Goal: Task Accomplishment & Management: Use online tool/utility

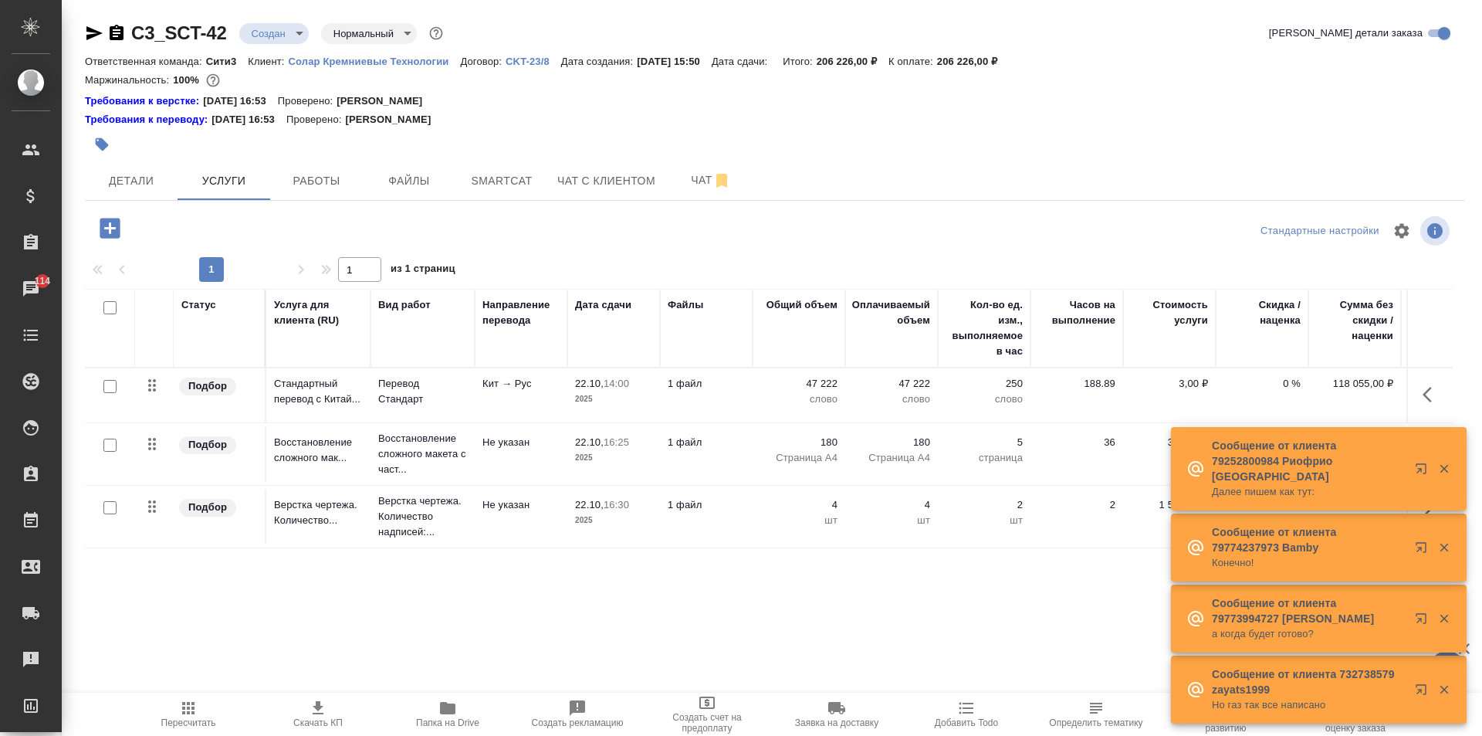
click at [1449, 475] on icon "button" at bounding box center [1444, 469] width 14 height 14
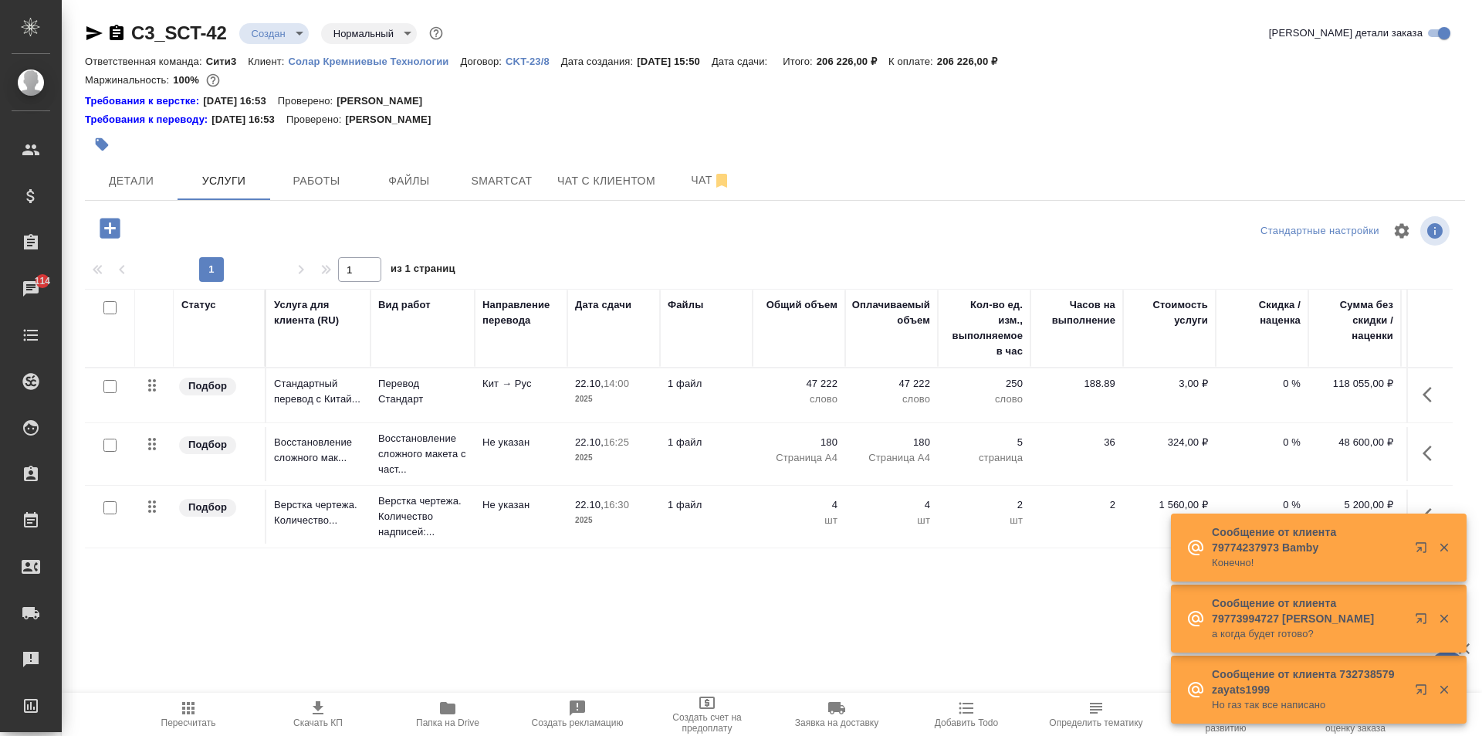
click at [1449, 539] on div at bounding box center [1433, 547] width 56 height 31
click at [1451, 550] on button "button" at bounding box center [1444, 547] width 32 height 14
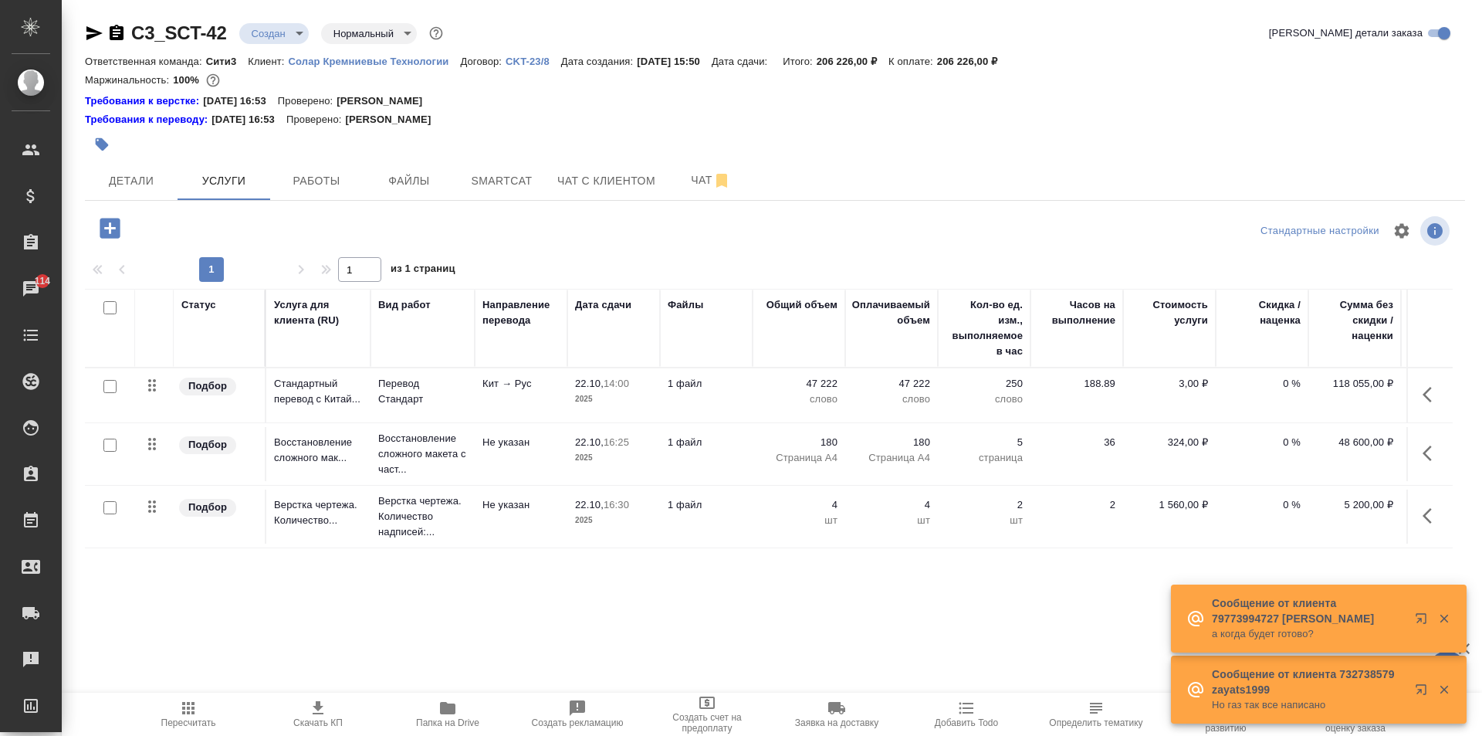
click at [1443, 615] on icon "button" at bounding box center [1444, 618] width 14 height 14
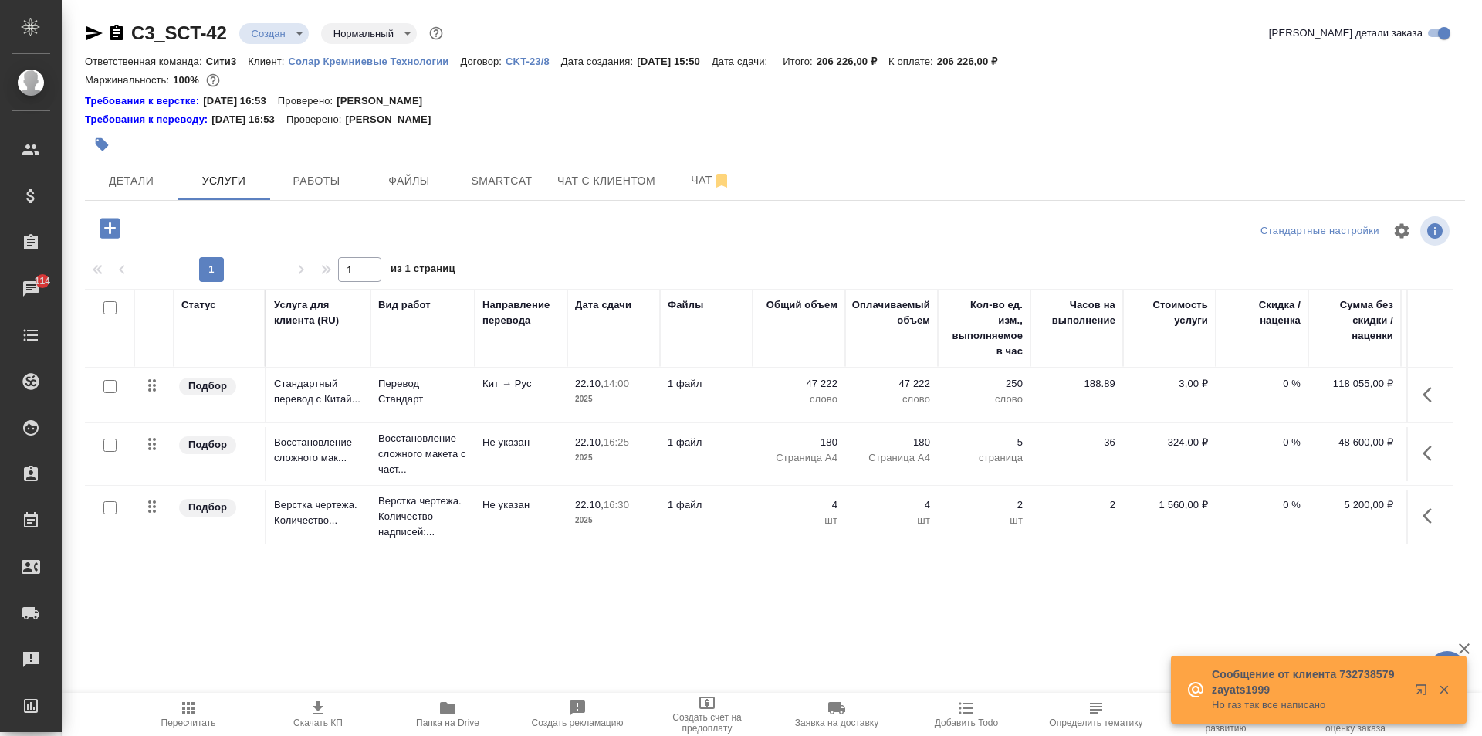
click at [1441, 692] on icon "button" at bounding box center [1444, 689] width 8 height 8
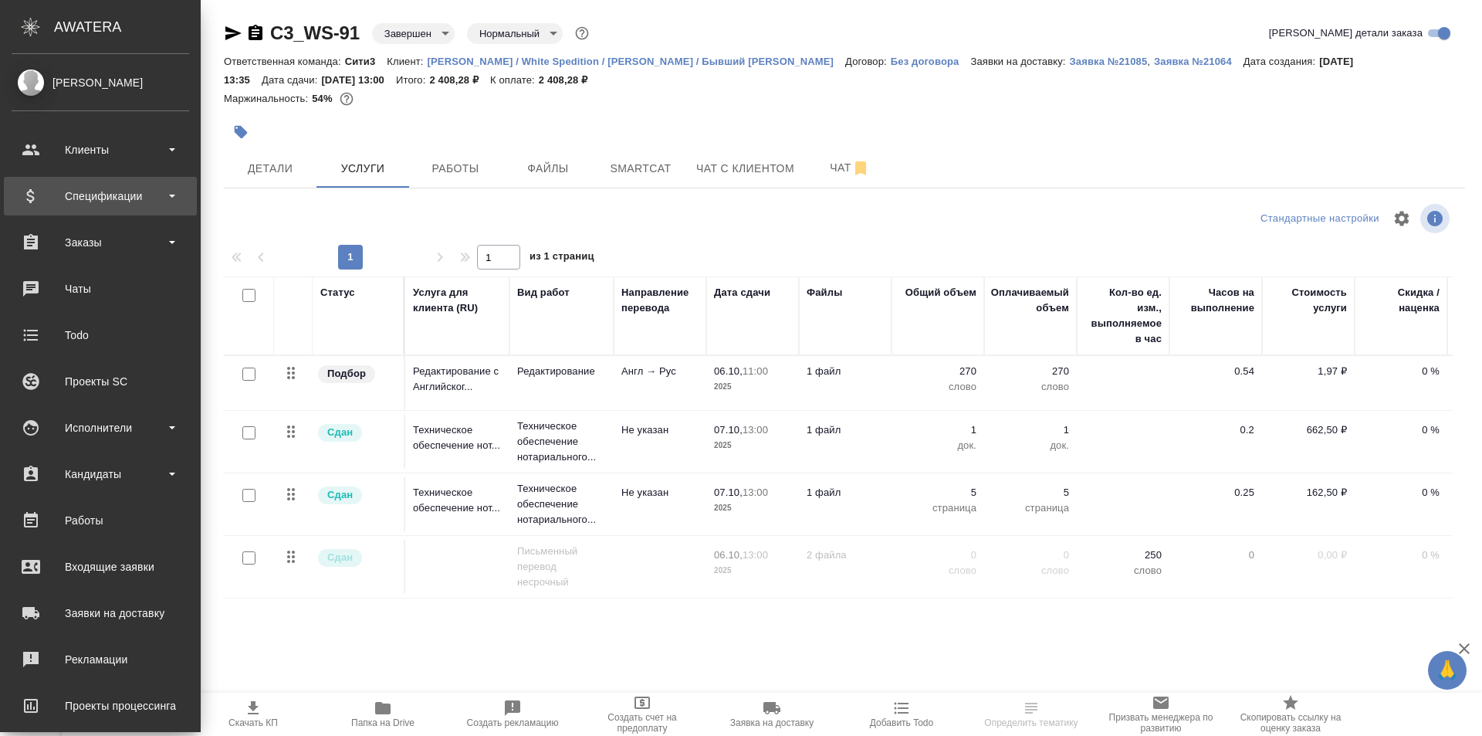
click at [113, 181] on div "Спецификации" at bounding box center [100, 196] width 193 height 39
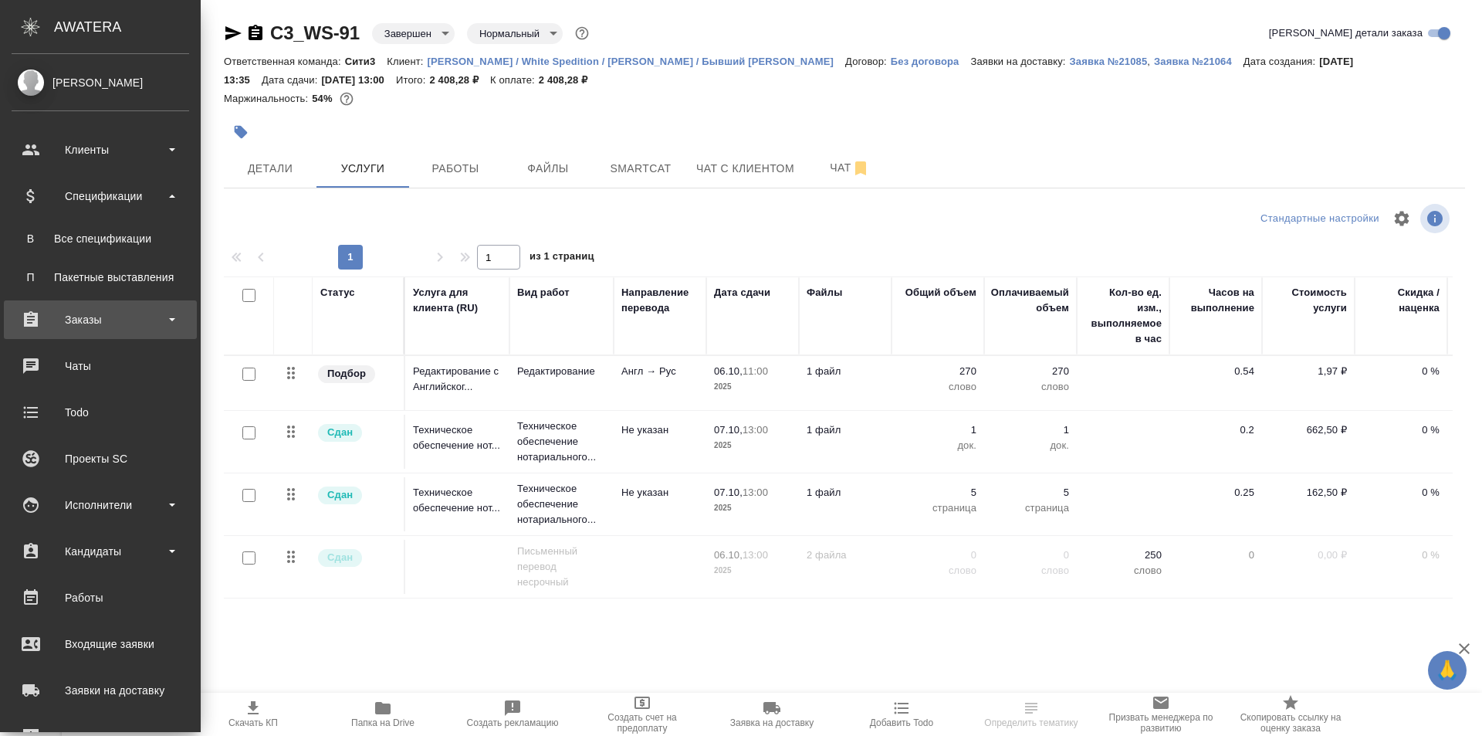
click at [139, 311] on div "Заказы" at bounding box center [101, 319] width 178 height 23
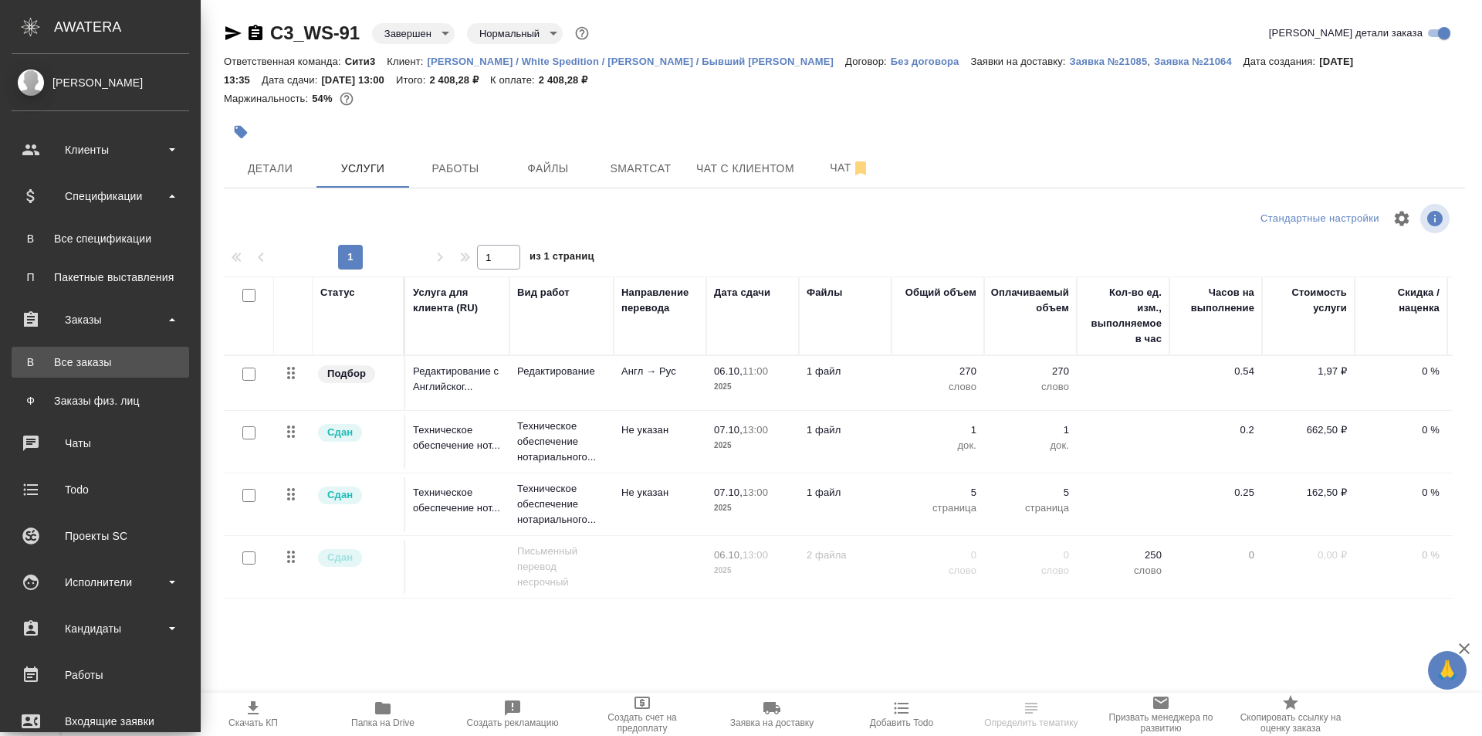
click at [149, 360] on div "Все заказы" at bounding box center [100, 361] width 162 height 15
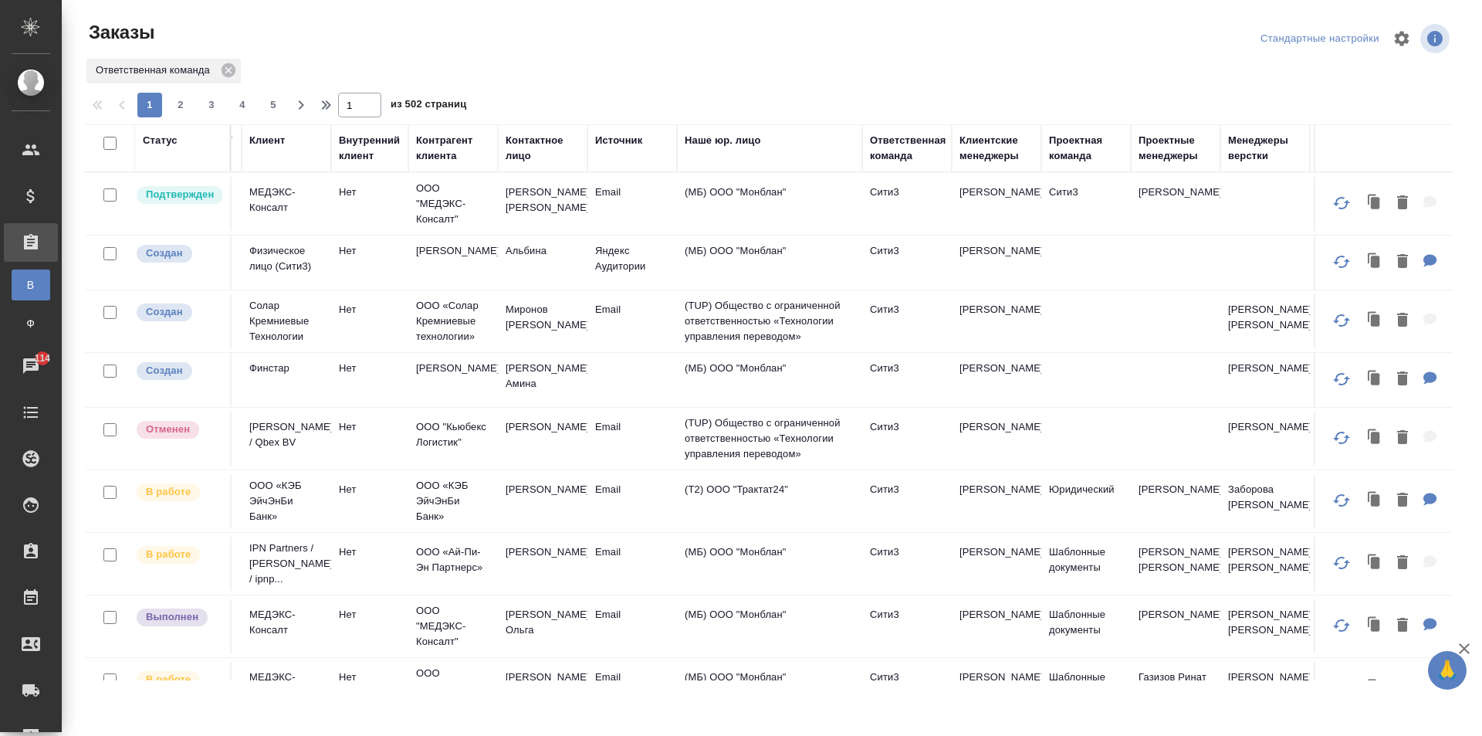
scroll to position [0, 637]
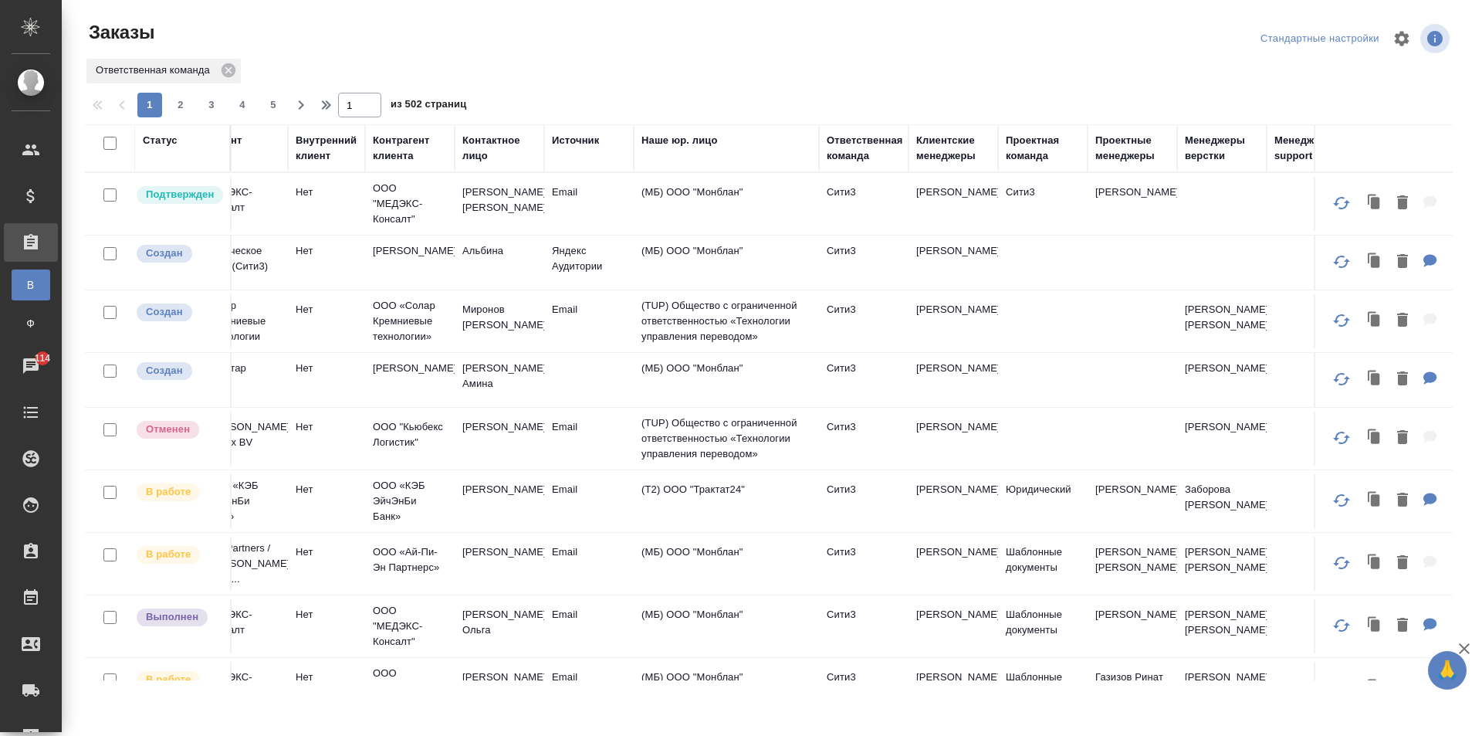
click at [1036, 139] on div "Проектная команда" at bounding box center [1043, 148] width 74 height 31
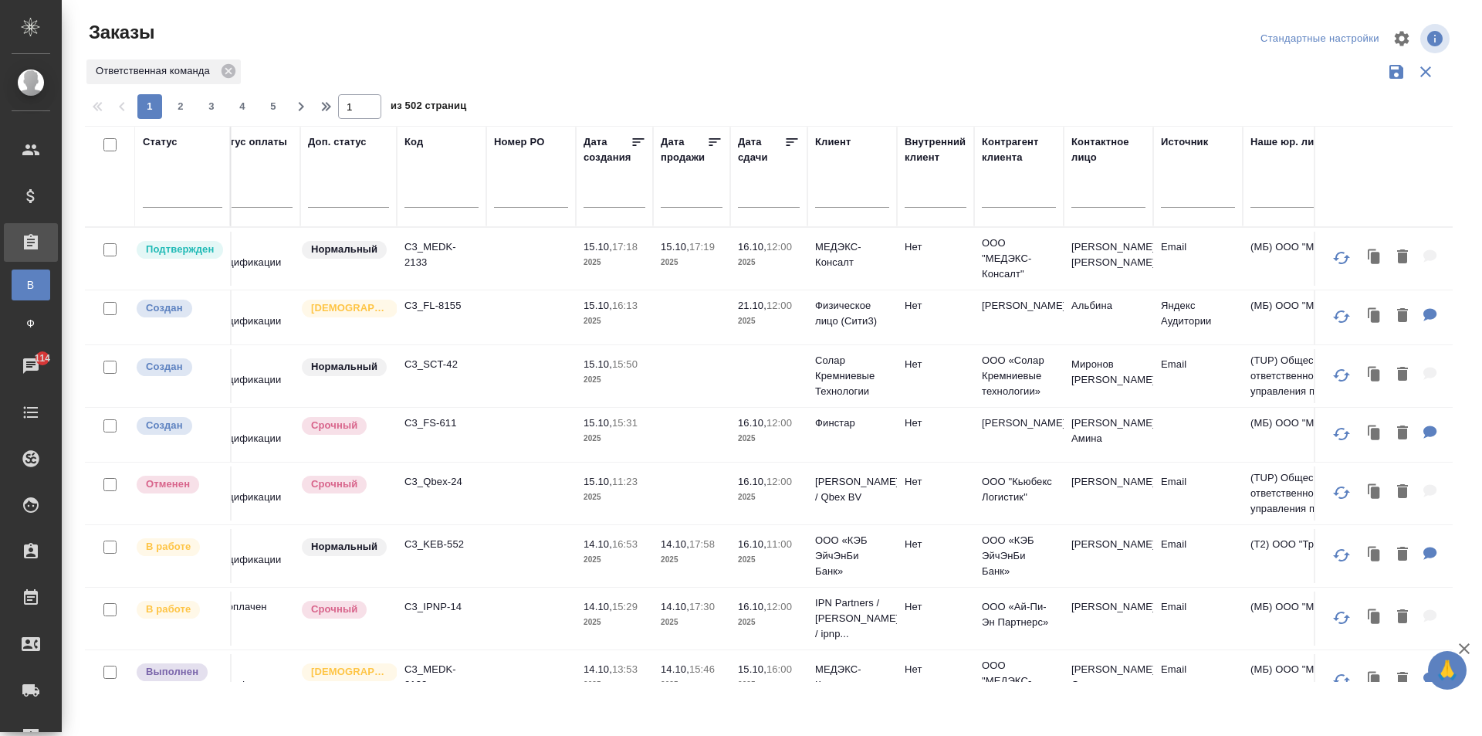
scroll to position [0, 0]
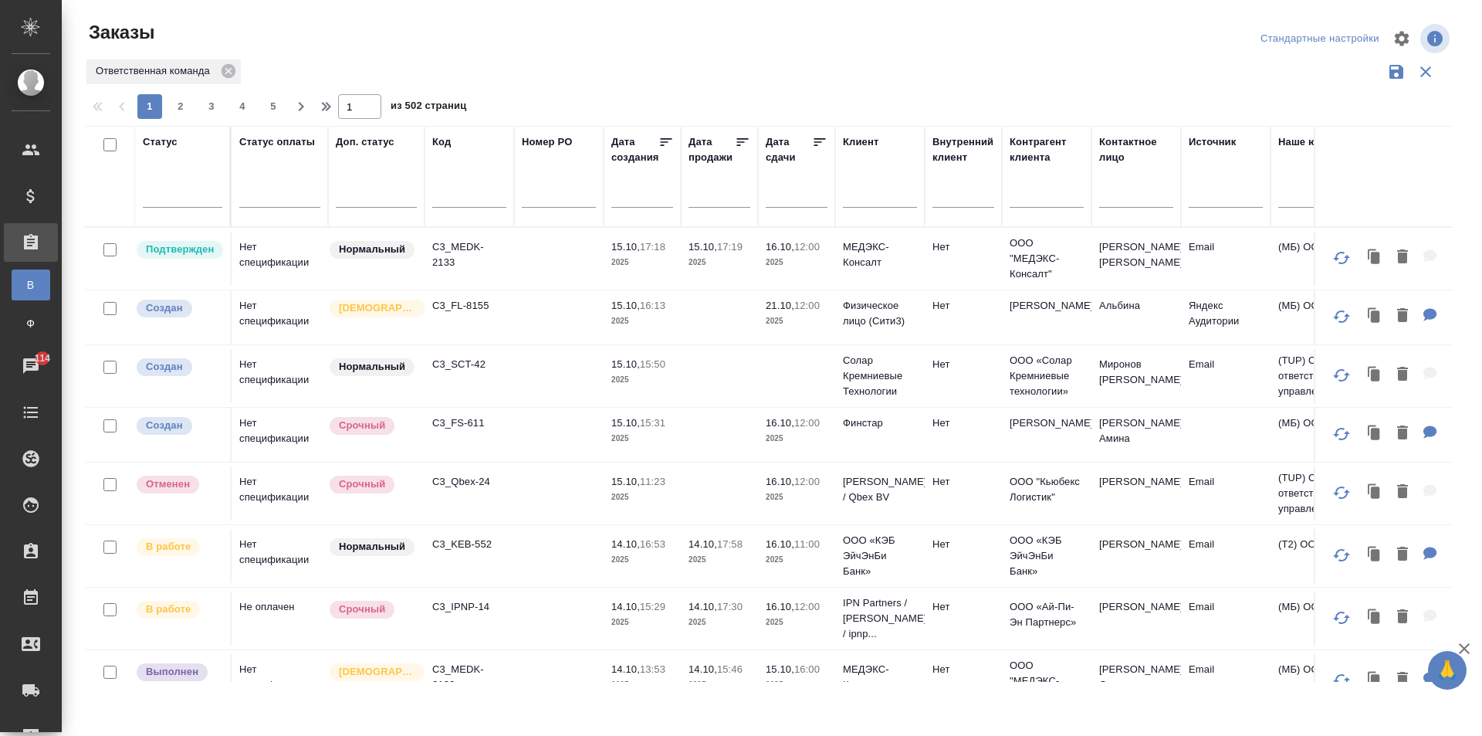
click at [794, 154] on div "Дата сдачи" at bounding box center [789, 149] width 46 height 31
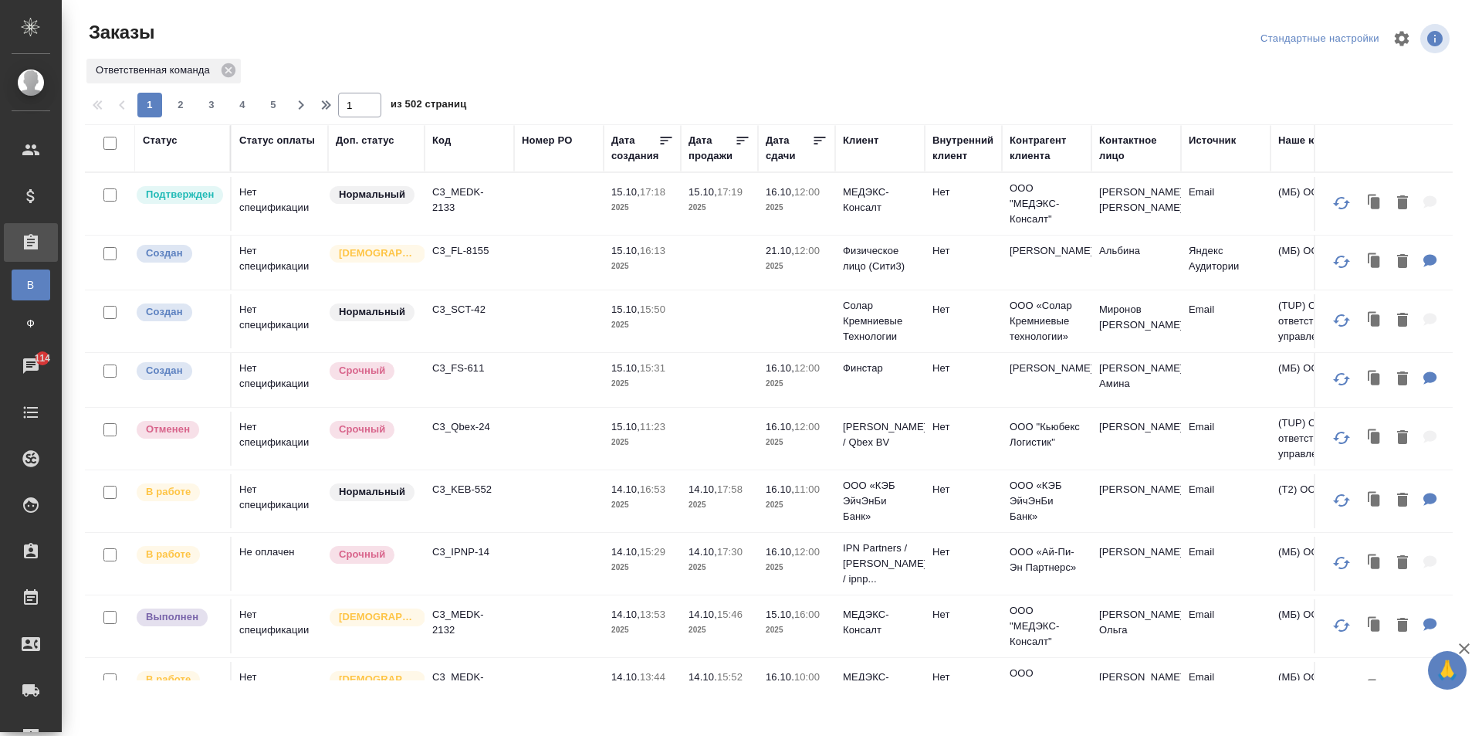
click at [790, 143] on div "Дата сдачи" at bounding box center [789, 148] width 46 height 31
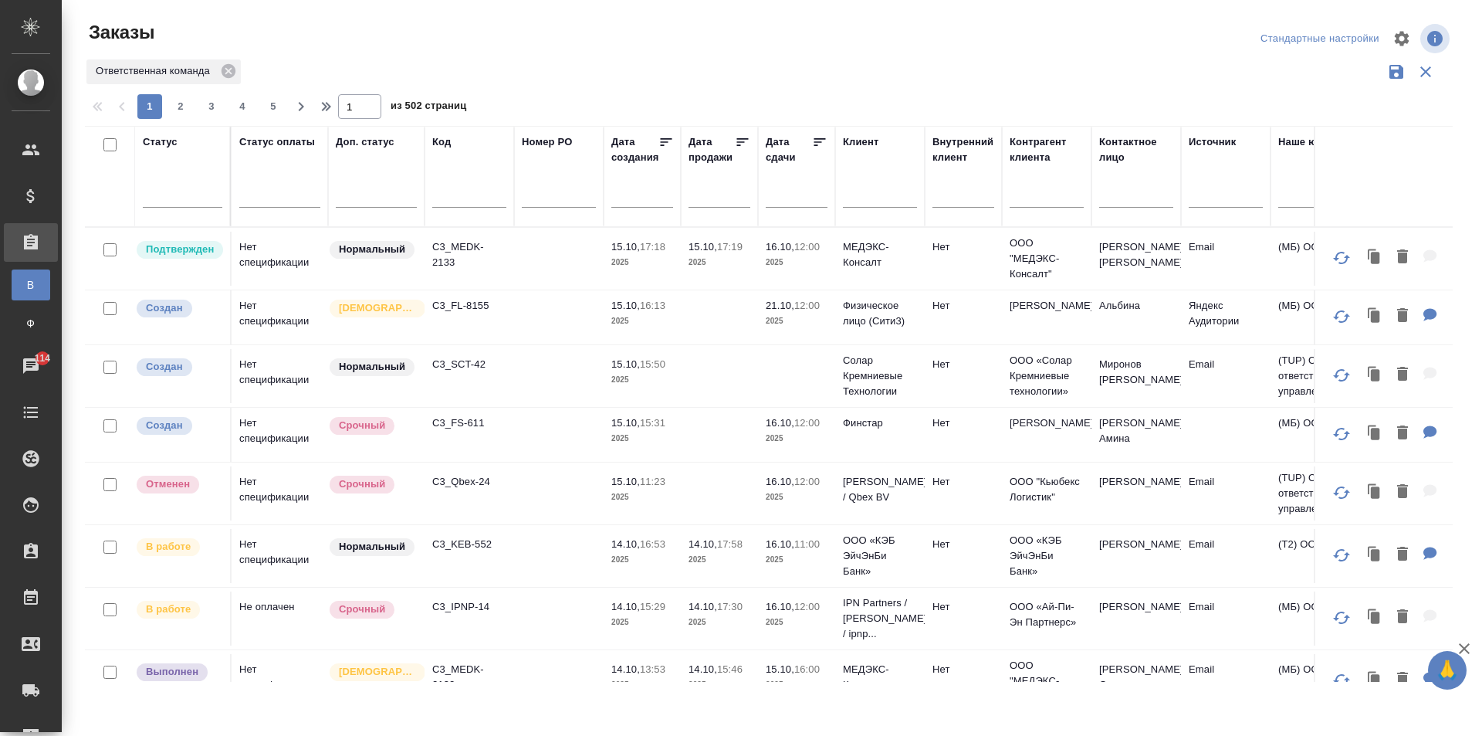
click at [826, 139] on icon at bounding box center [819, 141] width 15 height 15
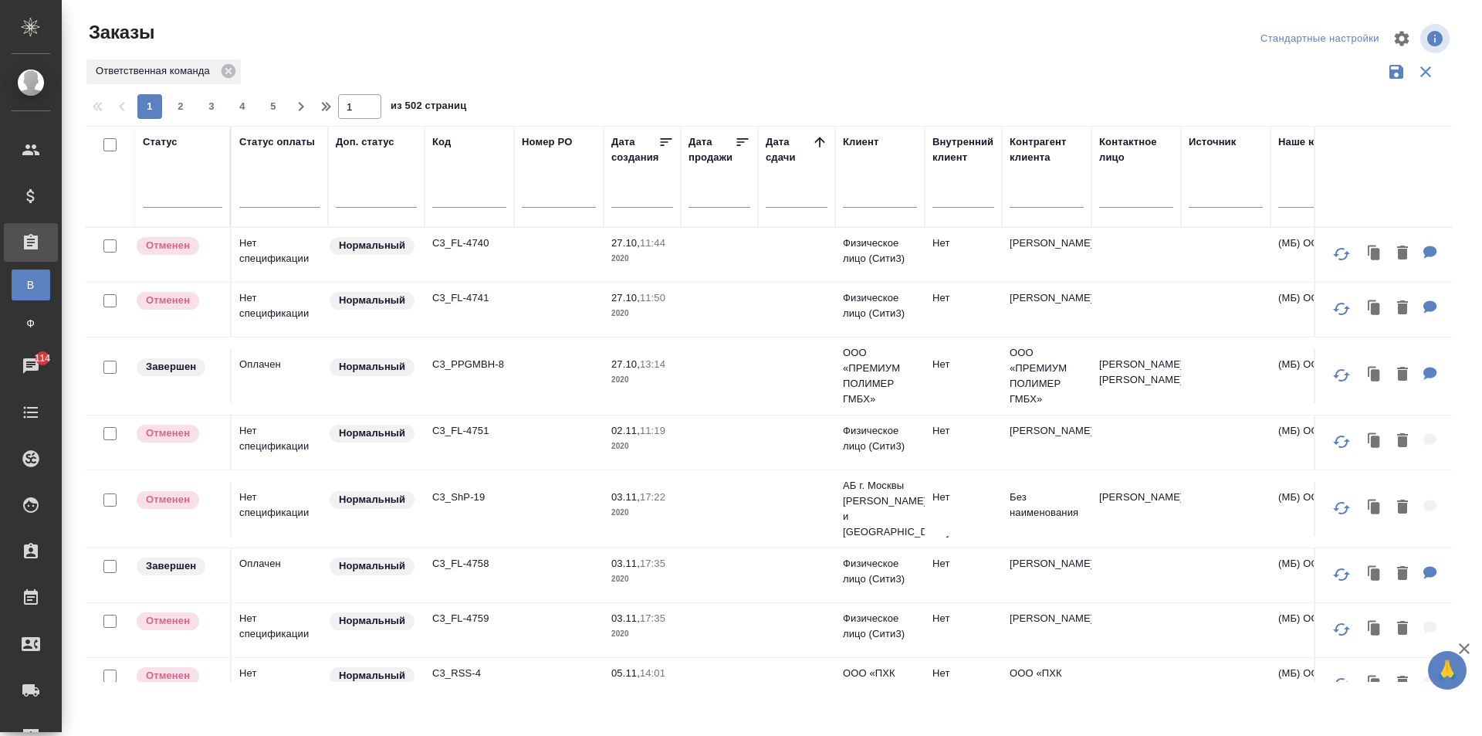
click at [817, 142] on icon at bounding box center [819, 141] width 15 height 15
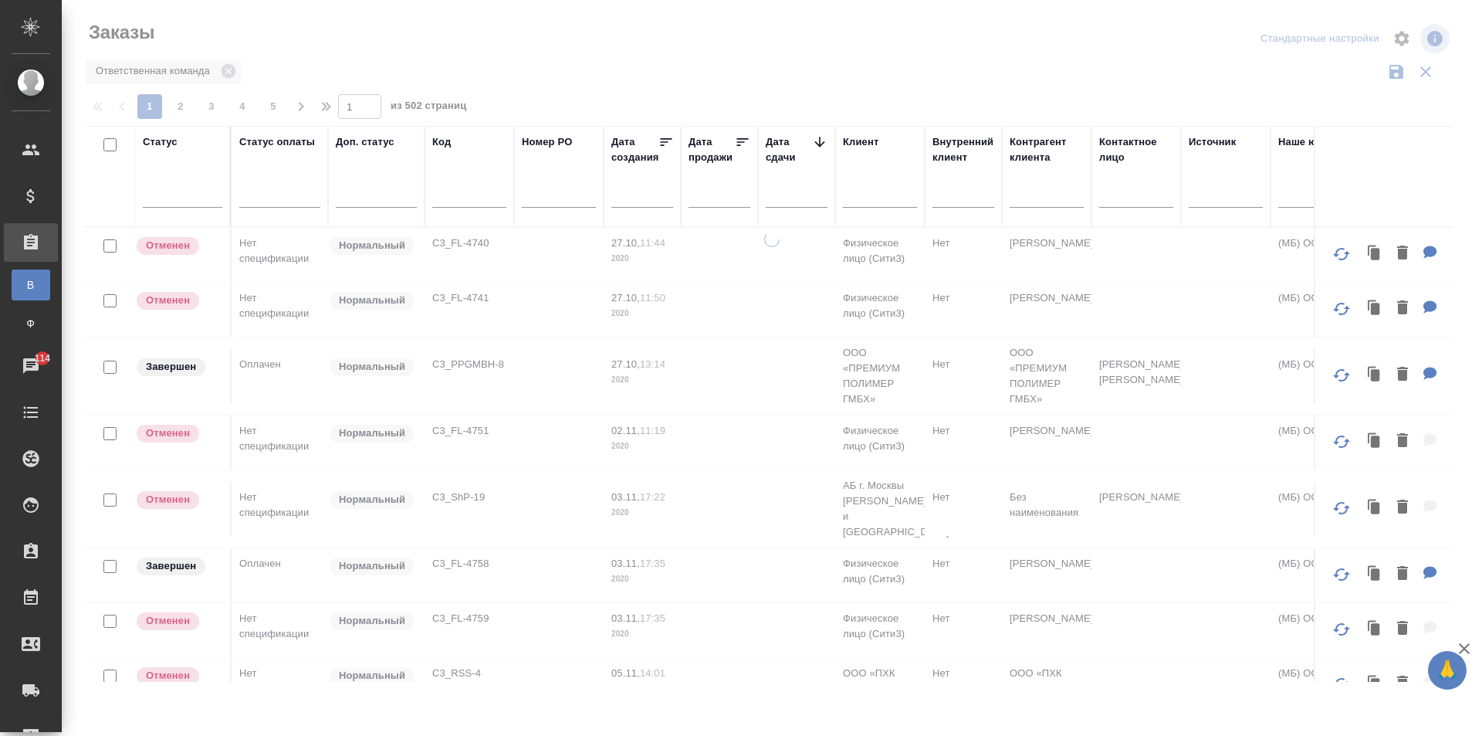
click at [819, 139] on icon at bounding box center [819, 141] width 15 height 15
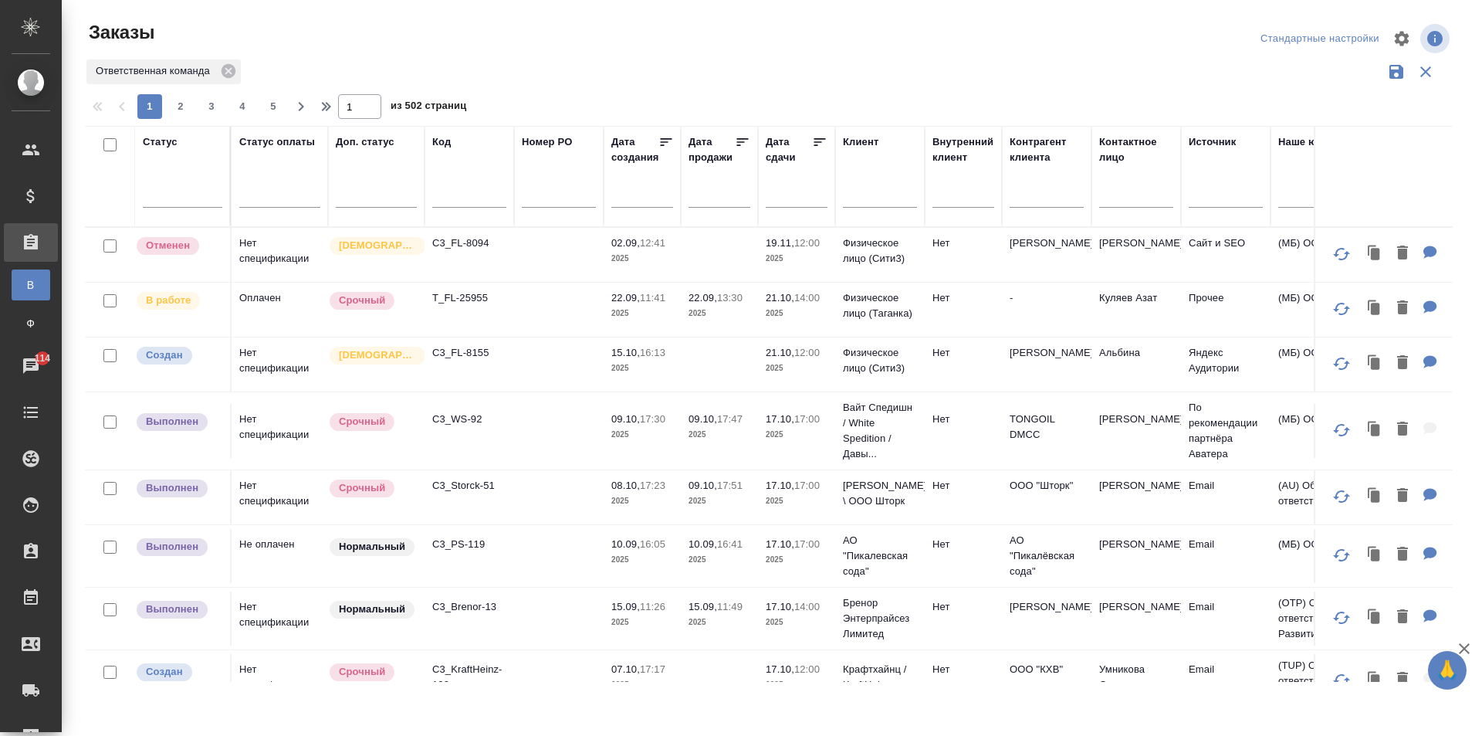
click at [785, 192] on input "text" at bounding box center [801, 195] width 52 height 22
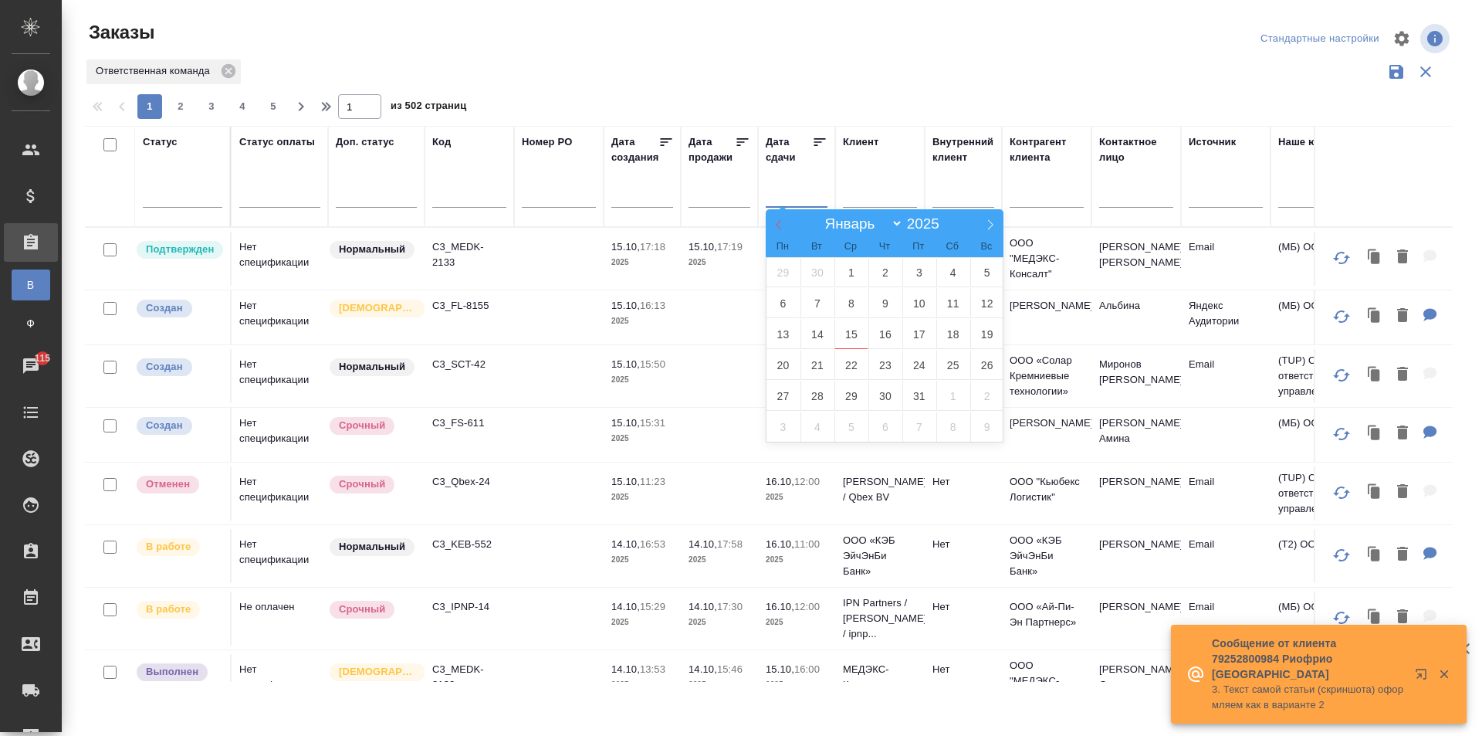
click at [773, 225] on icon at bounding box center [778, 224] width 11 height 11
select select "8"
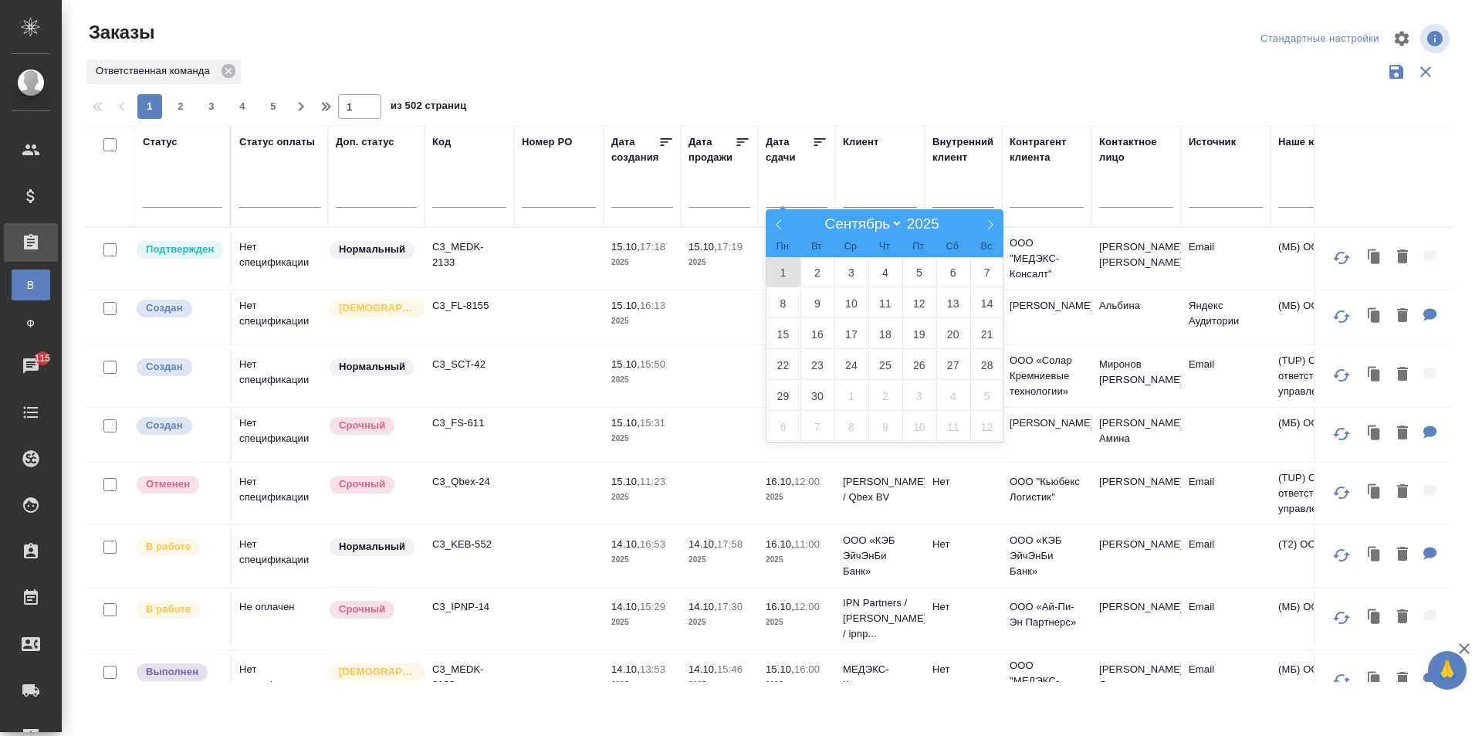
click at [791, 265] on span "1" at bounding box center [783, 272] width 34 height 30
type div "2025-08-31T21:00:00.000Z"
click at [995, 222] on icon at bounding box center [990, 224] width 11 height 11
select select "9"
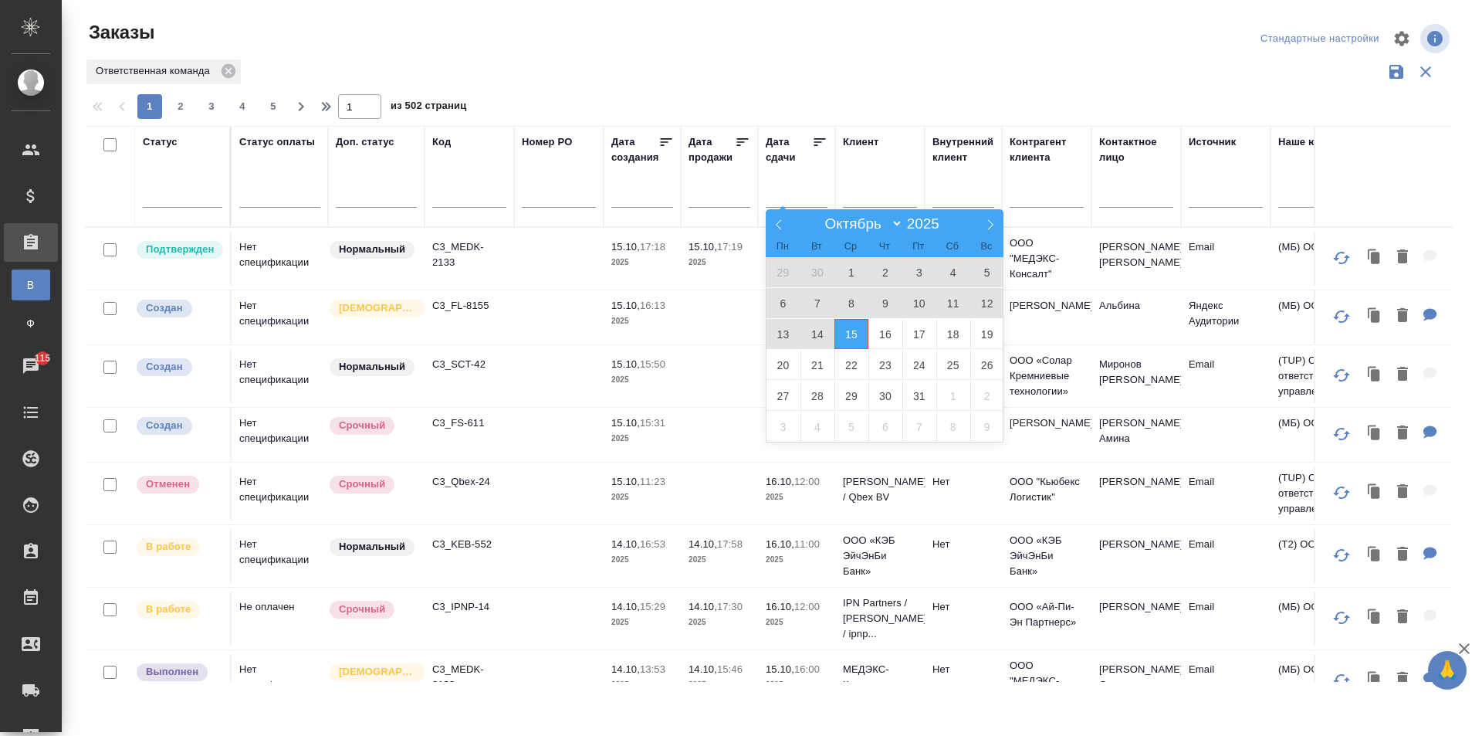
click at [844, 329] on span "15" at bounding box center [851, 334] width 34 height 30
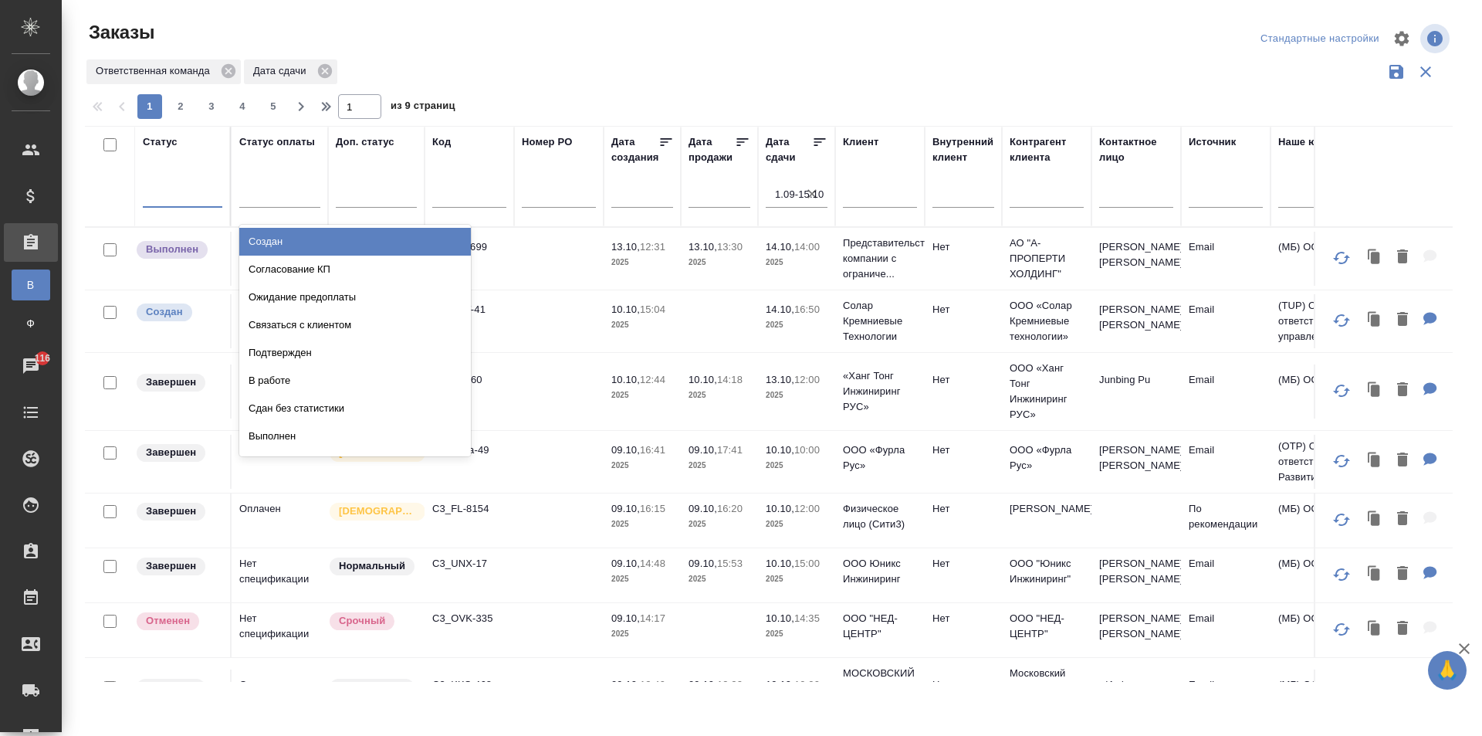
click at [163, 202] on div at bounding box center [183, 192] width 80 height 22
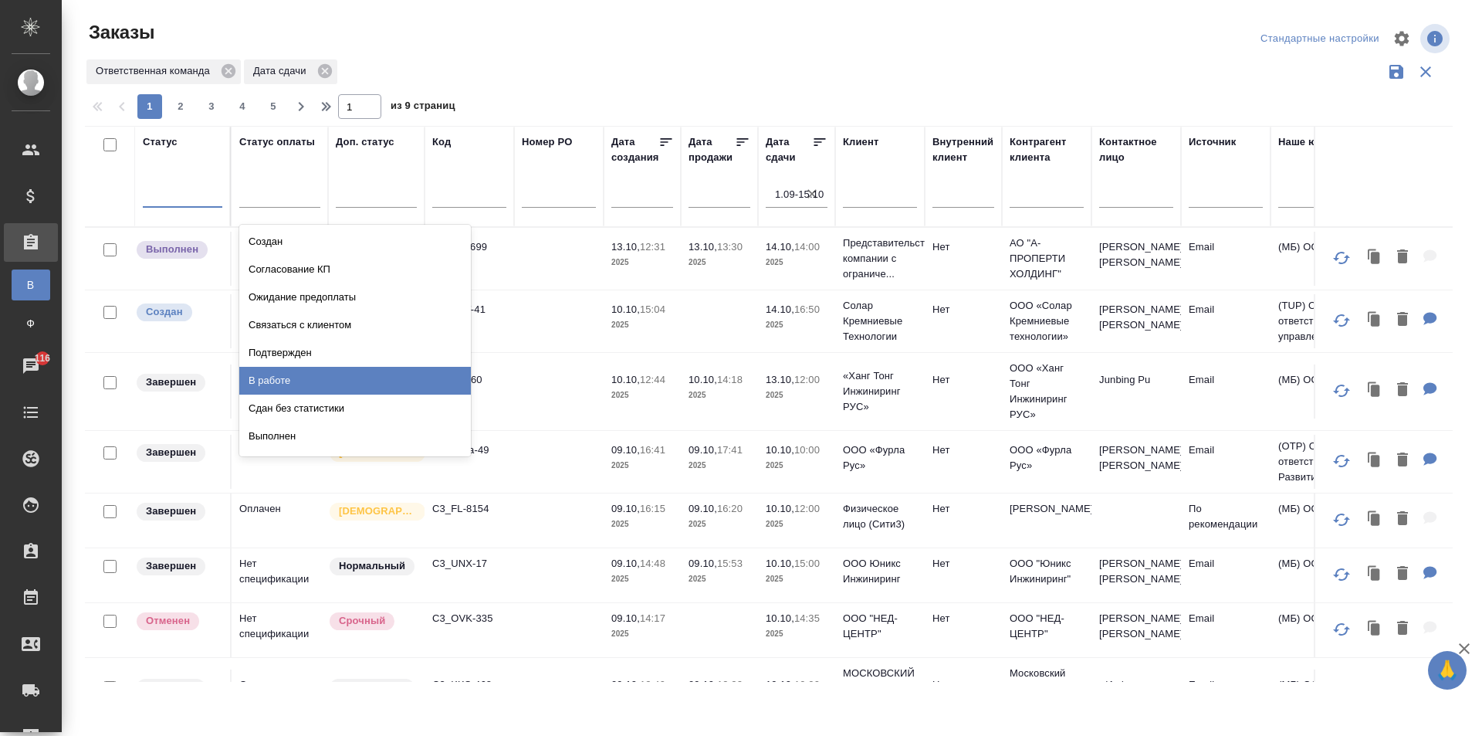
scroll to position [108, 0]
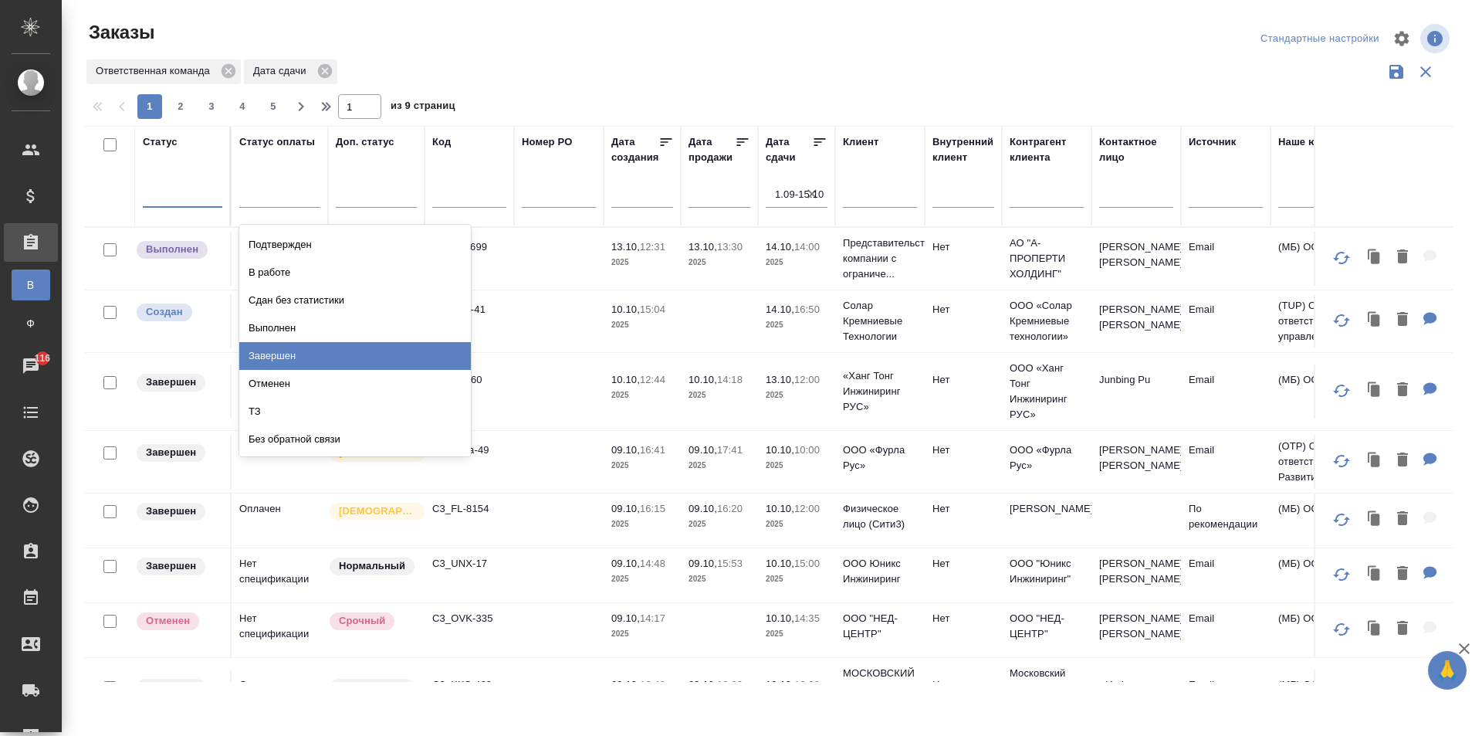
click at [395, 358] on div "Завершен" at bounding box center [355, 356] width 232 height 28
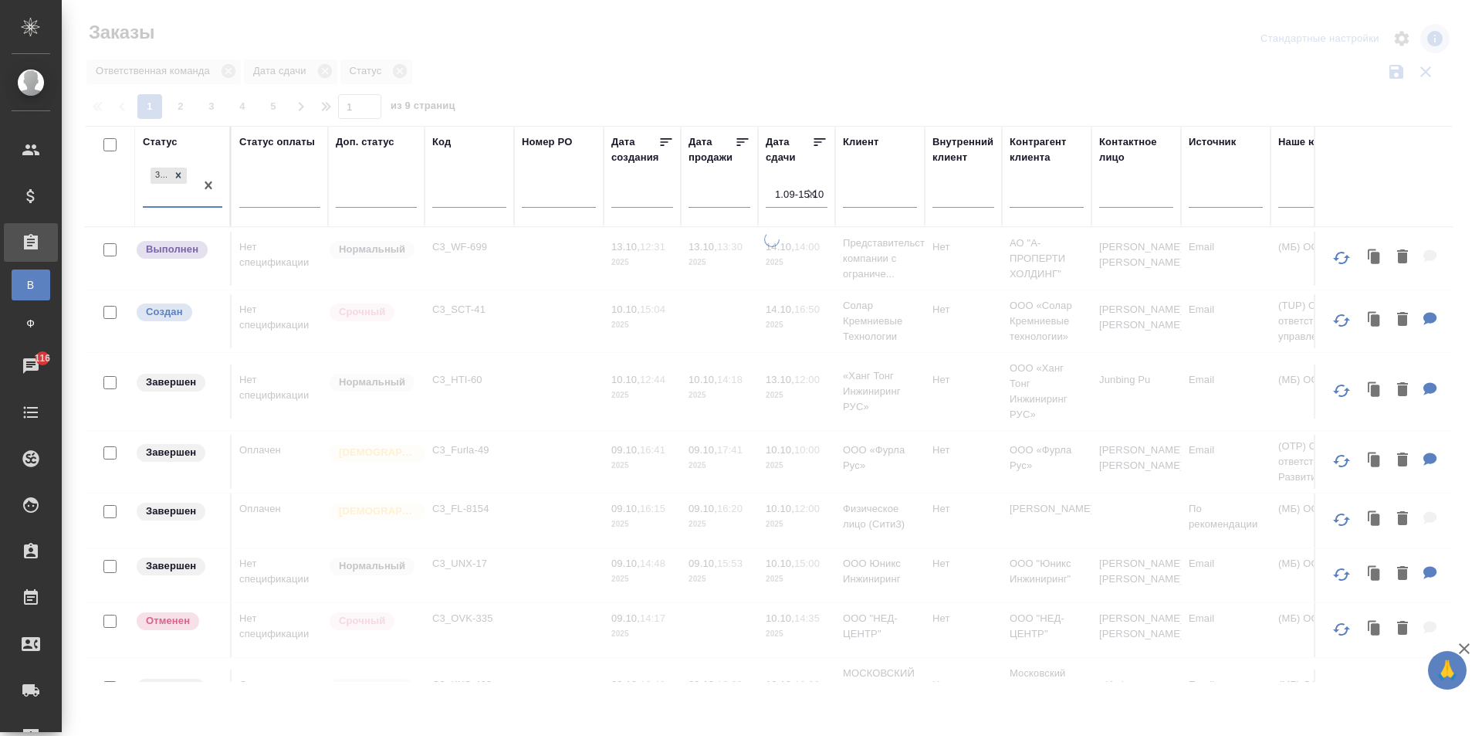
click at [164, 195] on div "Завершен" at bounding box center [169, 185] width 52 height 42
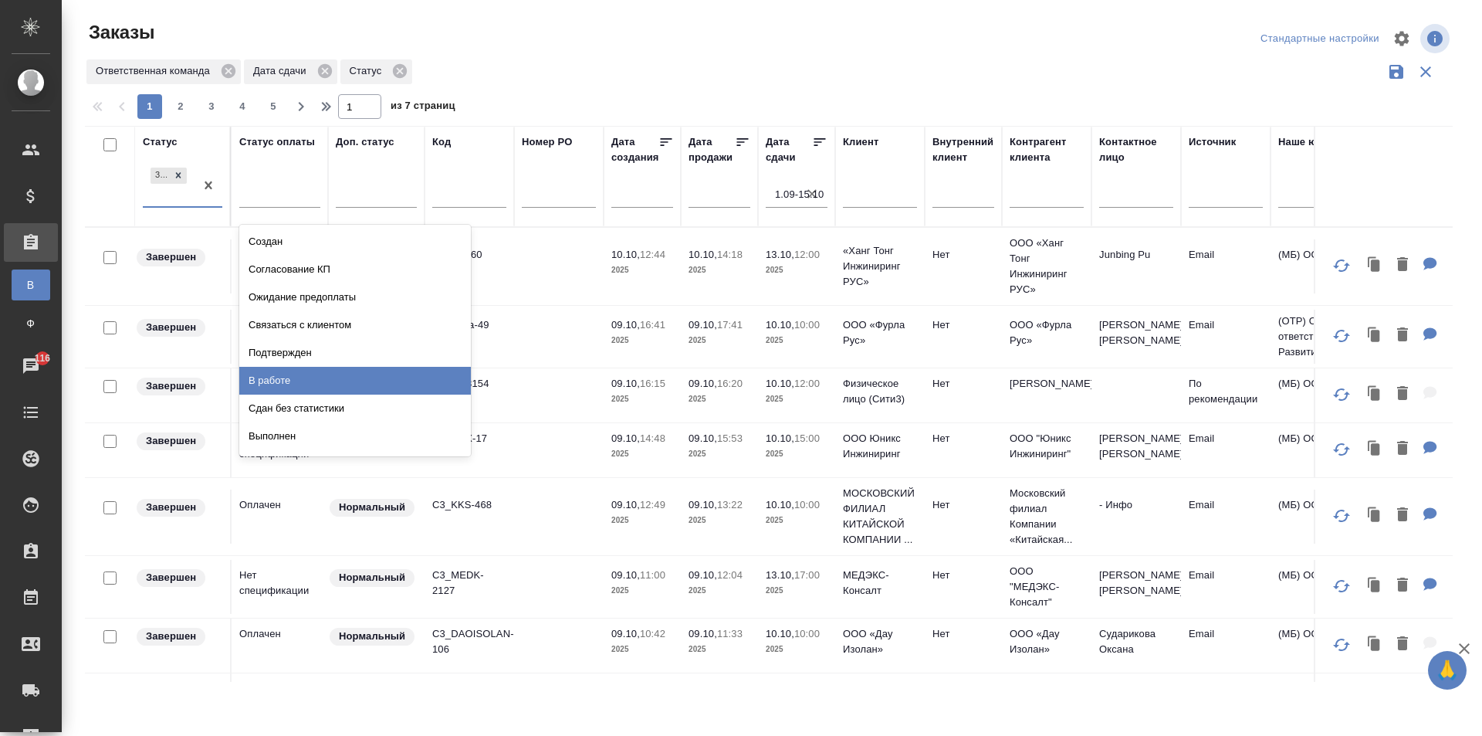
click at [308, 377] on div "В работе" at bounding box center [355, 381] width 232 height 28
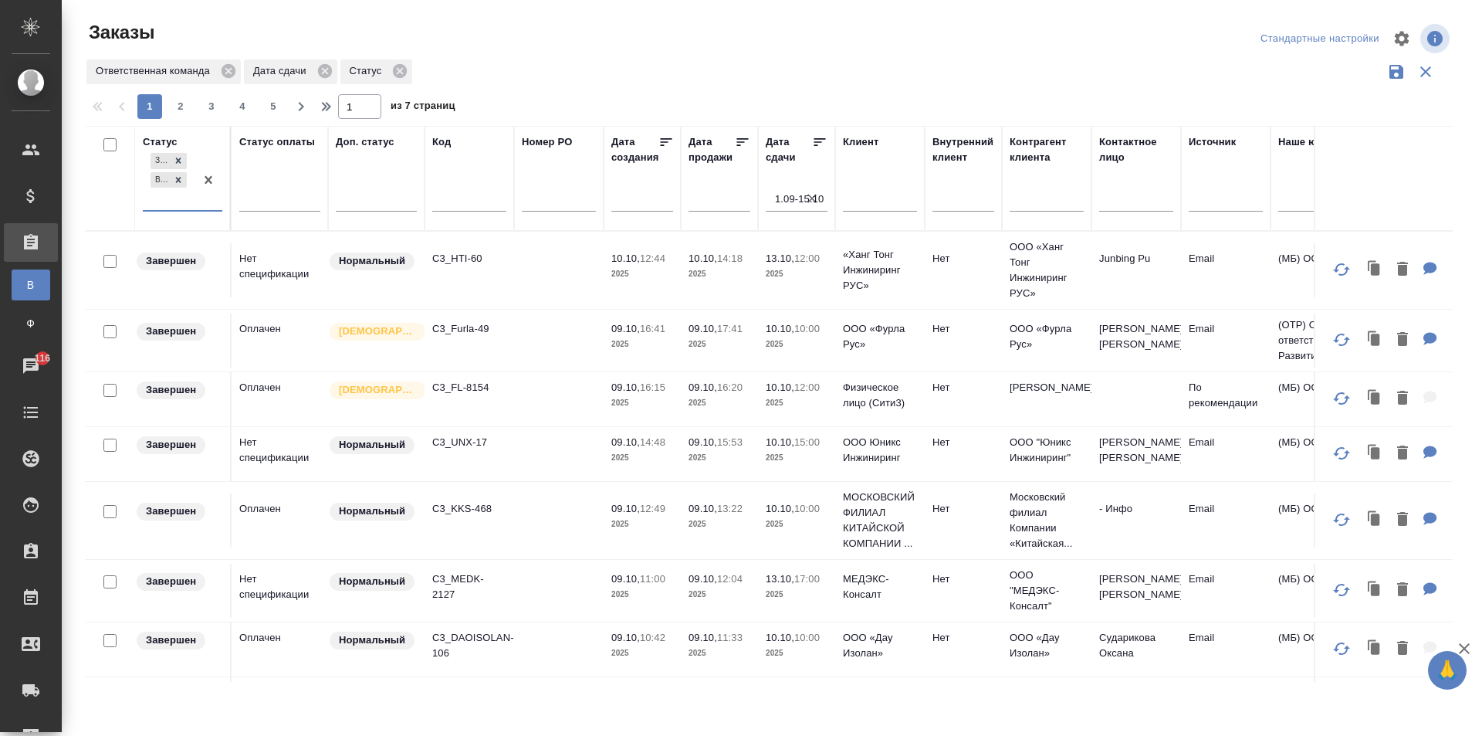
click at [167, 195] on div "Завершен В работе" at bounding box center [169, 180] width 52 height 60
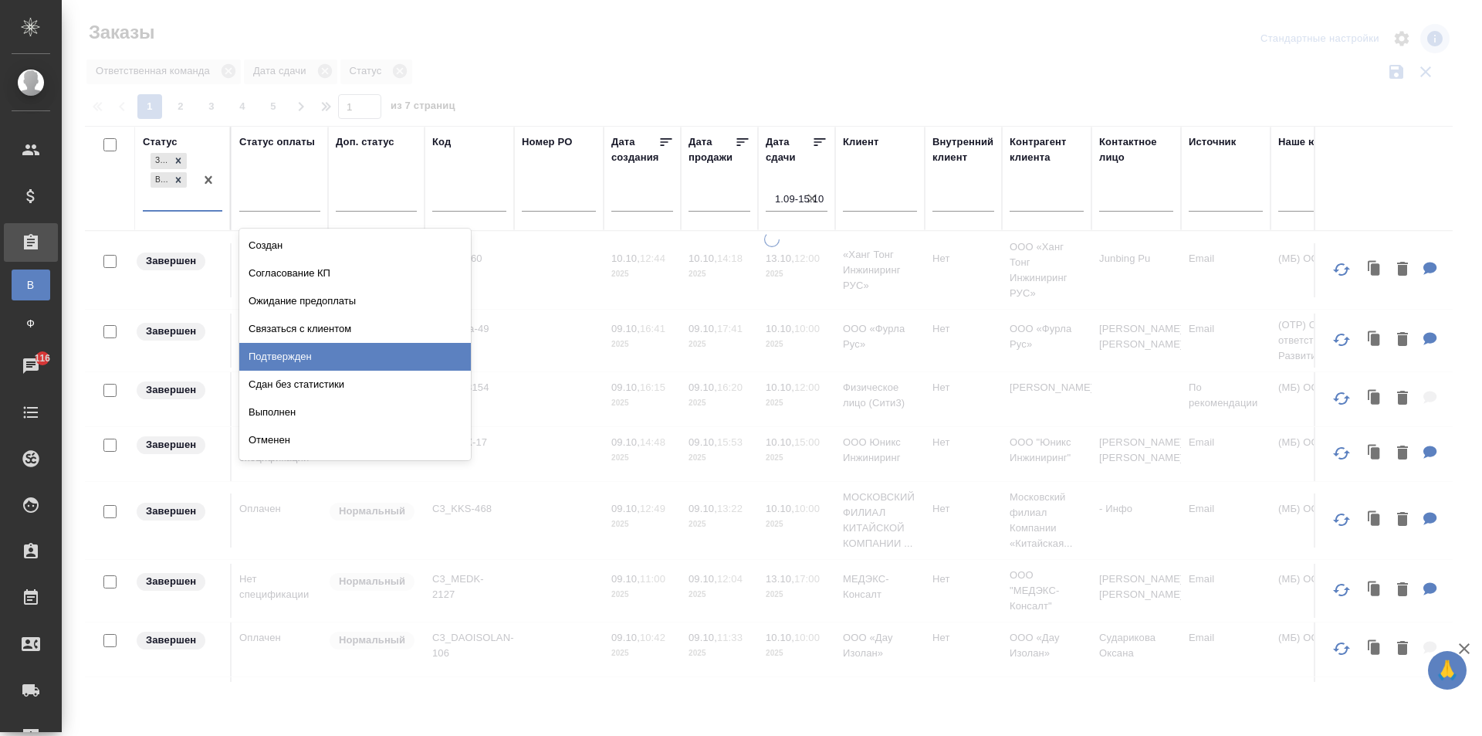
click at [388, 401] on div "Выполнен" at bounding box center [355, 412] width 232 height 28
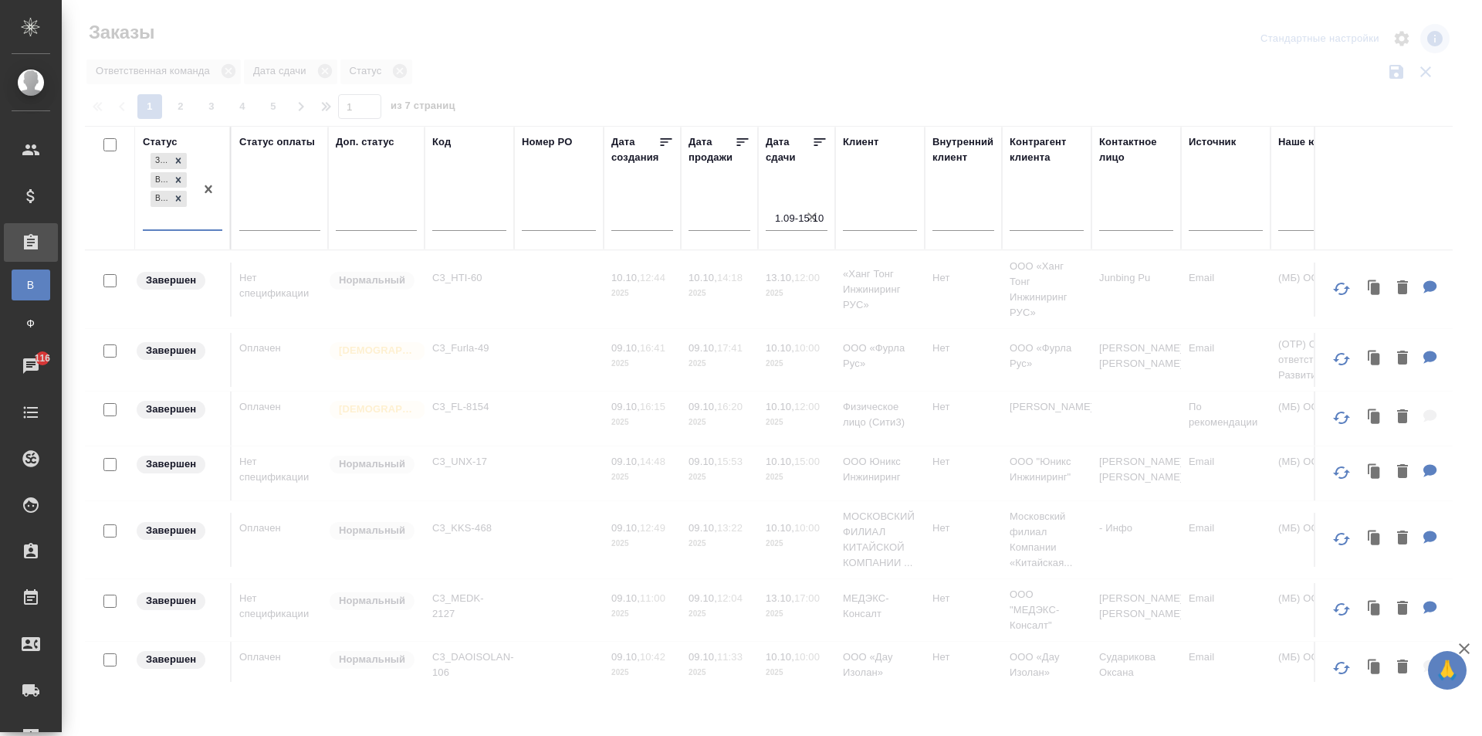
click at [174, 222] on div "Завершен В работе Выполнен" at bounding box center [169, 190] width 52 height 80
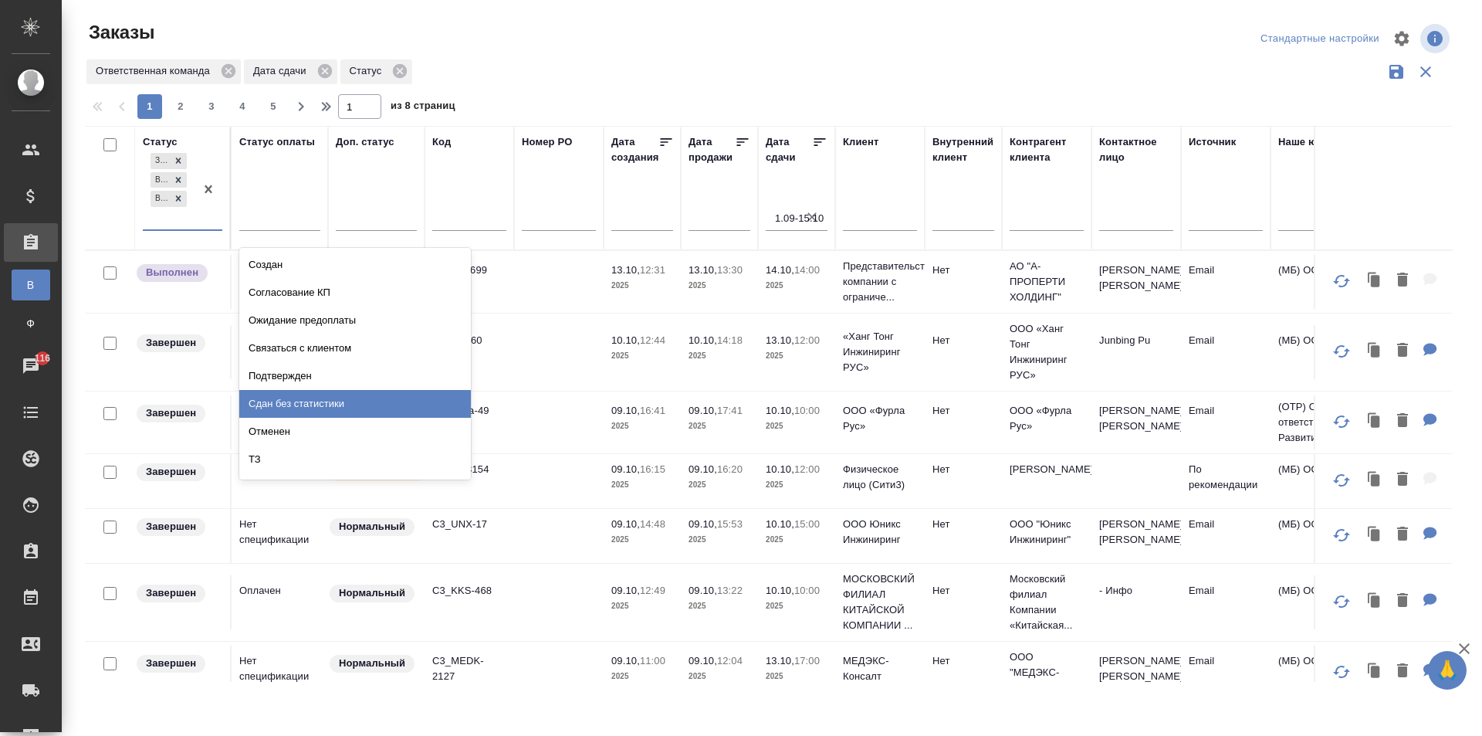
click at [395, 399] on div "Сдан без статистики" at bounding box center [355, 404] width 232 height 28
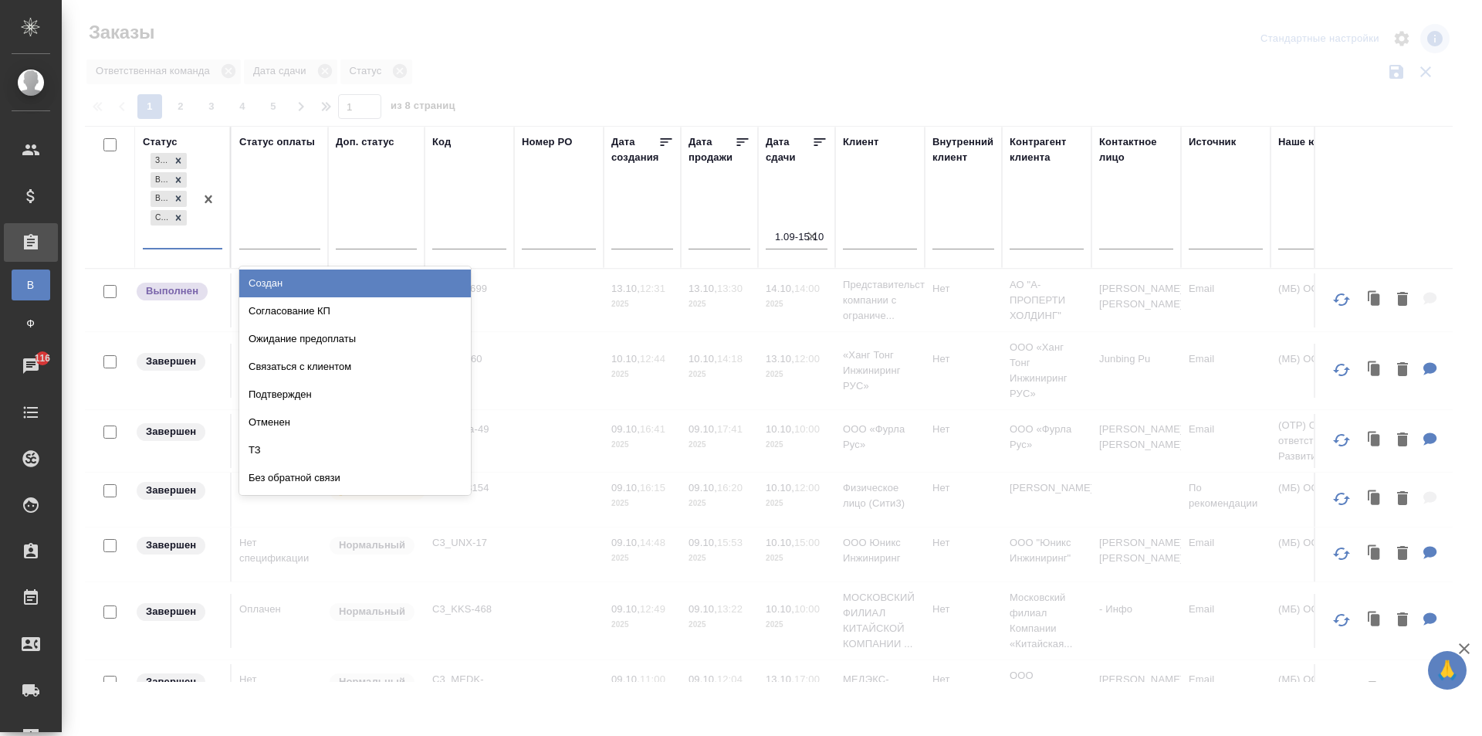
click at [163, 234] on div "Завершен В работе Выполнен Сдан без статистики" at bounding box center [169, 199] width 52 height 98
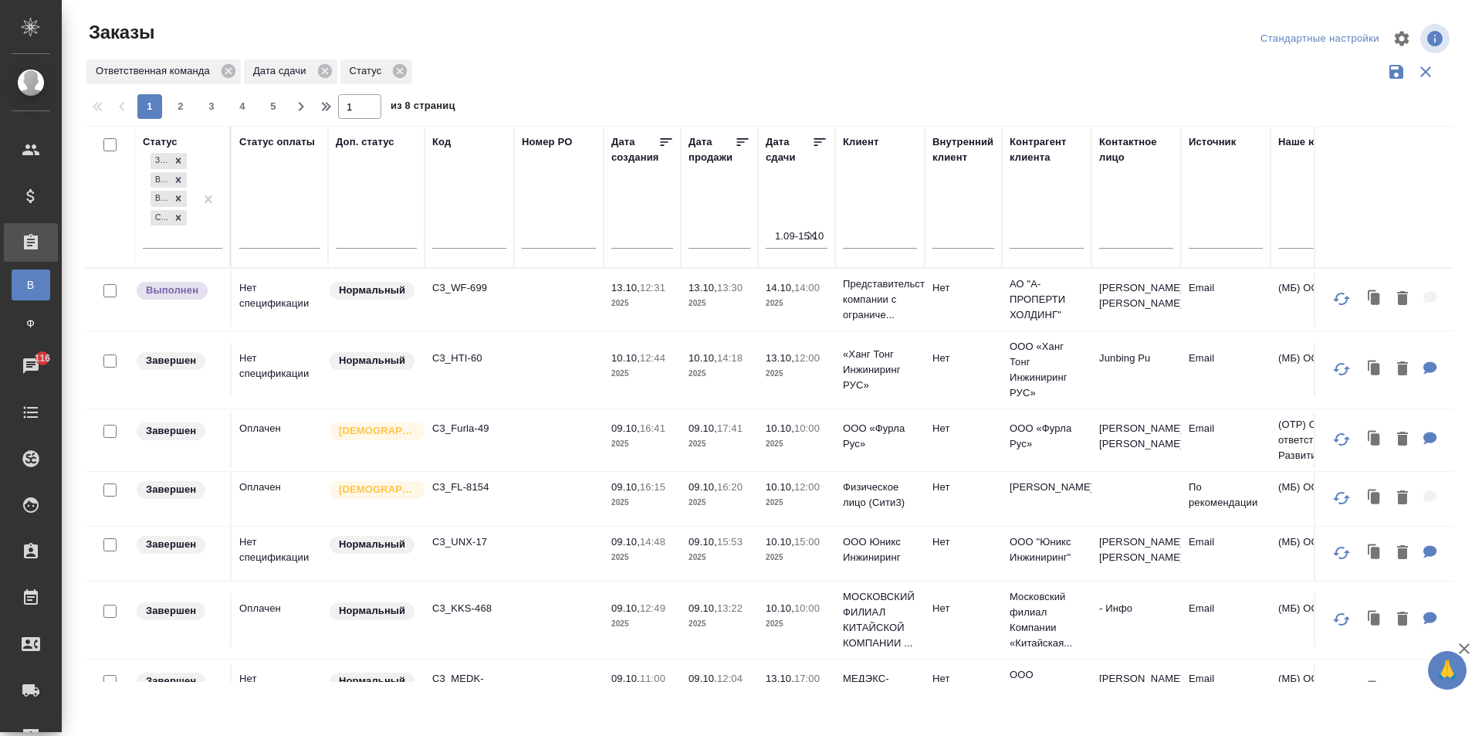
click at [506, 69] on div "Ответственная команда Дата сдачи Статус" at bounding box center [769, 71] width 1368 height 29
click at [293, 241] on div at bounding box center [279, 233] width 81 height 22
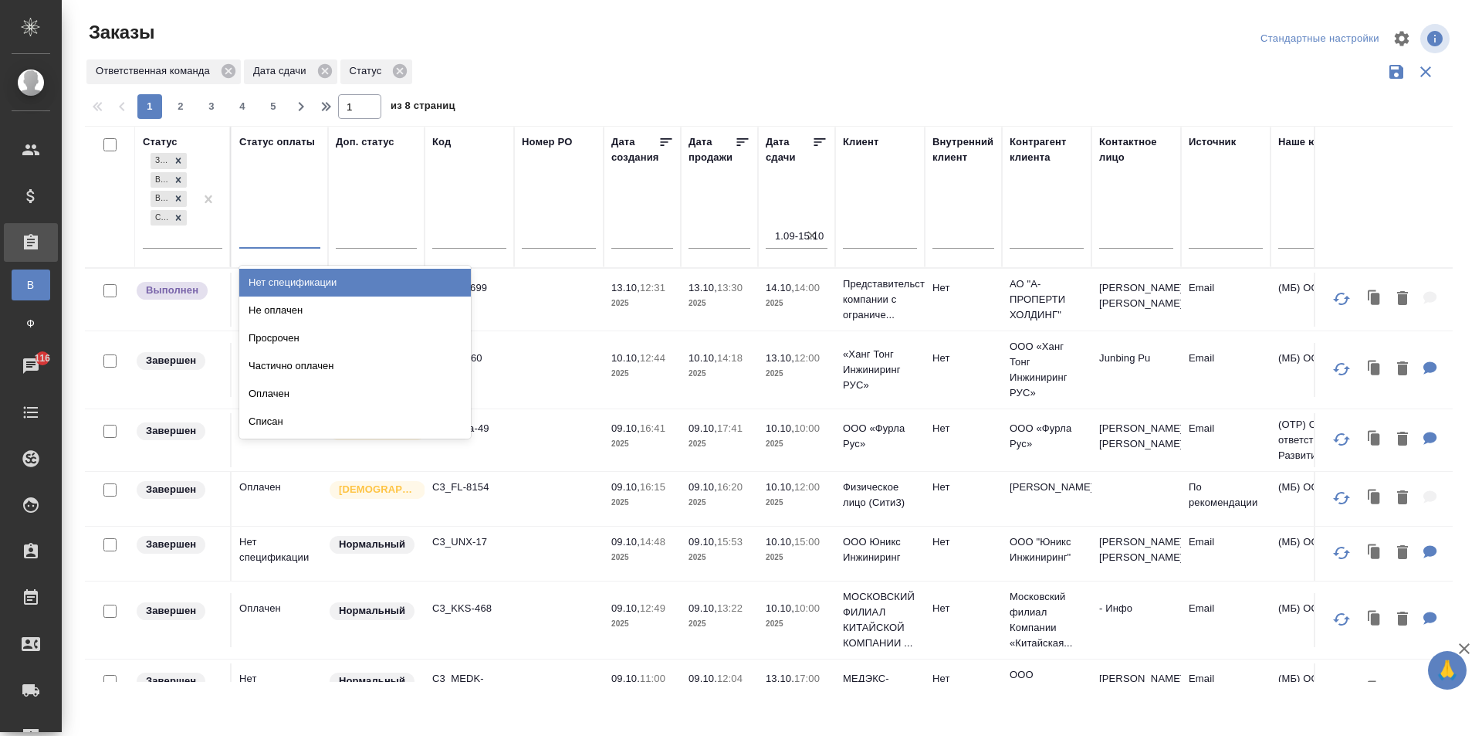
click at [350, 289] on div "Нет спецификации" at bounding box center [355, 283] width 232 height 28
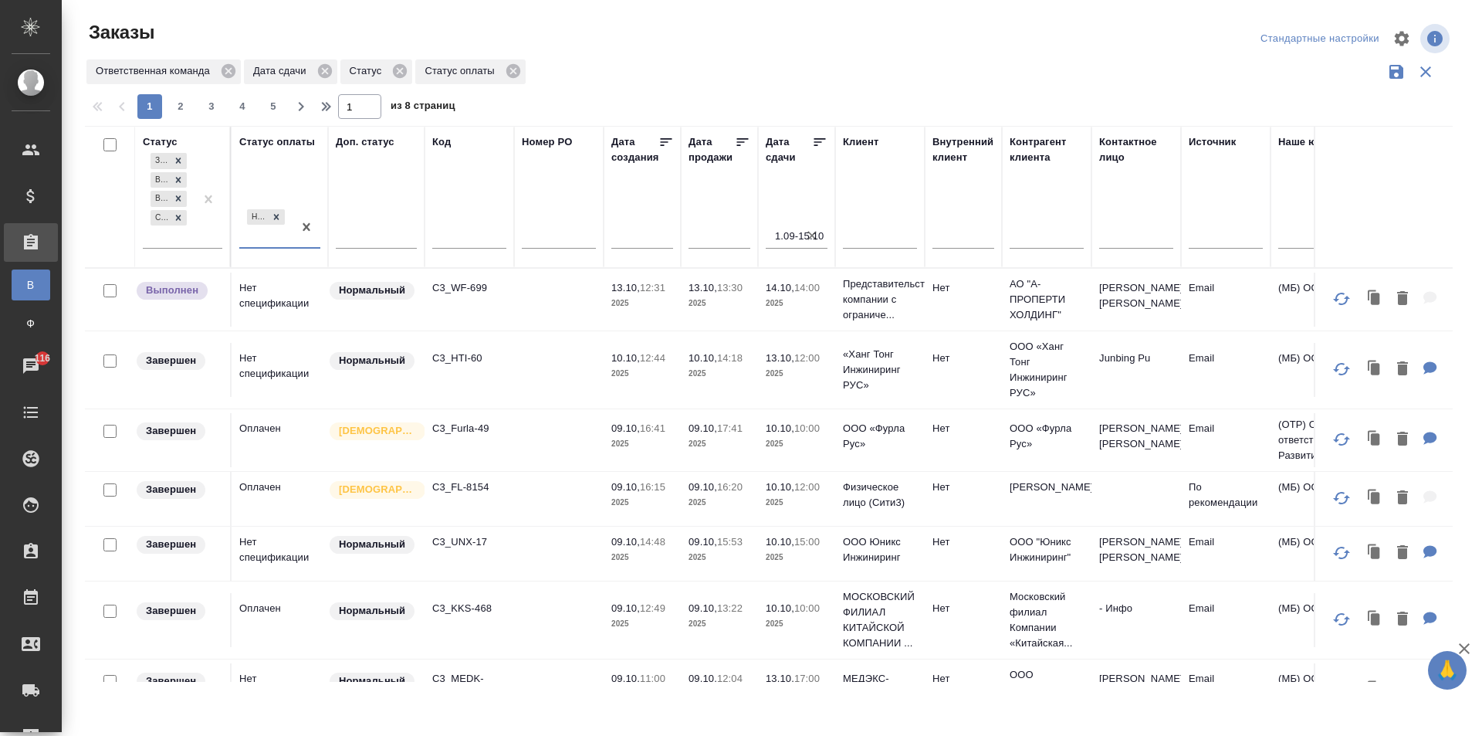
click at [269, 237] on div "Нет спецификации" at bounding box center [265, 227] width 53 height 42
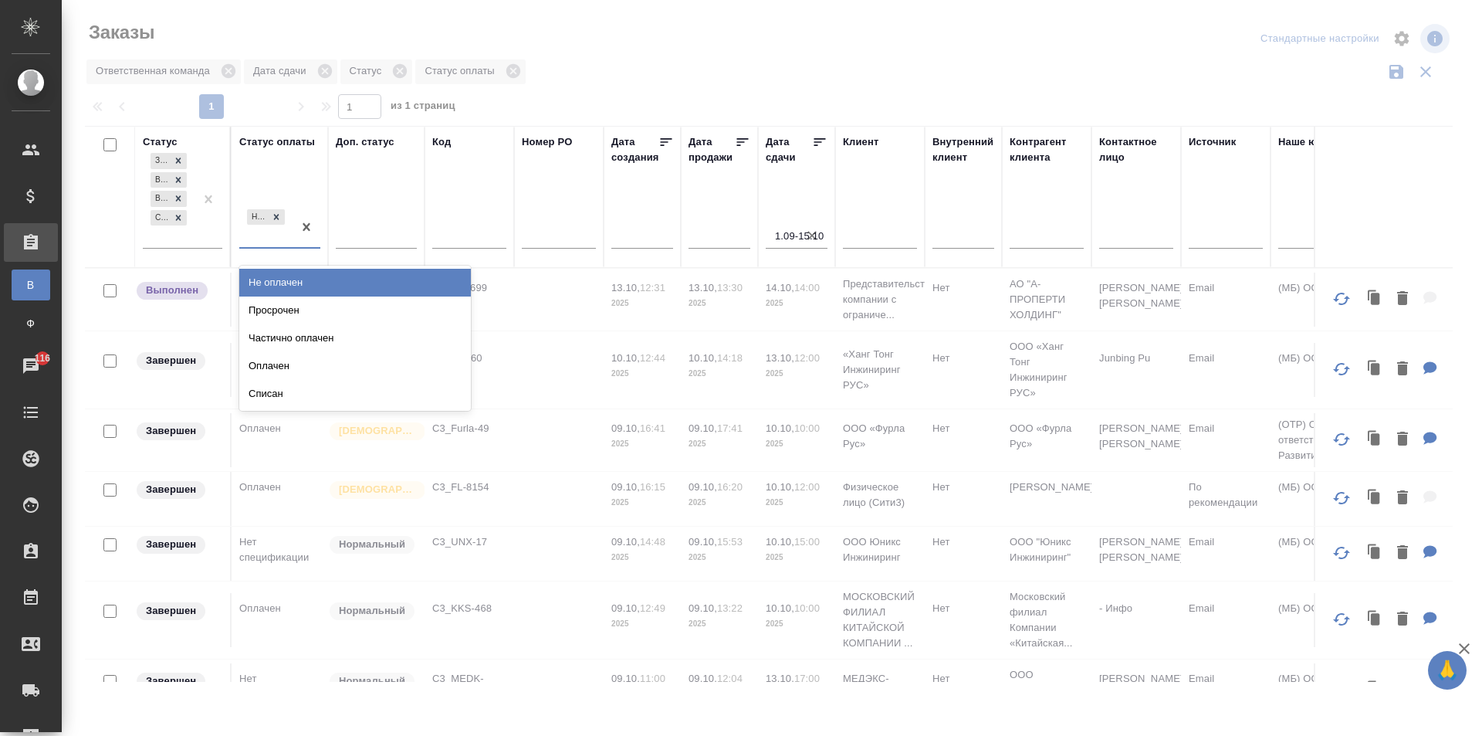
click at [374, 276] on div "Не оплачен" at bounding box center [355, 283] width 232 height 28
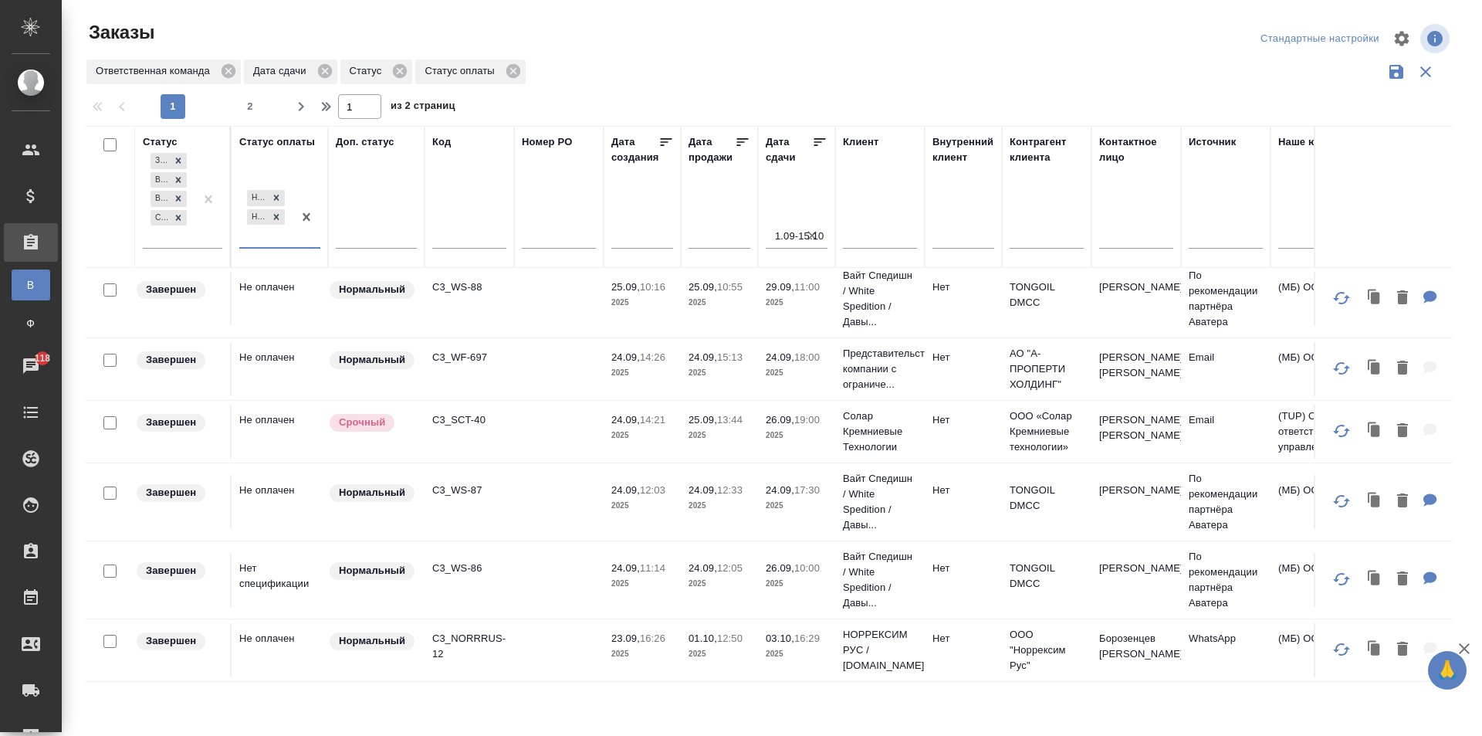
scroll to position [1316, 0]
click at [307, 99] on icon "button" at bounding box center [301, 106] width 19 height 19
type input "2"
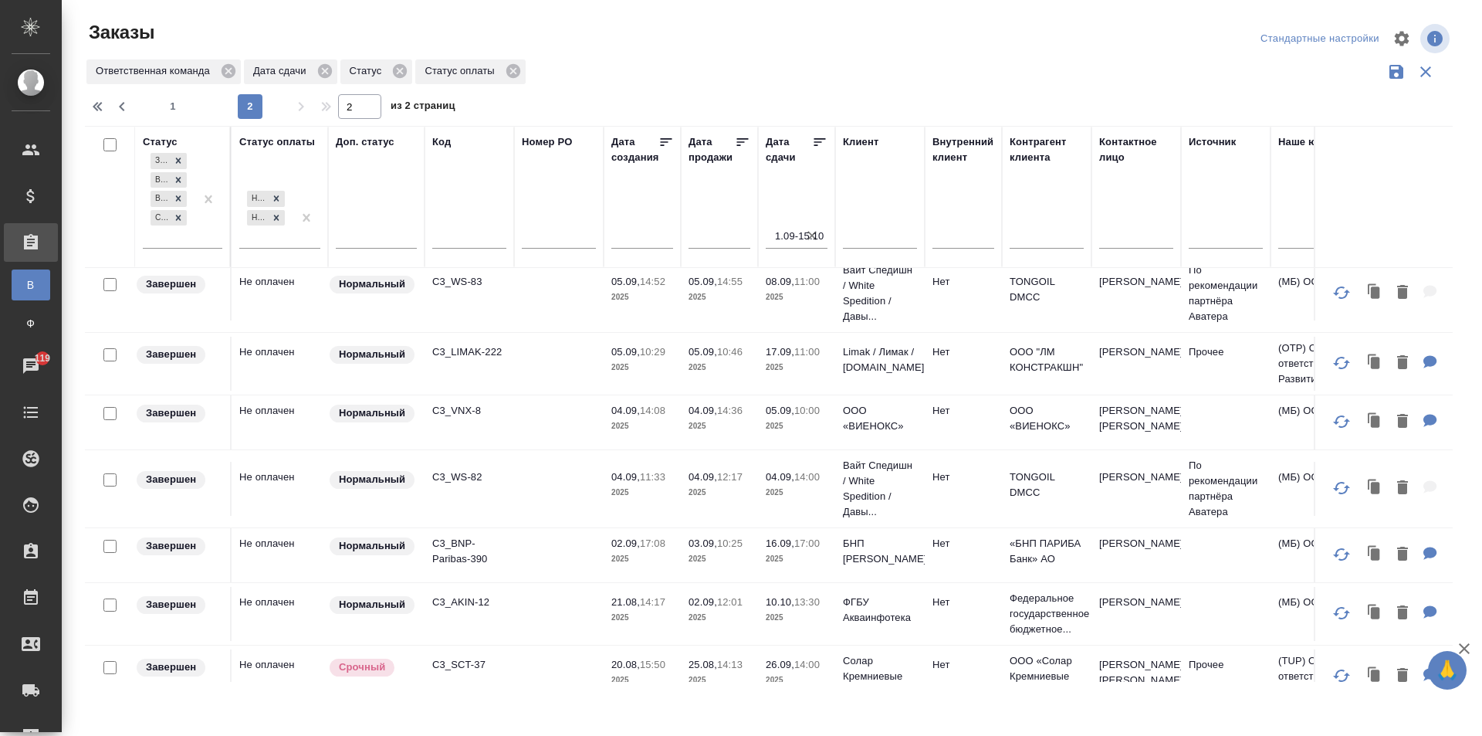
scroll to position [614, 0]
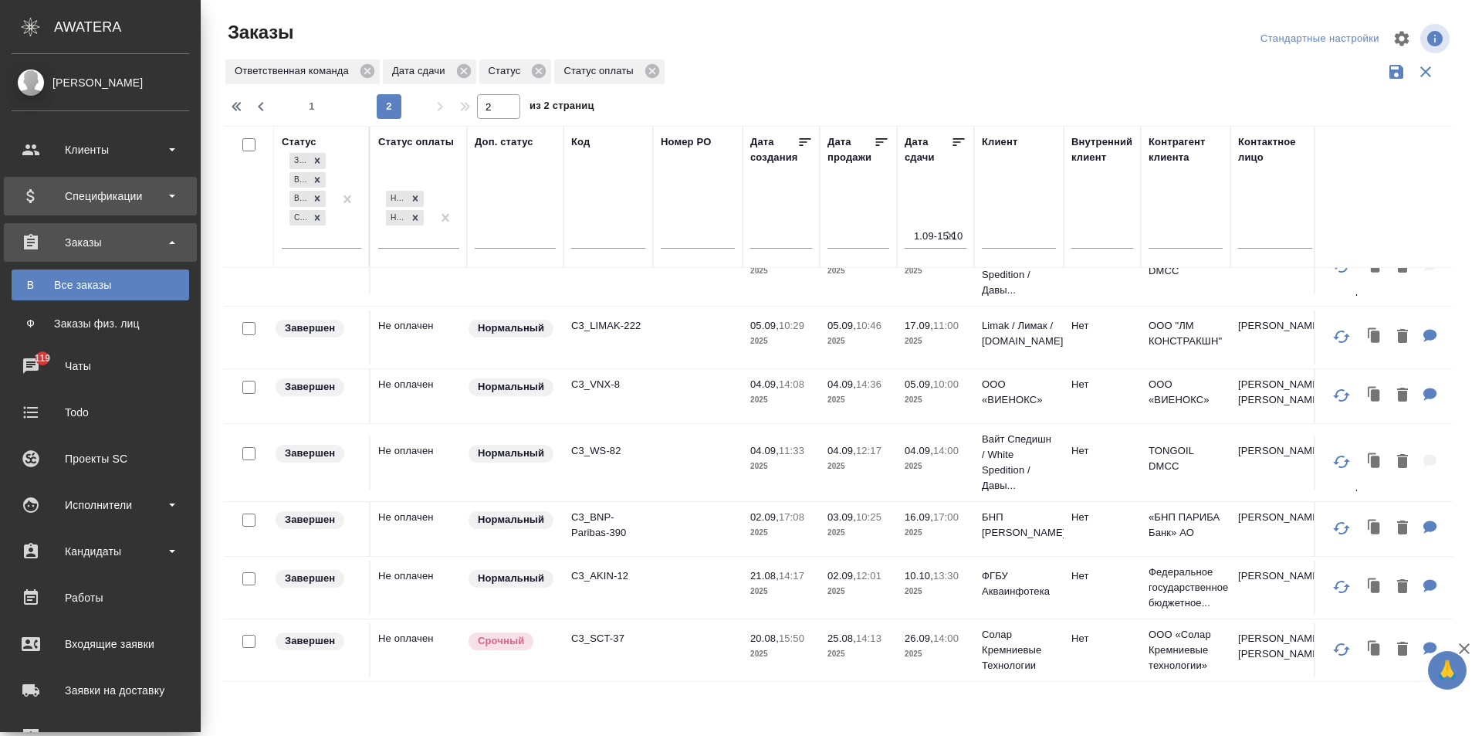
click at [90, 191] on div "Спецификации" at bounding box center [101, 195] width 178 height 23
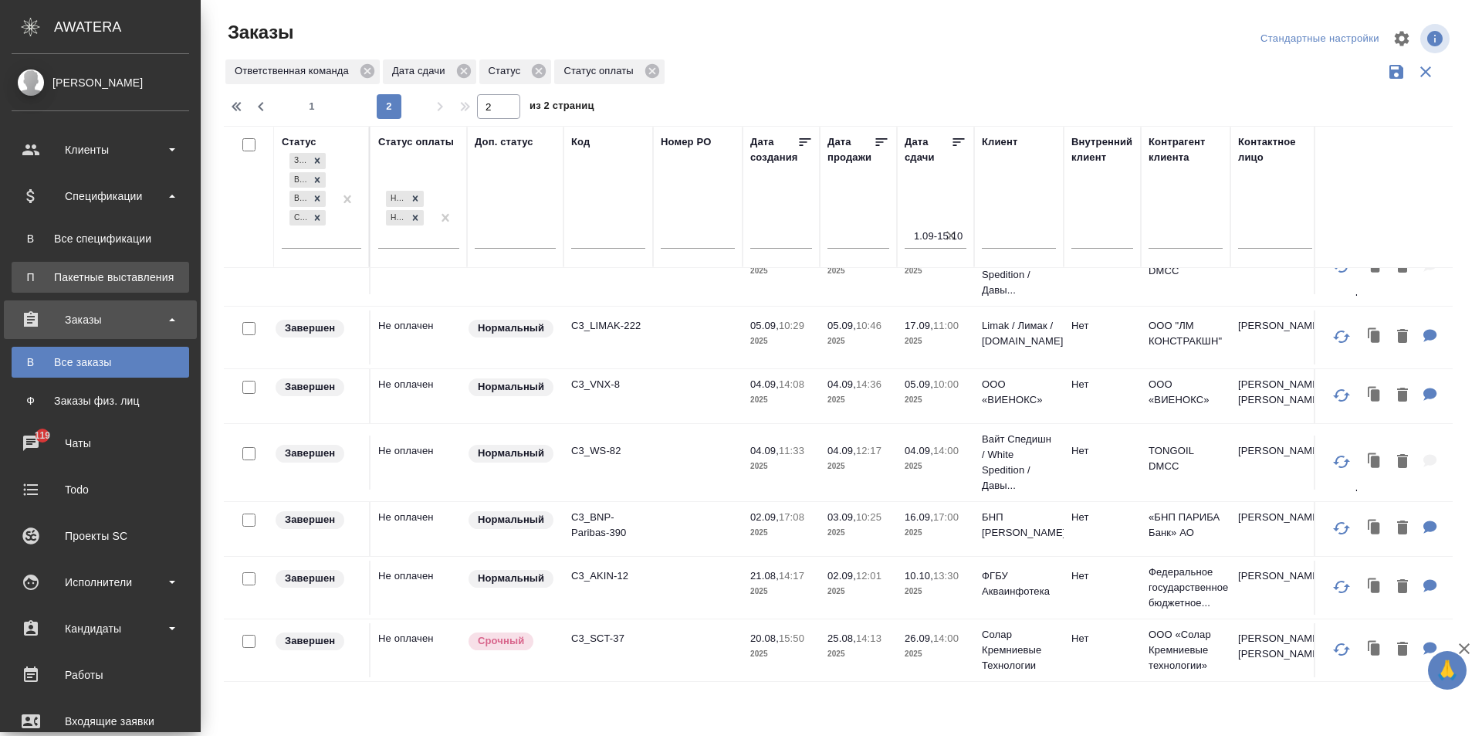
click at [133, 279] on div "Пакетные выставления" at bounding box center [100, 276] width 162 height 15
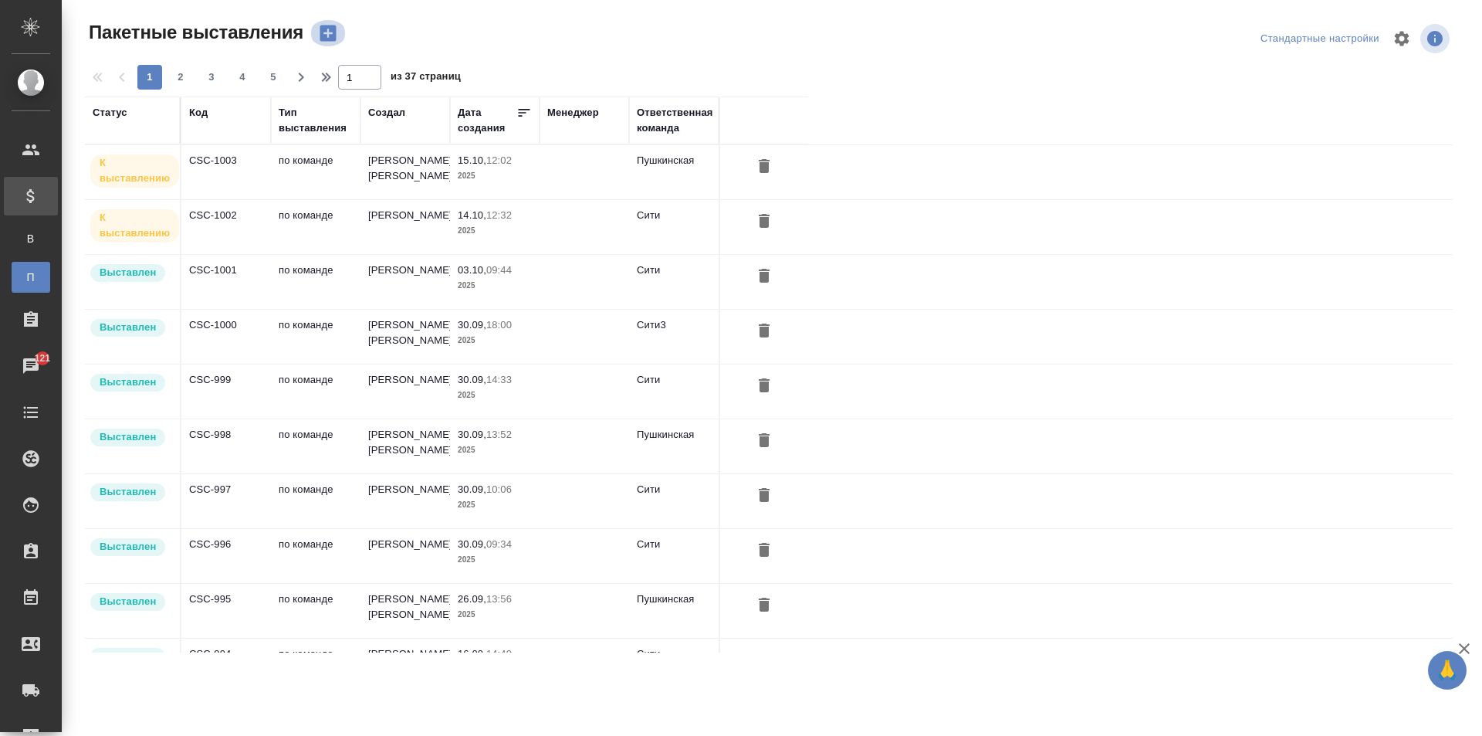
click at [327, 41] on icon "button" at bounding box center [328, 33] width 16 height 16
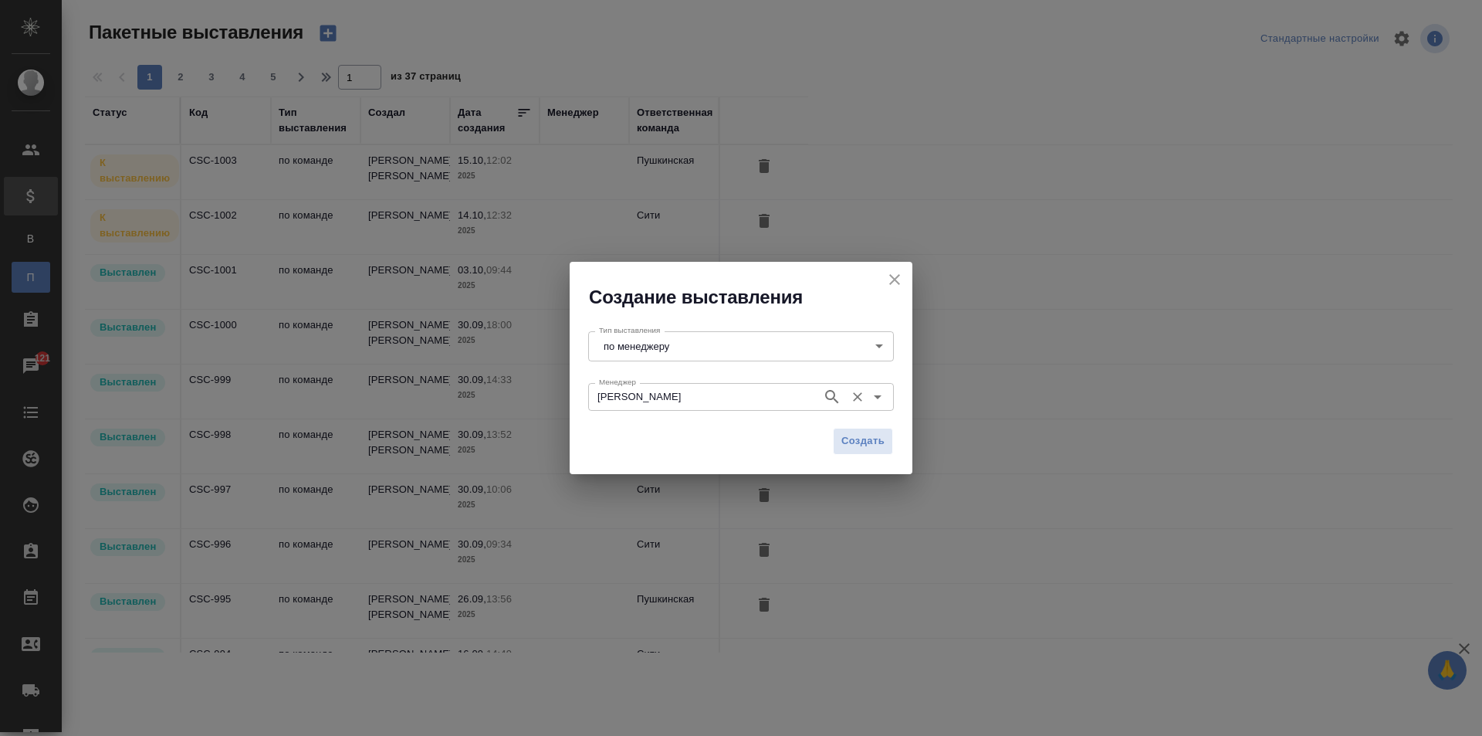
click at [790, 384] on div "Галишева Мария Менеджер" at bounding box center [741, 397] width 306 height 28
click at [726, 333] on body "🙏 .cls-1 fill:#fff; AWATERA Galisheva Mariya Клиенты Спецификации В Все специфи…" at bounding box center [741, 368] width 1482 height 736
click at [729, 335] on li "по менеджеру" at bounding box center [741, 346] width 306 height 26
click at [741, 337] on body "🙏 .cls-1 fill:#fff; AWATERA Galisheva Mariya Клиенты Спецификации В Все специфи…" at bounding box center [741, 368] width 1482 height 736
click at [745, 378] on li "по команде" at bounding box center [741, 372] width 306 height 26
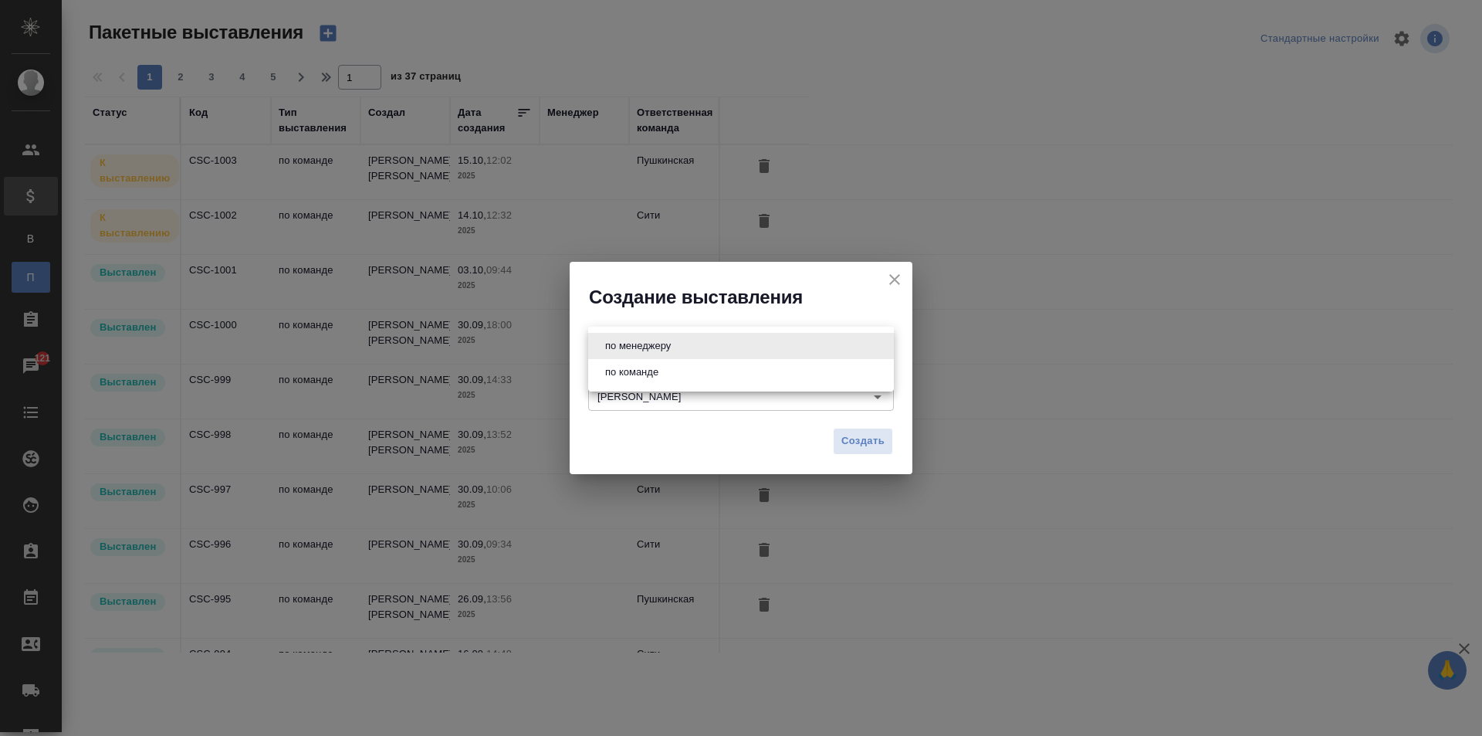
type input "byDepartment"
click at [881, 439] on span "Создать" at bounding box center [862, 441] width 43 height 18
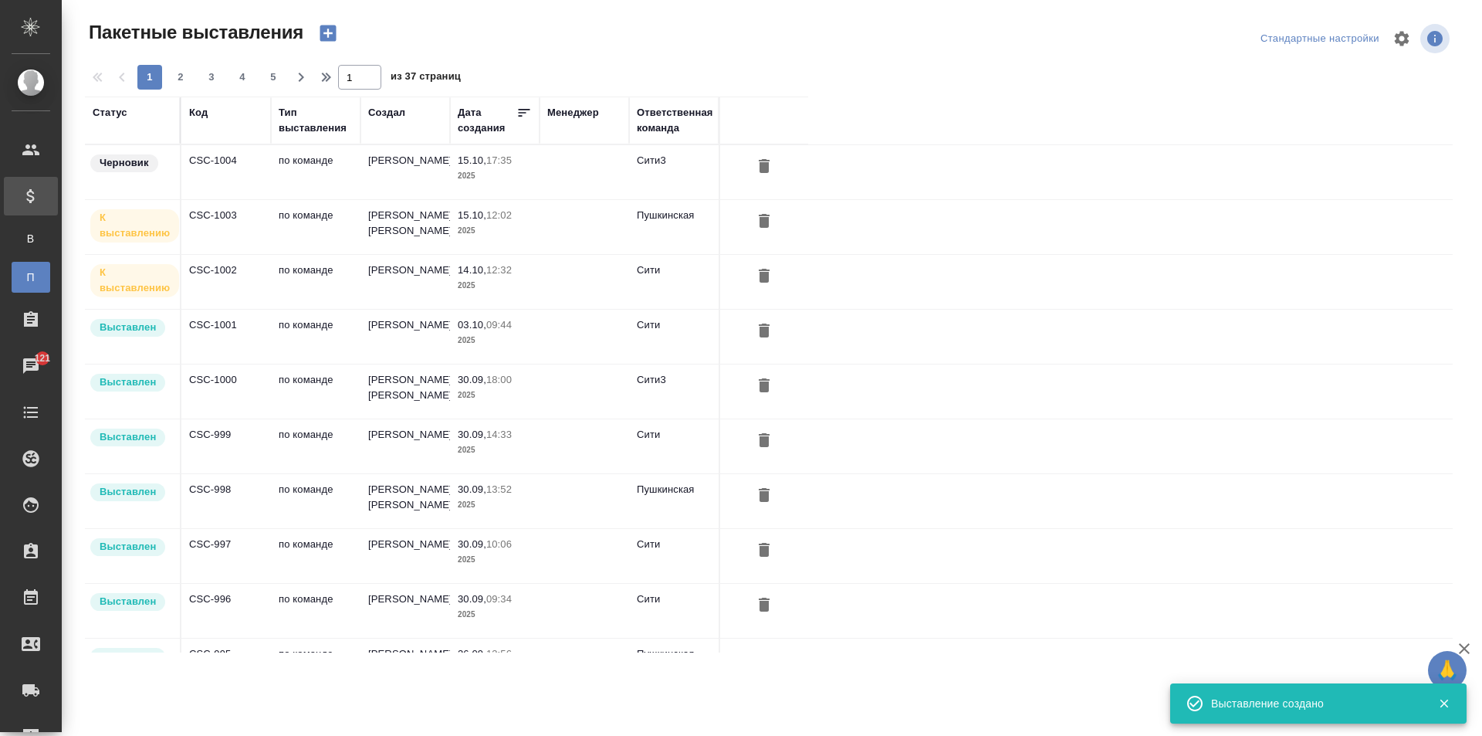
click at [565, 152] on td at bounding box center [585, 172] width 90 height 54
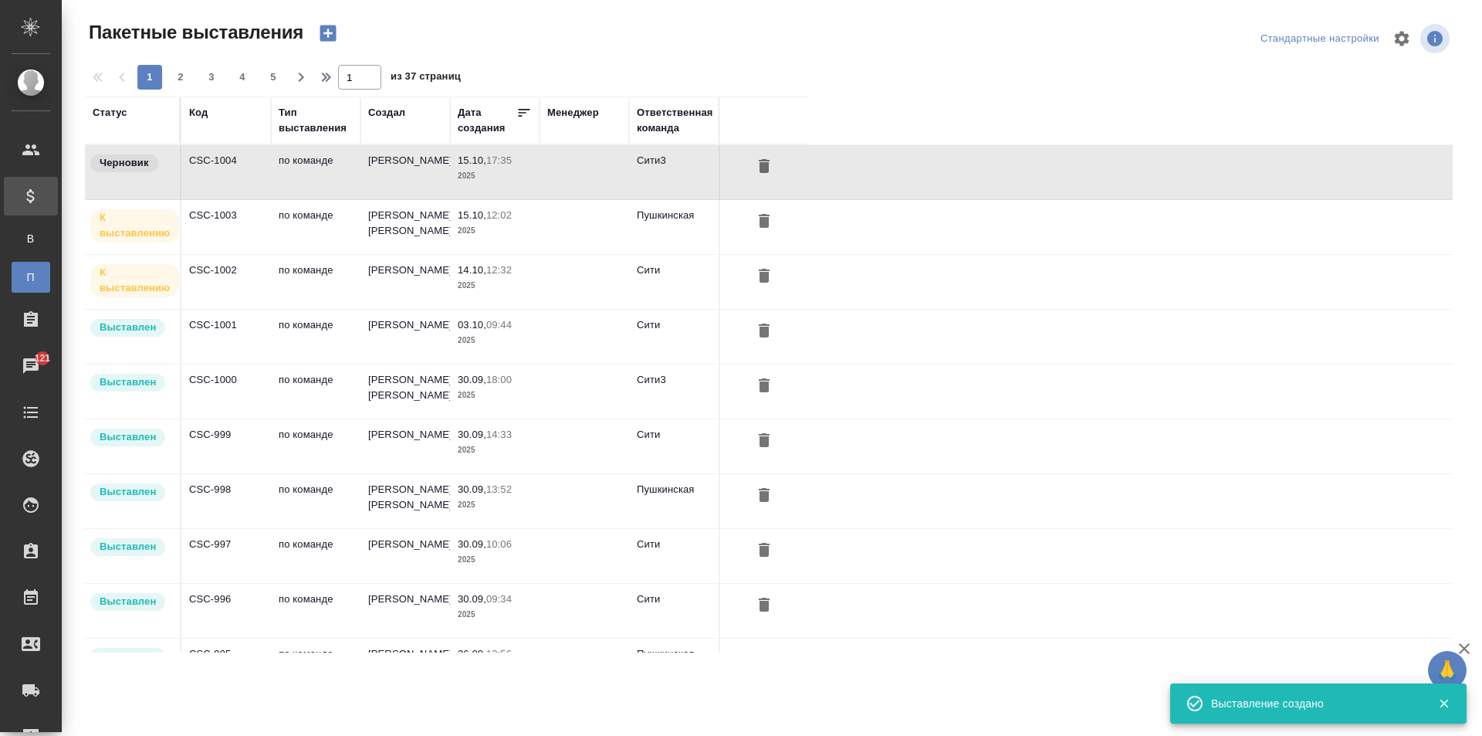
click at [565, 152] on td at bounding box center [585, 172] width 90 height 54
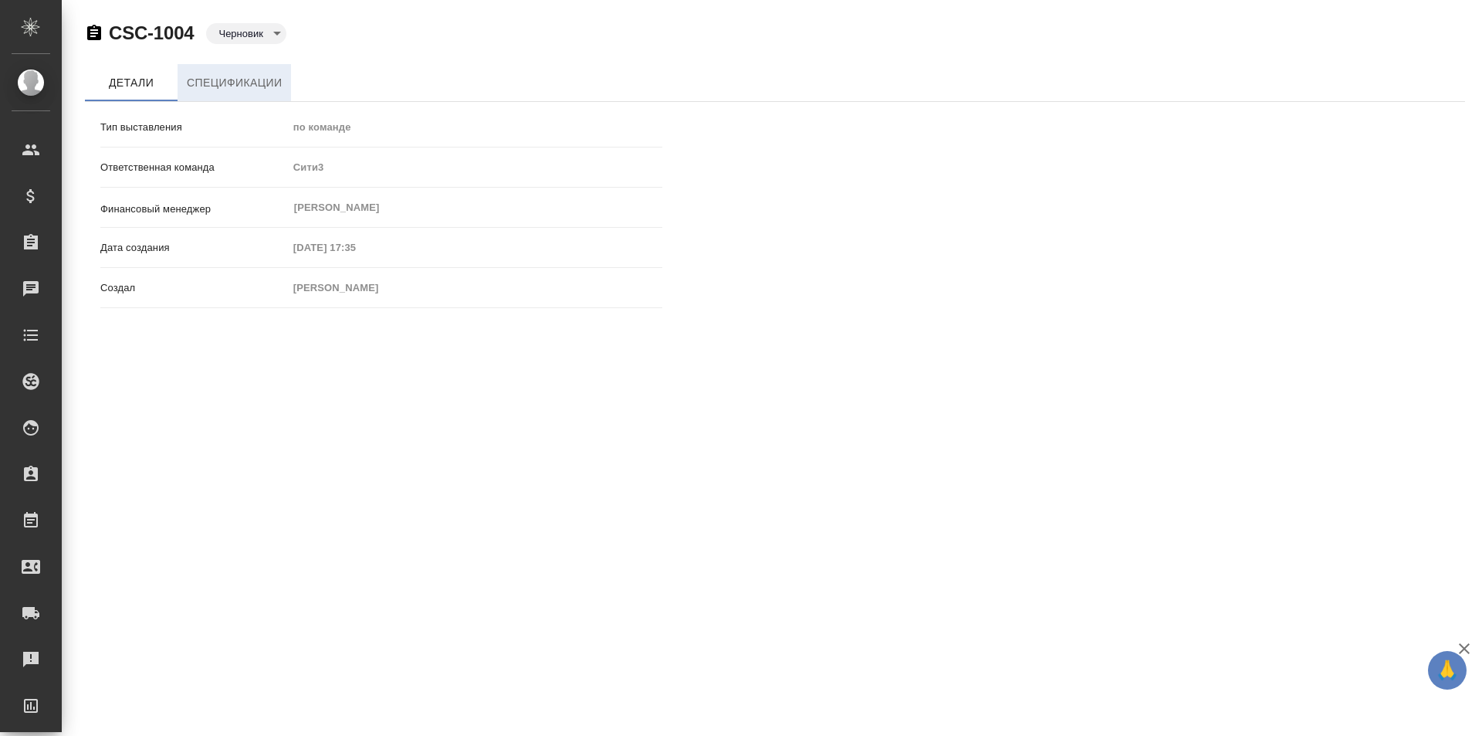
click at [261, 96] on button "Спецификации" at bounding box center [234, 82] width 113 height 37
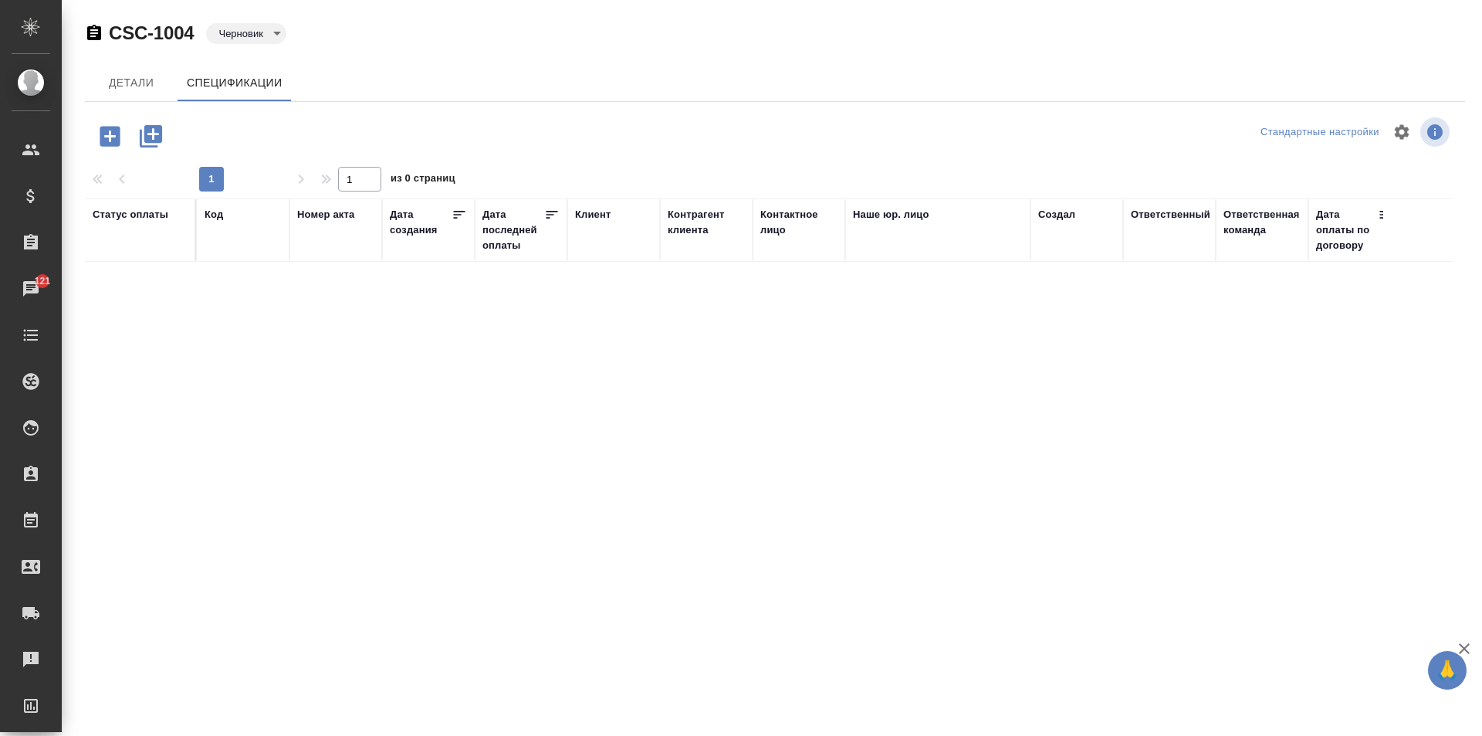
click at [100, 123] on icon "button" at bounding box center [109, 136] width 27 height 27
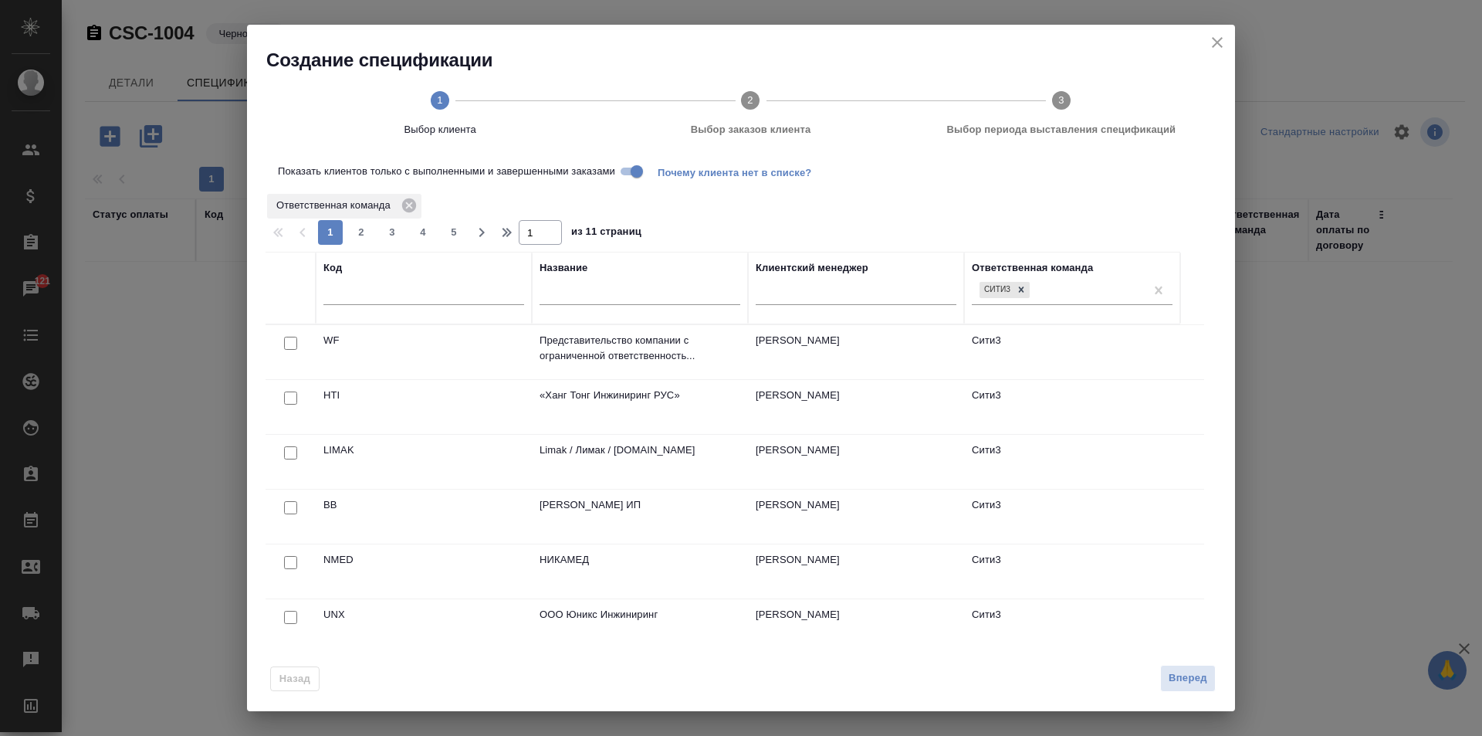
click at [703, 404] on td "«Ханг Тонг Инжиниринг РУС»" at bounding box center [640, 407] width 216 height 54
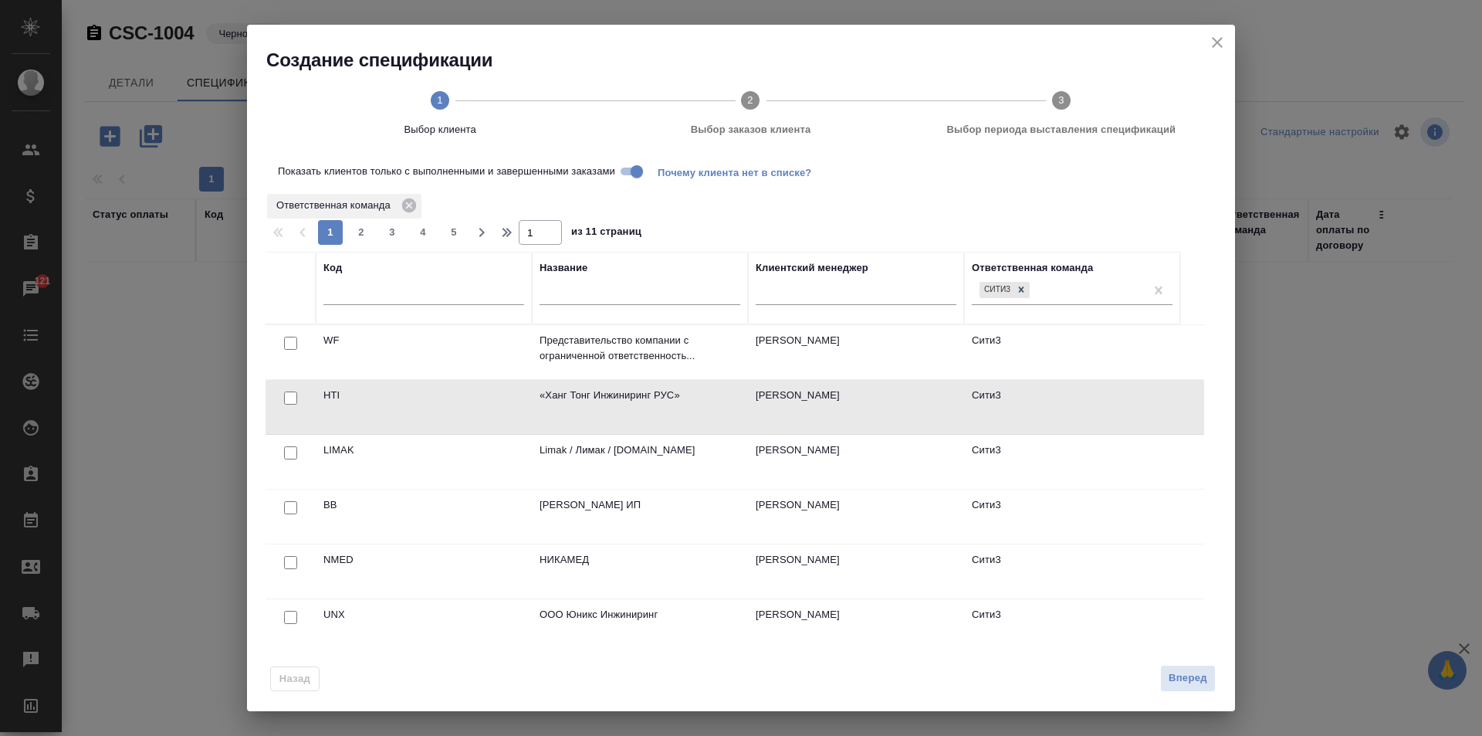
click at [703, 404] on td "«Ханг Тонг Инжиниринг РУС»" at bounding box center [640, 407] width 216 height 54
click at [294, 395] on input "checkbox" at bounding box center [290, 397] width 13 height 13
checkbox input "true"
click at [1187, 684] on span "Вперед" at bounding box center [1188, 678] width 39 height 18
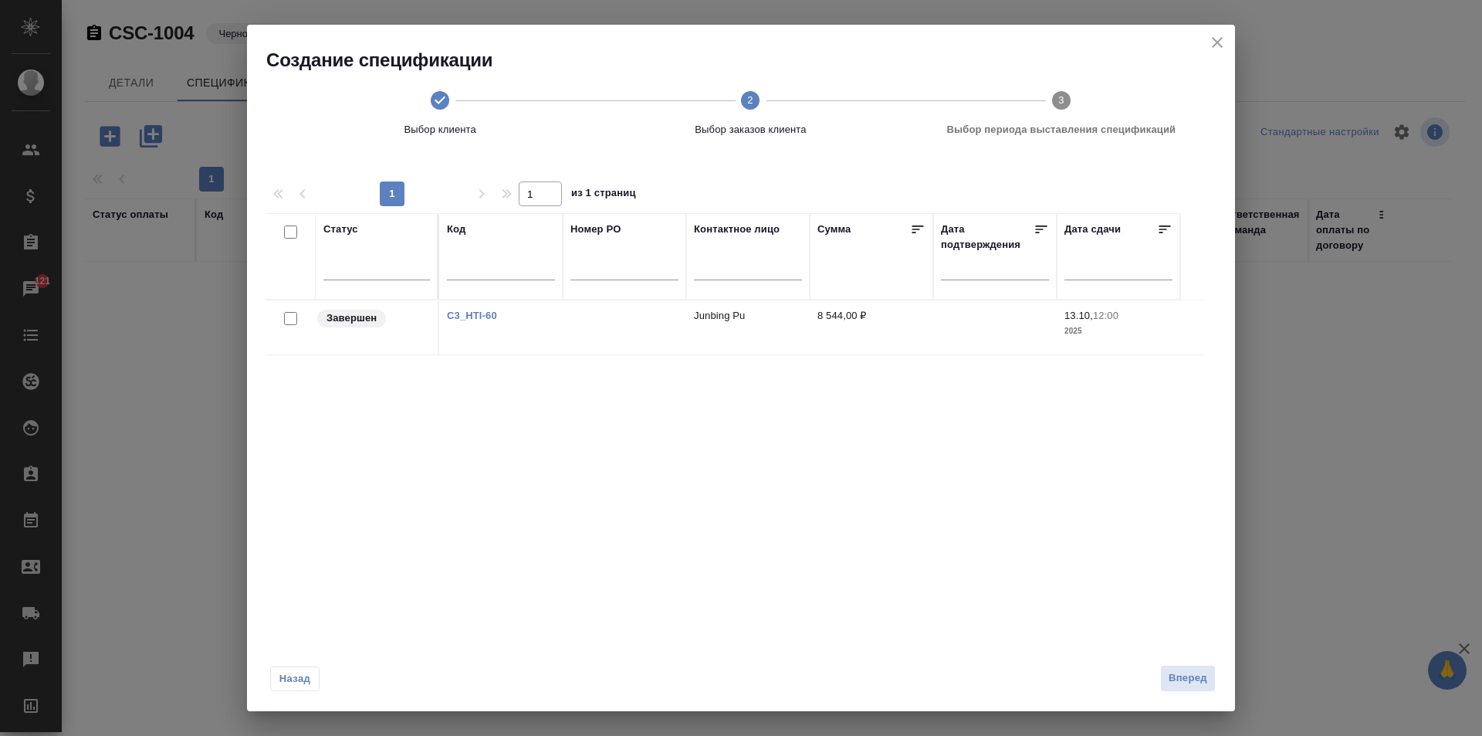
click at [289, 314] on input "checkbox" at bounding box center [290, 318] width 13 height 13
checkbox input "true"
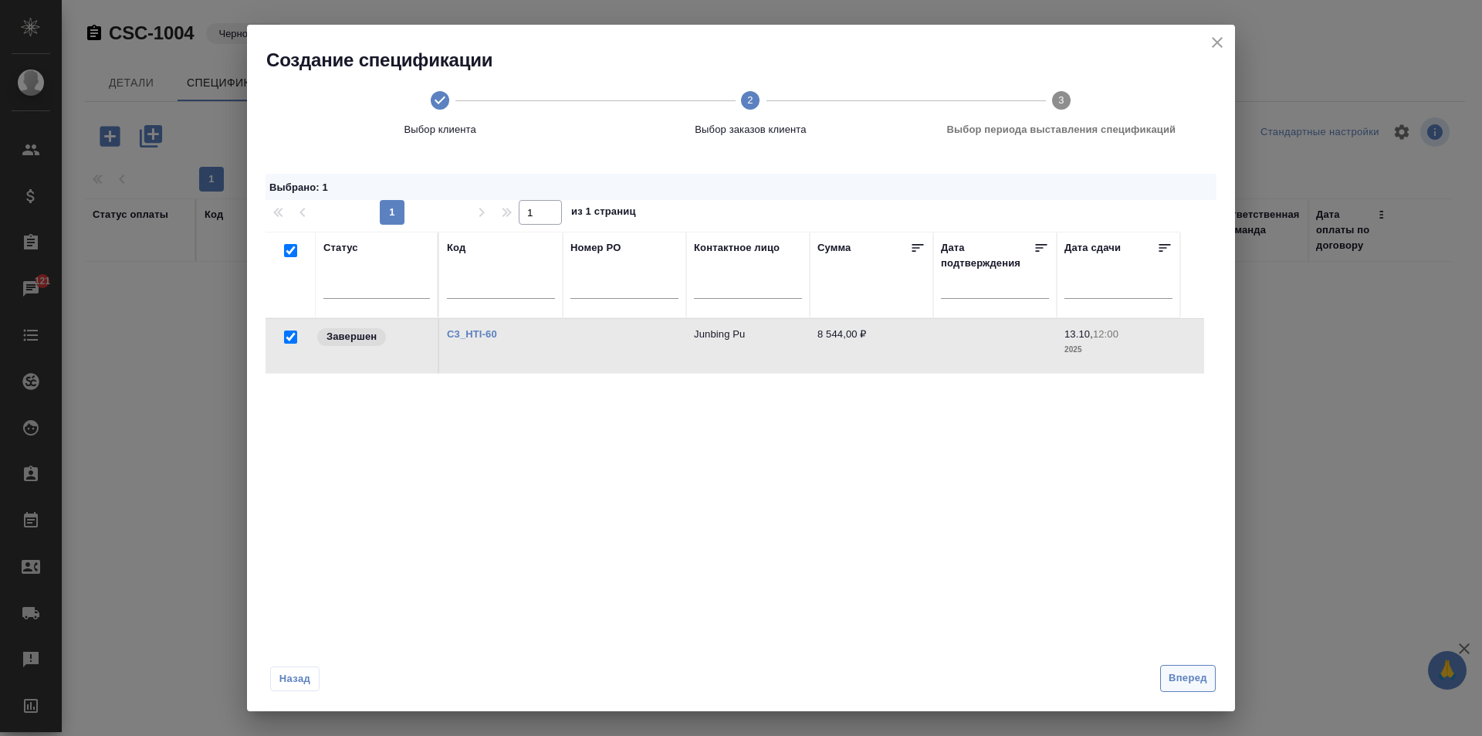
click at [1199, 684] on span "Вперед" at bounding box center [1188, 678] width 39 height 18
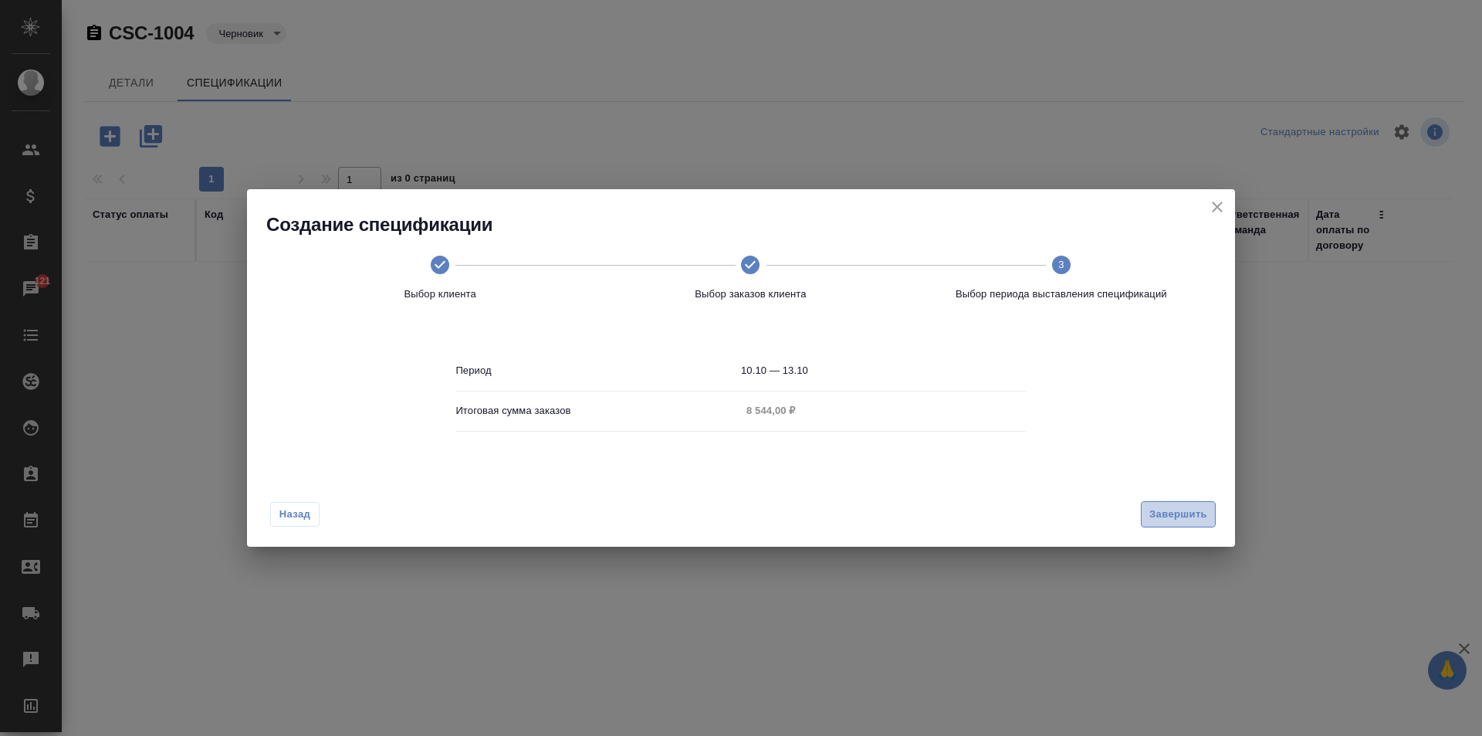
click at [1155, 519] on span "Завершить" at bounding box center [1178, 515] width 58 height 18
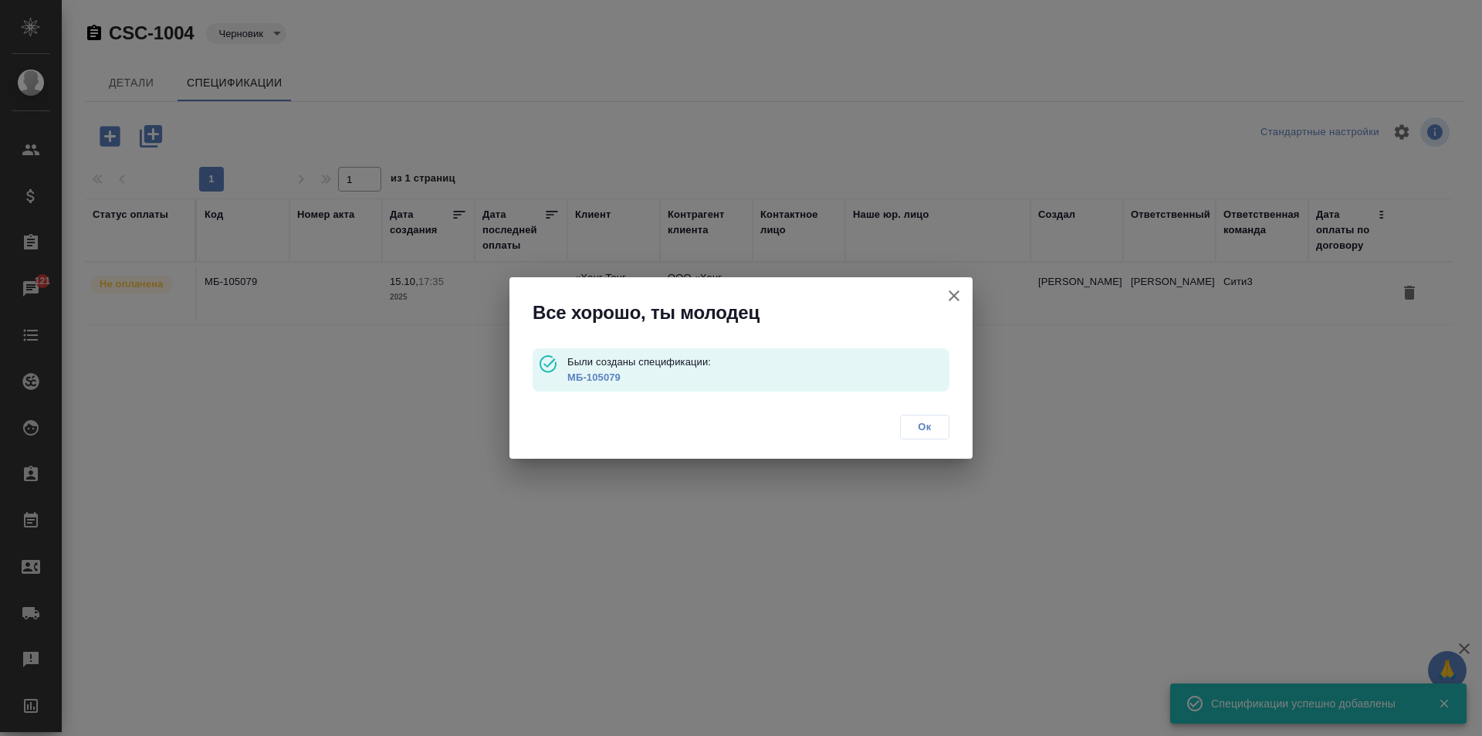
click at [598, 369] on p "Были созданы спецификации:" at bounding box center [758, 361] width 382 height 15
click at [601, 373] on link "МБ-105079" at bounding box center [593, 377] width 53 height 12
click at [924, 421] on span "Ок" at bounding box center [924, 426] width 32 height 15
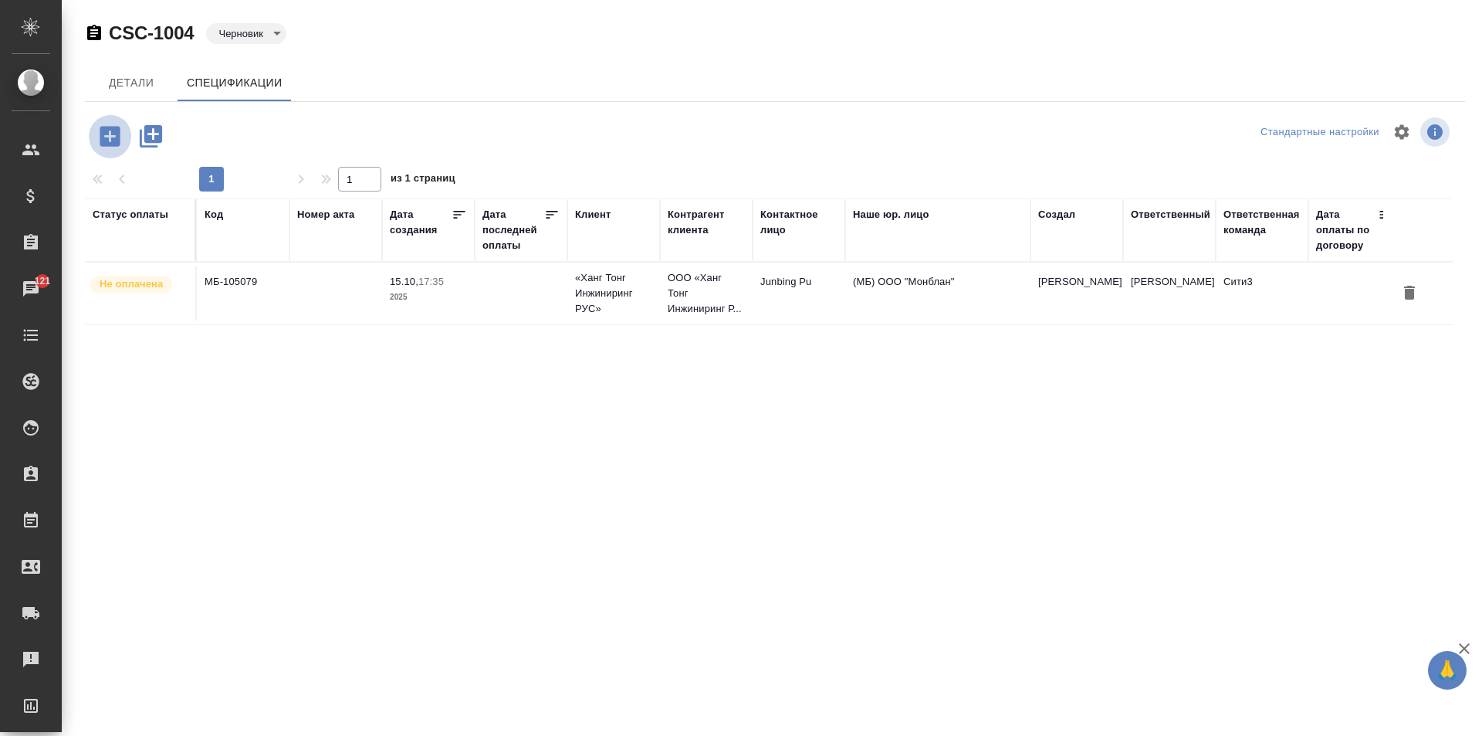
click at [111, 126] on icon "button" at bounding box center [109, 136] width 27 height 27
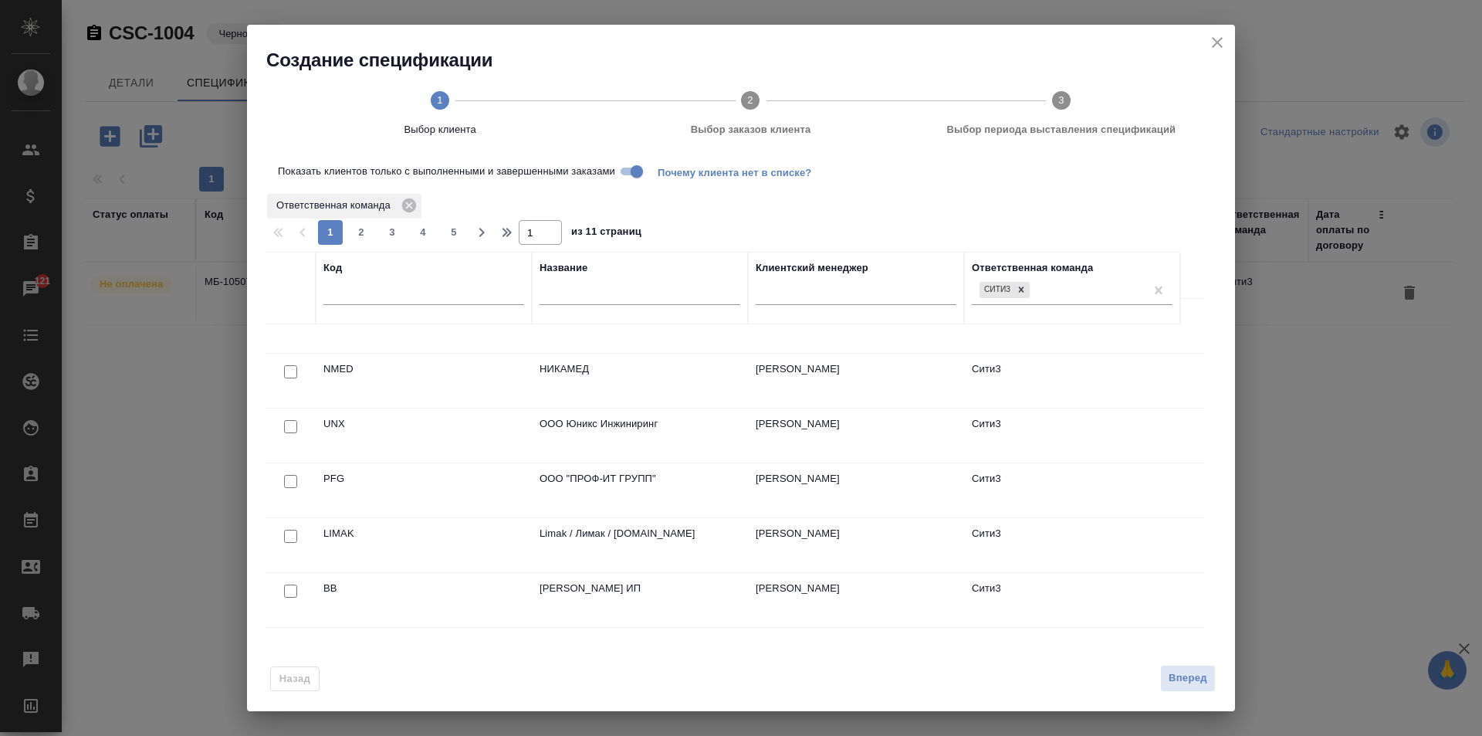
scroll to position [772, 0]
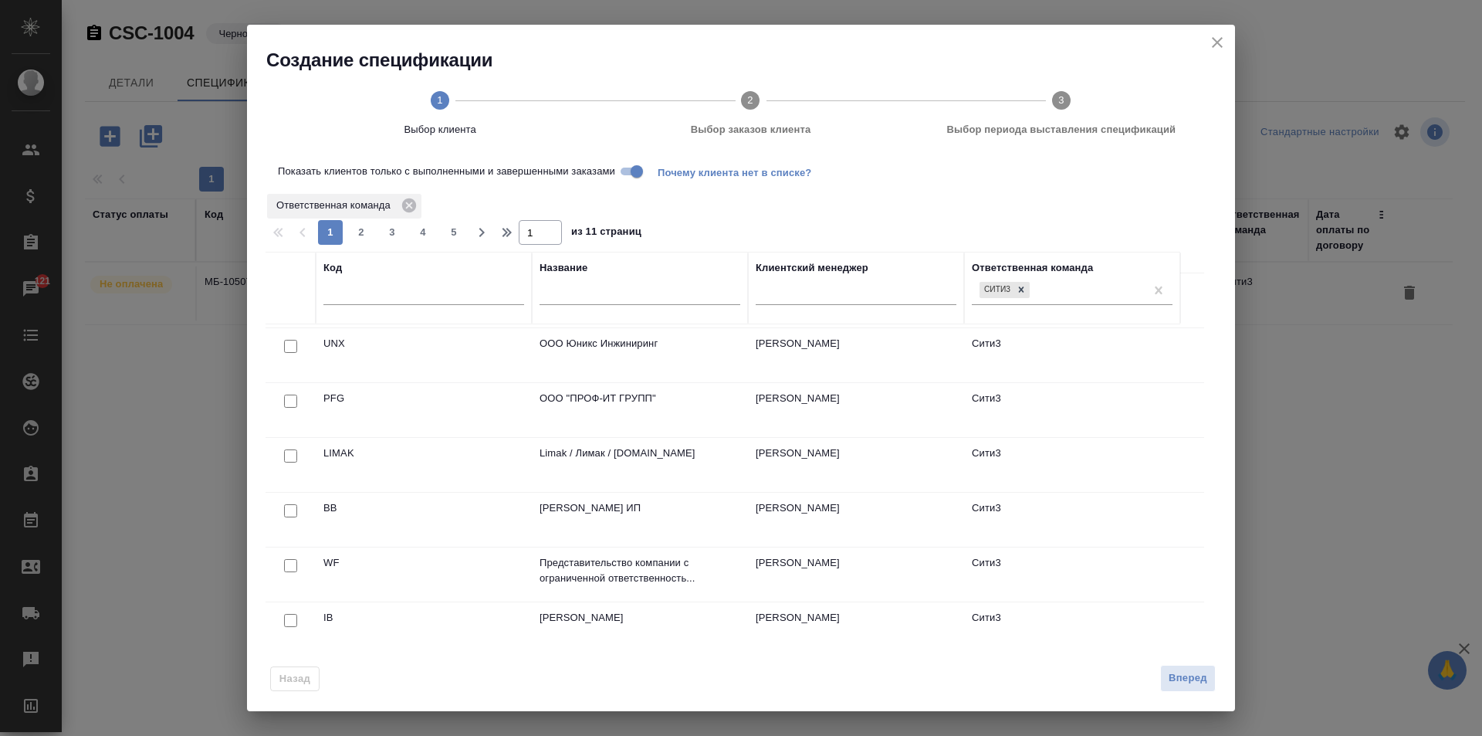
click at [579, 308] on div at bounding box center [640, 297] width 201 height 38
click at [579, 302] on input "text" at bounding box center [640, 295] width 201 height 19
type input "юникс"
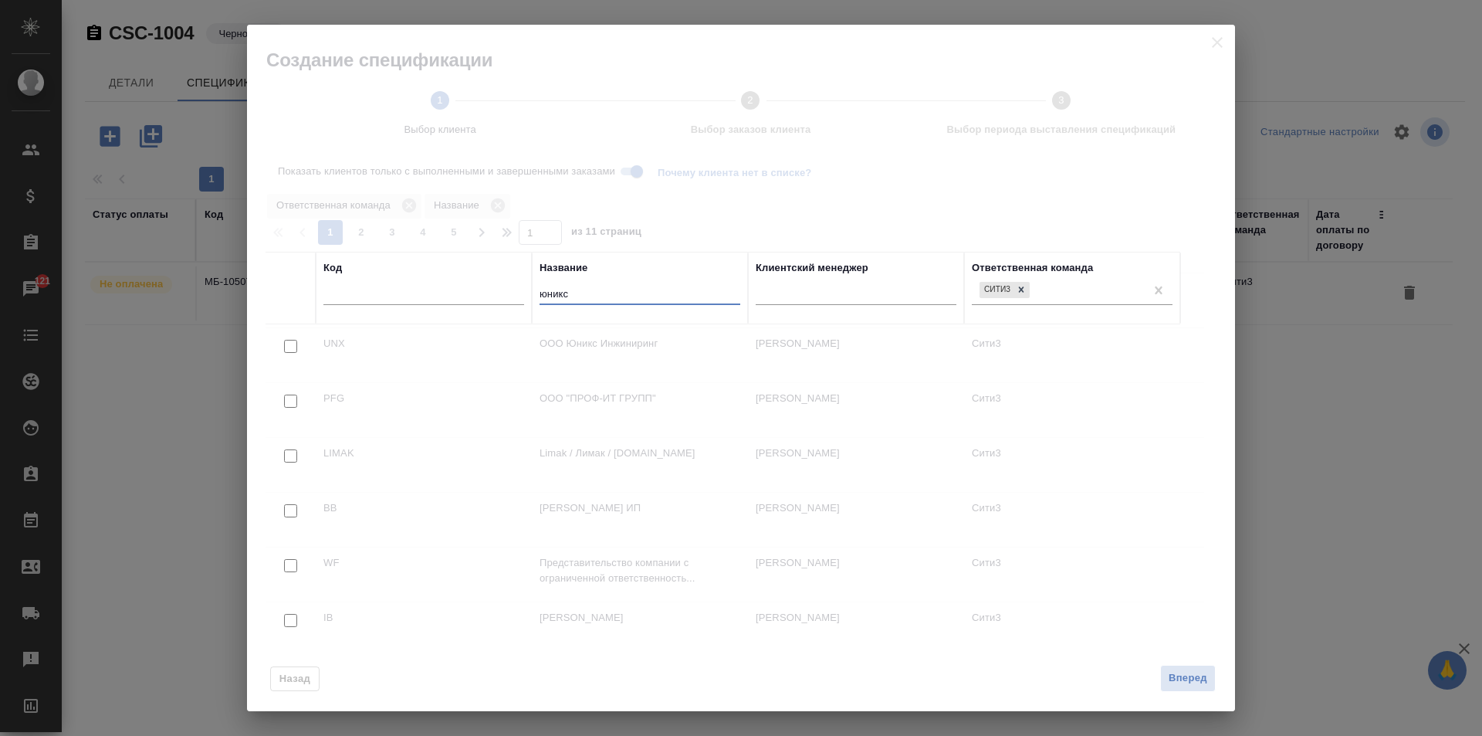
scroll to position [0, 0]
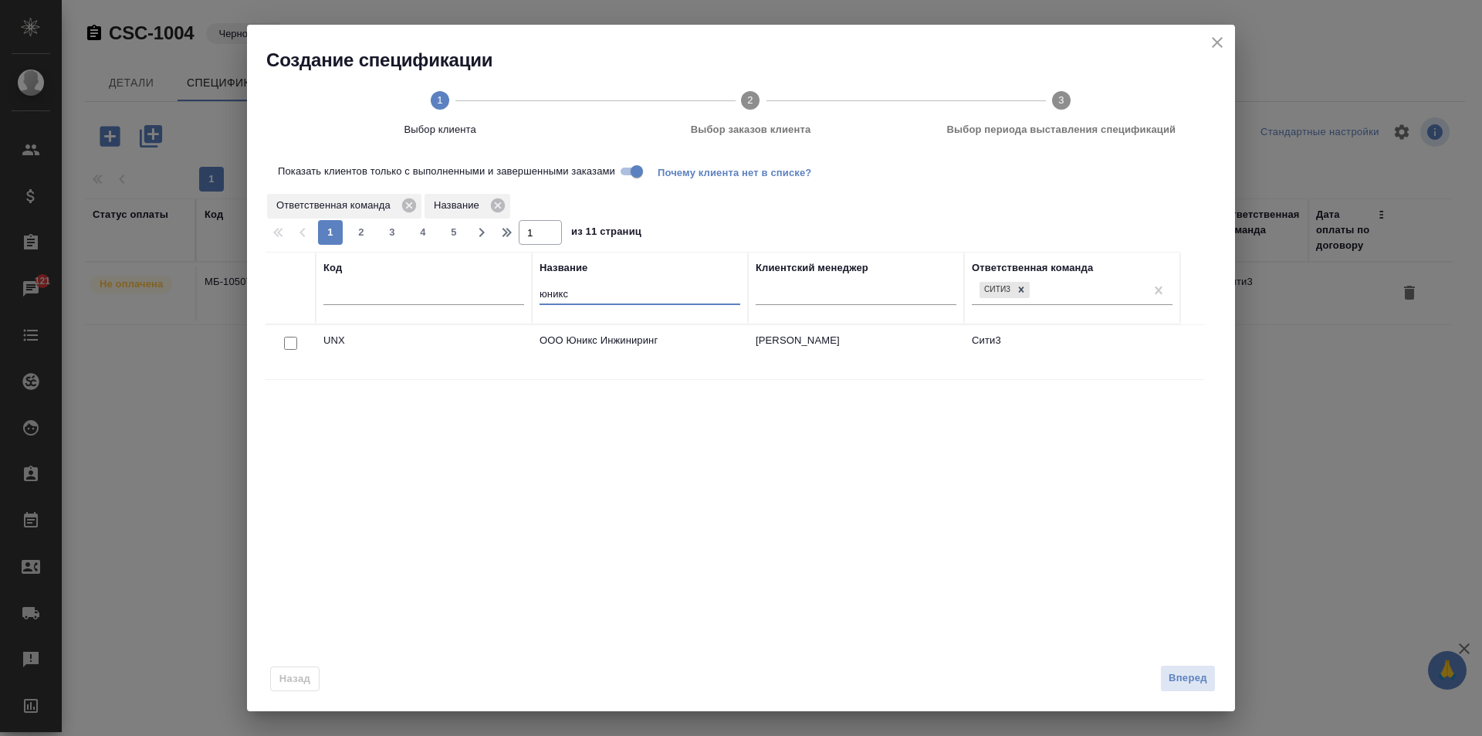
click at [293, 343] on input "checkbox" at bounding box center [290, 343] width 13 height 13
checkbox input "true"
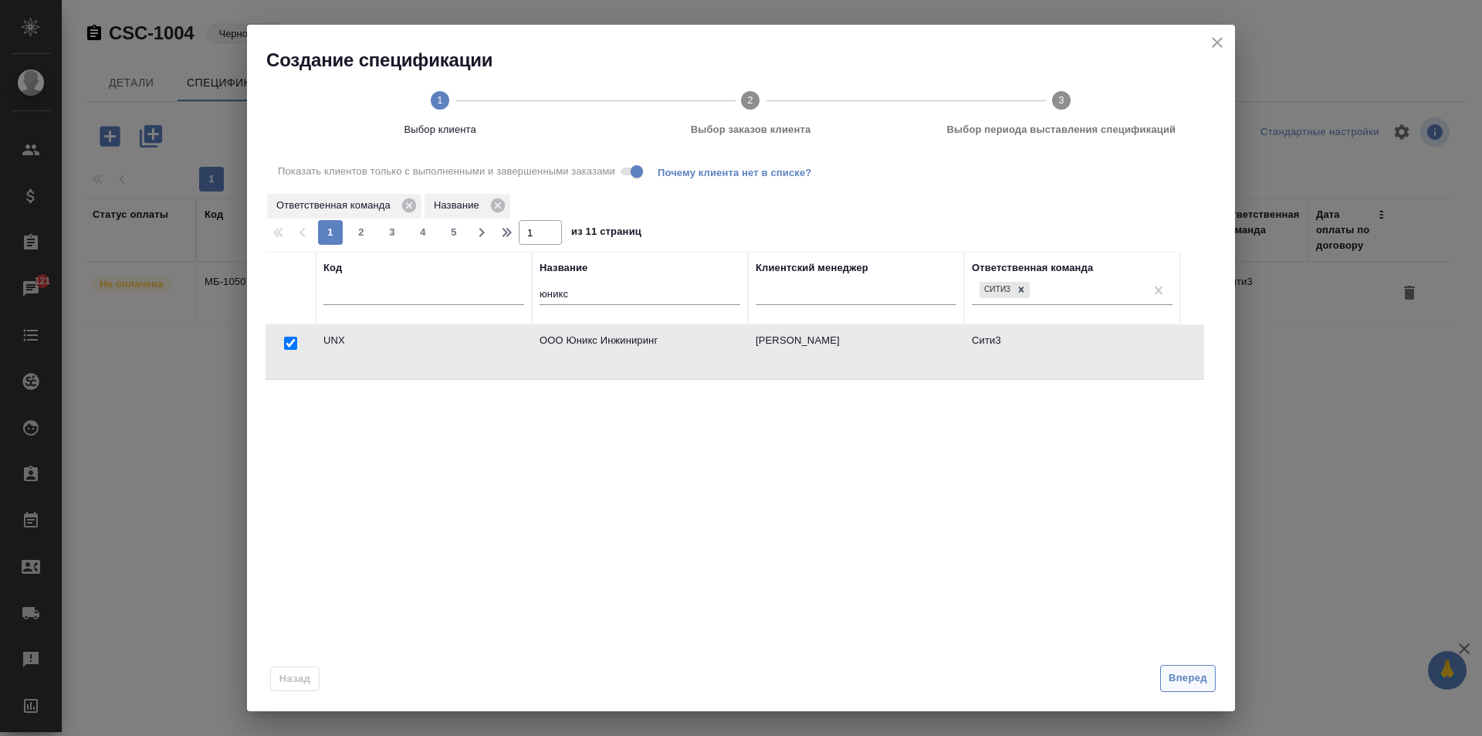
click at [1172, 677] on span "Вперед" at bounding box center [1188, 678] width 39 height 18
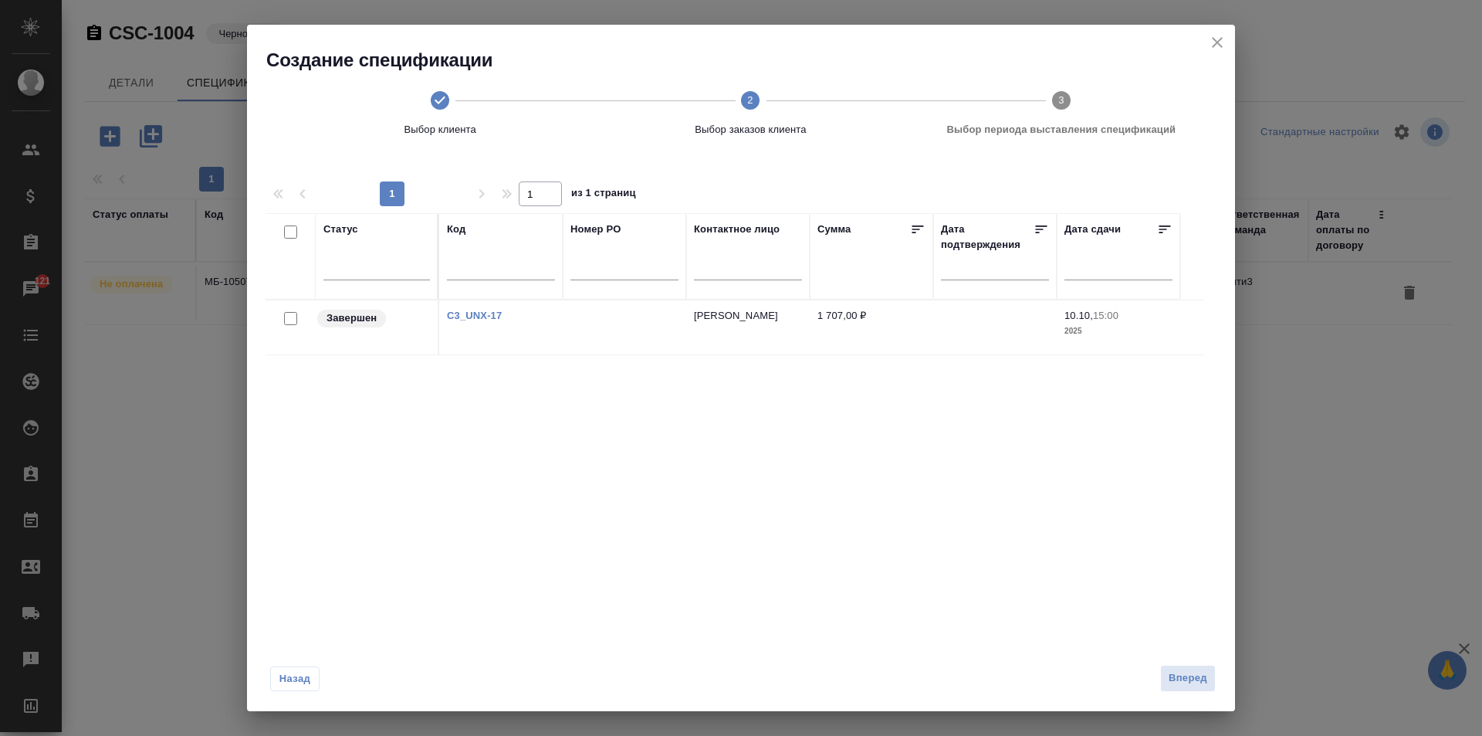
click at [287, 314] on input "checkbox" at bounding box center [290, 318] width 13 height 13
checkbox input "true"
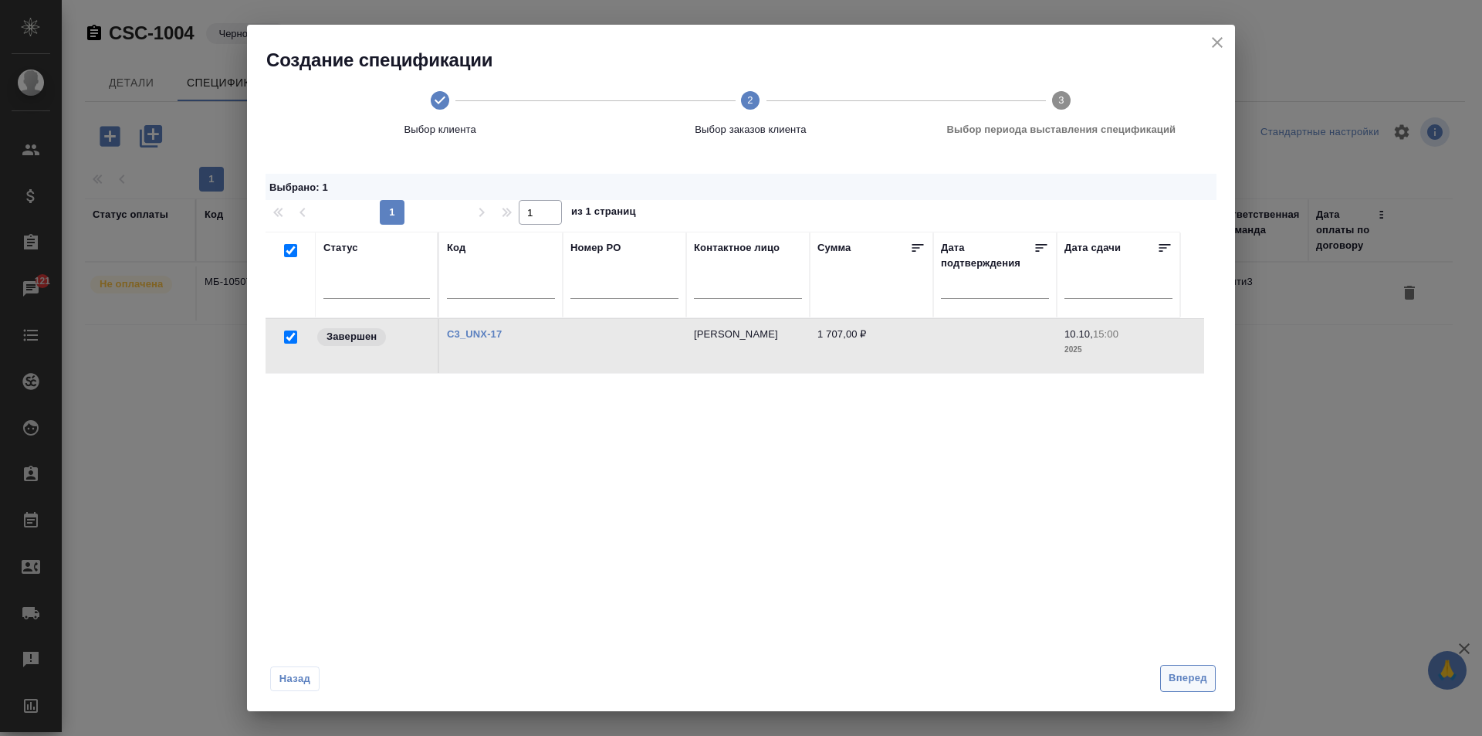
click at [1189, 675] on span "Вперед" at bounding box center [1188, 678] width 39 height 18
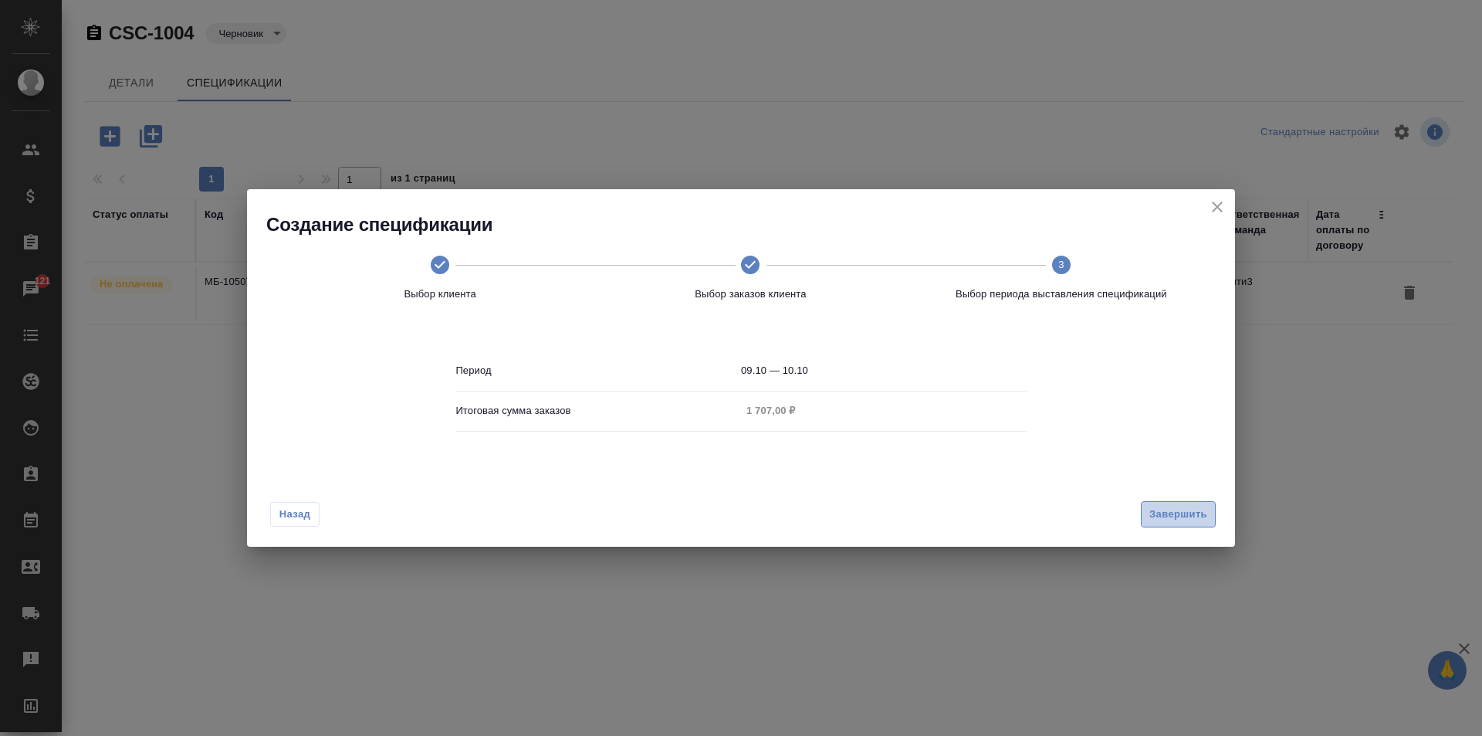
click at [1187, 506] on span "Завершить" at bounding box center [1178, 515] width 58 height 18
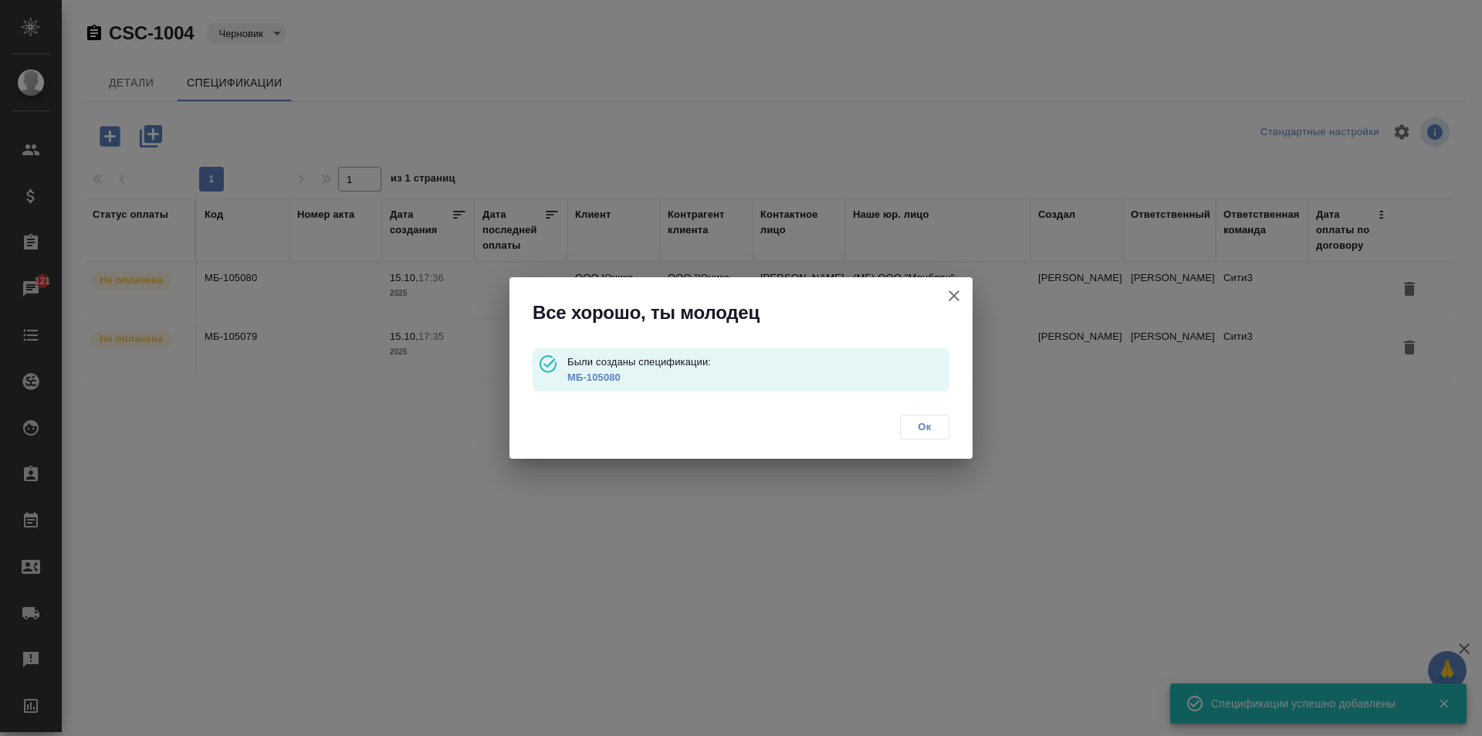
click at [909, 420] on span "Ок" at bounding box center [924, 426] width 32 height 15
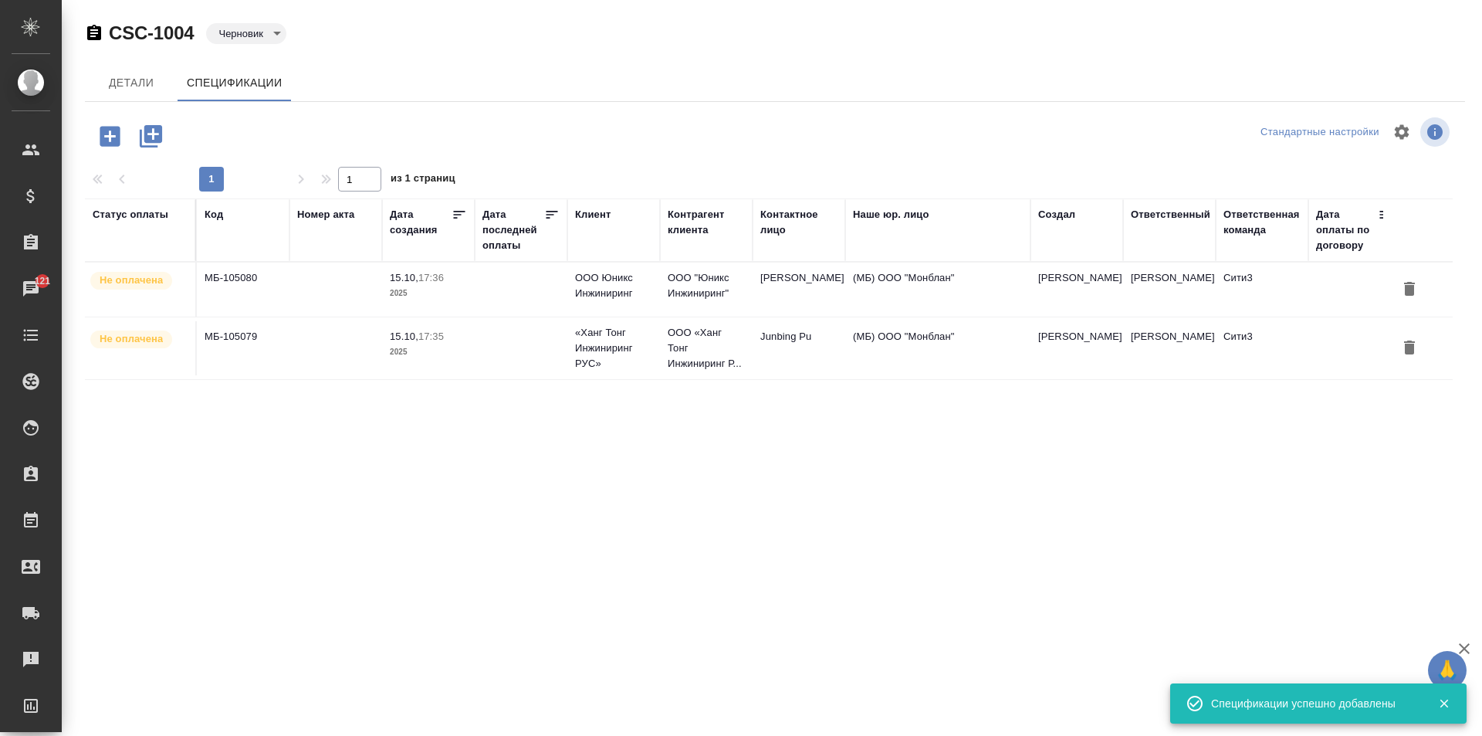
click at [118, 144] on icon "button" at bounding box center [110, 136] width 20 height 20
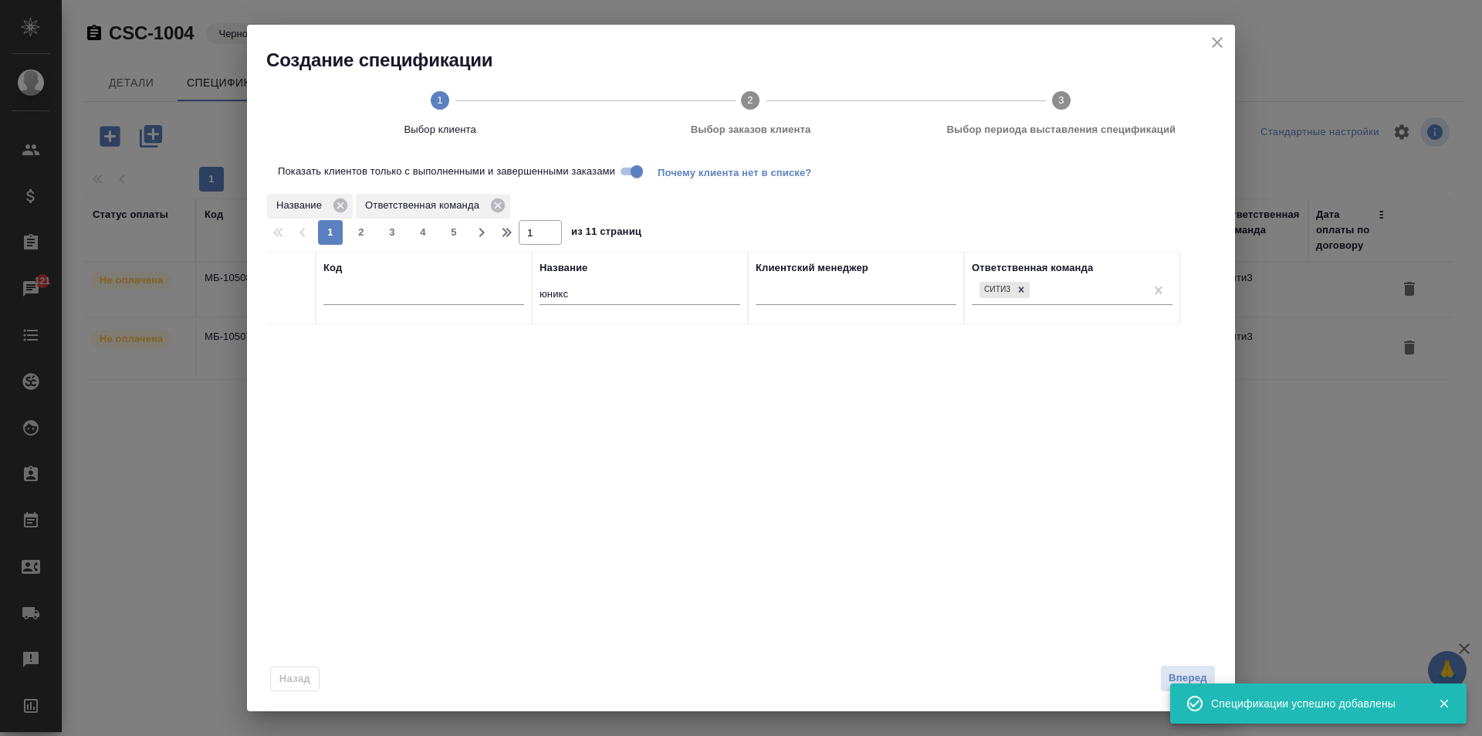
click at [462, 296] on input "text" at bounding box center [423, 295] width 201 height 19
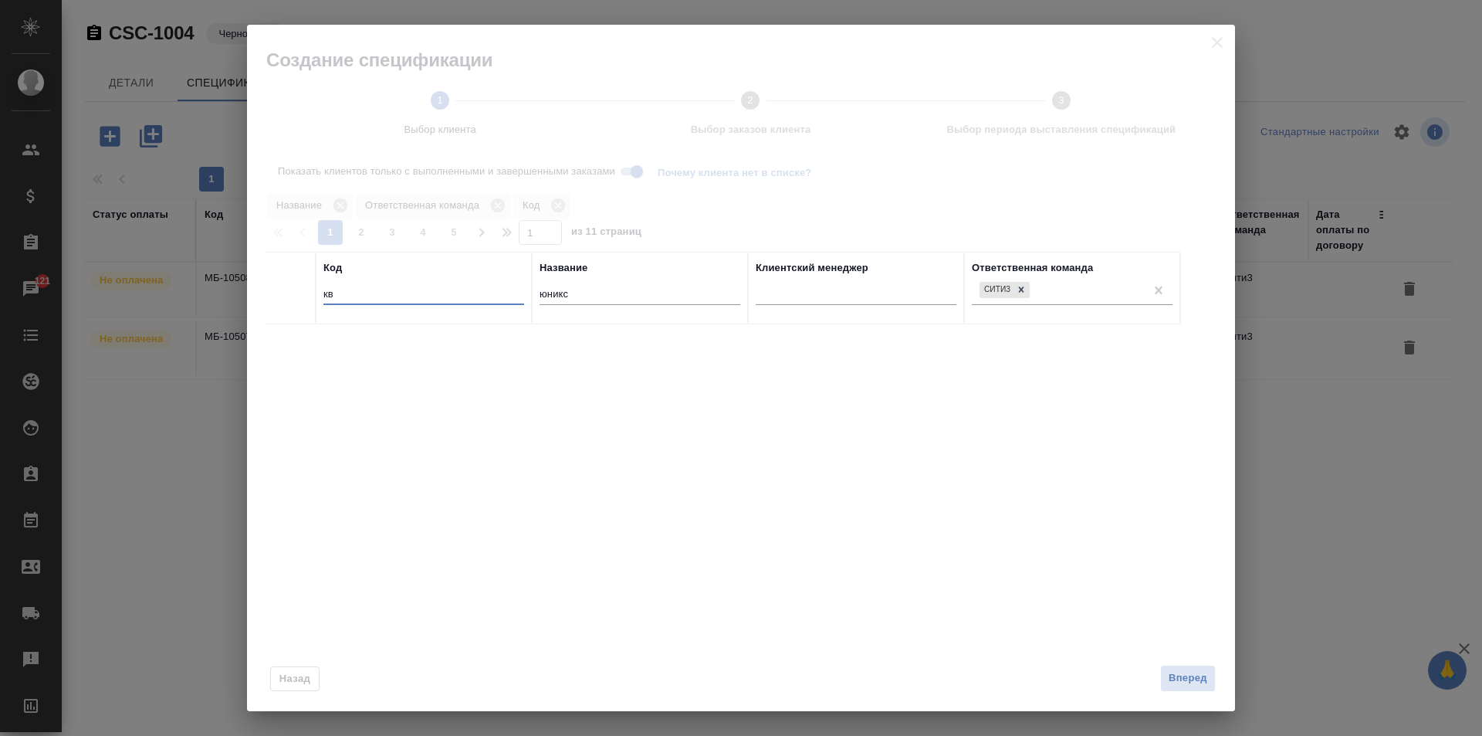
type input "к"
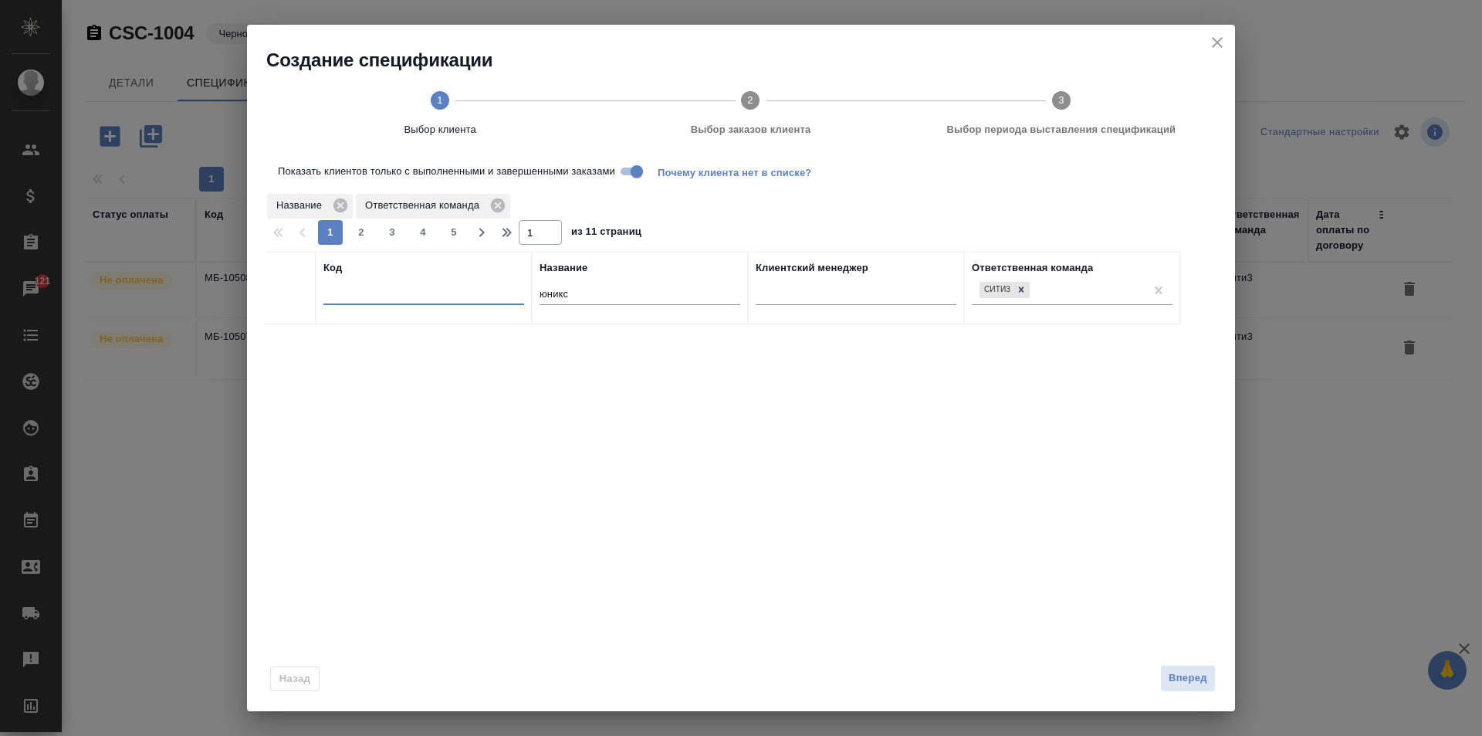
click at [546, 294] on input "юникс" at bounding box center [640, 295] width 201 height 19
type input "в"
type input "квант"
click at [294, 346] on input "checkbox" at bounding box center [290, 343] width 13 height 13
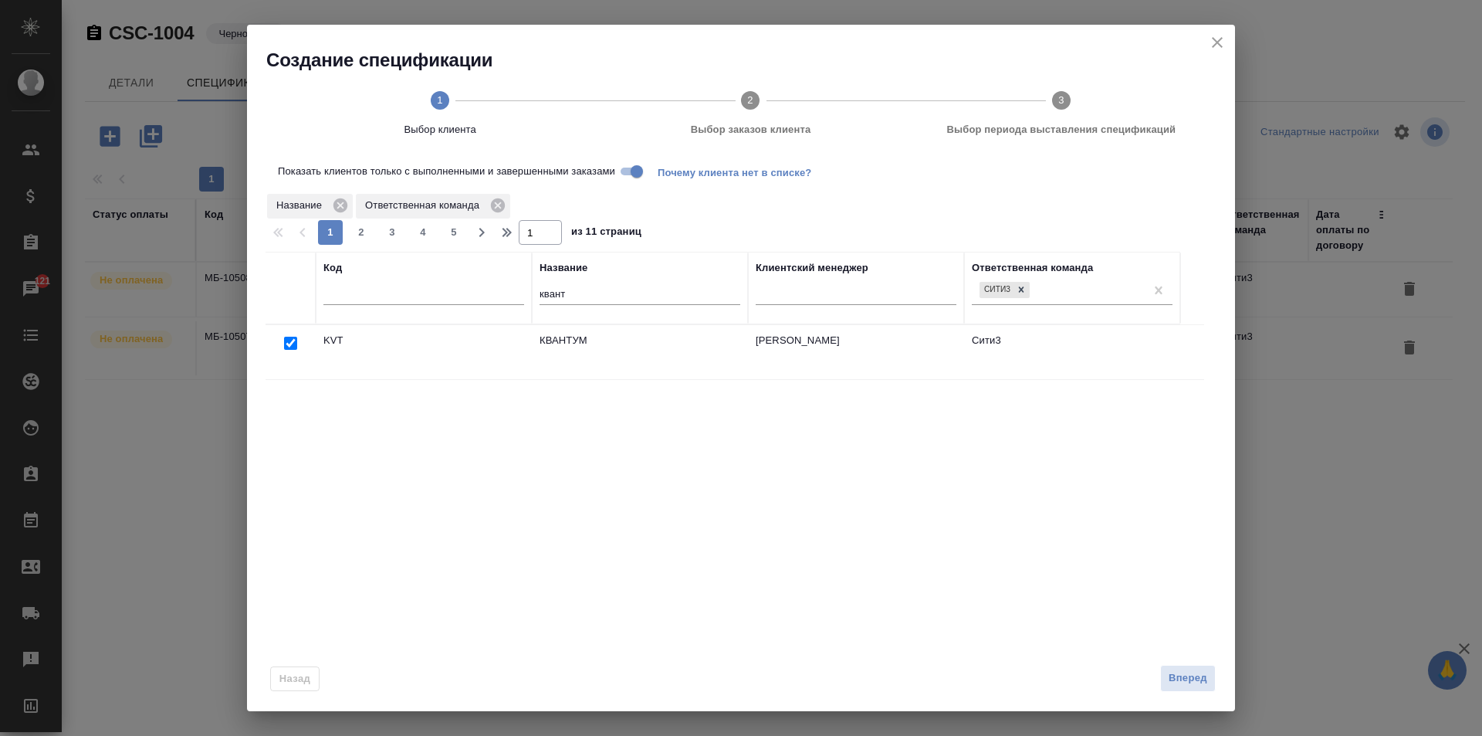
checkbox input "true"
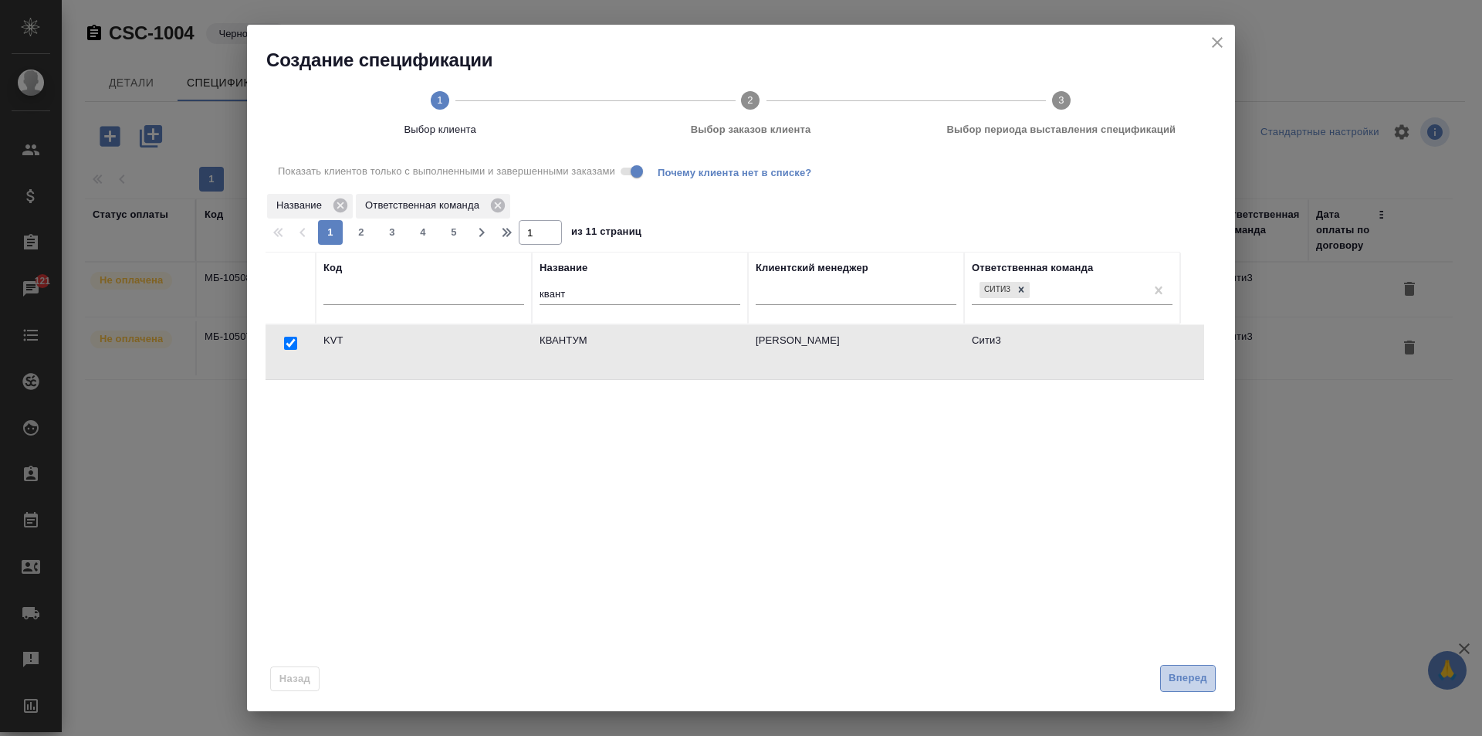
click at [1181, 672] on span "Вперед" at bounding box center [1188, 678] width 39 height 18
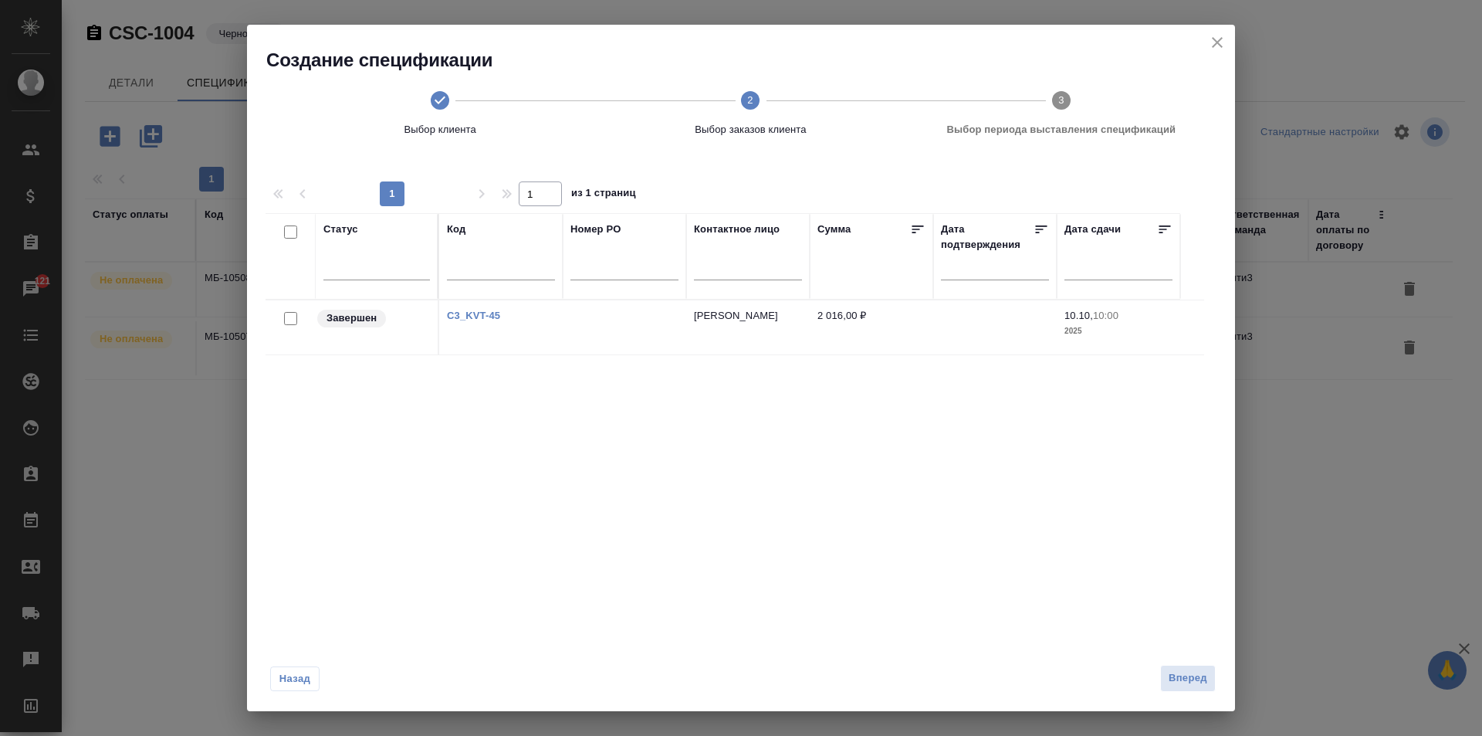
click at [293, 313] on input "checkbox" at bounding box center [290, 318] width 13 height 13
checkbox input "true"
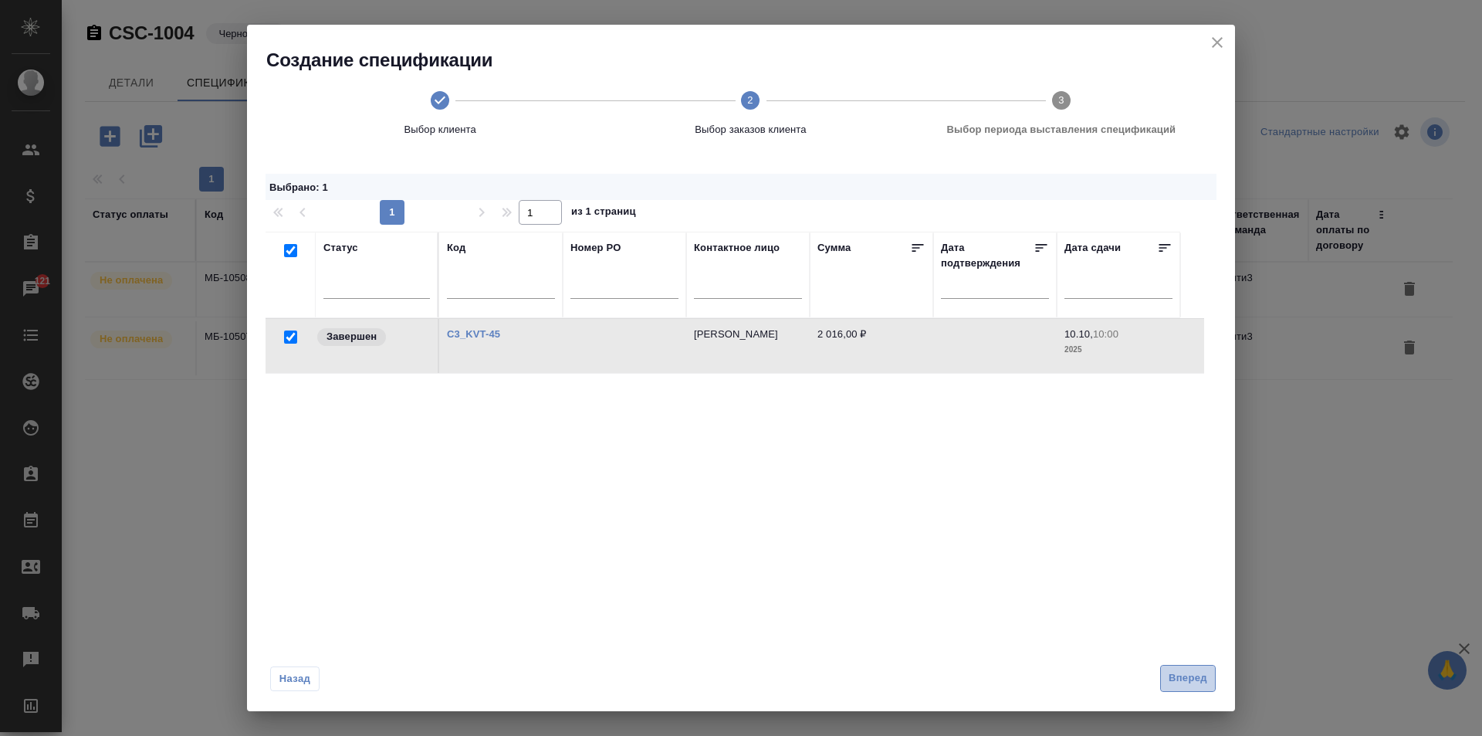
click at [1191, 674] on span "Вперед" at bounding box center [1188, 678] width 39 height 18
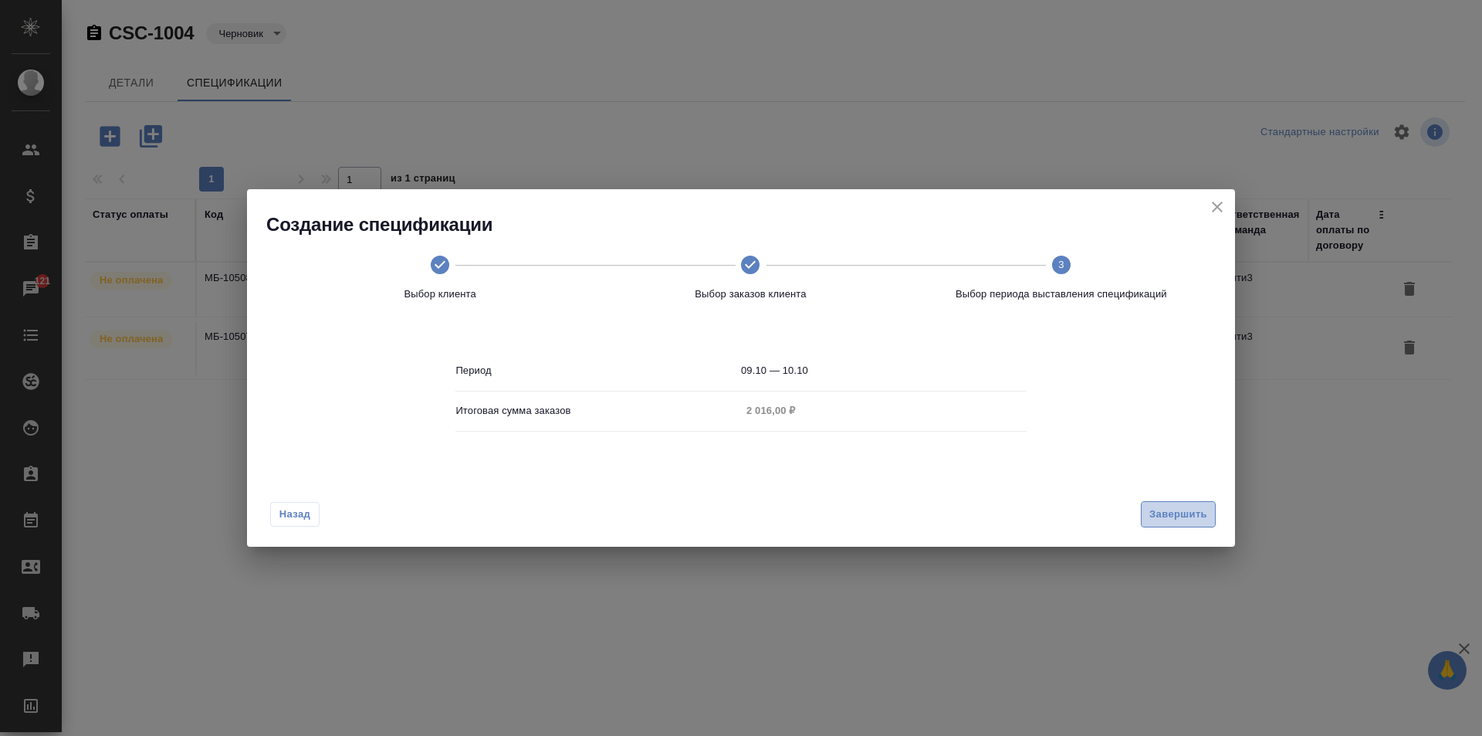
click at [1190, 507] on span "Завершить" at bounding box center [1178, 515] width 58 height 18
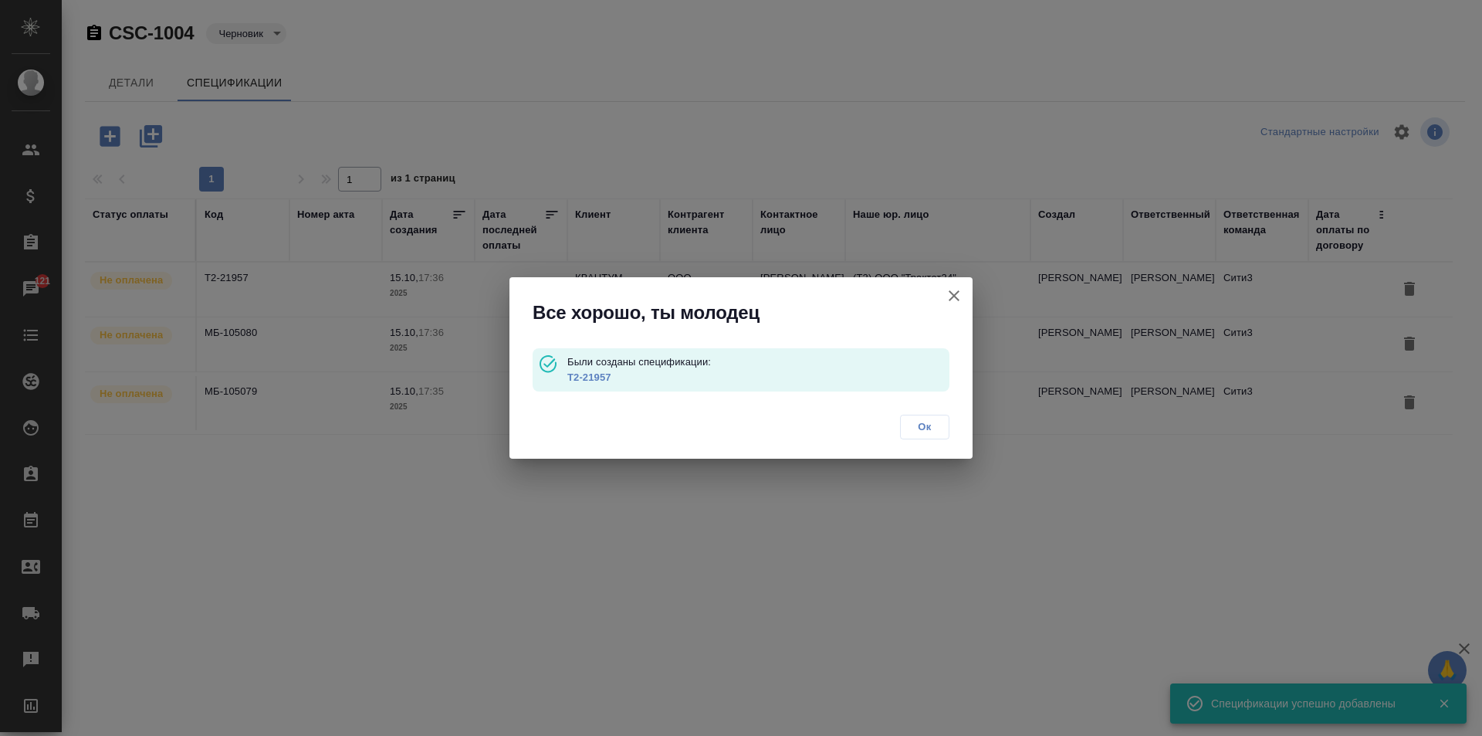
click at [930, 421] on span "Ок" at bounding box center [924, 426] width 32 height 15
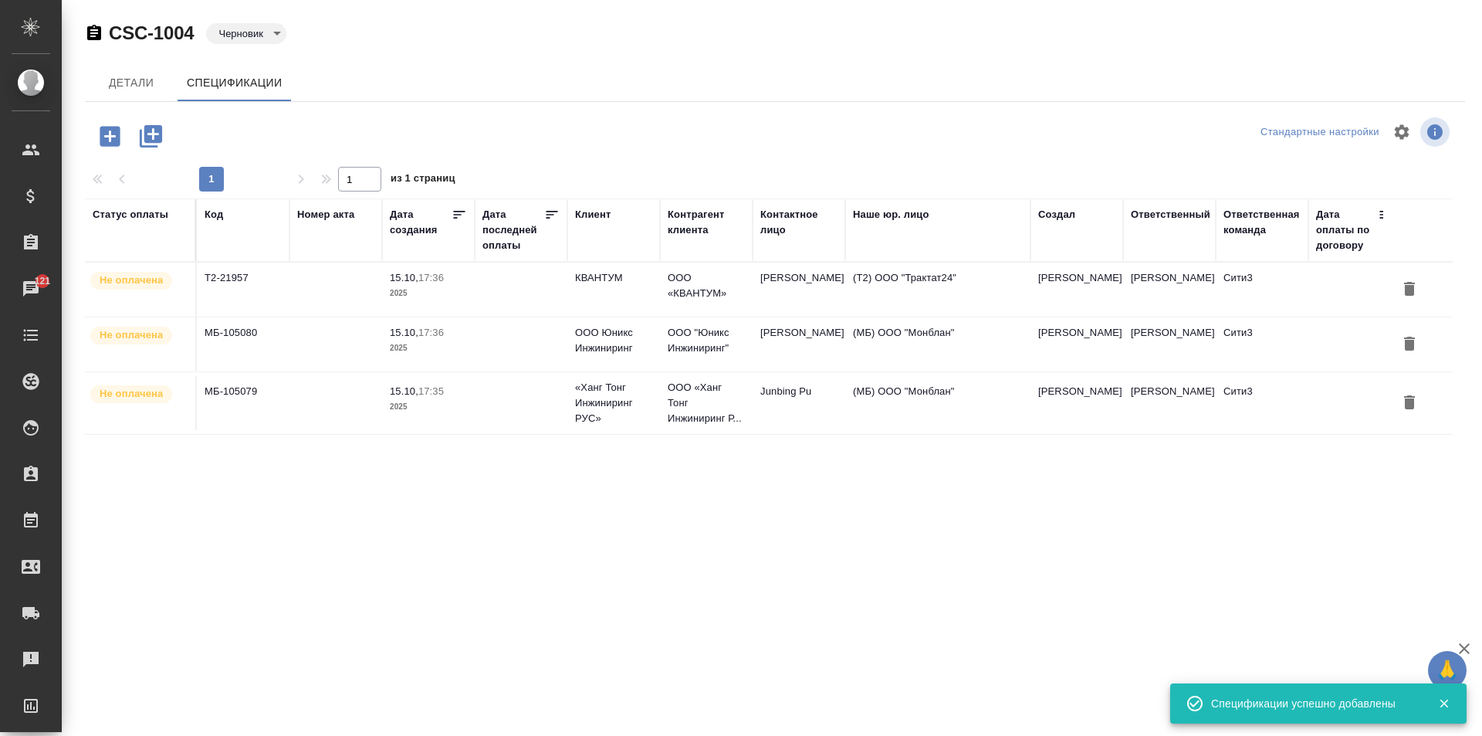
click at [115, 137] on icon "button" at bounding box center [110, 136] width 20 height 20
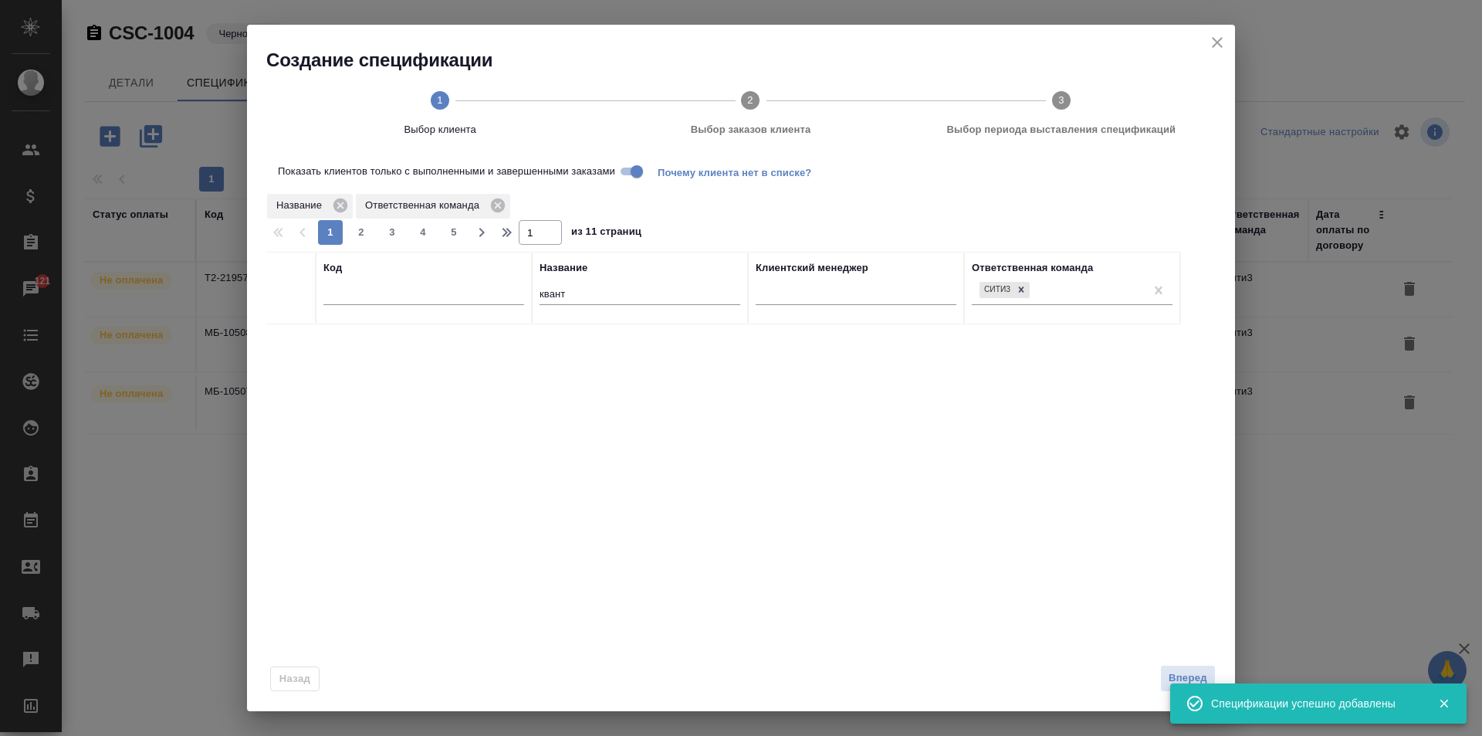
click at [598, 293] on input "квант" at bounding box center [640, 295] width 201 height 19
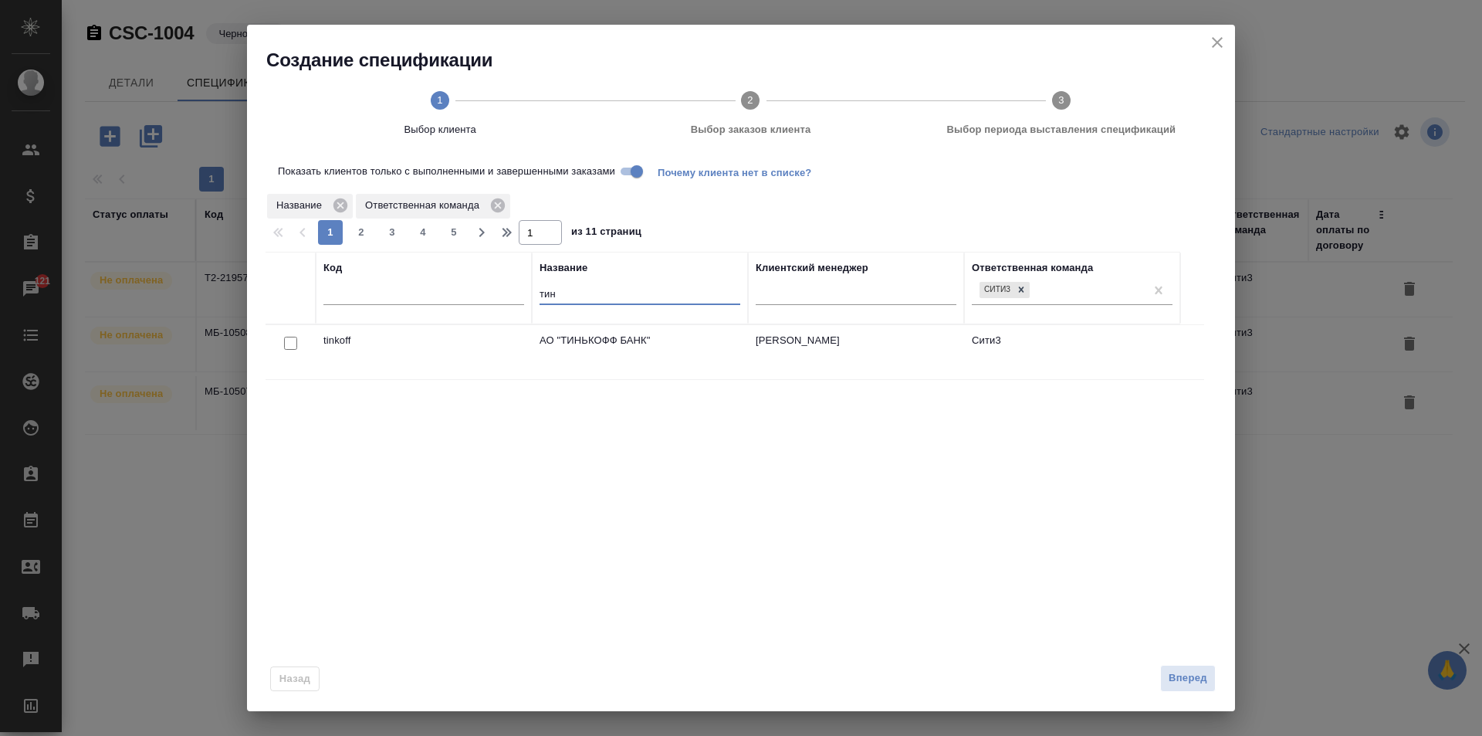
type input "тин"
click at [286, 341] on input "checkbox" at bounding box center [290, 343] width 13 height 13
checkbox input "true"
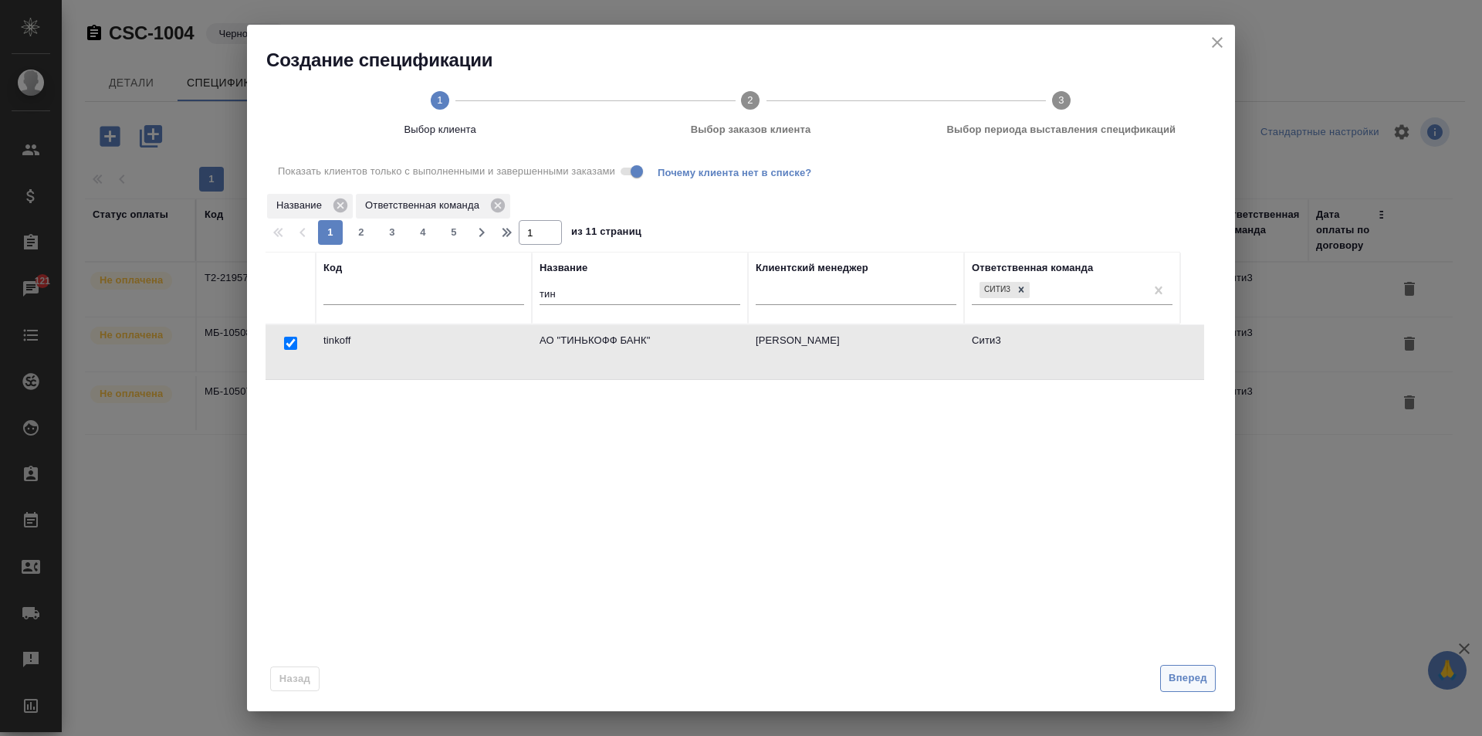
click at [1179, 675] on span "Вперед" at bounding box center [1188, 678] width 39 height 18
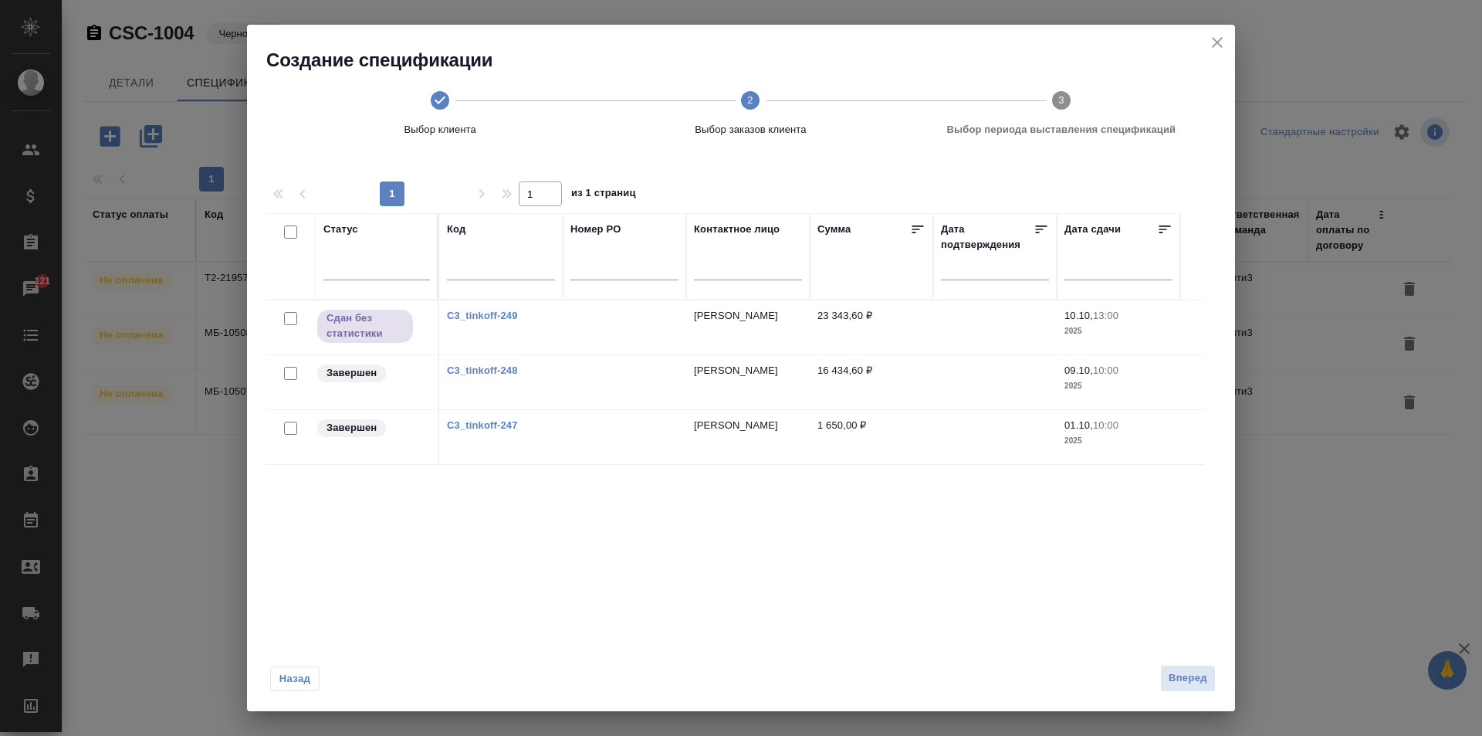
click at [290, 370] on input "checkbox" at bounding box center [290, 373] width 13 height 13
checkbox input "true"
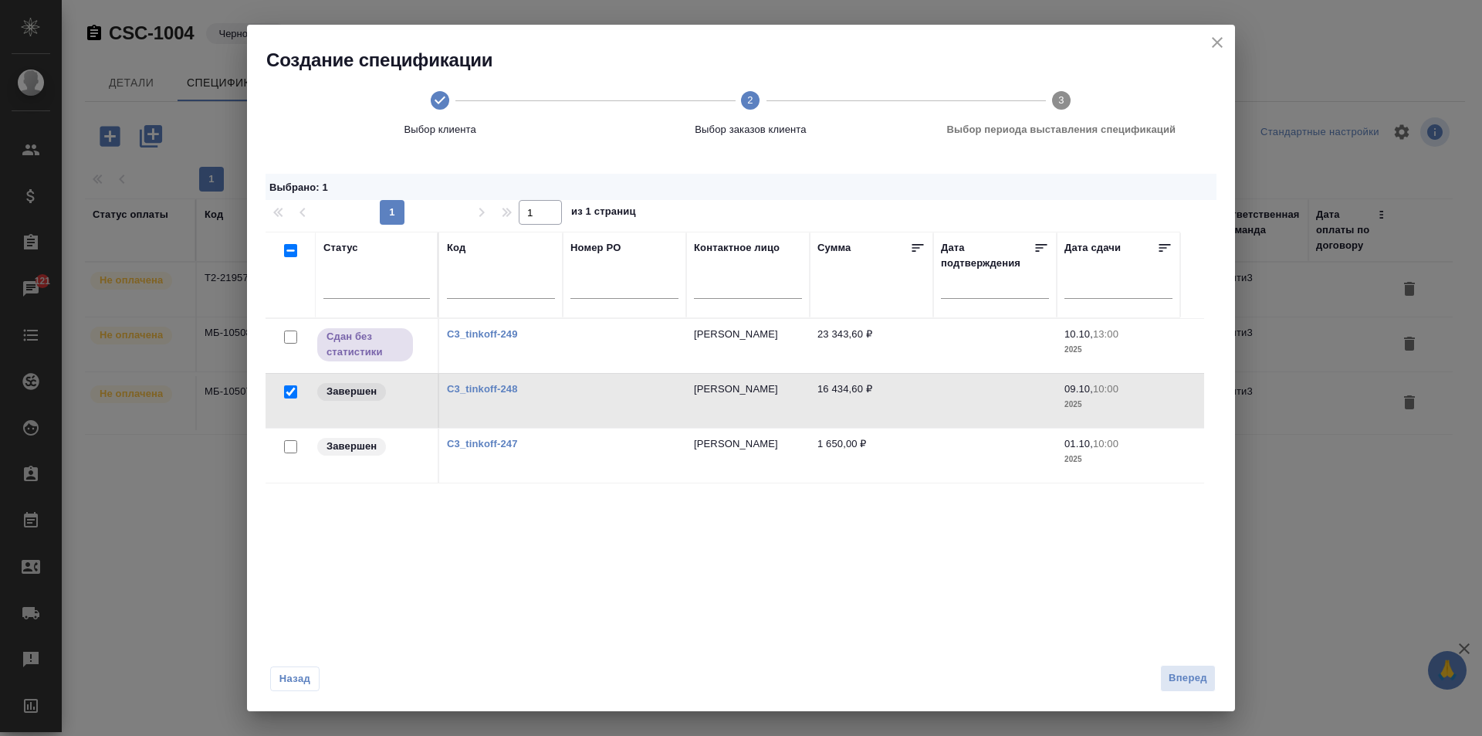
click at [293, 448] on input "checkbox" at bounding box center [290, 446] width 13 height 13
checkbox input "true"
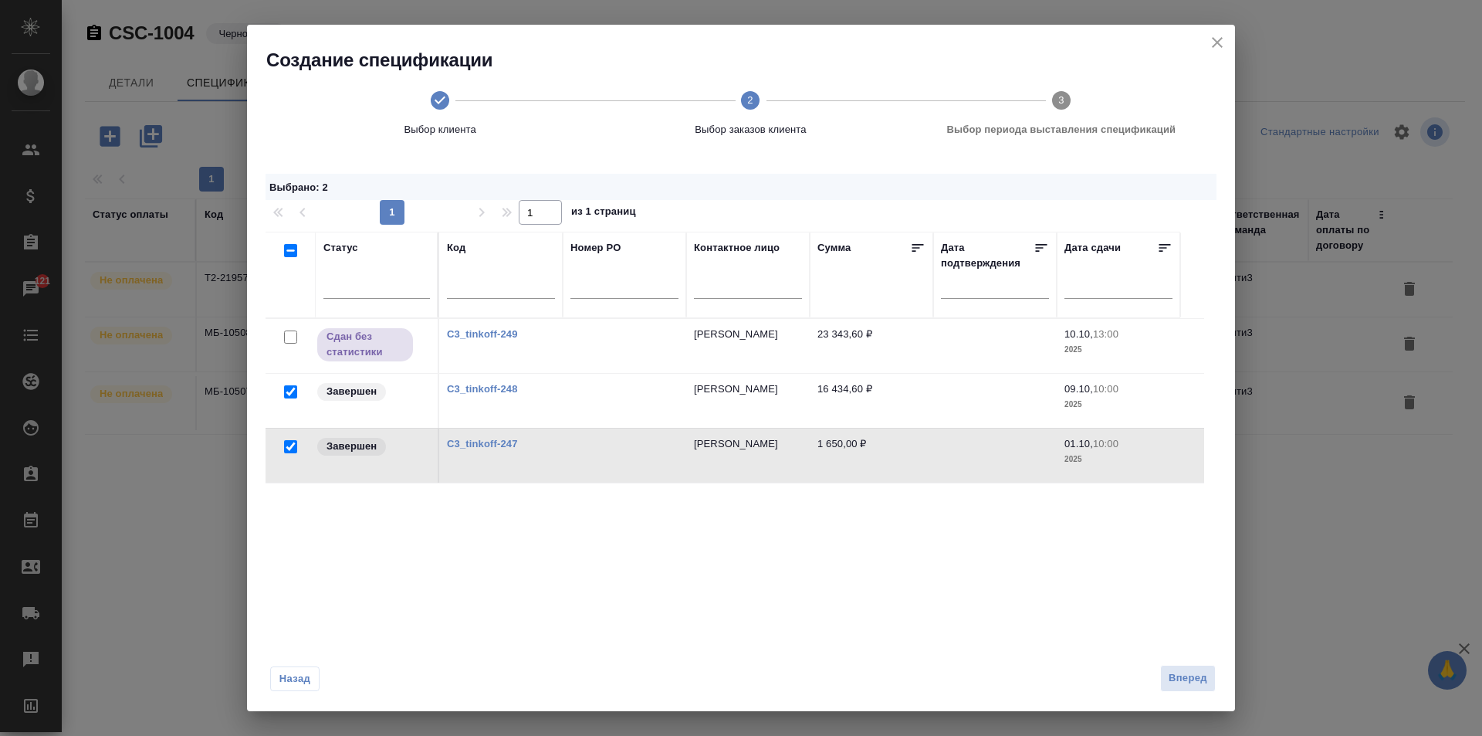
click at [289, 334] on input "checkbox" at bounding box center [290, 336] width 13 height 13
checkbox input "true"
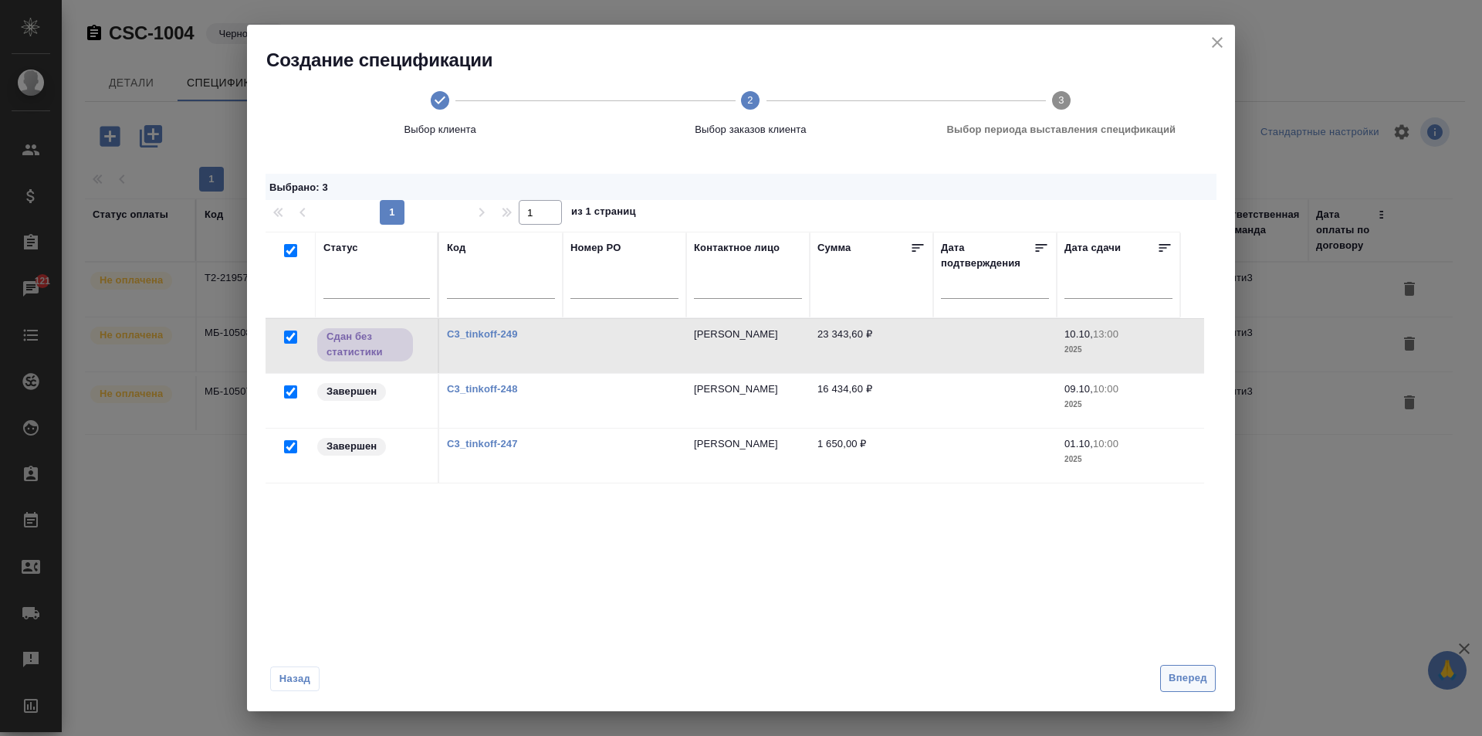
click at [1180, 675] on span "Вперед" at bounding box center [1188, 678] width 39 height 18
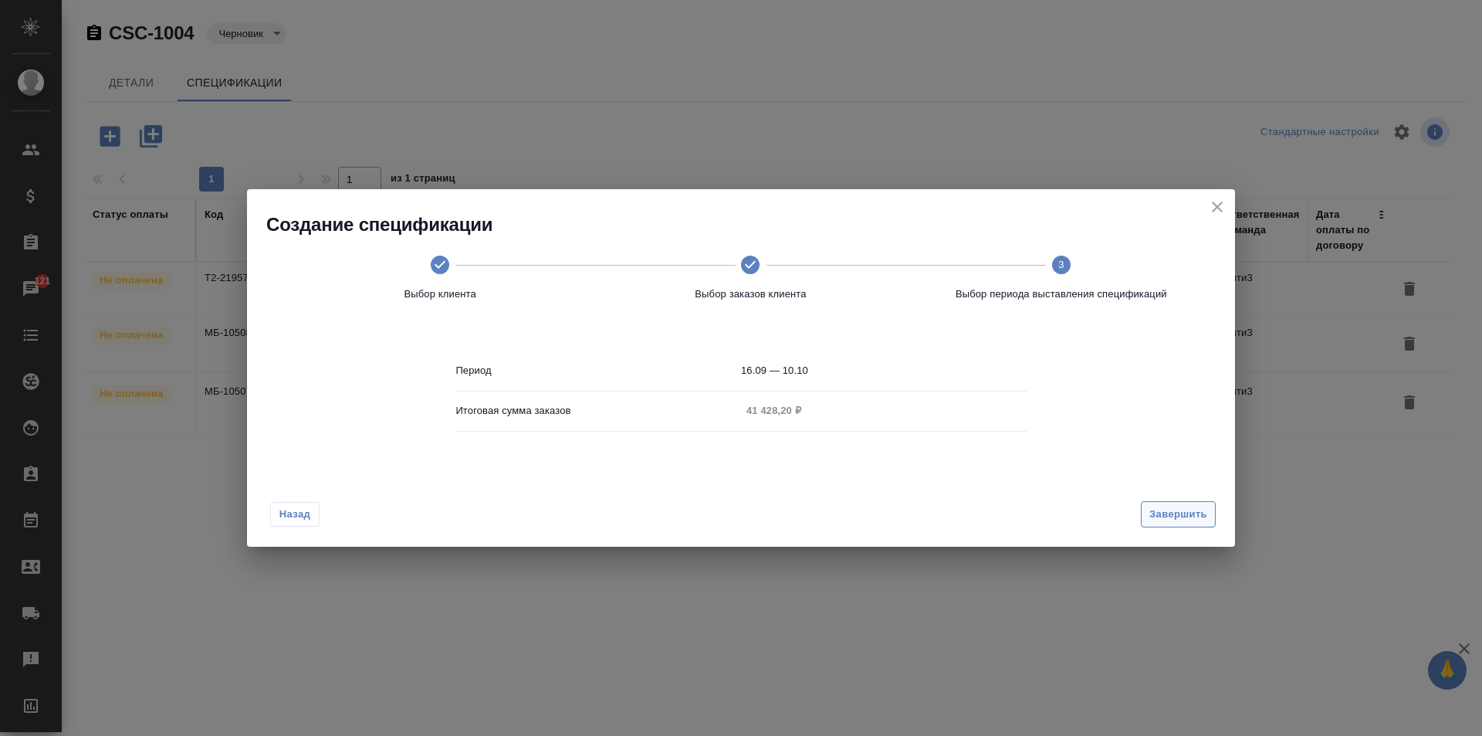
click at [1189, 515] on span "Завершить" at bounding box center [1178, 515] width 58 height 18
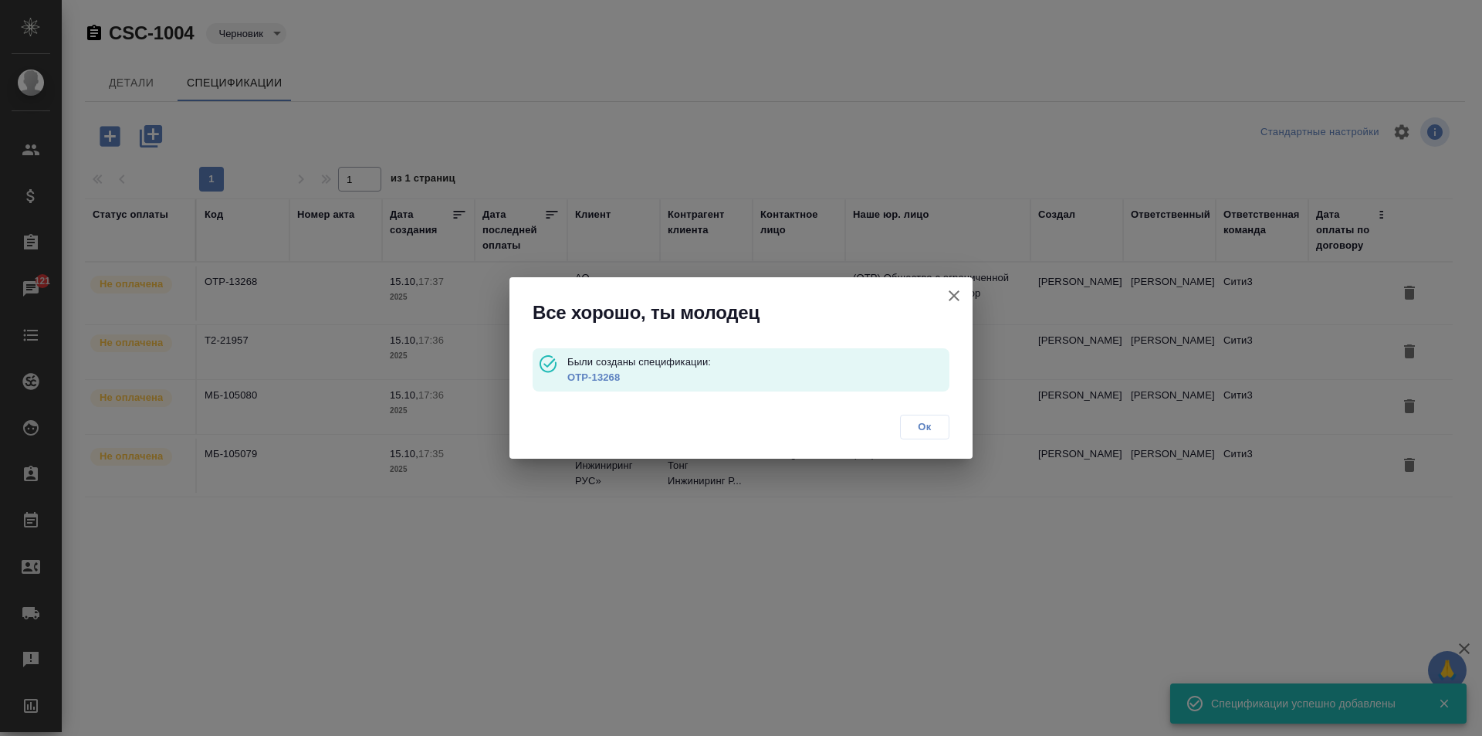
click at [926, 435] on button "Ок" at bounding box center [924, 426] width 49 height 25
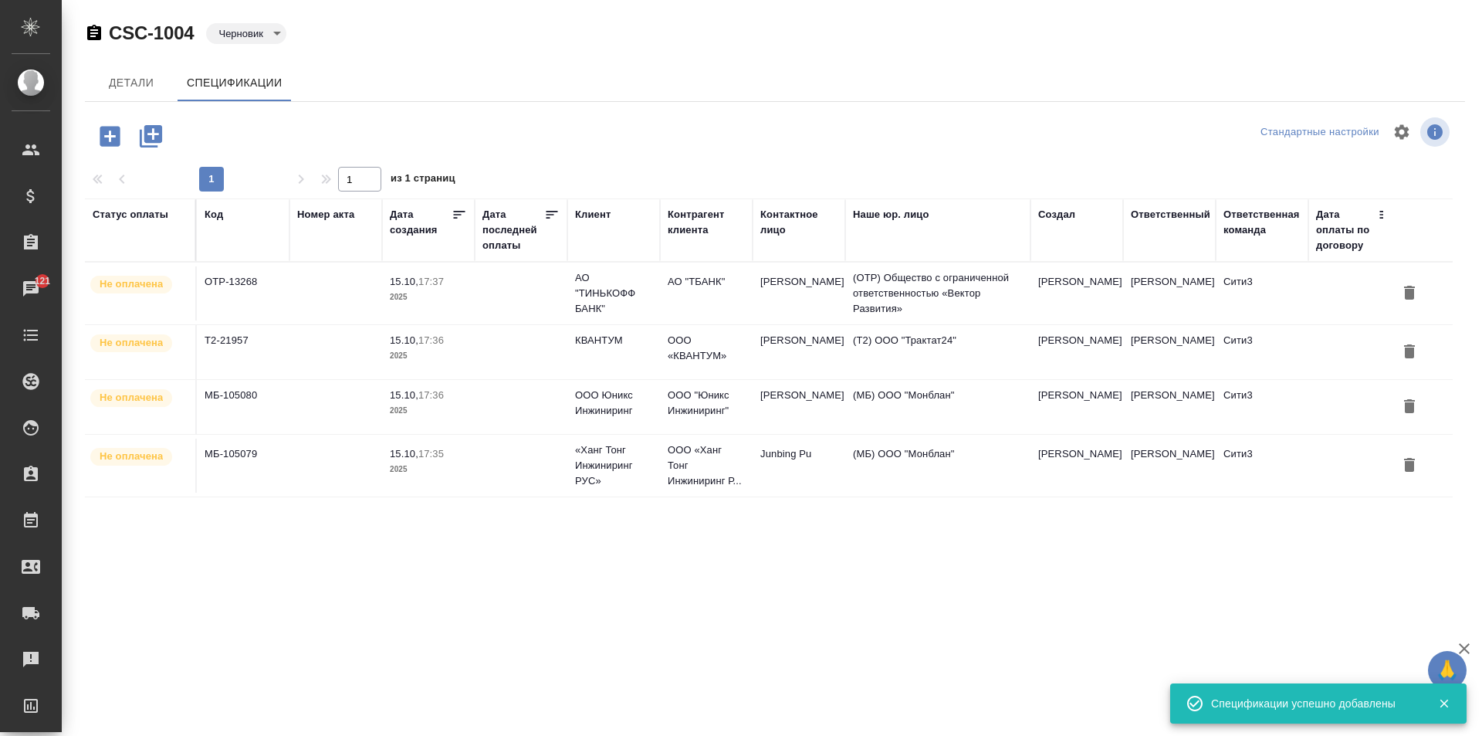
click at [106, 140] on icon "button" at bounding box center [110, 136] width 20 height 20
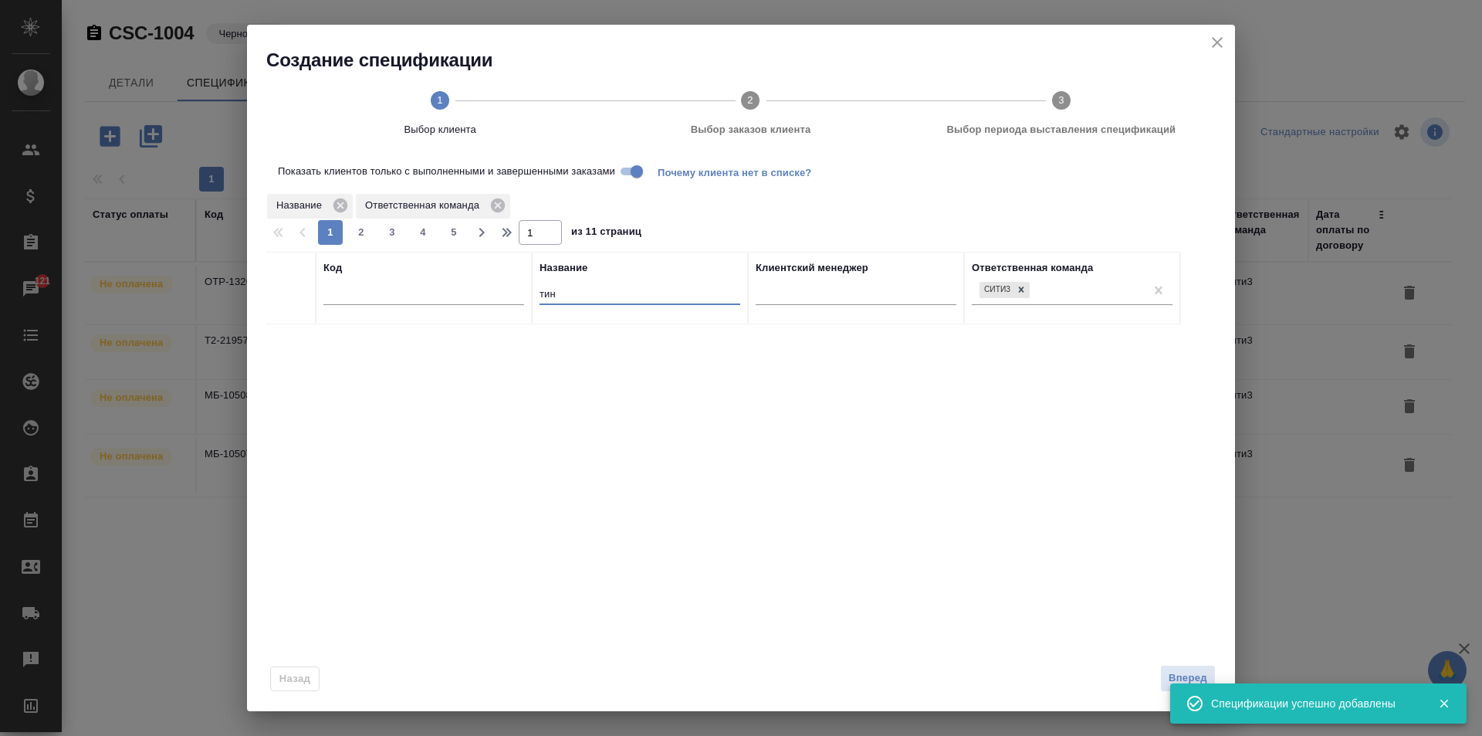
click at [603, 297] on input "тин" at bounding box center [640, 295] width 201 height 19
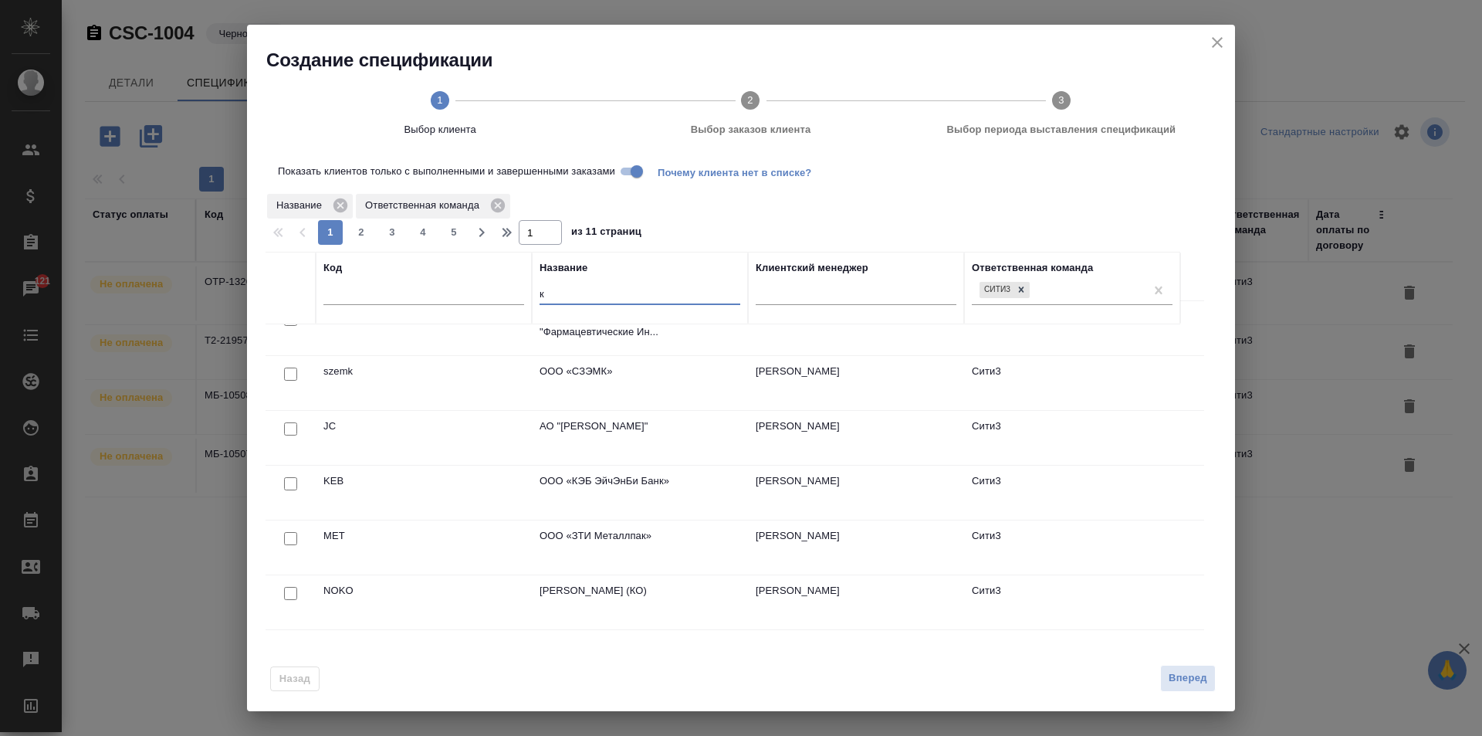
scroll to position [463, 0]
type input "к"
click at [286, 482] on input "checkbox" at bounding box center [290, 482] width 13 height 13
checkbox input "true"
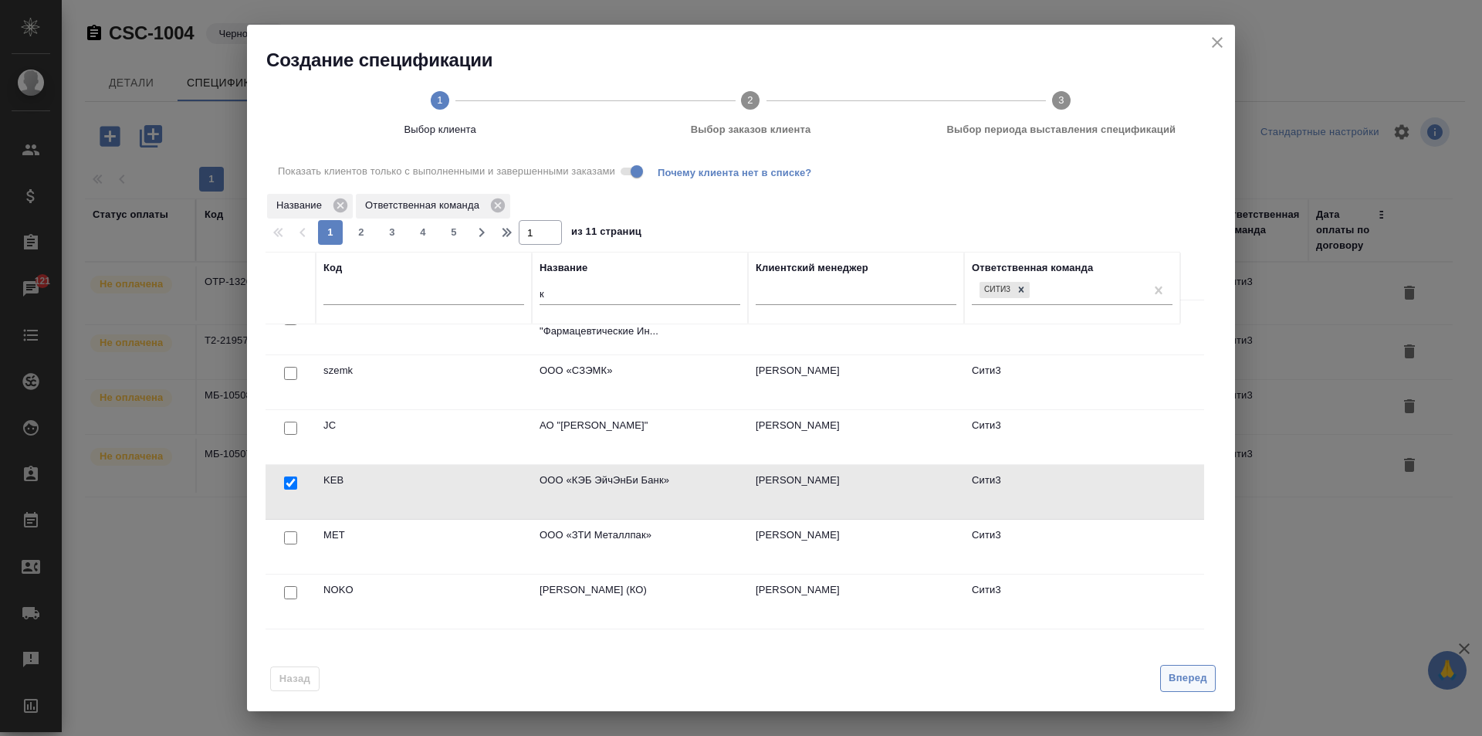
click at [1198, 675] on span "Вперед" at bounding box center [1188, 678] width 39 height 18
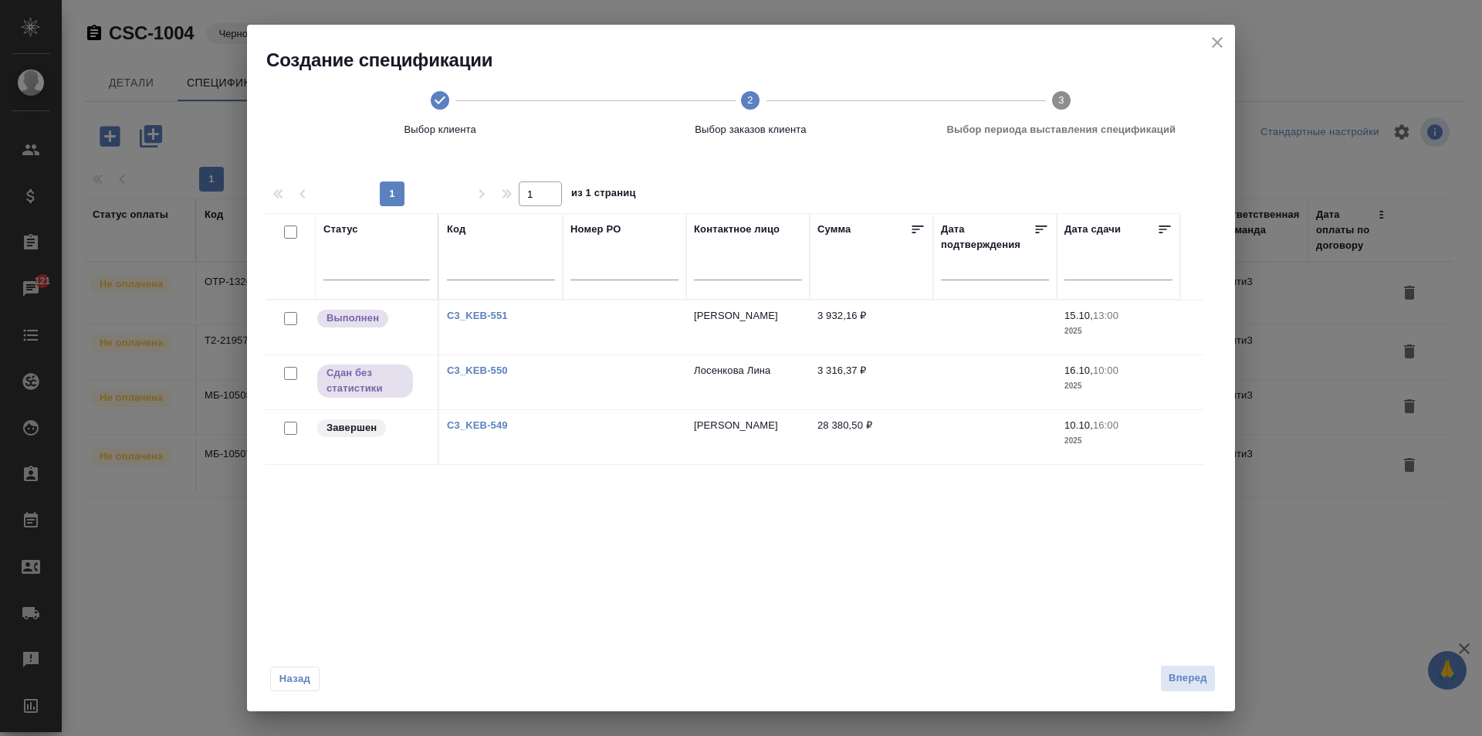
click at [488, 370] on link "C3_KEB-550" at bounding box center [477, 370] width 61 height 12
click at [292, 425] on input "checkbox" at bounding box center [290, 427] width 13 height 13
checkbox input "true"
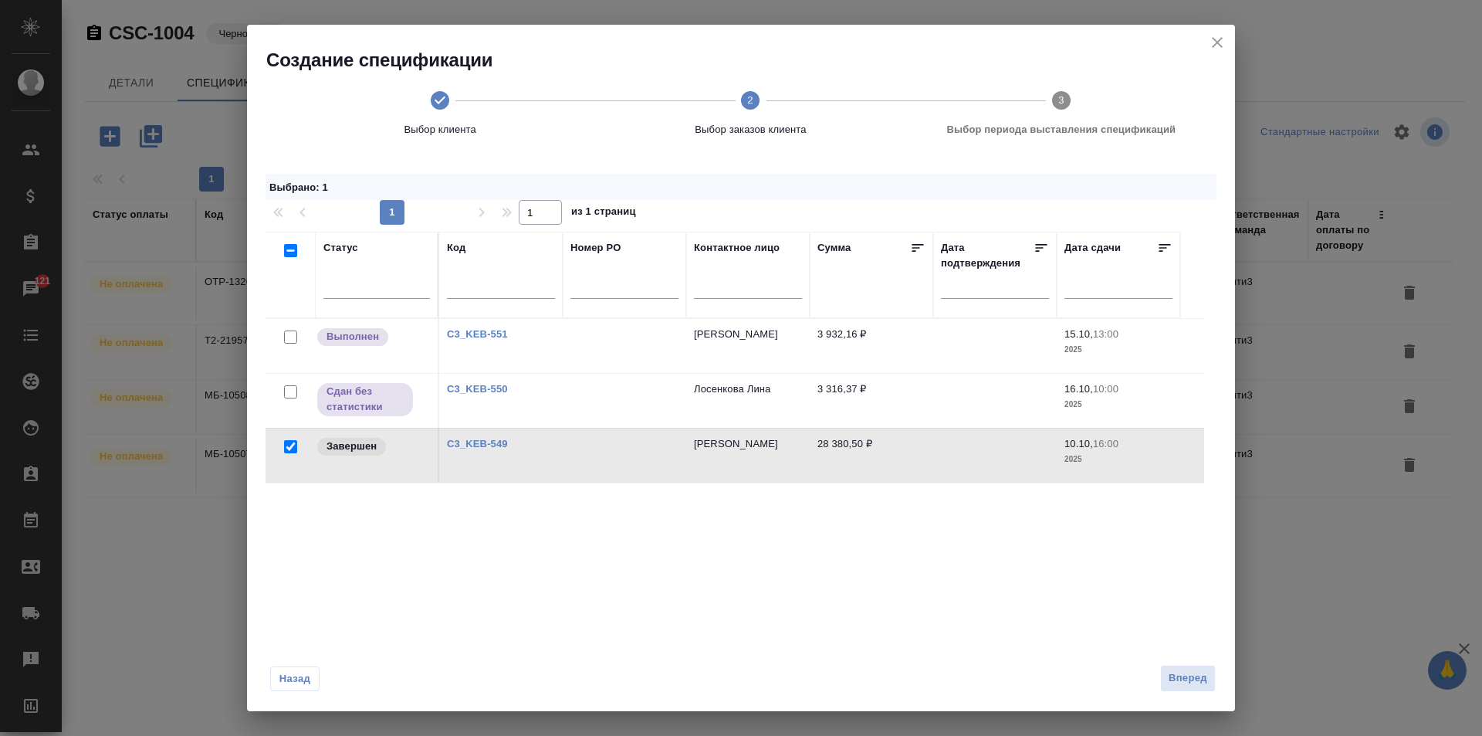
click at [286, 338] on input "checkbox" at bounding box center [290, 336] width 13 height 13
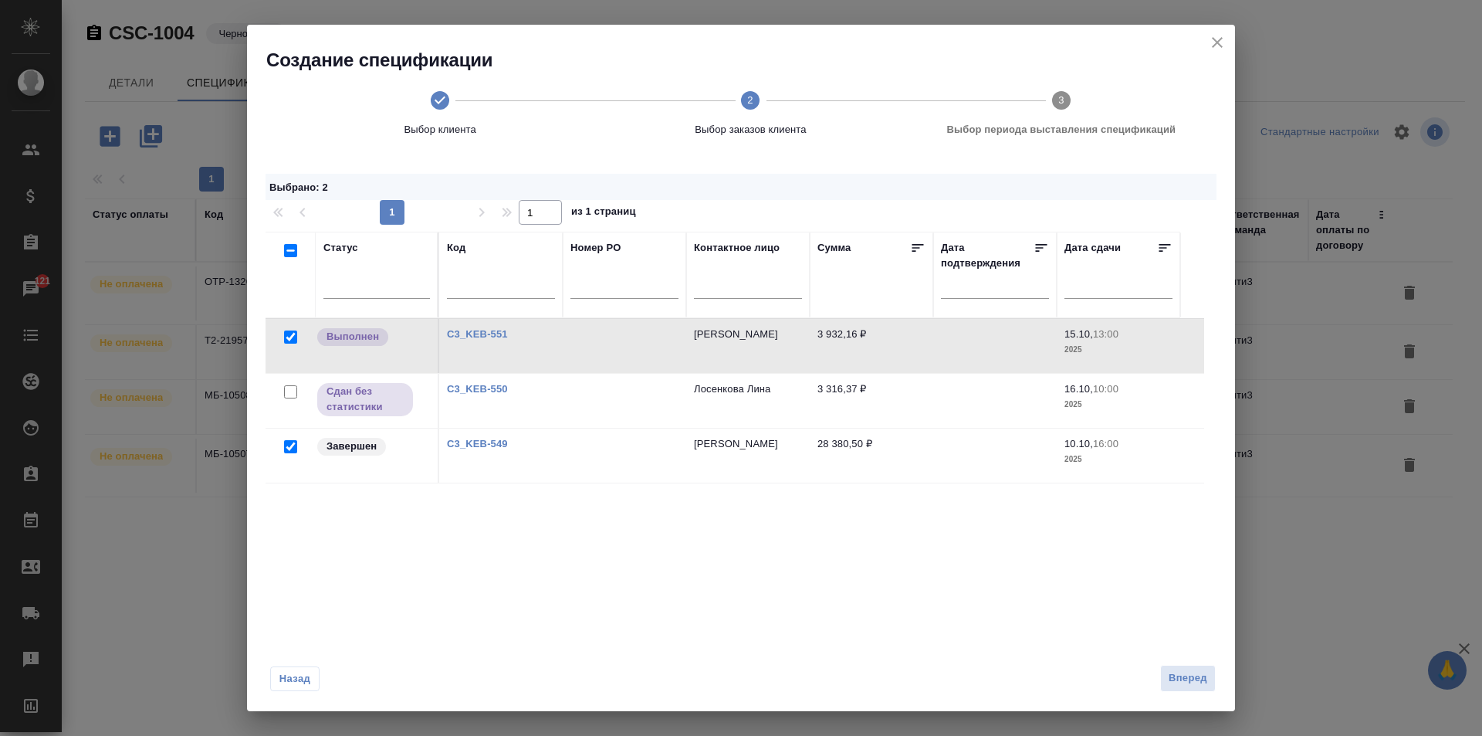
click at [292, 336] on input "checkbox" at bounding box center [290, 336] width 13 height 13
checkbox input "false"
click at [1186, 673] on span "Вперед" at bounding box center [1188, 678] width 39 height 18
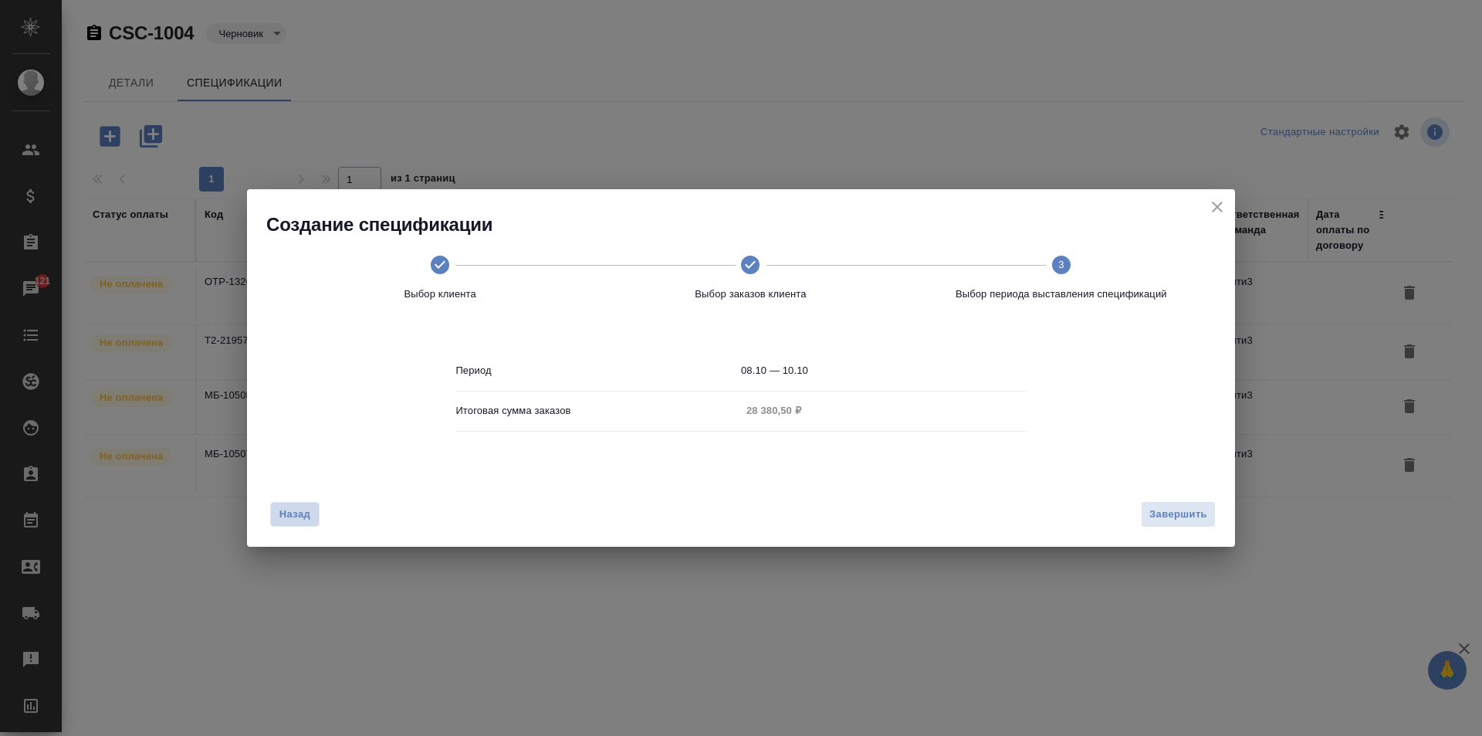
click at [310, 514] on span "Назад" at bounding box center [295, 513] width 32 height 15
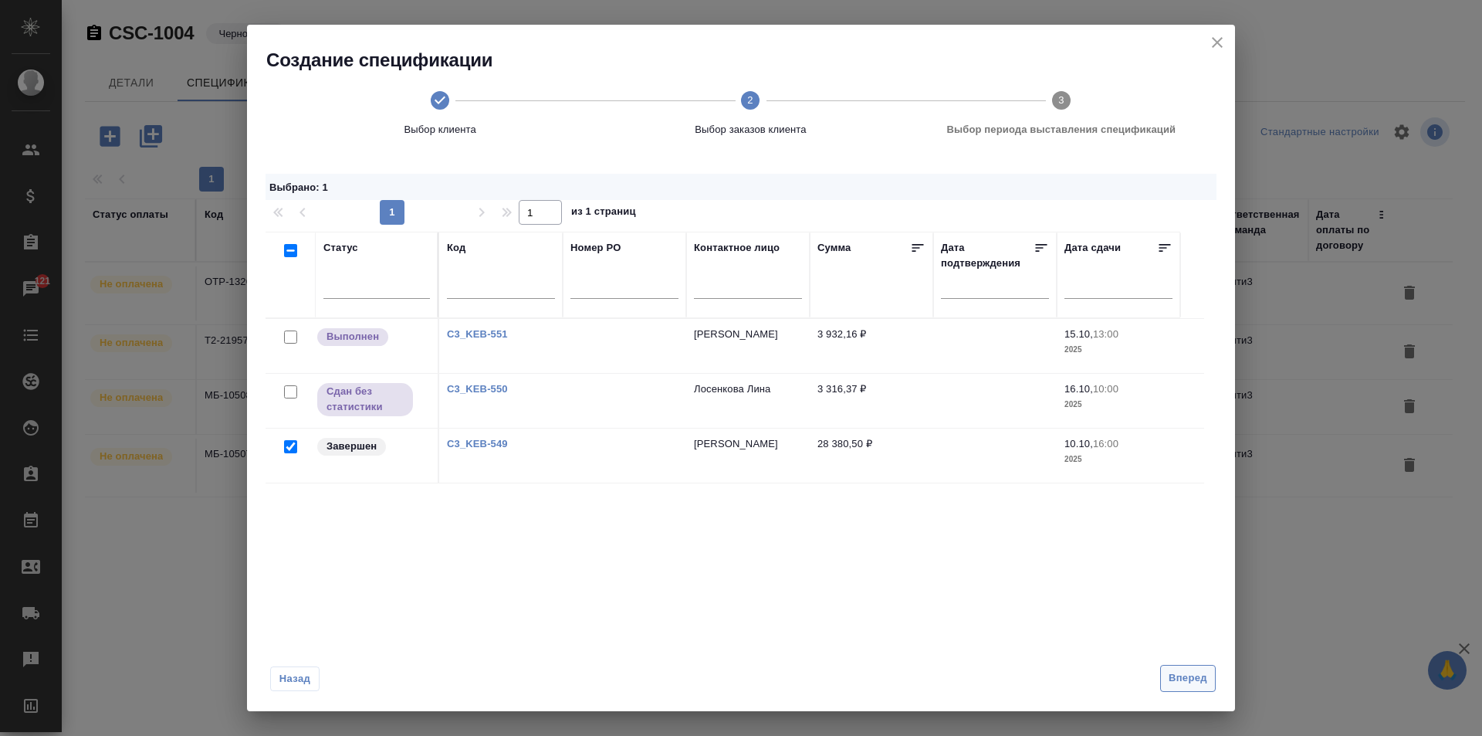
click at [1187, 689] on button "Вперед" at bounding box center [1188, 678] width 56 height 27
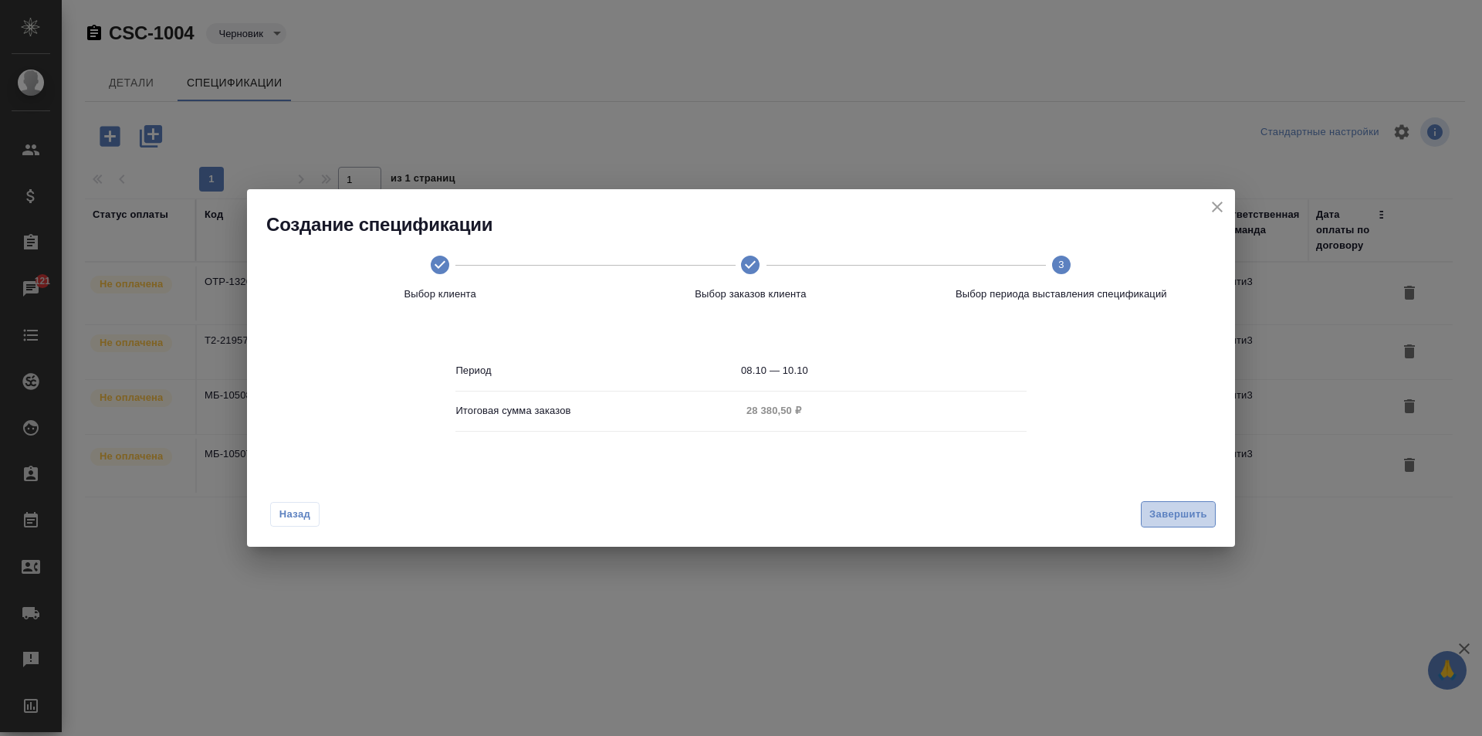
click at [1169, 515] on span "Завершить" at bounding box center [1178, 515] width 58 height 18
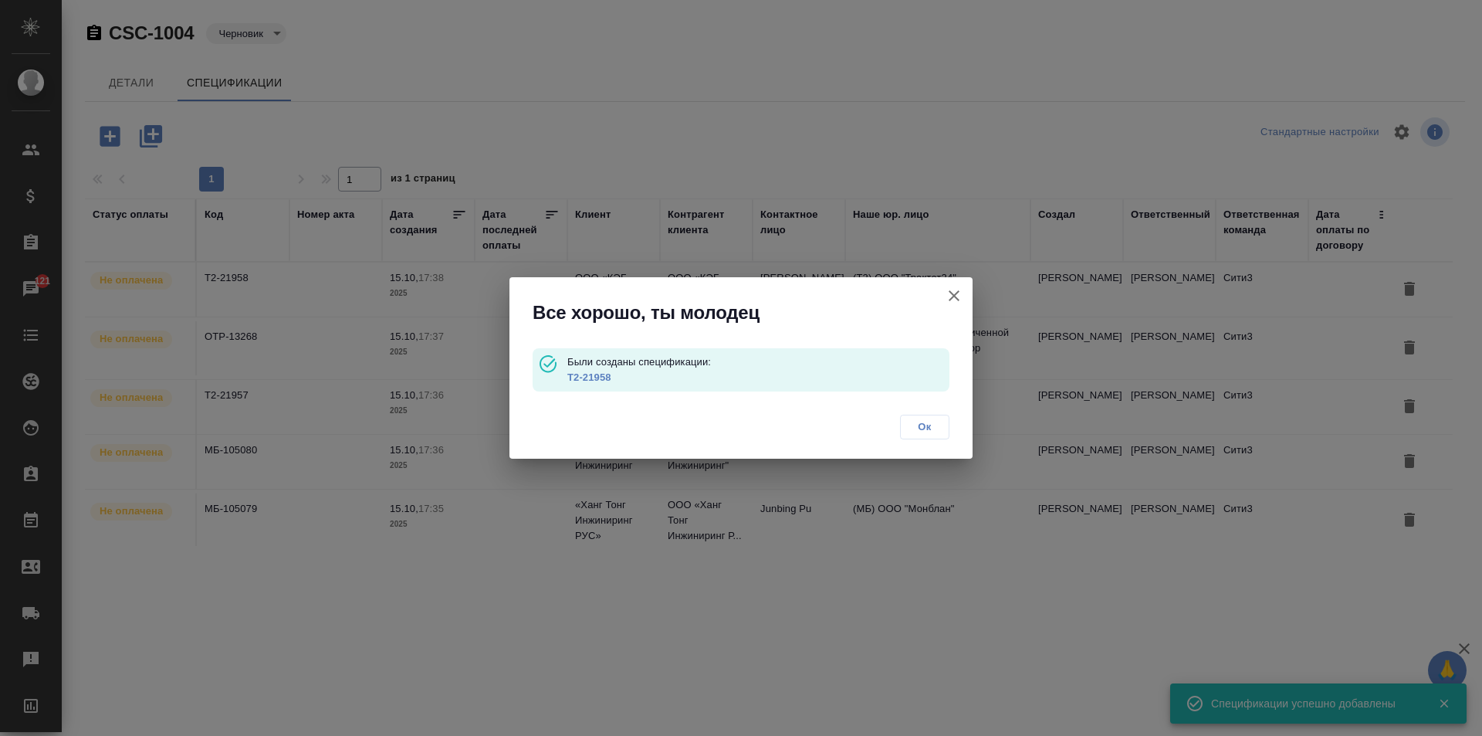
click at [949, 429] on button "Ок" at bounding box center [924, 426] width 49 height 25
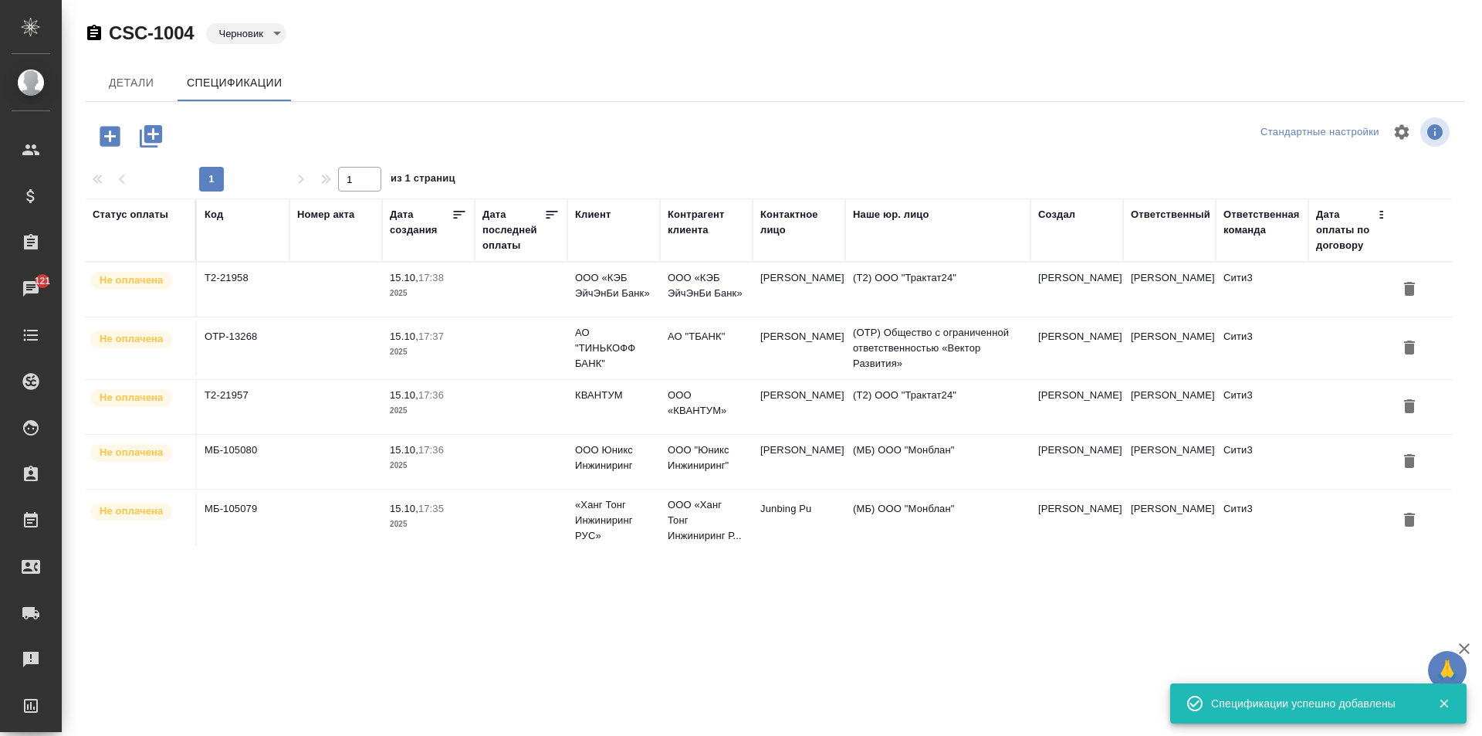
click at [114, 134] on icon "button" at bounding box center [110, 136] width 20 height 20
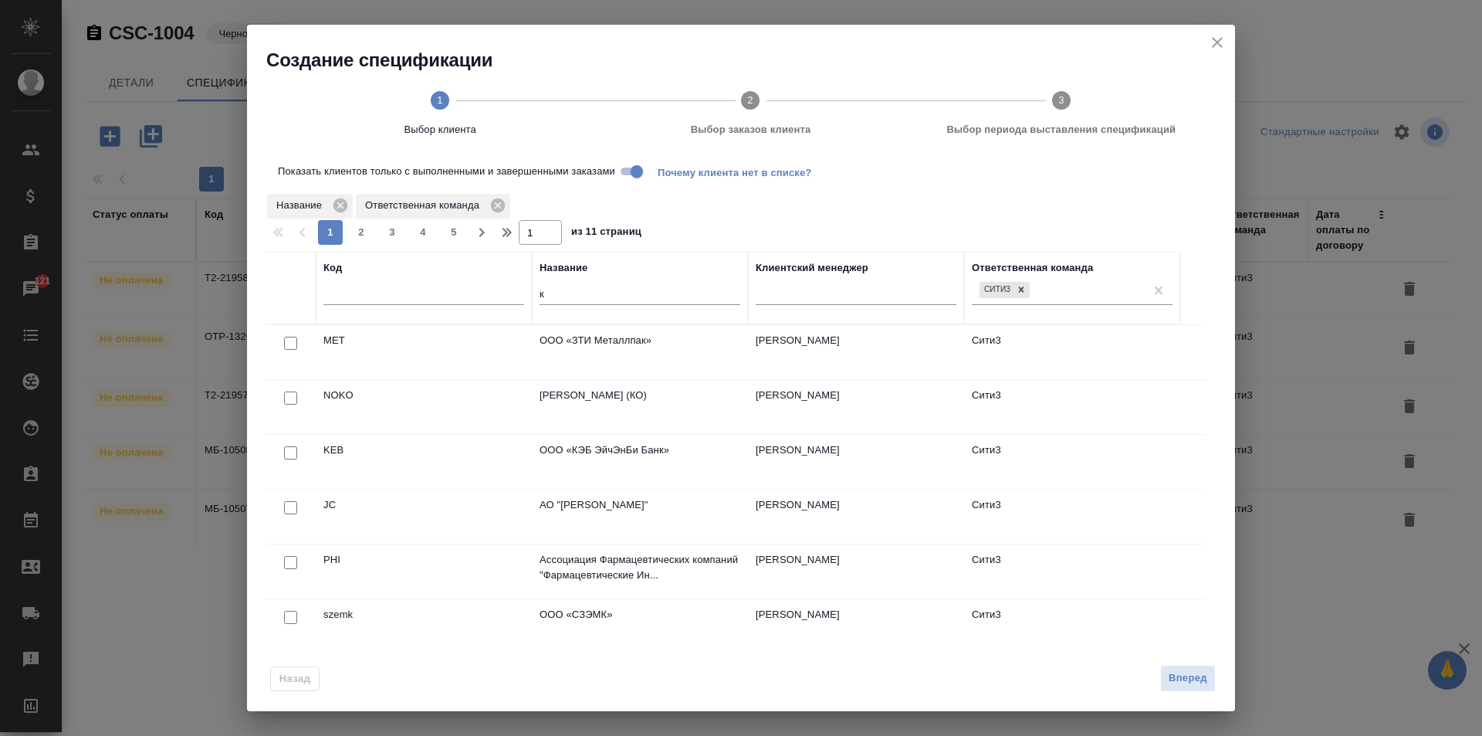
click at [611, 292] on input "к" at bounding box center [640, 295] width 201 height 19
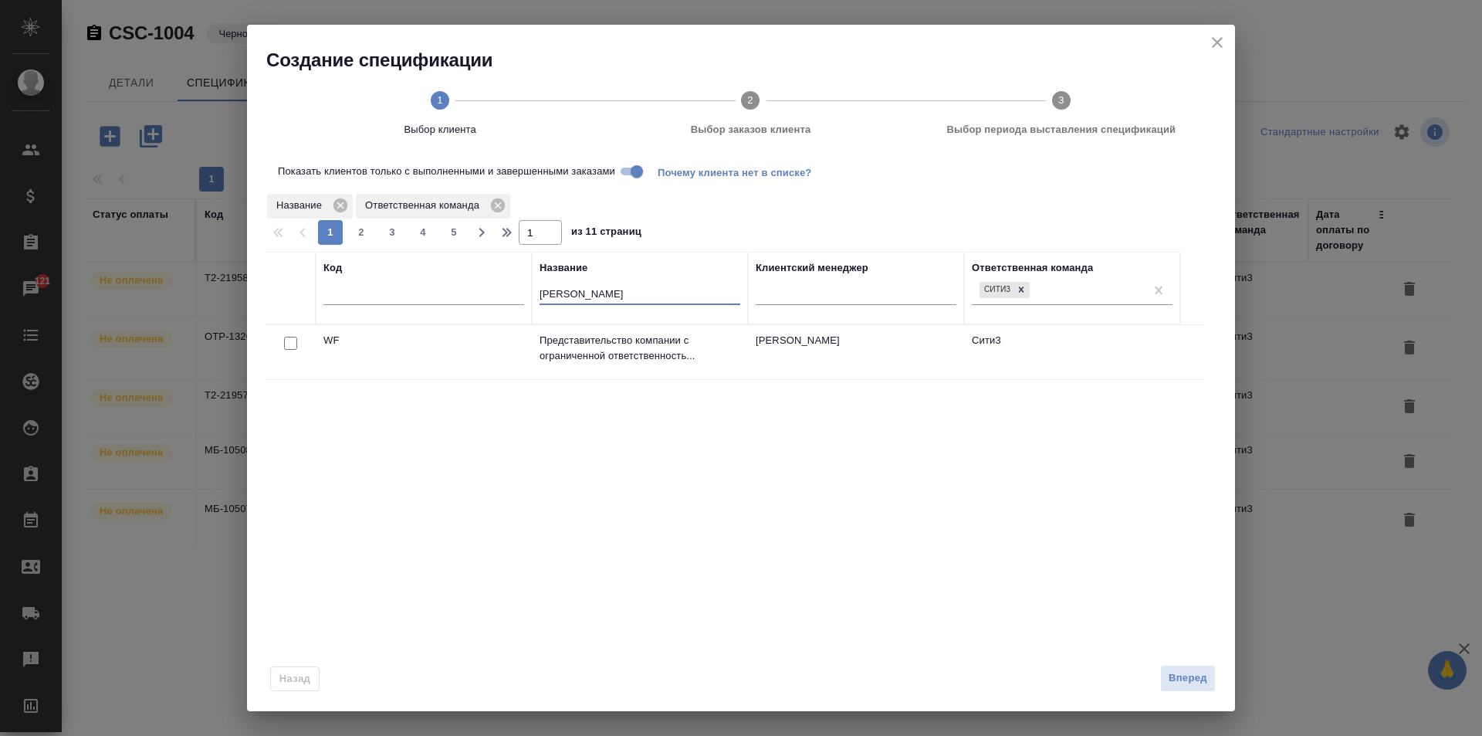
type input "вуд"
click at [291, 339] on input "checkbox" at bounding box center [290, 343] width 13 height 13
checkbox input "true"
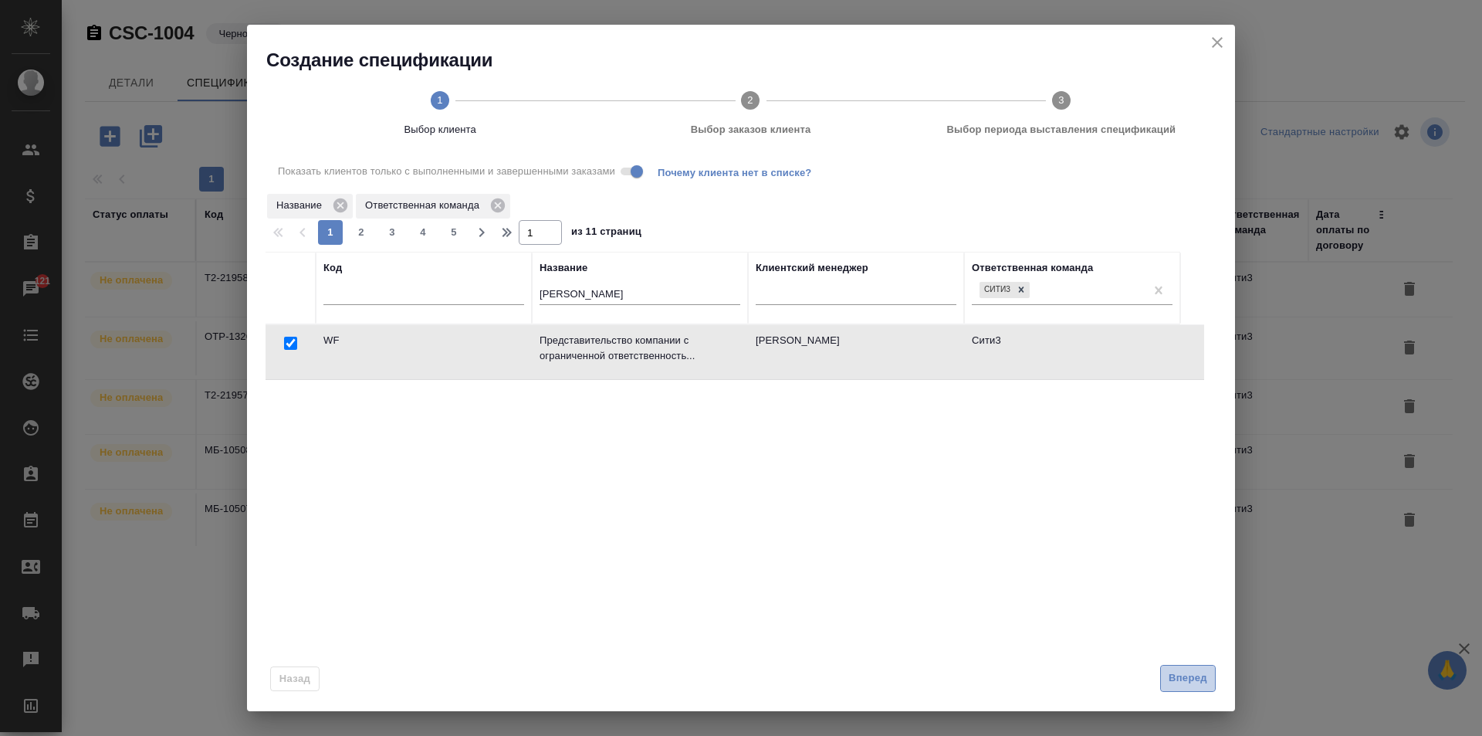
click at [1193, 676] on span "Вперед" at bounding box center [1188, 678] width 39 height 18
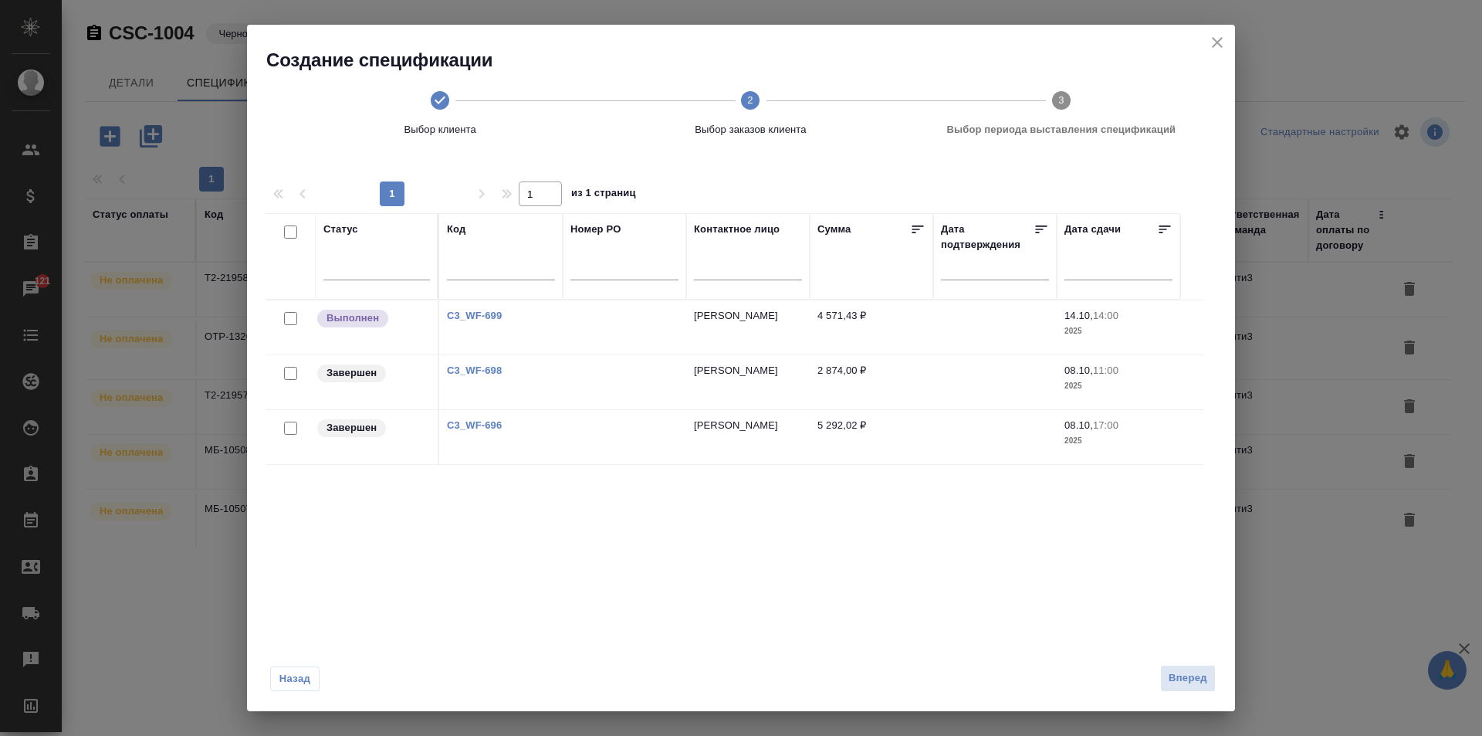
click at [286, 370] on input "checkbox" at bounding box center [290, 373] width 13 height 13
checkbox input "true"
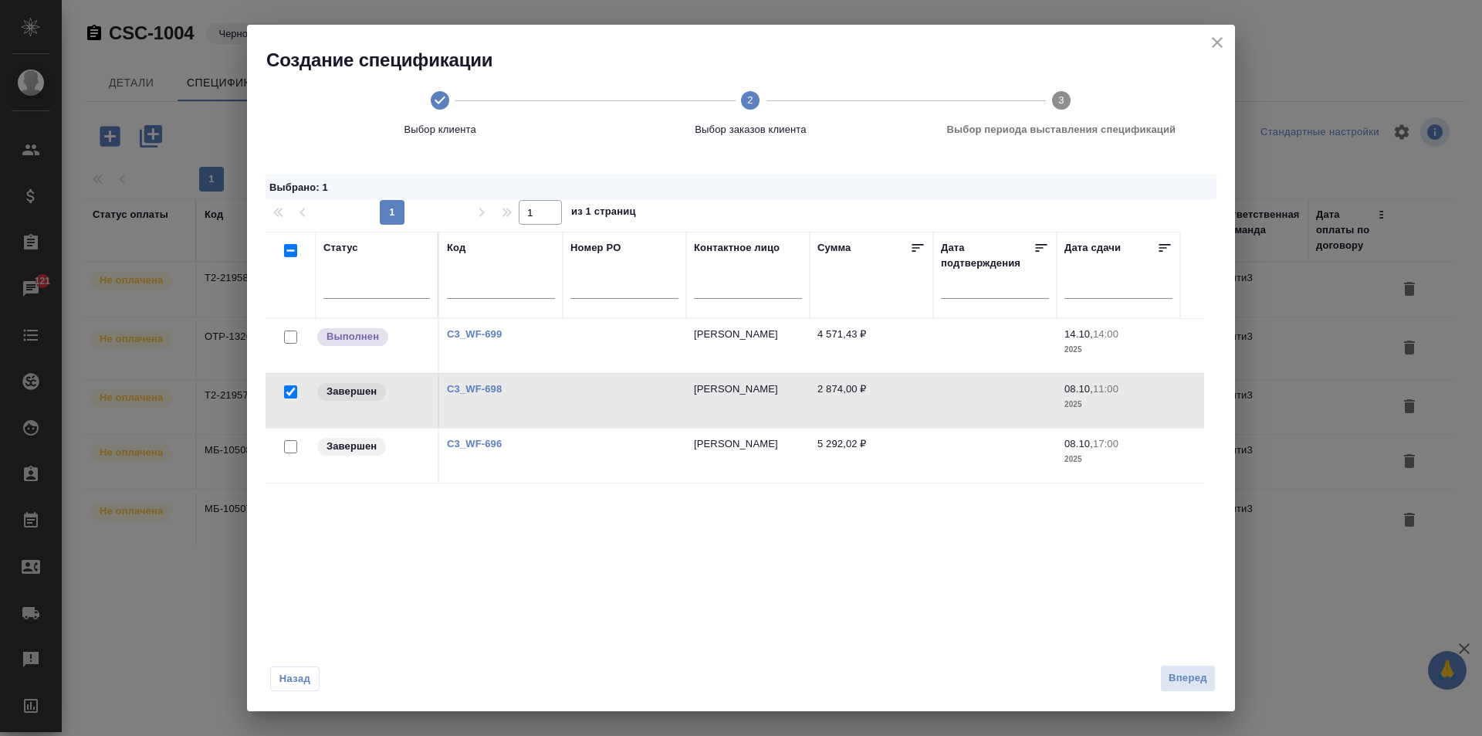
click at [288, 444] on input "checkbox" at bounding box center [290, 446] width 13 height 13
checkbox input "true"
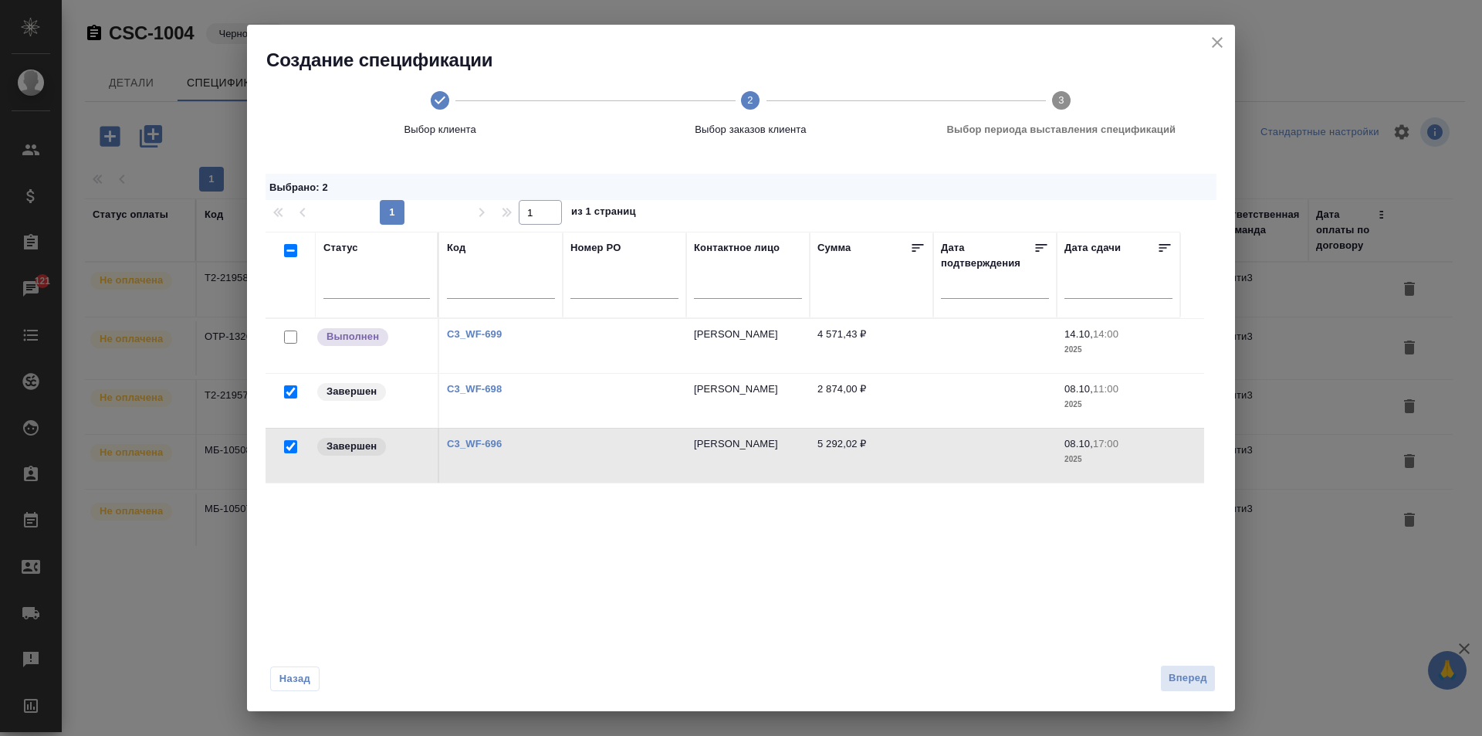
click at [476, 333] on link "C3_WF-699" at bounding box center [474, 334] width 55 height 12
click at [1179, 670] on span "Вперед" at bounding box center [1188, 678] width 39 height 18
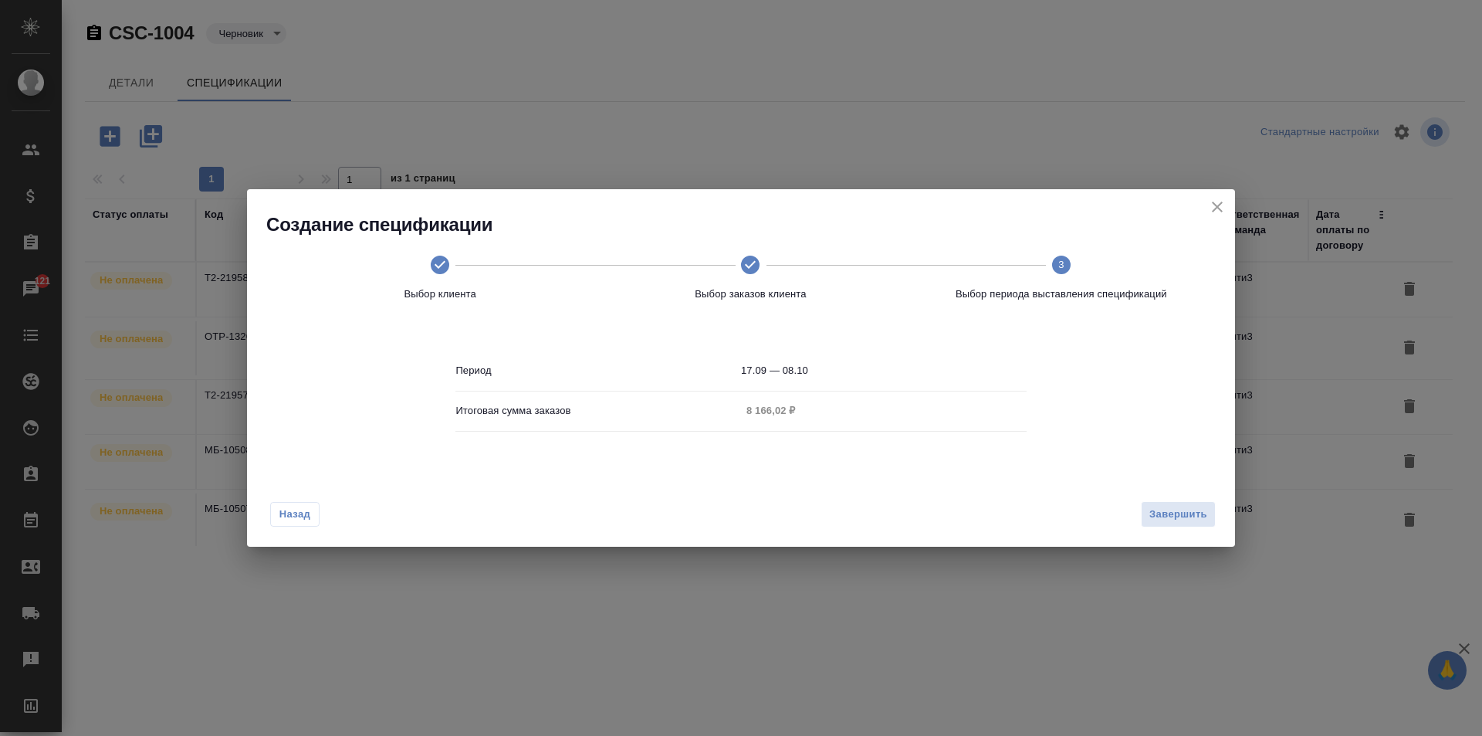
click at [308, 506] on button "Назад" at bounding box center [294, 514] width 49 height 25
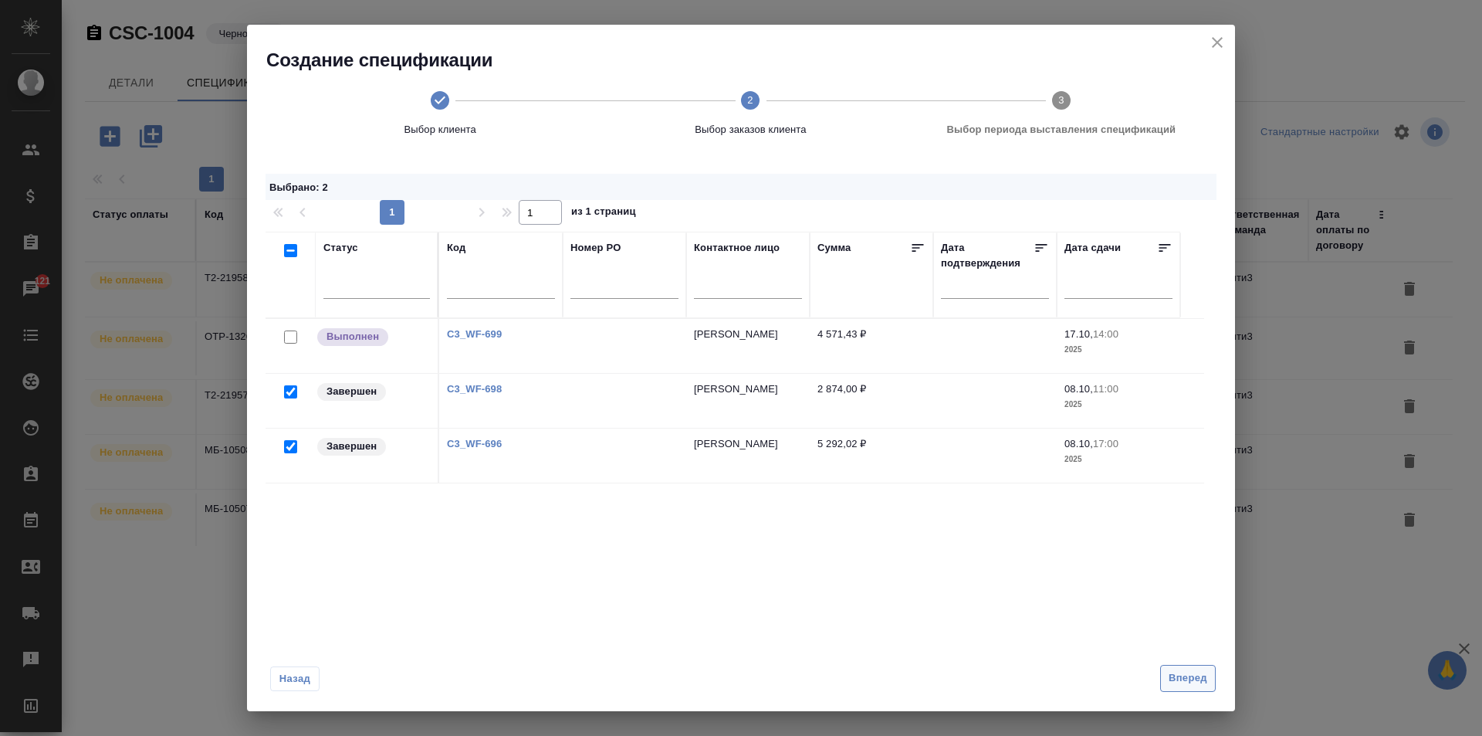
click at [1171, 678] on span "Вперед" at bounding box center [1188, 678] width 39 height 18
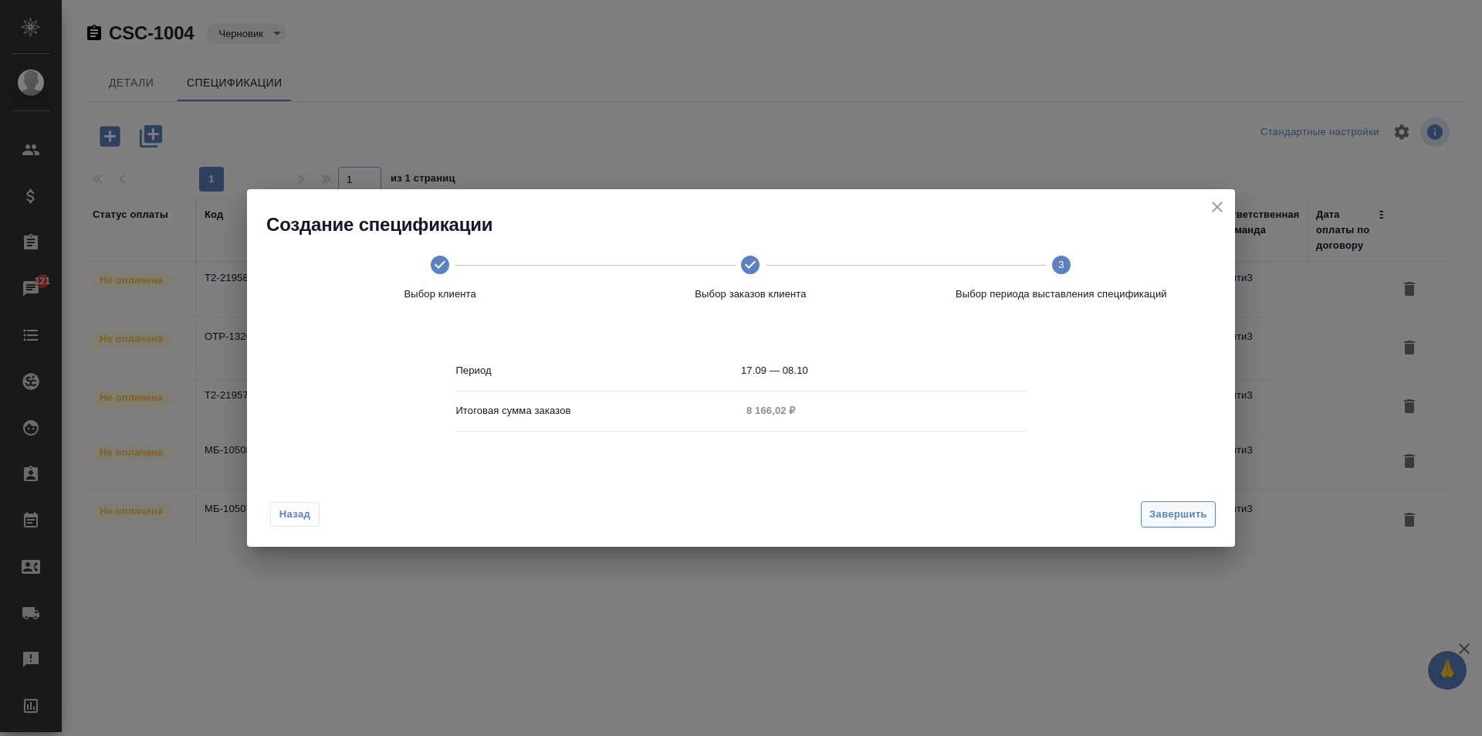
click at [1166, 509] on span "Завершить" at bounding box center [1178, 515] width 58 height 18
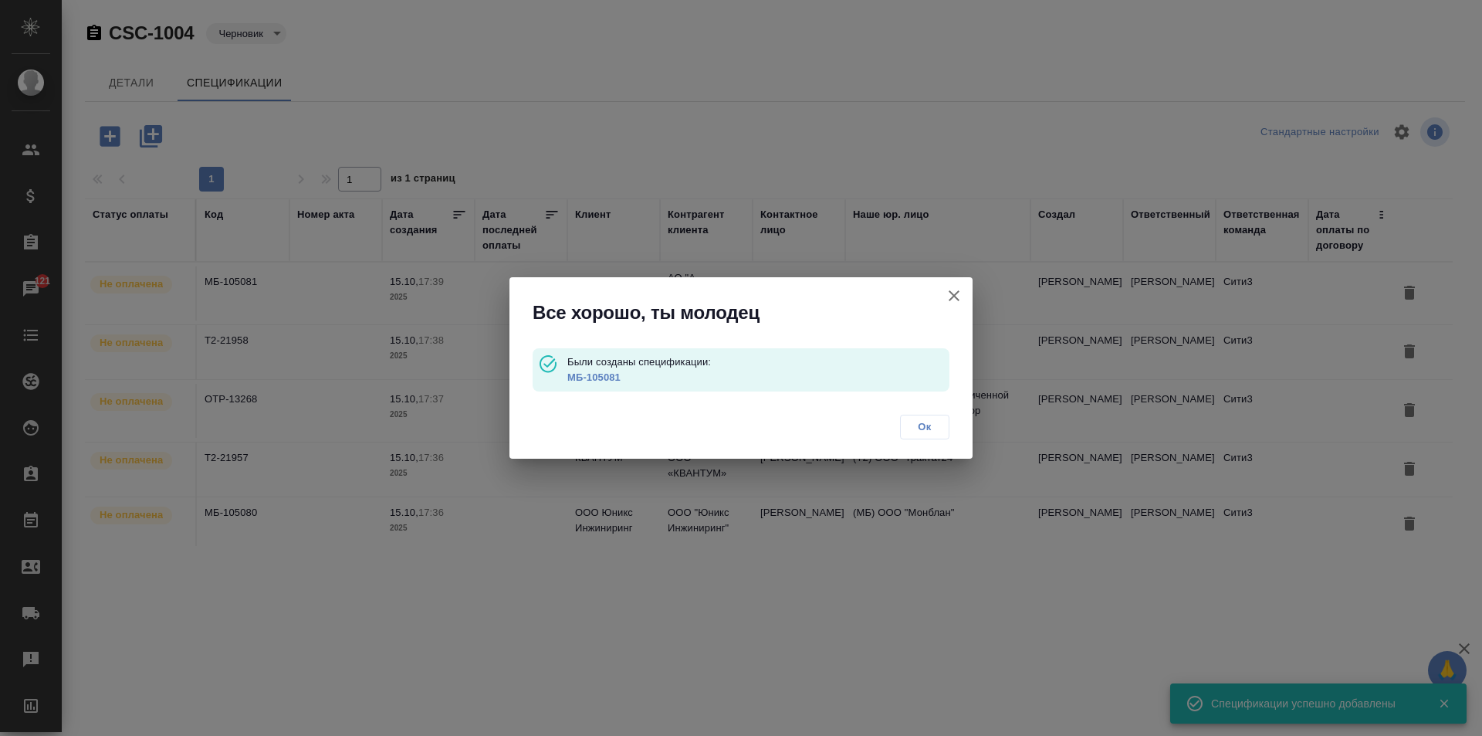
click at [922, 425] on span "Ок" at bounding box center [924, 426] width 32 height 15
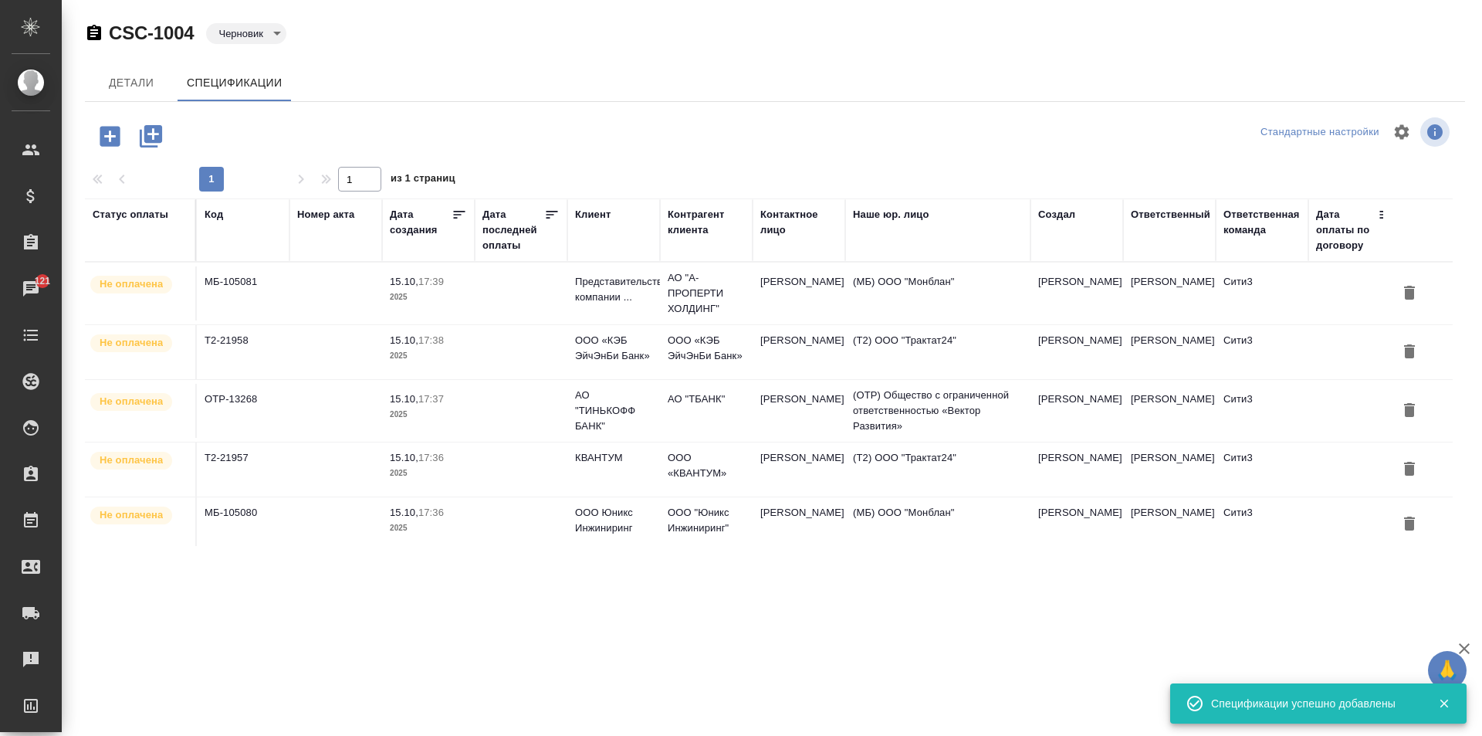
click at [100, 137] on icon "button" at bounding box center [109, 136] width 27 height 27
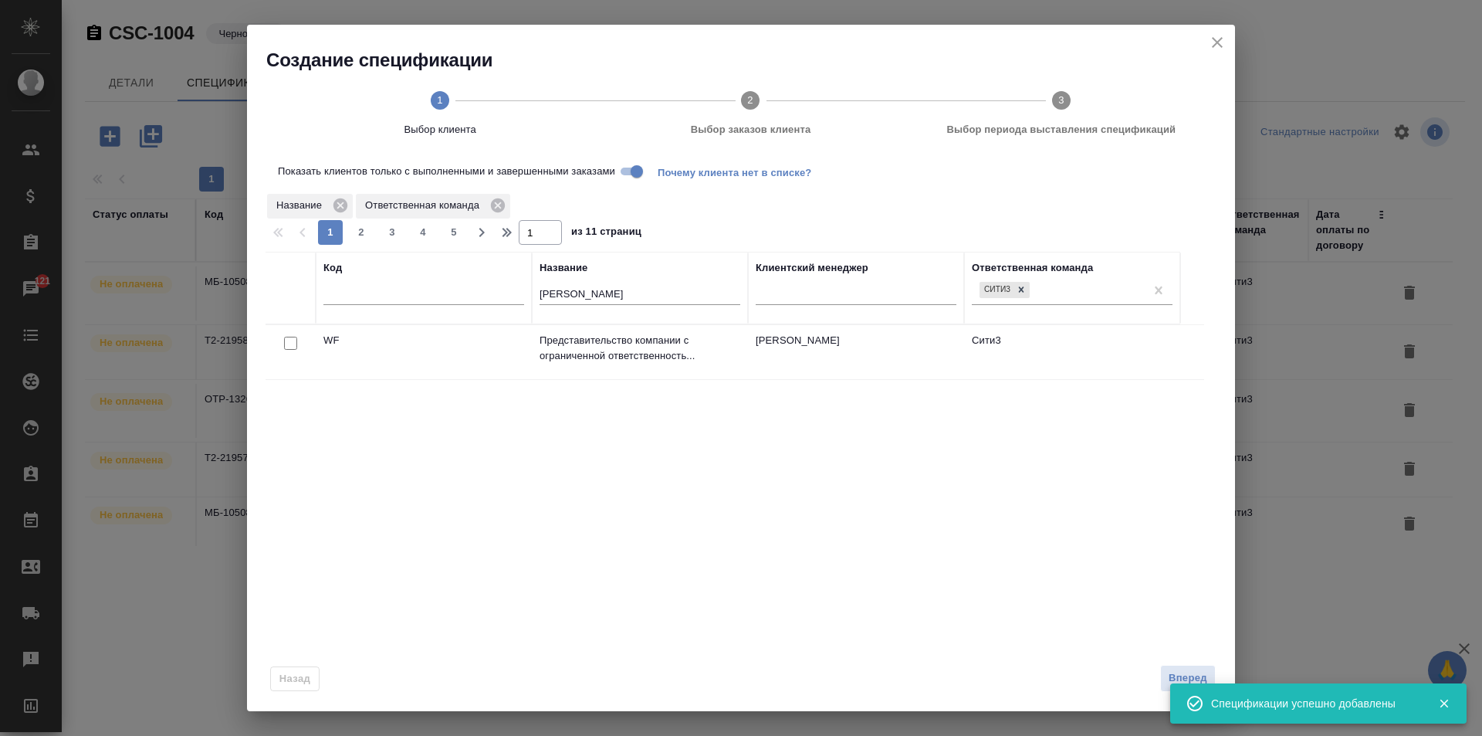
click at [552, 292] on input "вуд" at bounding box center [640, 295] width 201 height 19
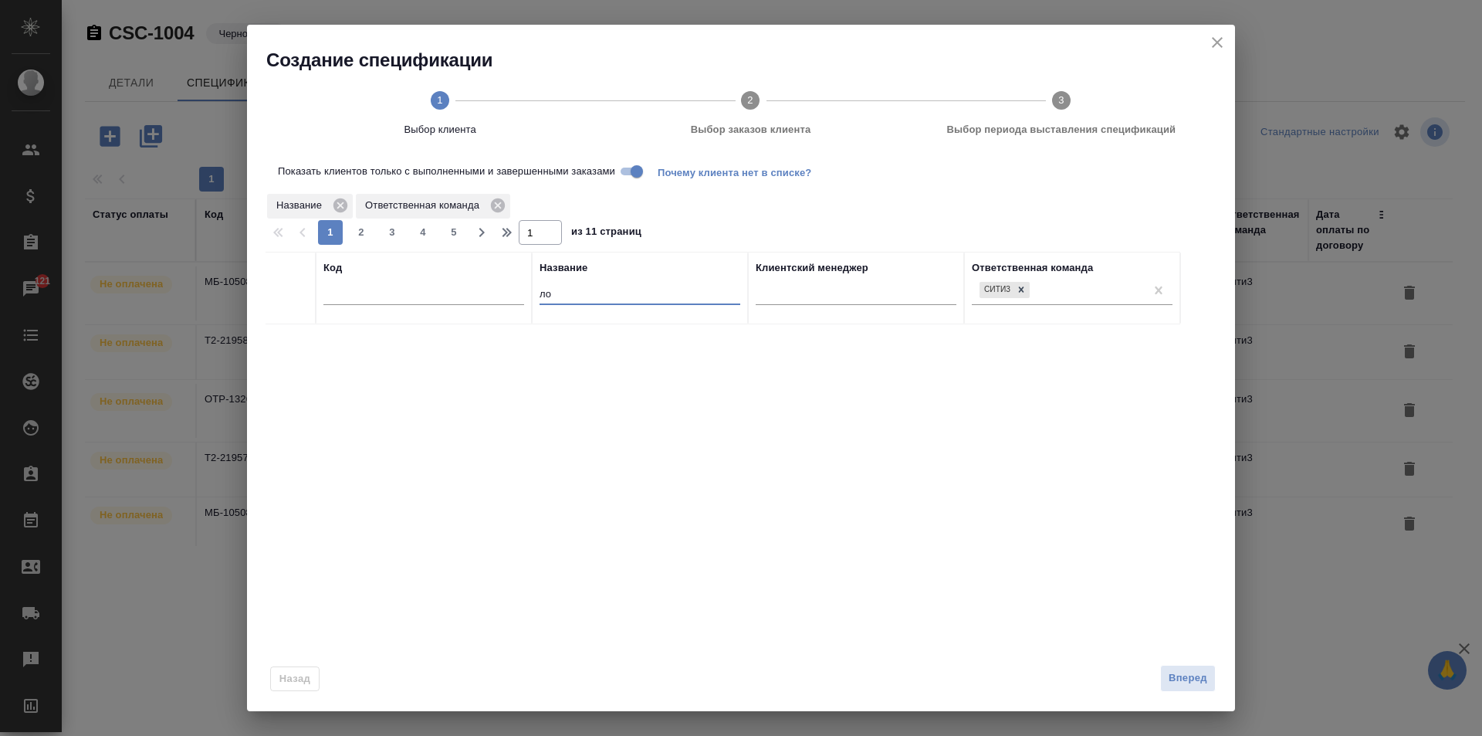
type input "л"
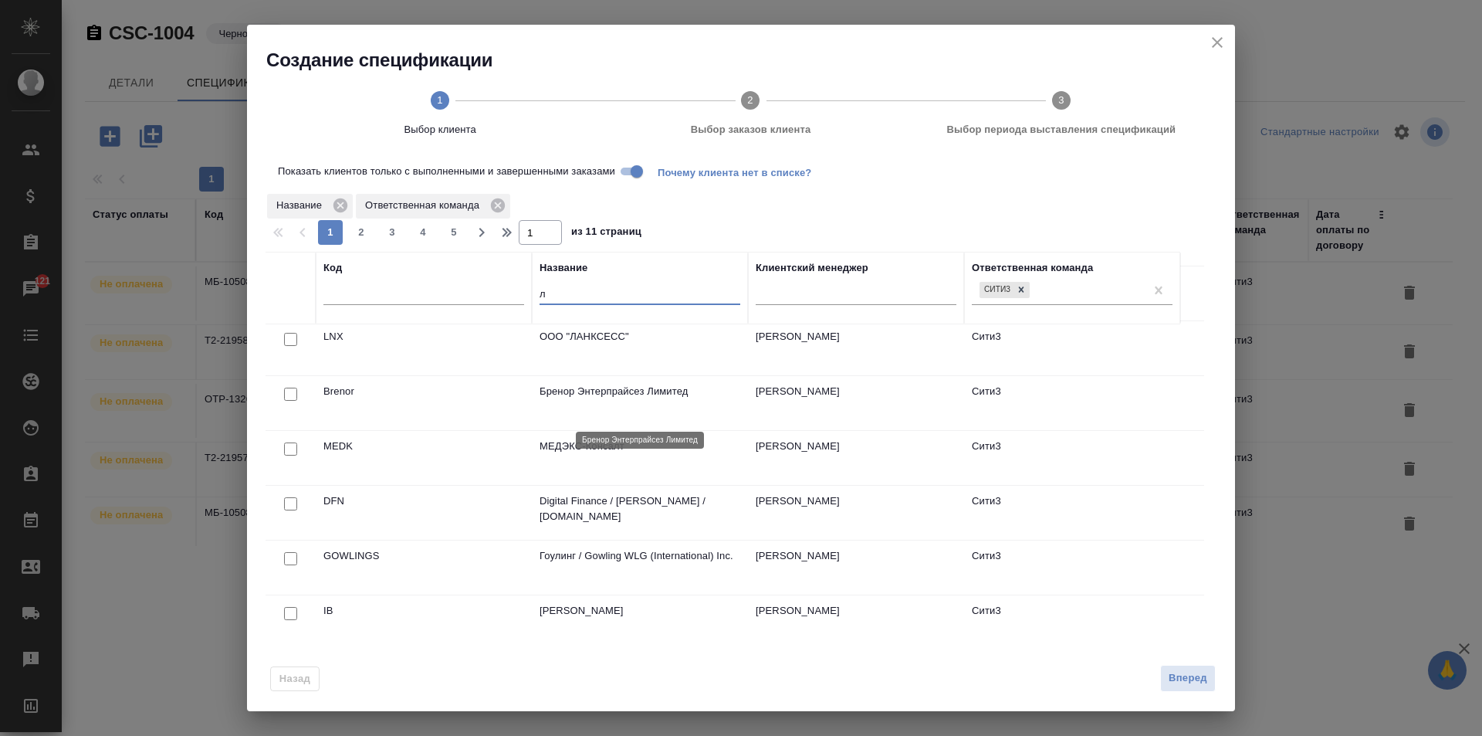
scroll to position [0, 0]
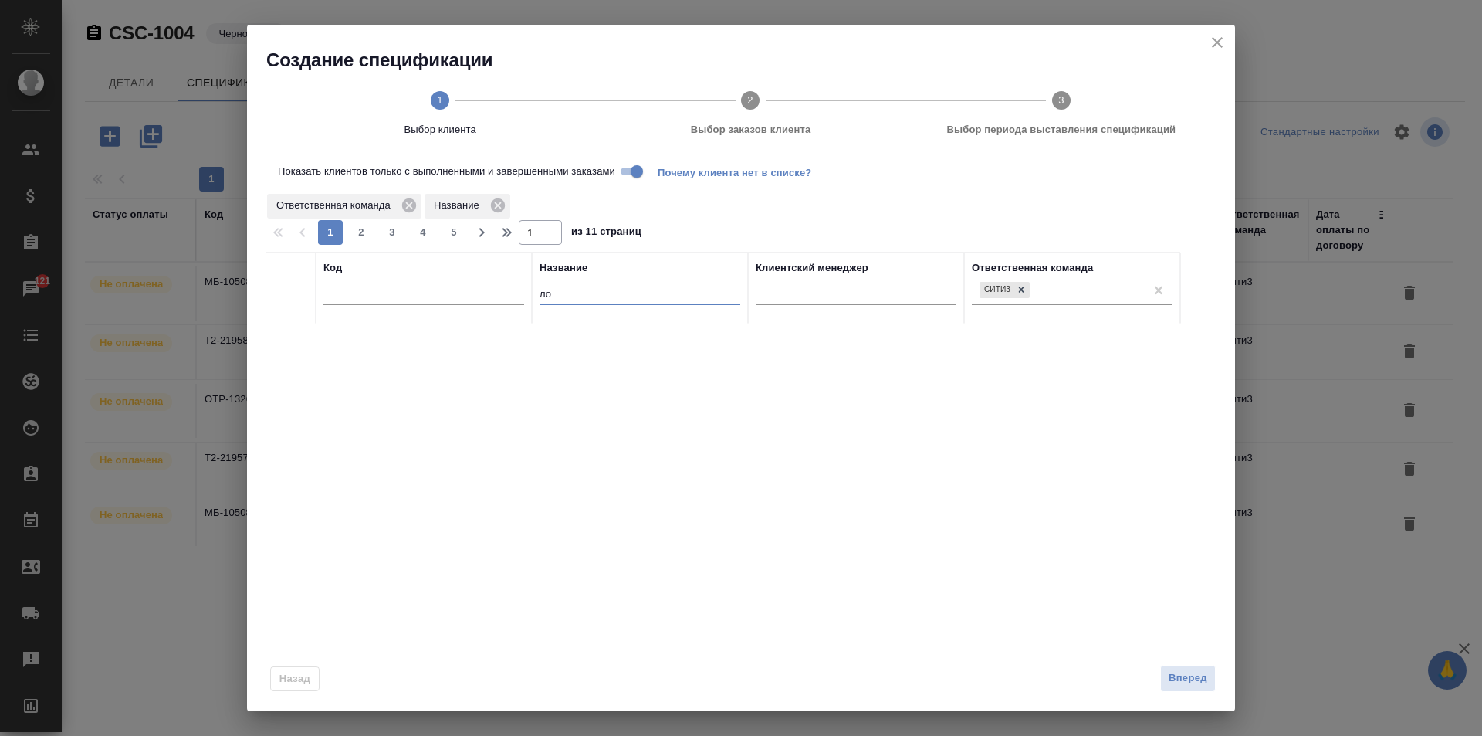
type input "л"
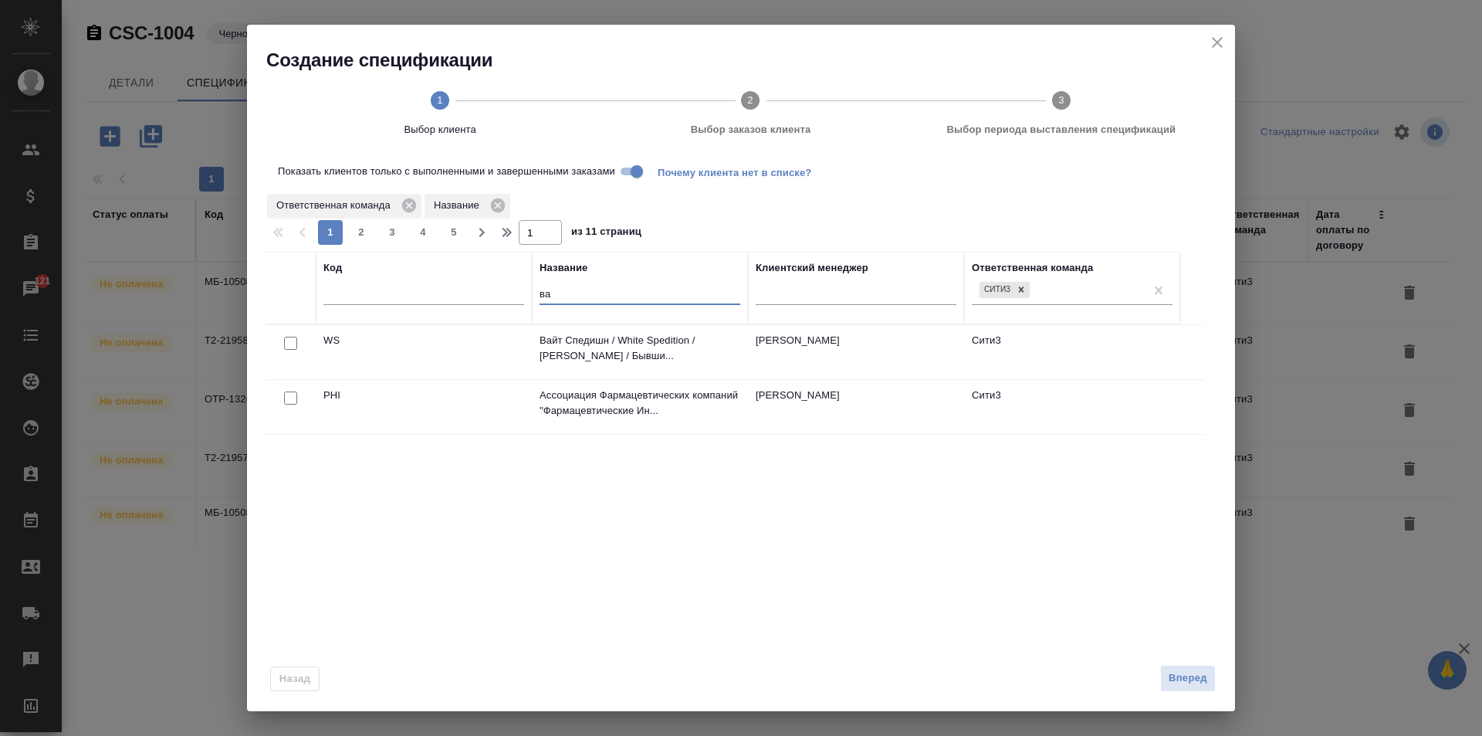
type input "ва"
click at [289, 342] on input "checkbox" at bounding box center [290, 343] width 13 height 13
checkbox input "true"
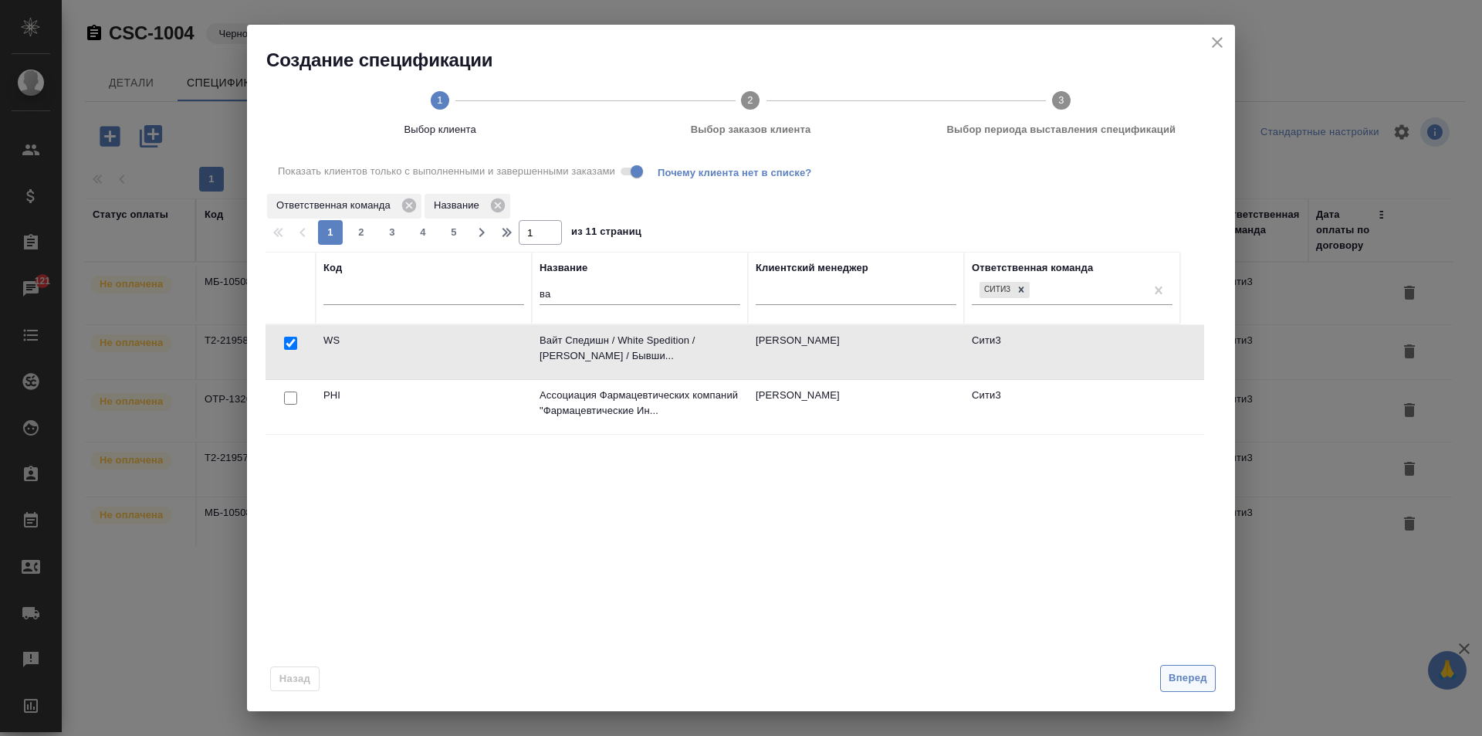
click at [1196, 682] on span "Вперед" at bounding box center [1188, 678] width 39 height 18
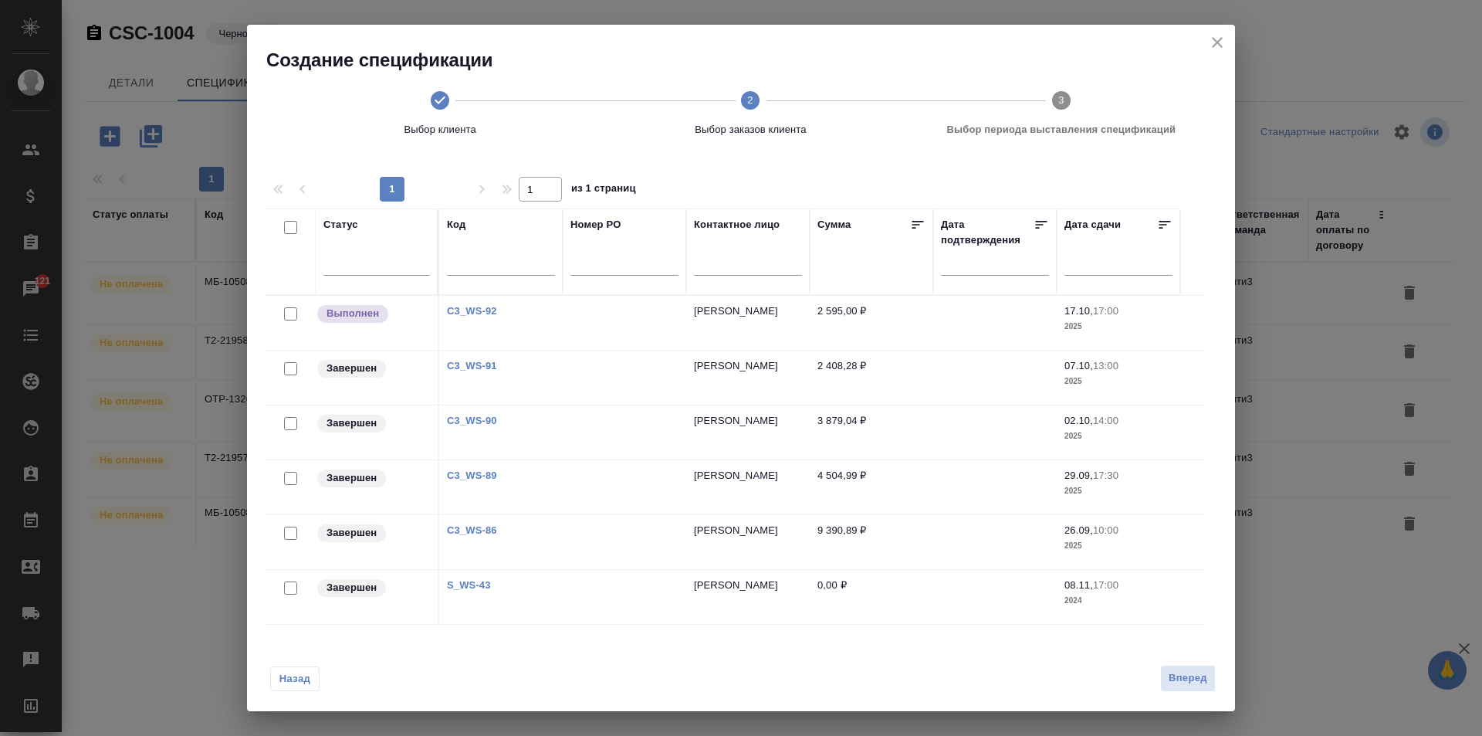
scroll to position [5, 0]
click at [303, 688] on button "Назад" at bounding box center [294, 678] width 49 height 25
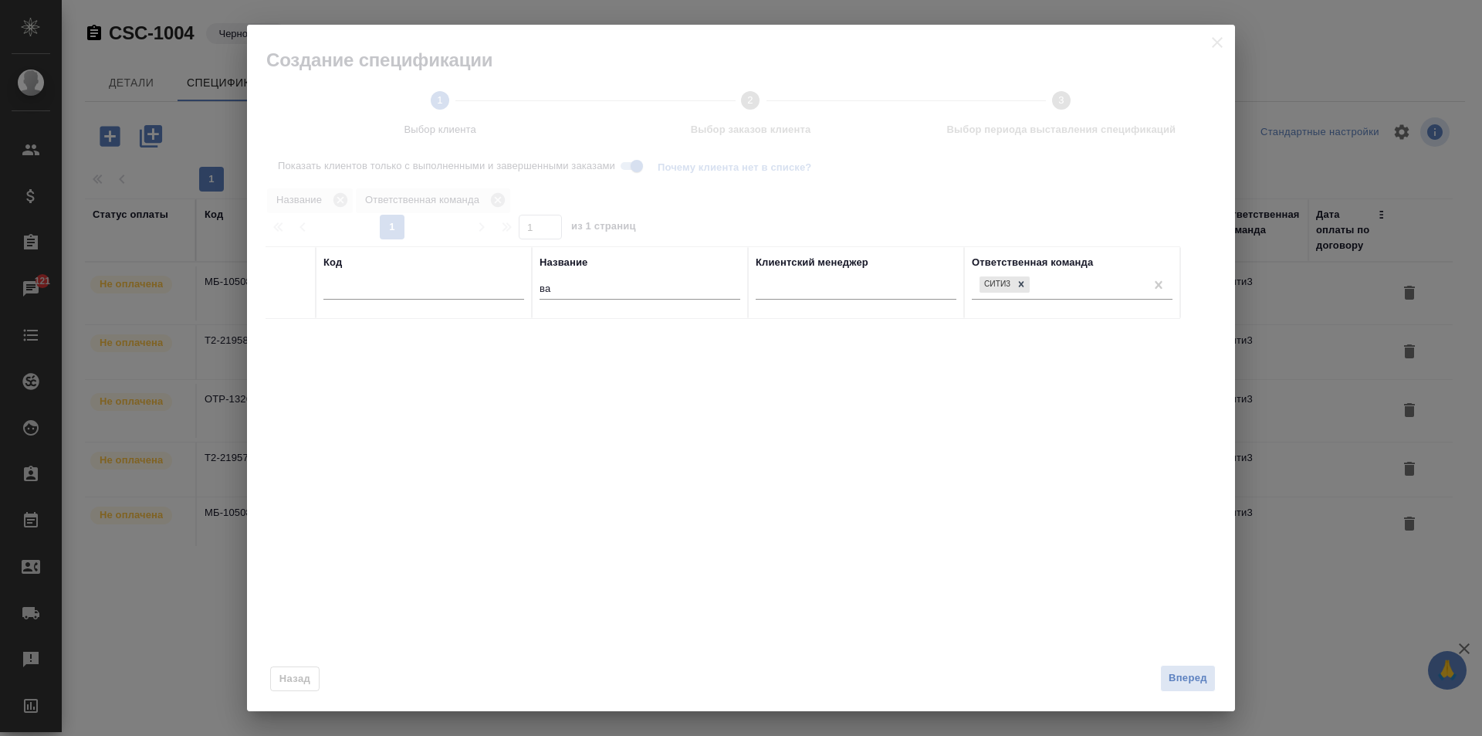
scroll to position [0, 0]
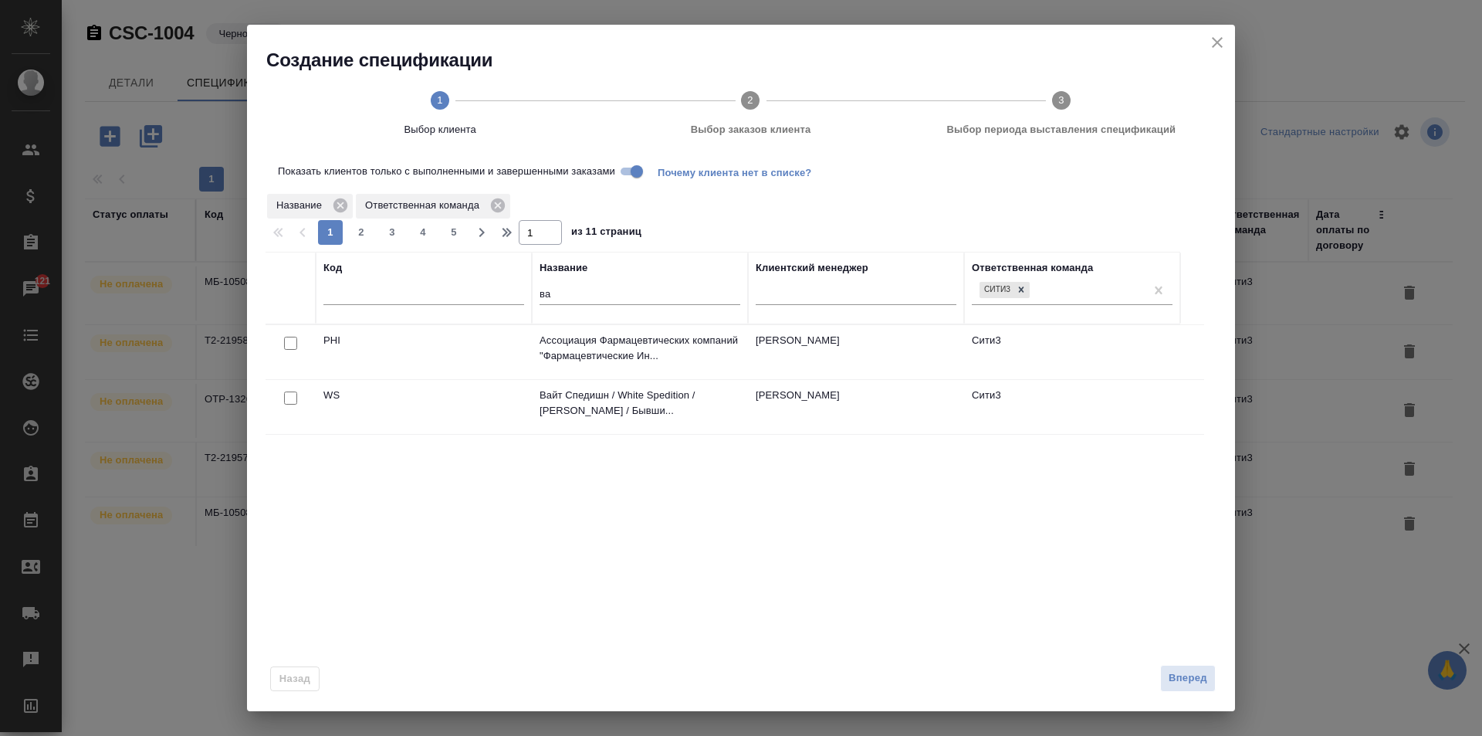
click at [583, 286] on input "ва" at bounding box center [640, 295] width 201 height 19
type input "тру"
click at [291, 340] on input "checkbox" at bounding box center [290, 343] width 13 height 13
checkbox input "true"
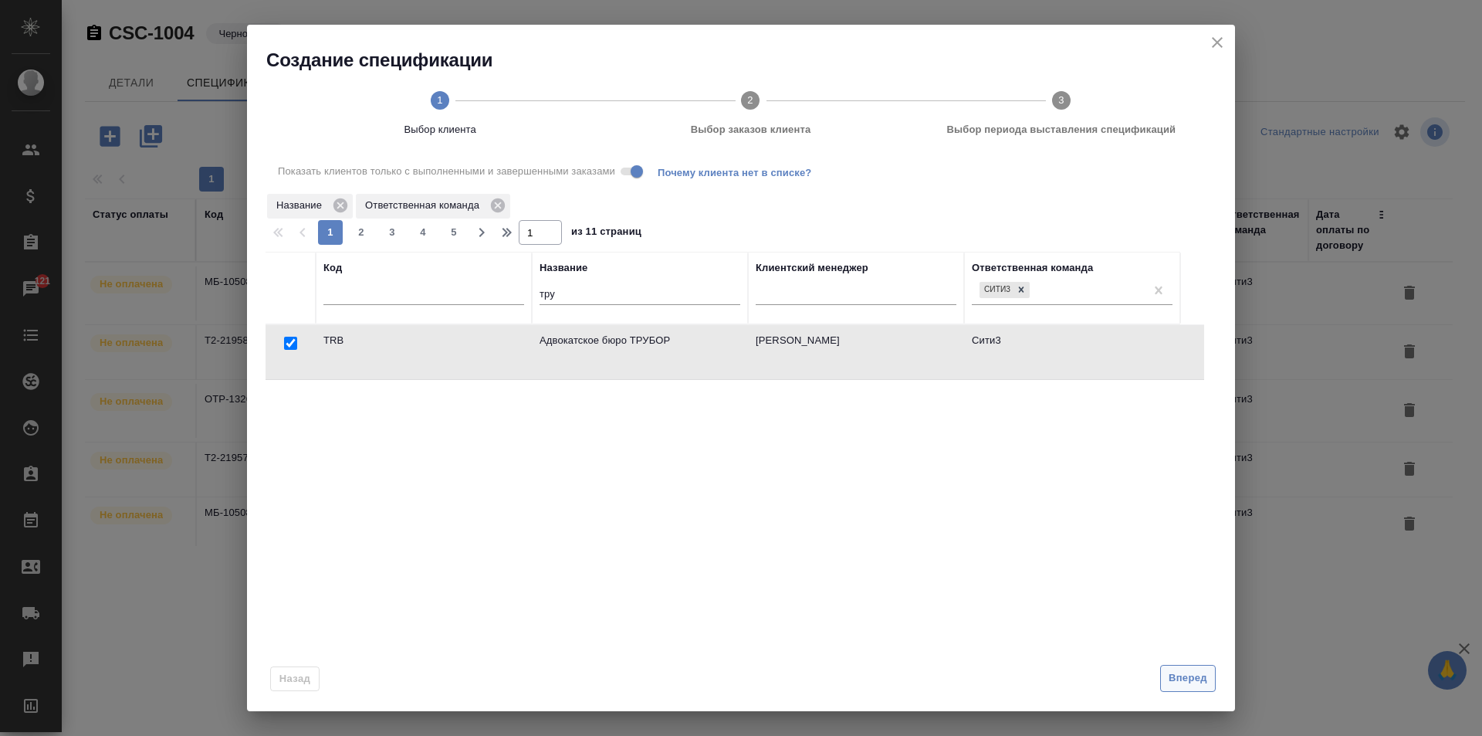
click at [1188, 674] on span "Вперед" at bounding box center [1188, 678] width 39 height 18
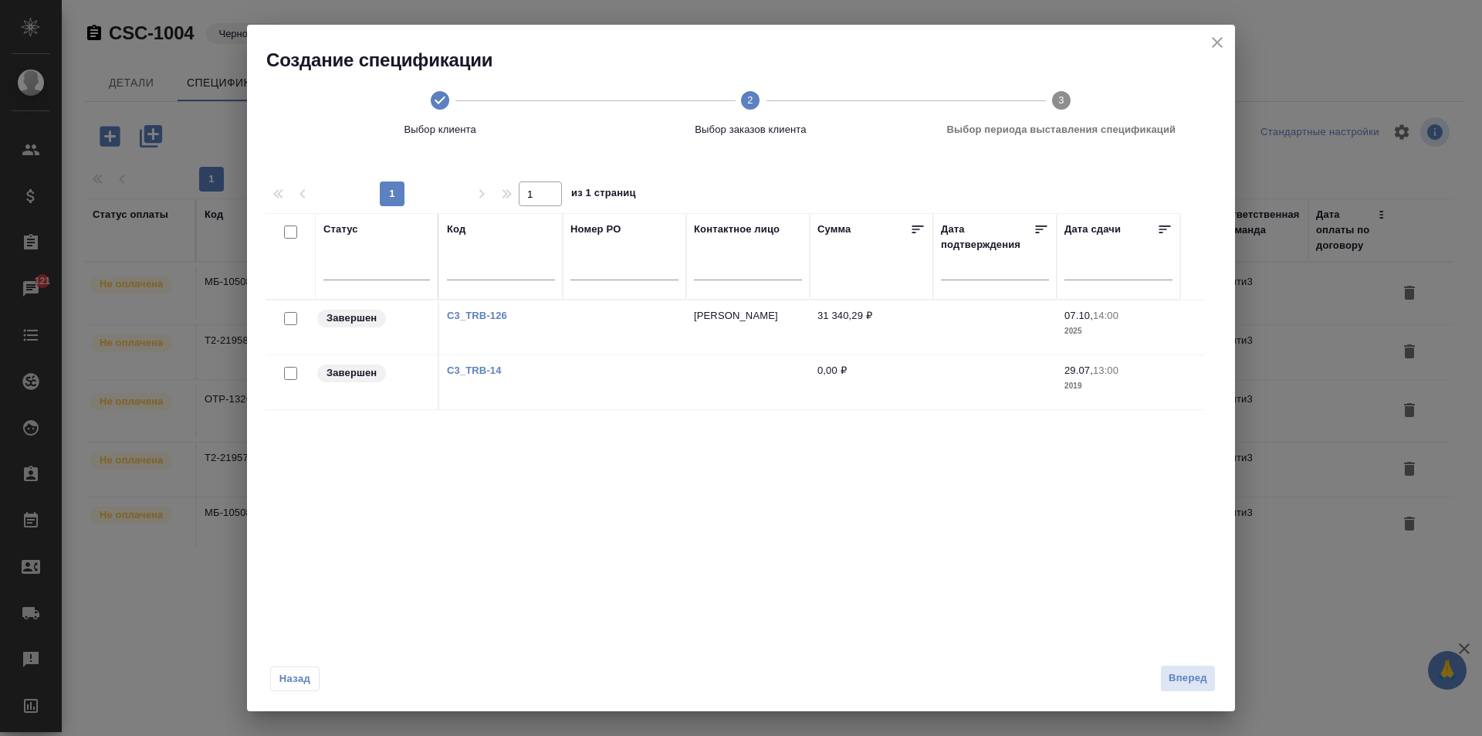
click at [289, 320] on input "checkbox" at bounding box center [290, 318] width 13 height 13
checkbox input "true"
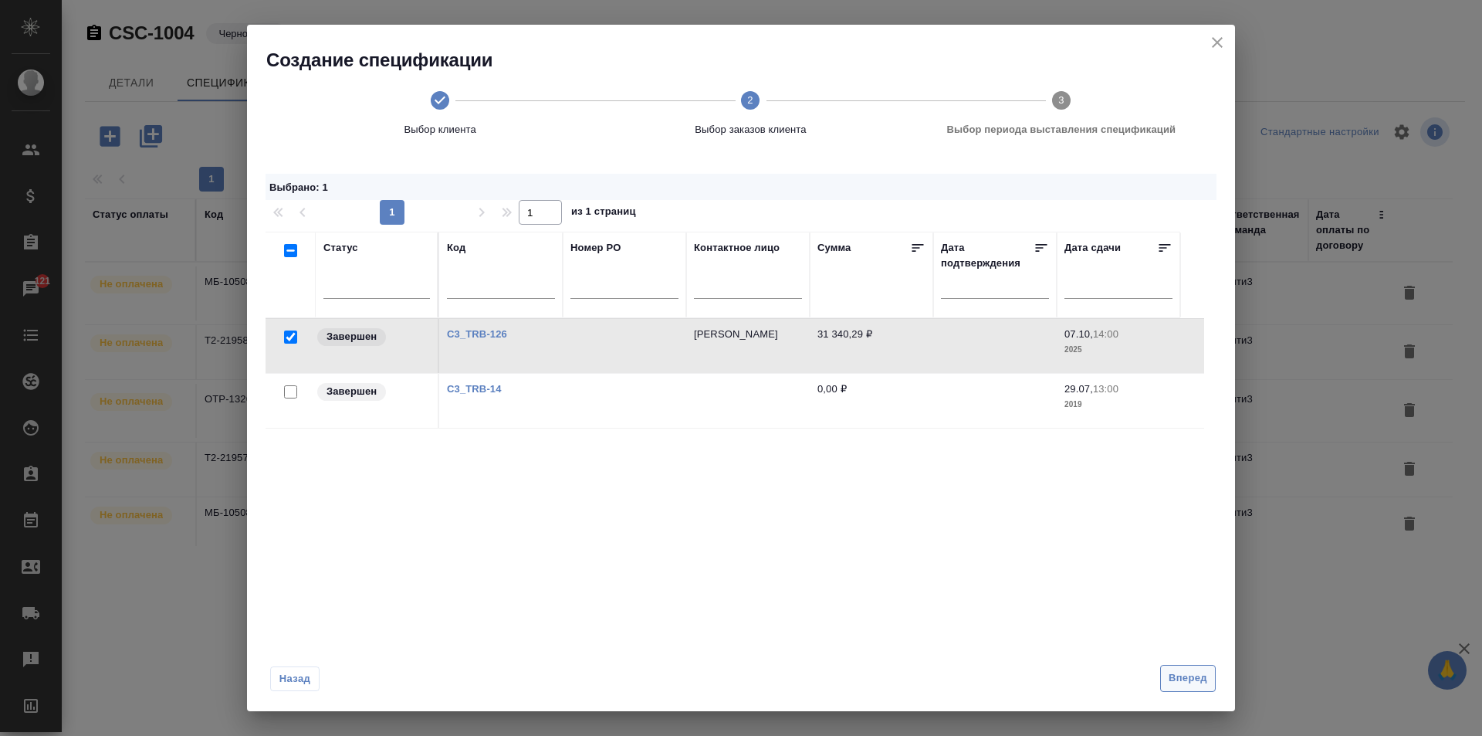
click at [1169, 686] on span "Вперед" at bounding box center [1188, 678] width 39 height 18
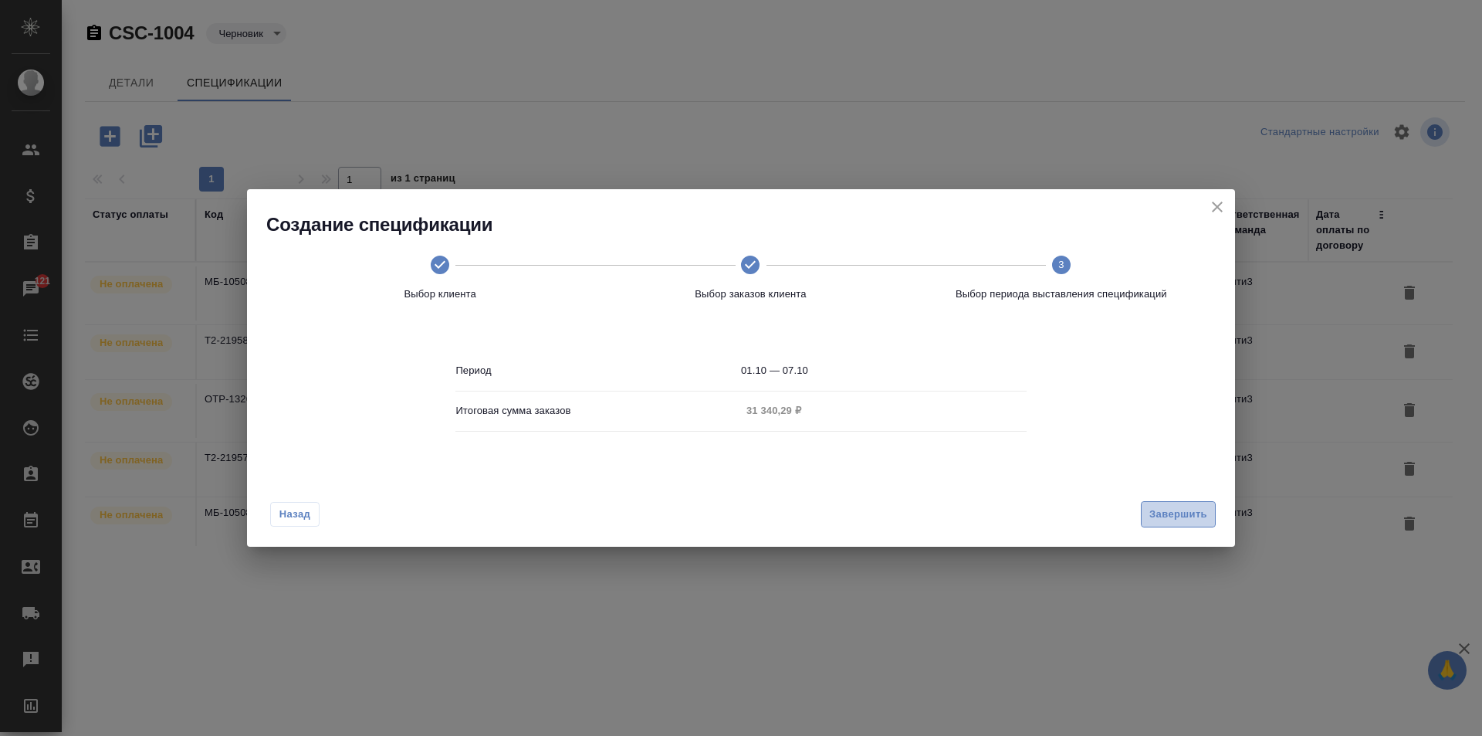
click at [1162, 514] on span "Завершить" at bounding box center [1178, 515] width 58 height 18
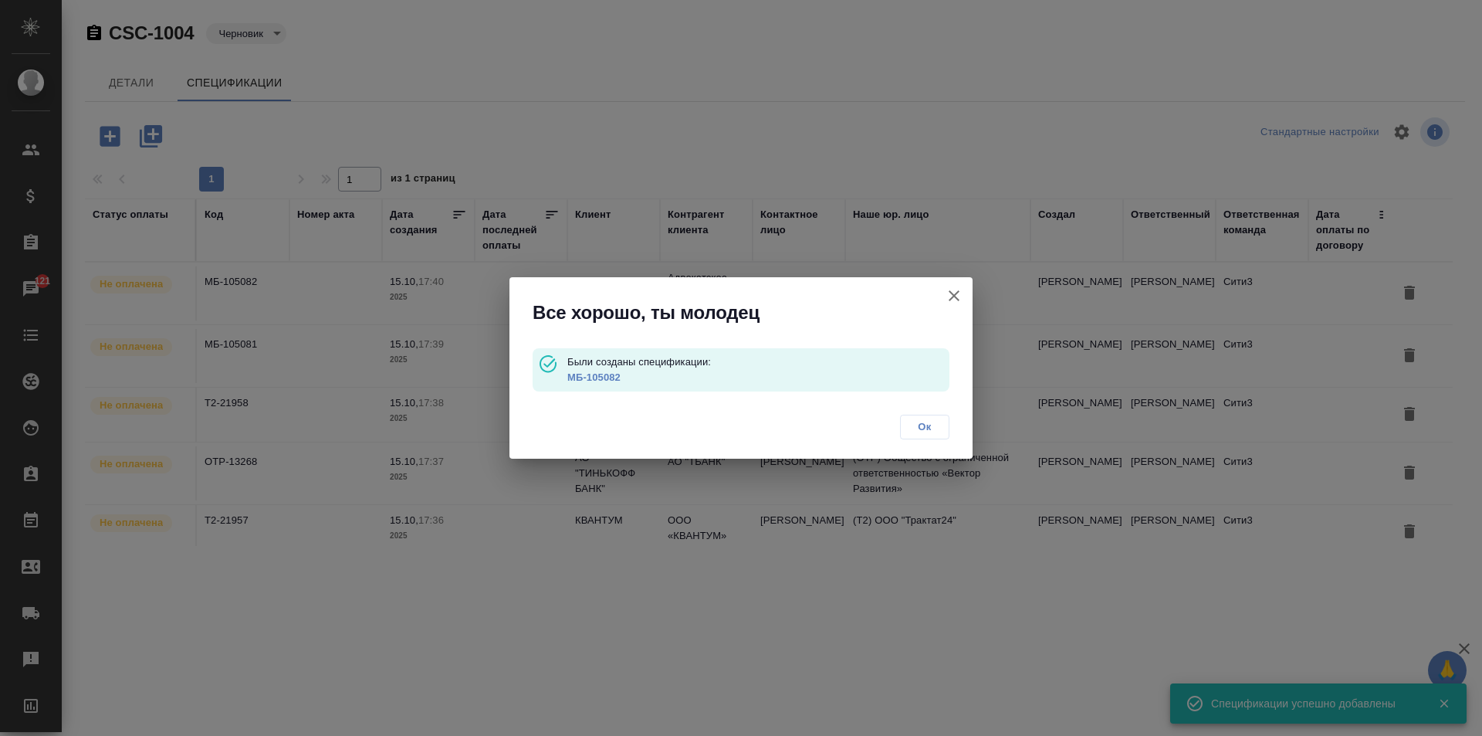
click at [936, 431] on span "Ок" at bounding box center [924, 426] width 32 height 15
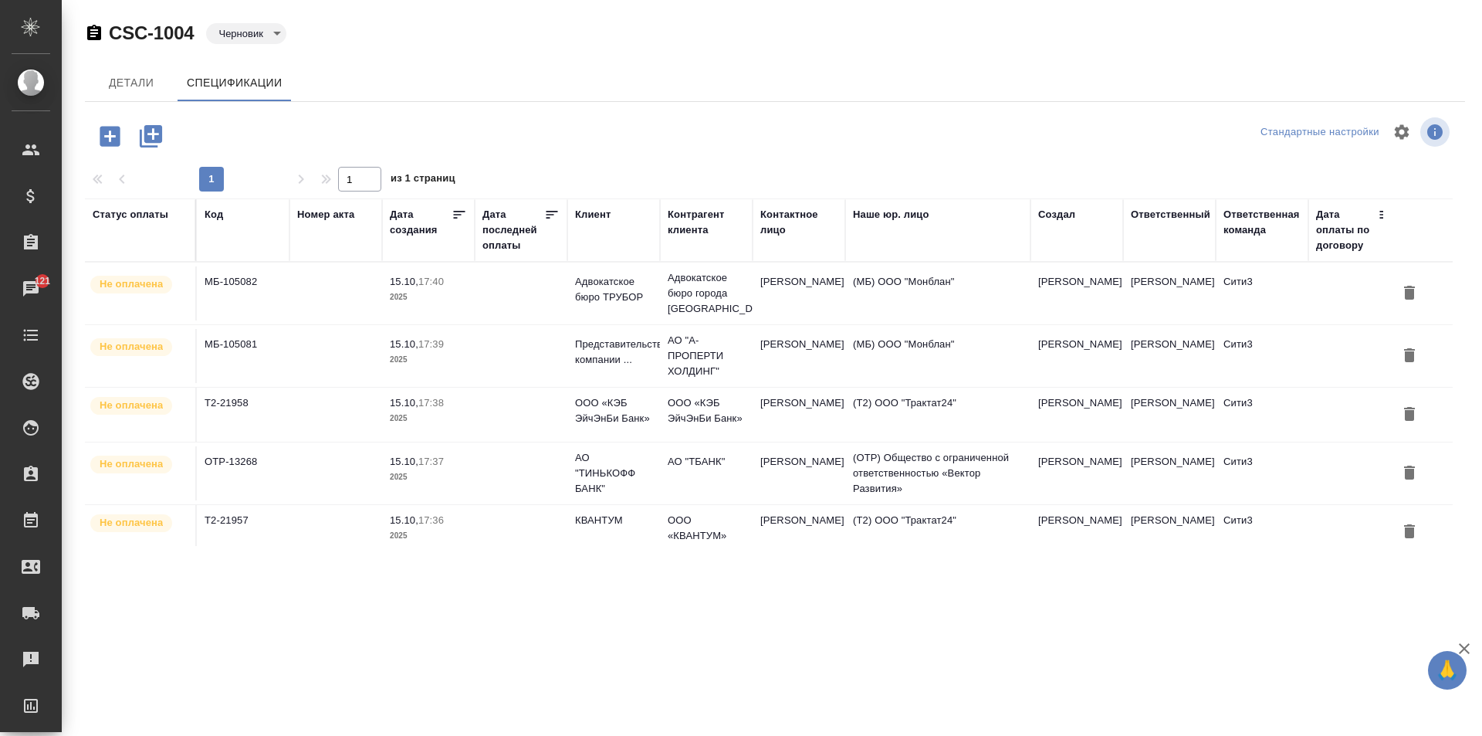
click at [243, 29] on body "🙏 .cls-1 fill:#fff; AWATERA Galisheva Mariya Клиенты Спецификации Заказы 121 Ча…" at bounding box center [741, 368] width 1482 height 736
click at [284, 66] on button "К выставлению" at bounding box center [258, 59] width 81 height 17
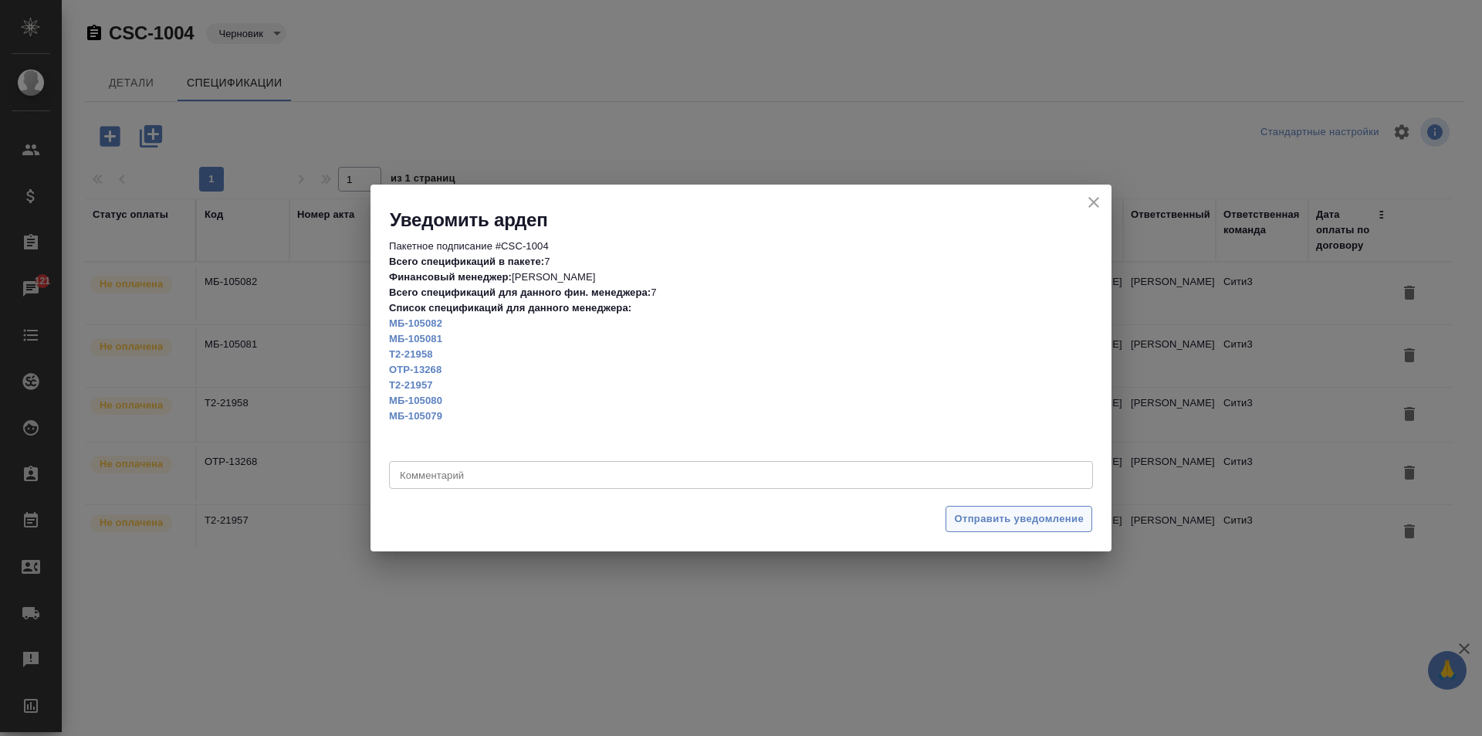
click at [1017, 522] on span "Отправить уведомление" at bounding box center [1019, 519] width 130 height 18
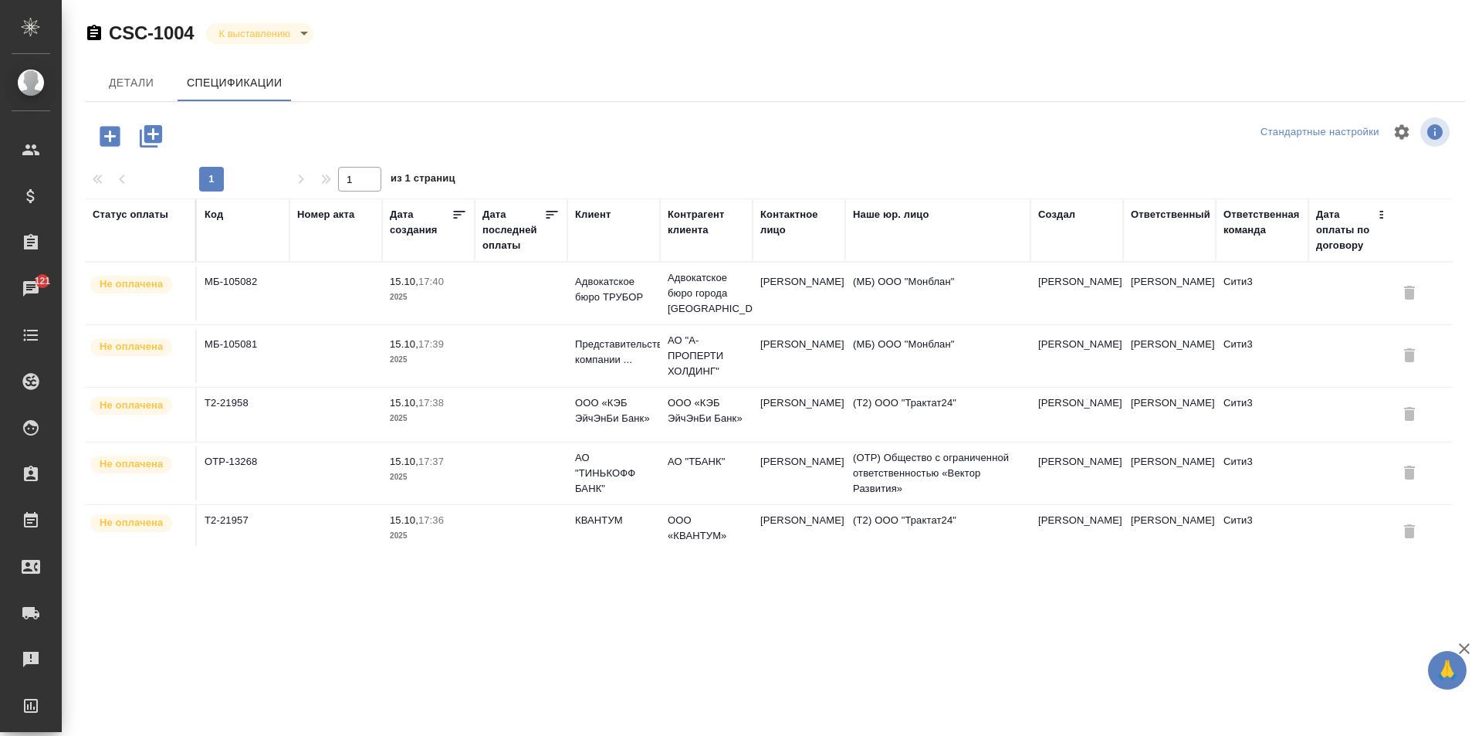
click at [114, 126] on icon "button" at bounding box center [109, 136] width 27 height 27
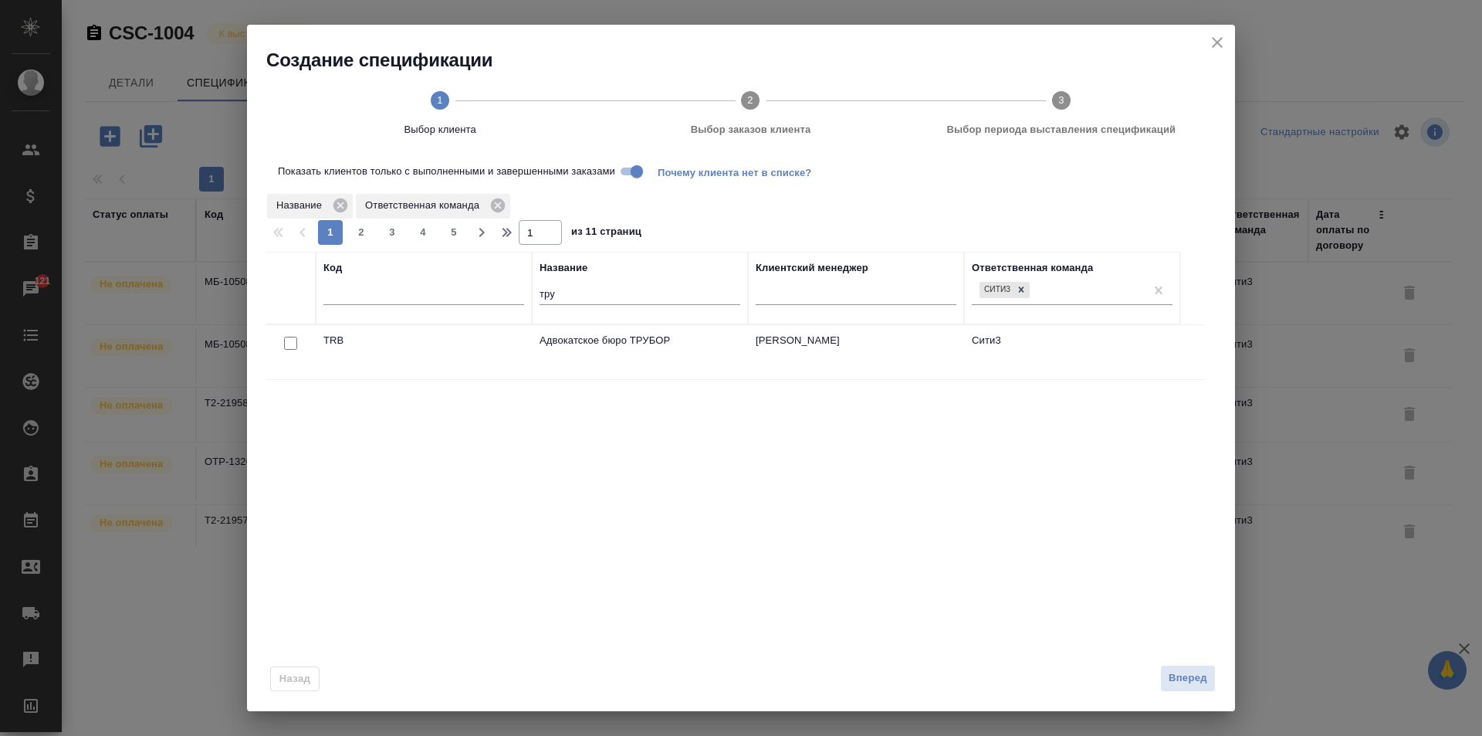
click at [605, 283] on div "тру" at bounding box center [640, 297] width 201 height 38
click at [606, 287] on input "тру" at bounding box center [640, 295] width 201 height 19
type input "т"
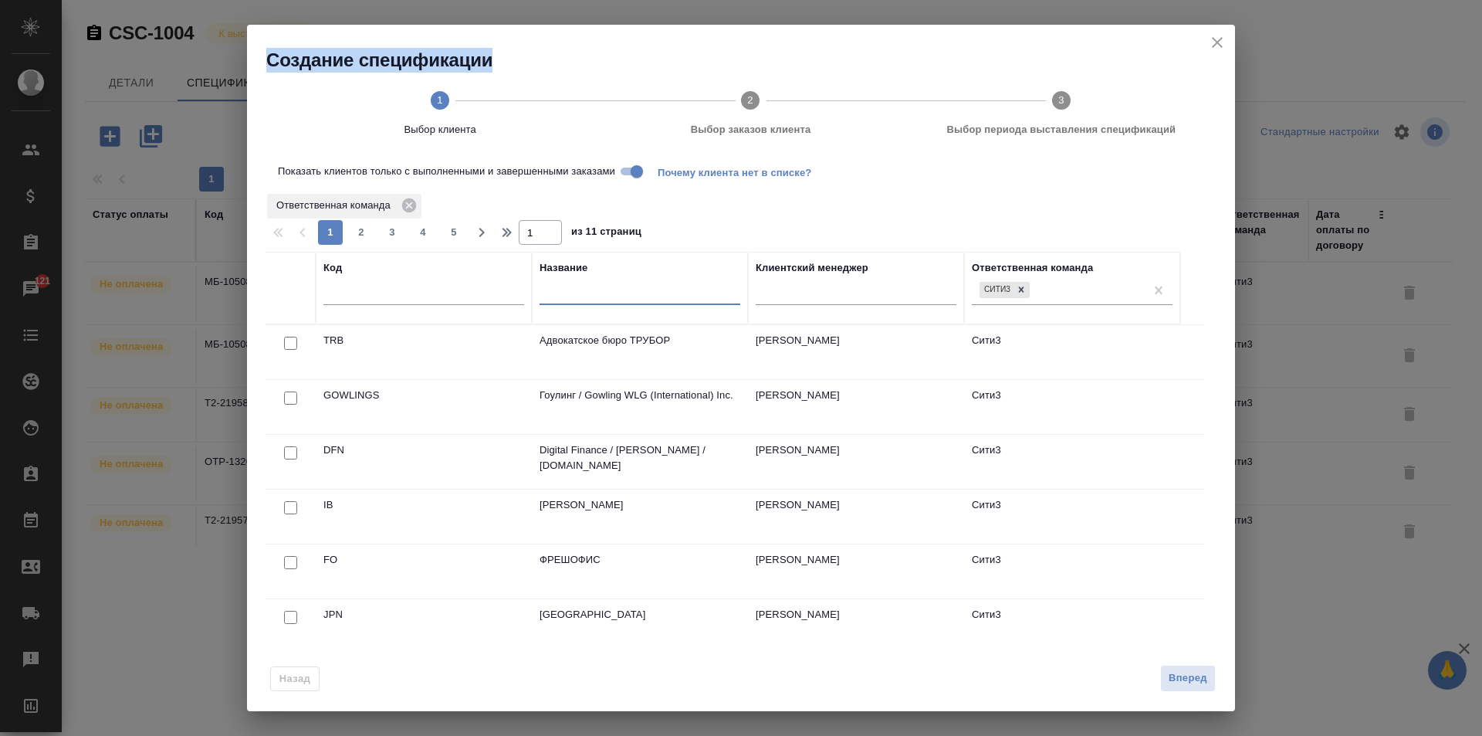
click at [1207, 35] on div "Создание спецификации 1 Выбор клиента 2 Выбор заказов клиента 3 Выбор периода в…" at bounding box center [741, 90] width 988 height 131
click at [1211, 46] on icon "close" at bounding box center [1217, 42] width 19 height 19
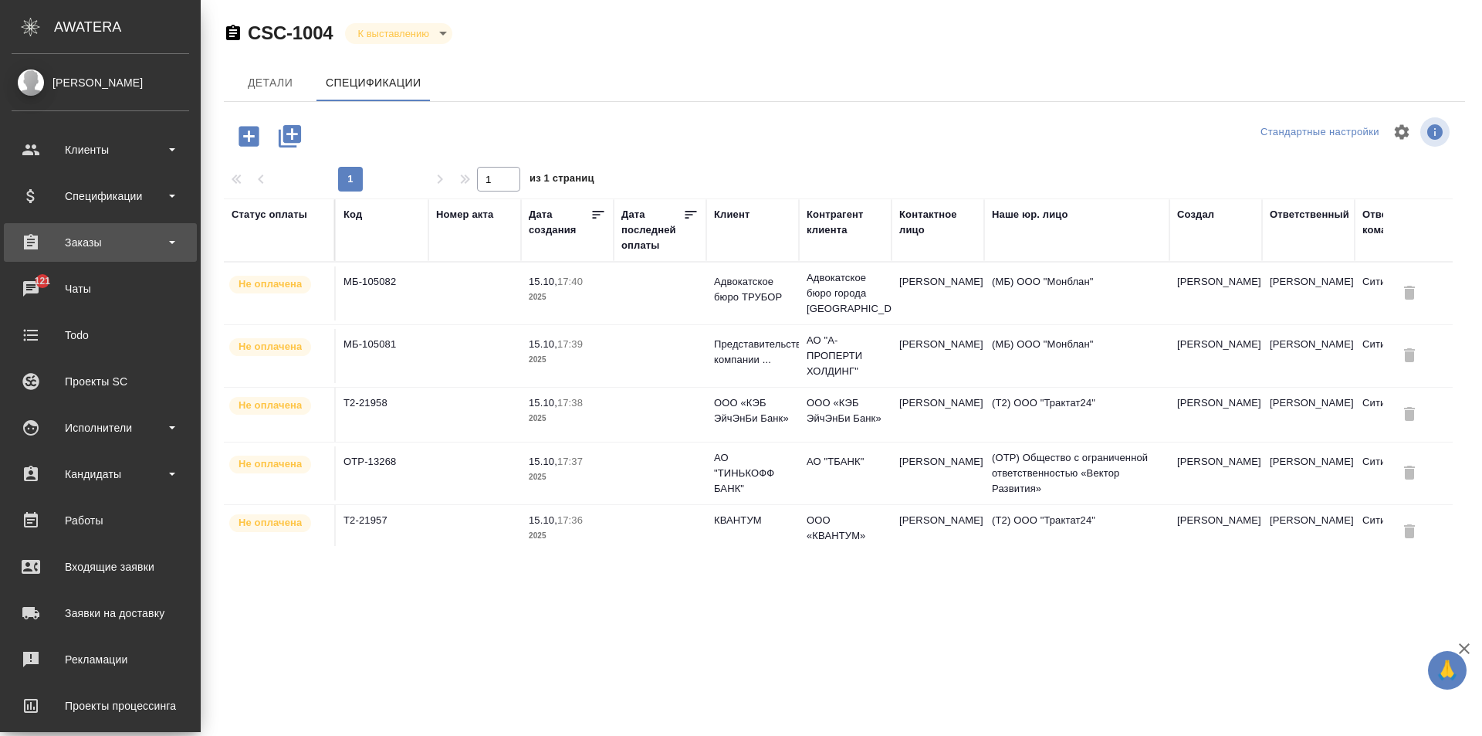
click at [138, 225] on div "Заказы" at bounding box center [100, 242] width 193 height 39
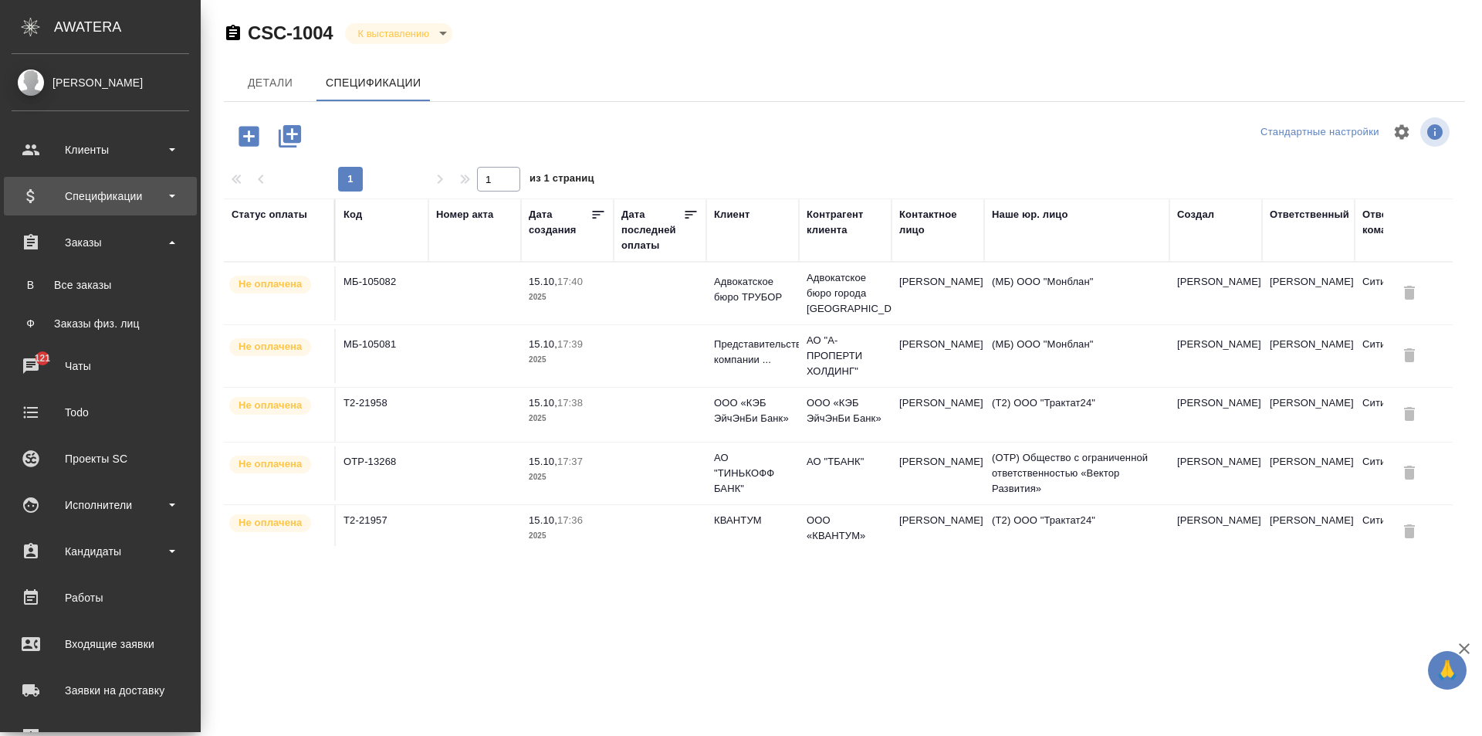
click at [130, 188] on div "Спецификации" at bounding box center [101, 195] width 178 height 23
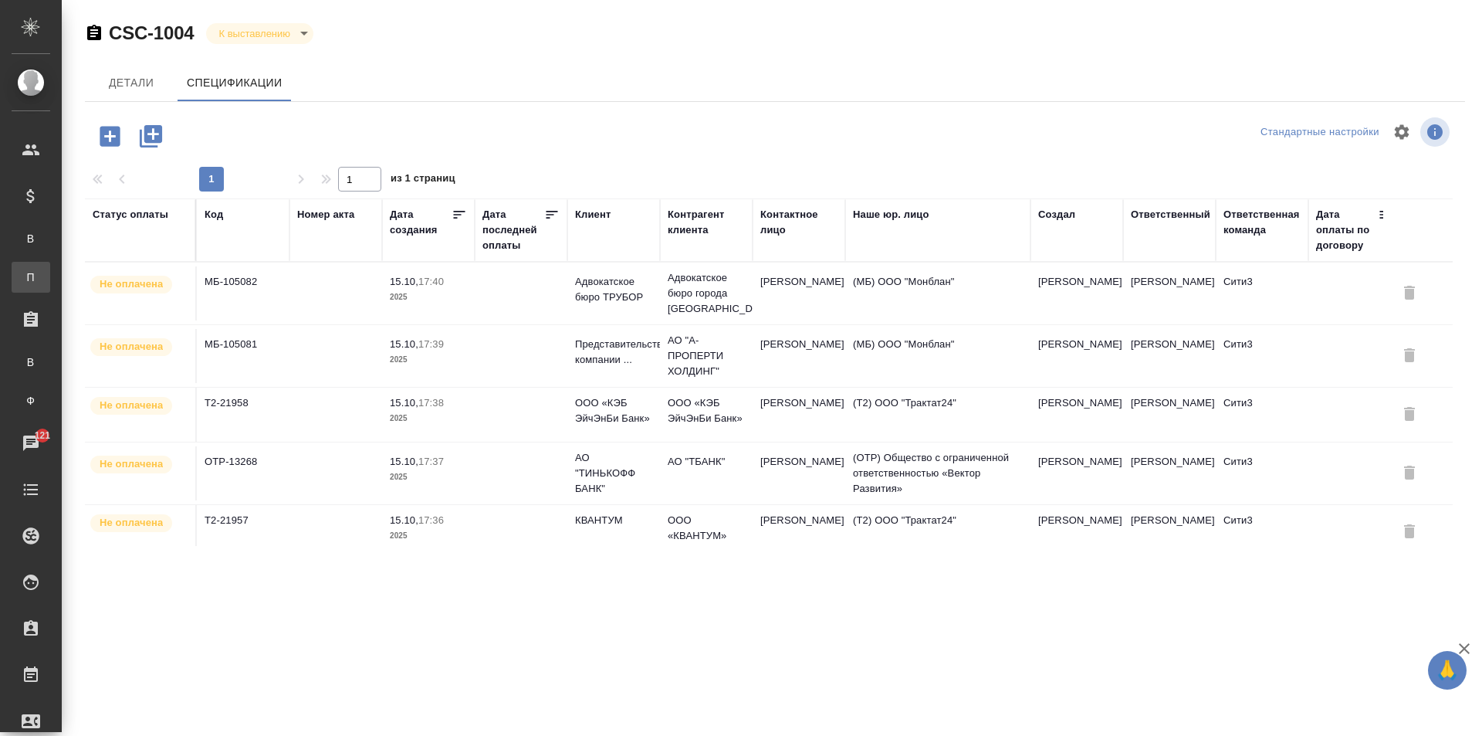
click at [23, 269] on div "Пакетные выставления" at bounding box center [11, 276] width 23 height 15
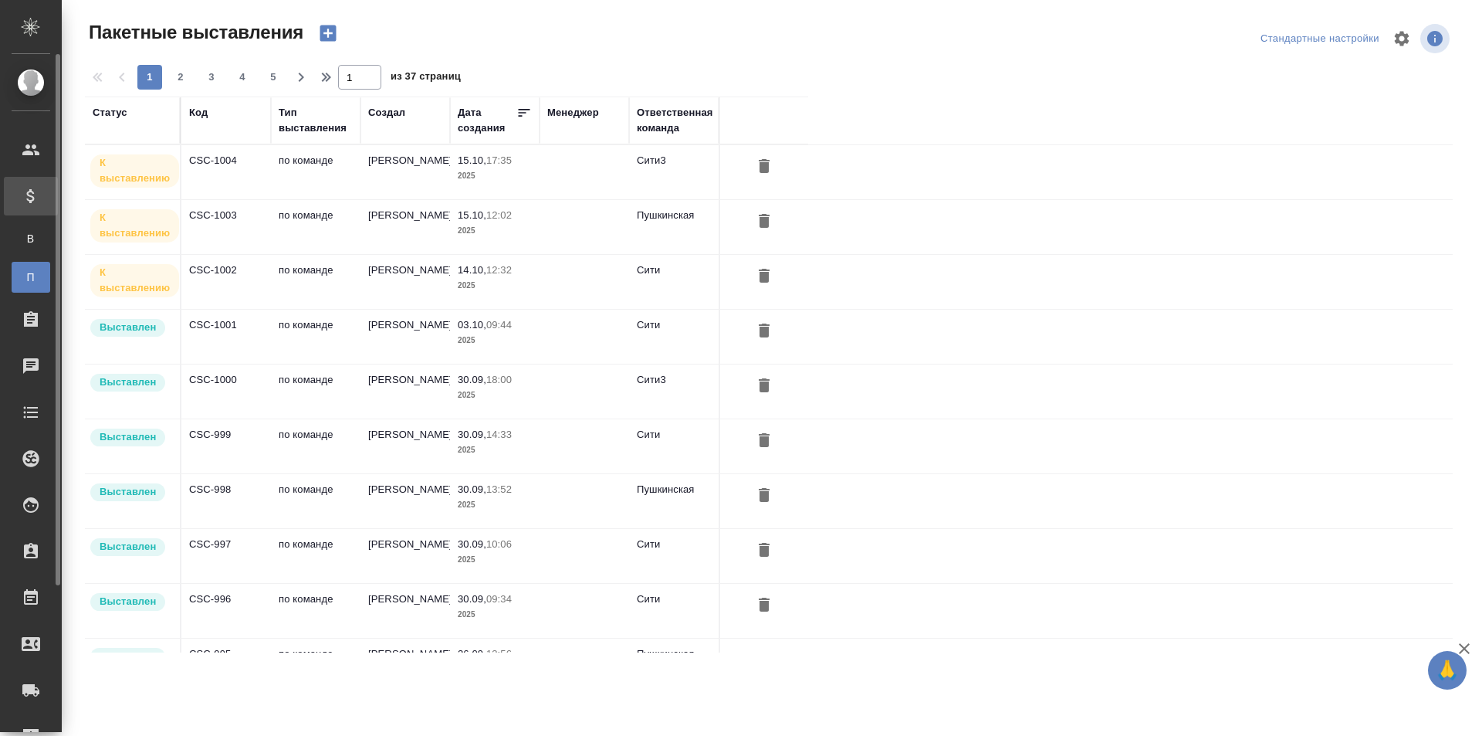
click at [40, 199] on div at bounding box center [43, 196] width 43 height 19
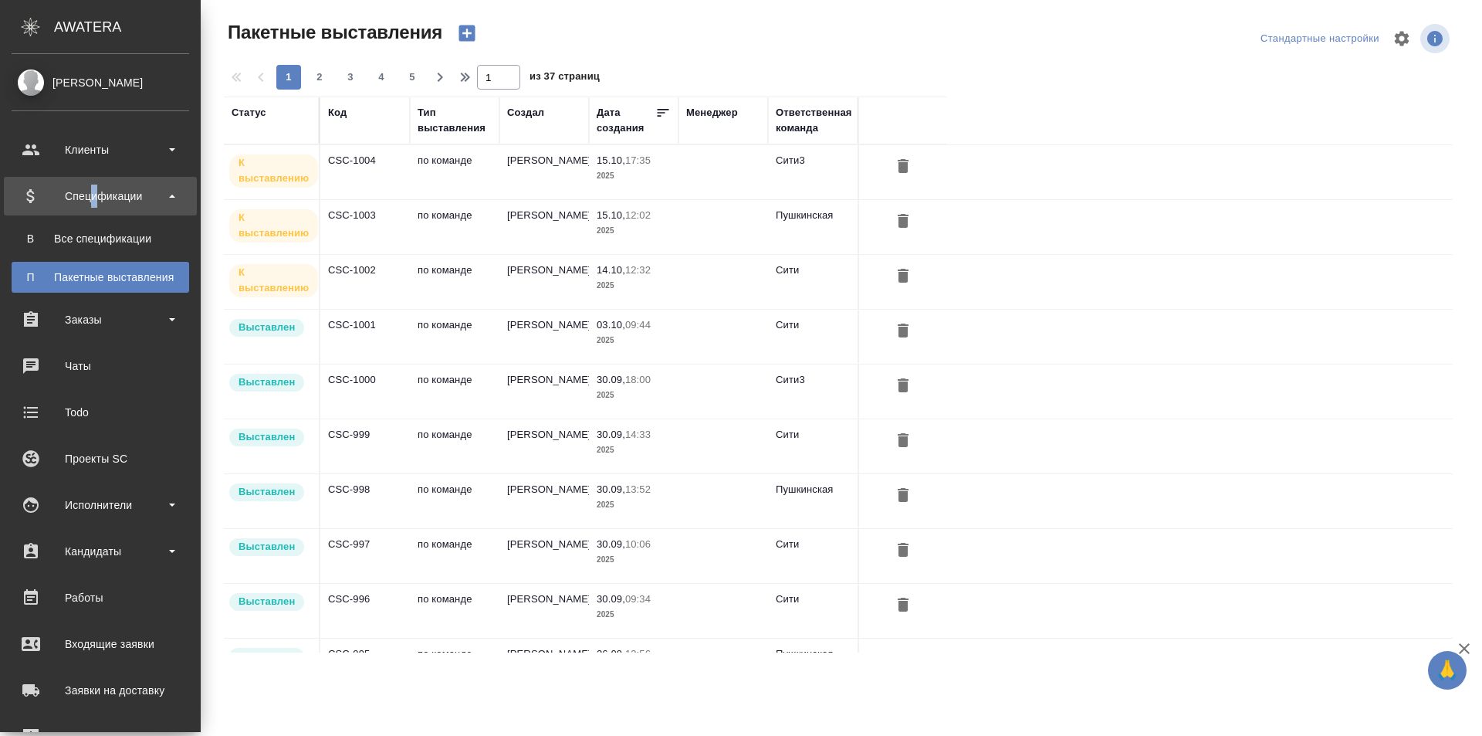
click at [96, 195] on div "Спецификации" at bounding box center [101, 195] width 178 height 23
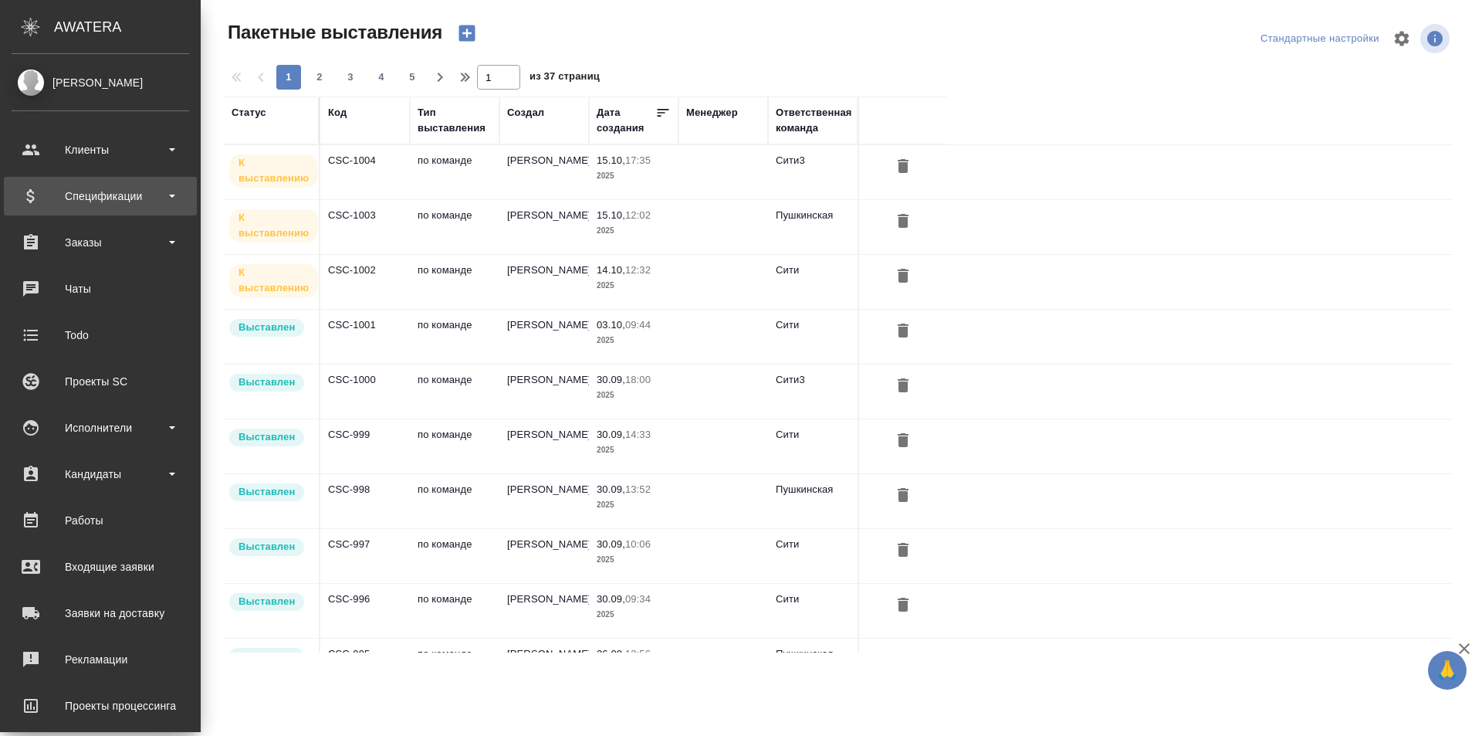
click at [129, 201] on div "Спецификации" at bounding box center [101, 195] width 178 height 23
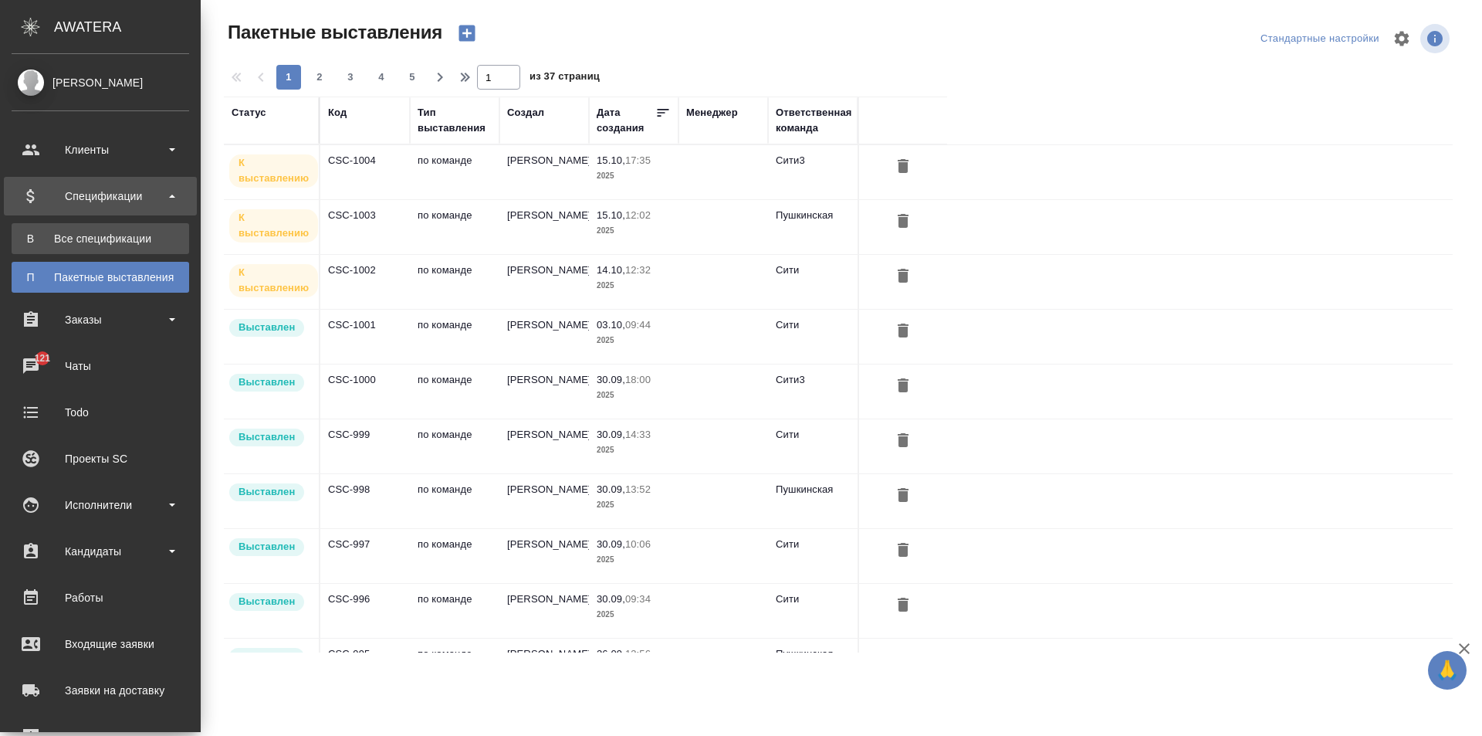
click at [145, 235] on div "Все спецификации" at bounding box center [100, 238] width 162 height 15
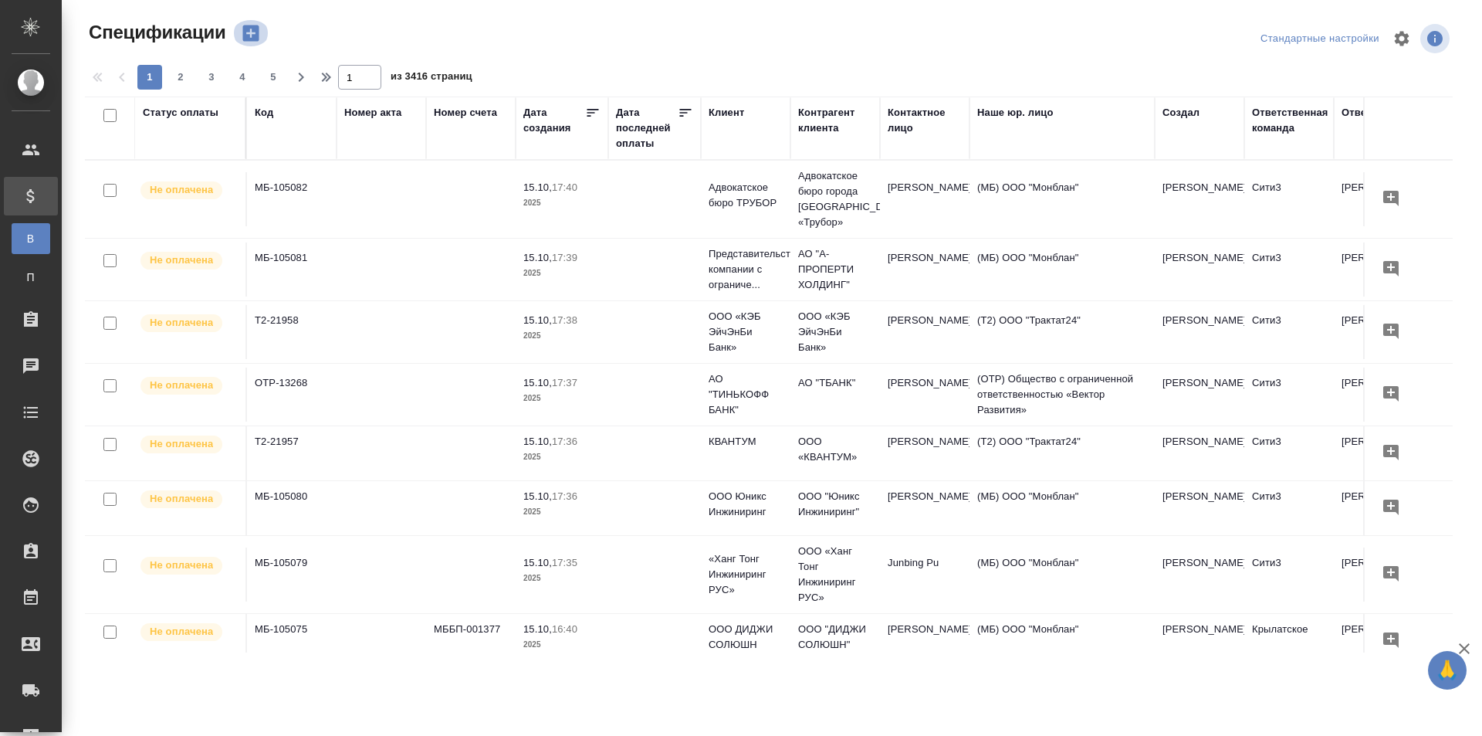
click at [249, 24] on icon "button" at bounding box center [251, 33] width 22 height 22
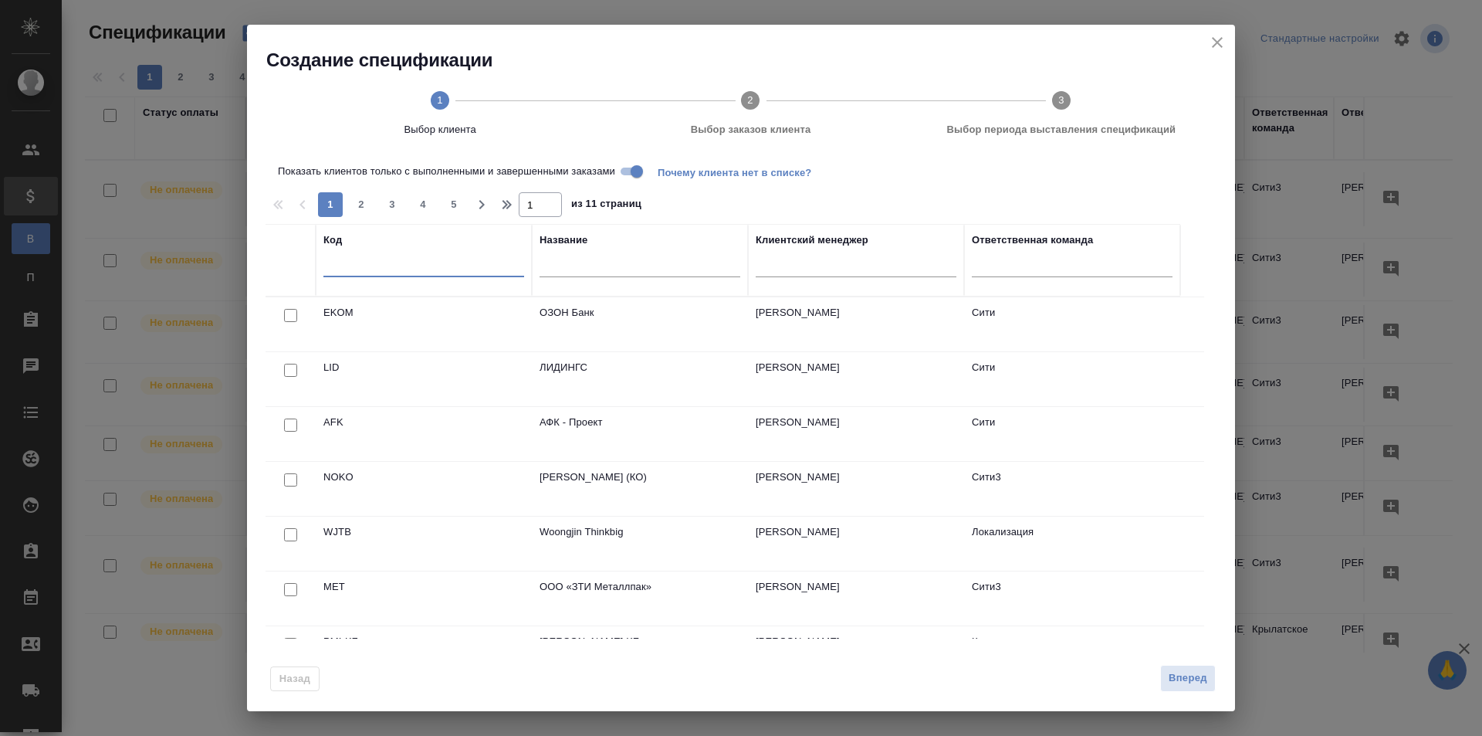
click at [475, 259] on input "text" at bounding box center [423, 267] width 201 height 19
click at [656, 269] on input "text" at bounding box center [640, 267] width 201 height 19
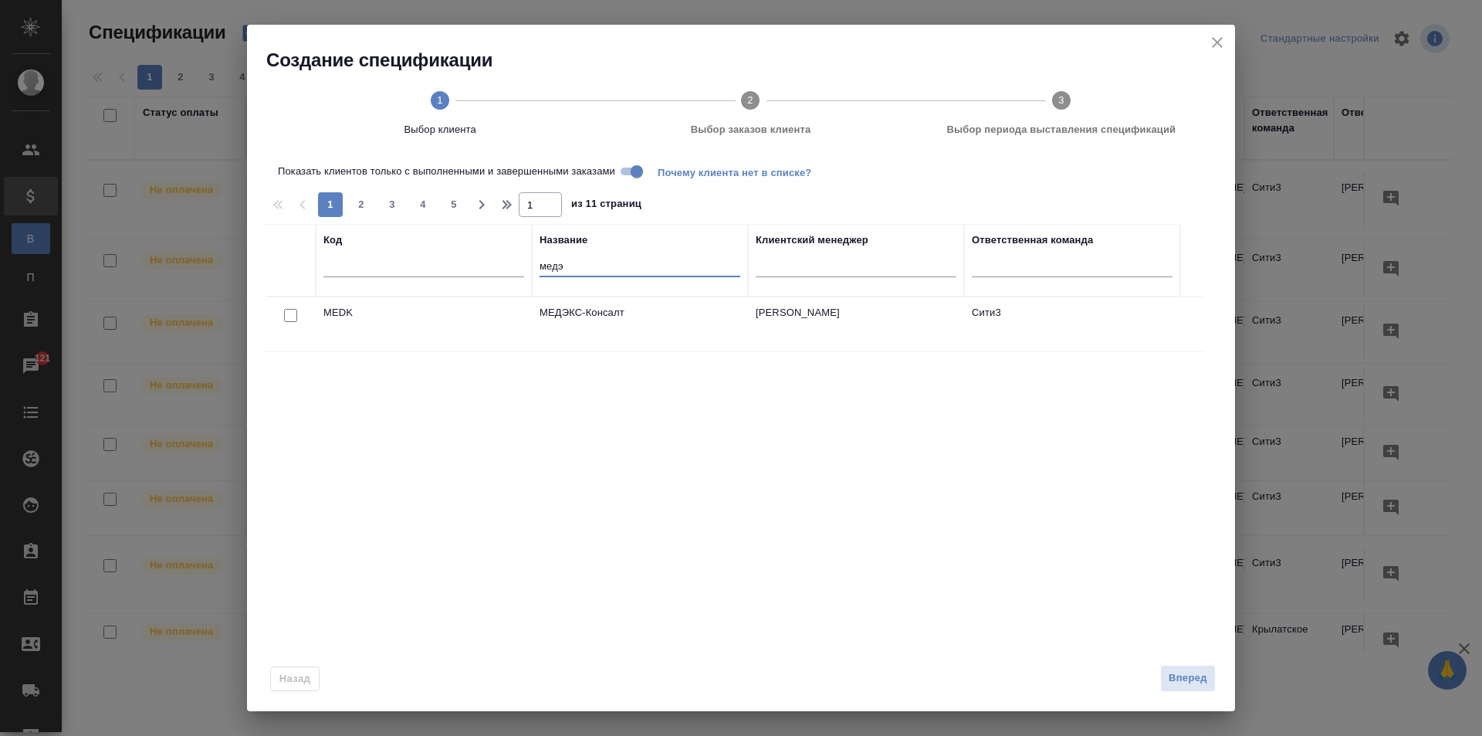
type input "медэ"
click at [289, 316] on input "checkbox" at bounding box center [290, 315] width 13 height 13
checkbox input "true"
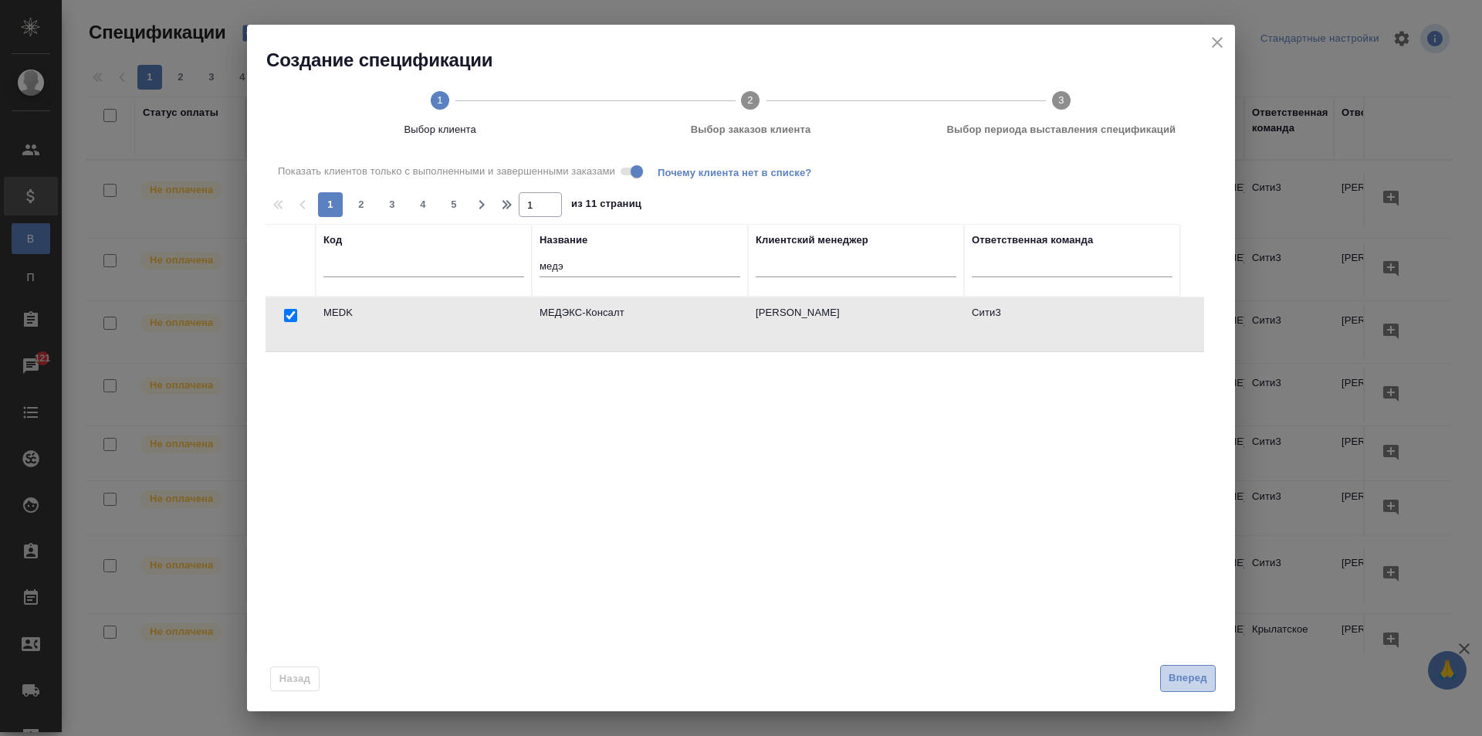
click at [1191, 668] on button "Вперед" at bounding box center [1188, 678] width 56 height 27
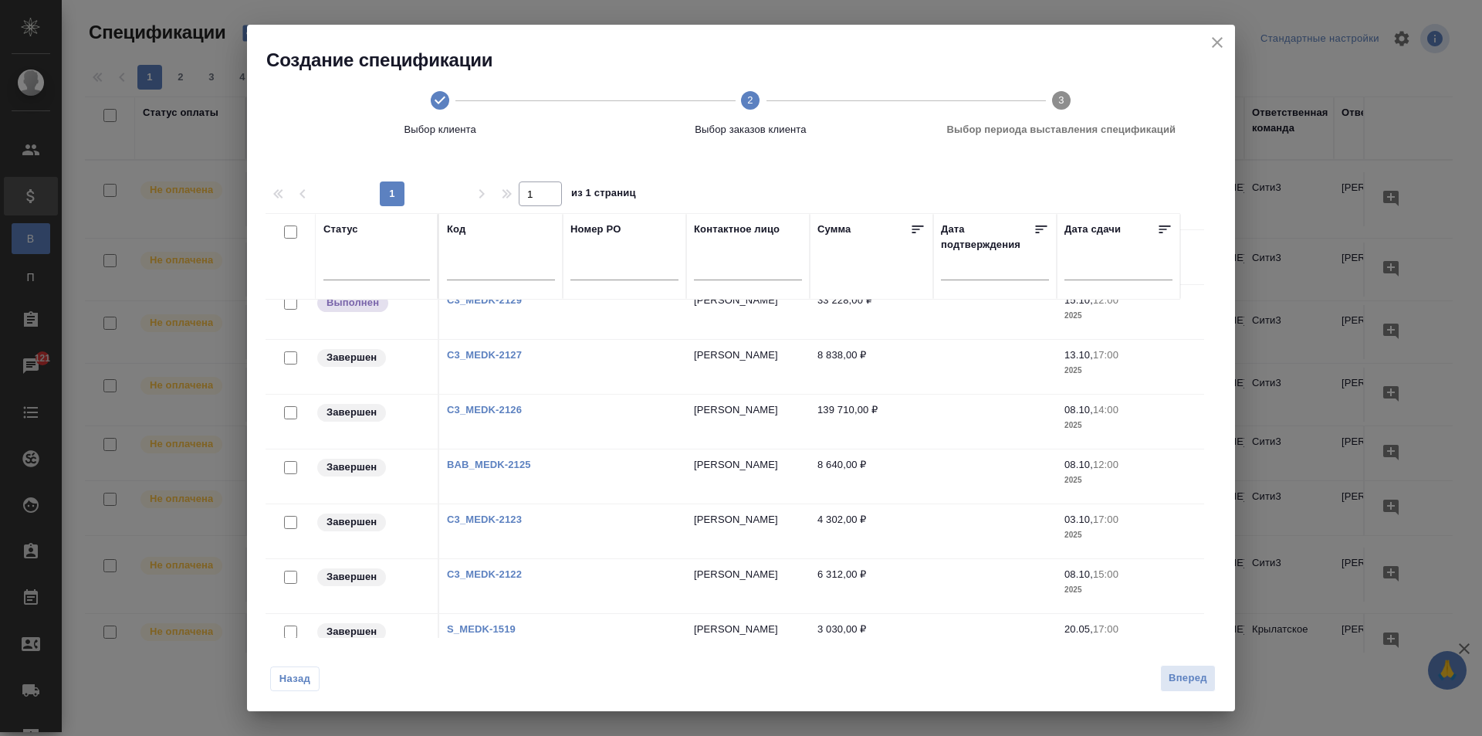
scroll to position [111, 0]
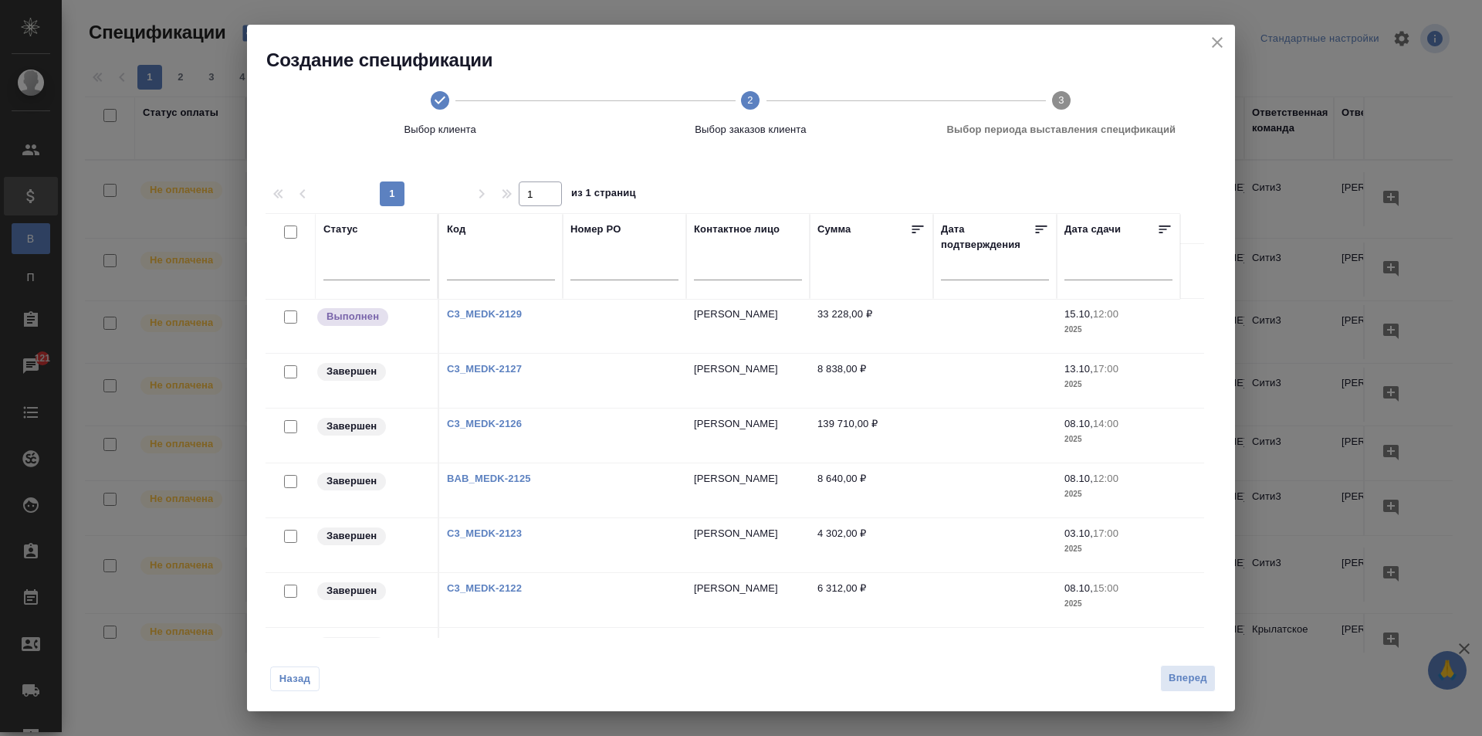
click at [290, 377] on input "checkbox" at bounding box center [290, 371] width 13 height 13
checkbox input "true"
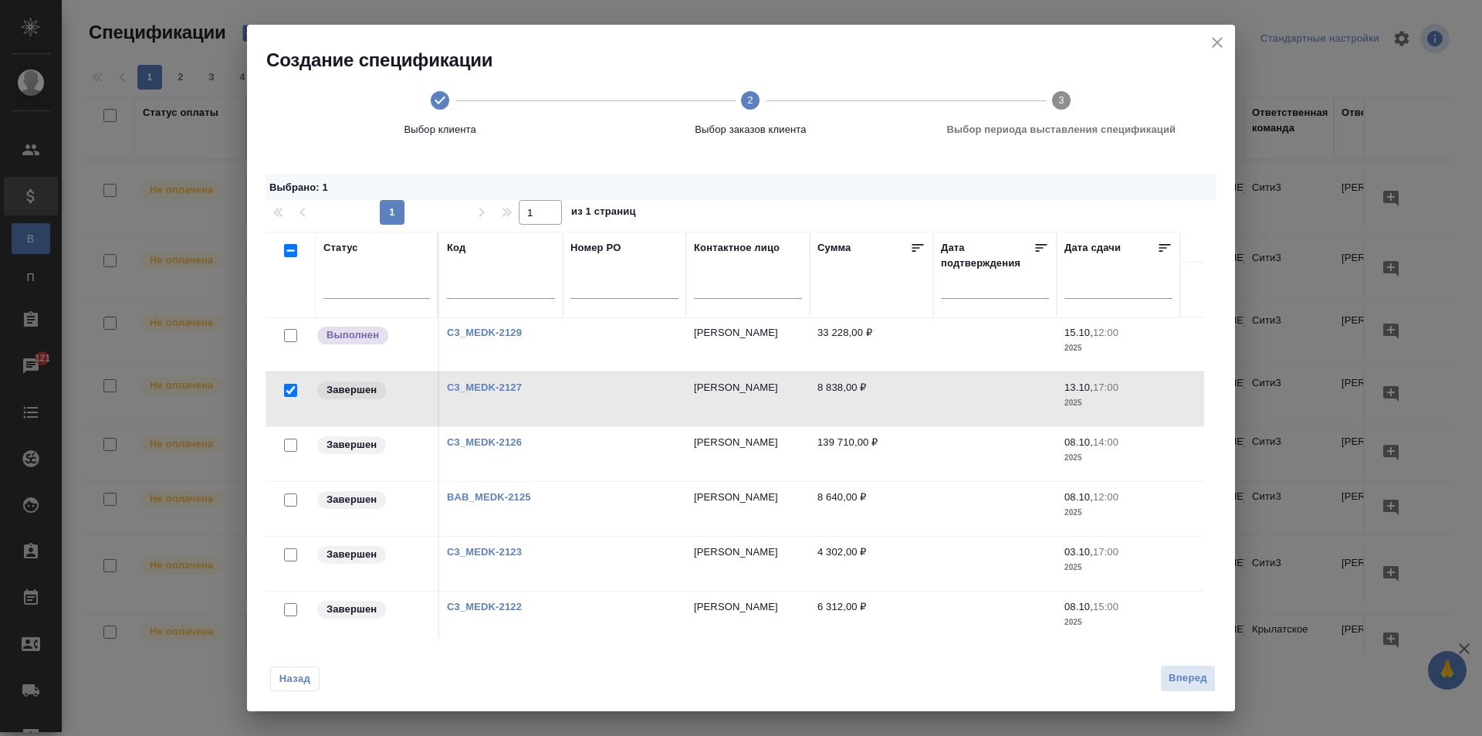
click at [292, 441] on input "checkbox" at bounding box center [290, 444] width 13 height 13
checkbox input "true"
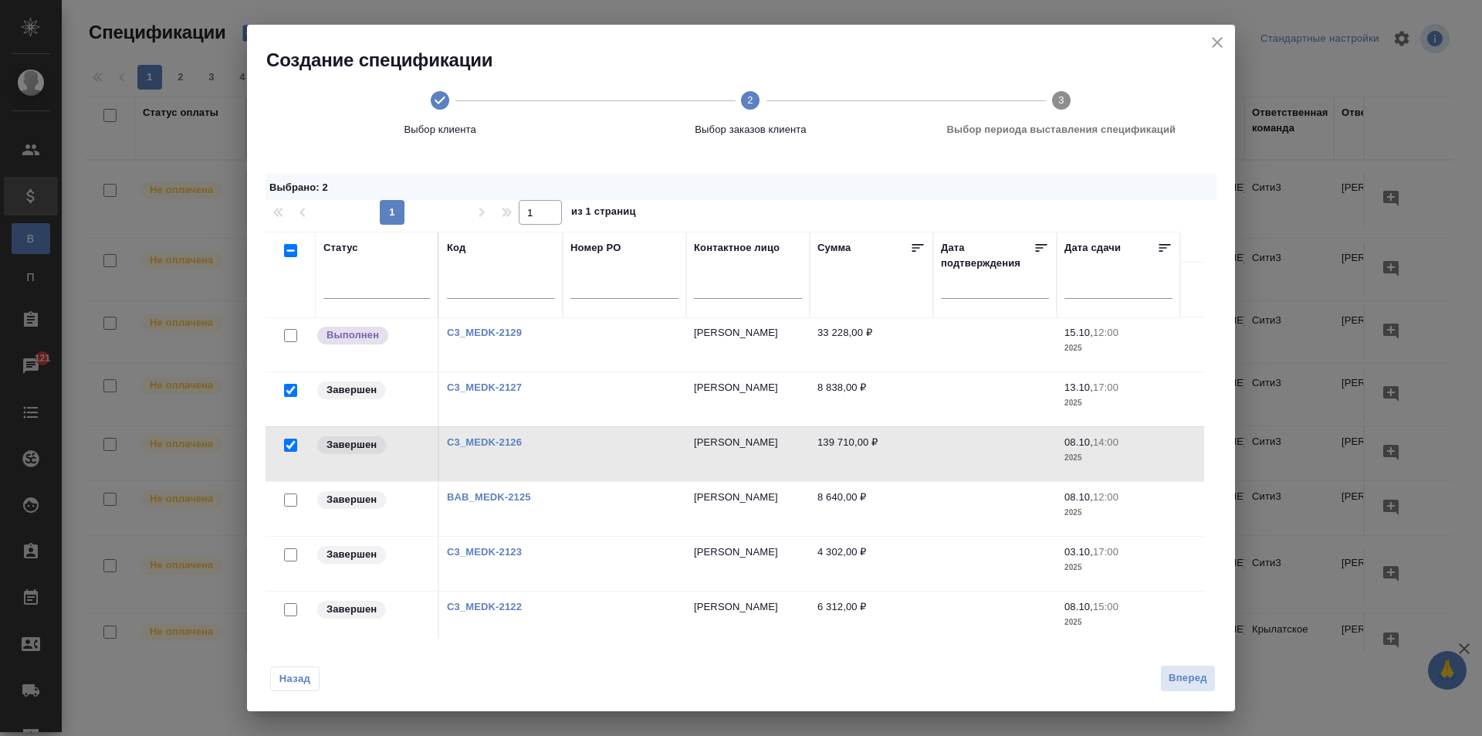
click at [292, 496] on input "checkbox" at bounding box center [290, 499] width 13 height 13
checkbox input "true"
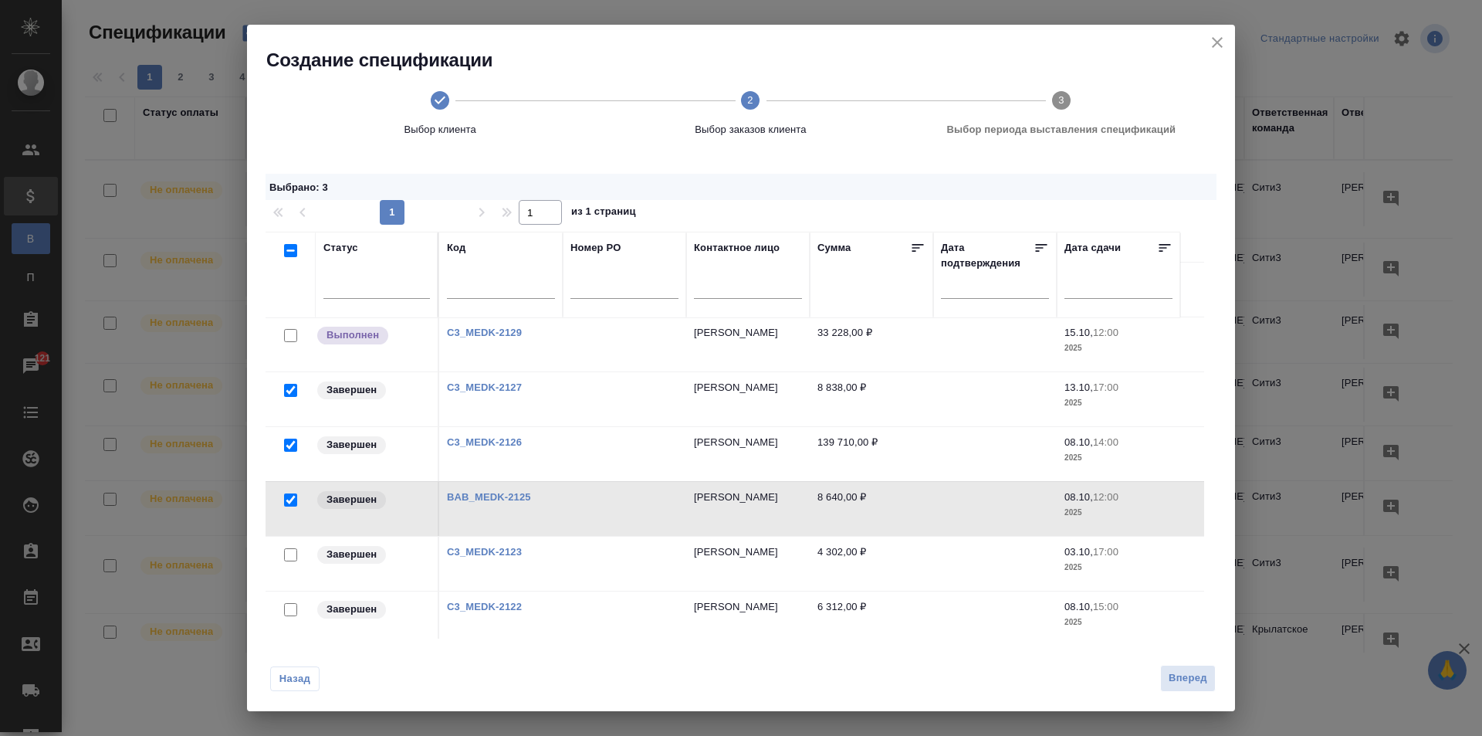
click at [295, 551] on input "checkbox" at bounding box center [290, 554] width 13 height 13
checkbox input "true"
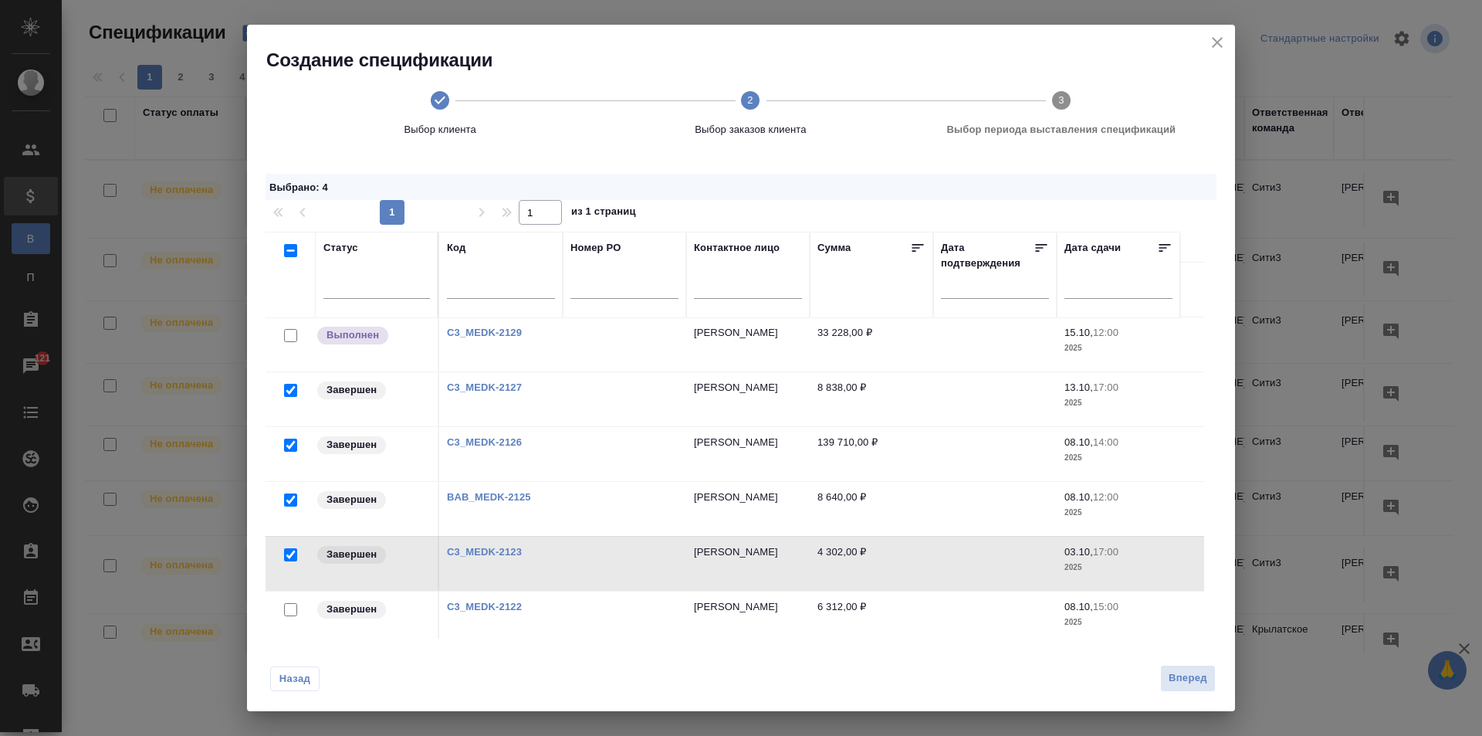
click at [296, 607] on input "checkbox" at bounding box center [290, 609] width 13 height 13
checkbox input "true"
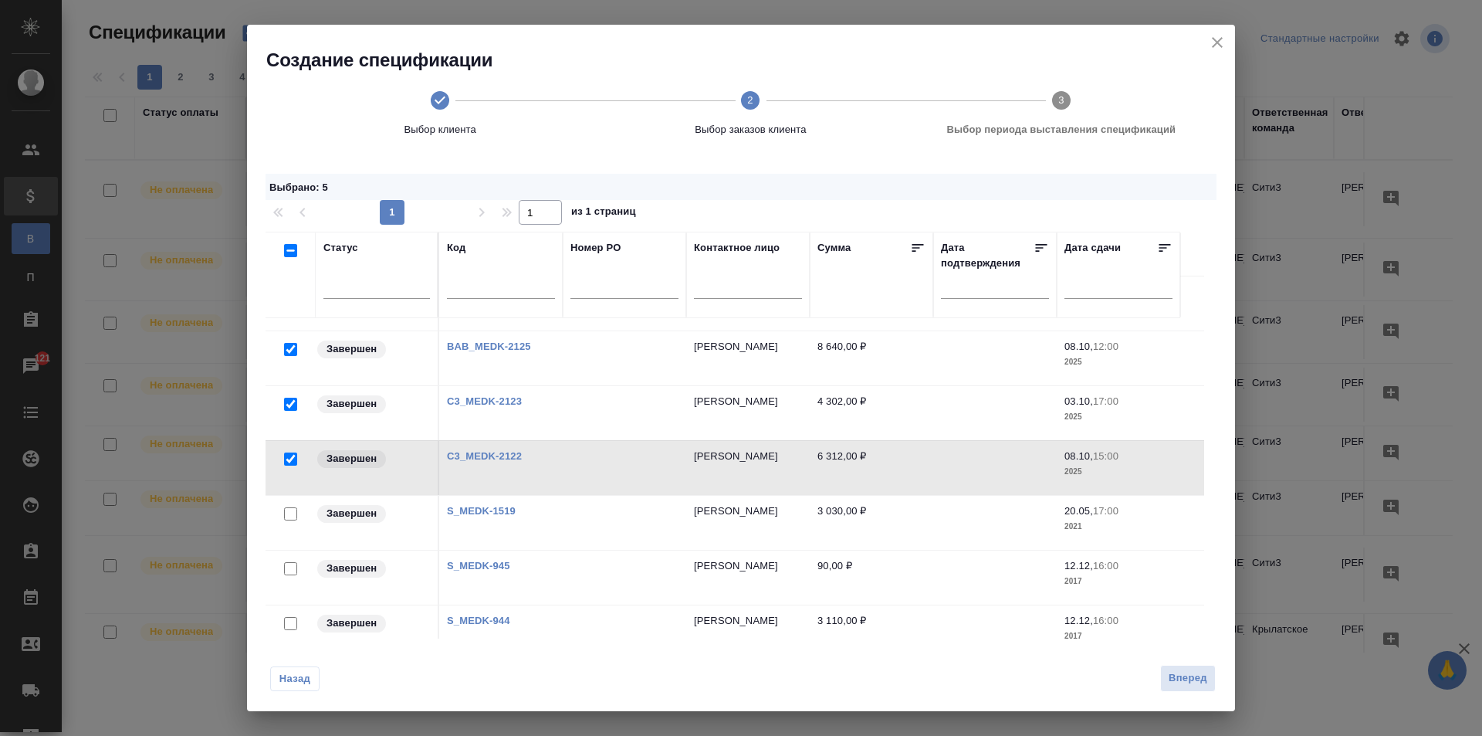
scroll to position [266, 0]
click at [293, 509] on input "checkbox" at bounding box center [290, 509] width 13 height 13
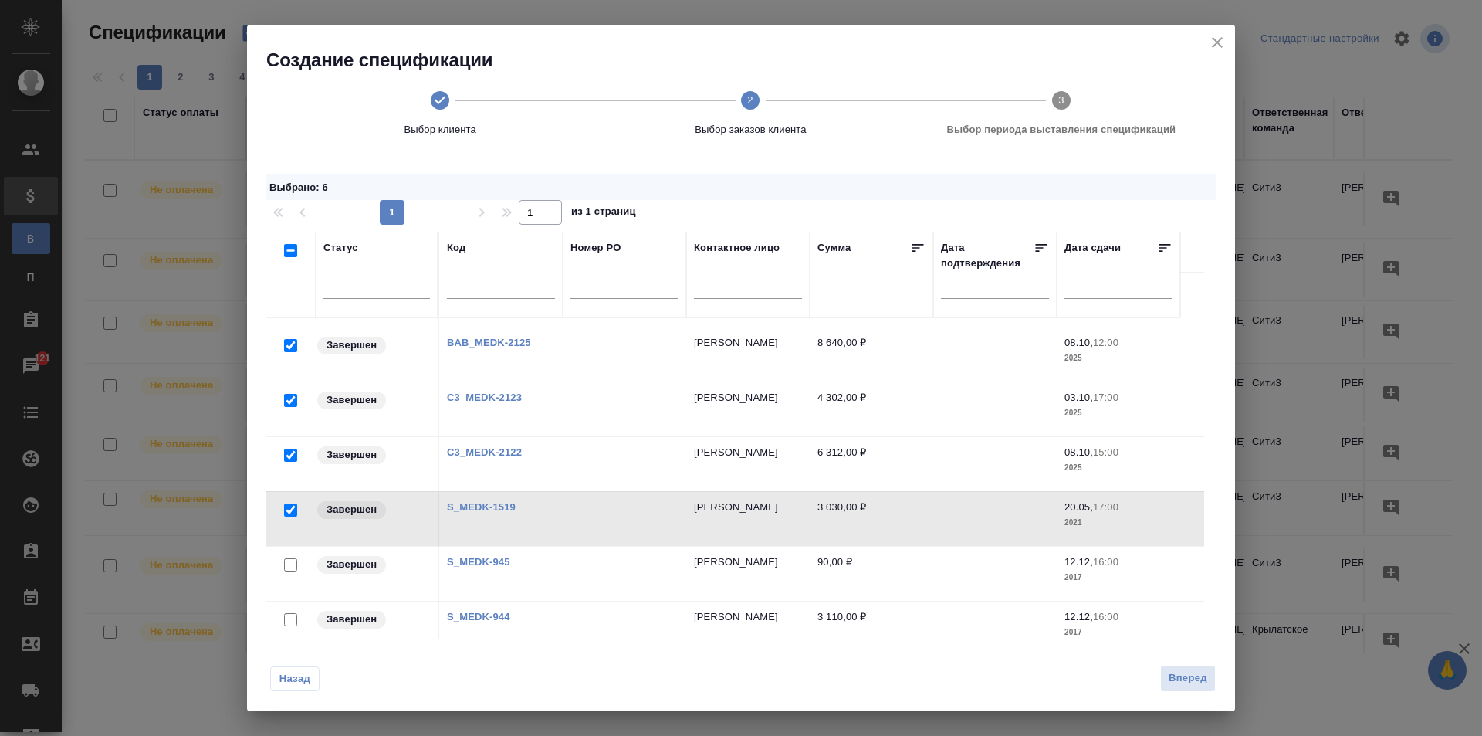
click at [289, 506] on input "checkbox" at bounding box center [290, 509] width 13 height 13
checkbox input "false"
click at [1195, 360] on div "Статус Код Номер PO Контактное лицо Сумма Дата подтверждения Дата сдачи Выполне…" at bounding box center [741, 444] width 951 height 425
click at [1213, 375] on div "Выбрано : 5 1 1 из 1 страниц Статус Код Номер PO Контактное лицо Сумма Дата под…" at bounding box center [741, 397] width 988 height 482
click at [928, 473] on td "6 312,00 ₽" at bounding box center [871, 464] width 123 height 54
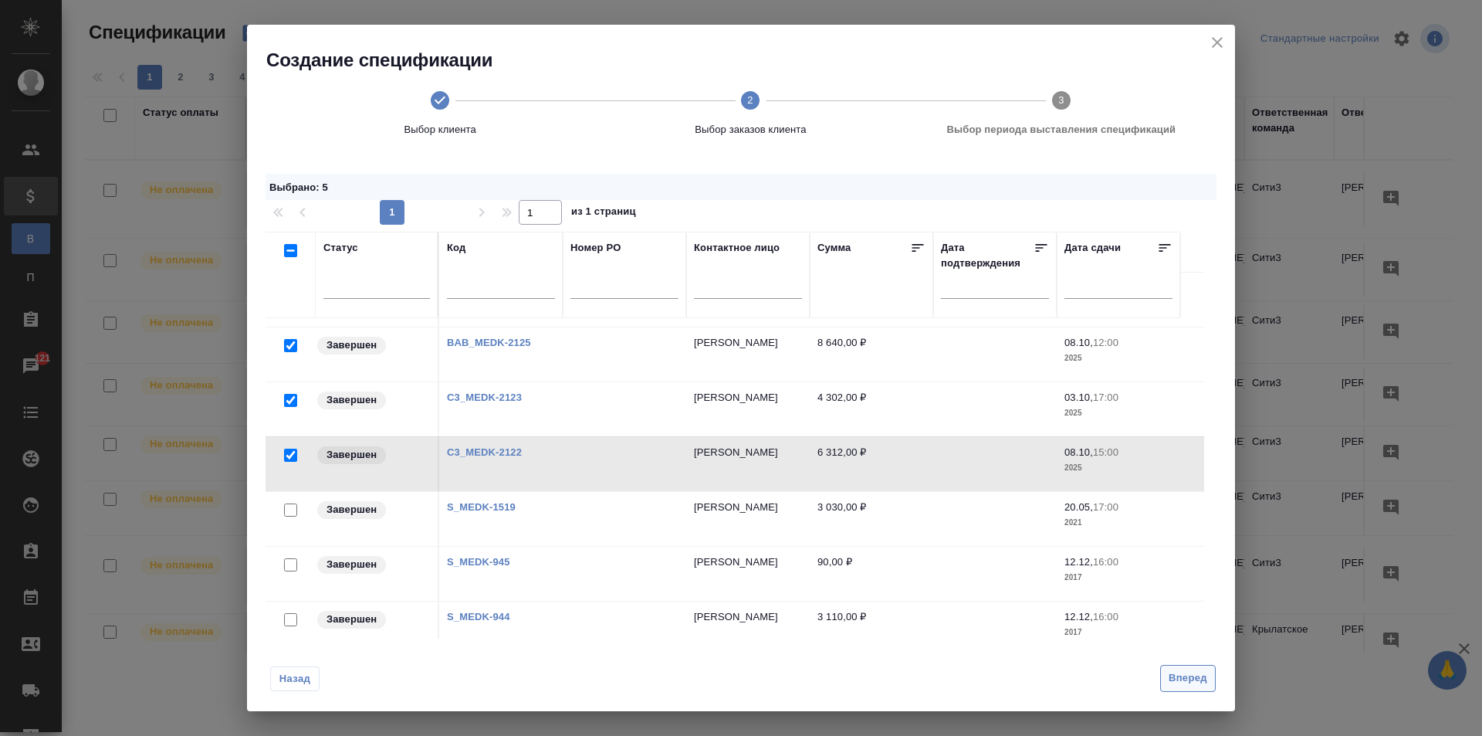
click at [1183, 674] on span "Вперед" at bounding box center [1188, 678] width 39 height 18
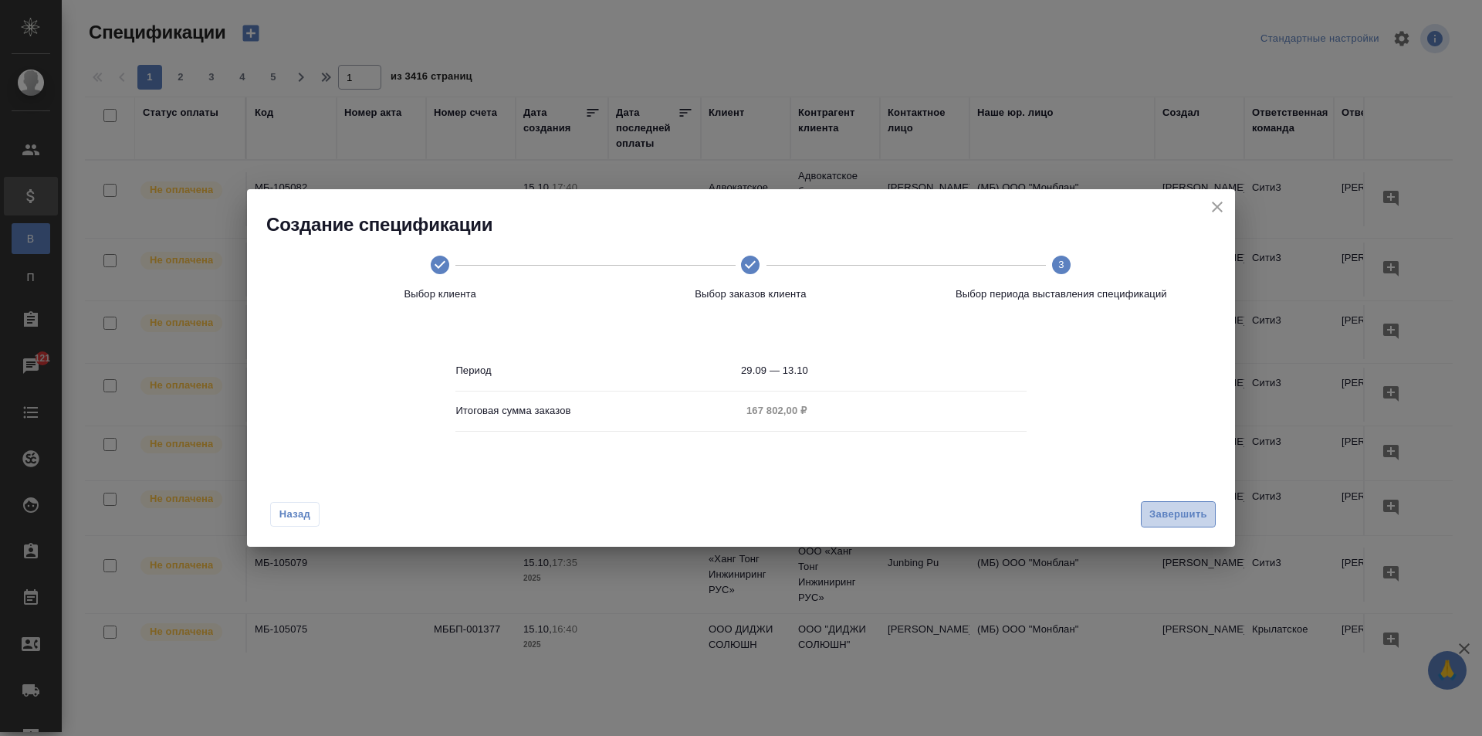
click at [1186, 511] on span "Завершить" at bounding box center [1178, 515] width 58 height 18
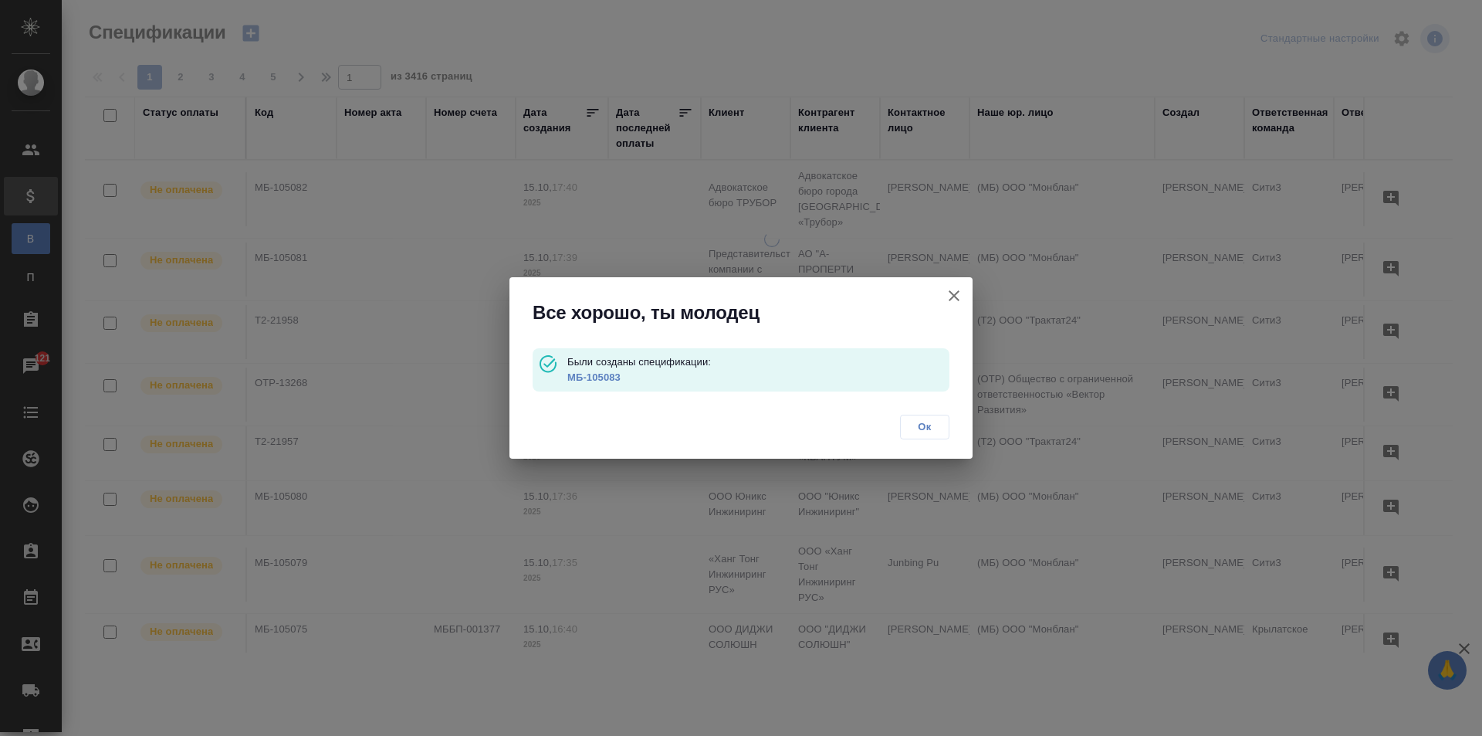
click at [915, 425] on span "Ок" at bounding box center [924, 426] width 32 height 15
click at [919, 428] on div "Все хорошо, ты молодец Были созданы спецификации: МБ-105083 Ок" at bounding box center [741, 368] width 1482 height 736
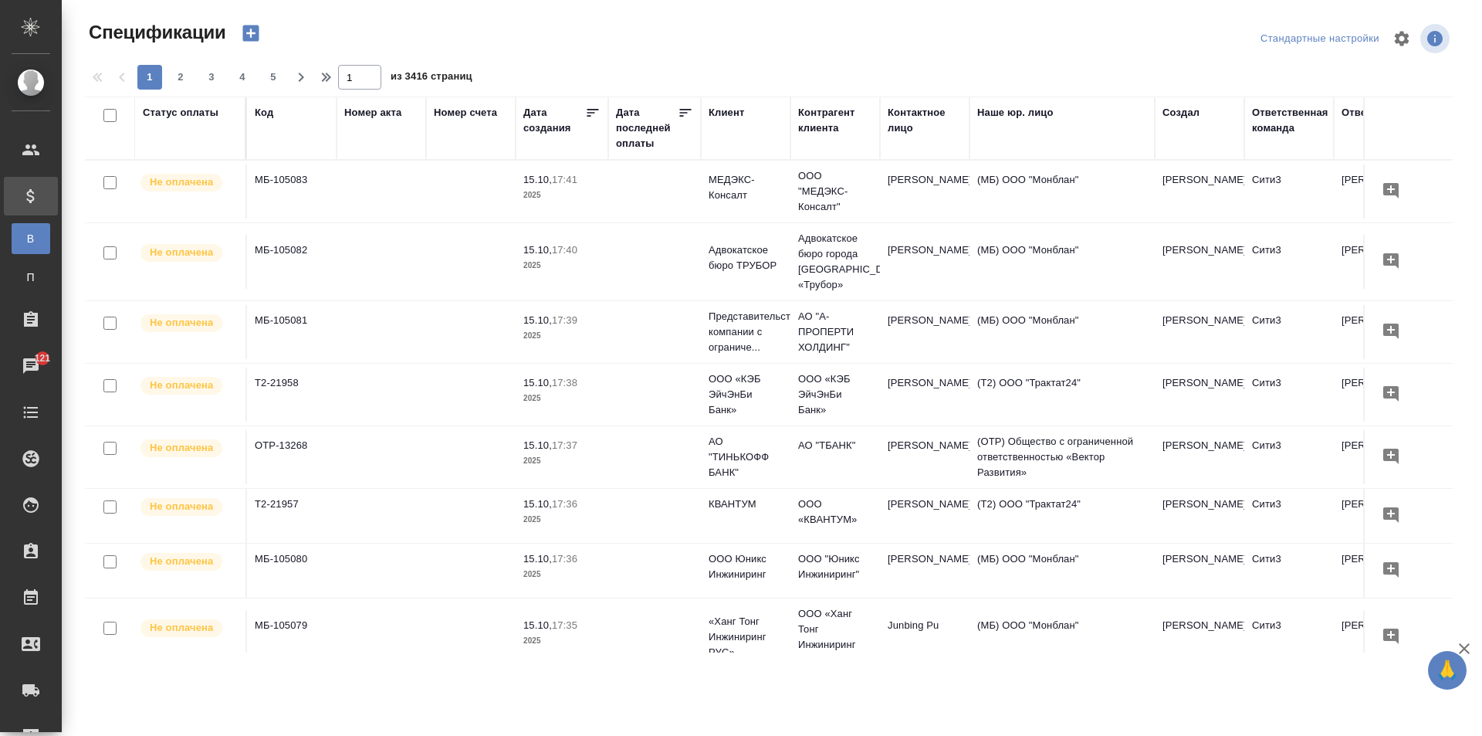
click at [280, 178] on td "МБ-105083" at bounding box center [292, 191] width 90 height 54
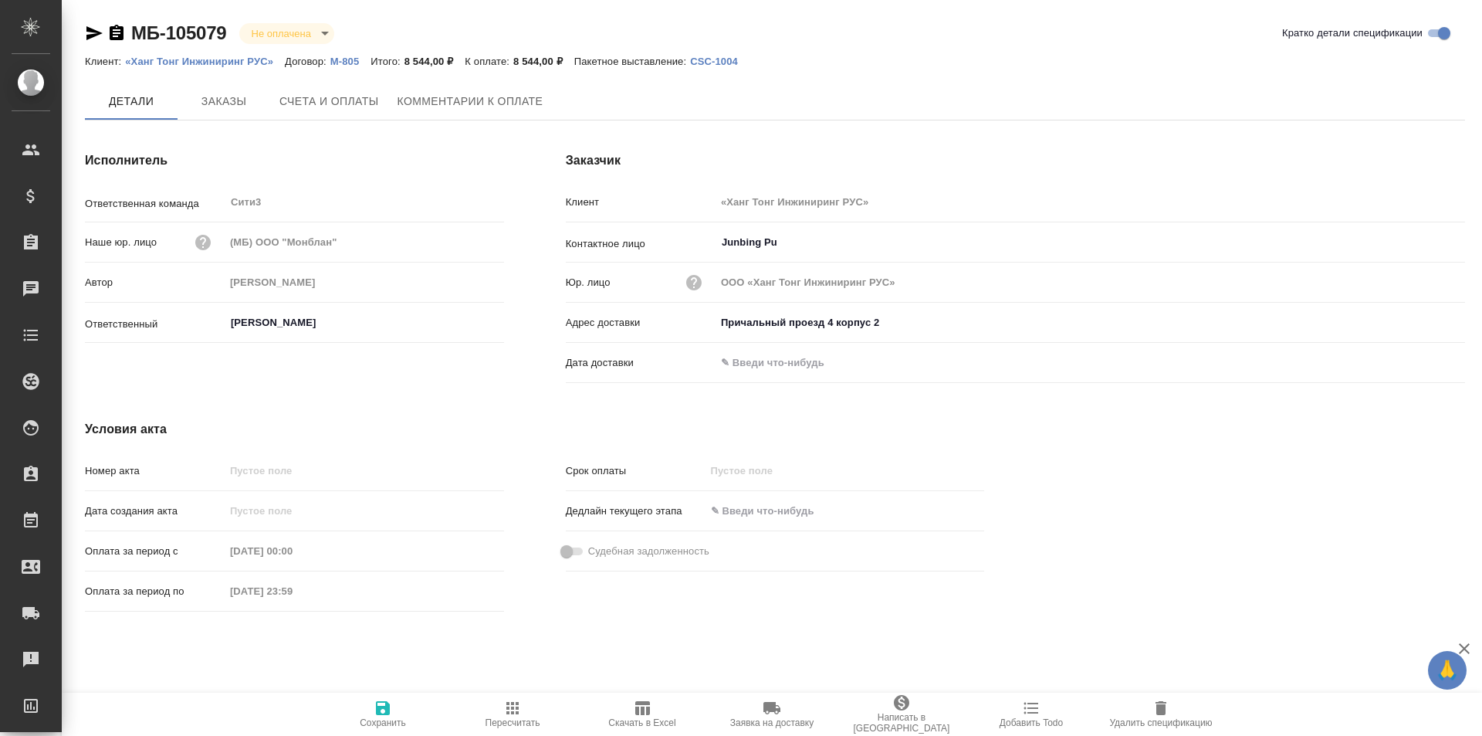
type input "ООО «Ханг Тонг Инжиниринг РУС»"
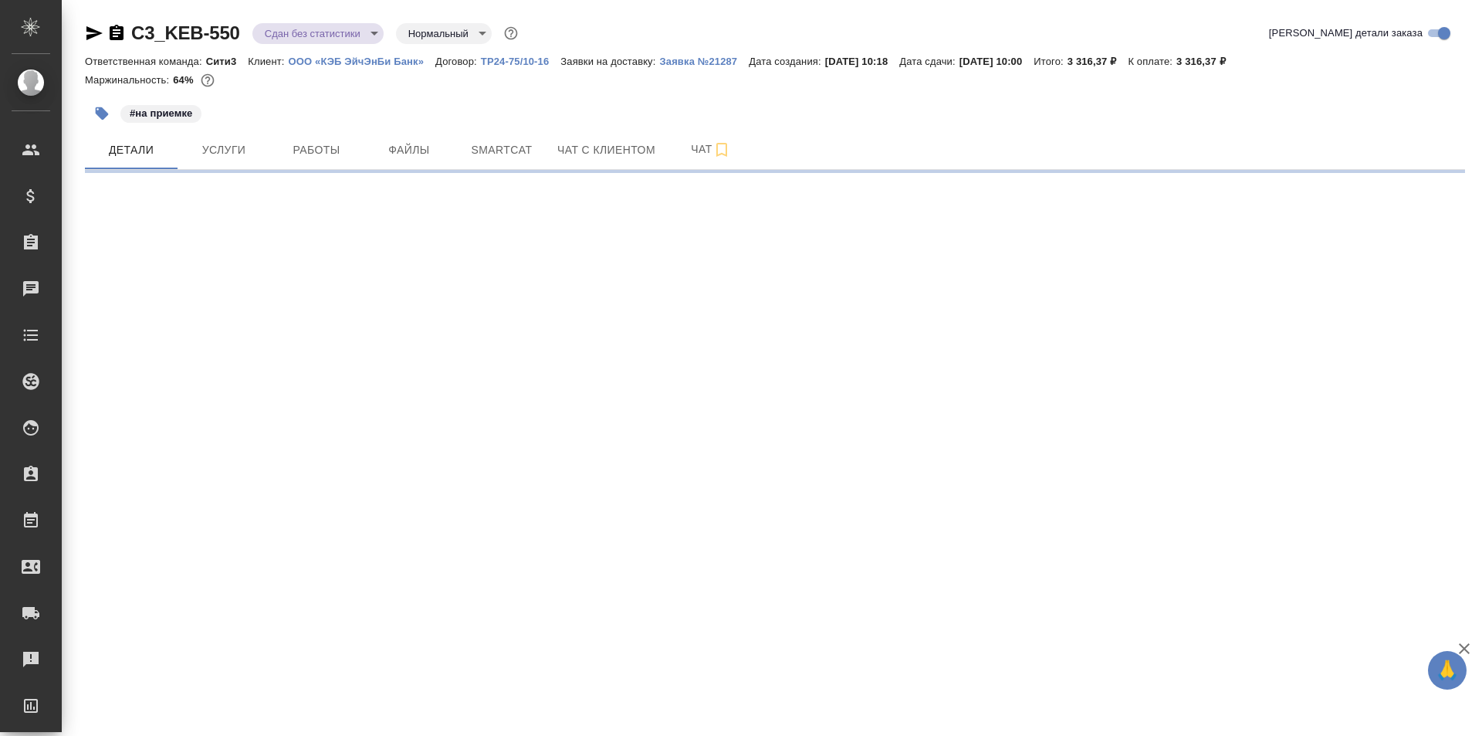
select select "RU"
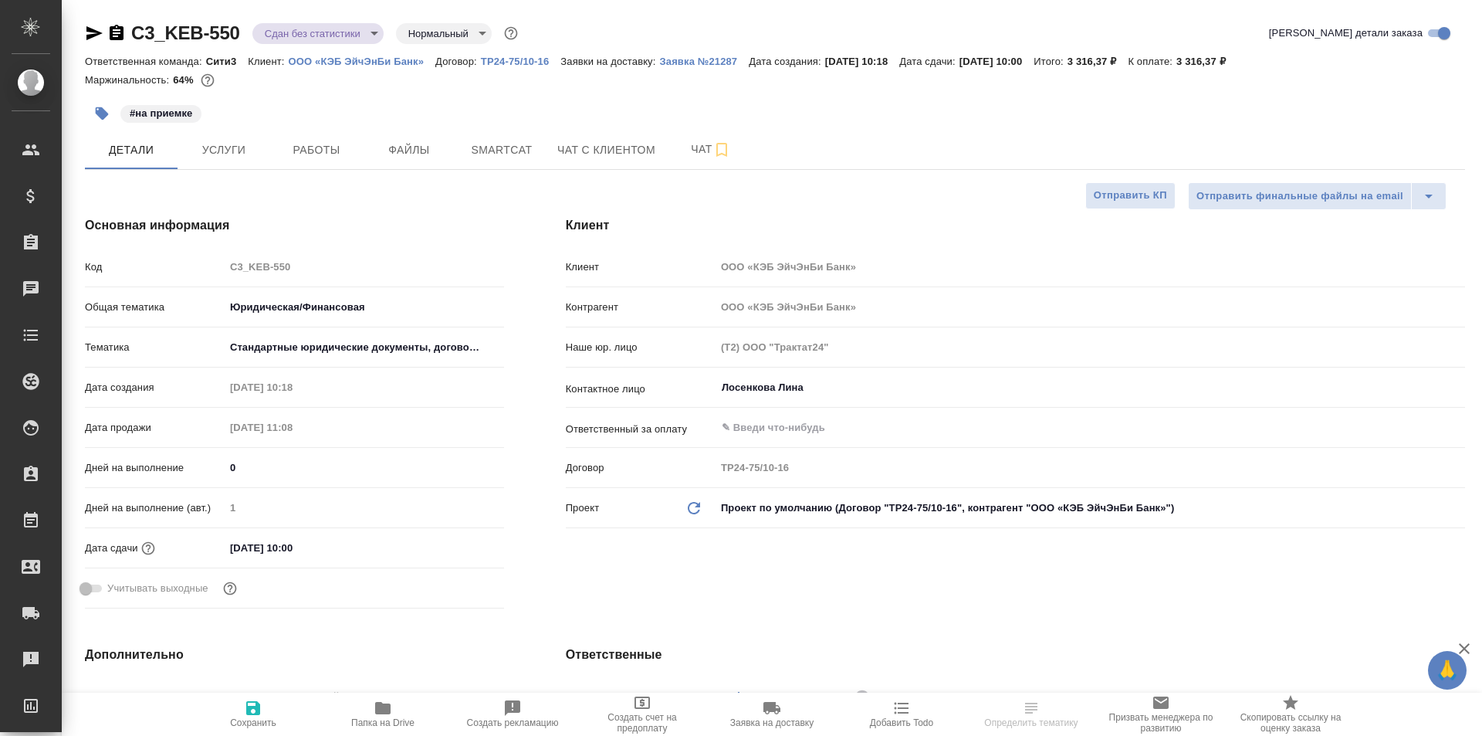
type textarea "x"
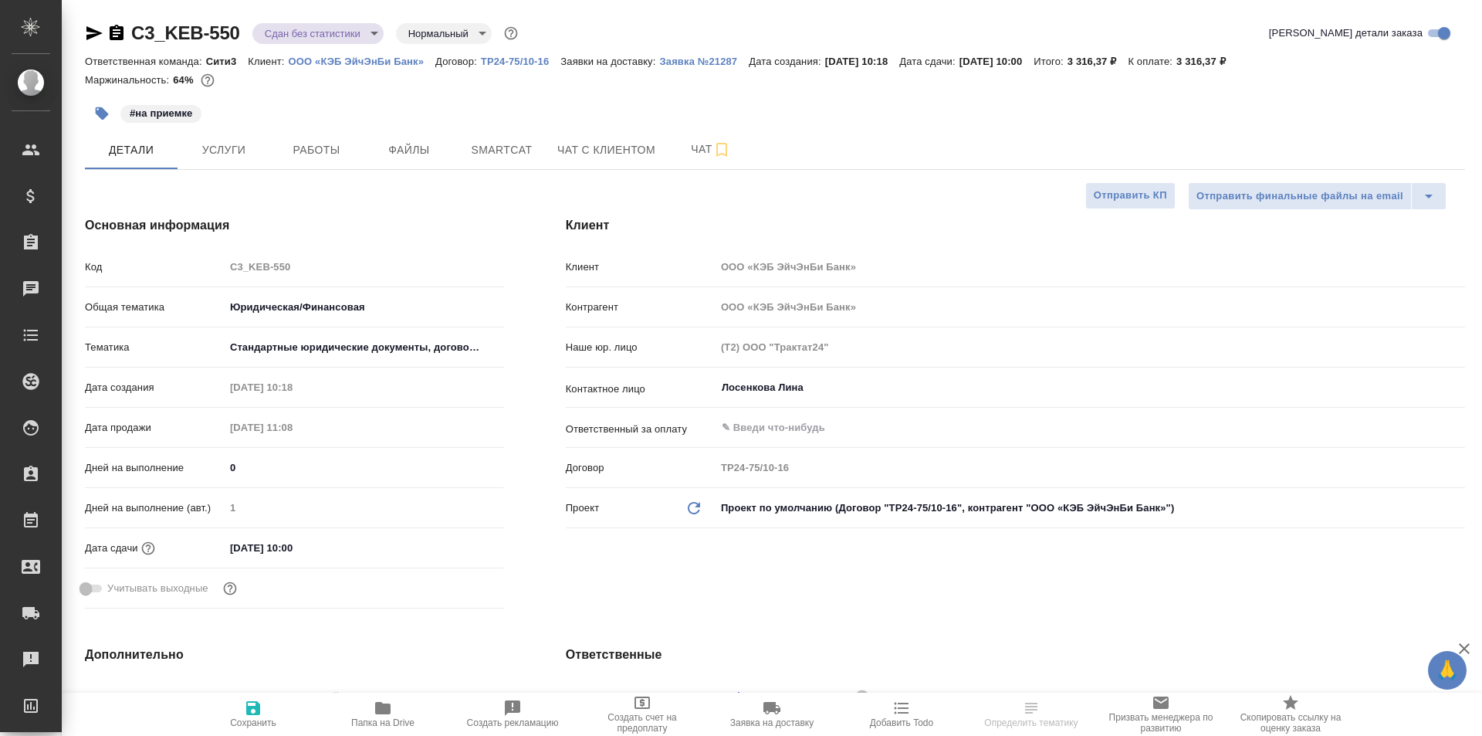
type textarea "x"
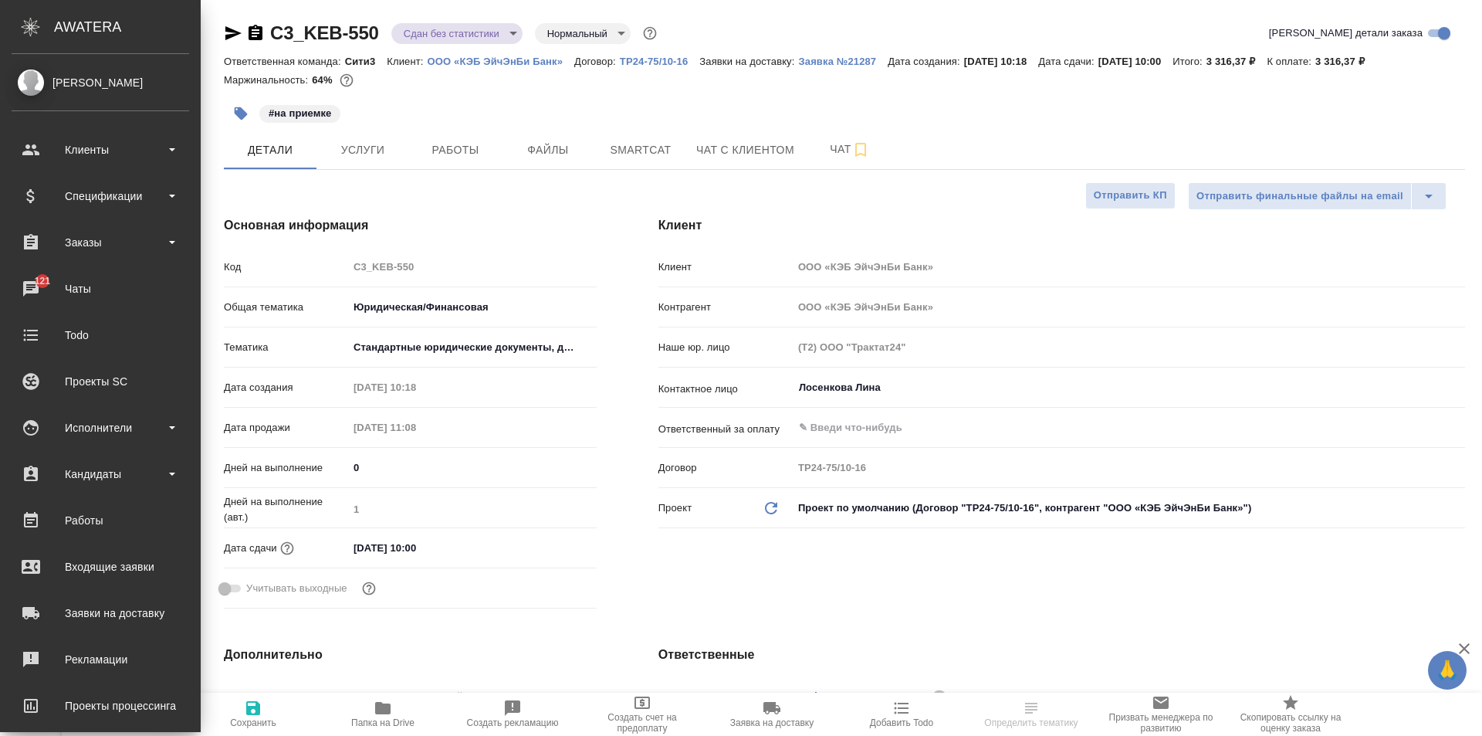
type textarea "x"
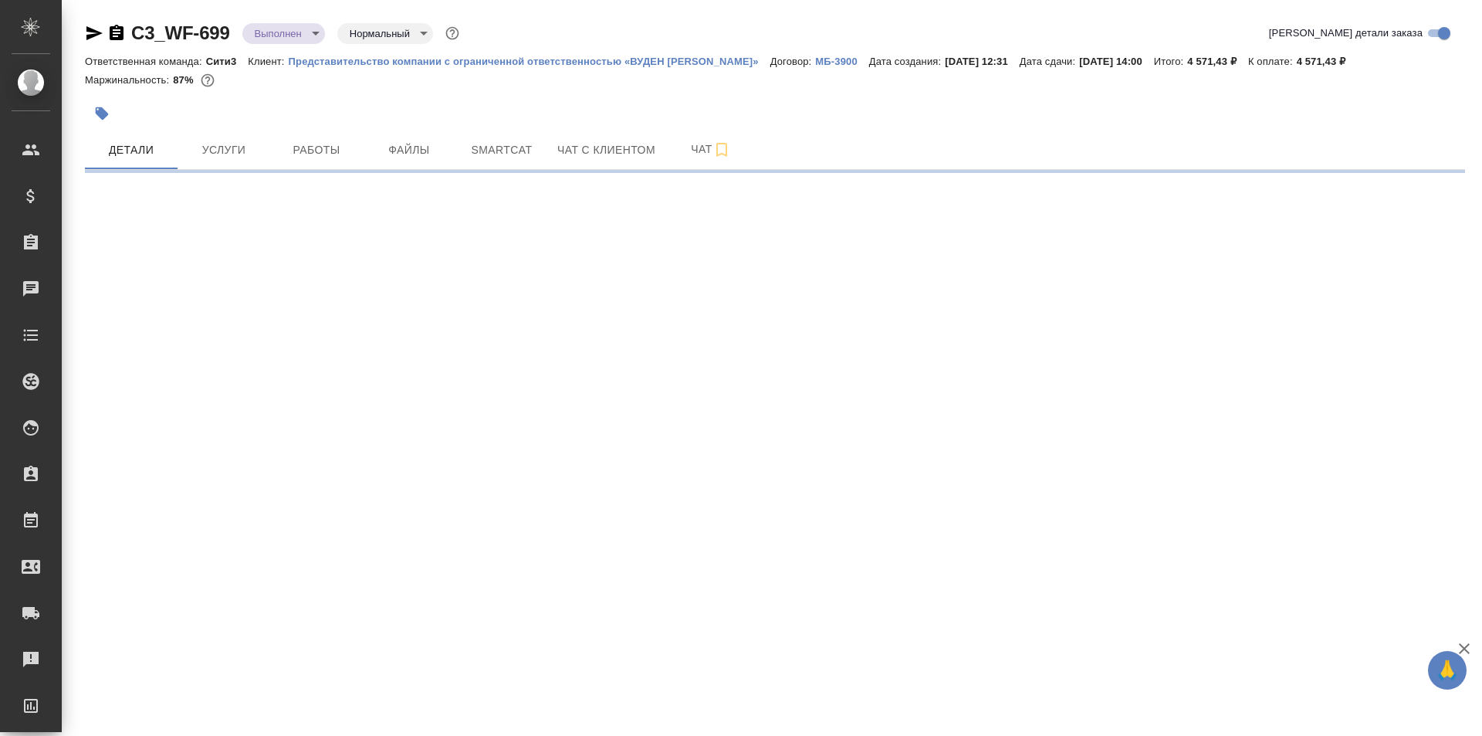
select select "RU"
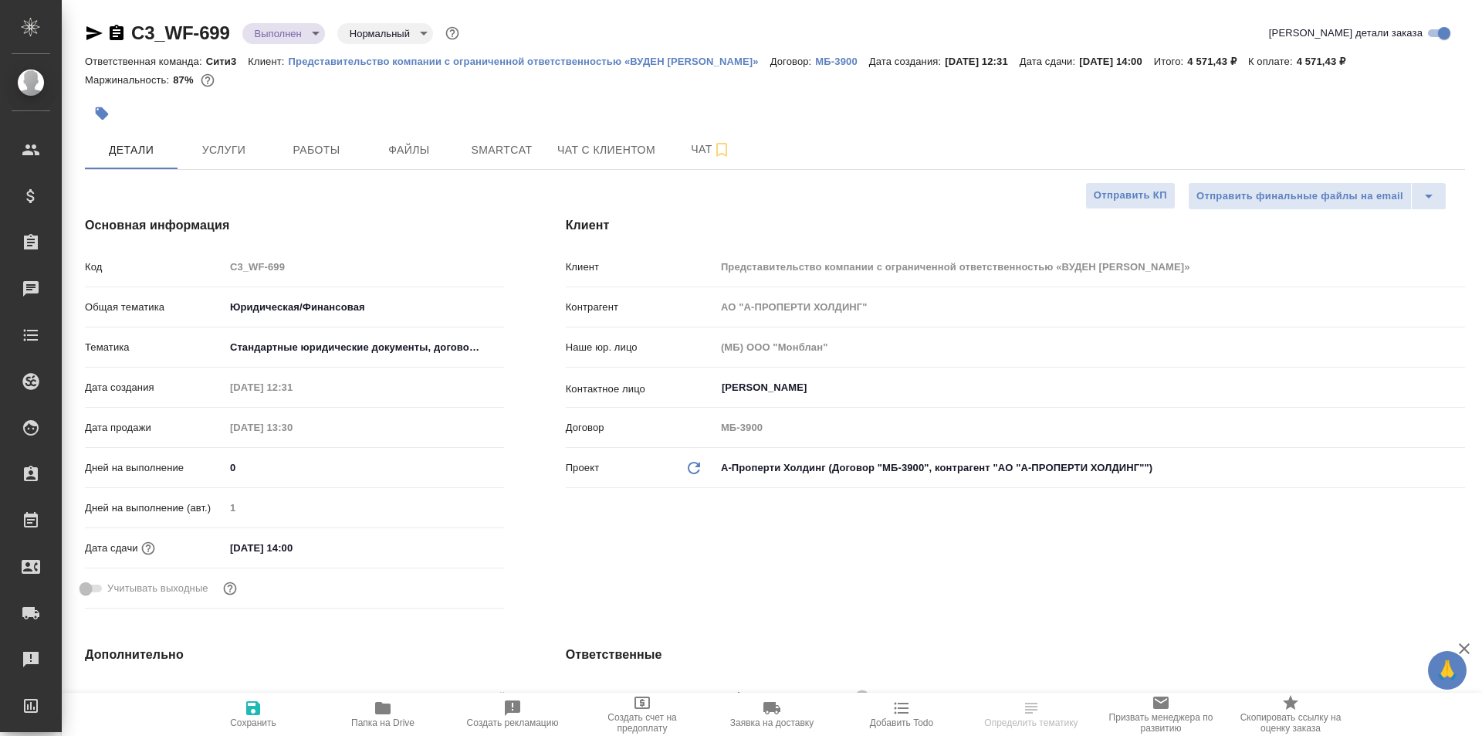
type textarea "x"
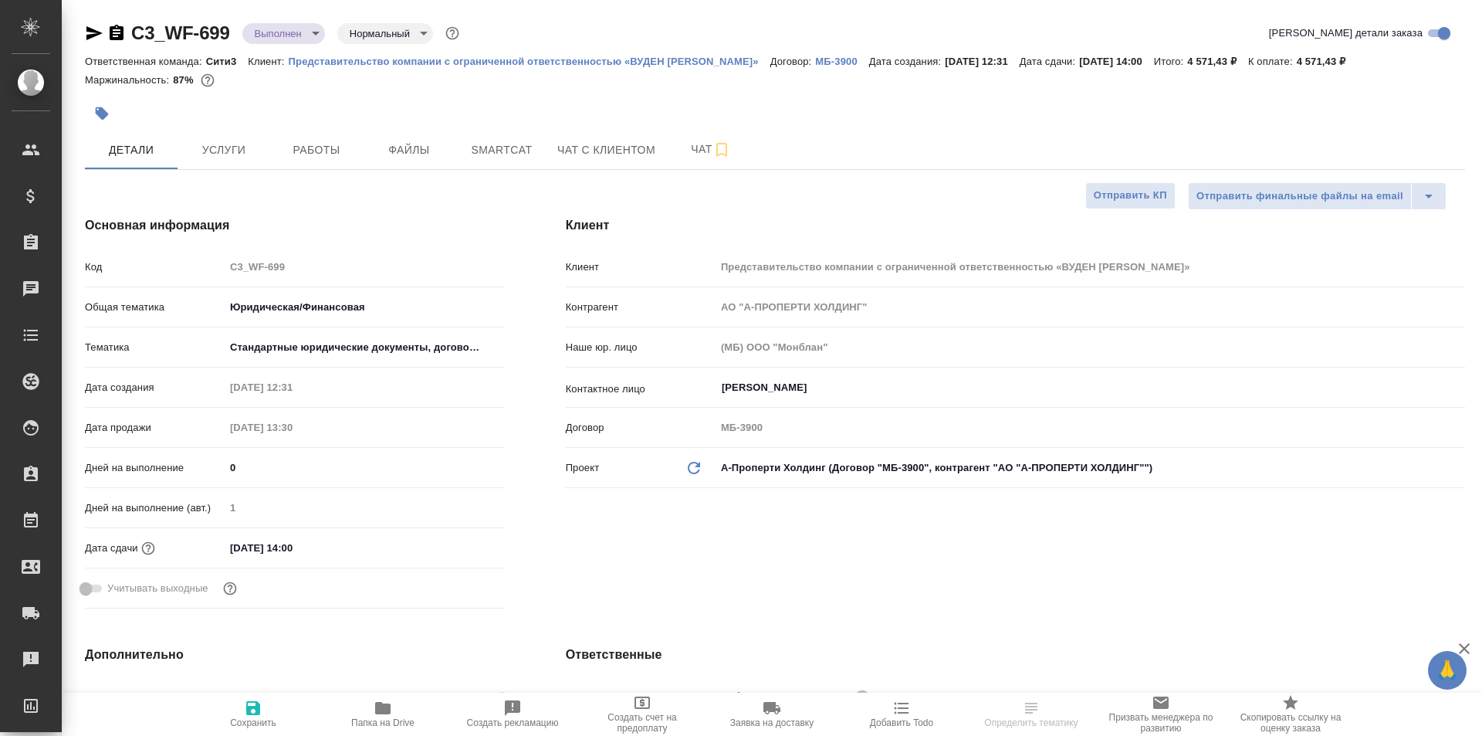
type textarea "x"
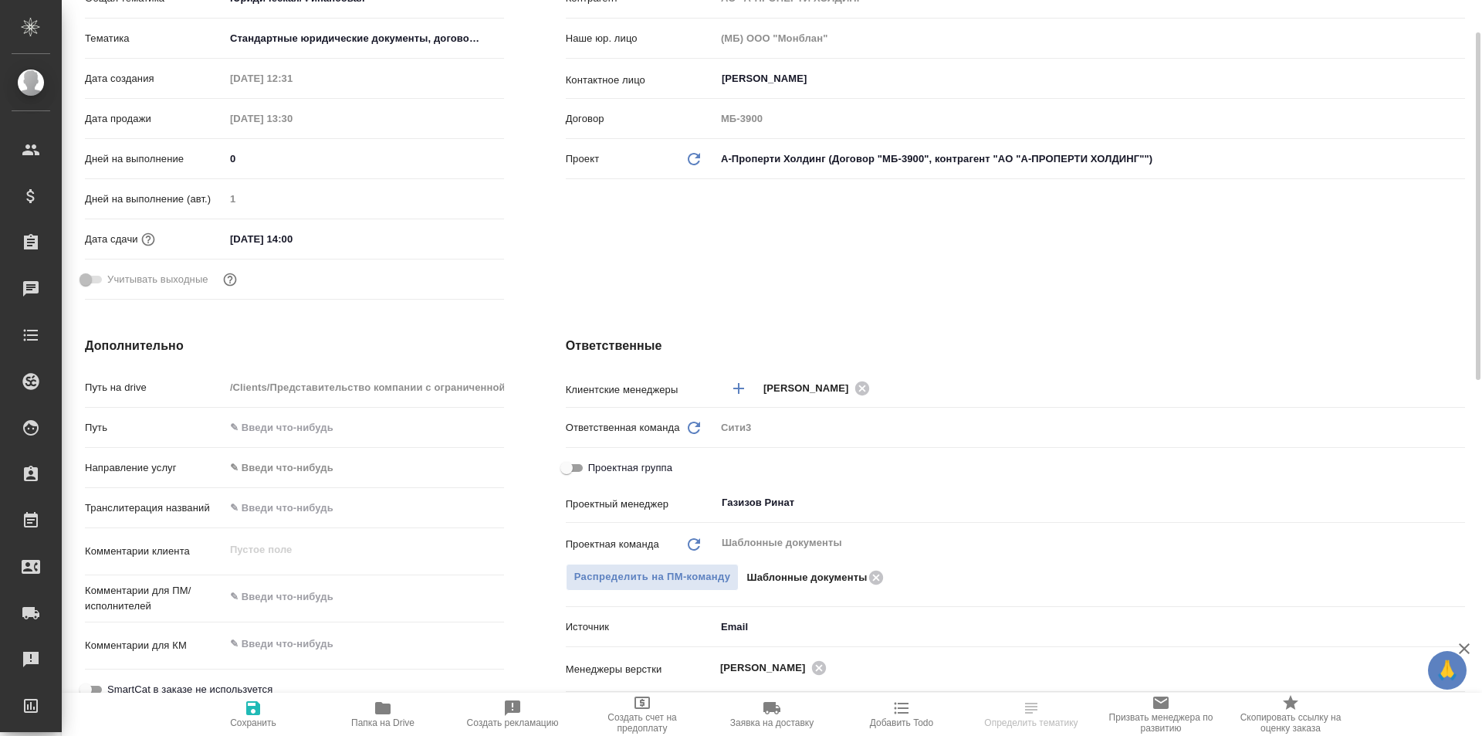
scroll to position [232, 0]
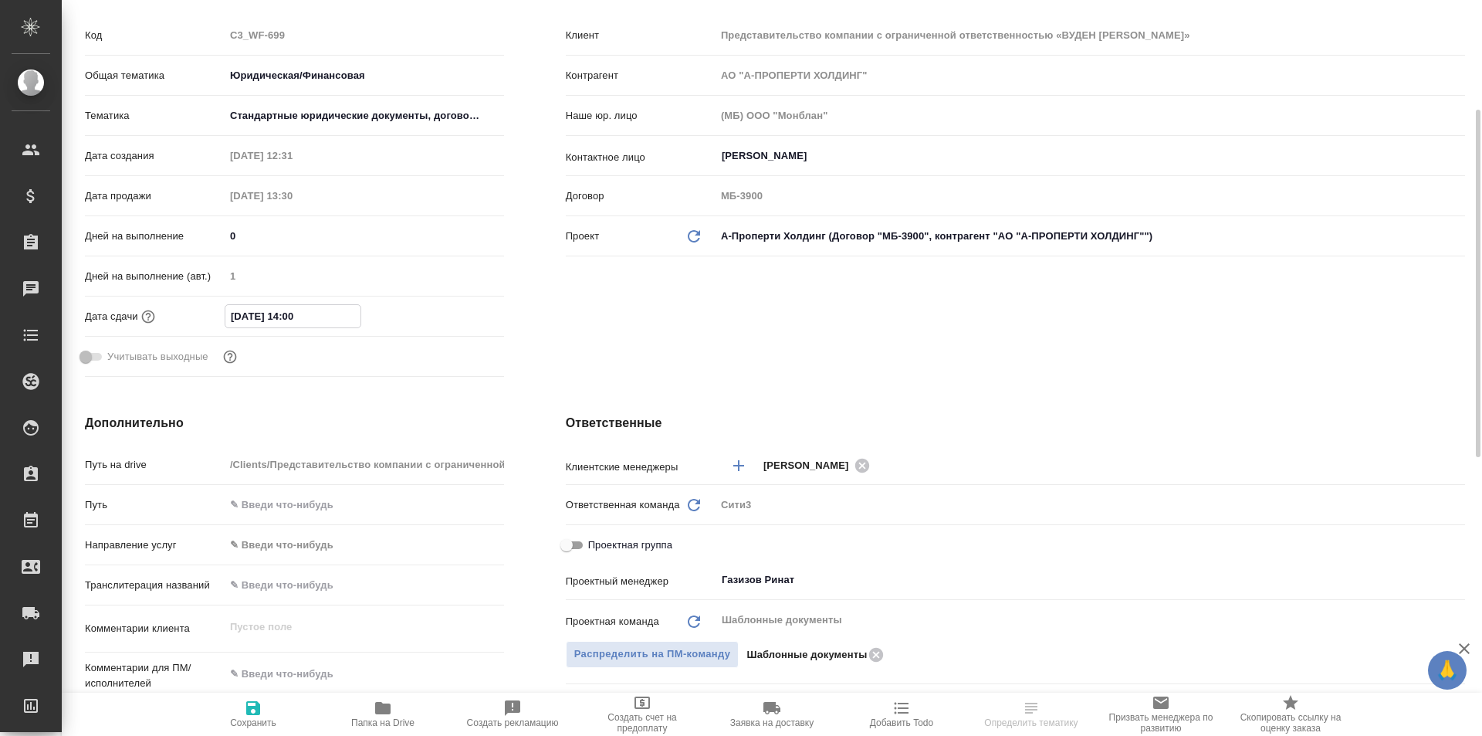
click at [360, 310] on input "14.10.2025 14:00" at bounding box center [292, 316] width 135 height 22
click at [451, 310] on icon "button" at bounding box center [459, 315] width 19 height 19
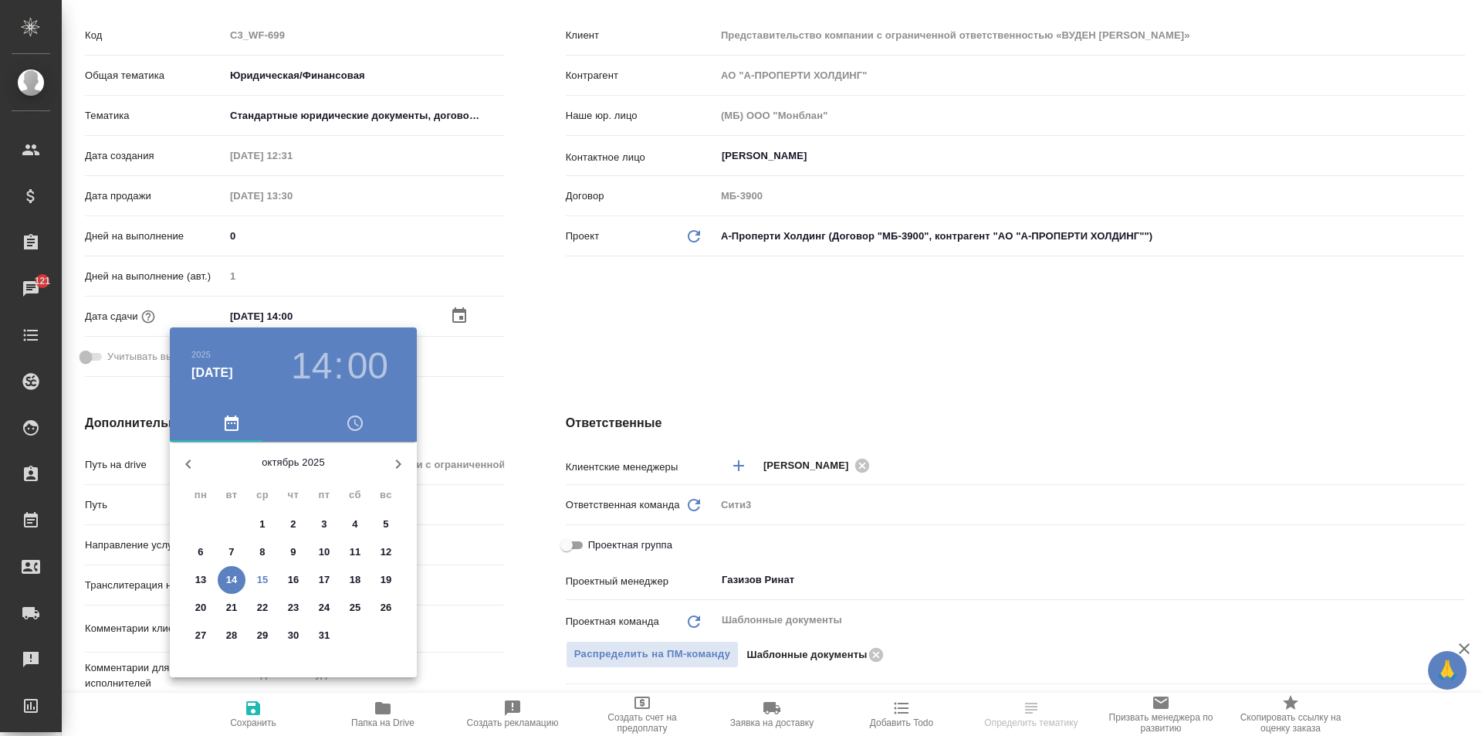
click at [300, 580] on span "16" at bounding box center [293, 579] width 28 height 15
type input "16.10.2025 14:00"
type textarea "x"
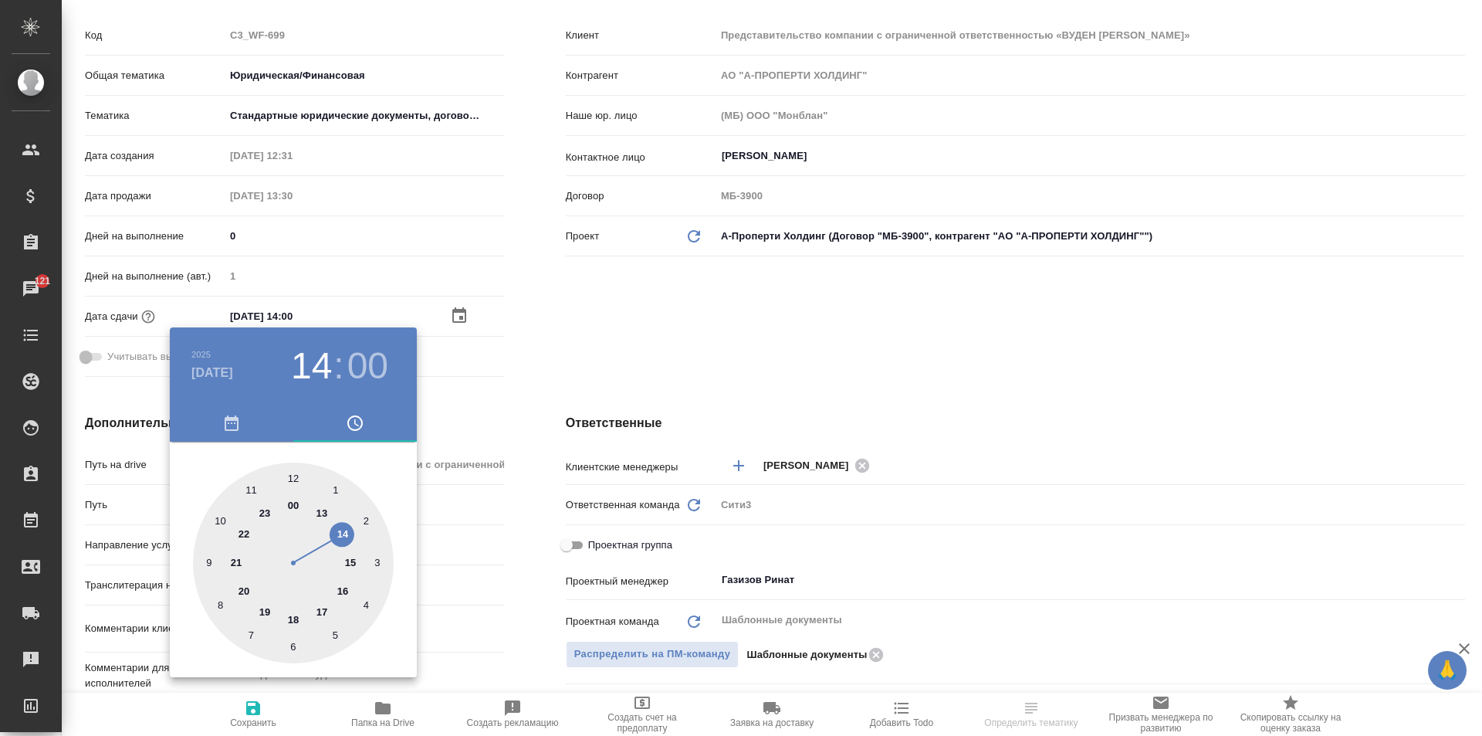
click at [464, 304] on div at bounding box center [741, 368] width 1482 height 736
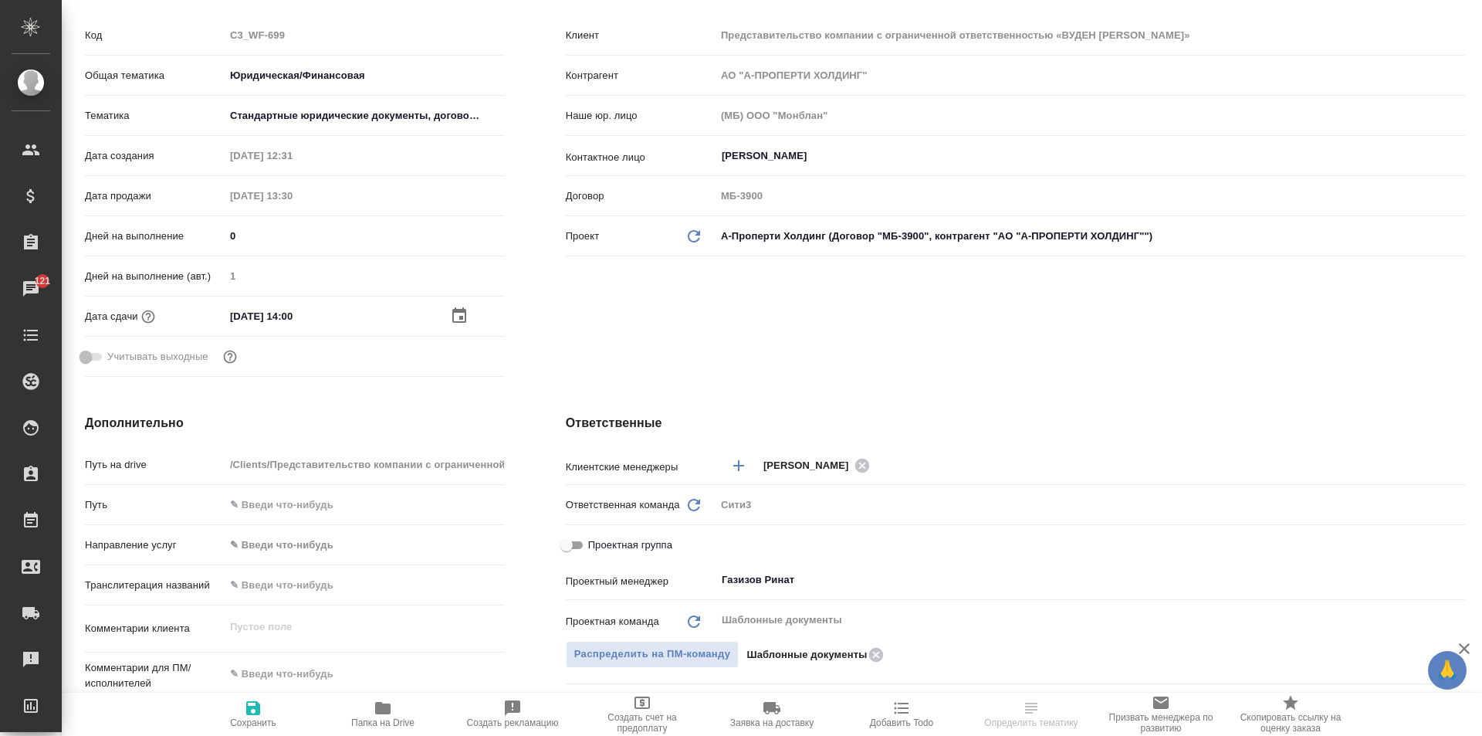
click at [464, 310] on div "2025 окт. 16 14 : 00 00 1 2 3 4 5 6 7 8 9 10 11 12 13 14 15 16 17 18 19 20 21 2…" at bounding box center [741, 368] width 1482 height 736
click at [460, 305] on div "16.10.2025 14:00" at bounding box center [364, 316] width 279 height 22
click at [460, 314] on icon "button" at bounding box center [459, 315] width 19 height 19
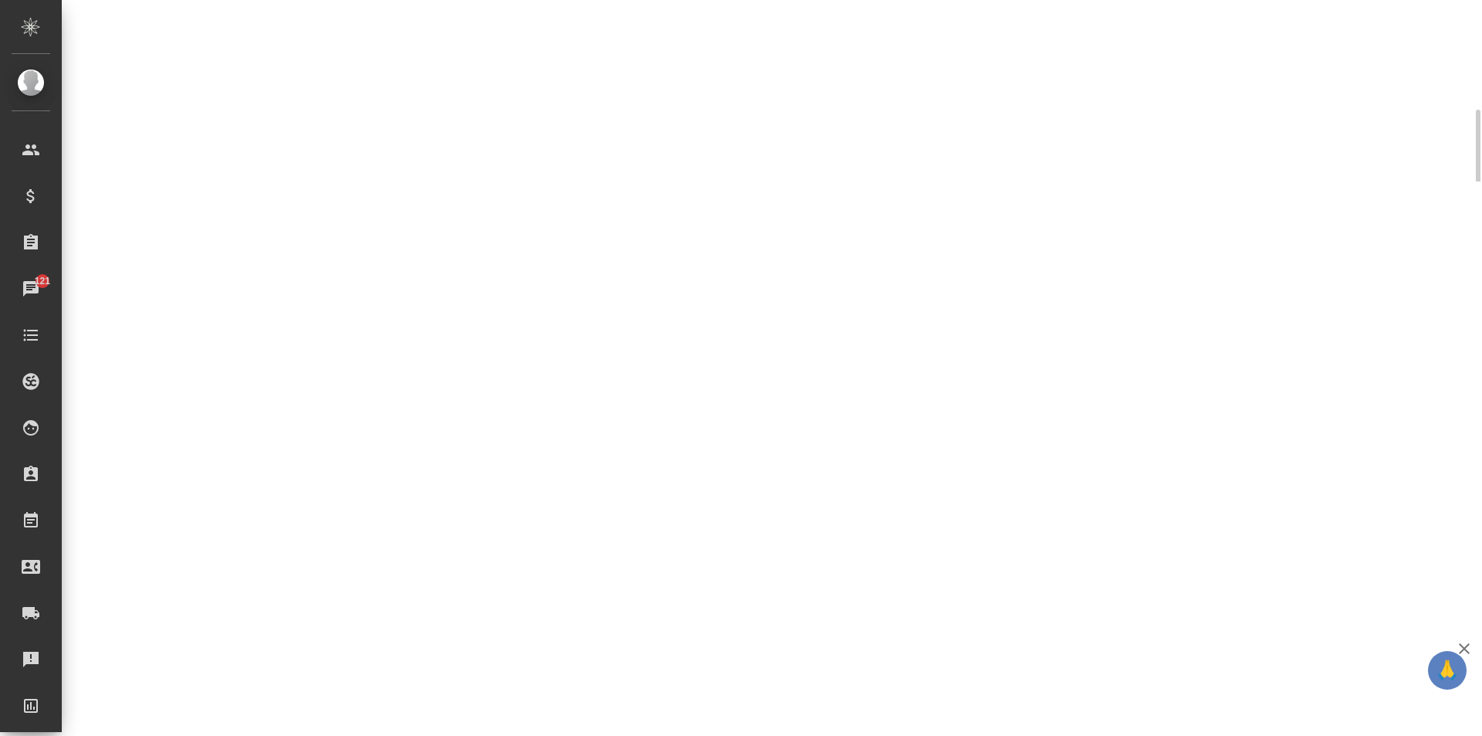
select select "RU"
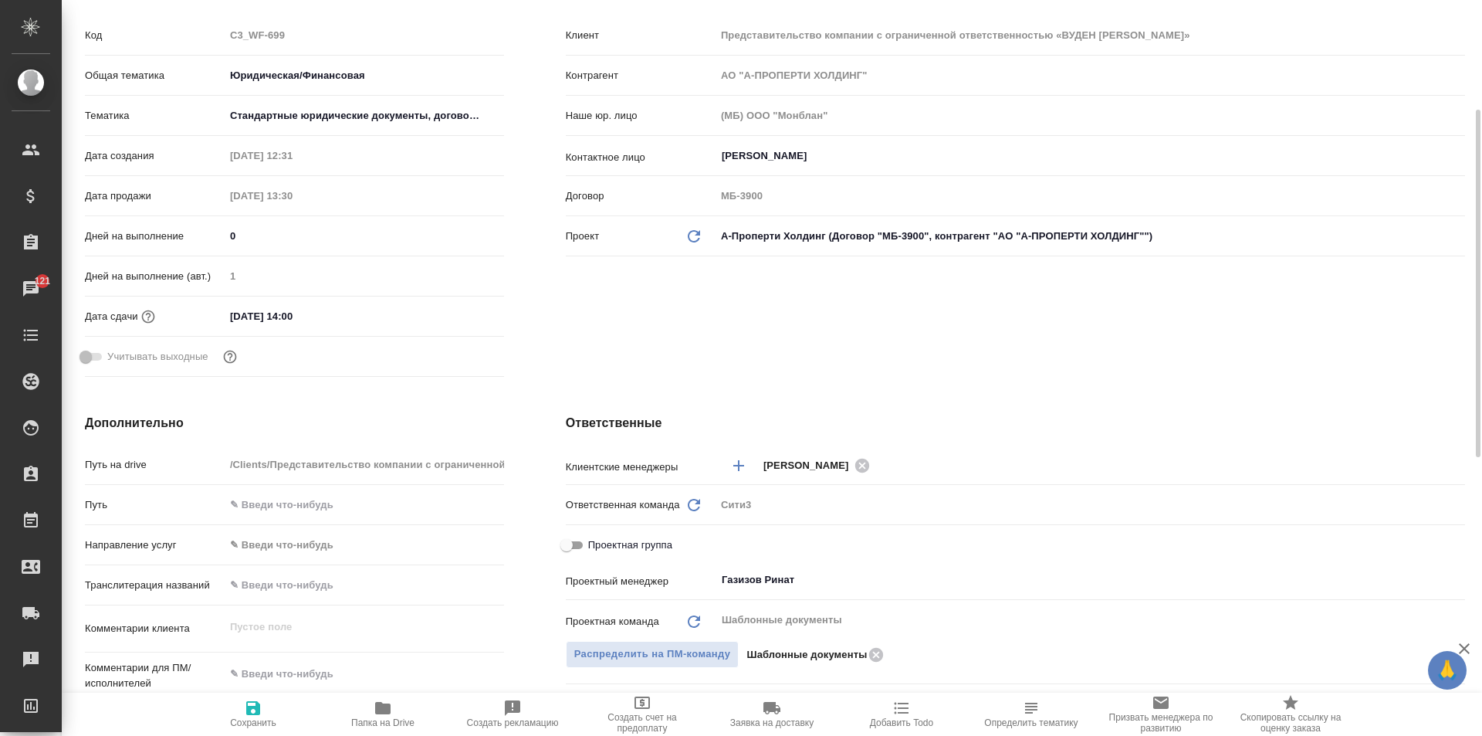
type textarea "x"
click at [420, 318] on div "14.10.2025 14:00" at bounding box center [364, 316] width 279 height 22
click at [360, 311] on input "14.10.2025 14:00" at bounding box center [292, 316] width 135 height 22
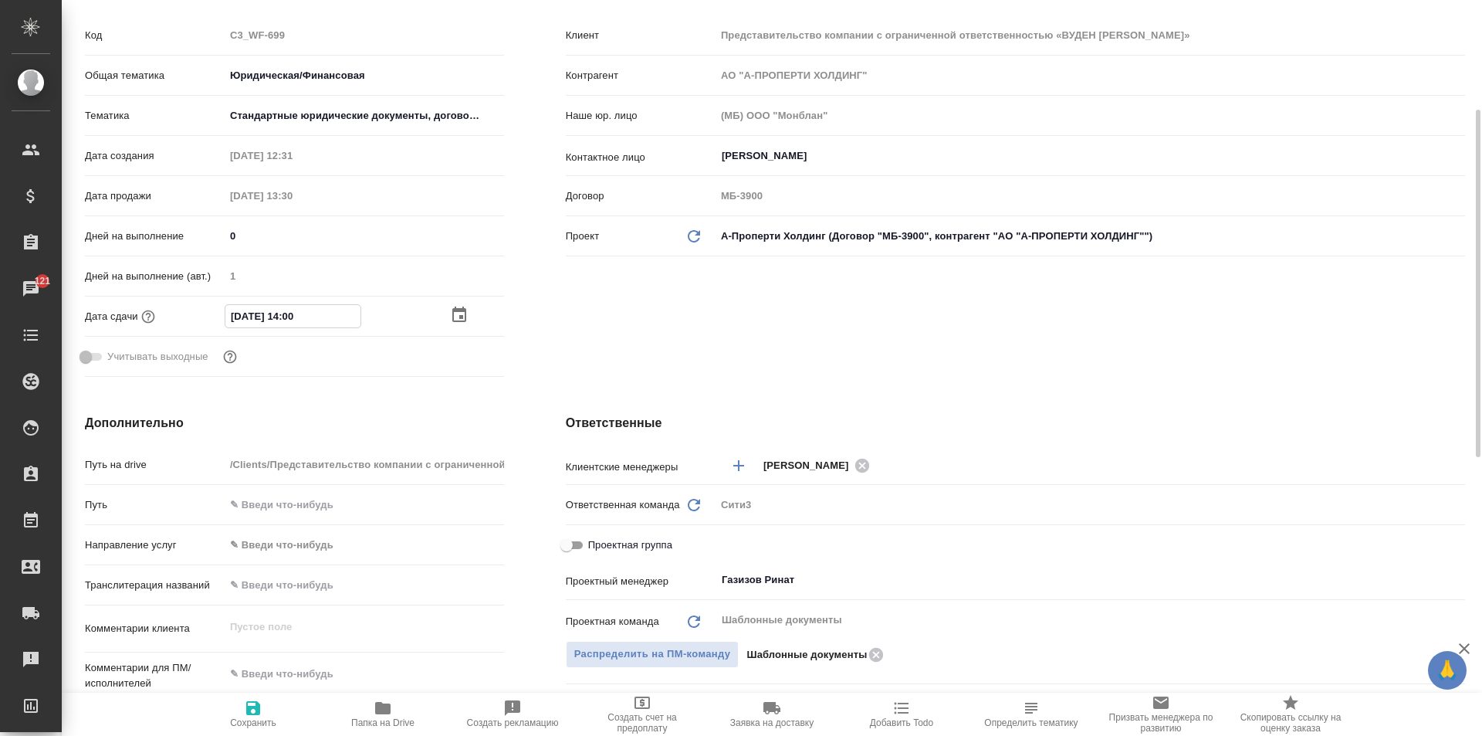
click at [456, 310] on icon "button" at bounding box center [459, 313] width 14 height 15
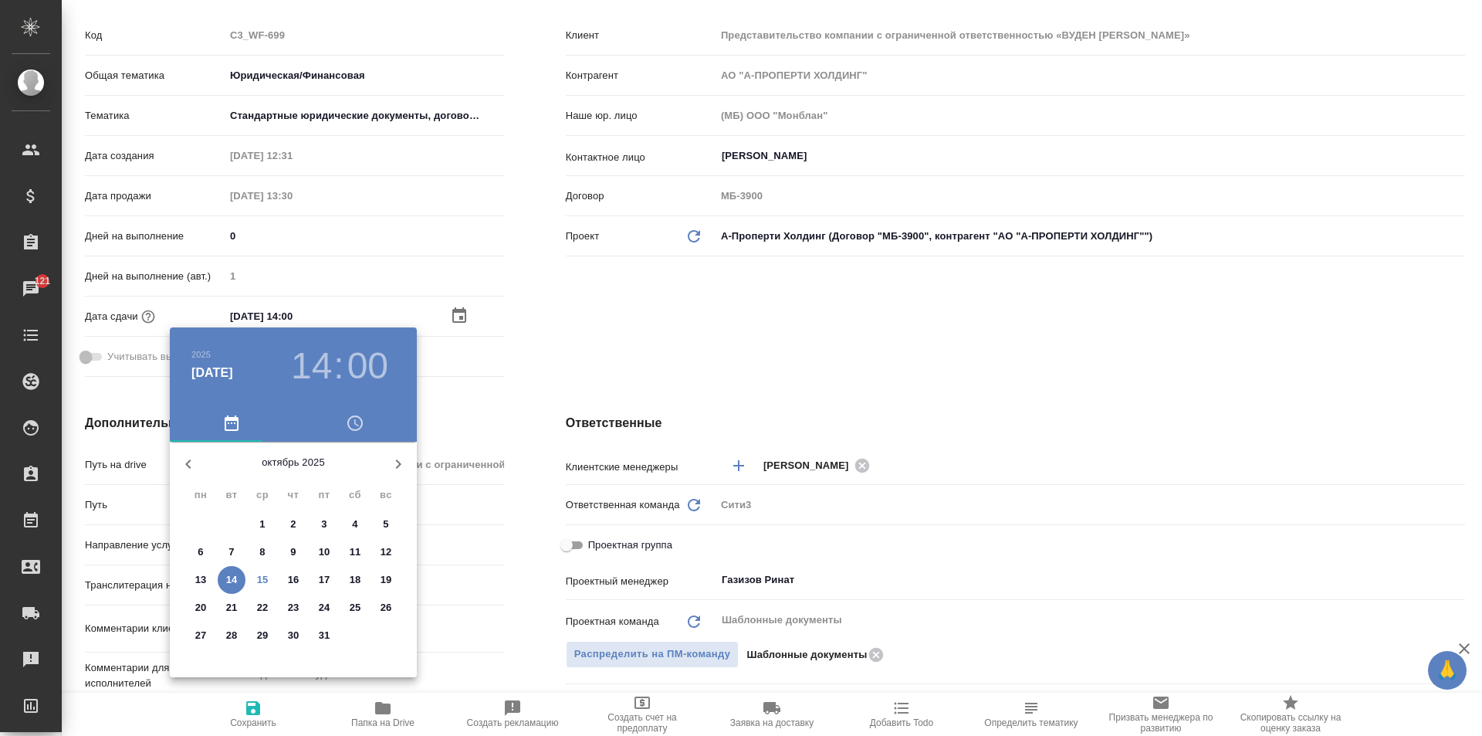
click at [323, 576] on p "17" at bounding box center [325, 579] width 12 height 15
type input "17.10.2025 14:00"
type textarea "x"
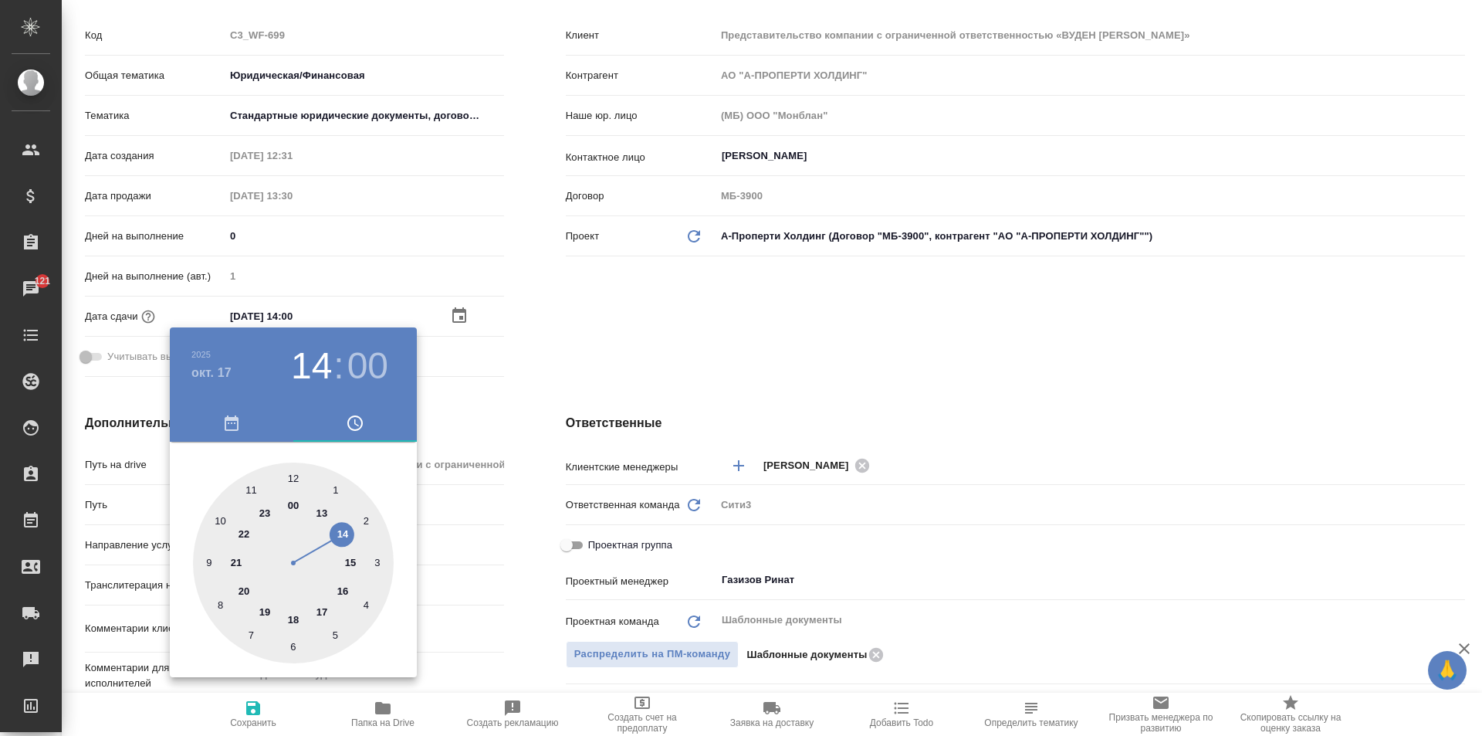
click at [545, 600] on div at bounding box center [741, 368] width 1482 height 736
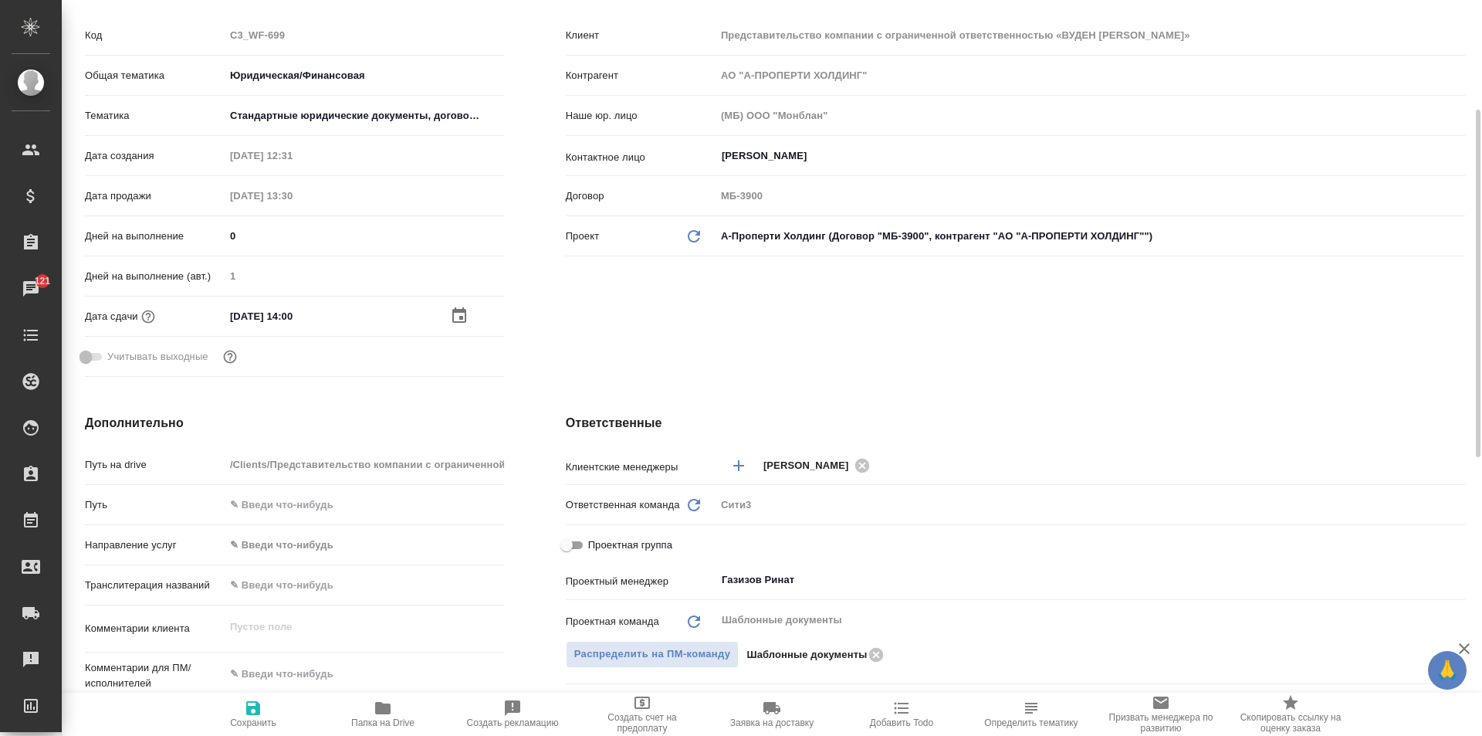
click at [255, 705] on icon "button" at bounding box center [253, 708] width 14 height 14
type textarea "x"
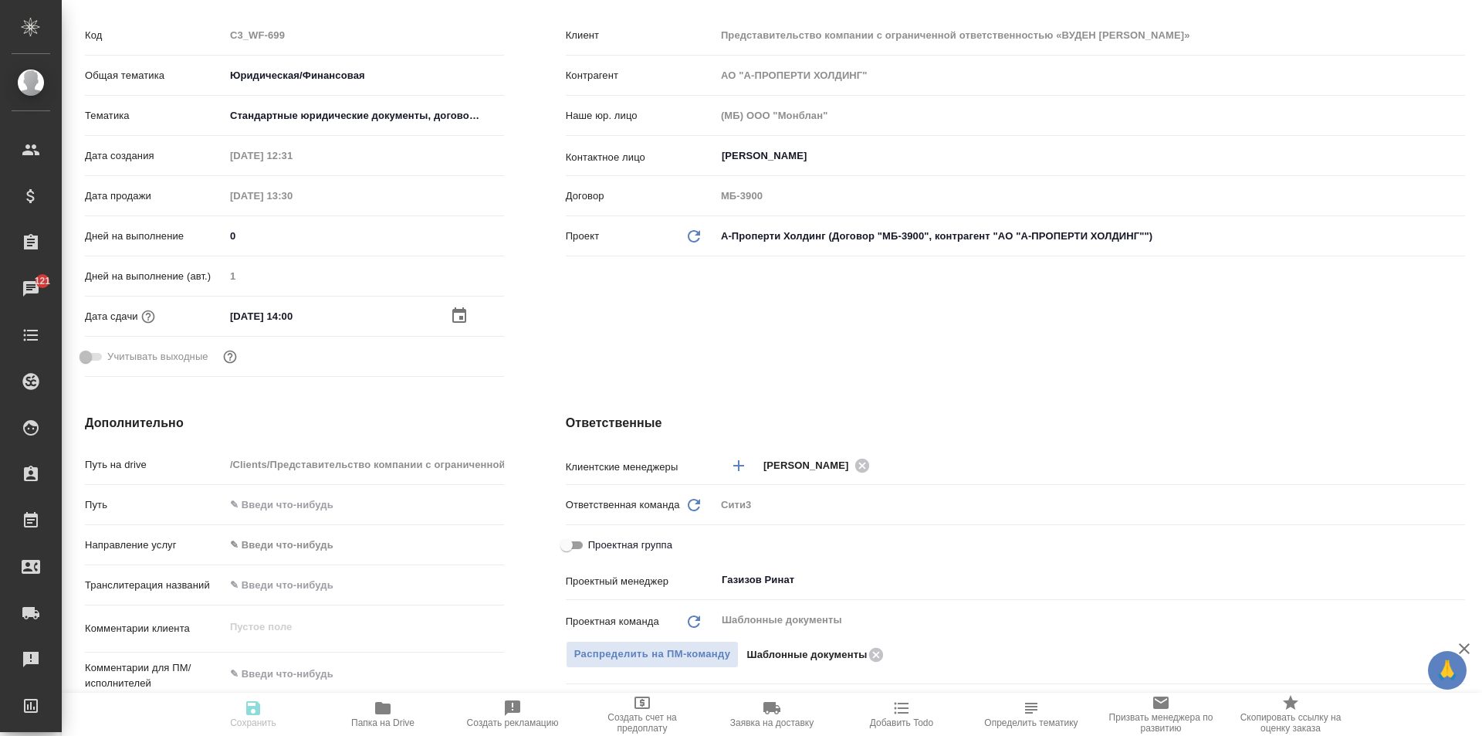
type textarea "x"
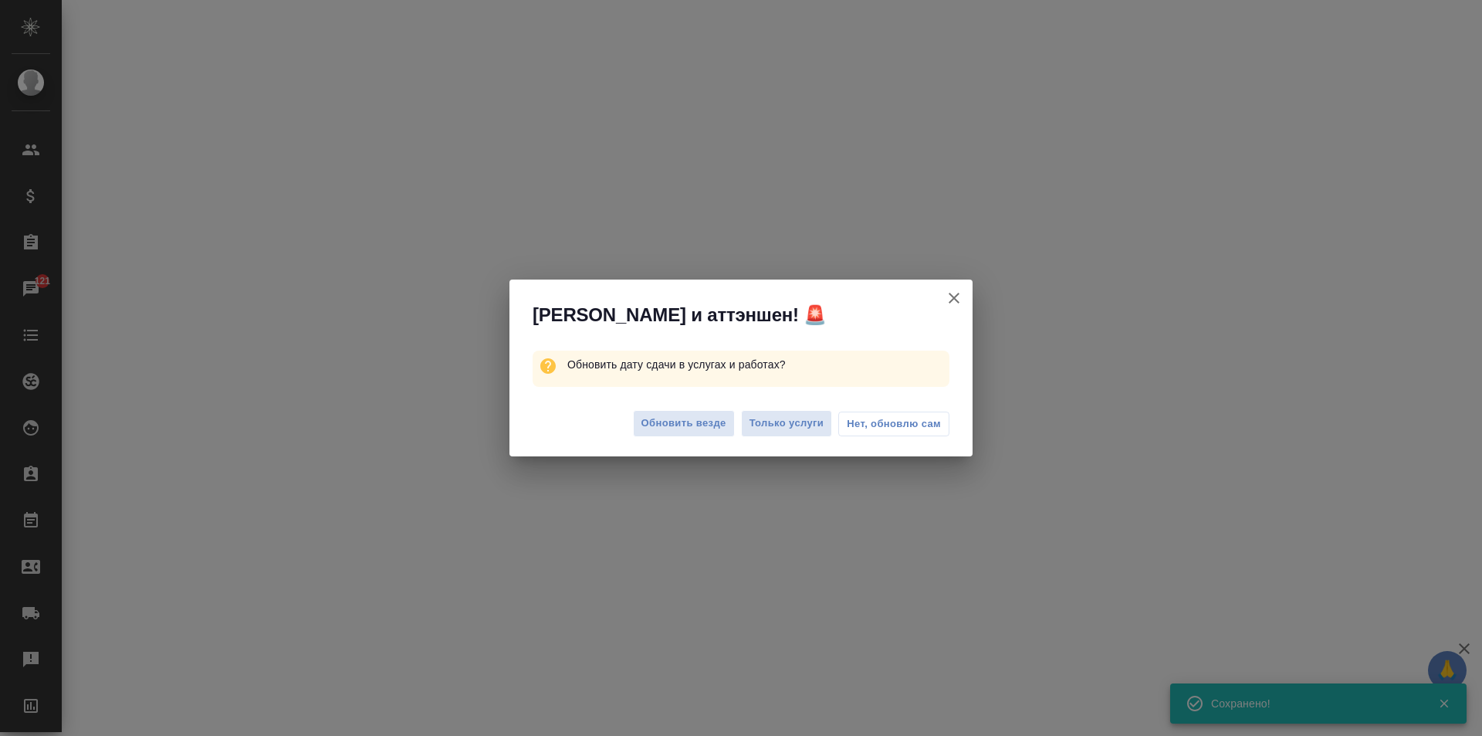
select select "RU"
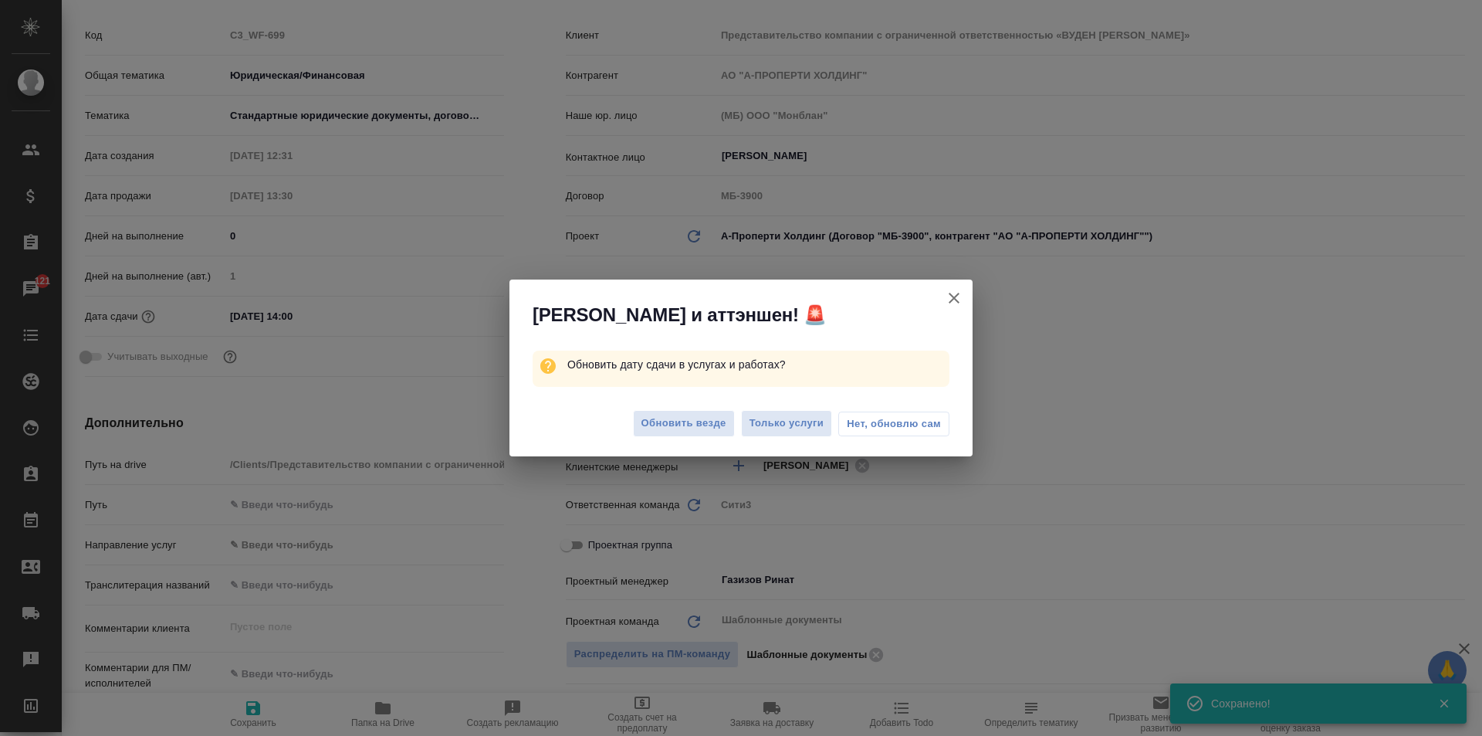
type textarea "x"
click at [889, 411] on button "Нет, обновлю сам" at bounding box center [893, 423] width 111 height 25
type textarea "x"
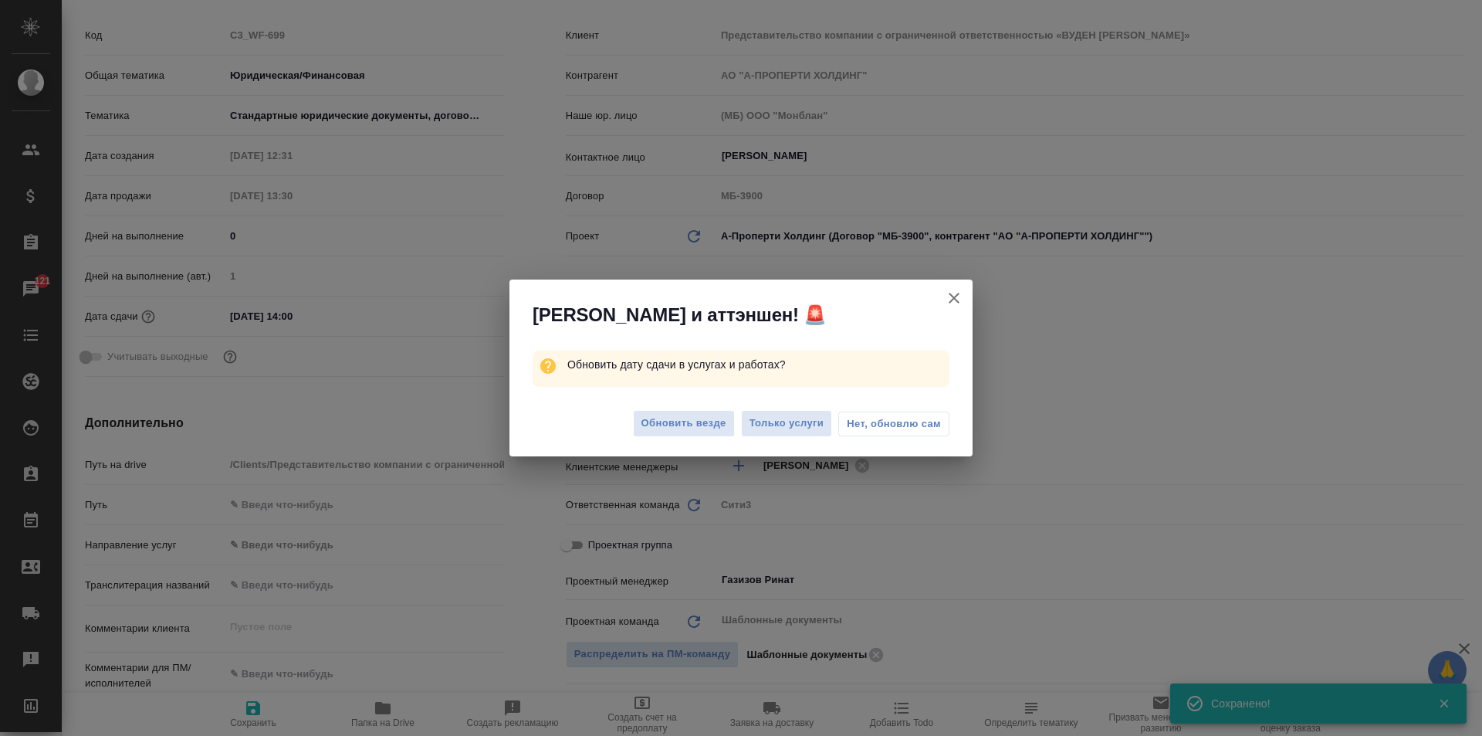
type textarea "x"
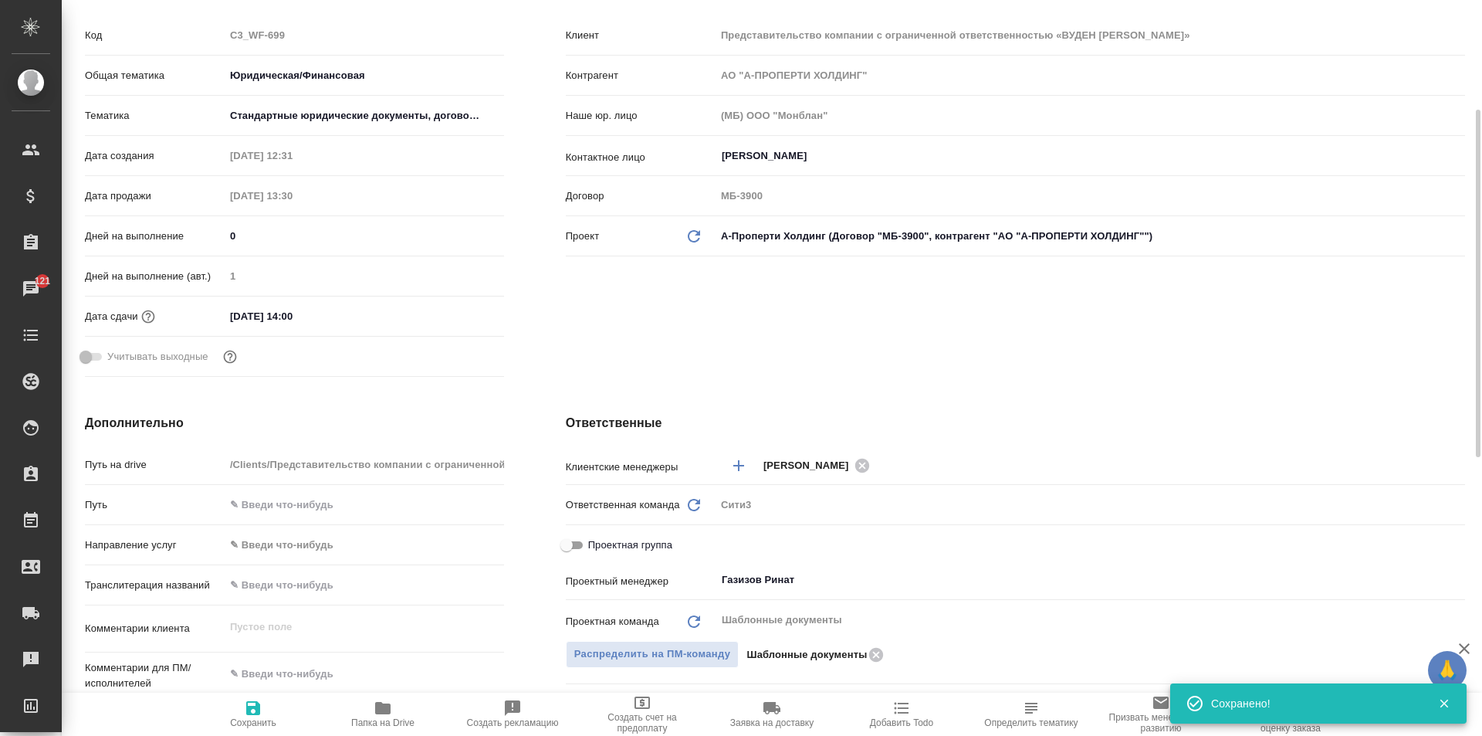
scroll to position [0, 0]
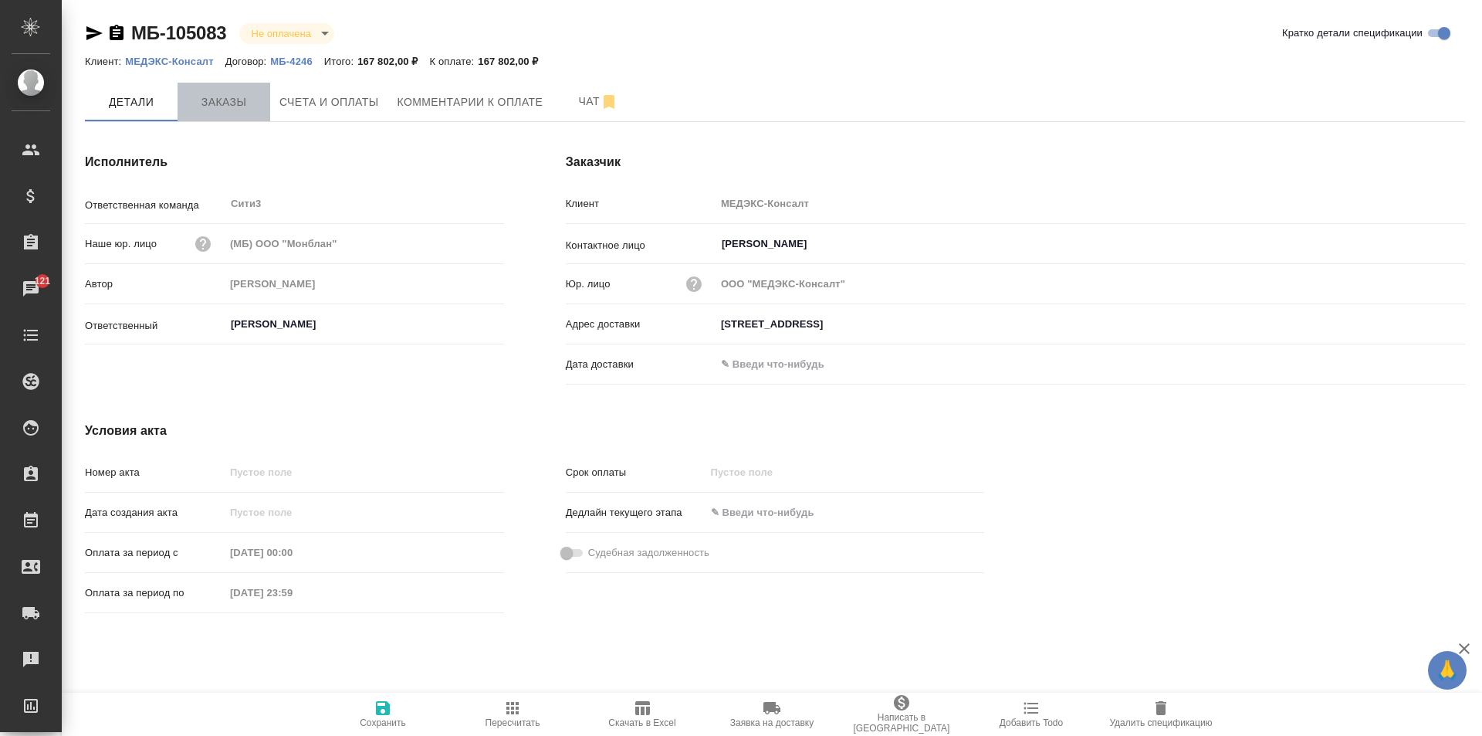
click at [261, 97] on button "Заказы" at bounding box center [224, 102] width 93 height 39
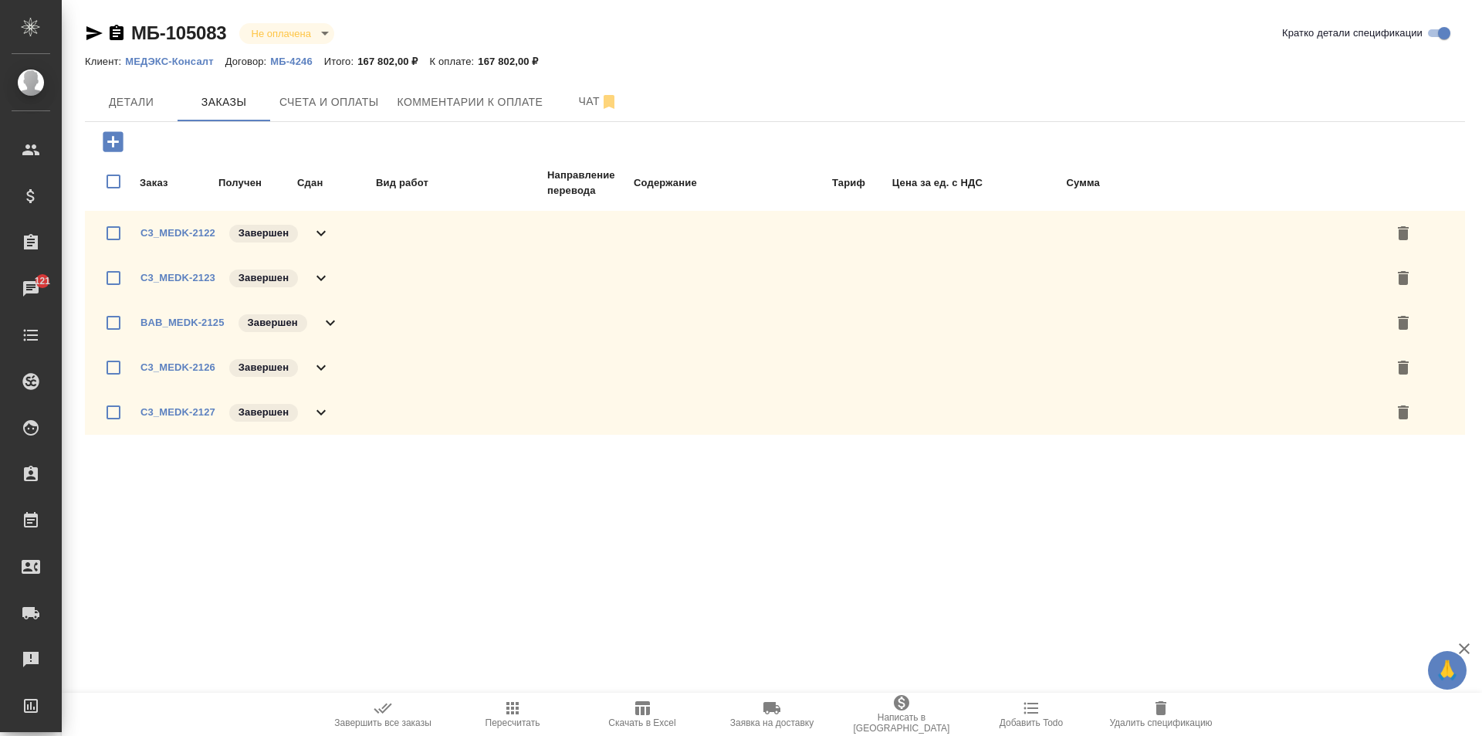
click at [314, 226] on icon at bounding box center [321, 233] width 19 height 19
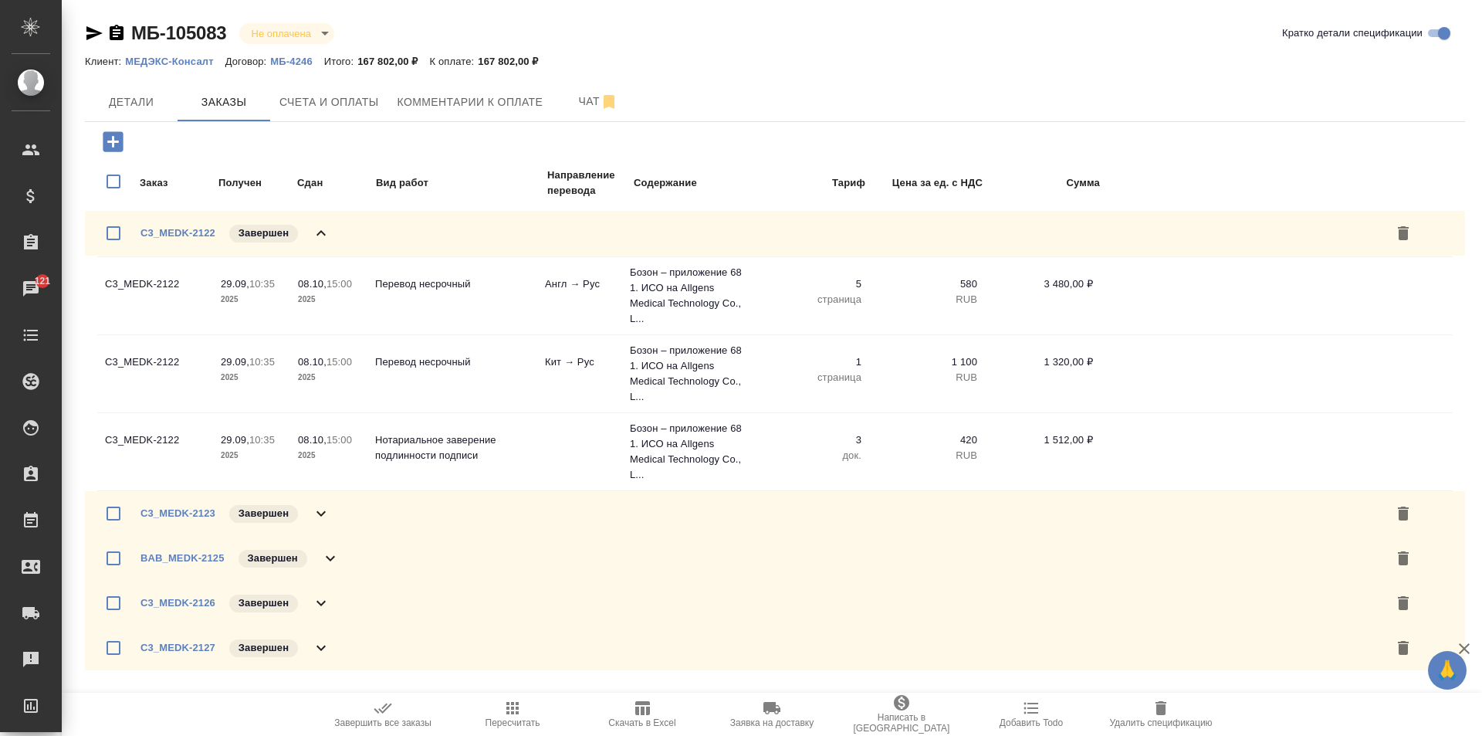
click at [314, 226] on icon at bounding box center [321, 233] width 19 height 19
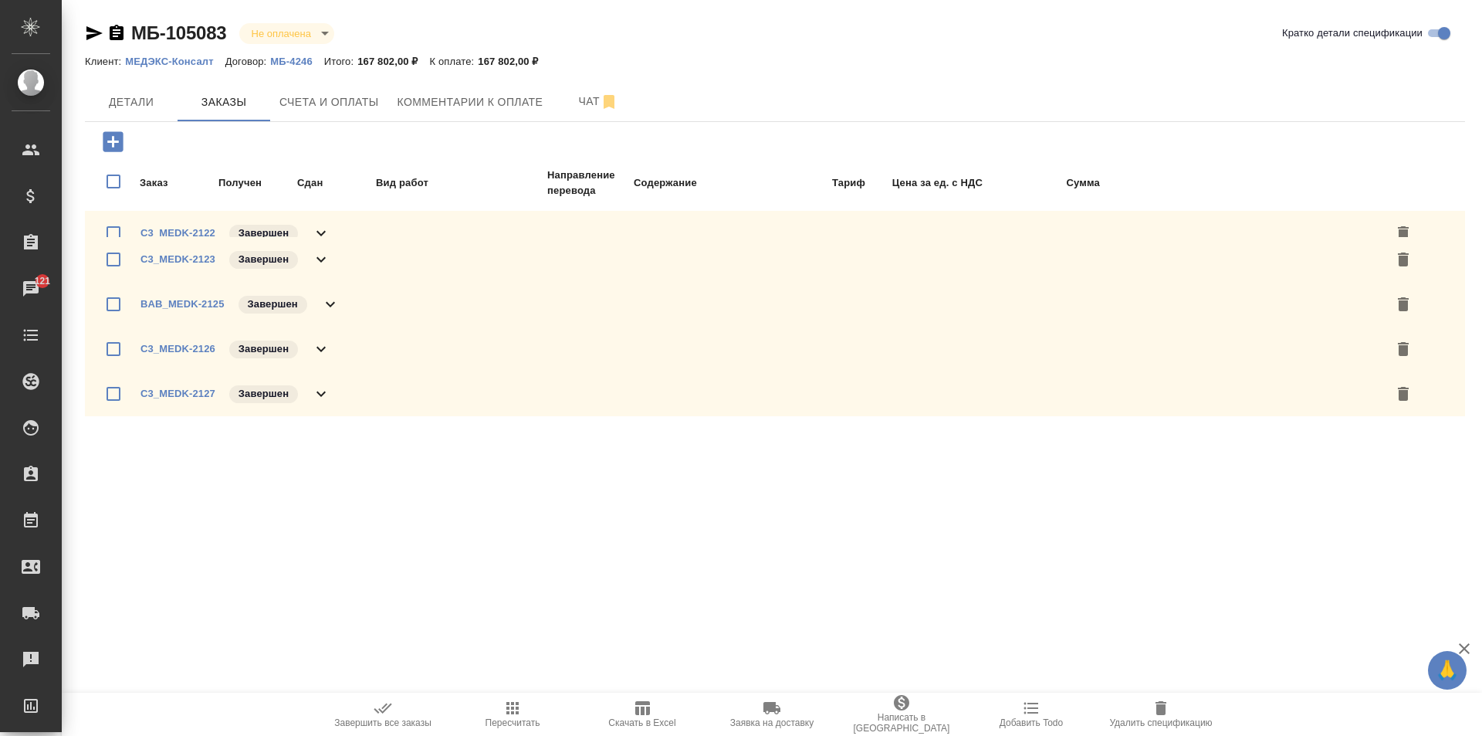
click at [314, 226] on icon at bounding box center [321, 233] width 19 height 19
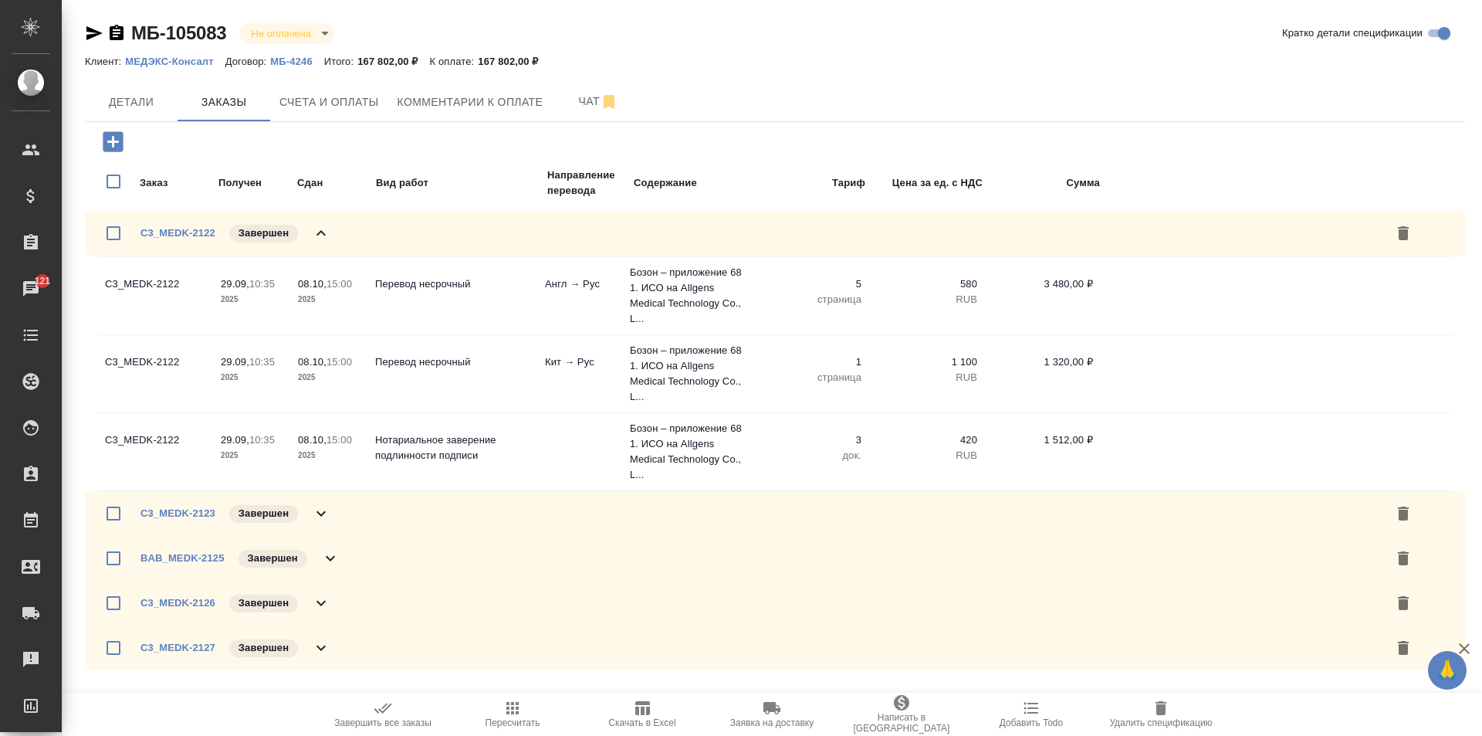
click at [314, 226] on icon at bounding box center [321, 233] width 19 height 19
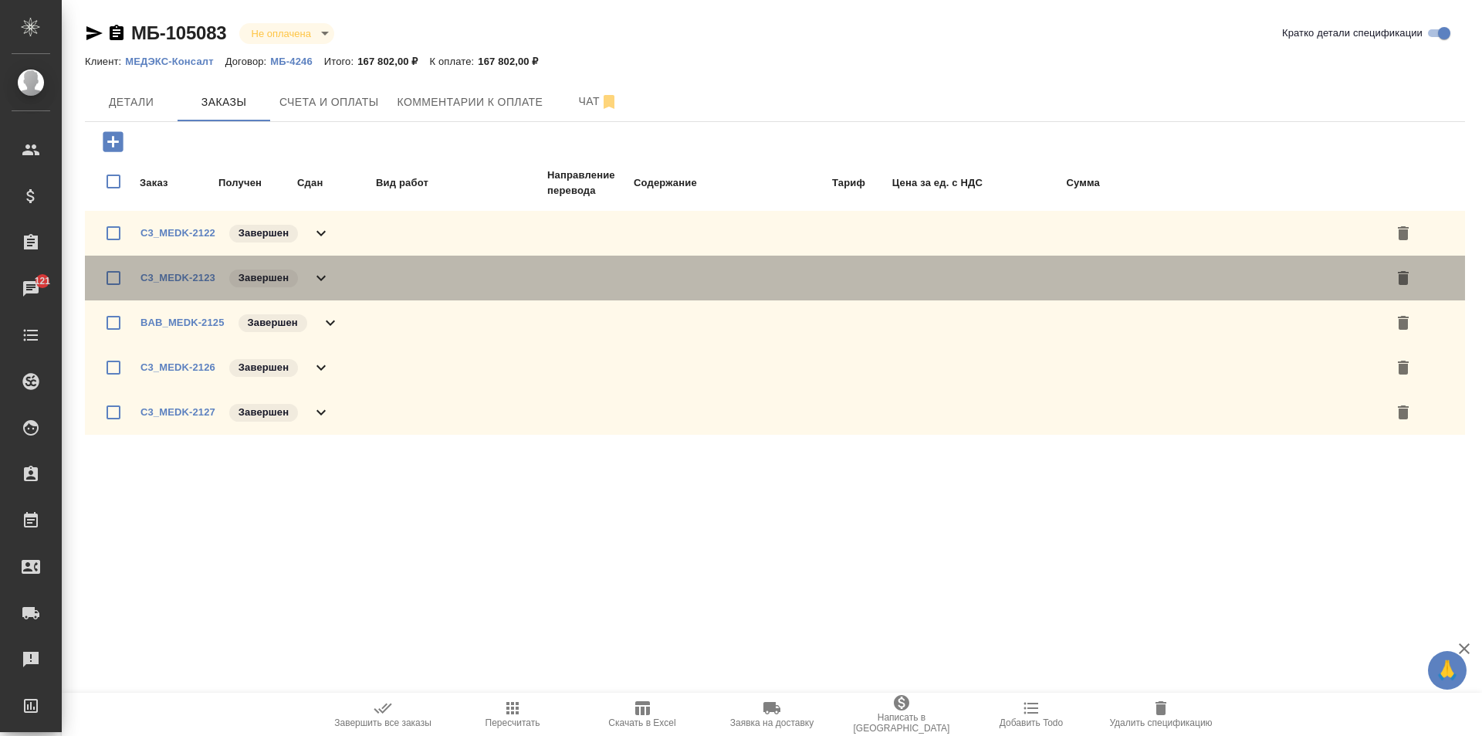
click at [320, 277] on icon at bounding box center [321, 278] width 19 height 19
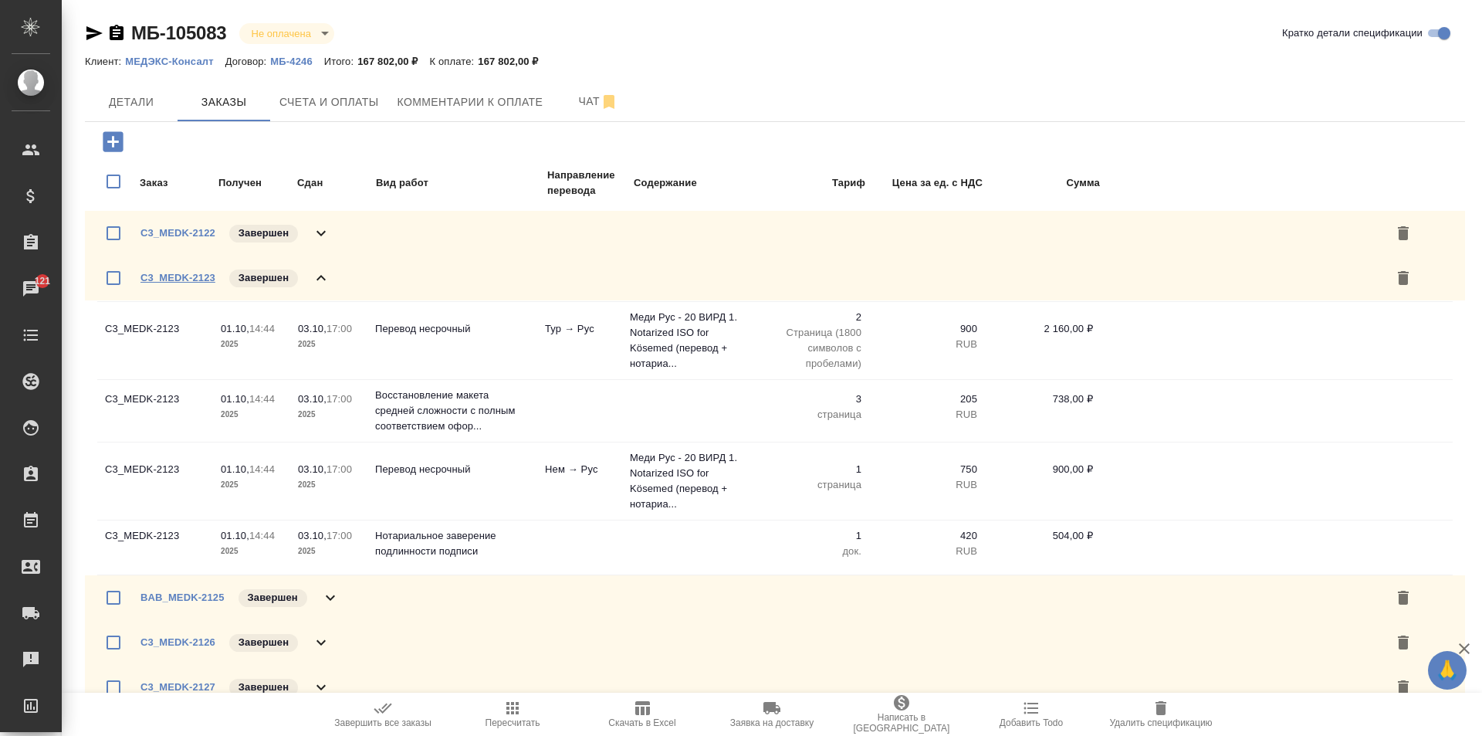
click at [185, 276] on link "C3_MEDK-2123" at bounding box center [177, 278] width 75 height 12
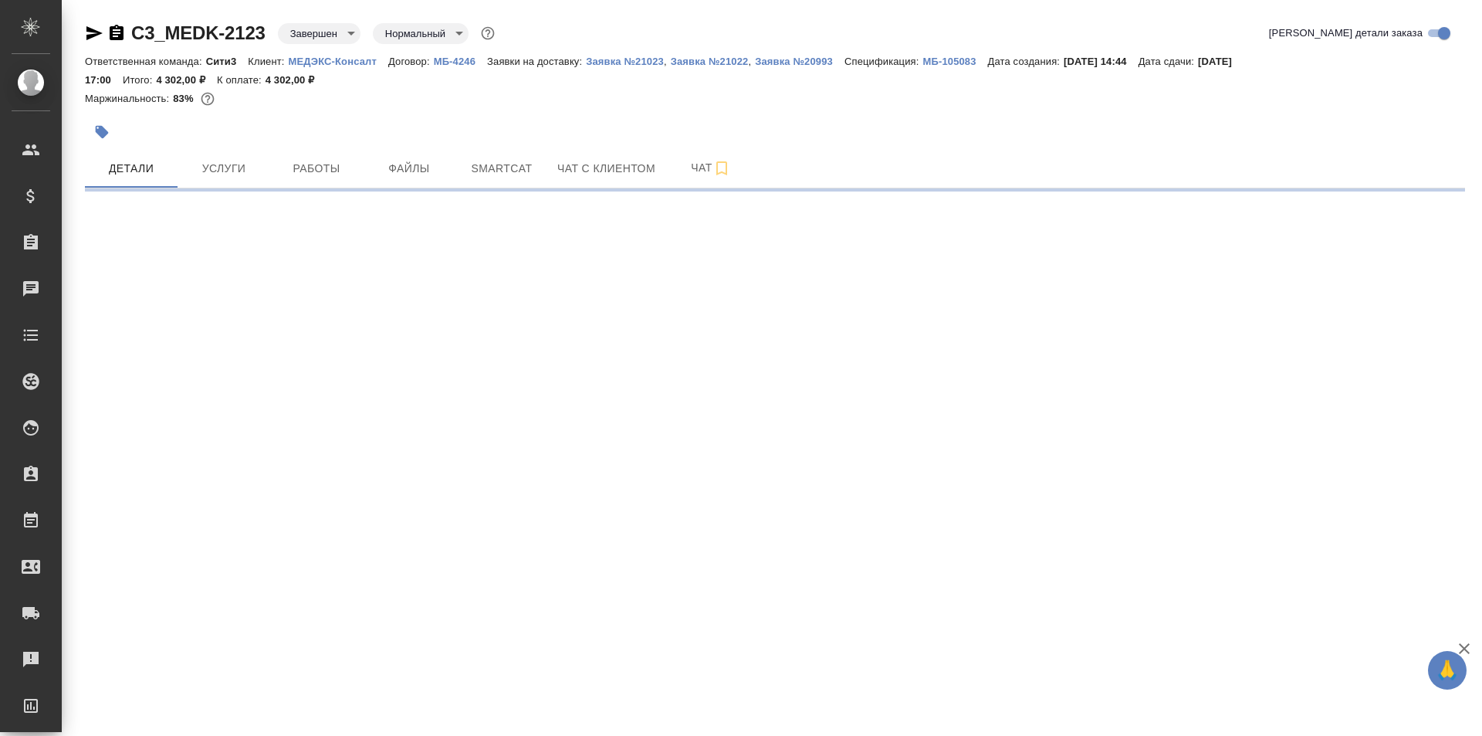
select select "RU"
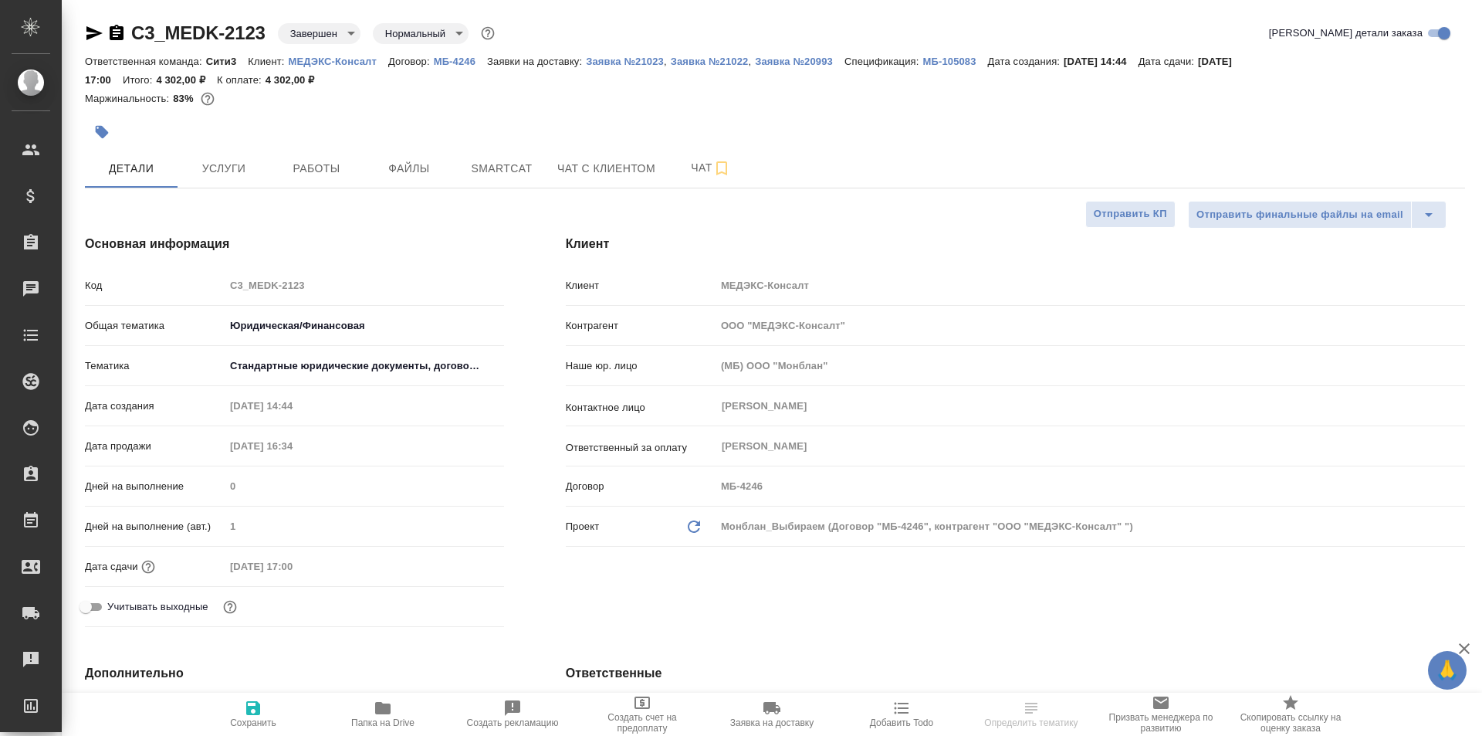
type textarea "x"
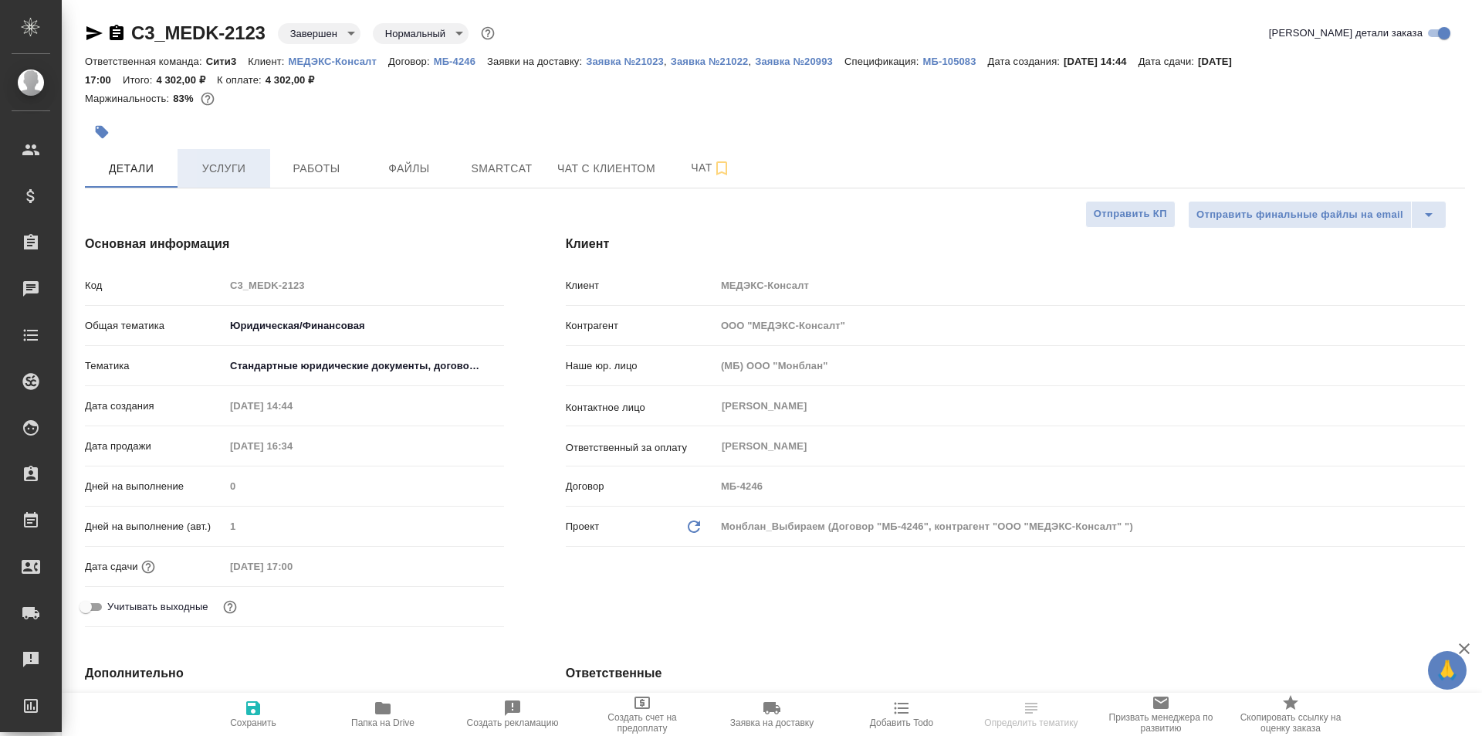
type textarea "x"
click at [252, 167] on span "Услуги" at bounding box center [224, 168] width 74 height 19
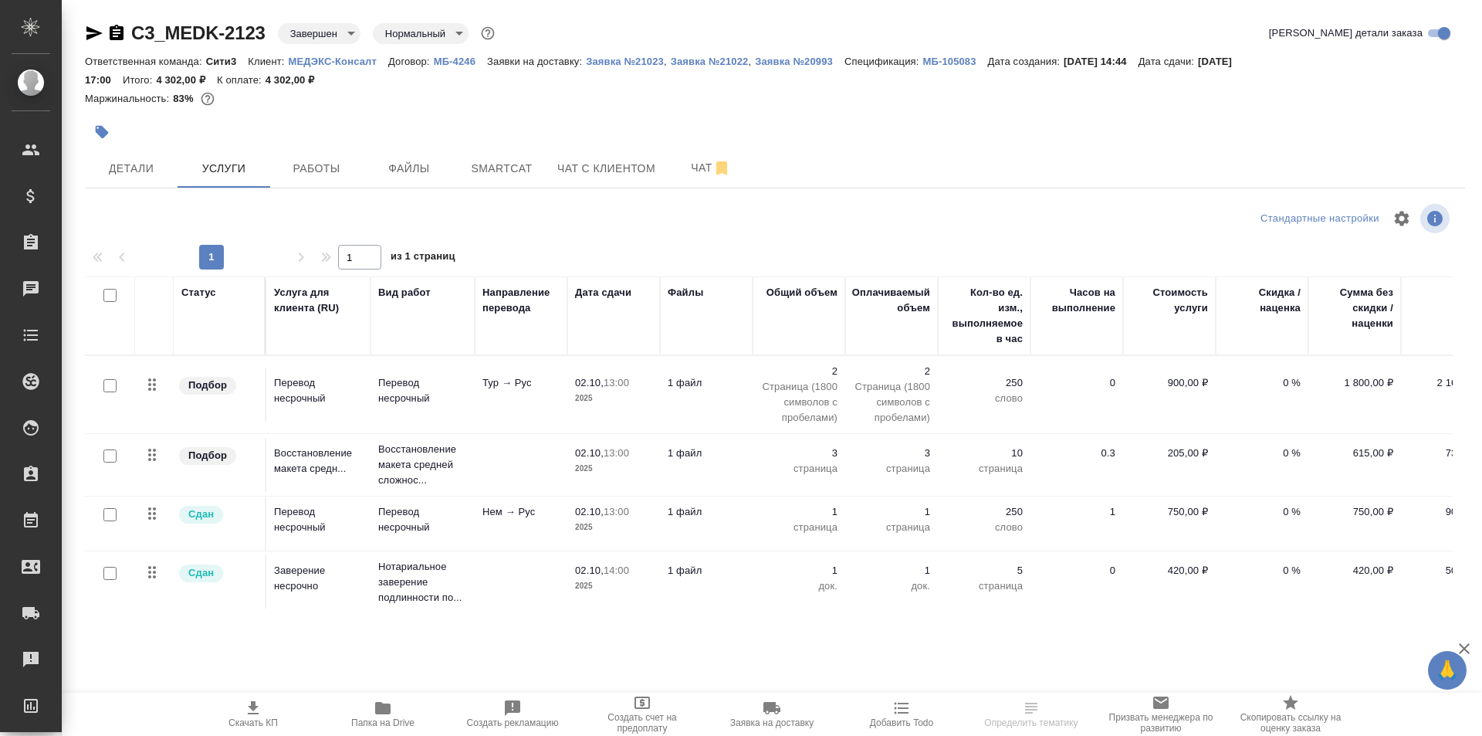
click at [533, 543] on td "Нем → Рус" at bounding box center [521, 523] width 93 height 54
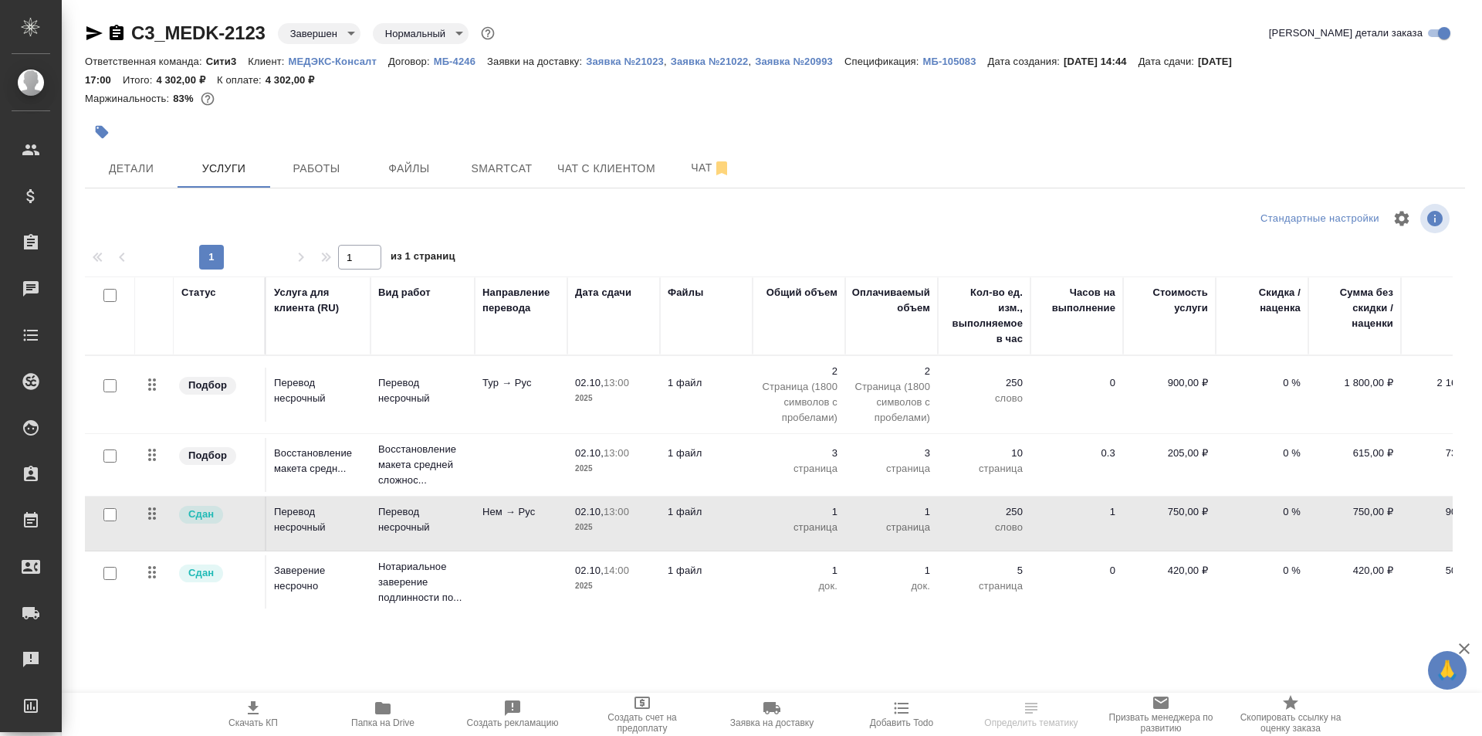
click at [533, 543] on td "Нем → Рус" at bounding box center [521, 523] width 93 height 54
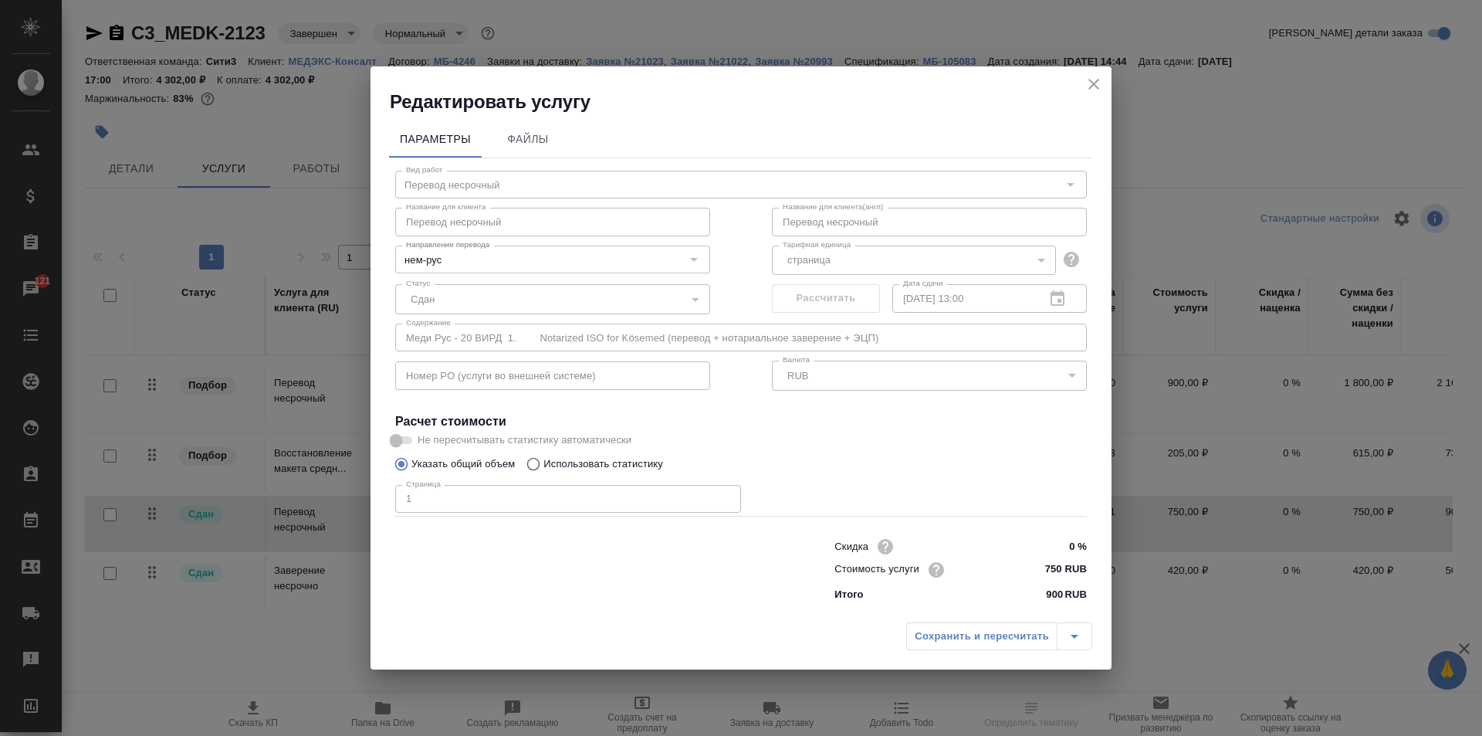
click at [1094, 87] on icon "close" at bounding box center [1093, 84] width 19 height 19
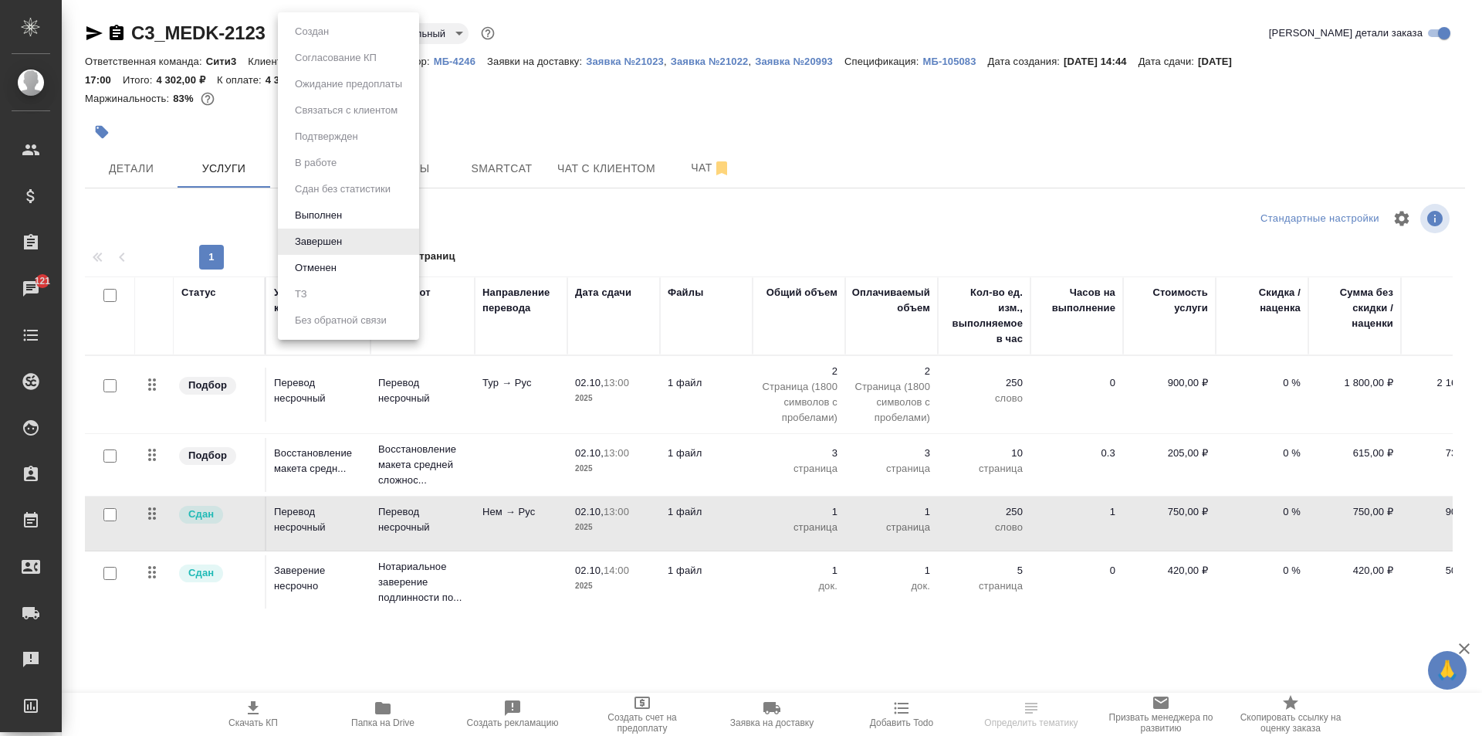
click at [339, 27] on body "🙏 .cls-1 fill:#fff; AWATERA Galisheva [PERSON_NAME] Спецификации Заказы 121 Чат…" at bounding box center [741, 368] width 1482 height 736
click at [365, 219] on li "Выполнен" at bounding box center [348, 215] width 141 height 26
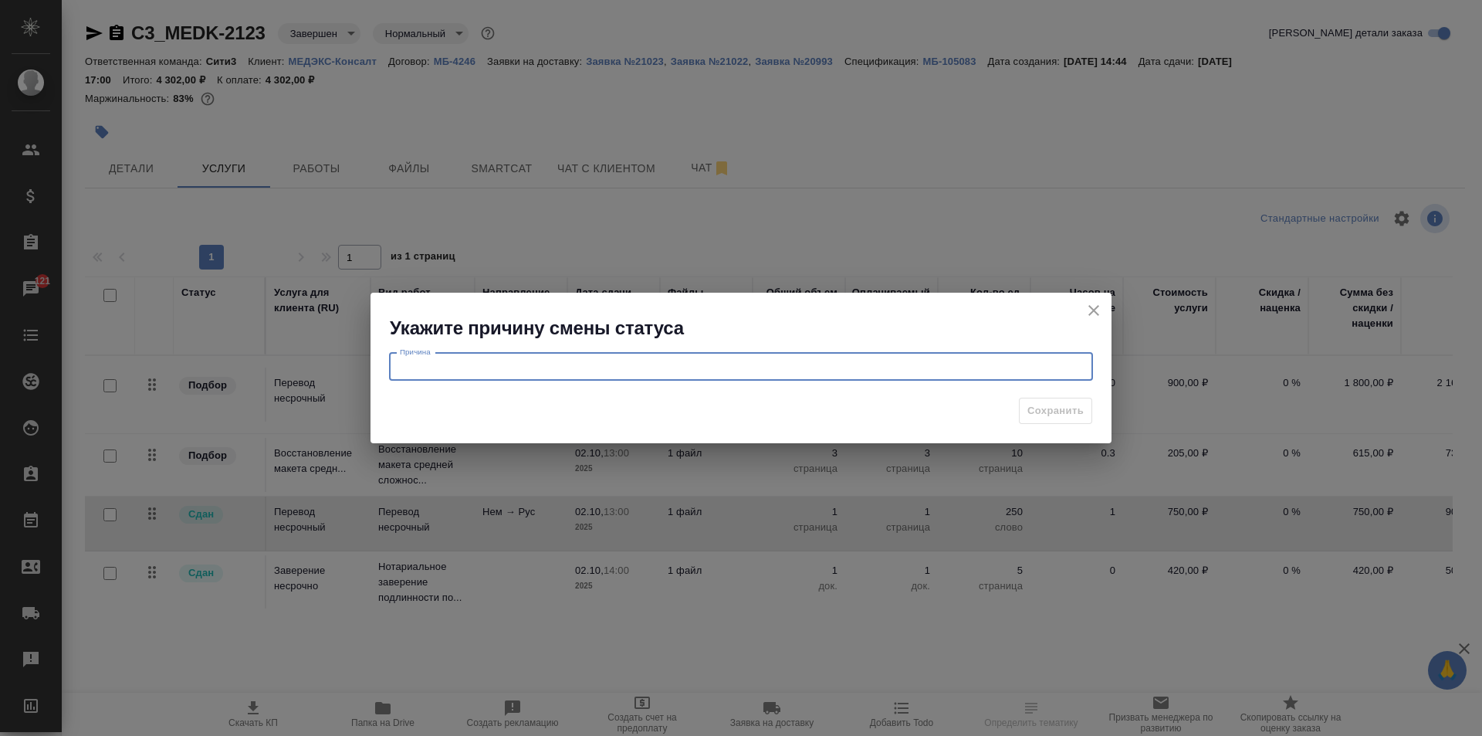
click at [778, 370] on textarea at bounding box center [741, 366] width 682 height 12
type textarea "не добавили содержание"
click at [1021, 404] on button "Сохранить" at bounding box center [1055, 411] width 73 height 27
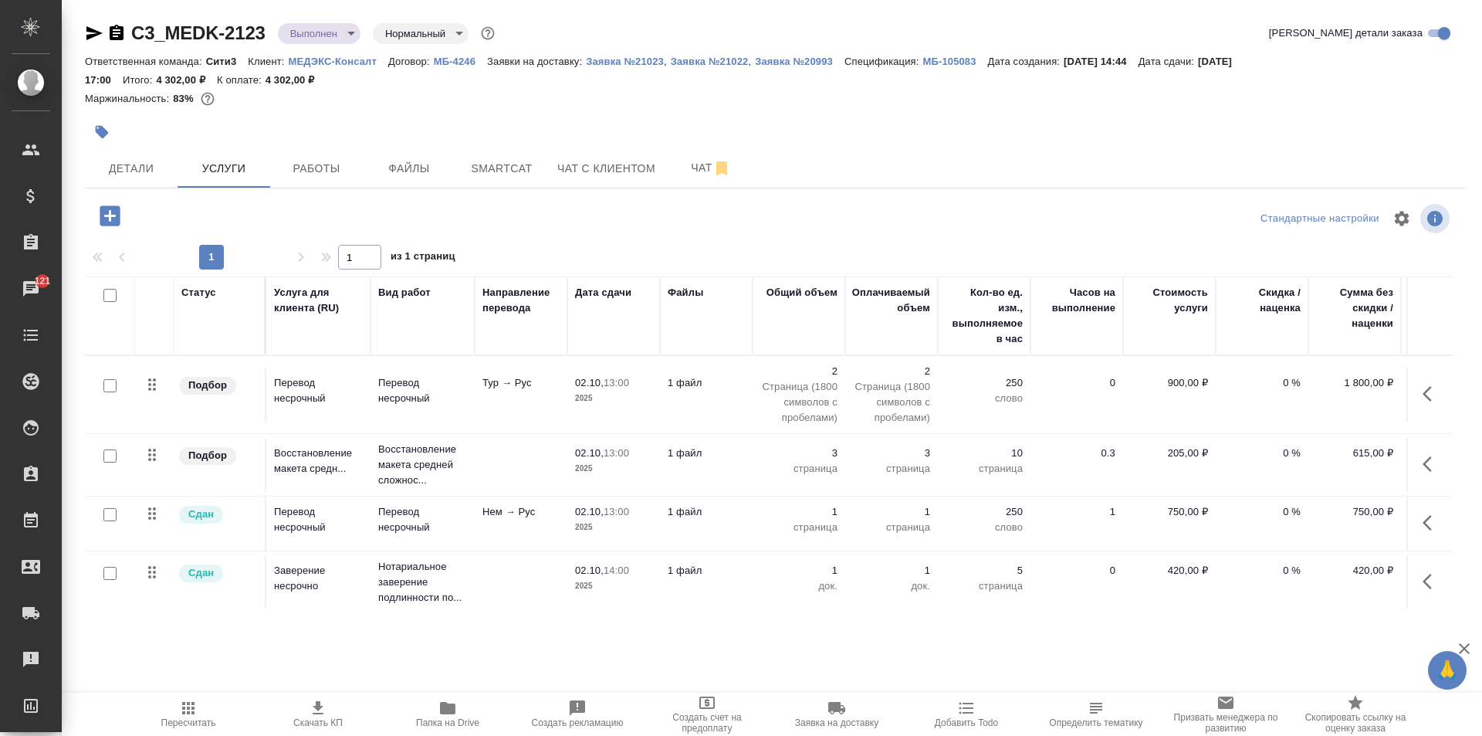
click at [524, 543] on td "Нем → Рус" at bounding box center [521, 523] width 93 height 54
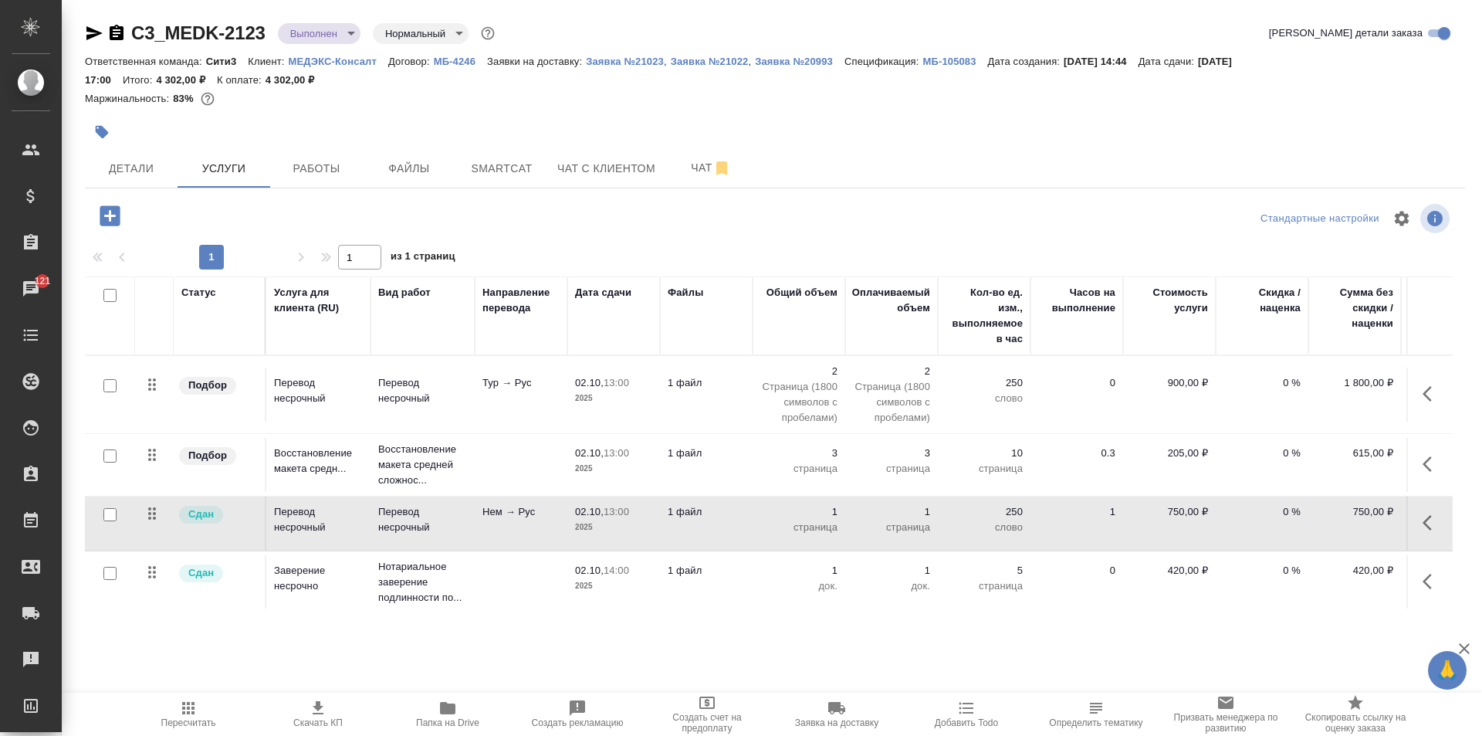
click at [524, 543] on td "Нем → Рус" at bounding box center [521, 523] width 93 height 54
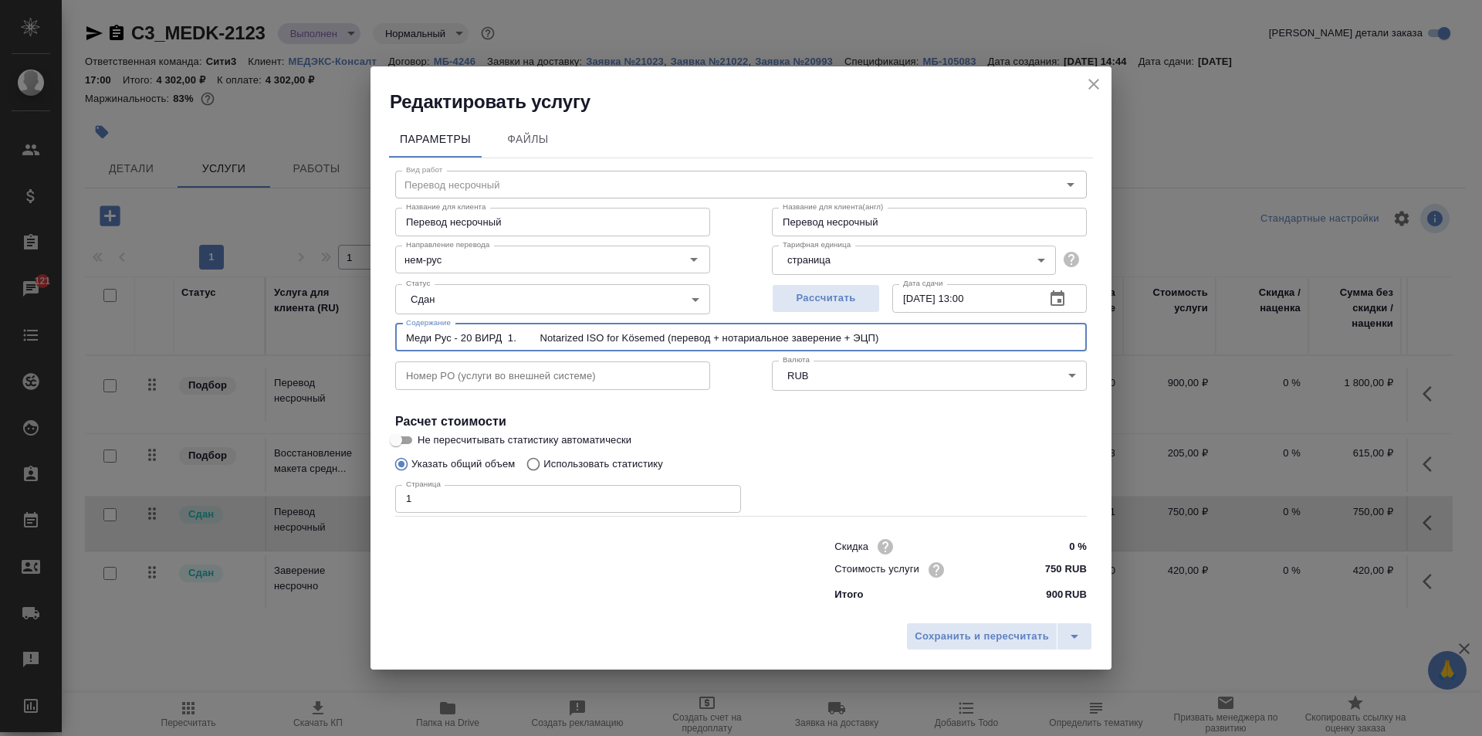
drag, startPoint x: 966, startPoint y: 333, endPoint x: 375, endPoint y: 353, distance: 590.8
click at [375, 353] on div "Параметры Файлы Вид работ Перевод несрочный Вид работ Название для клиента Пере…" at bounding box center [740, 364] width 741 height 500
click at [914, 342] on input "Меди Рус - 20 ВИРД 1. Notarized ISO for Kösemed (перевод + нотариальное заверен…" at bounding box center [741, 337] width 692 height 28
drag, startPoint x: 874, startPoint y: 341, endPoint x: 646, endPoint y: 343, distance: 227.7
click at [646, 343] on input "Меди Рус - 20 ВИРД 1. Notarized ISO for Kösemed (перевод + нотариальное заверен…" at bounding box center [741, 337] width 692 height 28
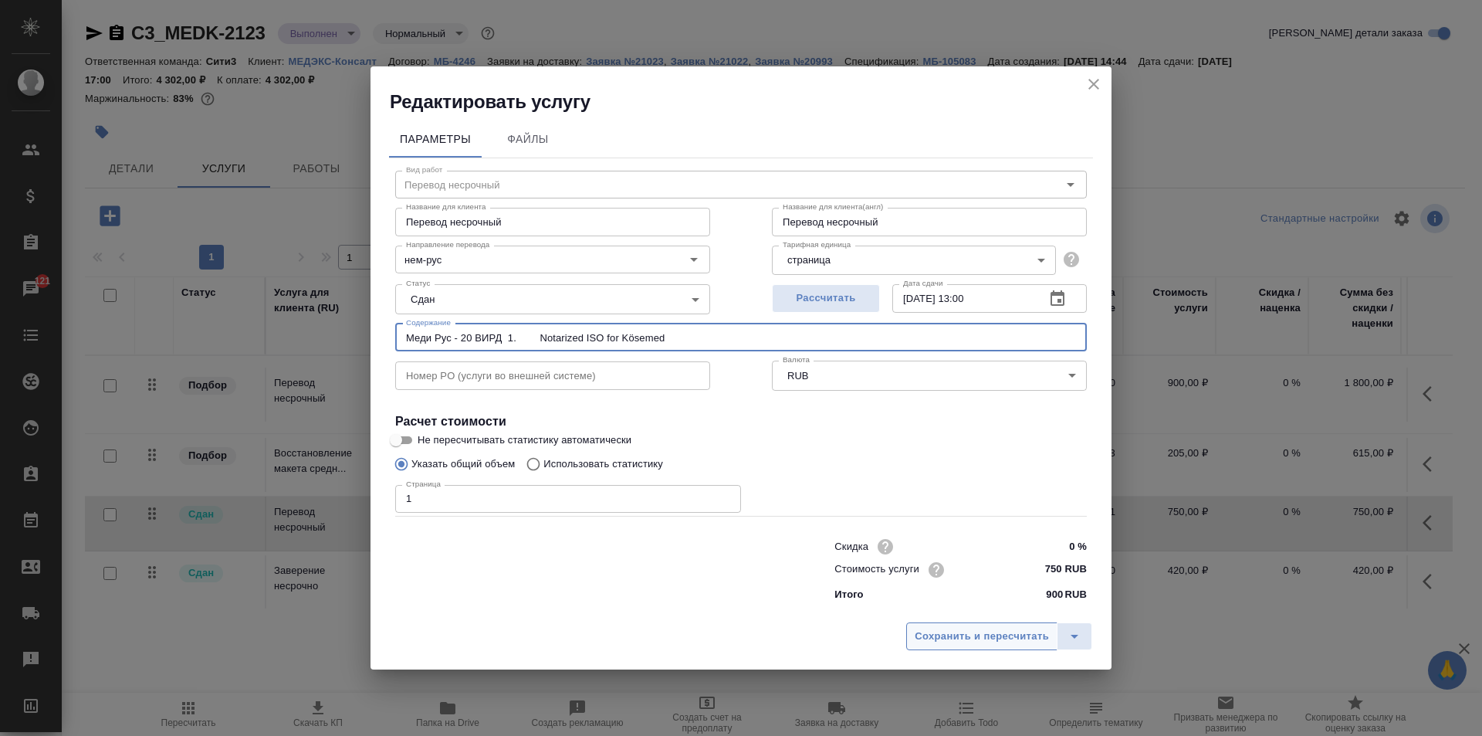
type input "Меди Рус - 20 ВИРД 1. Notarized ISO for Kösemed"
click at [957, 626] on button "Сохранить и пересчитать" at bounding box center [981, 636] width 151 height 28
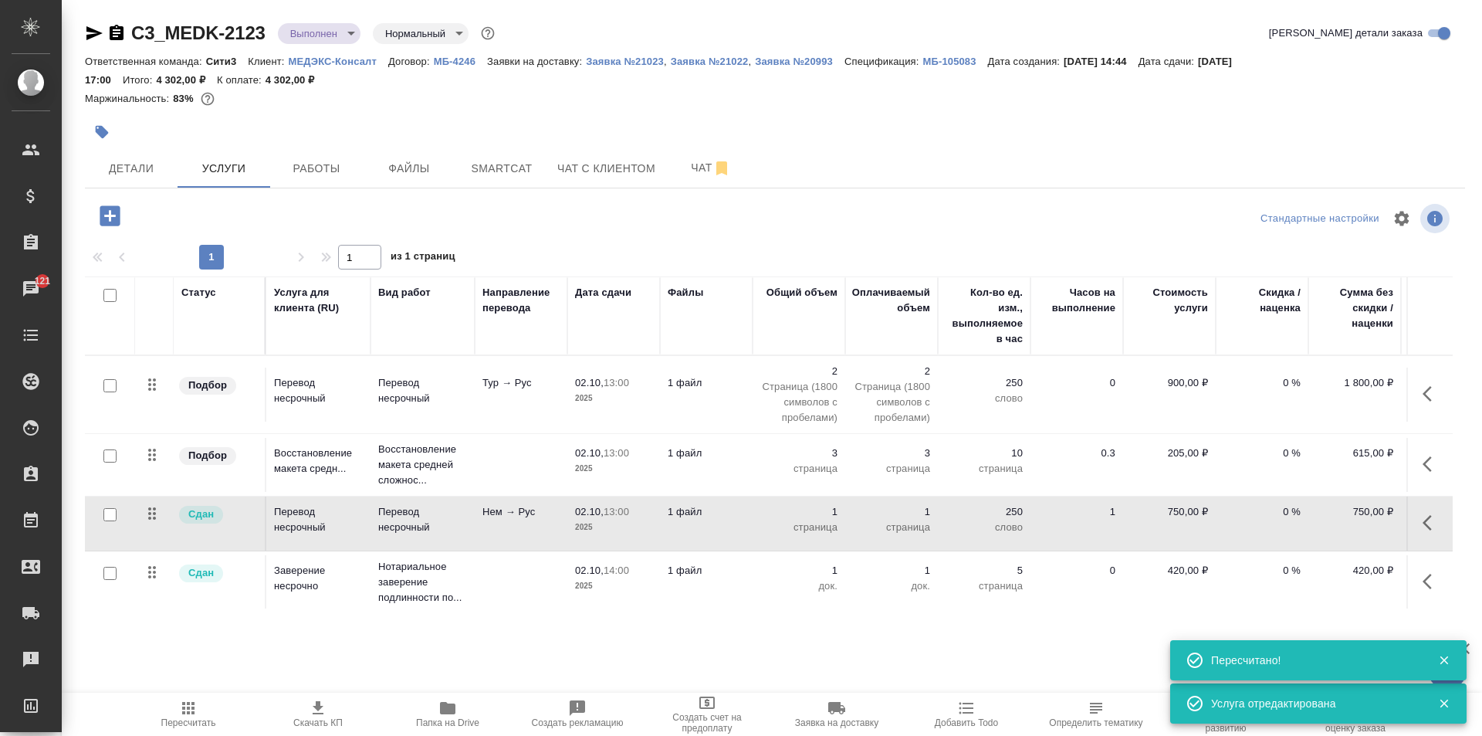
click at [521, 404] on td "Тур → Рус" at bounding box center [521, 394] width 93 height 54
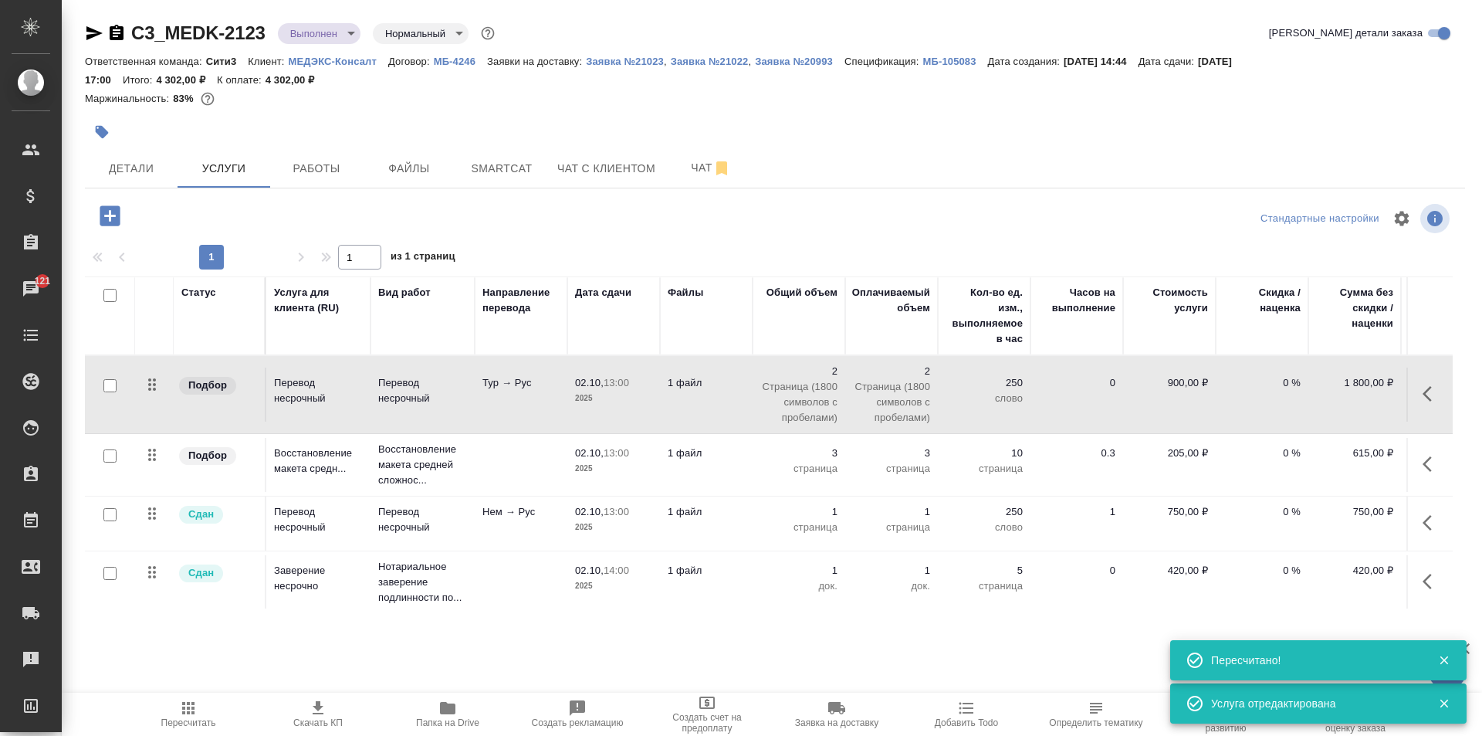
click at [521, 404] on td "Тур → Рус" at bounding box center [521, 394] width 93 height 54
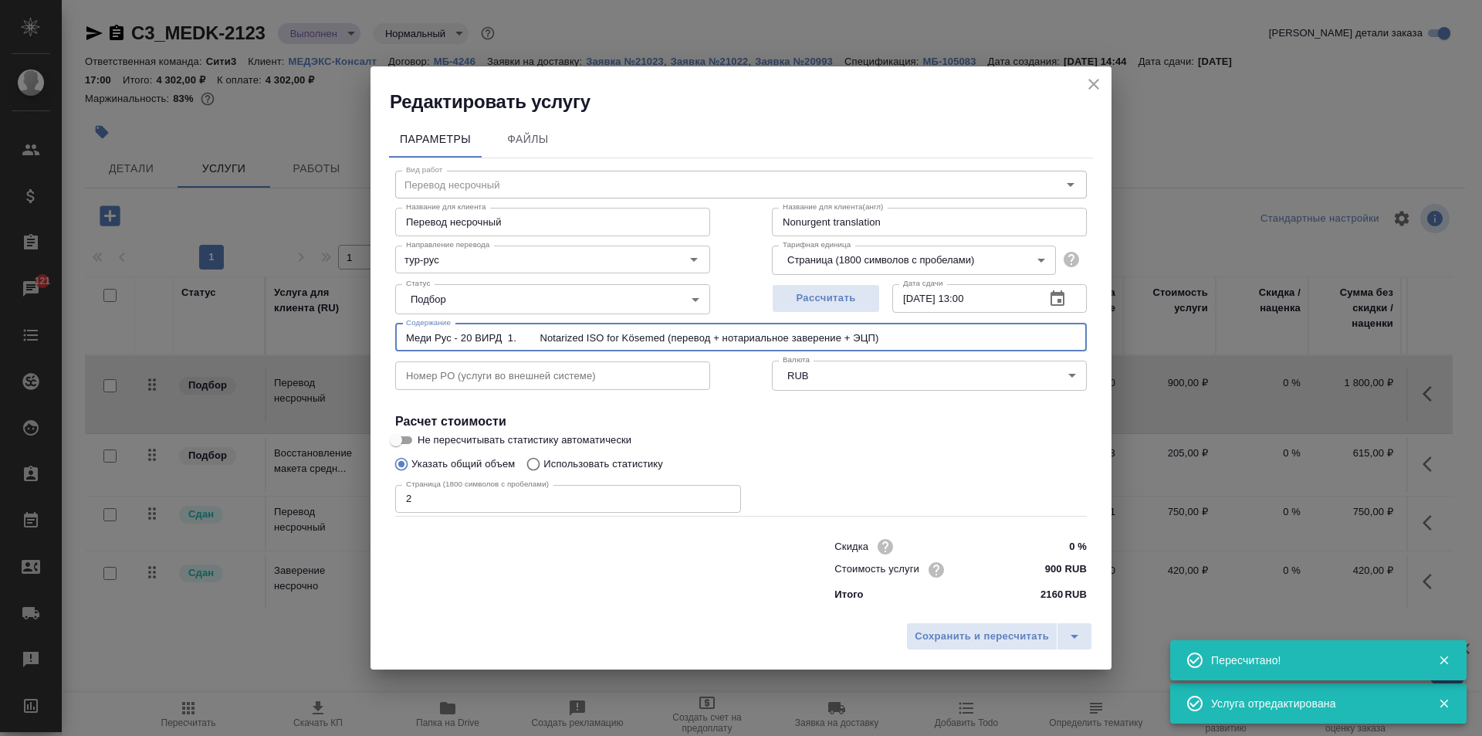
drag, startPoint x: 878, startPoint y: 332, endPoint x: 648, endPoint y: 336, distance: 230.0
click at [648, 336] on input "Меди Рус - 20 ВИРД 1. Notarized ISO for Kösemed (перевод + нотариальное заверен…" at bounding box center [741, 337] width 692 height 28
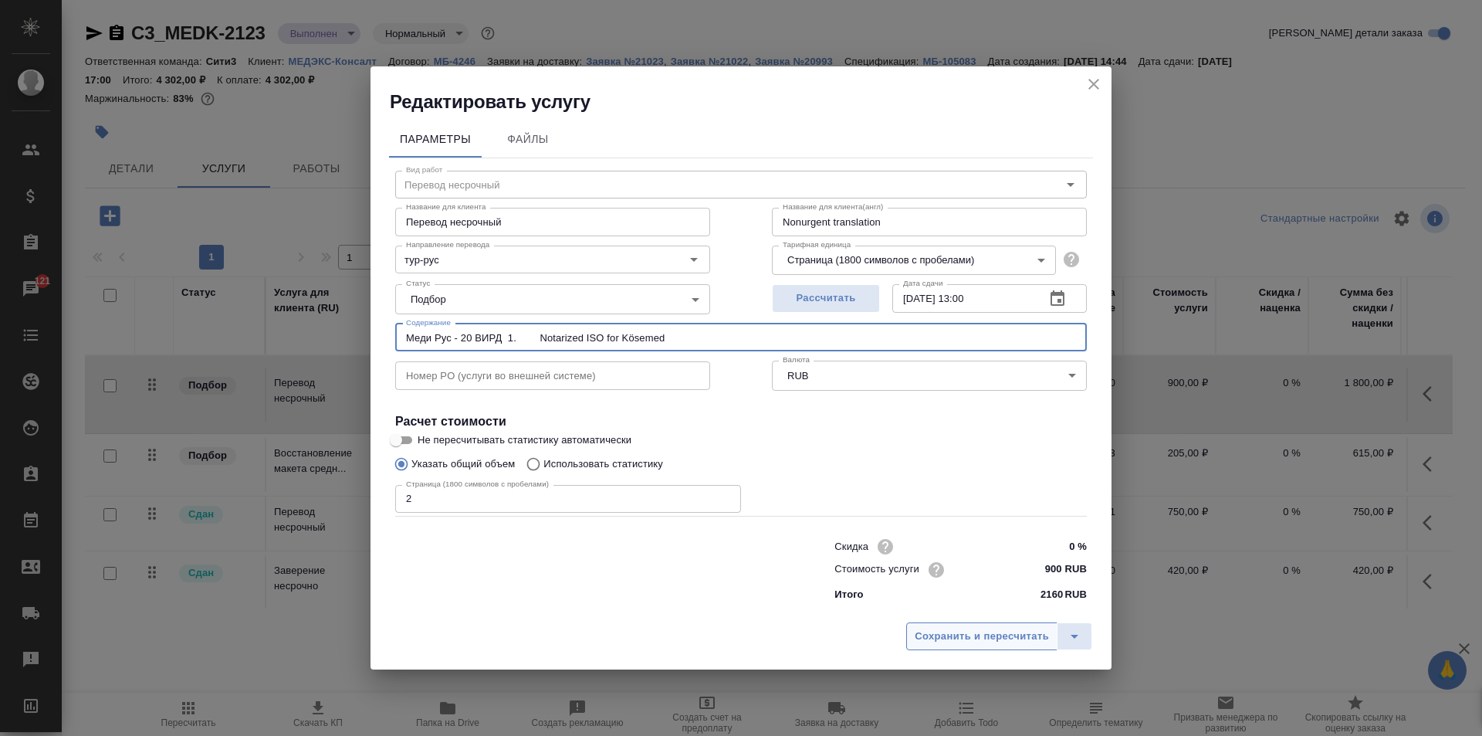
type input "Меди Рус - 20 ВИРД 1. Notarized ISO for Kösemed"
click at [1000, 634] on span "Сохранить и пересчитать" at bounding box center [982, 637] width 134 height 18
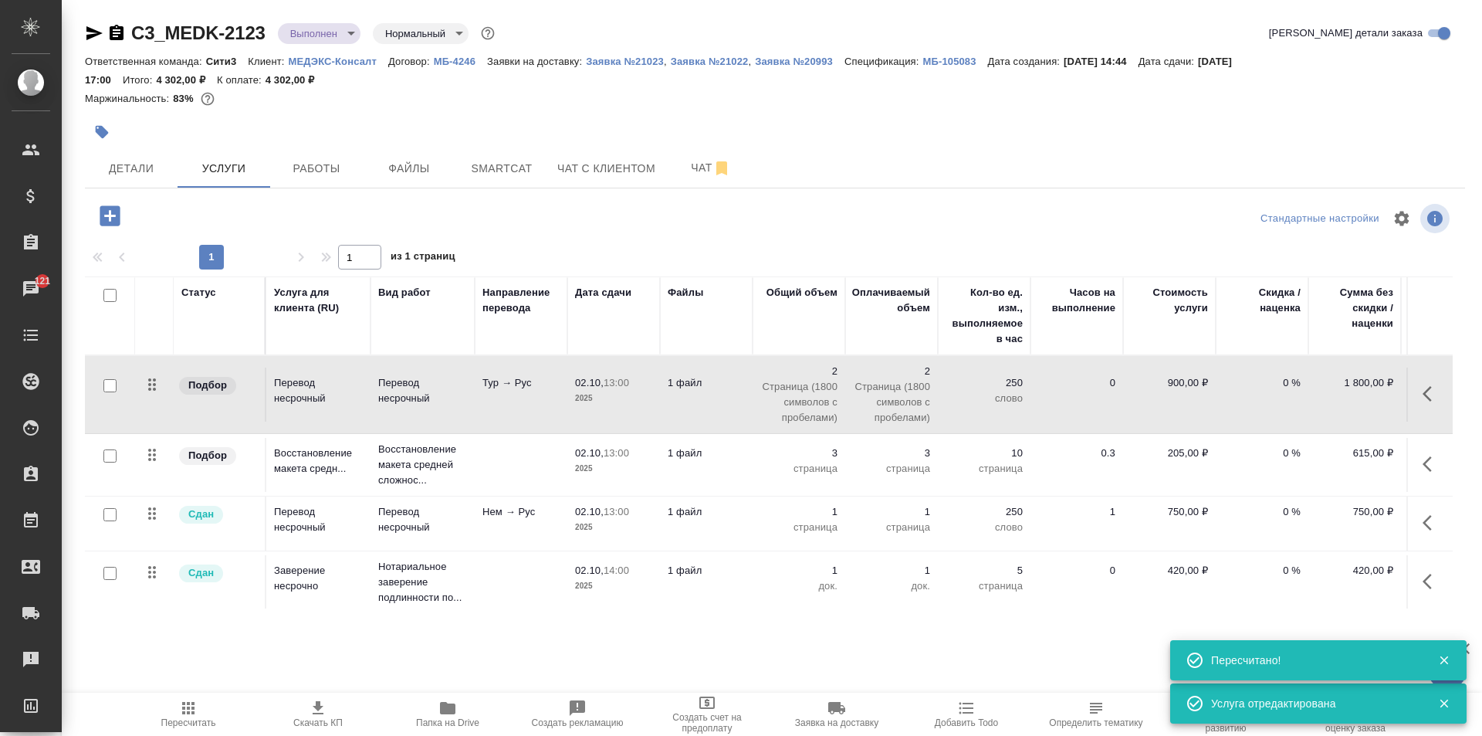
click at [526, 477] on td at bounding box center [521, 465] width 93 height 54
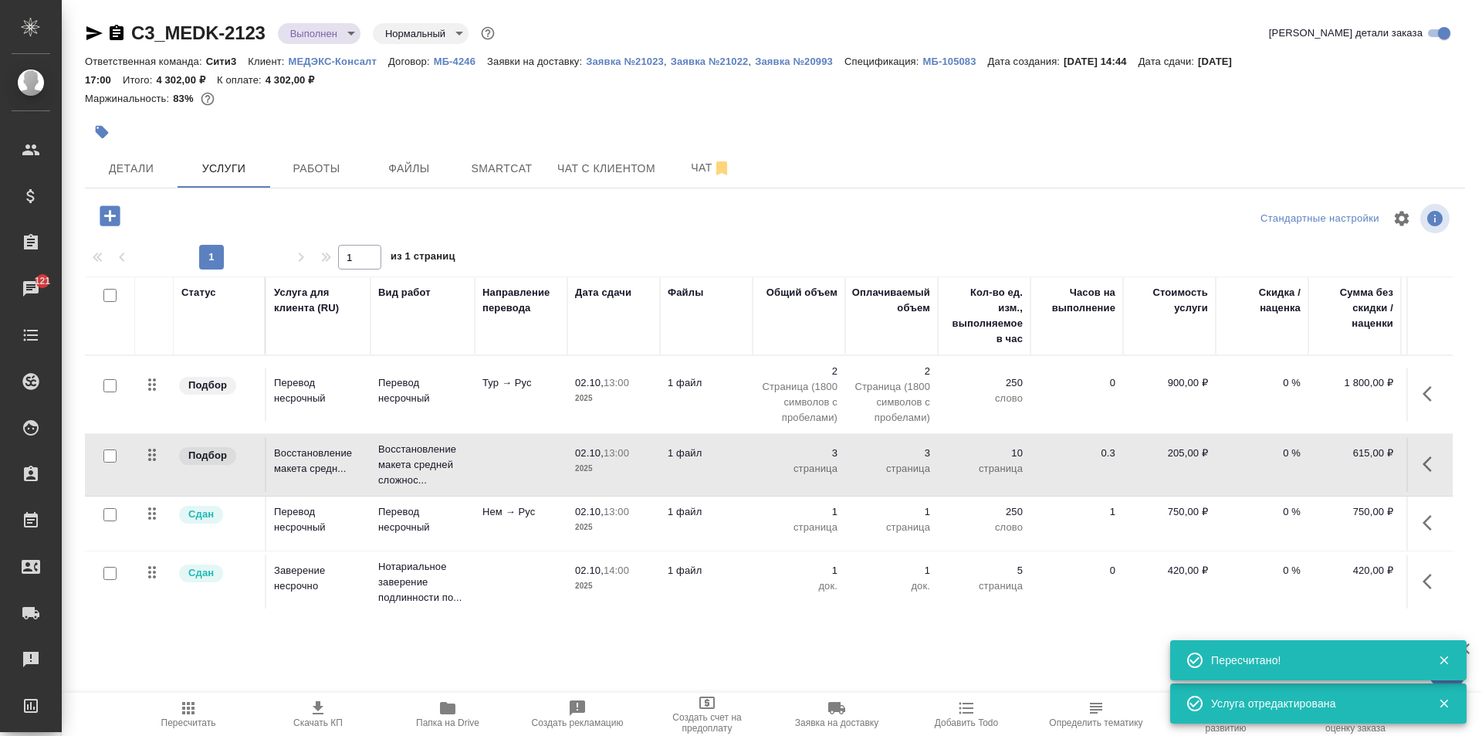
click at [526, 477] on td at bounding box center [521, 465] width 93 height 54
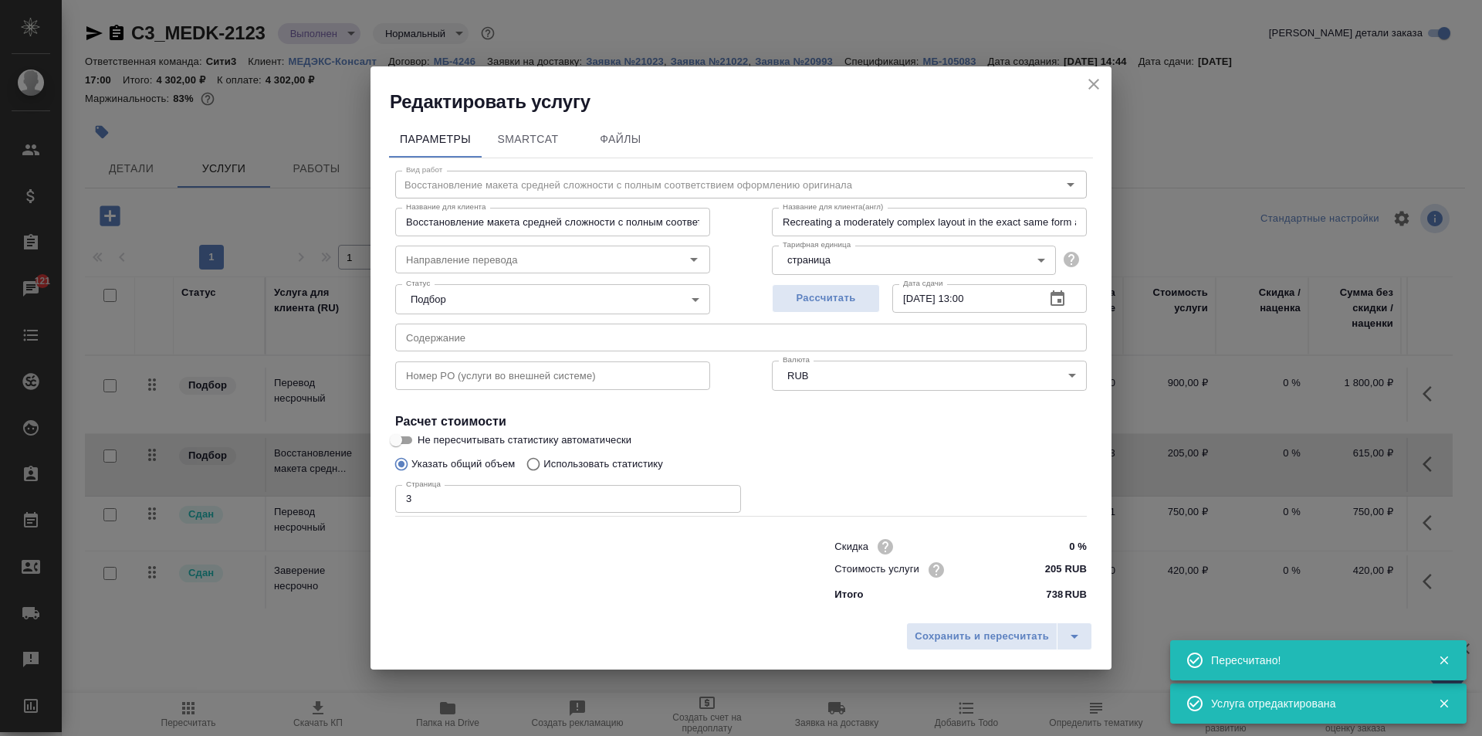
click at [602, 337] on input "text" at bounding box center [741, 337] width 692 height 28
paste input "Меди Рус - 20 ВИРД 1. Notarized ISO for Kösemed (перевод + нотариальное заверен…"
drag, startPoint x: 862, startPoint y: 337, endPoint x: 648, endPoint y: 333, distance: 214.6
click at [648, 333] on input "Меди Рус - 20 ВИРД 1. Notarized ISO for Kösemed (перевод + нотариальное заверен…" at bounding box center [741, 337] width 692 height 28
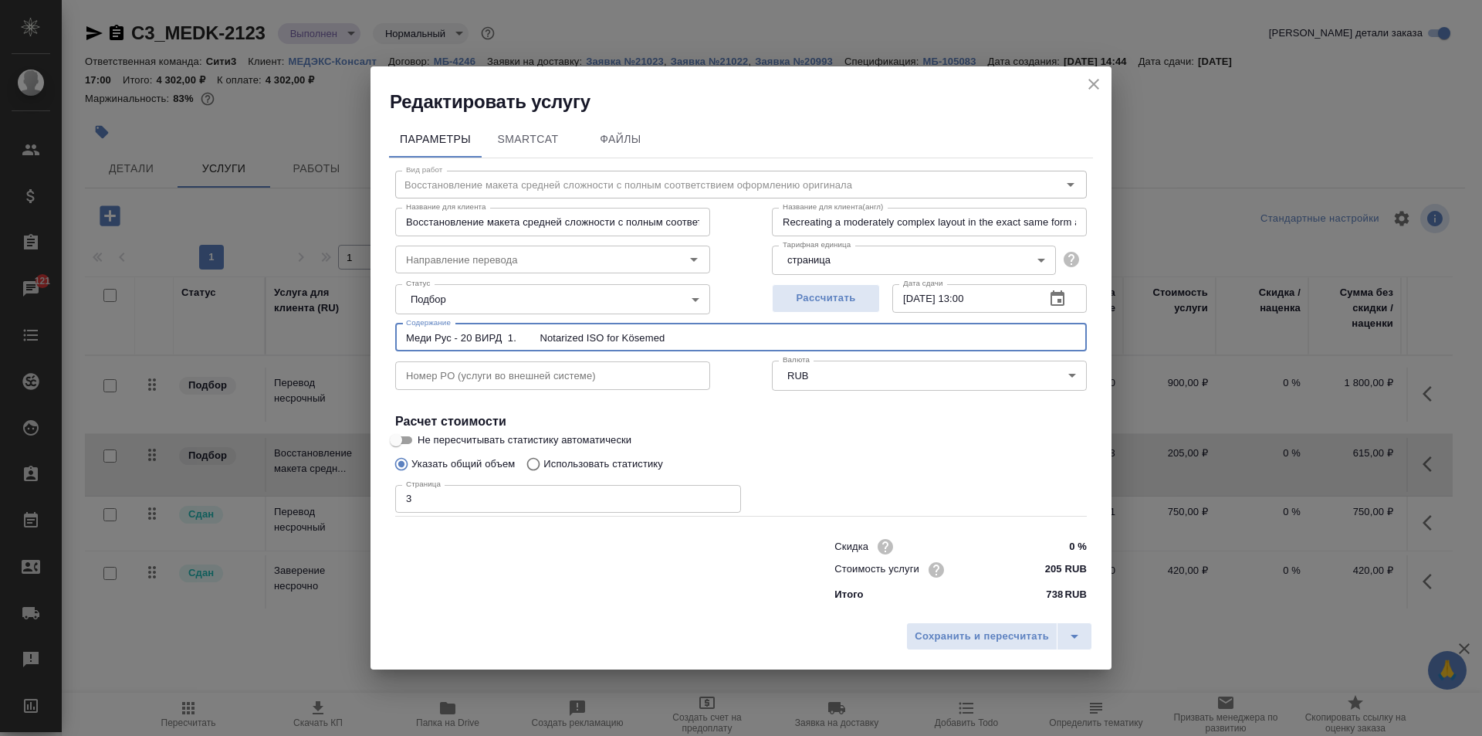
drag, startPoint x: 648, startPoint y: 333, endPoint x: 397, endPoint y: 320, distance: 251.2
click at [397, 320] on div "Вид работ Восстановление макета средней сложности с полным соответствием оформл…" at bounding box center [741, 383] width 704 height 450
type input "Меди Рус - 20 ВИРД 1. Notarized ISO for Kösemed"
click at [963, 640] on span "Сохранить и пересчитать" at bounding box center [982, 637] width 134 height 18
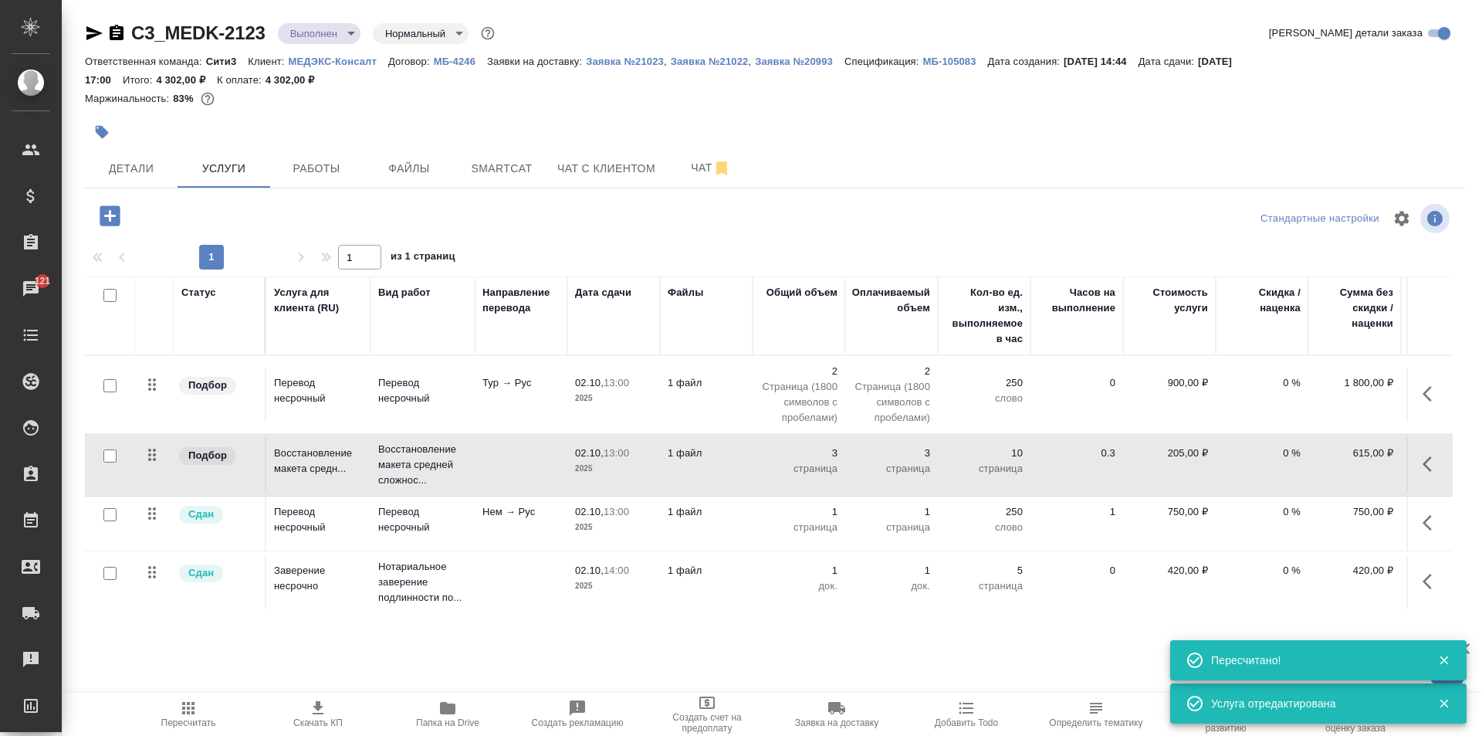
click at [518, 570] on td at bounding box center [521, 582] width 93 height 54
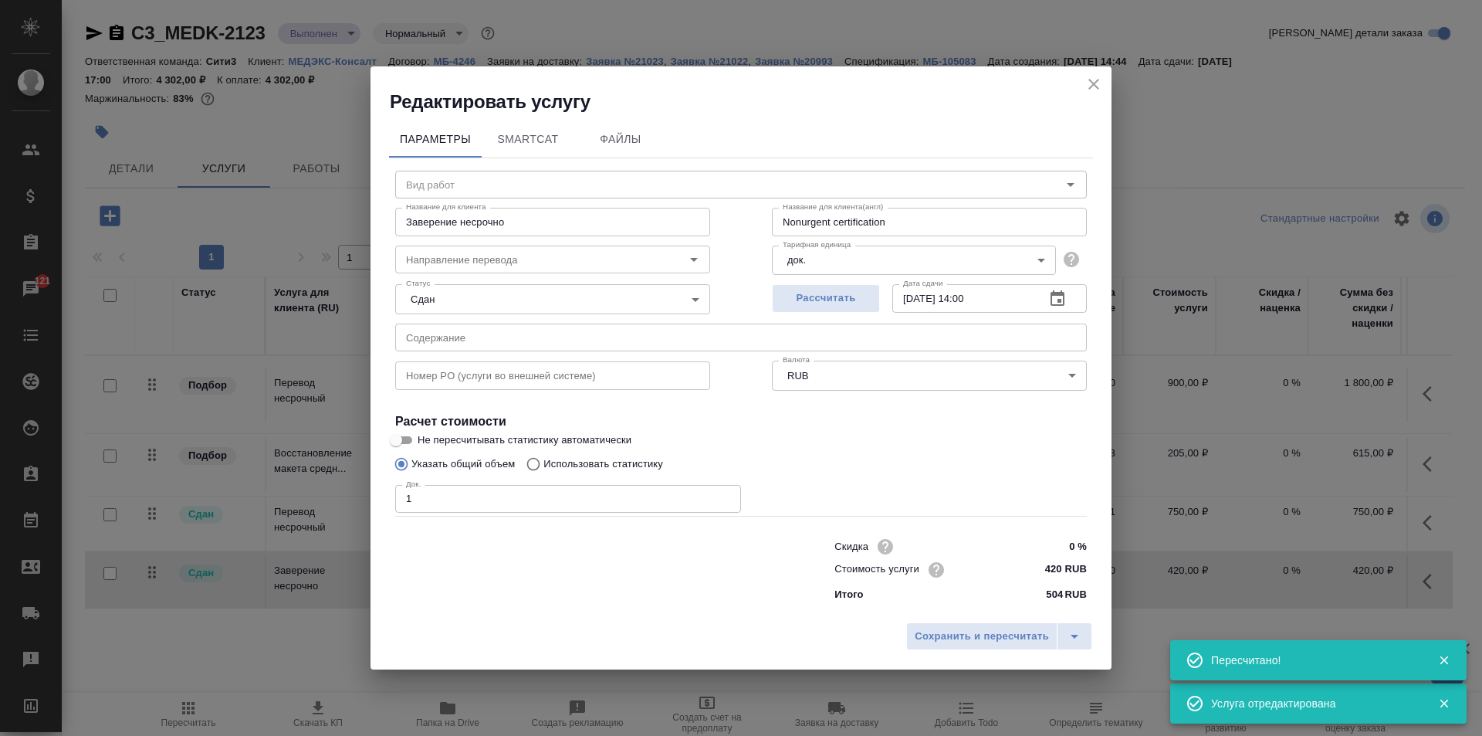
type input "Нотариальное заверение подлинности подписи"
click at [607, 340] on input "text" at bounding box center [741, 337] width 692 height 28
paste input "Меди Рус - 20 ВИРД 1. Notarized ISO for Kösemed"
type input "Меди Рус - 20 ВИРД 1. Notarized ISO for Kösemed"
click at [937, 628] on span "Сохранить и пересчитать" at bounding box center [982, 637] width 134 height 18
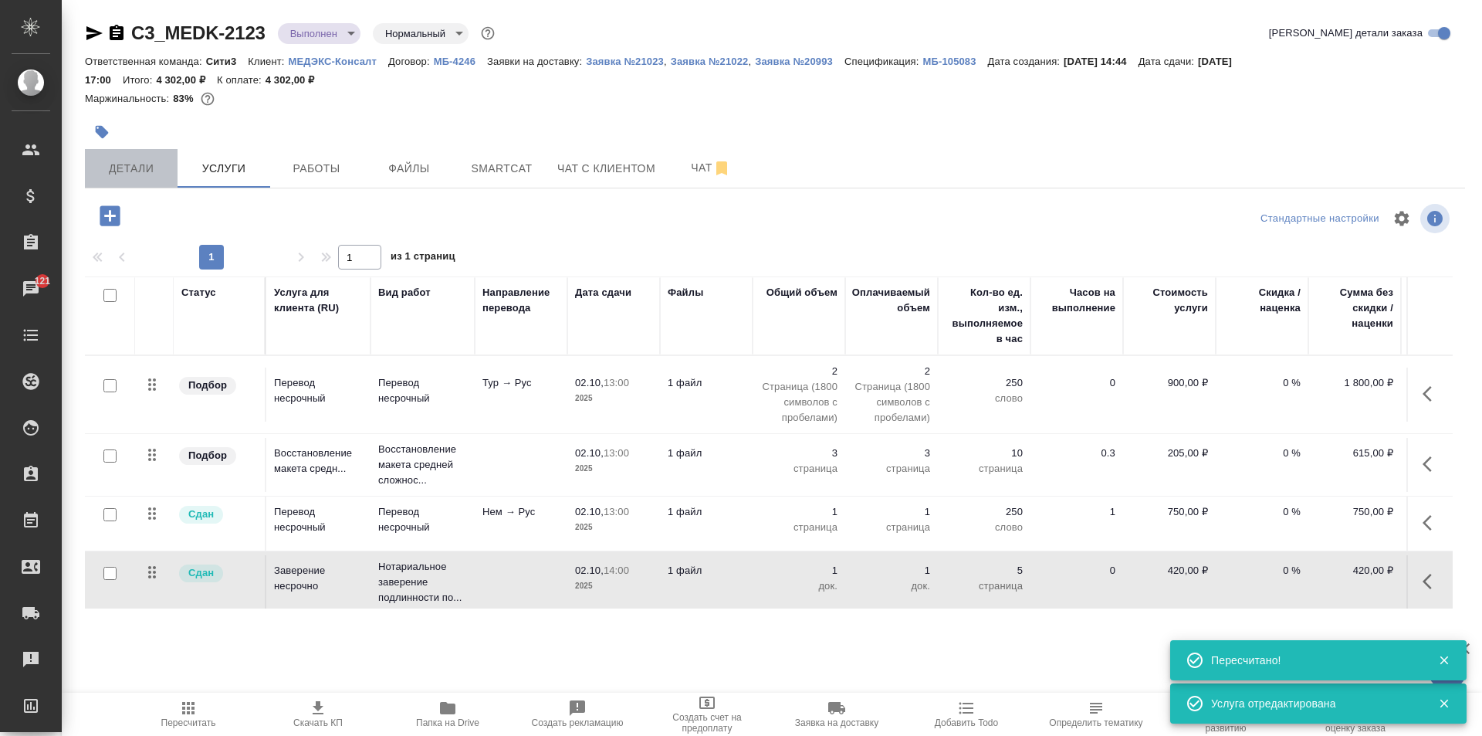
click at [143, 157] on button "Детали" at bounding box center [131, 168] width 93 height 39
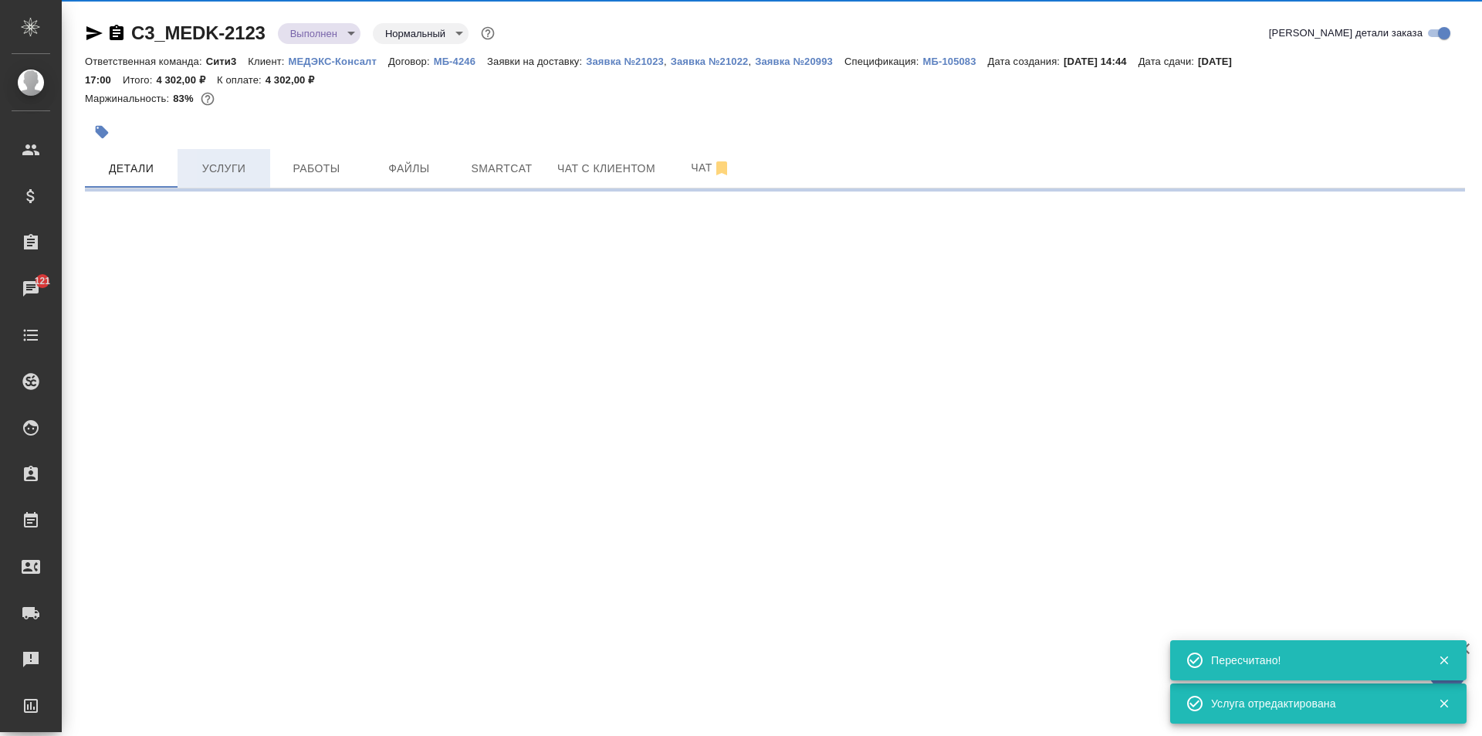
select select "RU"
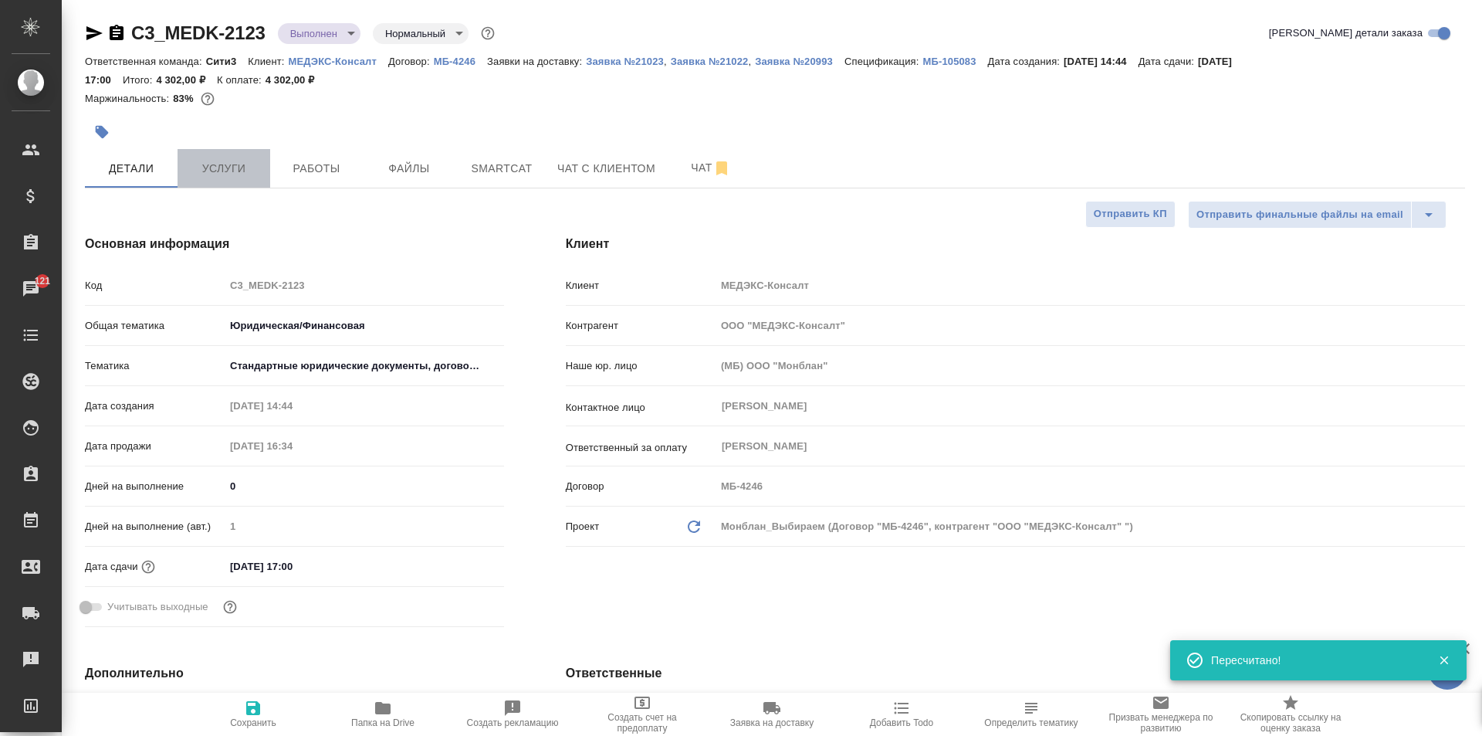
click at [202, 157] on button "Услуги" at bounding box center [224, 168] width 93 height 39
type textarea "x"
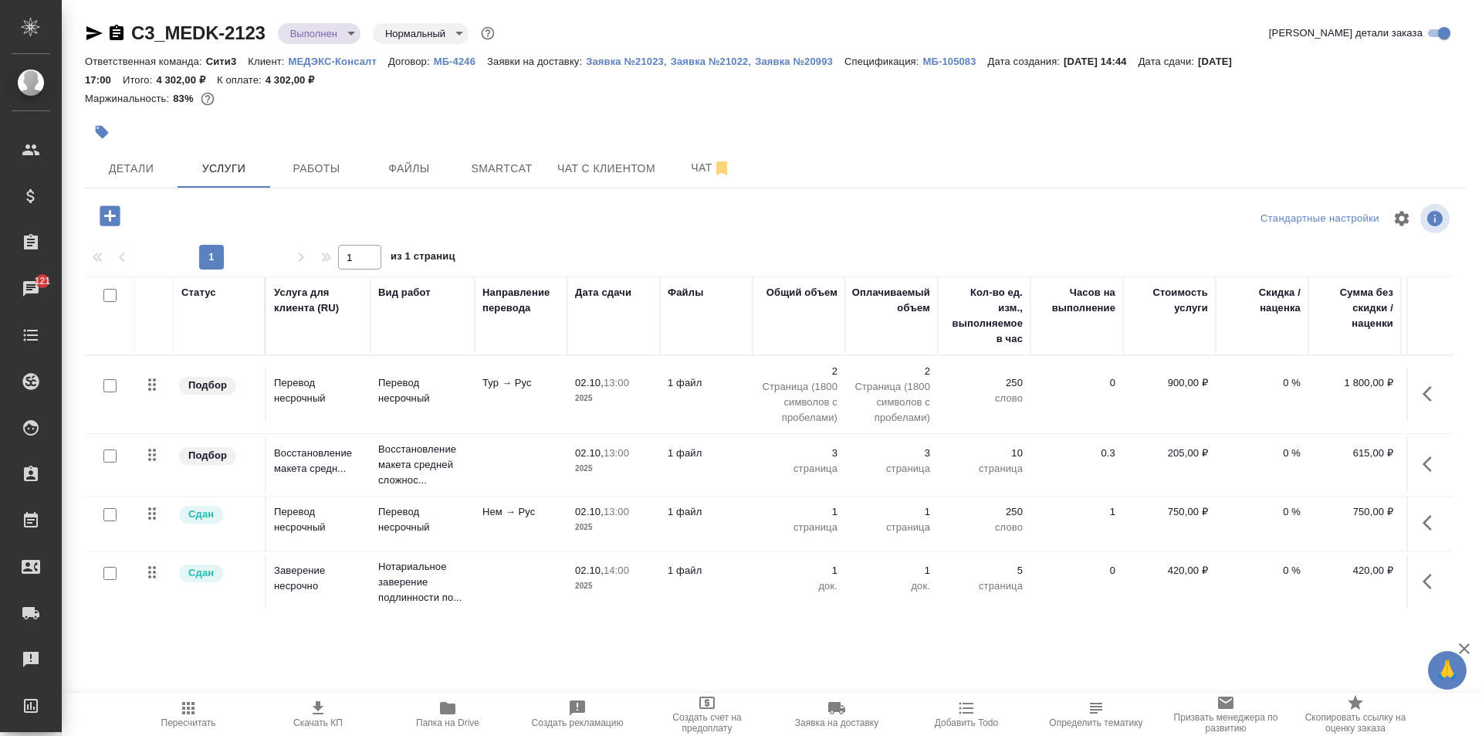
click at [546, 399] on td "Тур → Рус" at bounding box center [521, 394] width 93 height 54
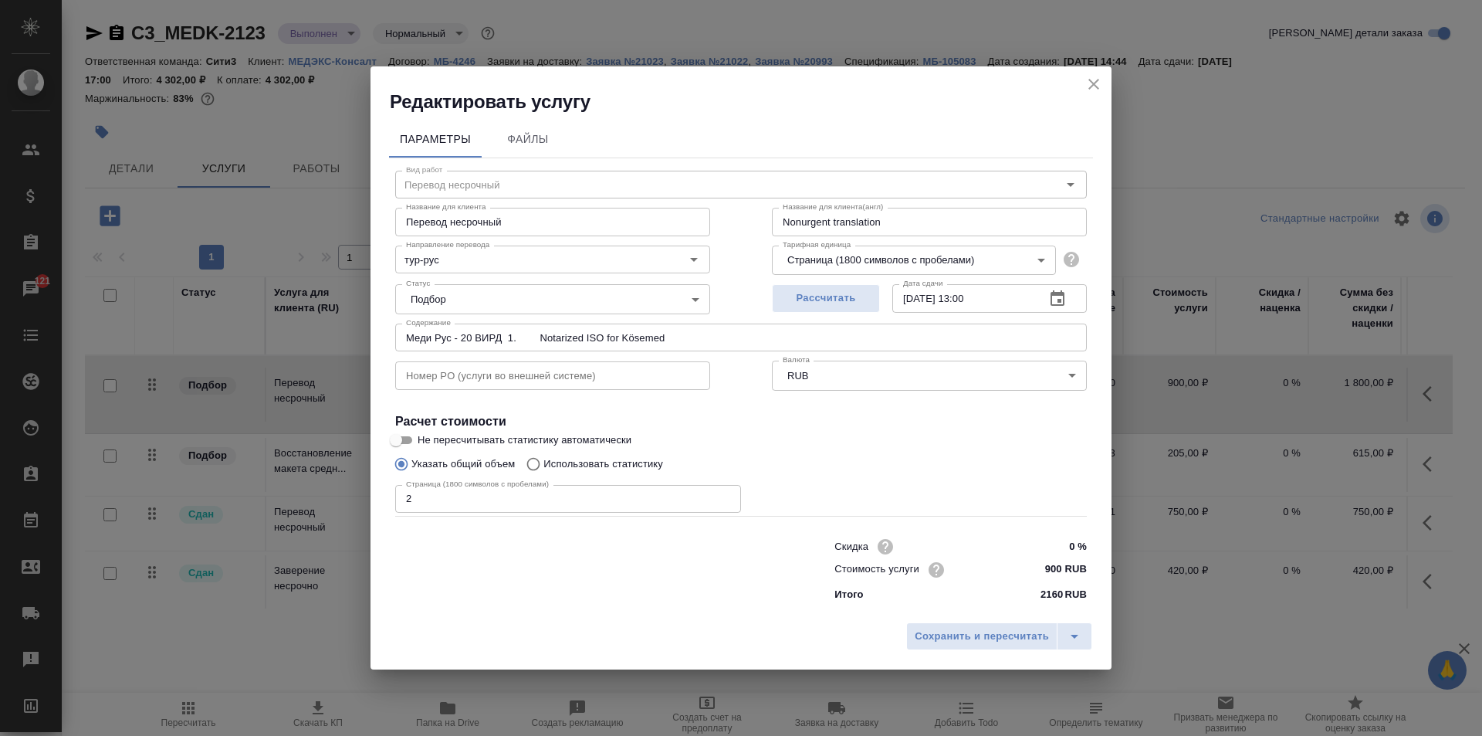
click at [1090, 88] on icon "close" at bounding box center [1093, 84] width 11 height 11
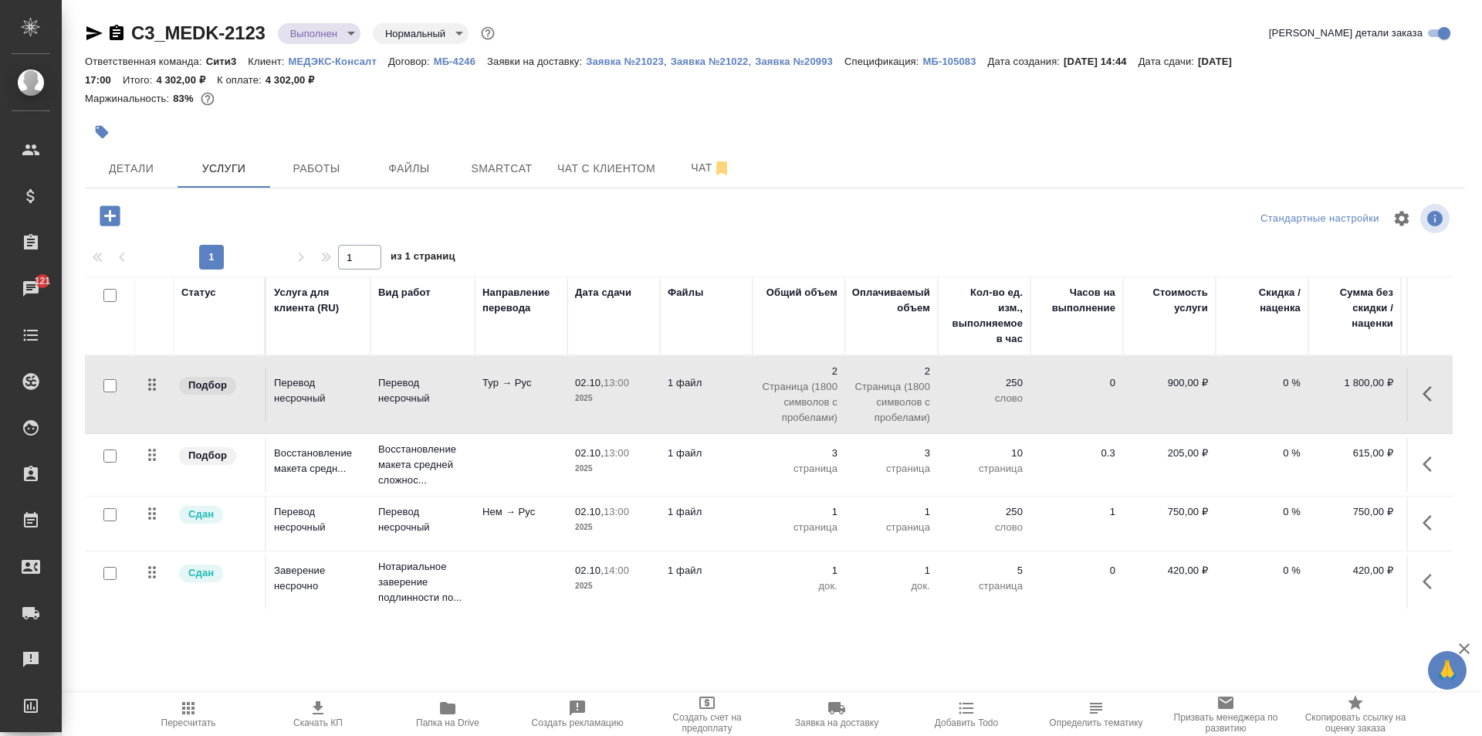
click at [483, 489] on td at bounding box center [521, 465] width 93 height 54
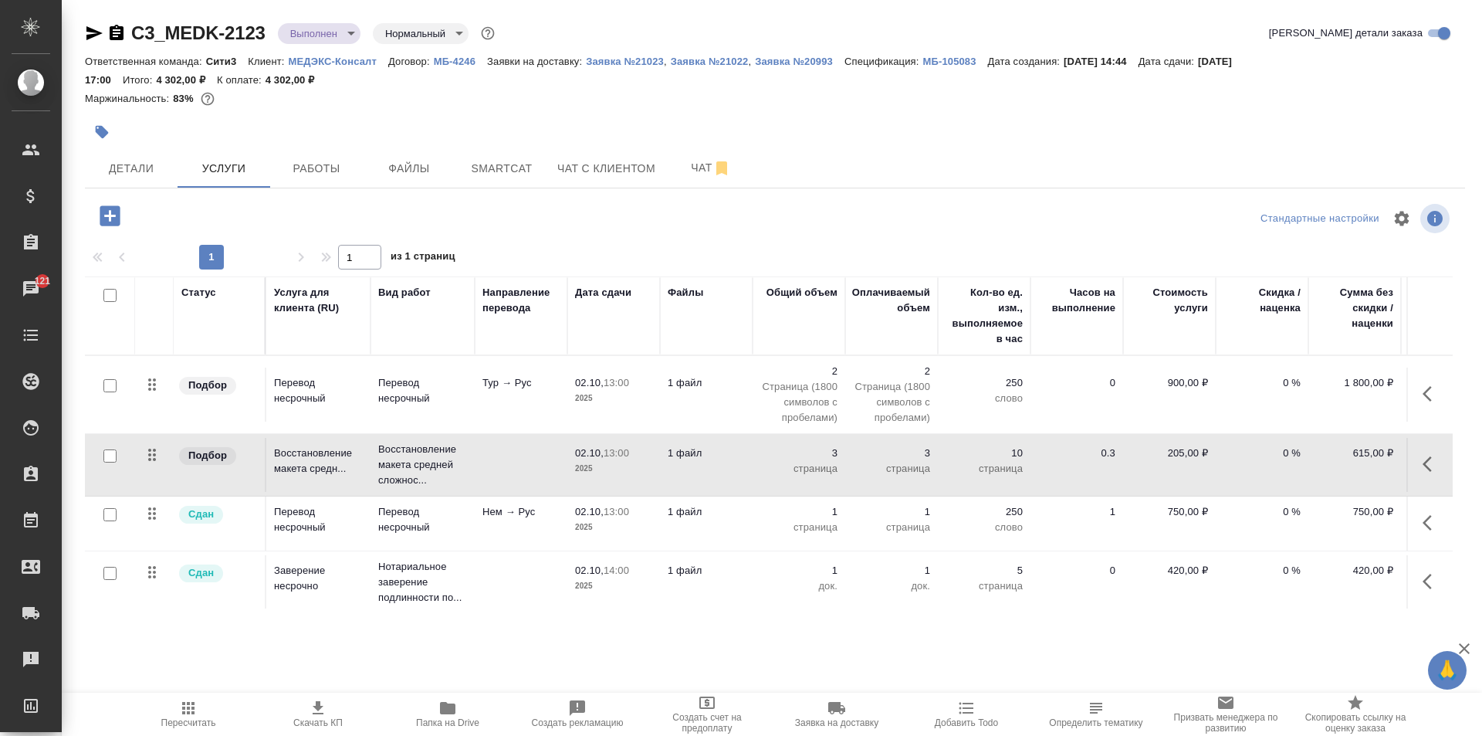
click at [483, 489] on td at bounding box center [521, 465] width 93 height 54
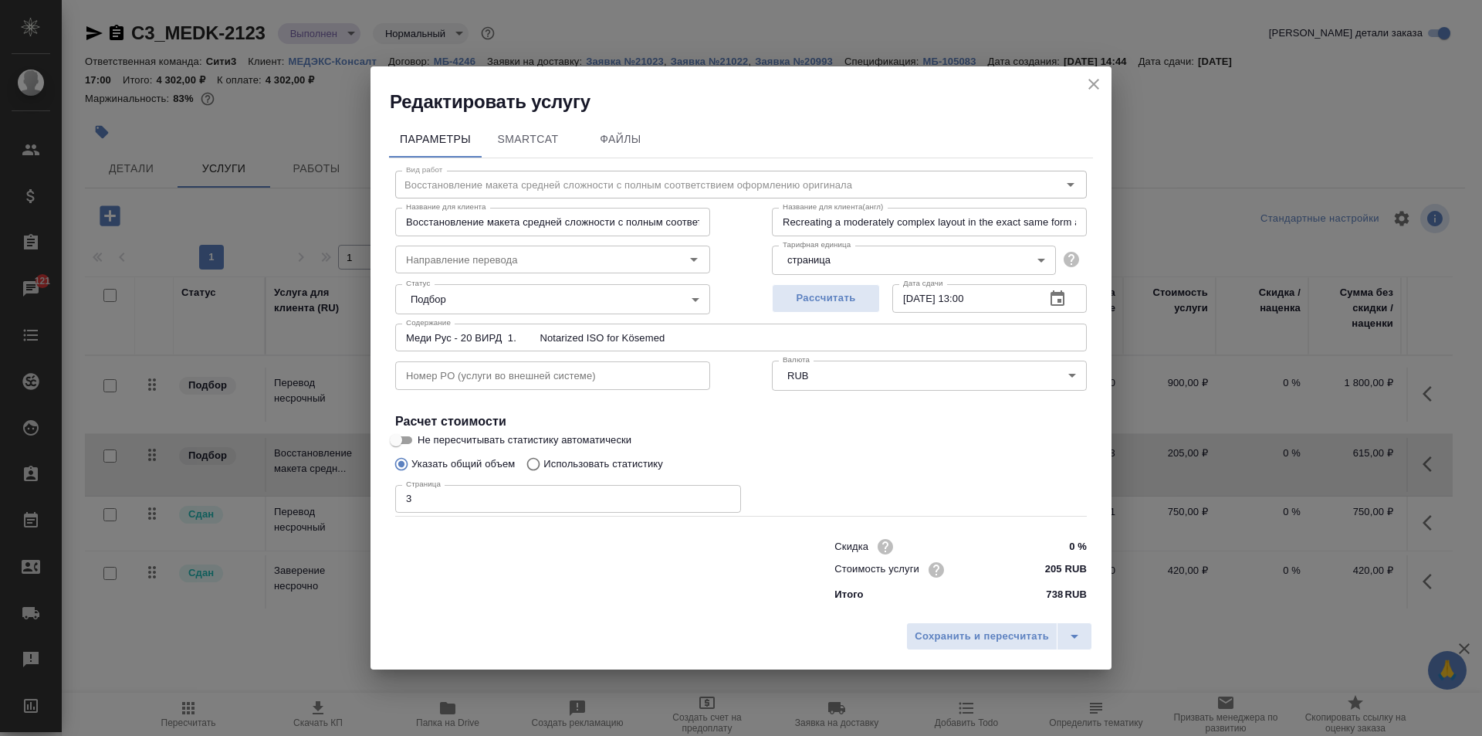
click at [1107, 81] on div "Редактировать услугу" at bounding box center [740, 90] width 741 height 48
click at [1104, 81] on button "close" at bounding box center [1093, 84] width 23 height 23
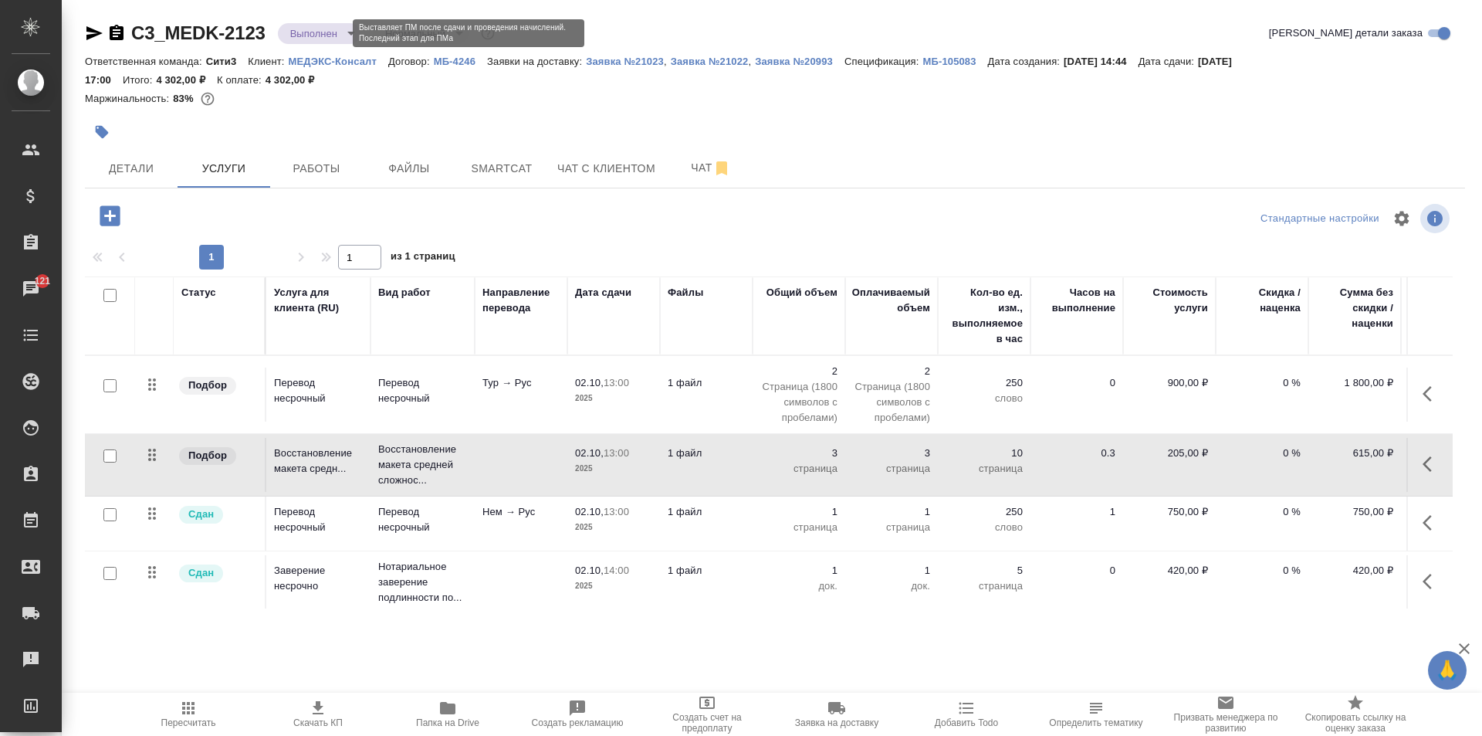
click at [319, 39] on body "🙏 .cls-1 fill:#fff; AWATERA Galisheva Mariya Клиенты Спецификации Заказы 121 Ча…" at bounding box center [741, 368] width 1482 height 736
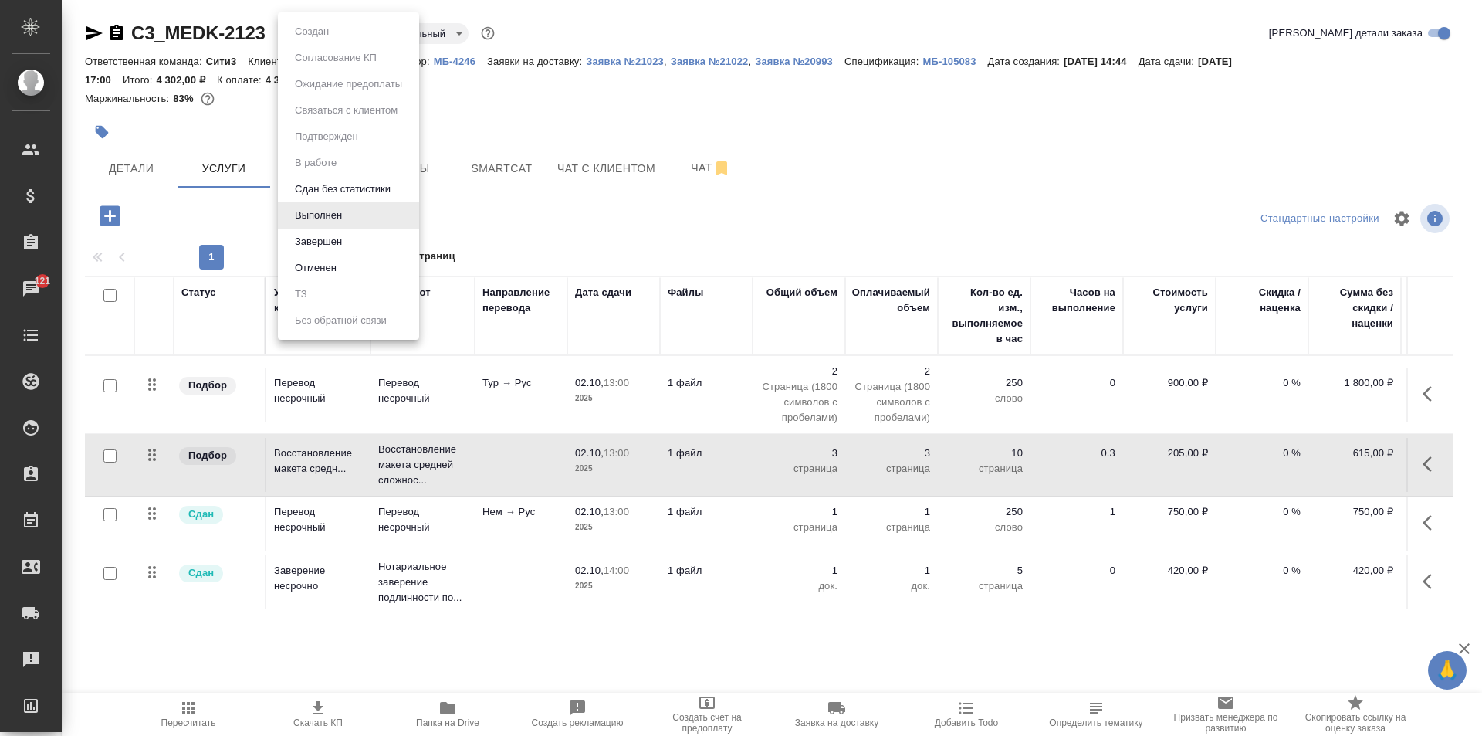
click at [383, 232] on li "Завершен" at bounding box center [348, 241] width 141 height 26
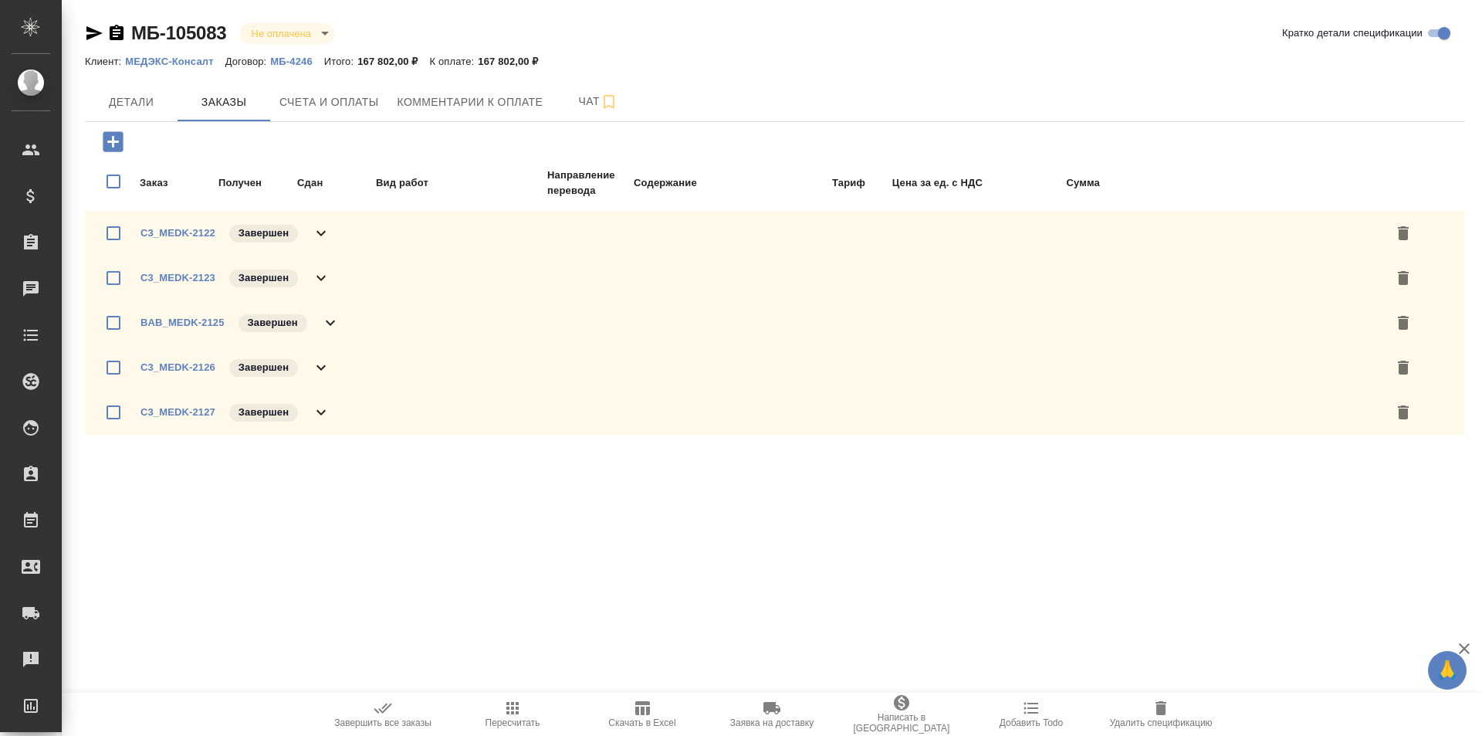
click at [325, 278] on icon at bounding box center [321, 278] width 19 height 19
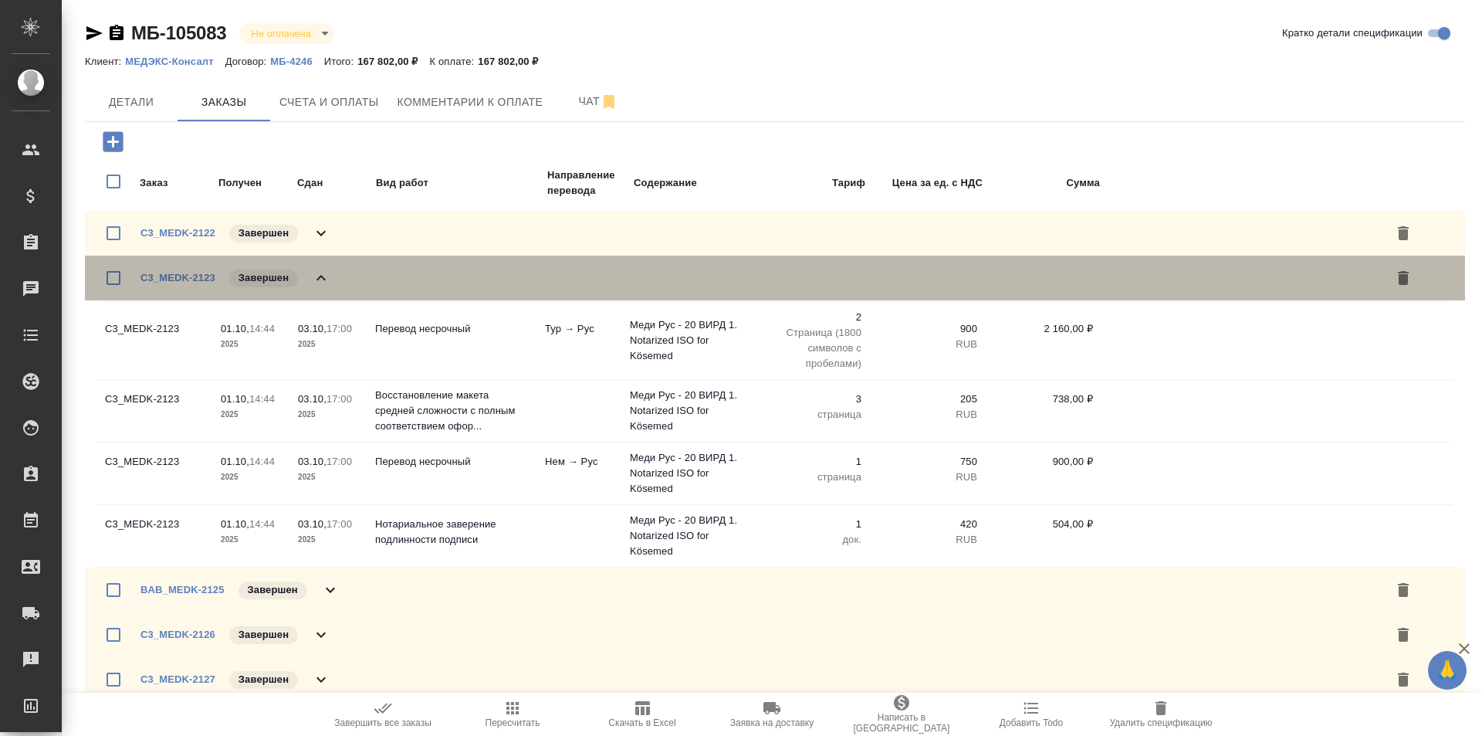
click at [325, 278] on icon at bounding box center [321, 278] width 19 height 19
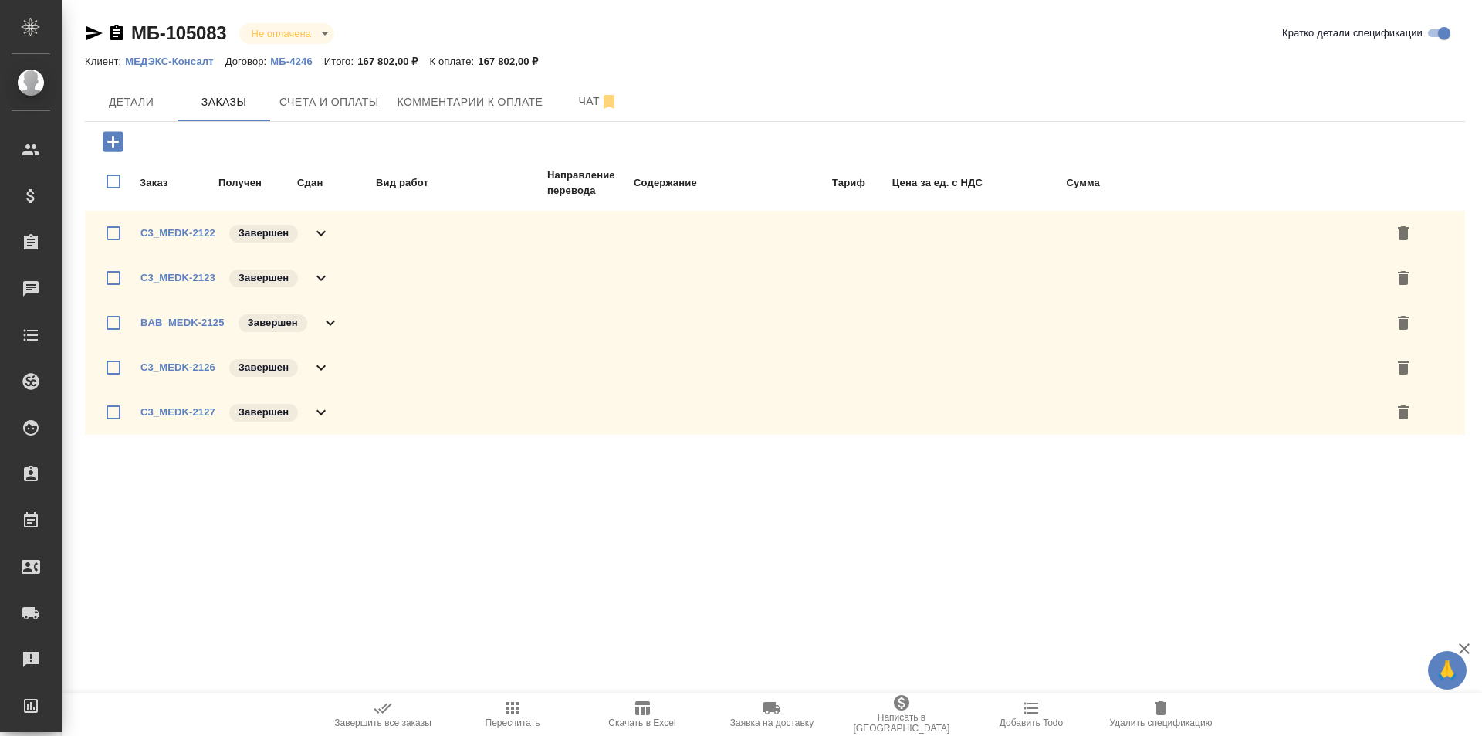
click at [326, 328] on icon at bounding box center [330, 322] width 19 height 19
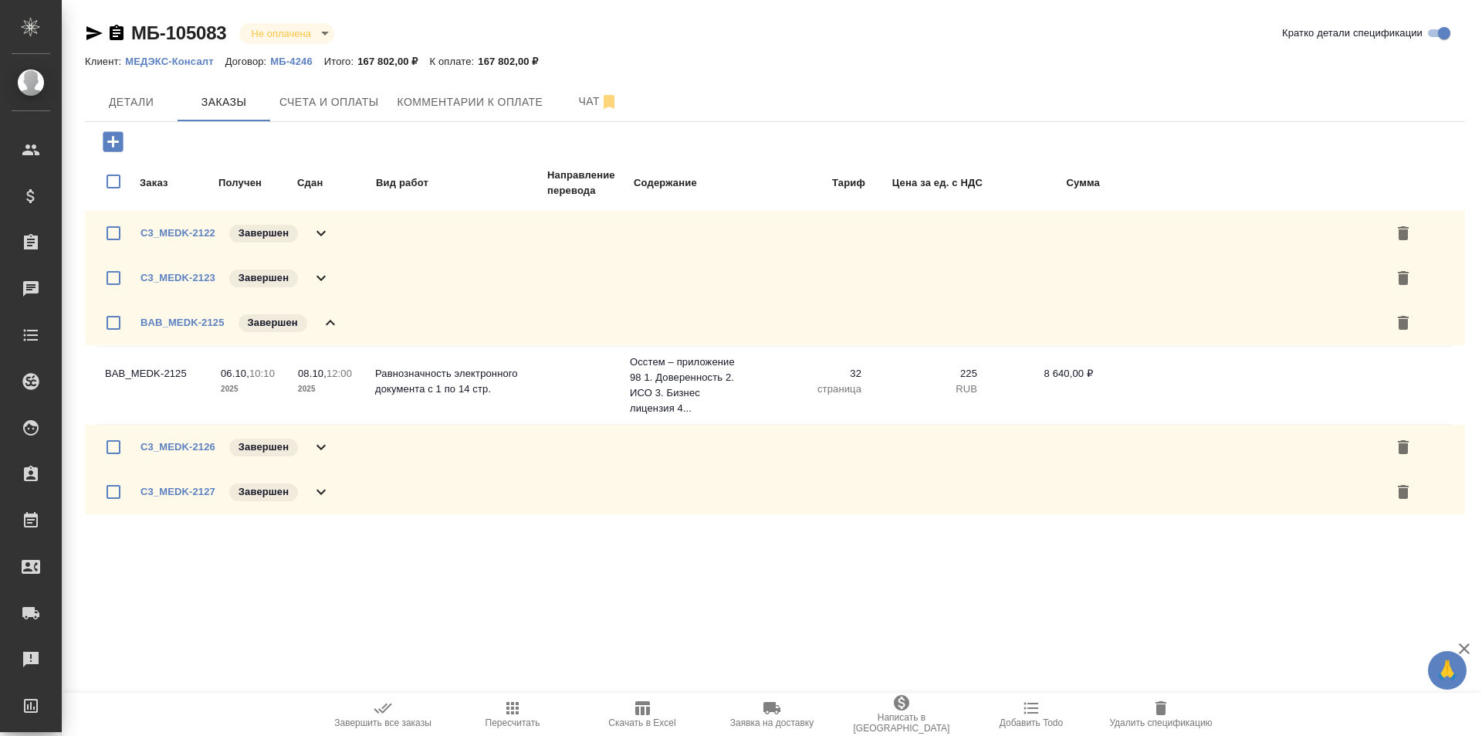
click at [326, 327] on icon at bounding box center [330, 322] width 19 height 19
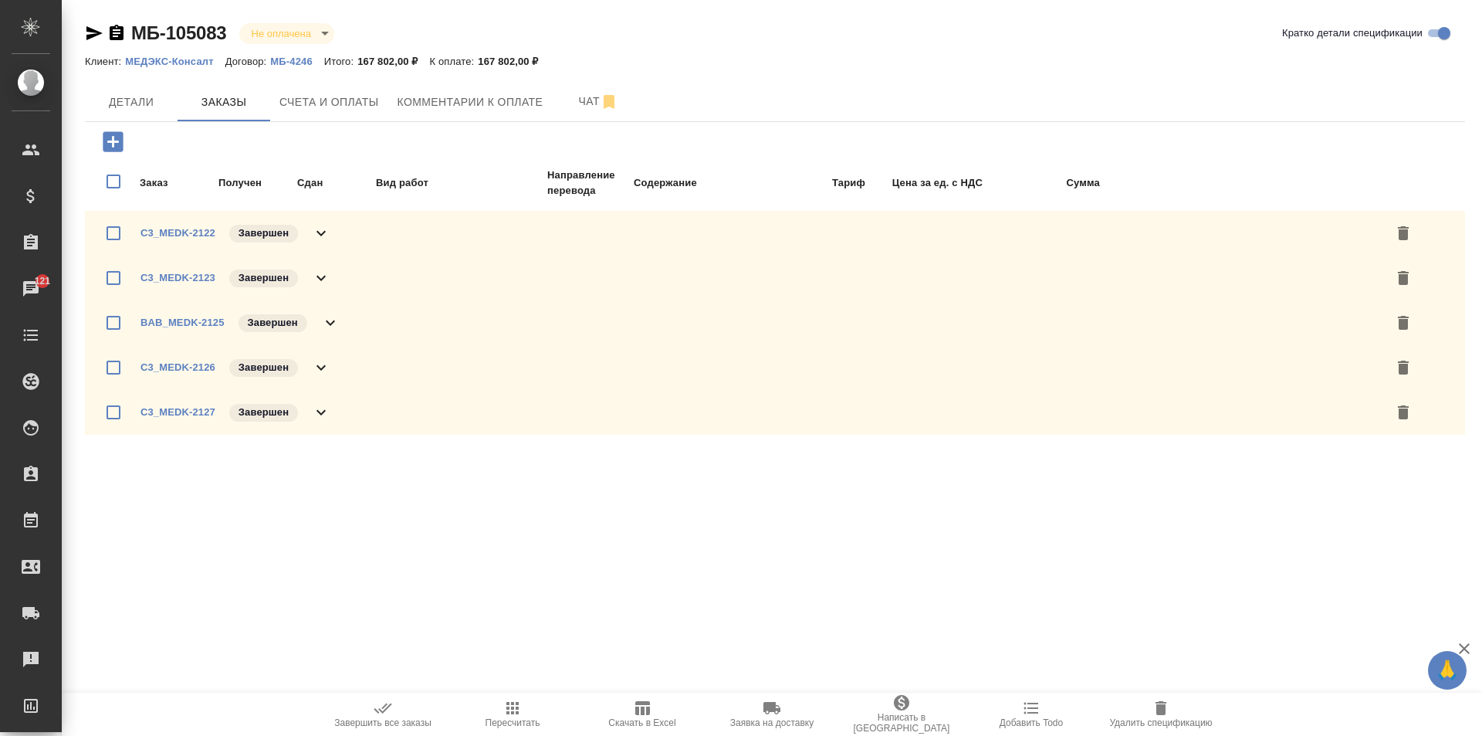
click at [322, 364] on icon at bounding box center [321, 367] width 19 height 19
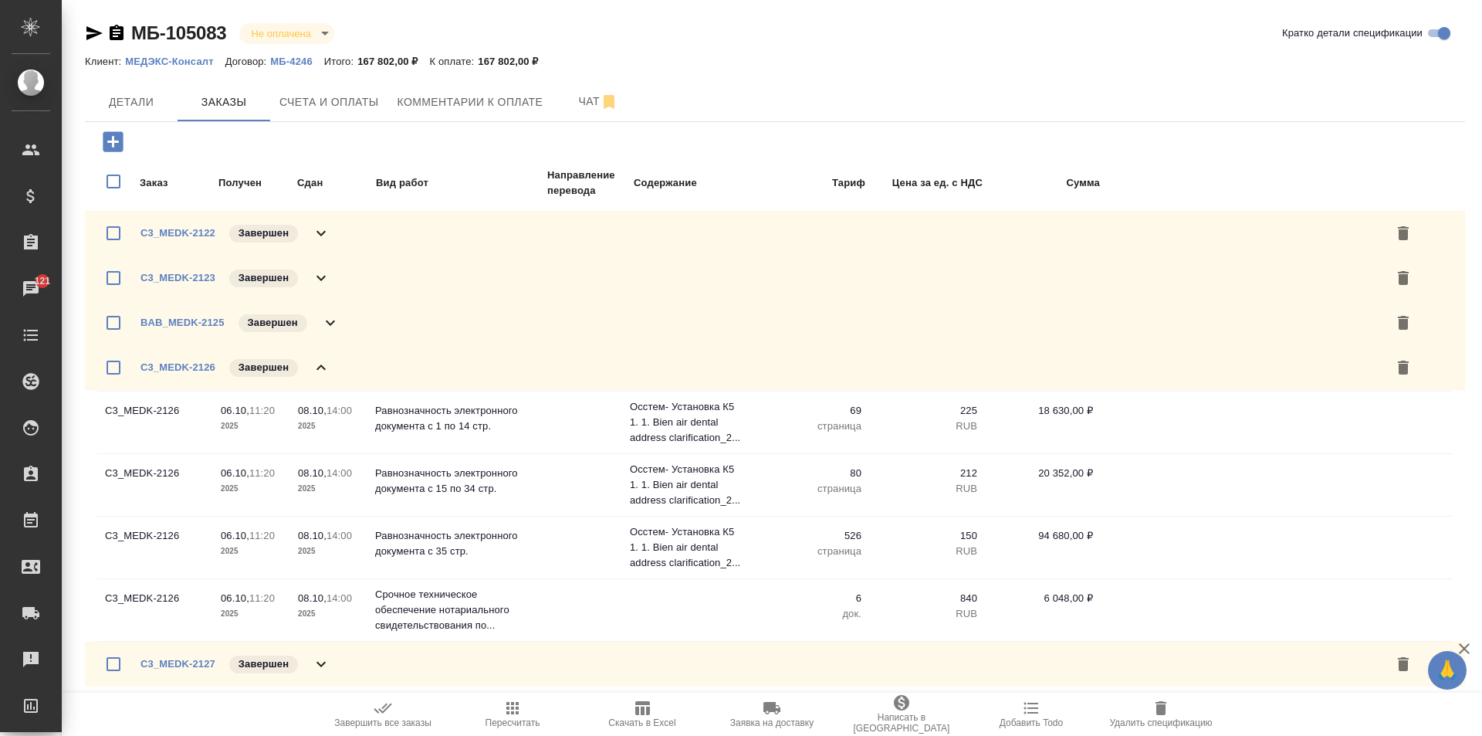
click at [181, 360] on span "C3_MEDK-2126" at bounding box center [177, 367] width 75 height 15
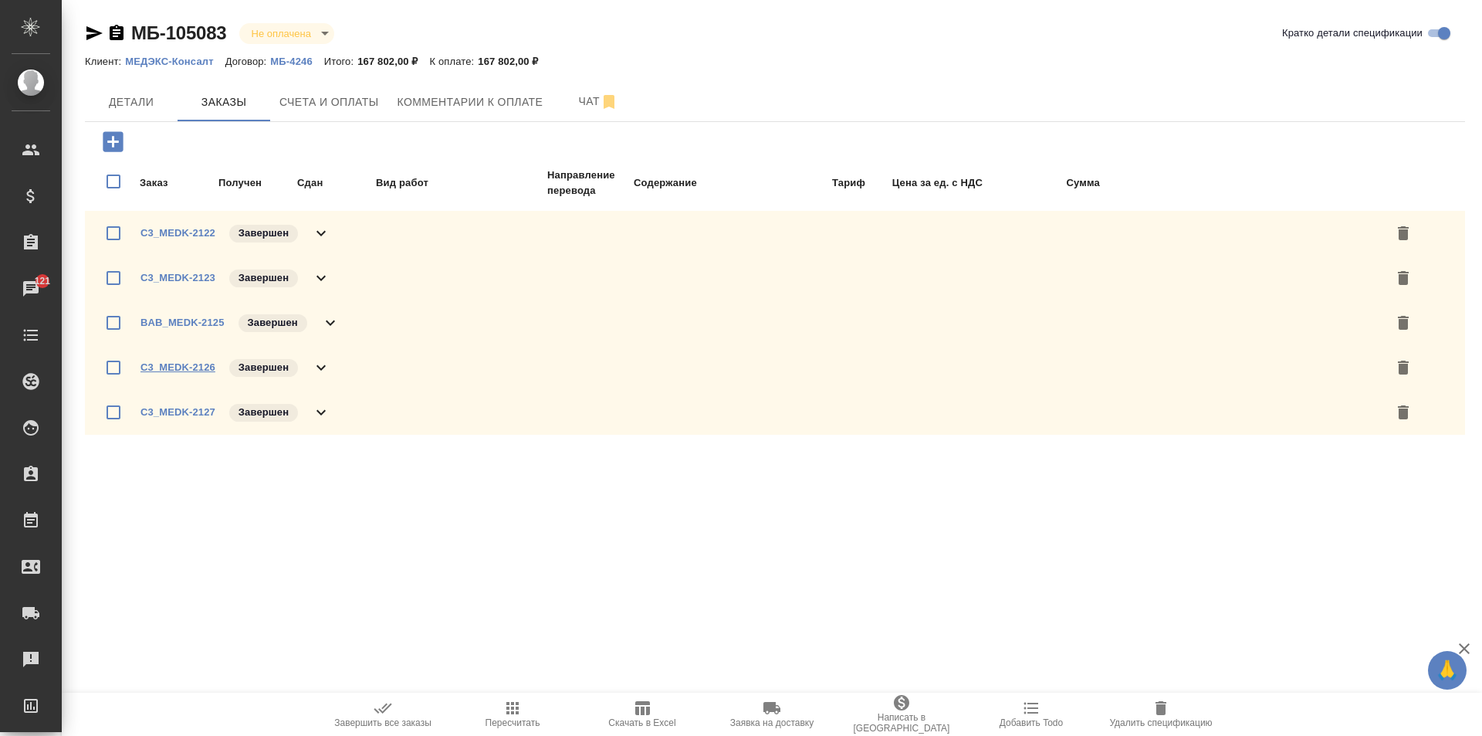
click at [200, 367] on link "C3_MEDK-2126" at bounding box center [177, 367] width 75 height 12
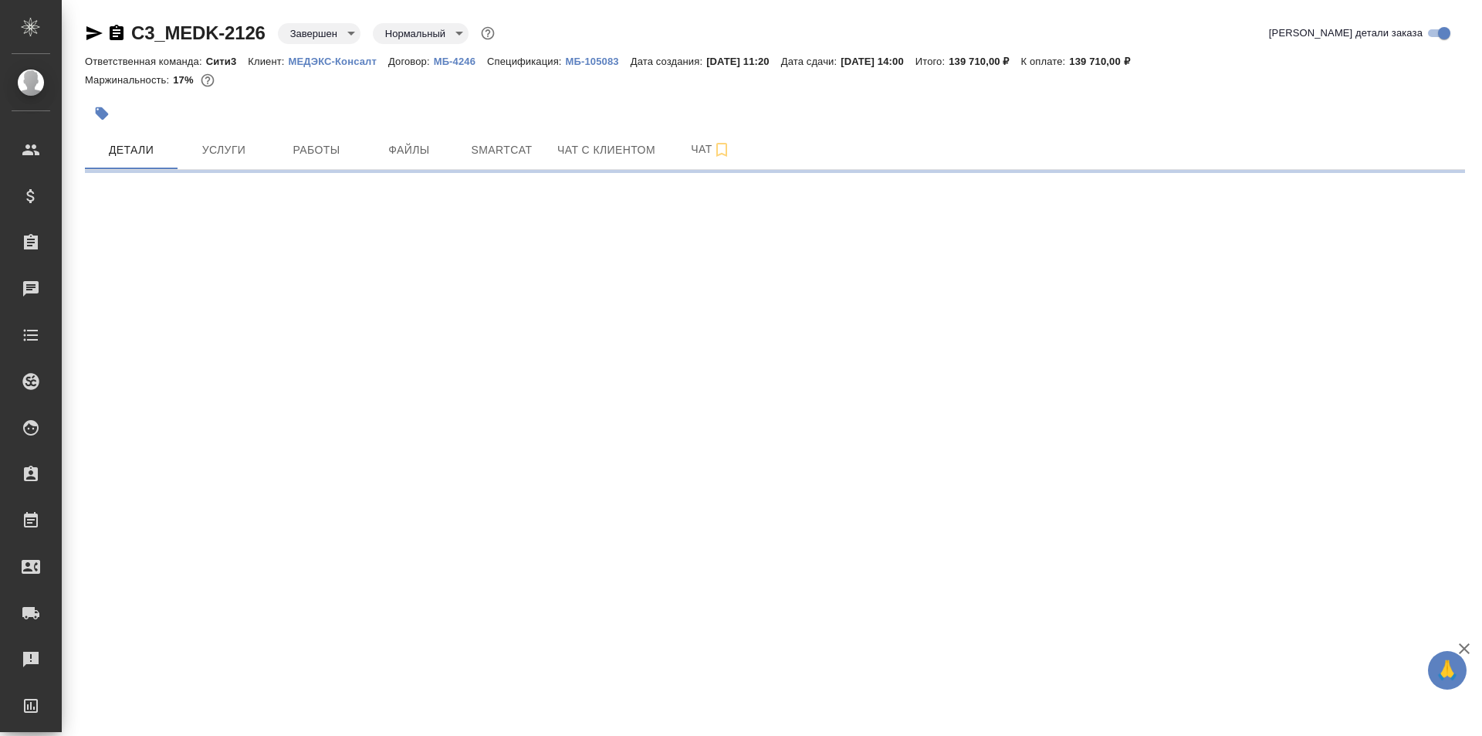
select select "RU"
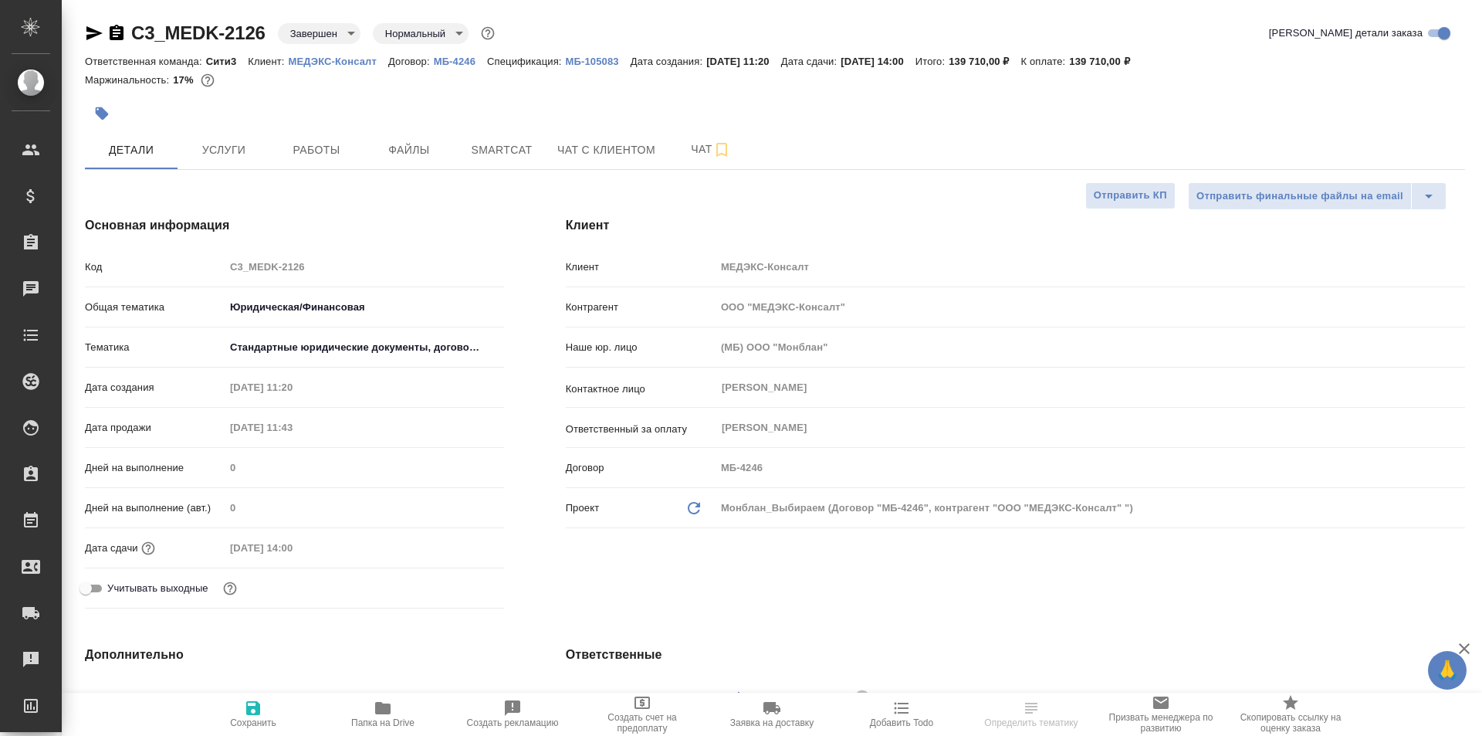
type textarea "x"
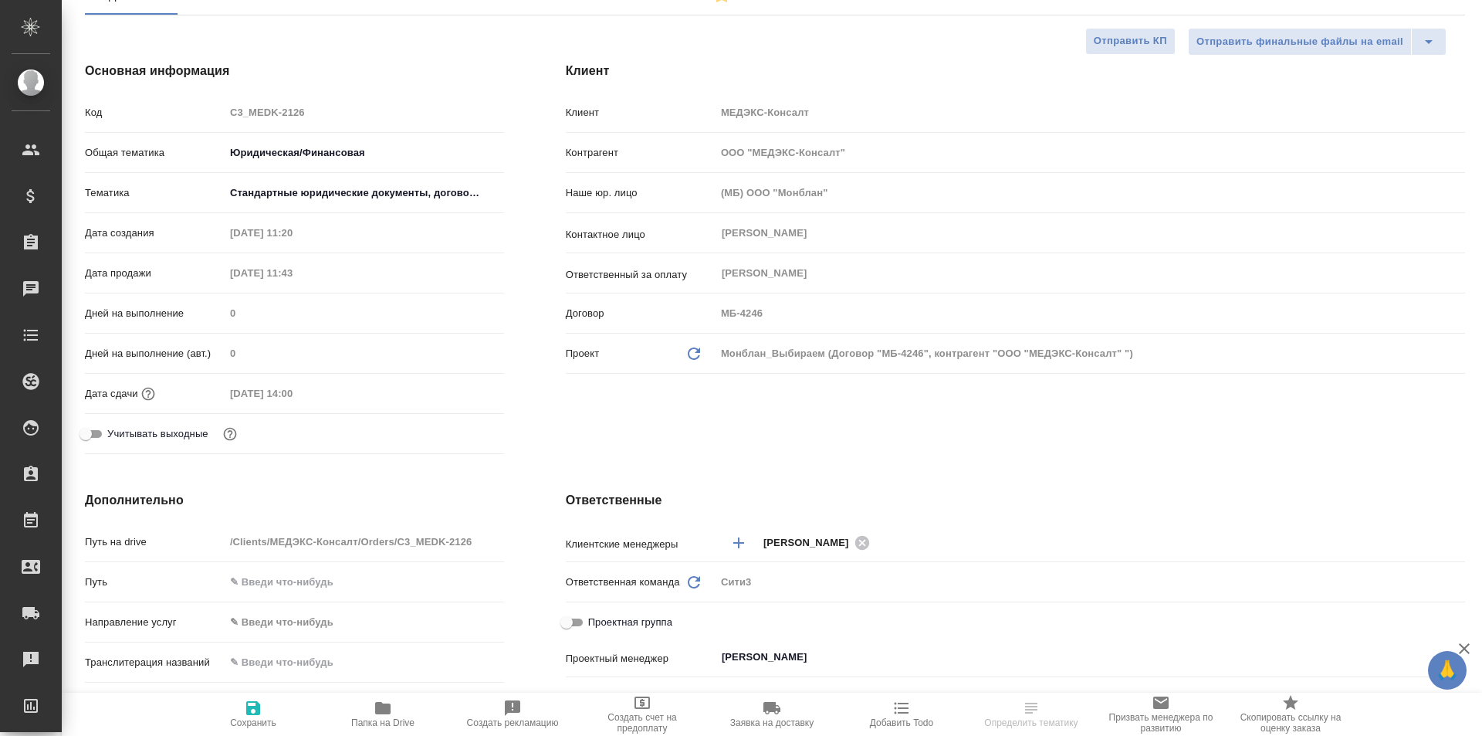
type textarea "x"
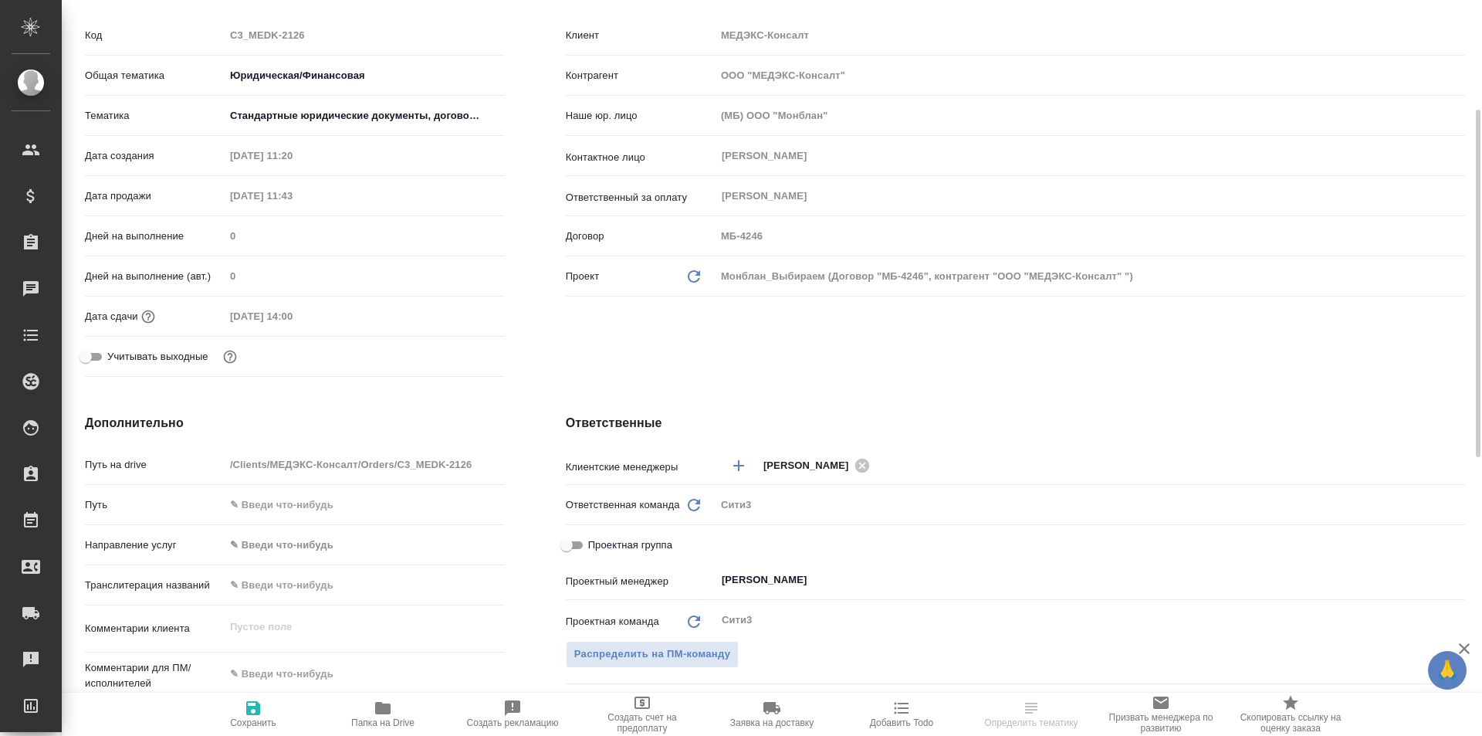
type textarea "x"
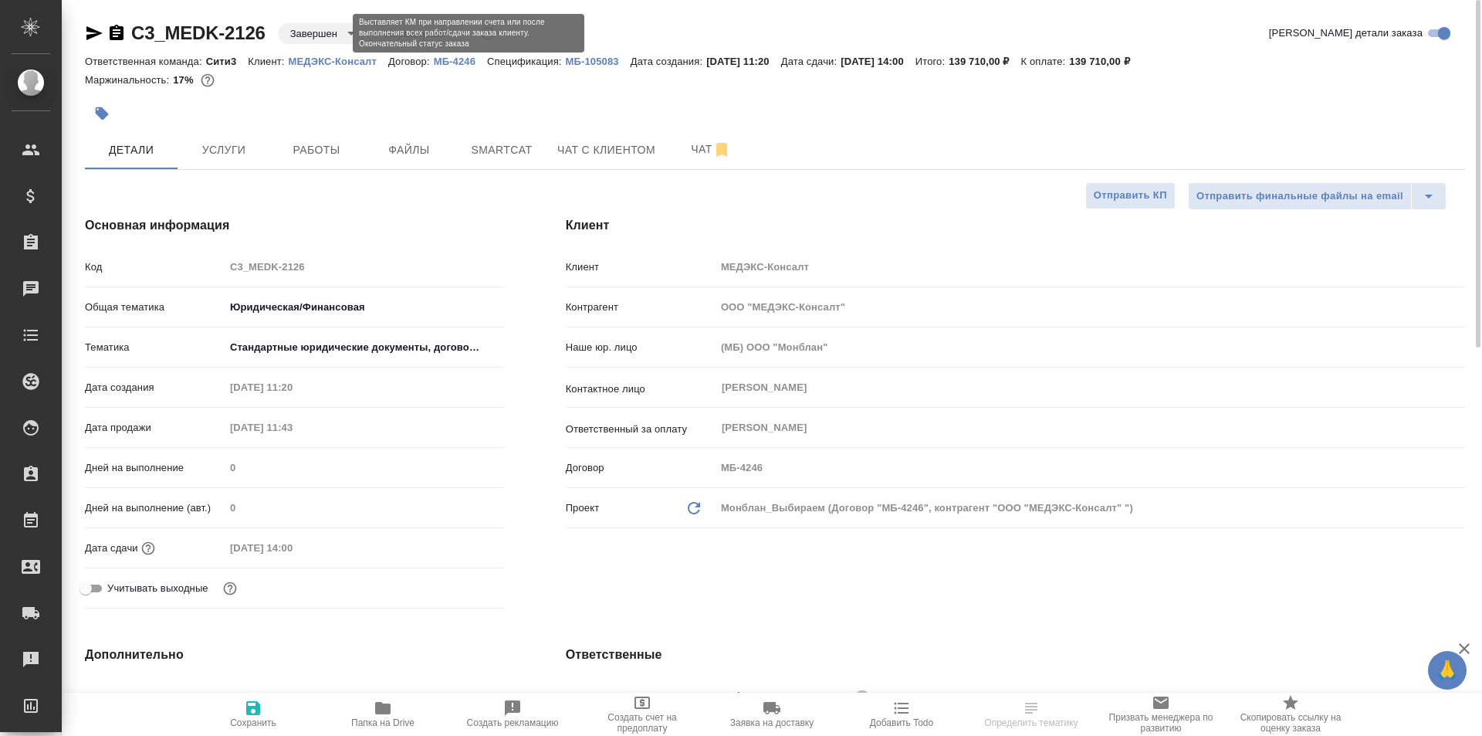
click at [306, 30] on body "🙏 .cls-1 fill:#fff; AWATERA Galisheva [PERSON_NAME] Спецификации Заказы Чаты To…" at bounding box center [741, 368] width 1482 height 736
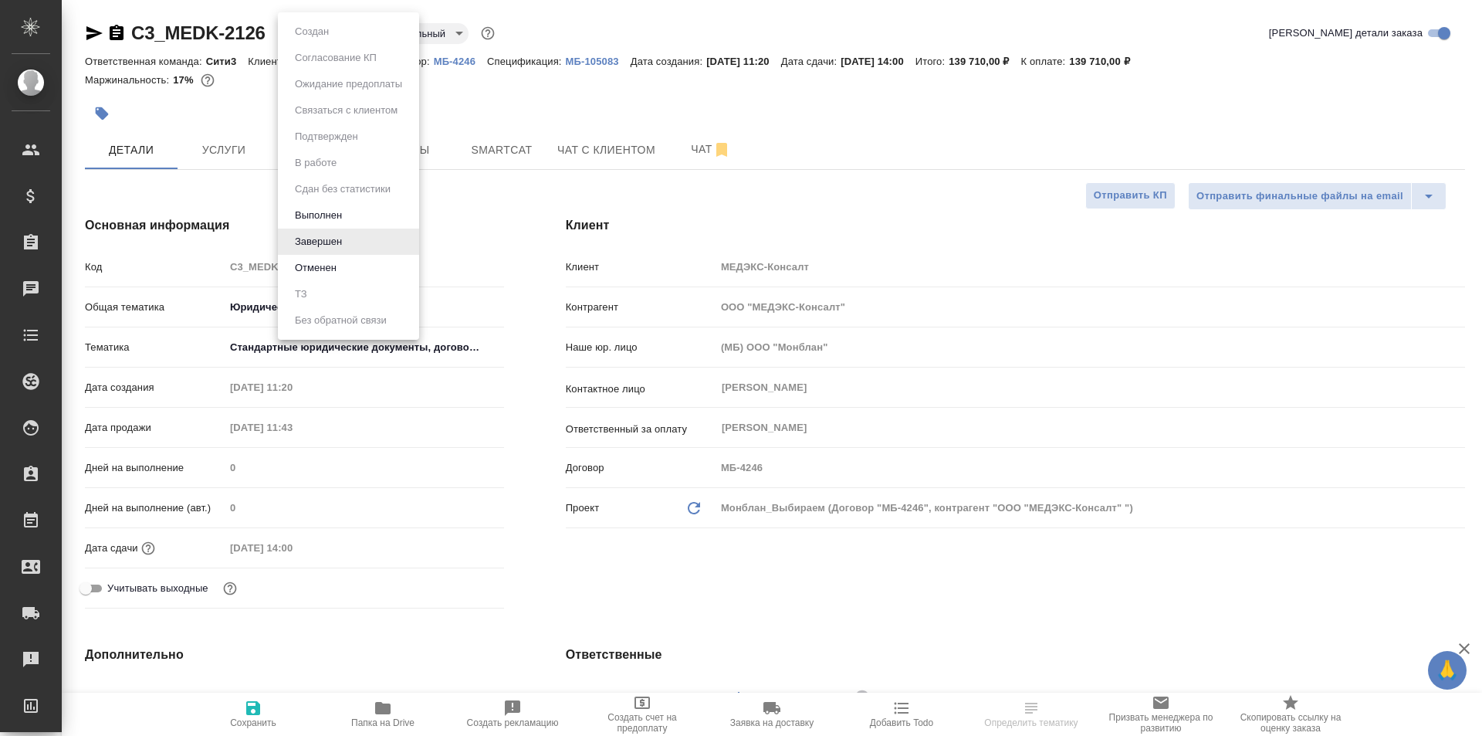
click at [357, 224] on li "Выполнен" at bounding box center [348, 215] width 141 height 26
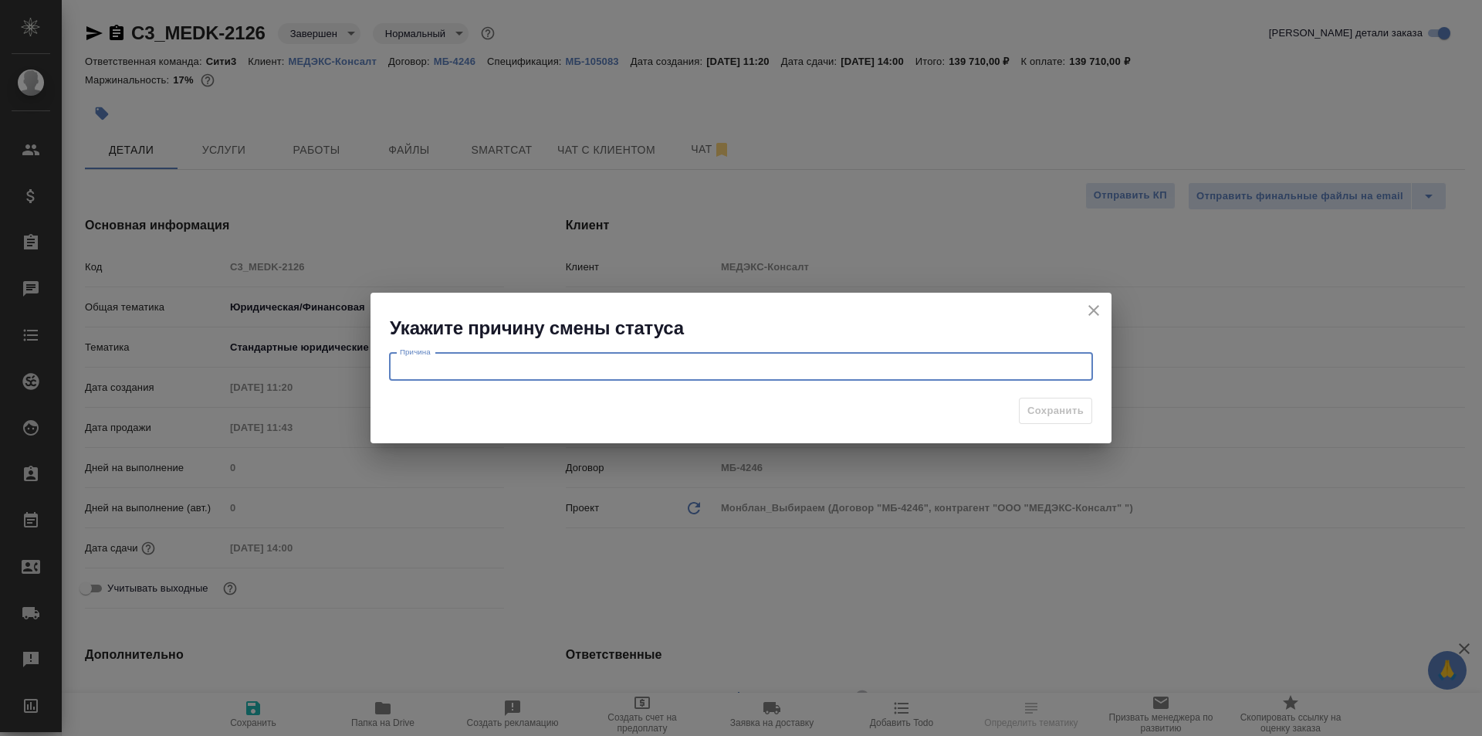
click at [504, 367] on textarea at bounding box center [741, 366] width 682 height 12
type textarea "не добавили"
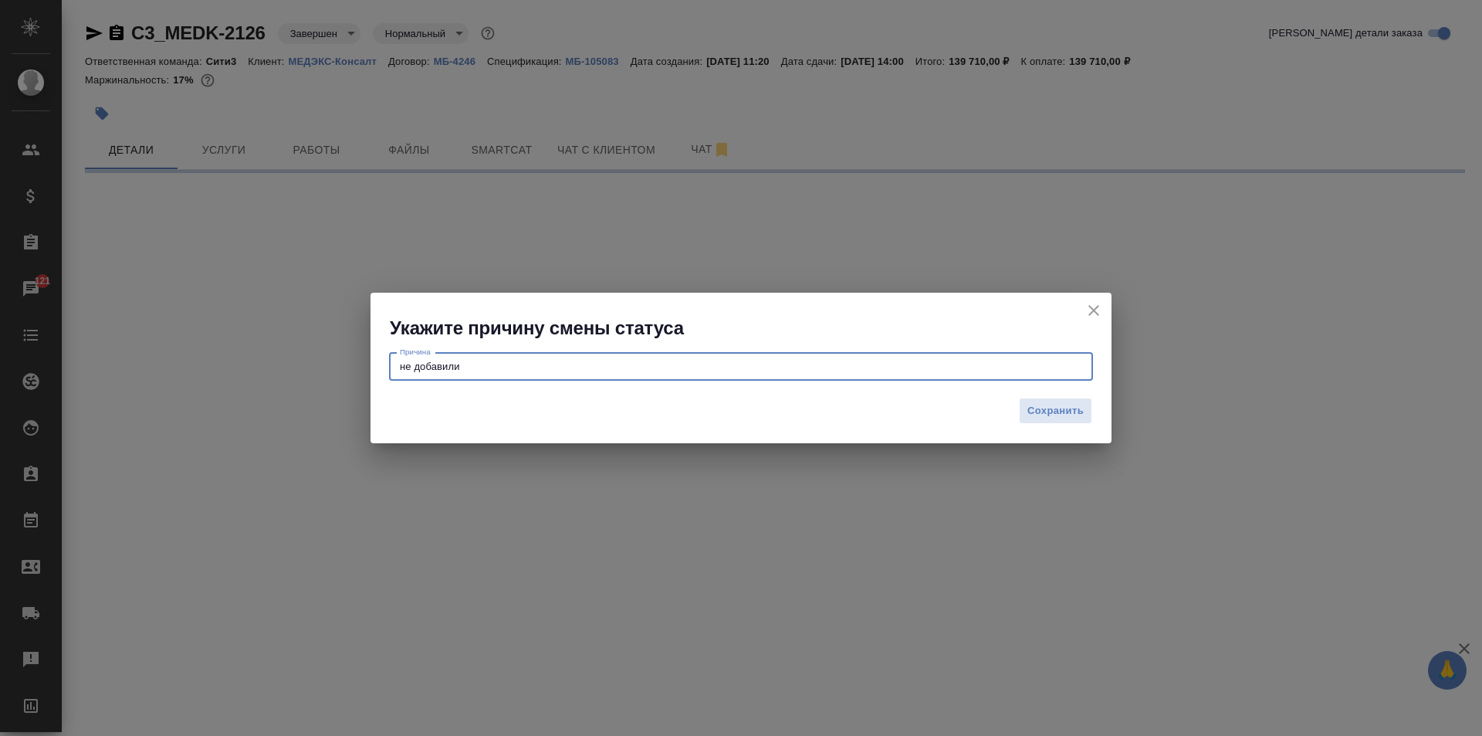
select select "RU"
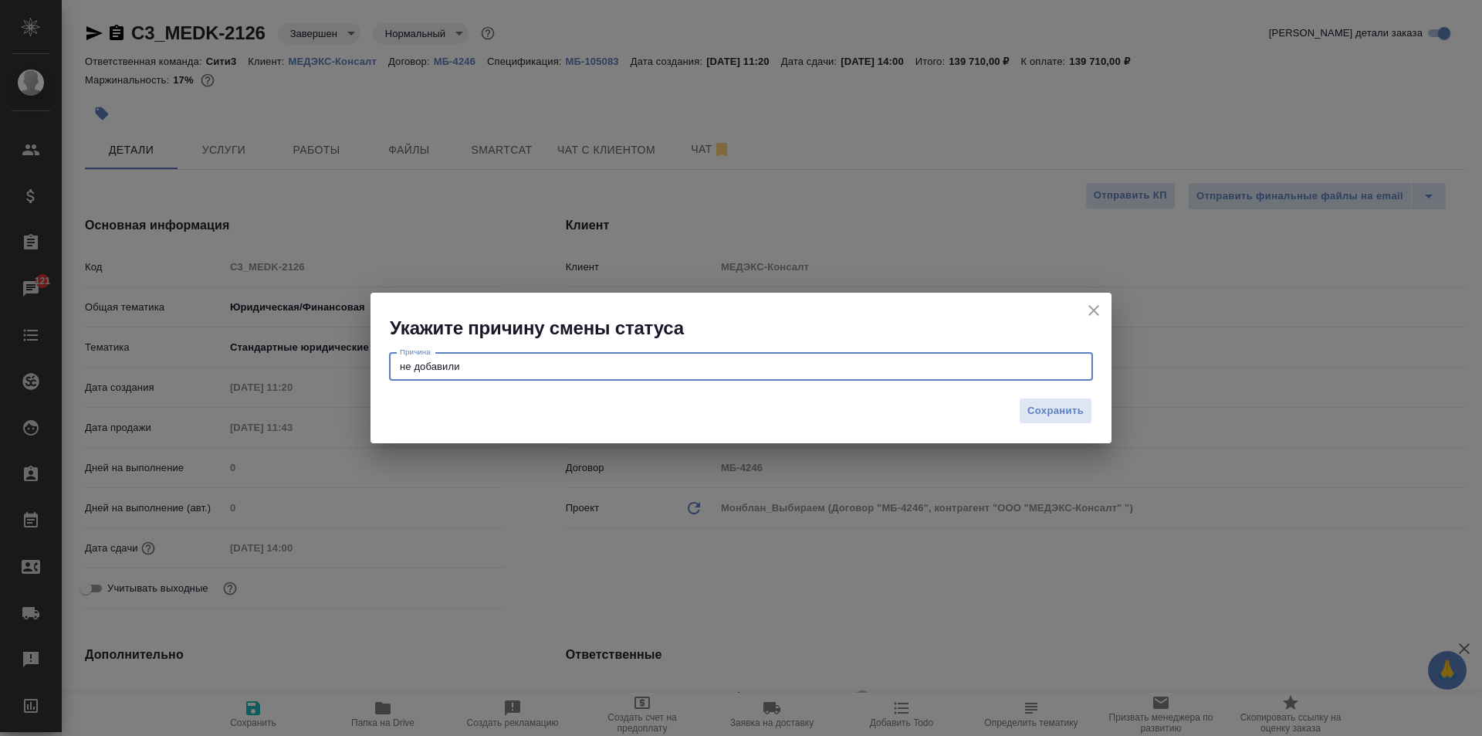
type textarea "x"
type textarea "не добавили содержание"
click at [1057, 405] on span "Сохранить" at bounding box center [1055, 411] width 56 height 18
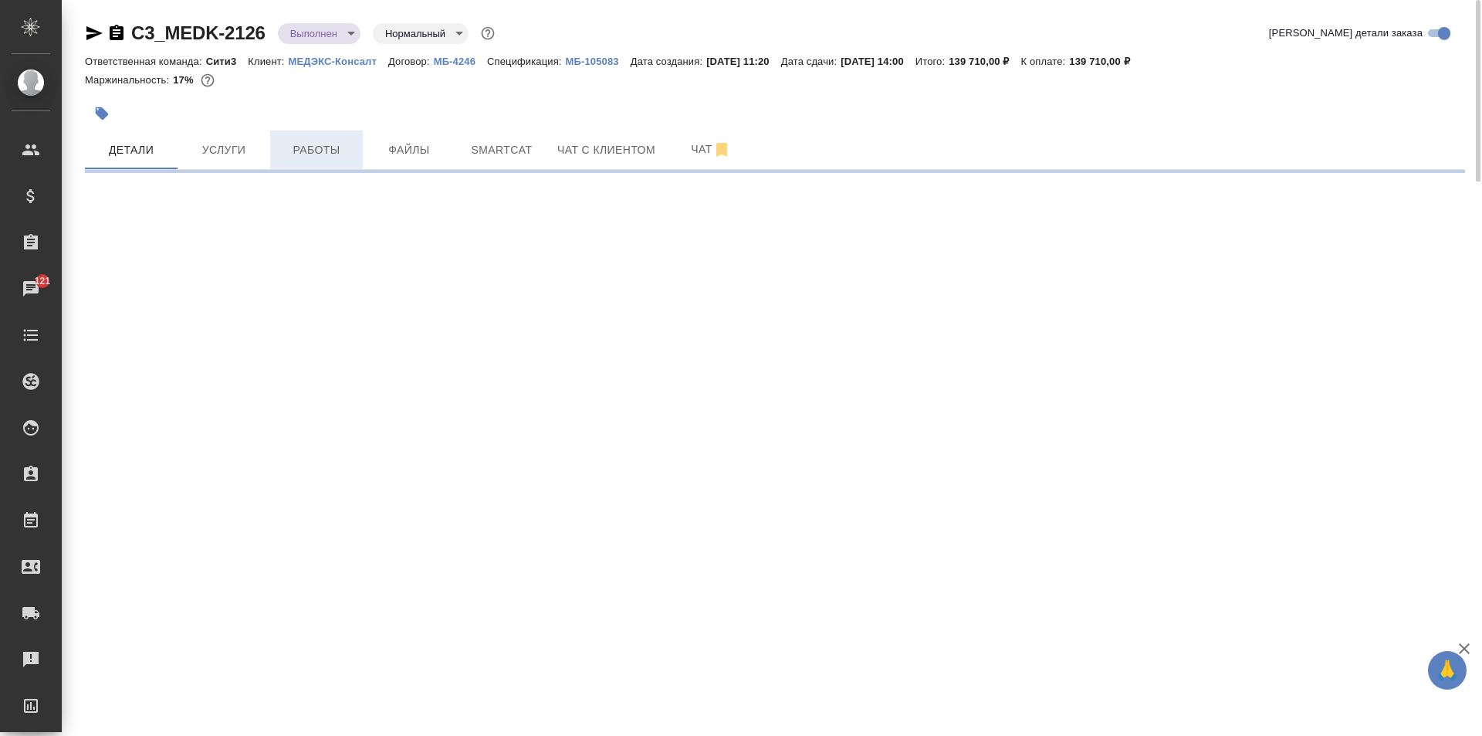
select select "RU"
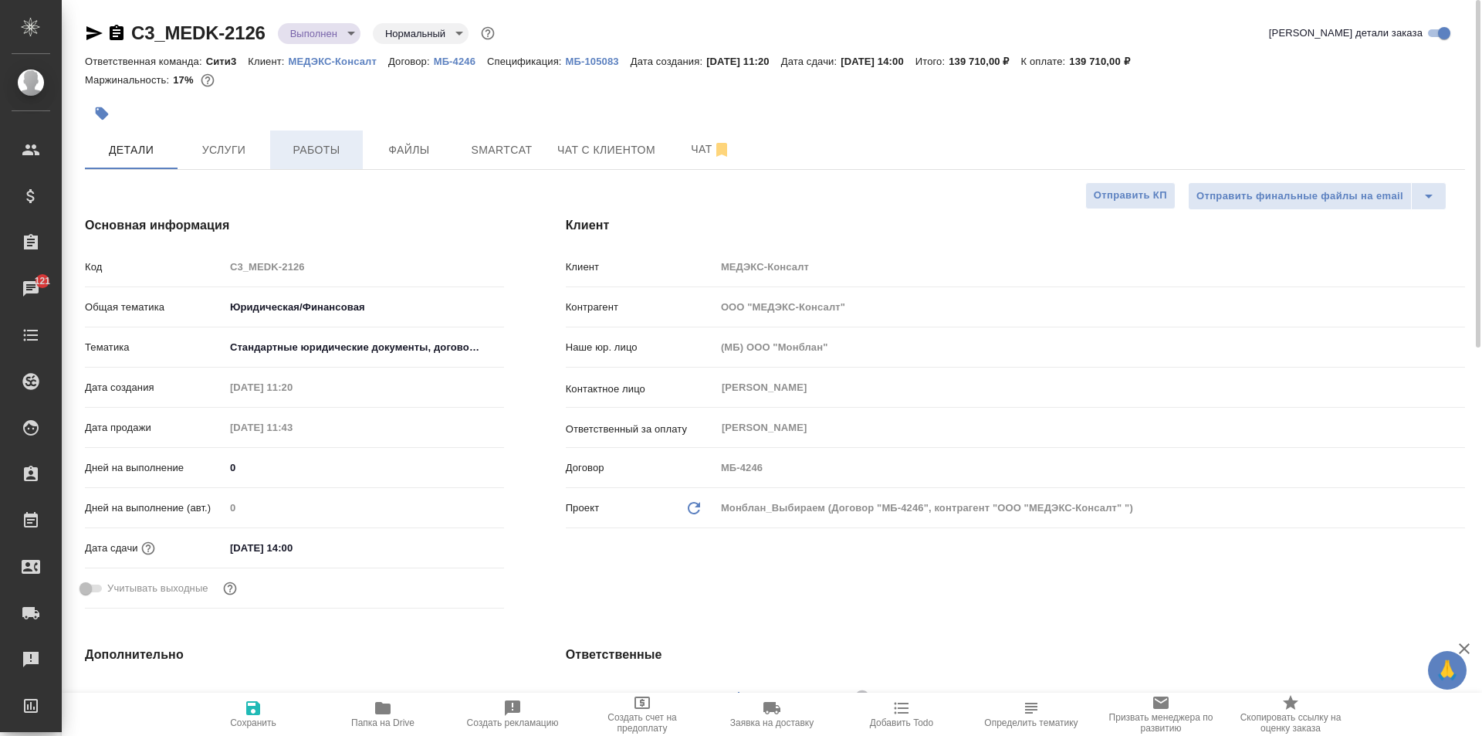
type textarea "x"
click at [229, 145] on span "Услуги" at bounding box center [224, 149] width 74 height 19
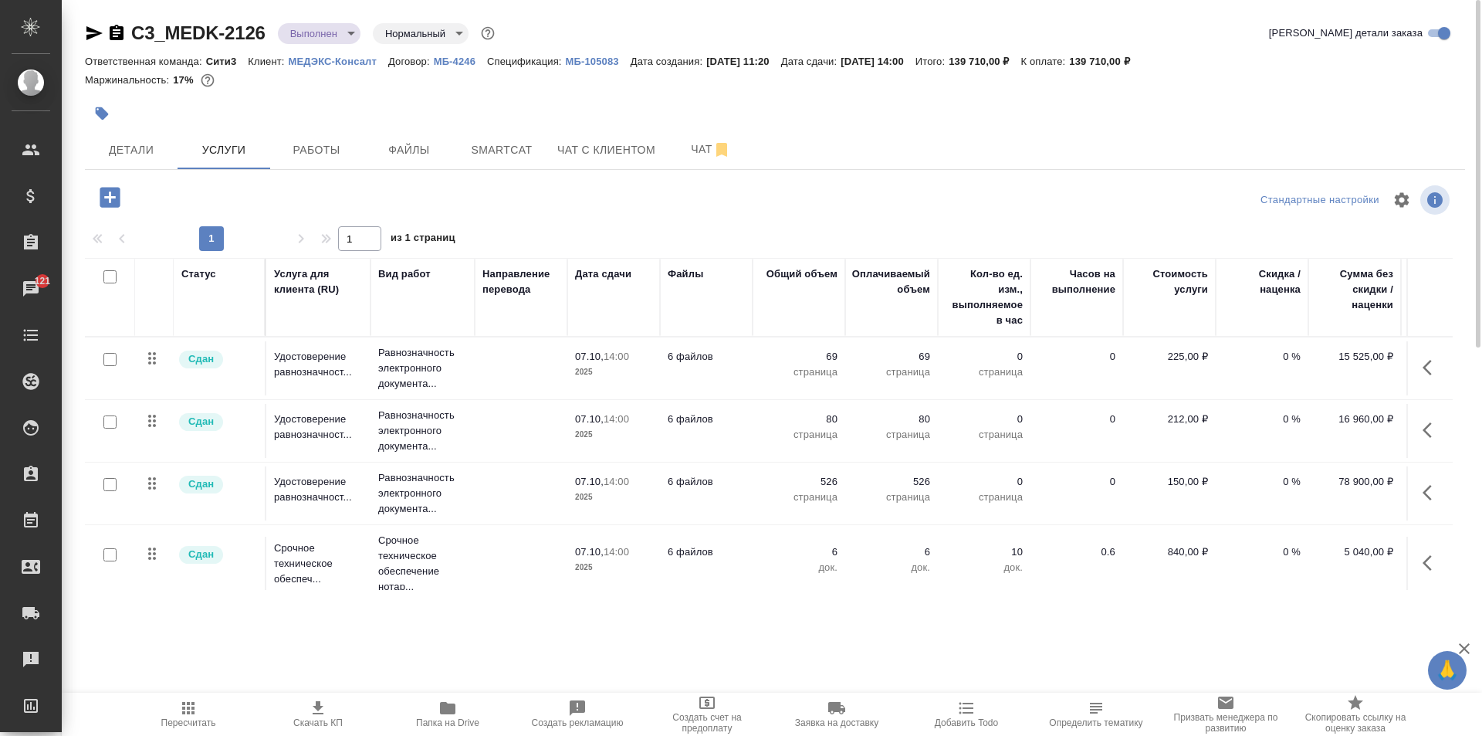
click at [520, 491] on td at bounding box center [521, 493] width 93 height 54
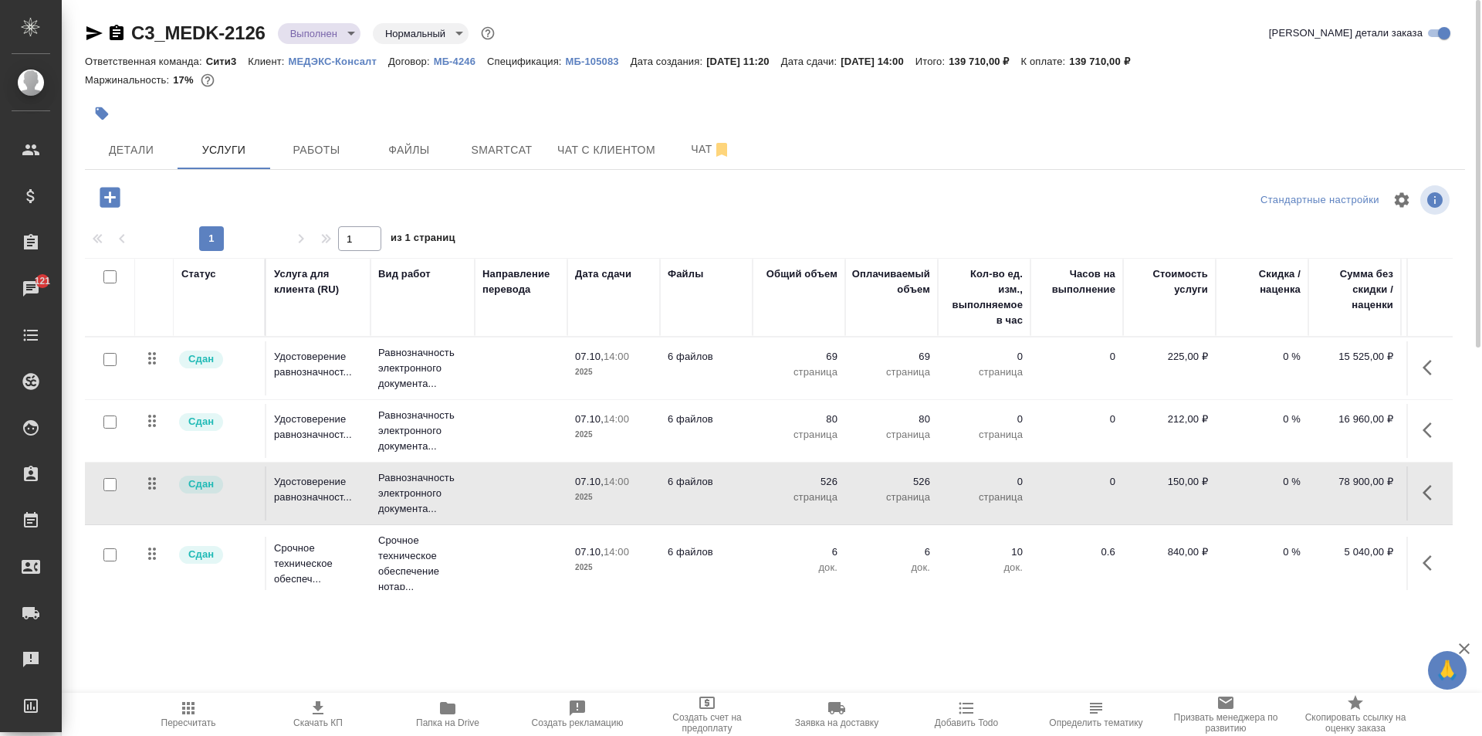
click at [520, 491] on td at bounding box center [521, 493] width 93 height 54
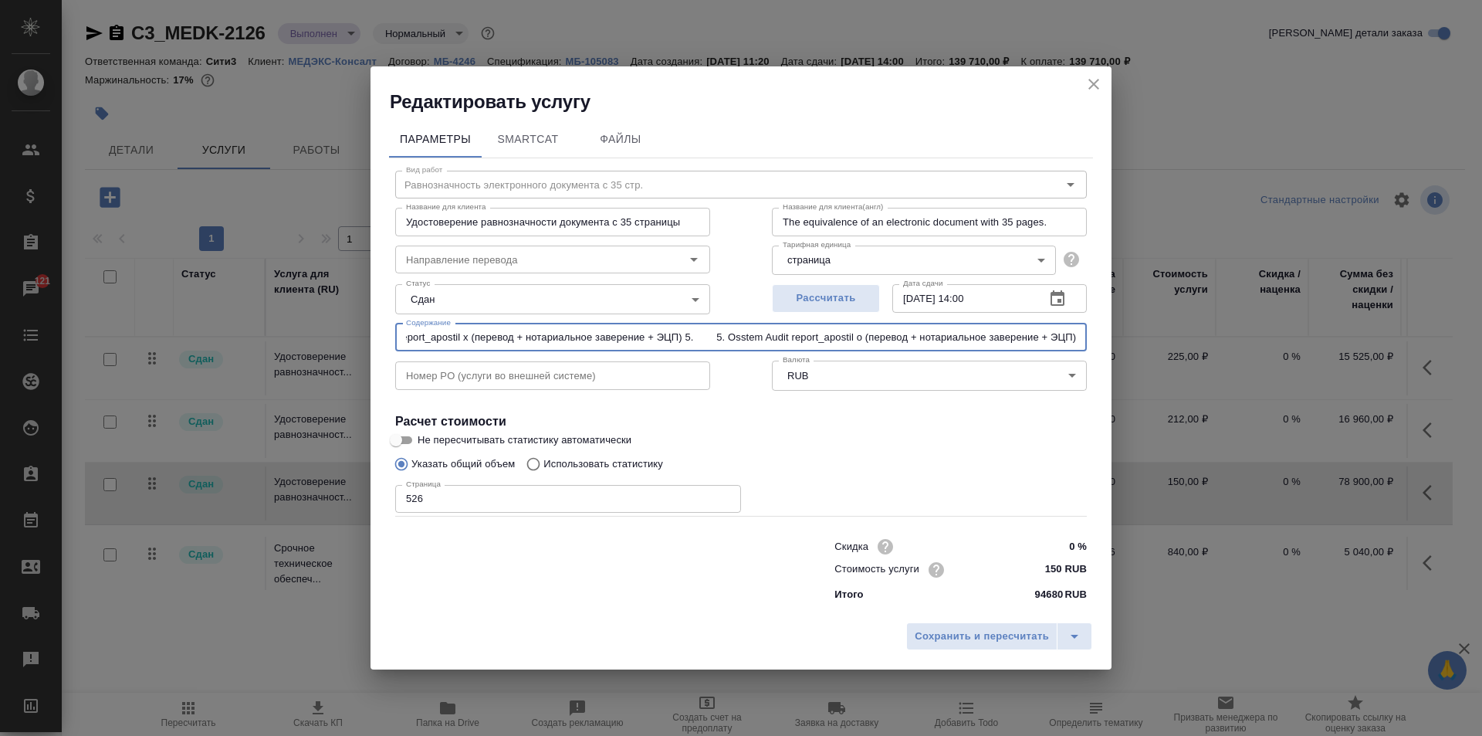
scroll to position [0, 1741]
drag, startPoint x: 408, startPoint y: 335, endPoint x: 1253, endPoint y: 326, distance: 845.2
click at [1253, 326] on div "Редактировать услугу Параметры SmartCat Файлы Вид работ Равнозначность электрон…" at bounding box center [741, 368] width 1482 height 736
click at [1077, 340] on input "Осстем- Установка К5 1. 1. Bien air dental address clarification_[DATE](перевод…" at bounding box center [741, 337] width 692 height 28
drag, startPoint x: 1078, startPoint y: 340, endPoint x: 866, endPoint y: 342, distance: 211.5
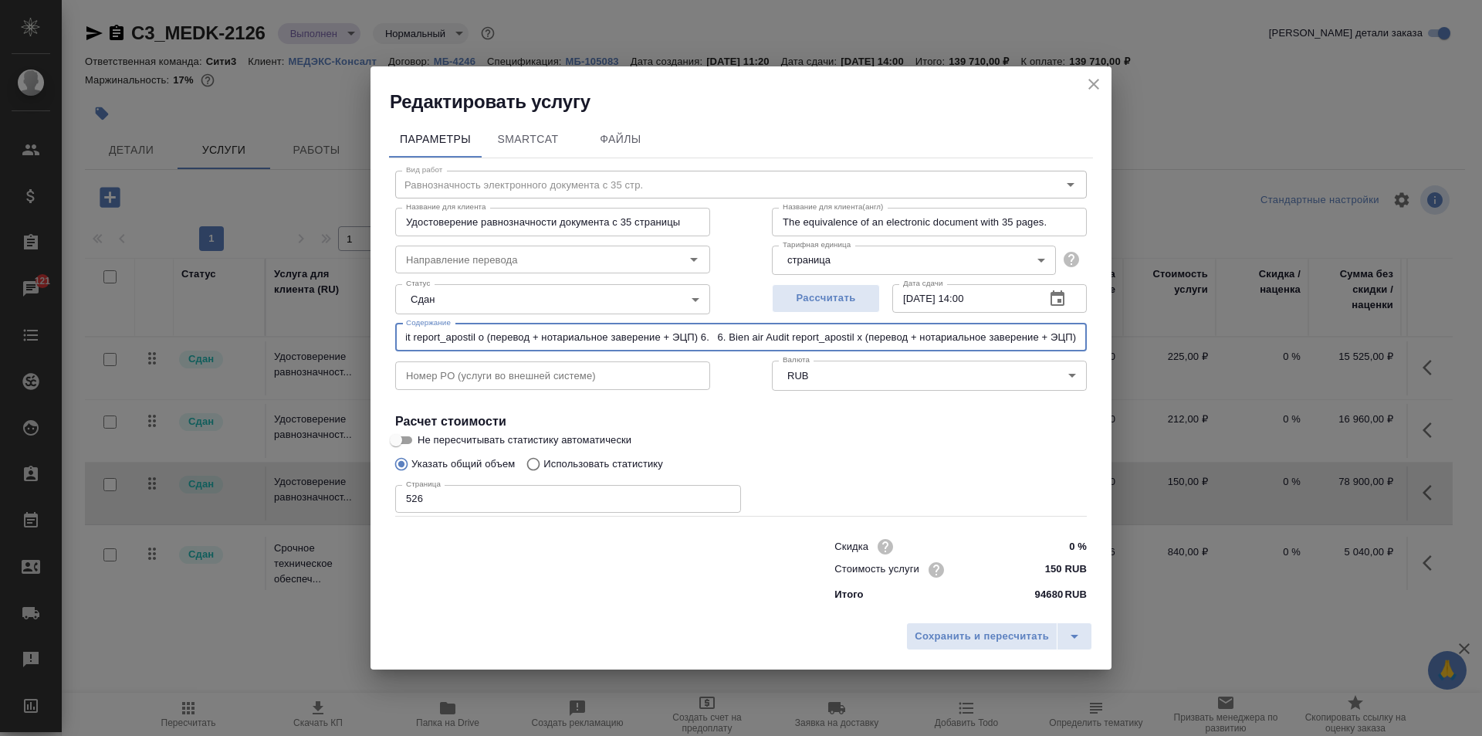
click at [866, 342] on input "Осстем- Установка К5 1. 1. Bien air dental address clarification_[DATE](перевод…" at bounding box center [741, 337] width 692 height 28
click at [936, 469] on div "Указать общий объем Использовать статистику" at bounding box center [741, 463] width 692 height 29
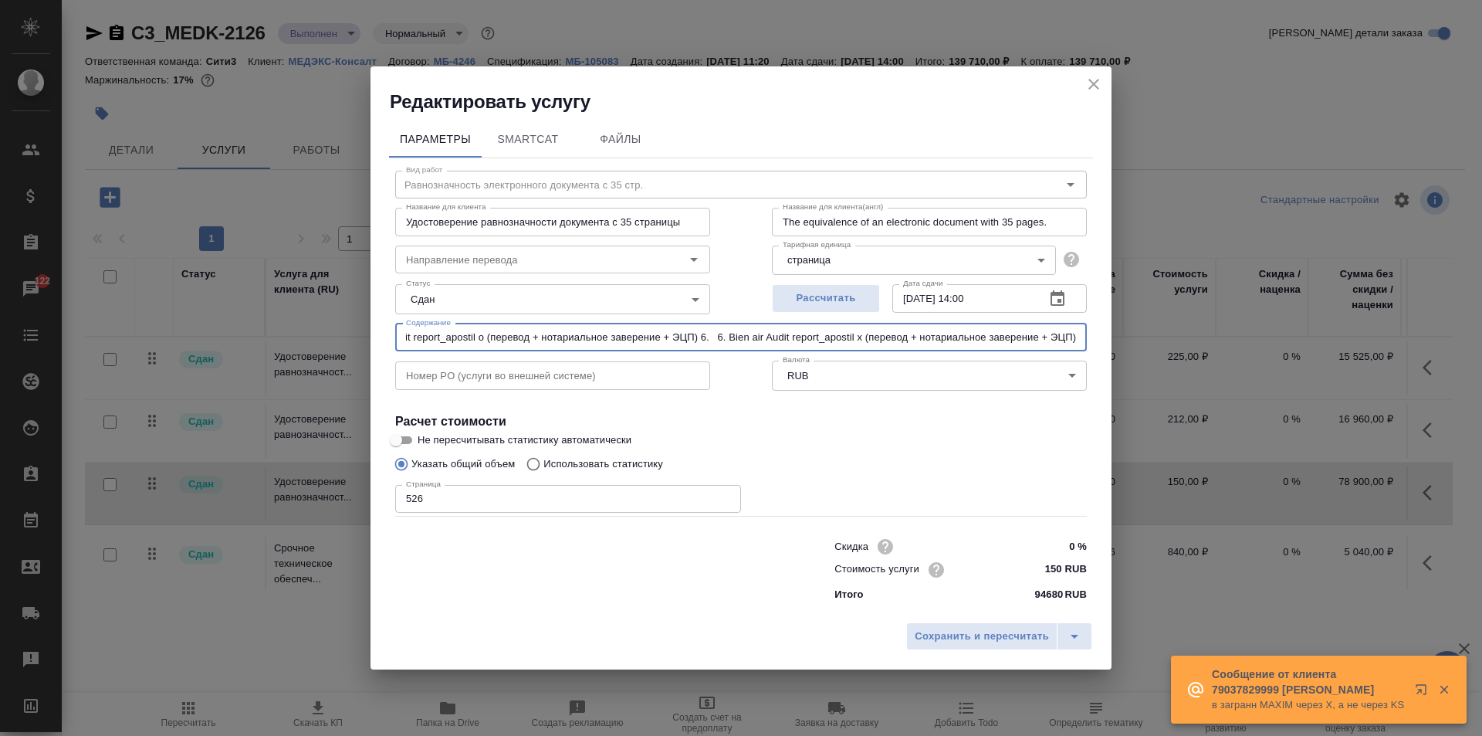
drag, startPoint x: 404, startPoint y: 337, endPoint x: 1252, endPoint y: 330, distance: 848.3
click at [1252, 330] on div "Редактировать услугу Параметры SmartCat Файлы Вид работ Равнозначность электрон…" at bounding box center [741, 368] width 1482 height 736
click at [1088, 90] on icon "close" at bounding box center [1093, 84] width 19 height 19
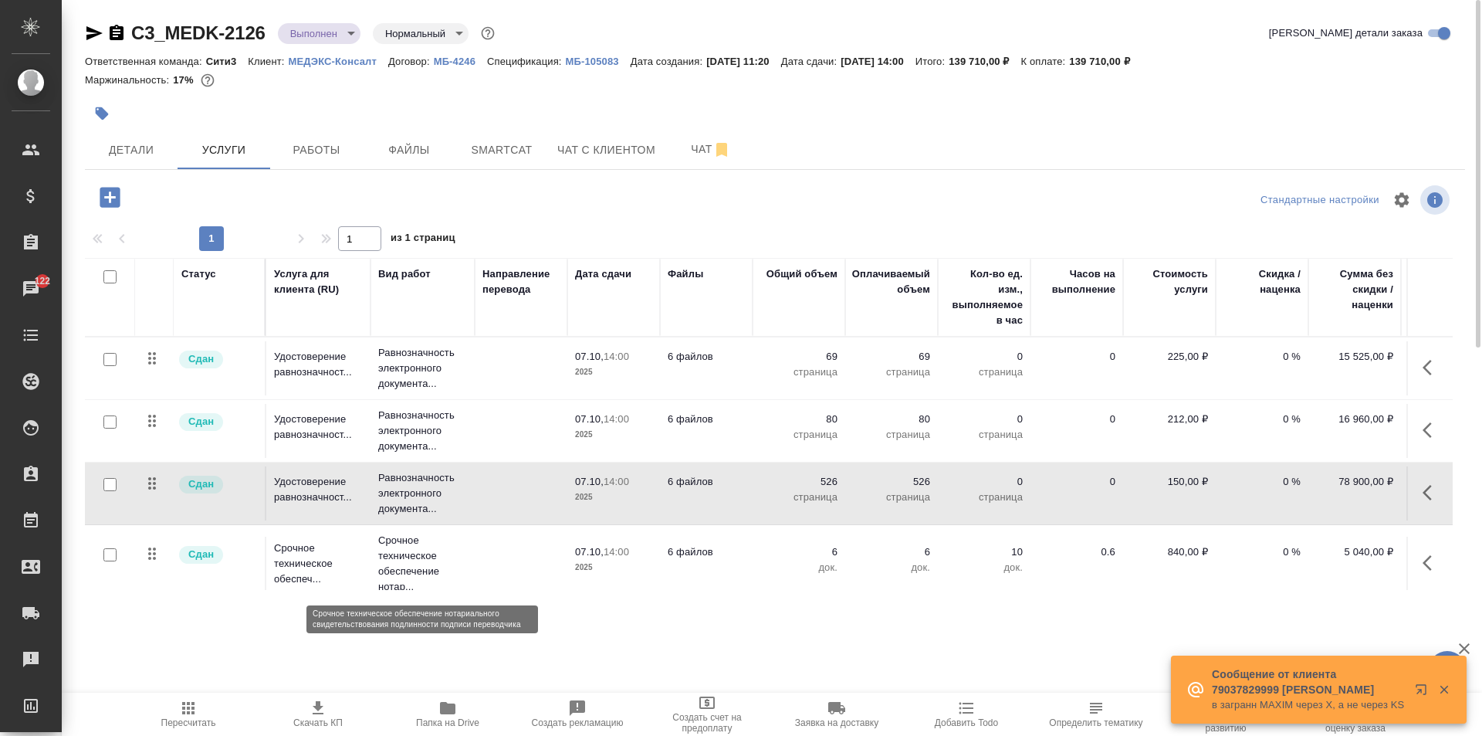
click at [460, 550] on p "Срочное техническое обеспечение нотар..." at bounding box center [422, 564] width 89 height 62
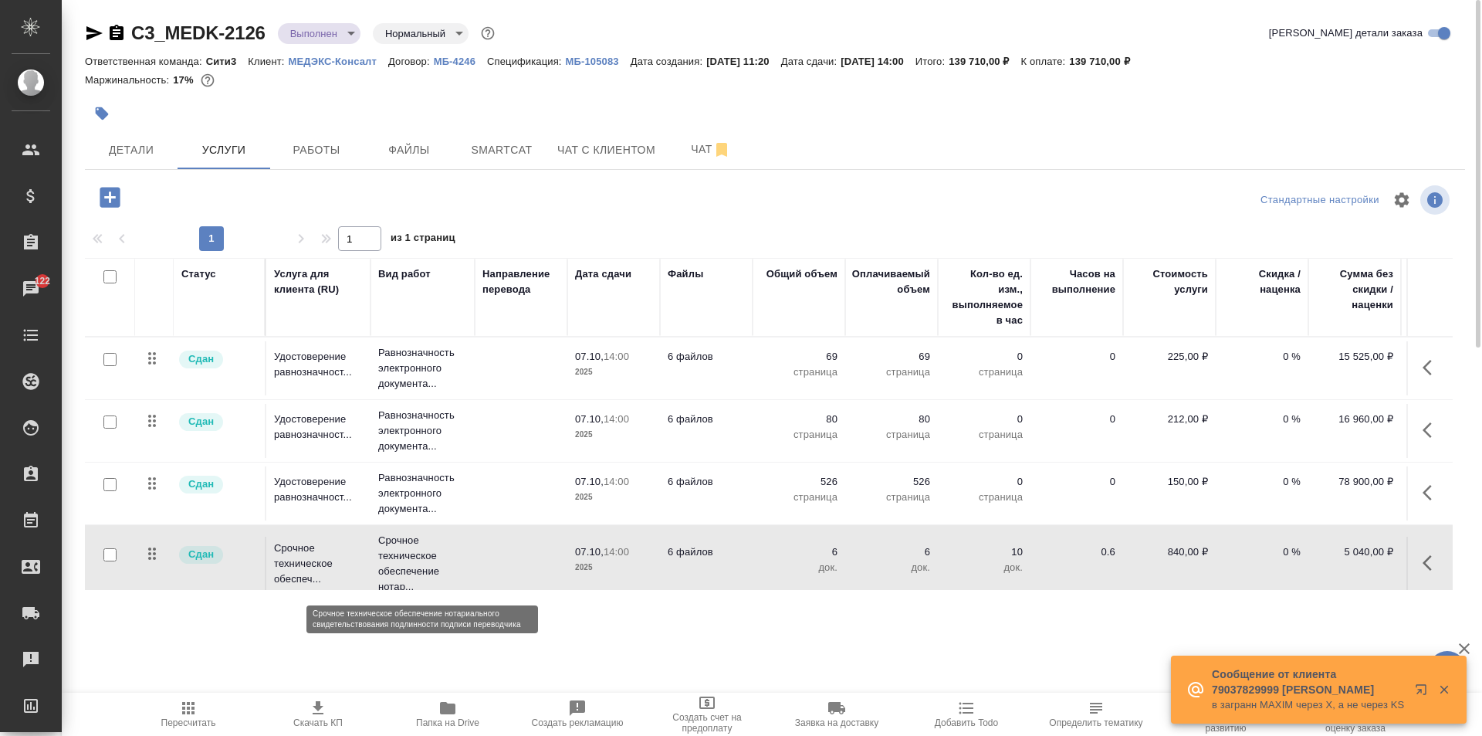
click at [460, 550] on p "Срочное техническое обеспечение нотар..." at bounding box center [422, 564] width 89 height 62
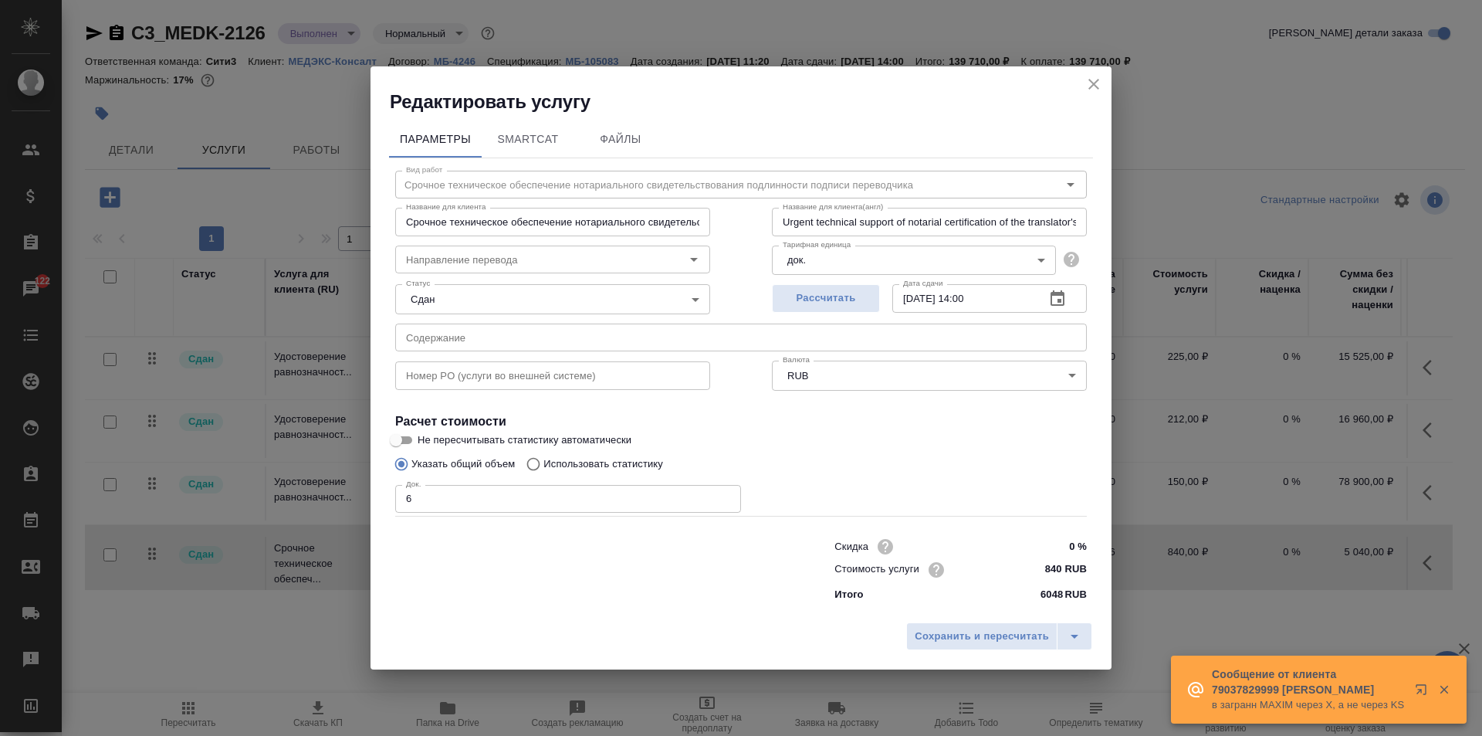
click at [593, 336] on input "text" at bounding box center [741, 337] width 692 height 28
paste input "Осстем- Установка К5 1. 1. Bien air dental address clarification_[DATE](перевод…"
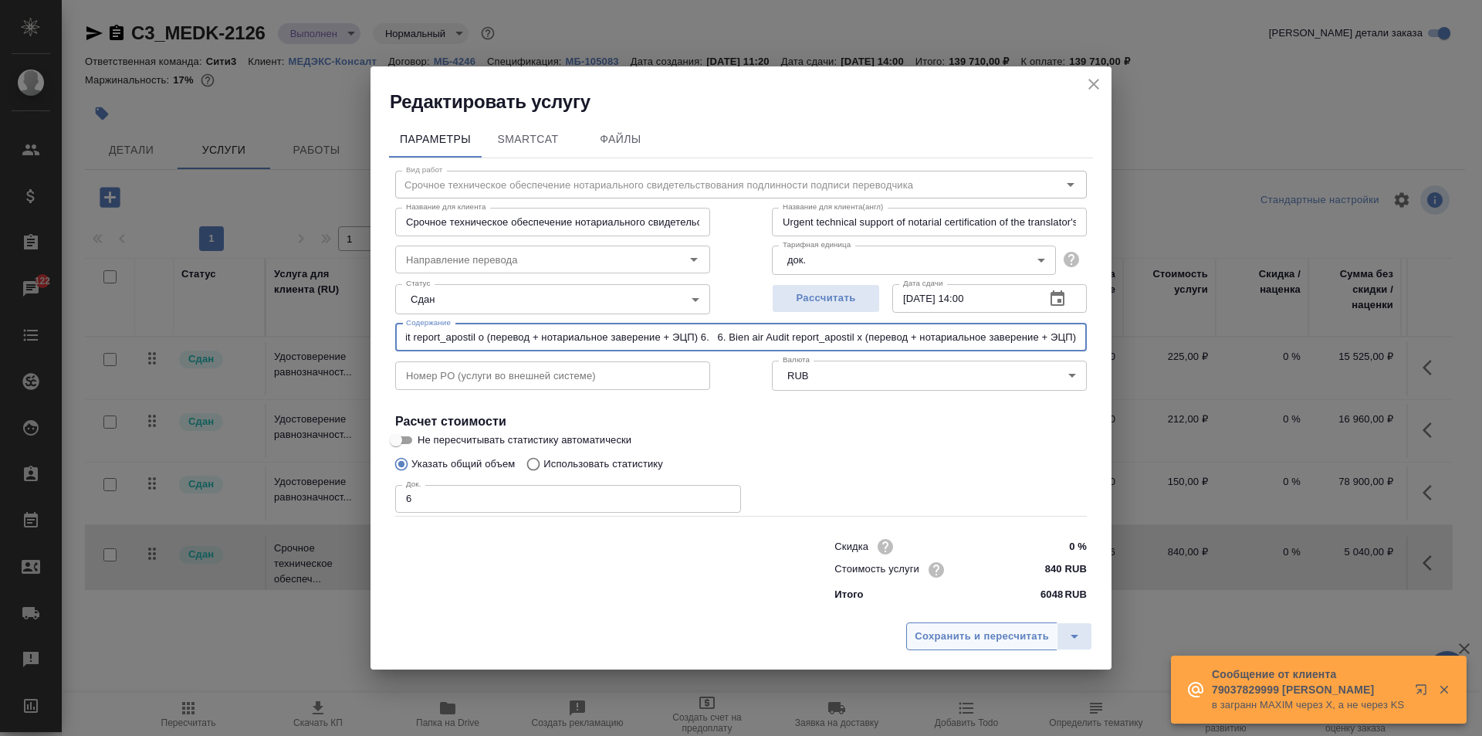
type input "Осстем- Установка К5 1. 1. Bien air dental address clarification_[DATE](перевод…"
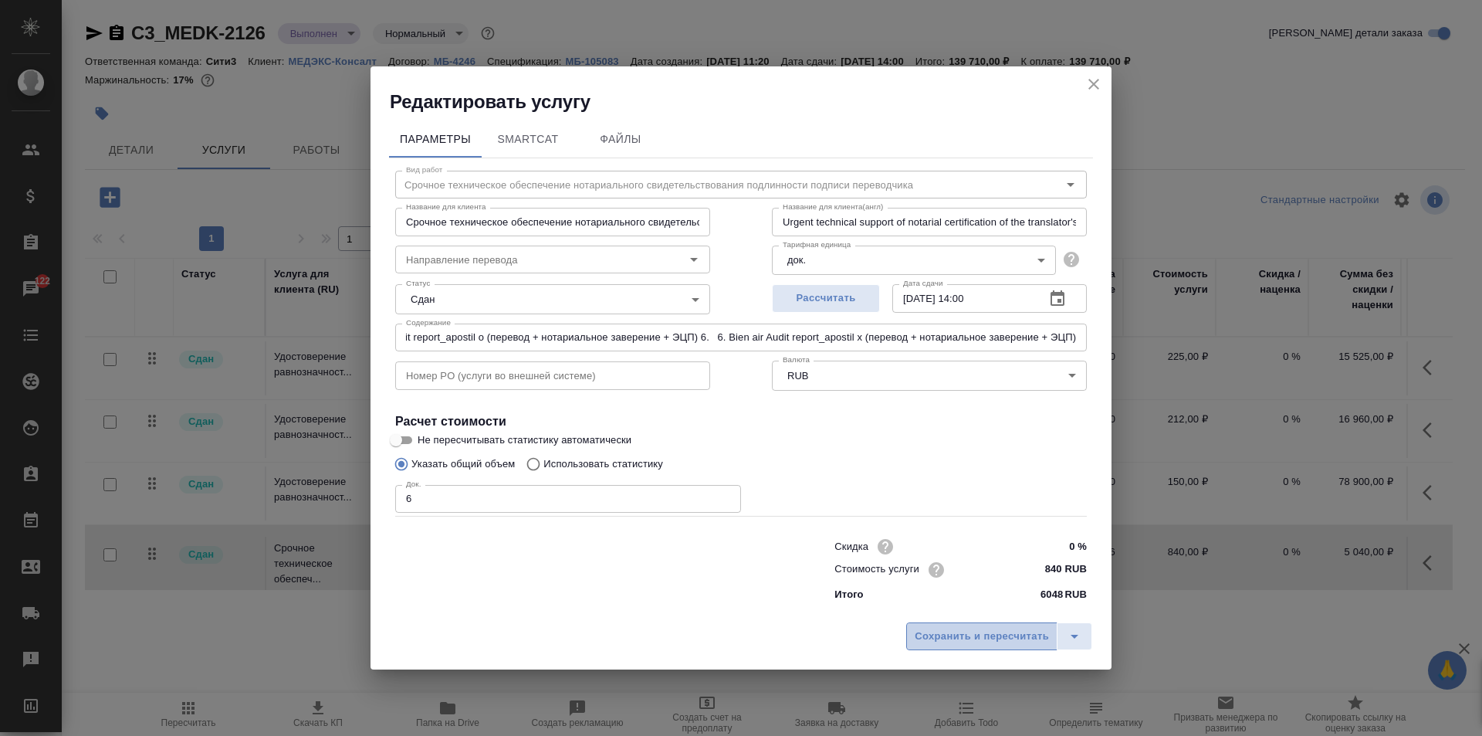
click at [969, 632] on span "Сохранить и пересчитать" at bounding box center [982, 637] width 134 height 18
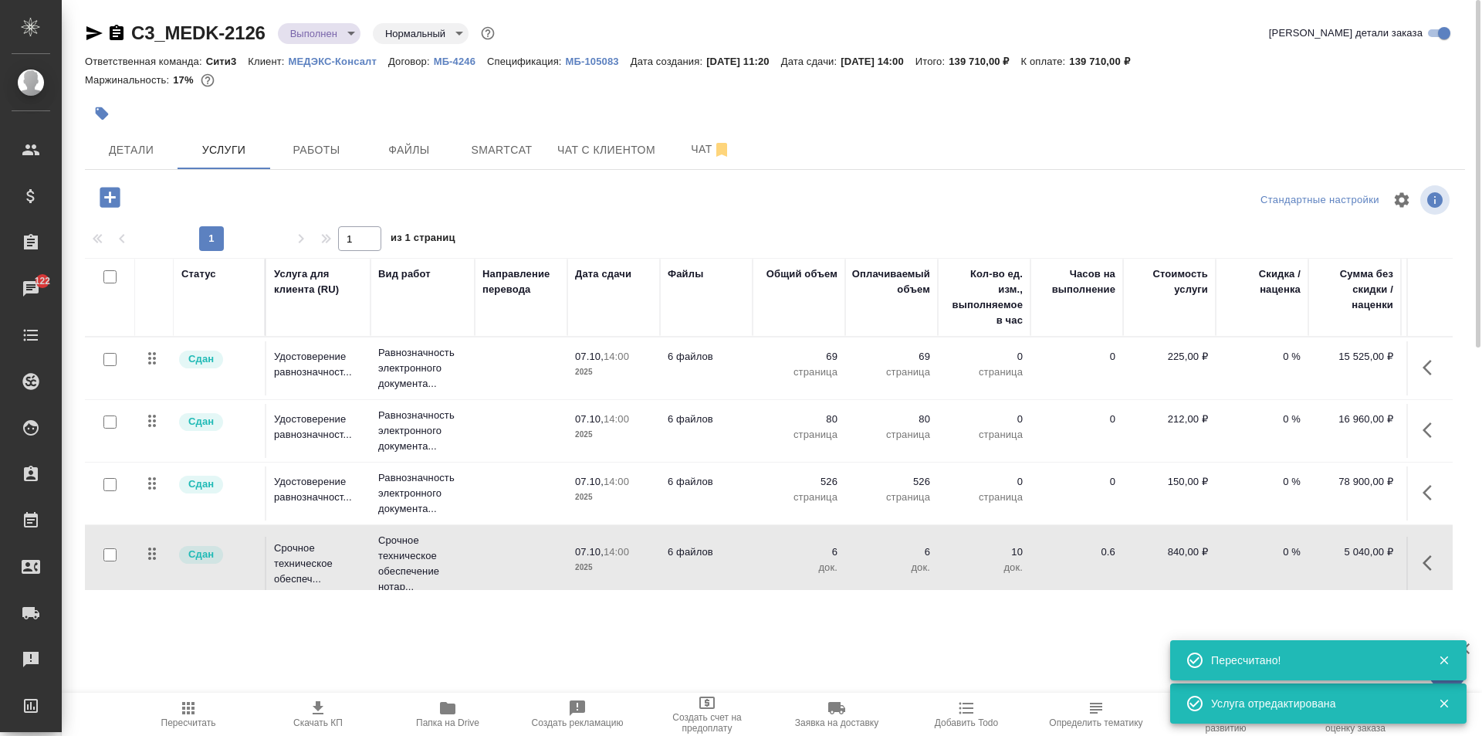
click at [529, 388] on td at bounding box center [521, 368] width 93 height 54
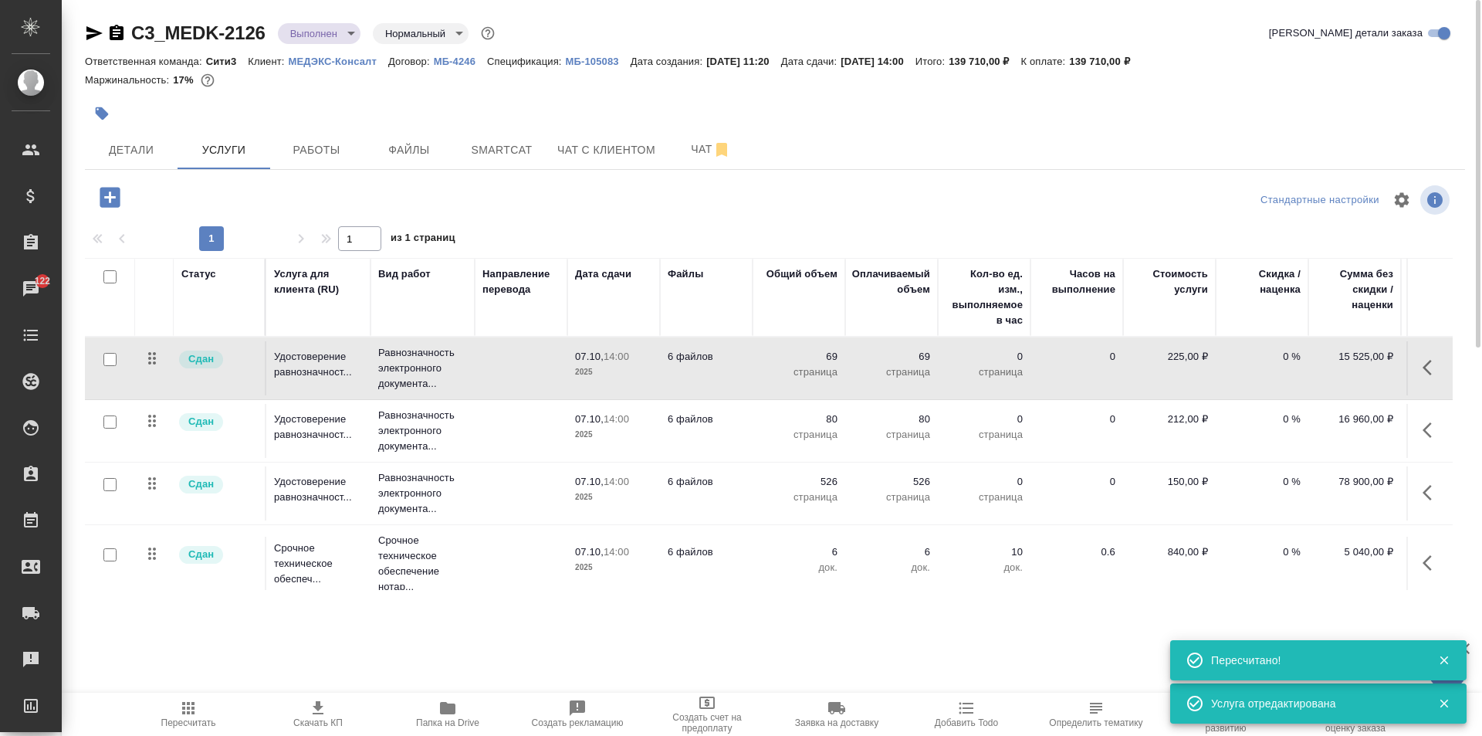
click at [529, 388] on td at bounding box center [521, 368] width 93 height 54
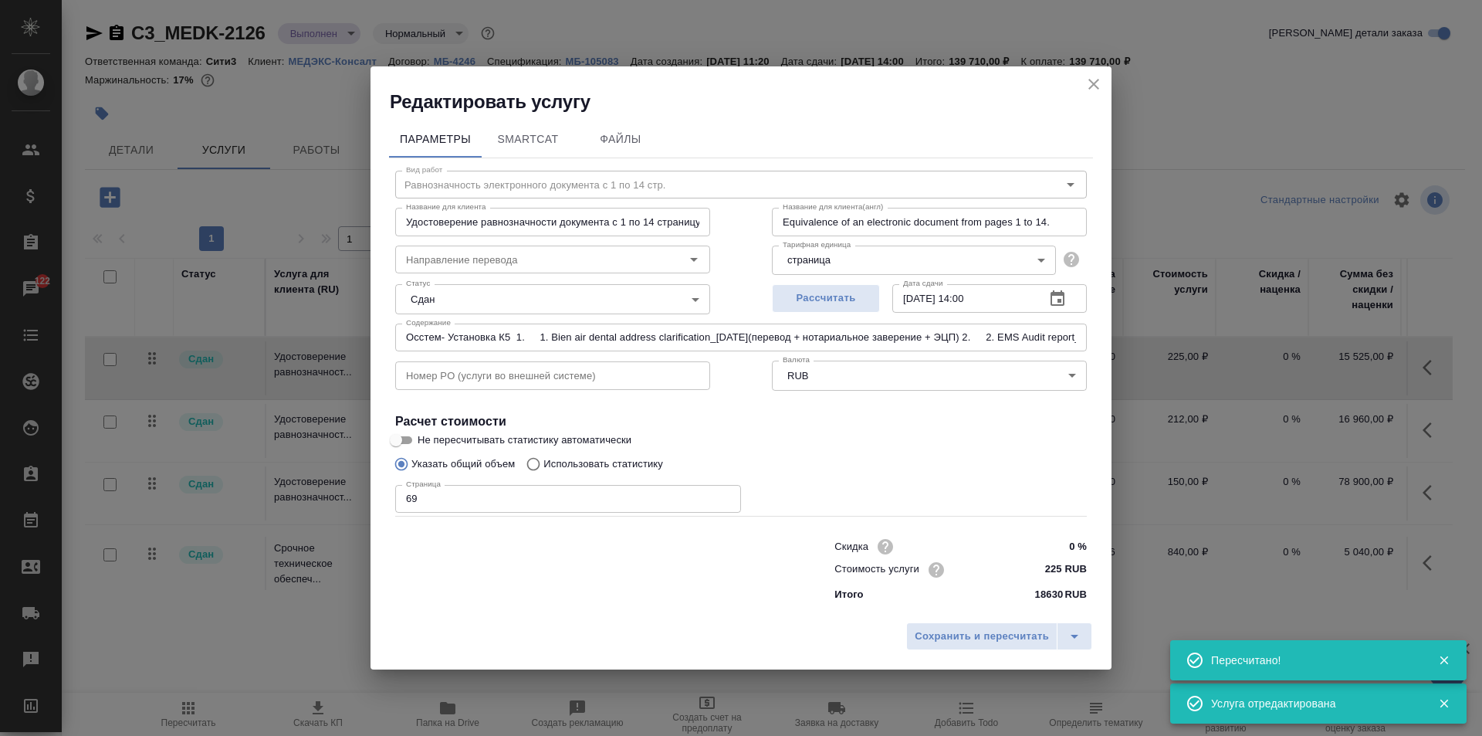
click at [1097, 83] on icon "close" at bounding box center [1093, 84] width 19 height 19
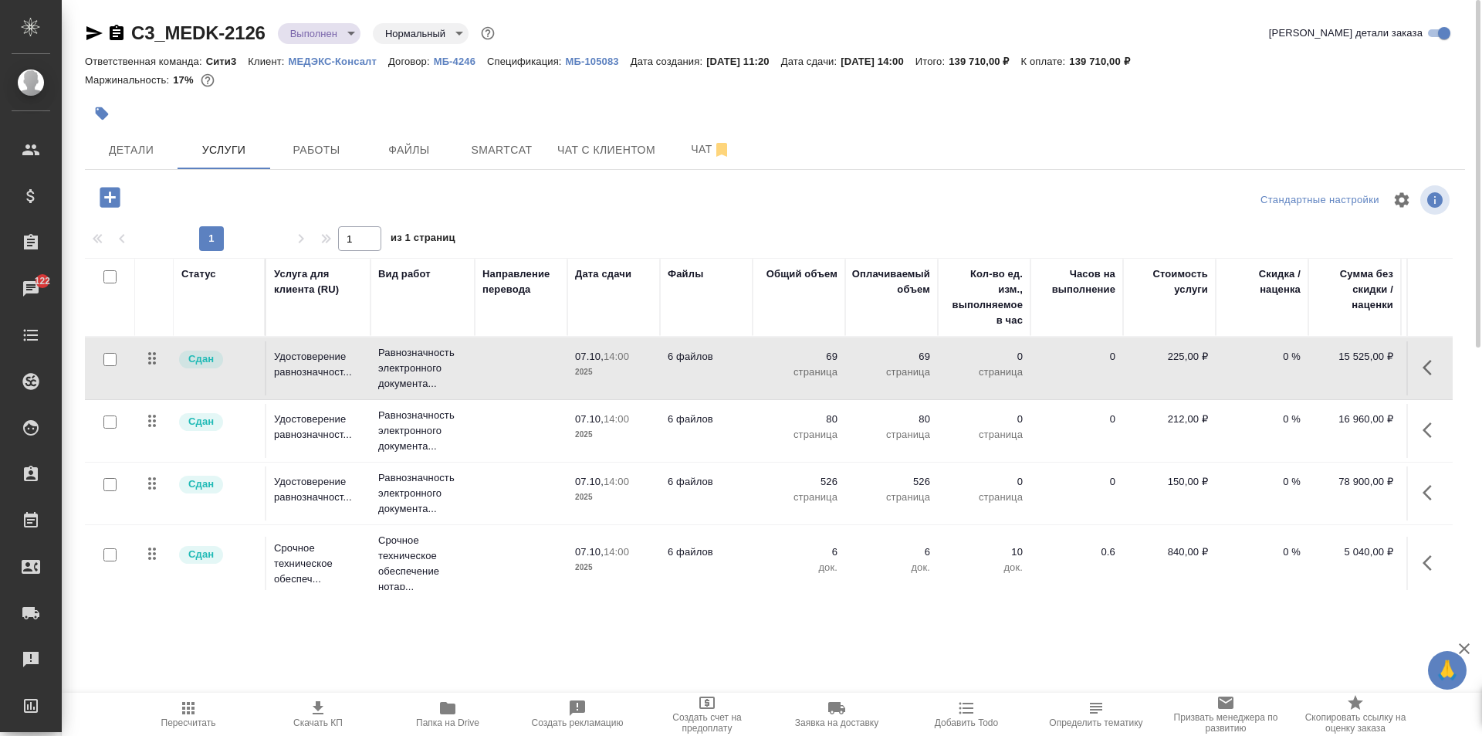
click at [540, 446] on td at bounding box center [521, 431] width 93 height 54
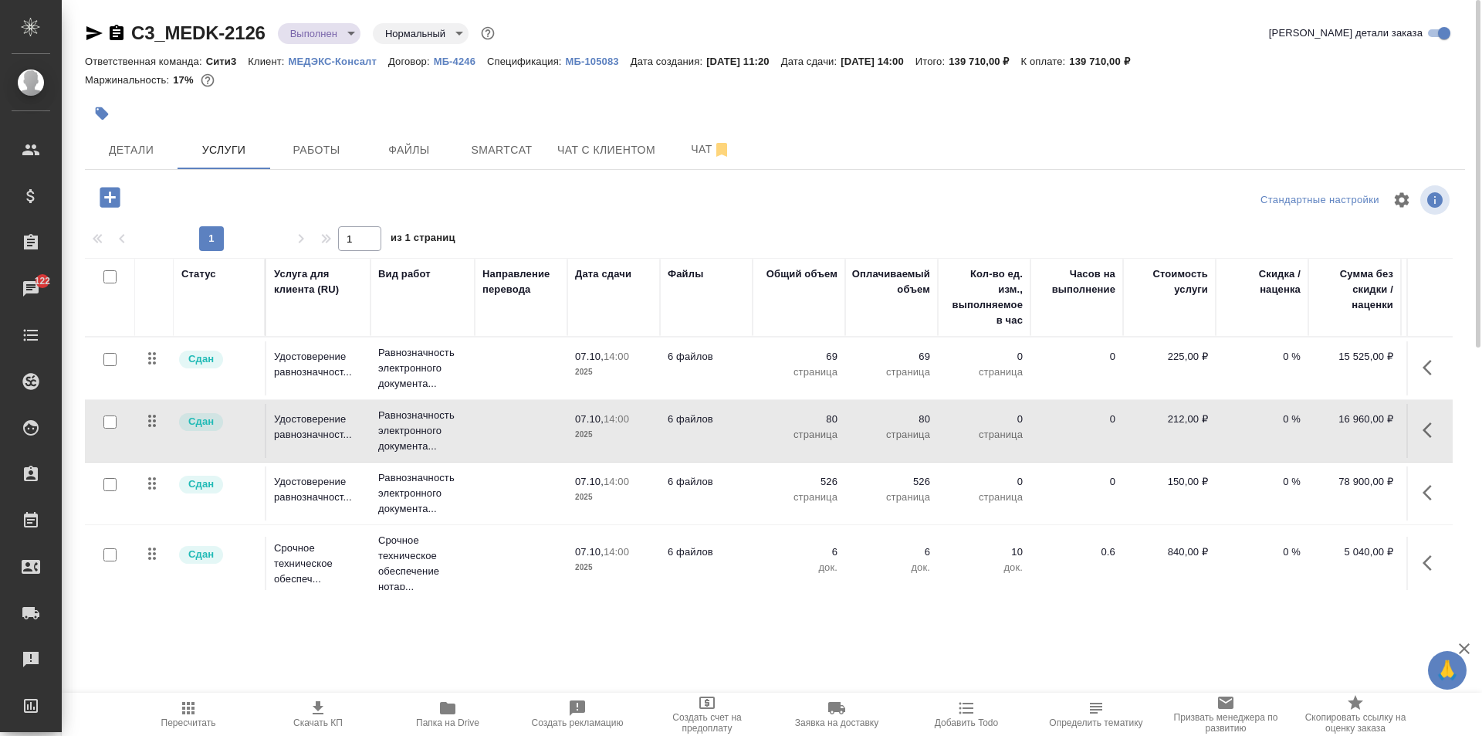
click at [540, 445] on td at bounding box center [521, 431] width 93 height 54
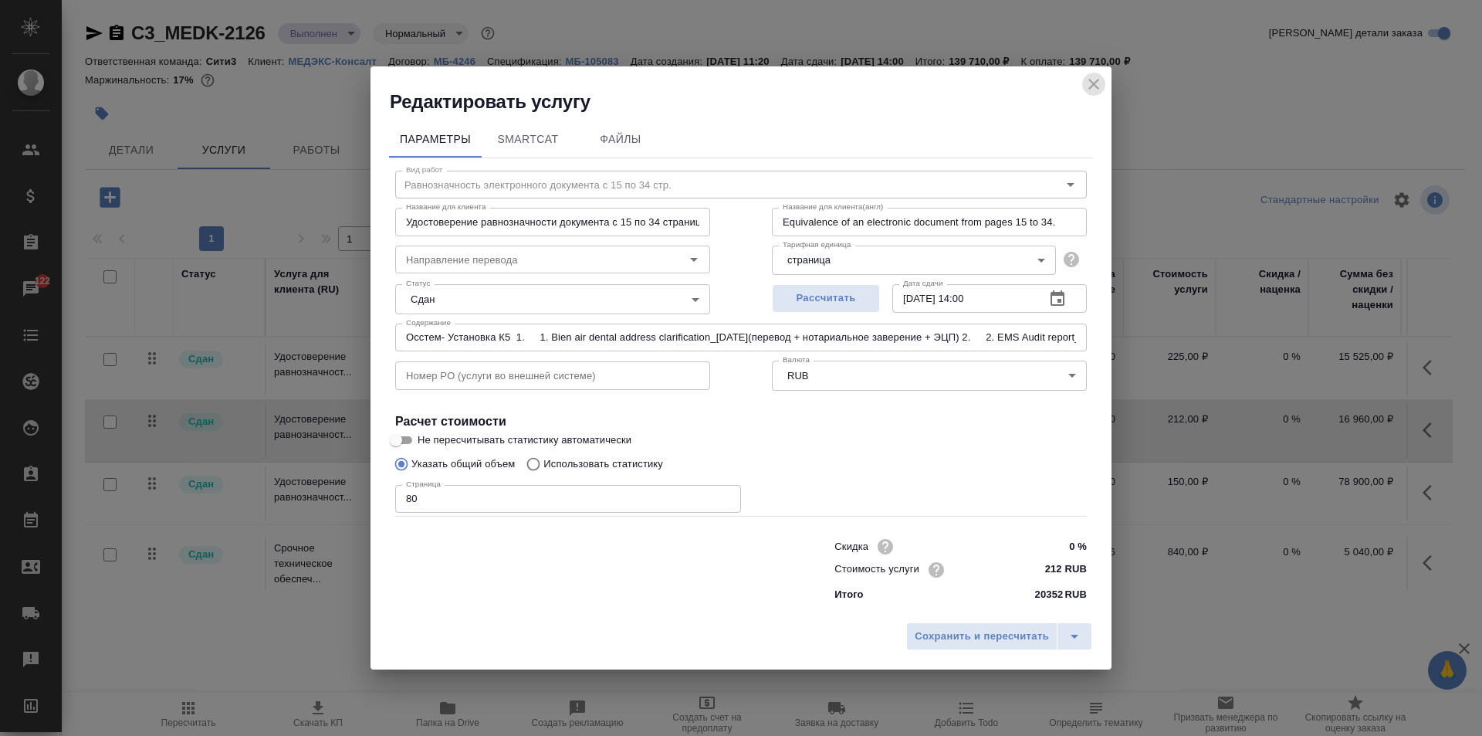
click at [1094, 78] on icon "close" at bounding box center [1093, 84] width 19 height 19
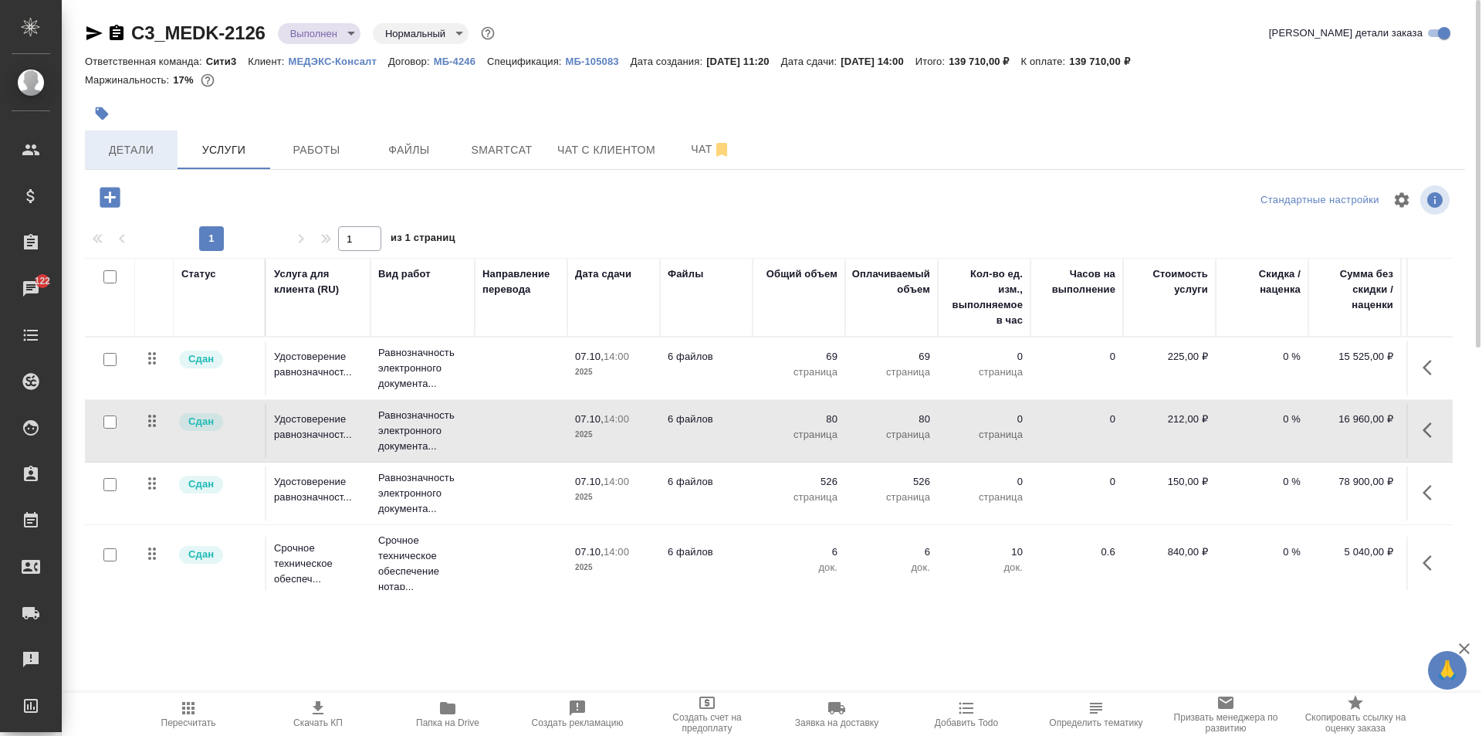
click at [128, 135] on button "Детали" at bounding box center [131, 149] width 93 height 39
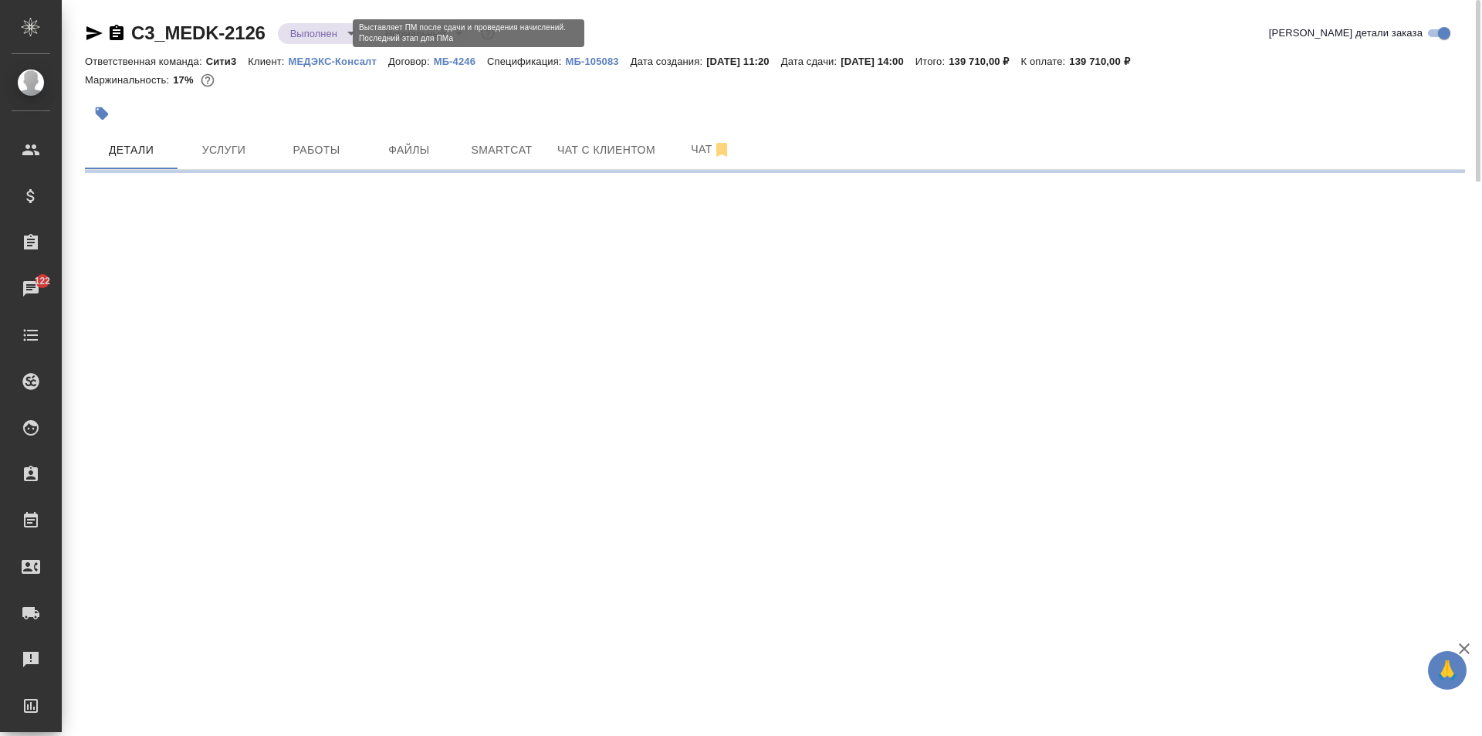
select select "RU"
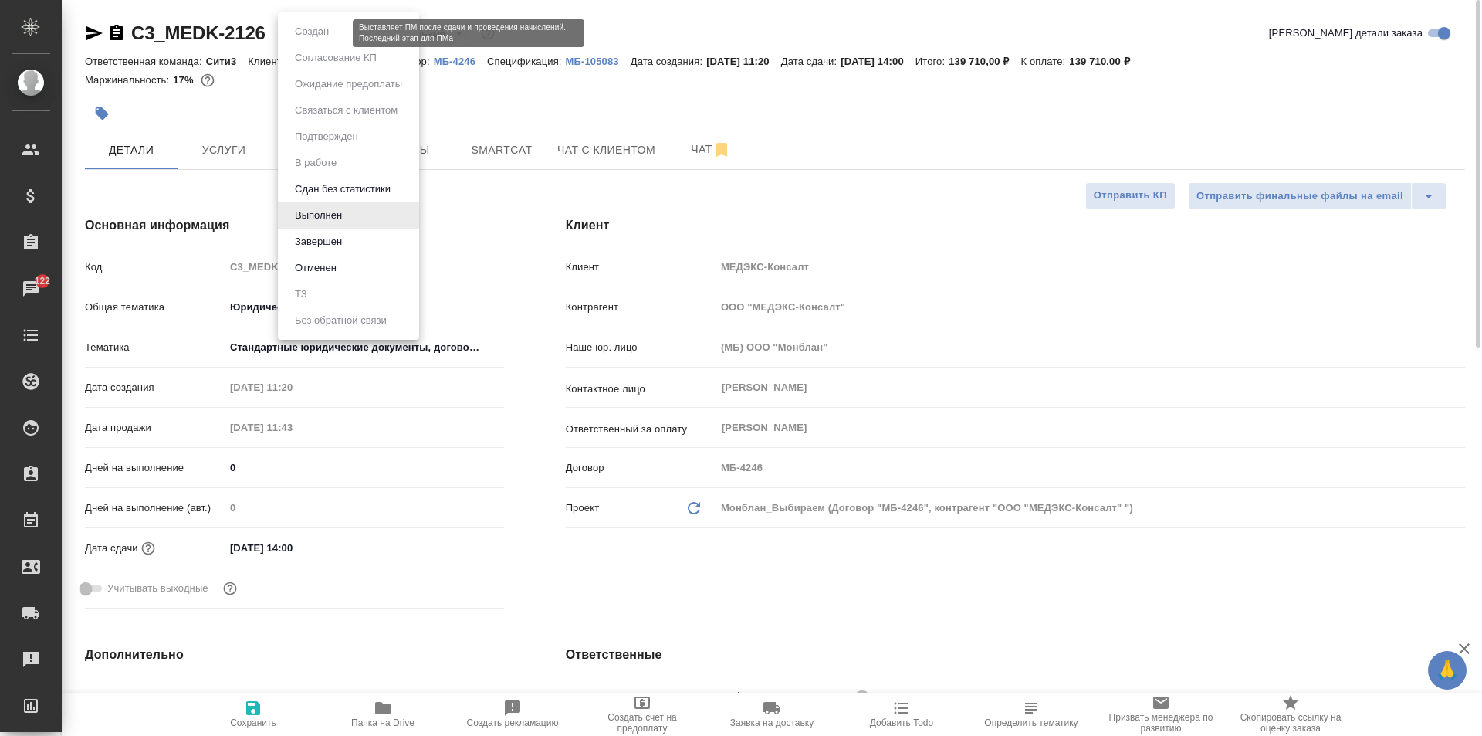
click at [333, 26] on body "🙏 .cls-1 fill:#fff; AWATERA Galisheva [PERSON_NAME] Спецификации Заказы 122 Чат…" at bounding box center [741, 368] width 1482 height 736
type textarea "x"
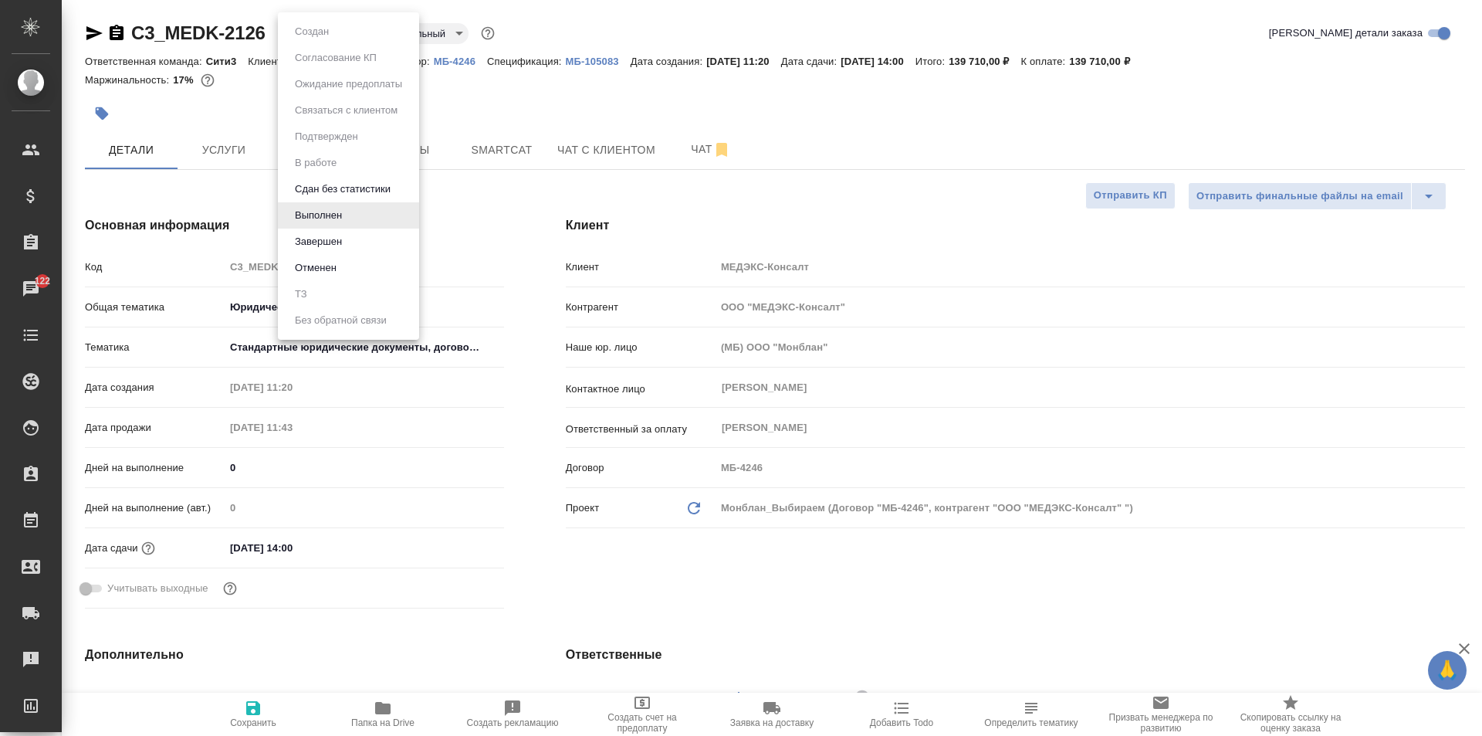
click at [374, 241] on li "Завершен" at bounding box center [348, 241] width 141 height 26
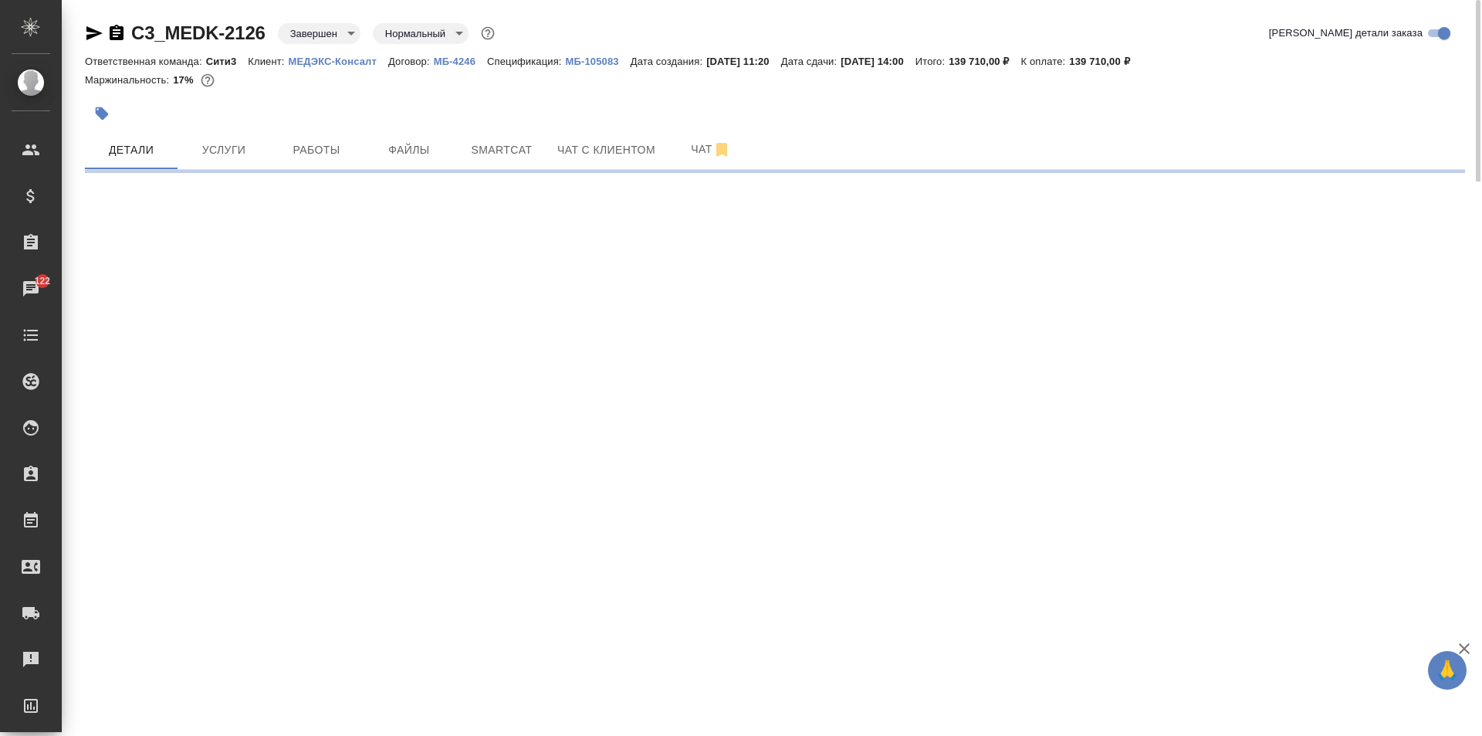
select select "RU"
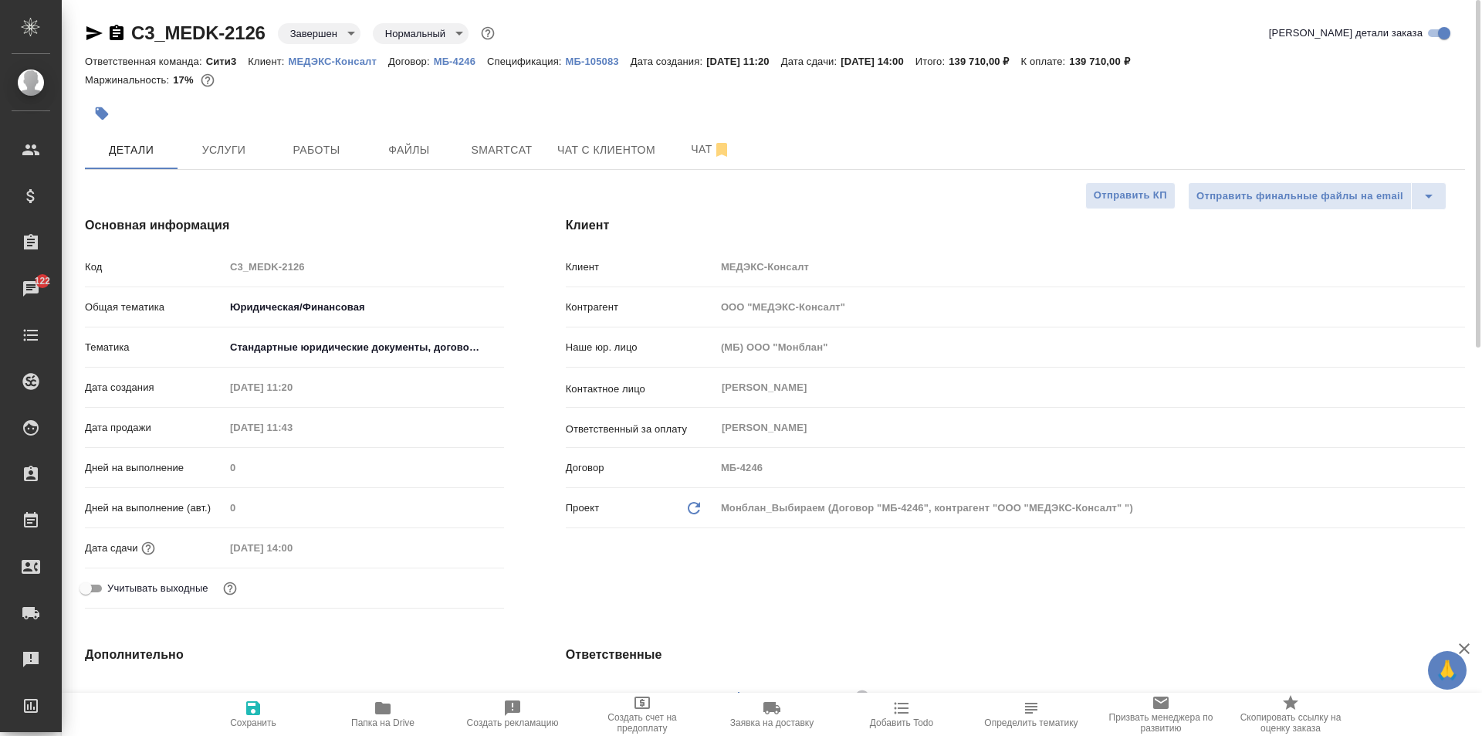
type textarea "x"
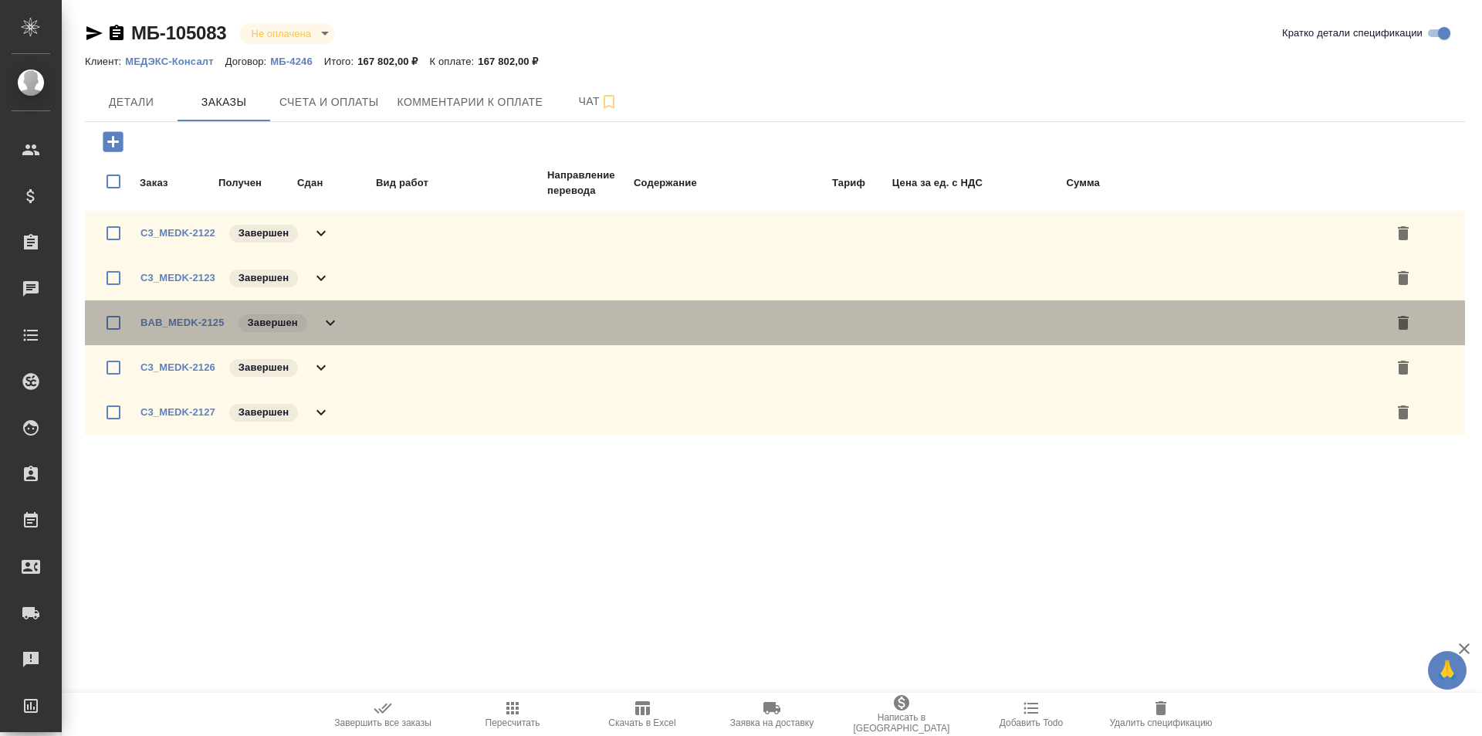
click at [324, 320] on icon at bounding box center [330, 322] width 19 height 19
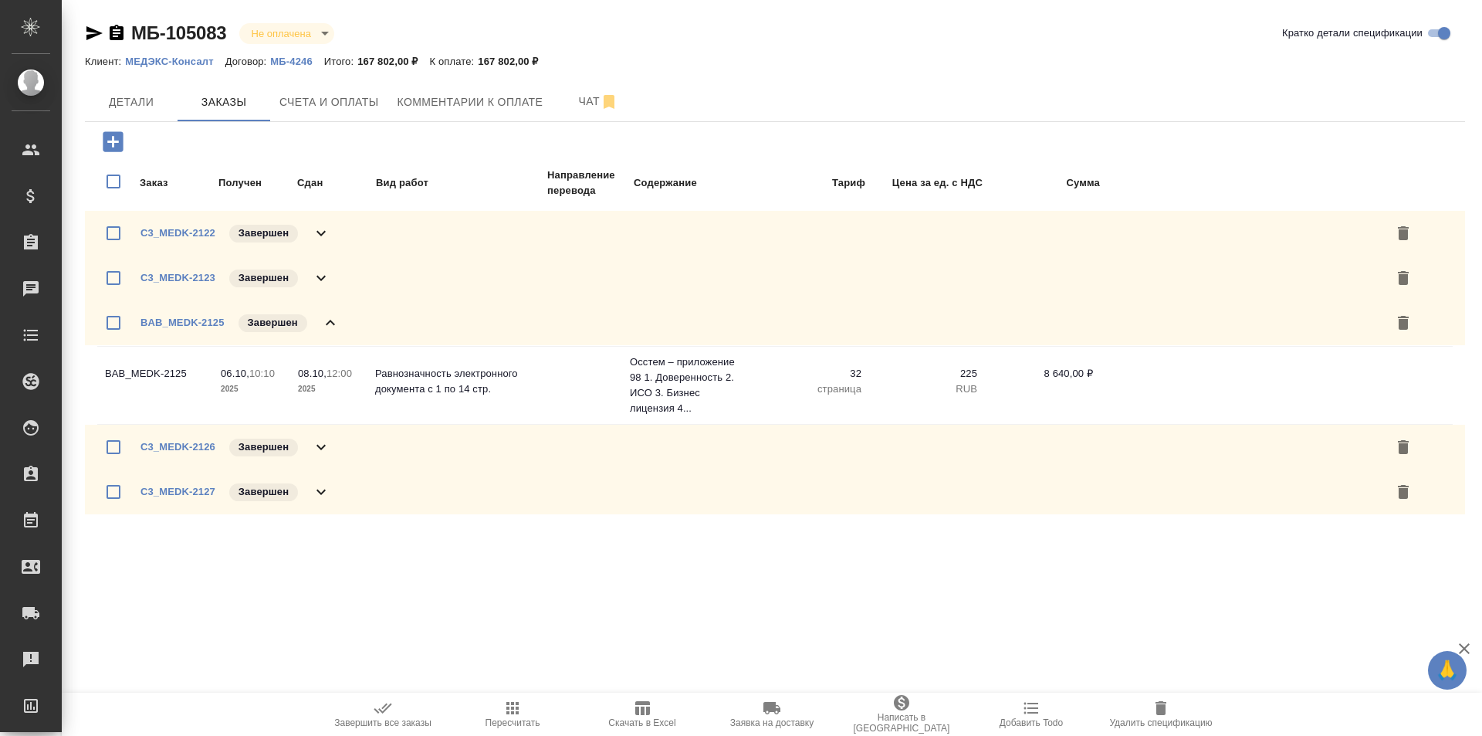
click at [324, 320] on icon at bounding box center [330, 322] width 19 height 19
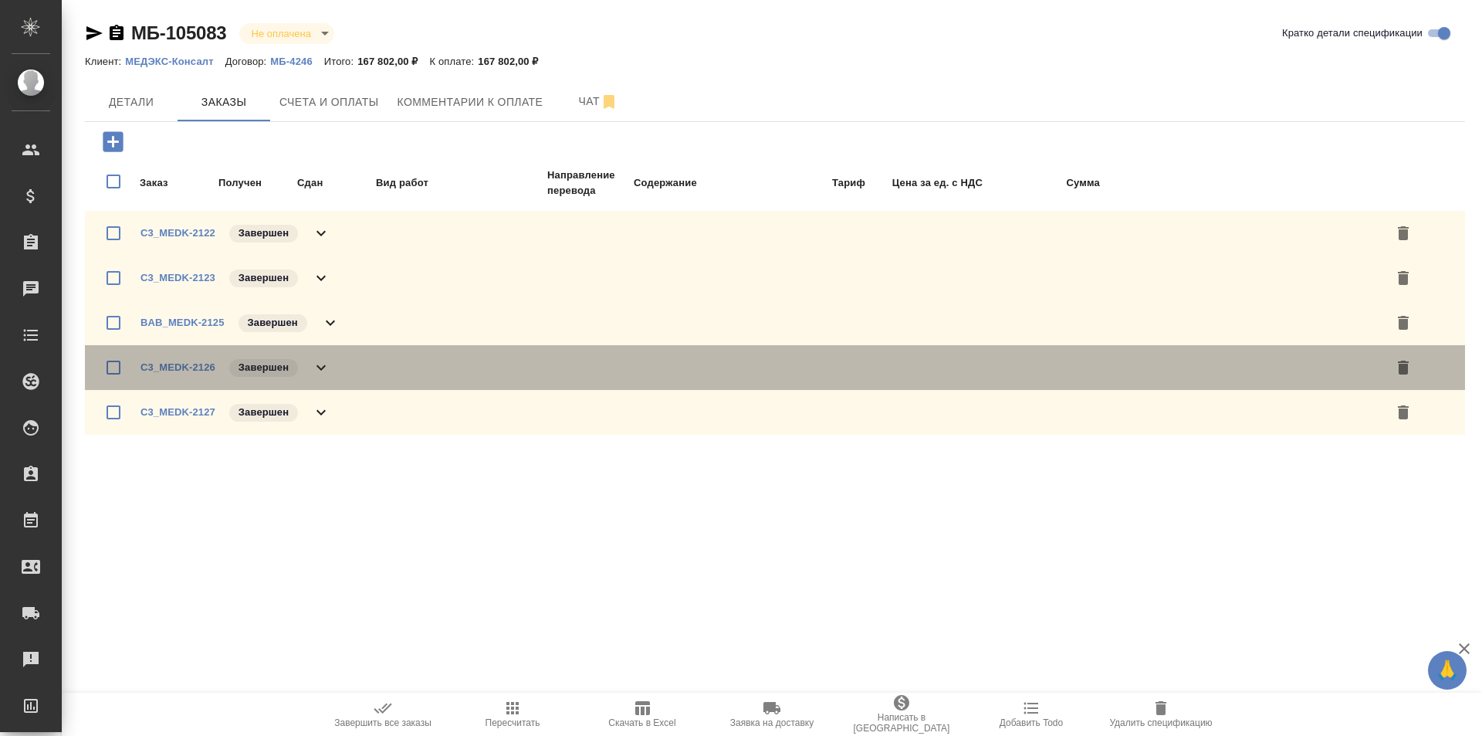
click at [316, 358] on icon at bounding box center [321, 367] width 19 height 19
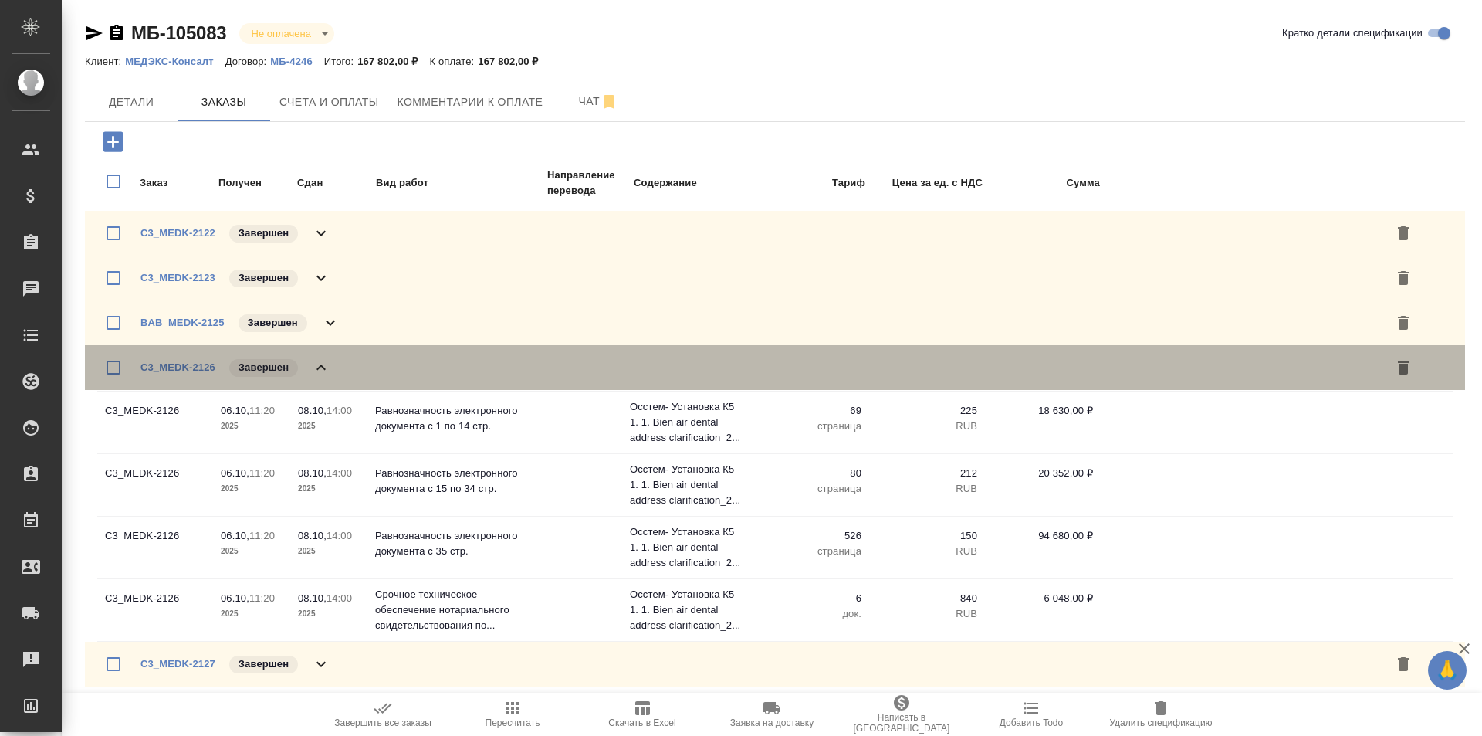
click at [316, 357] on div "C3_MEDK-2126 Завершен" at bounding box center [235, 368] width 190 height 22
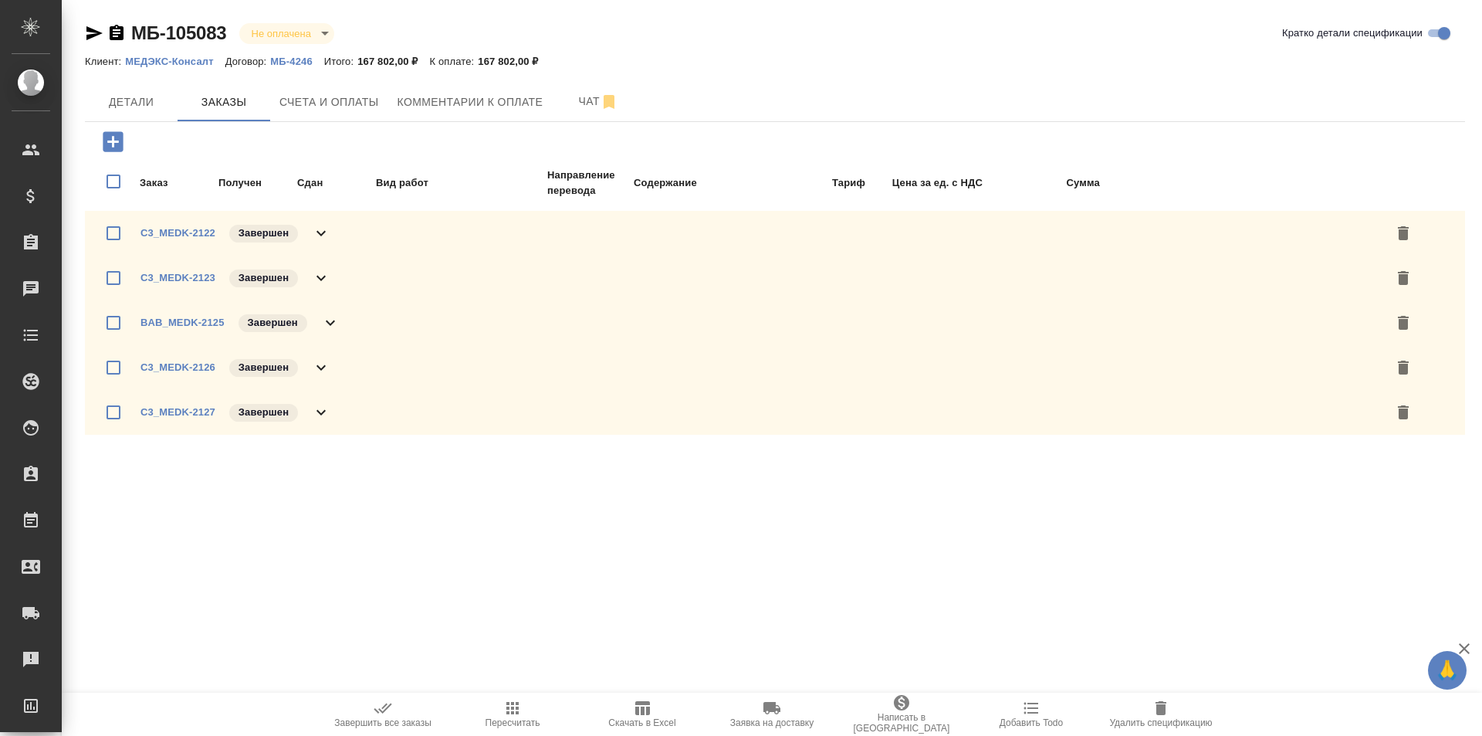
click at [315, 404] on icon at bounding box center [321, 412] width 19 height 19
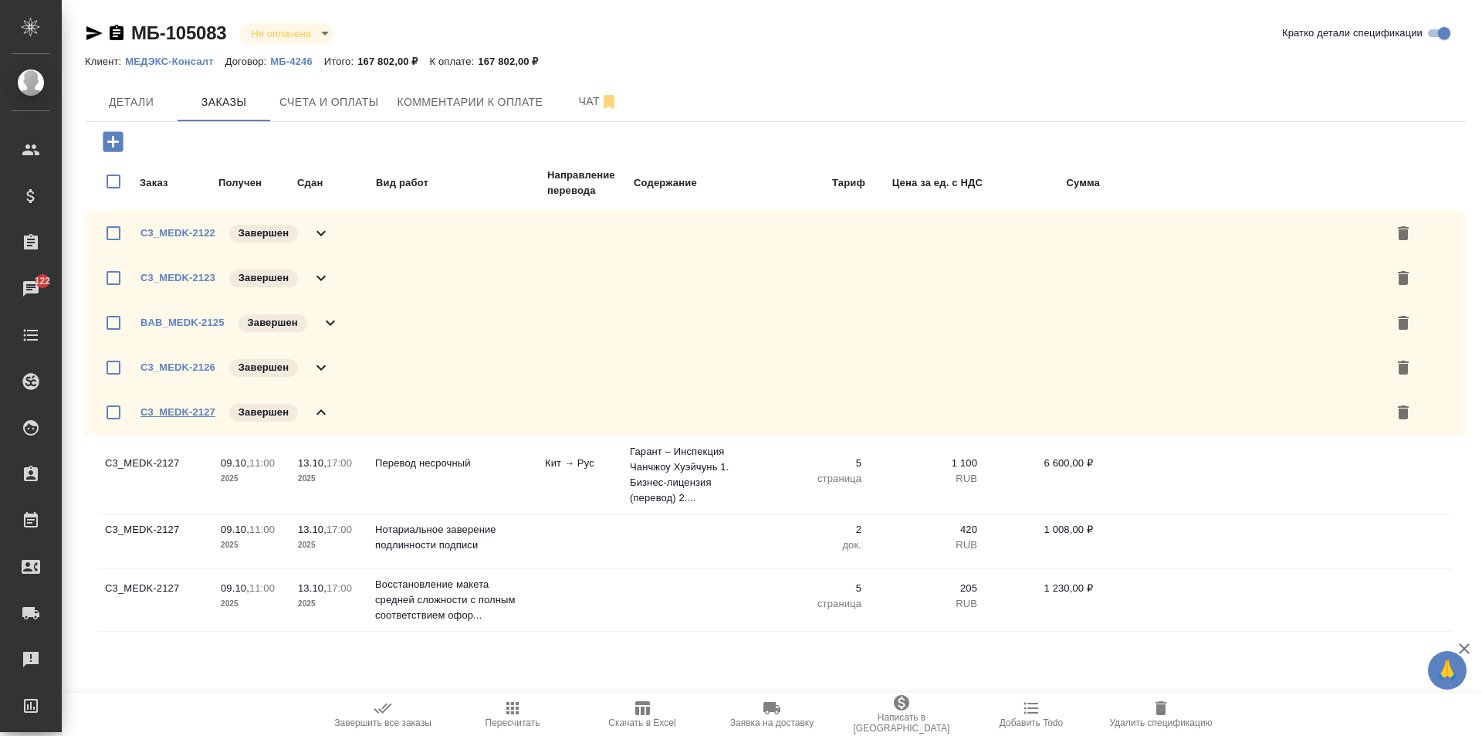
click at [174, 414] on link "C3_MEDK-2127" at bounding box center [177, 412] width 75 height 12
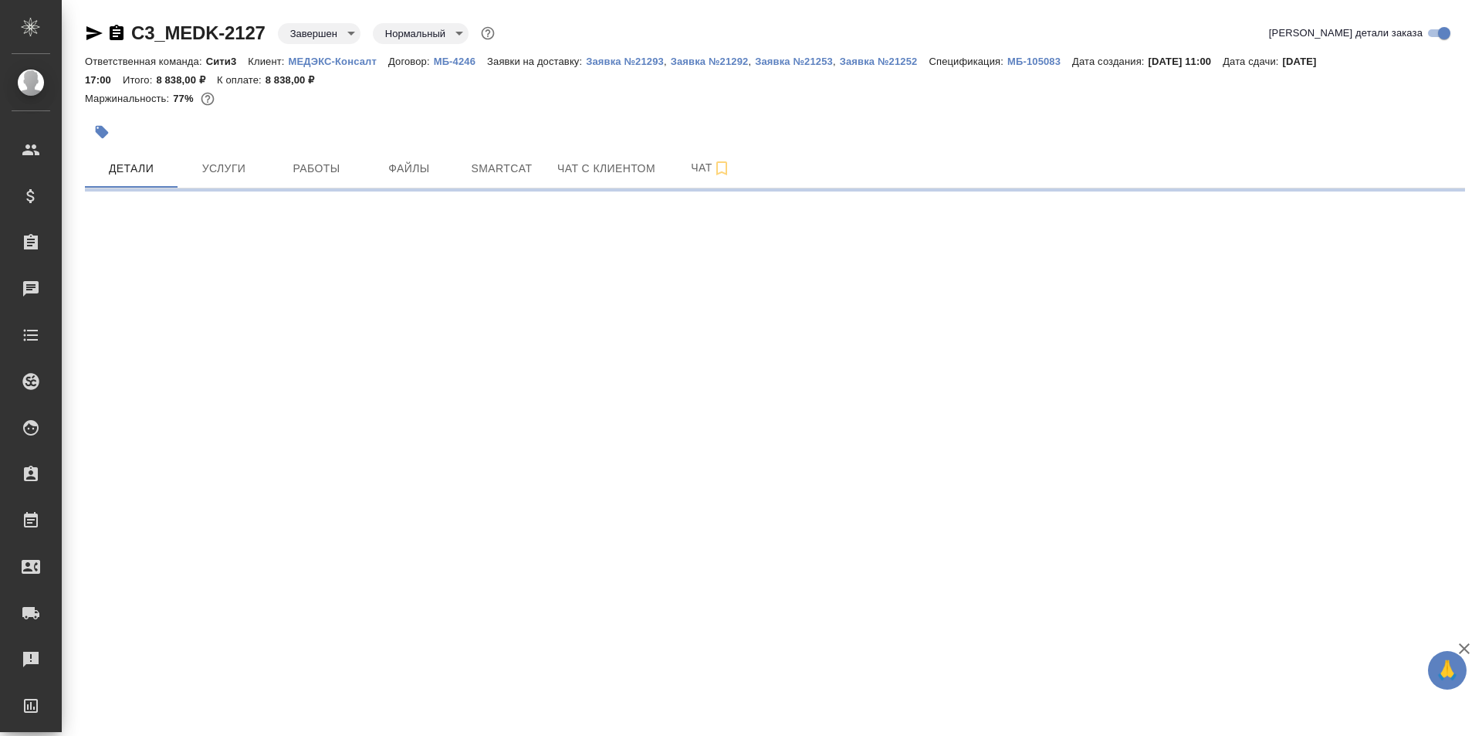
select select "RU"
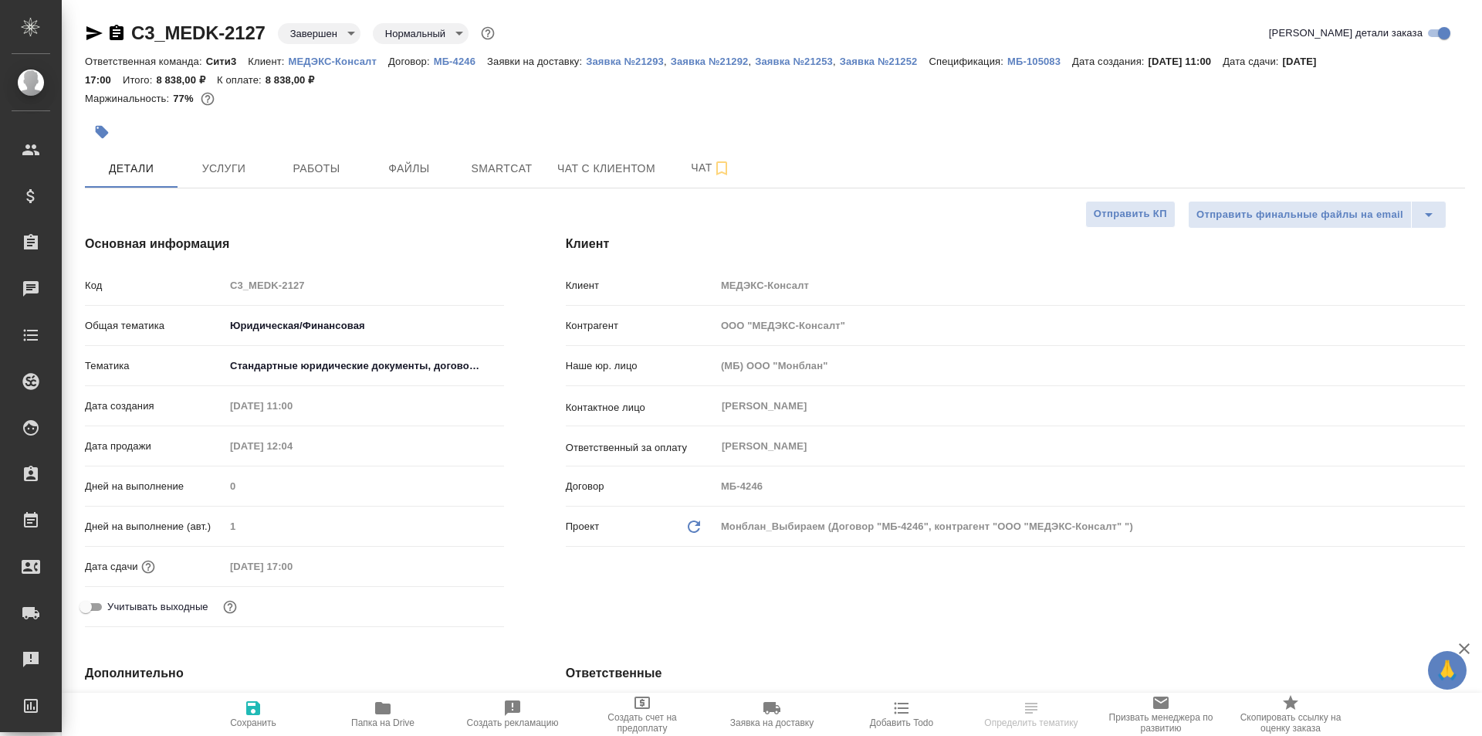
type textarea "x"
click at [336, 29] on body "🙏 .cls-1 fill:#fff; AWATERA Galisheva [PERSON_NAME] Спецификации Заказы Чаты To…" at bounding box center [741, 368] width 1482 height 736
type textarea "x"
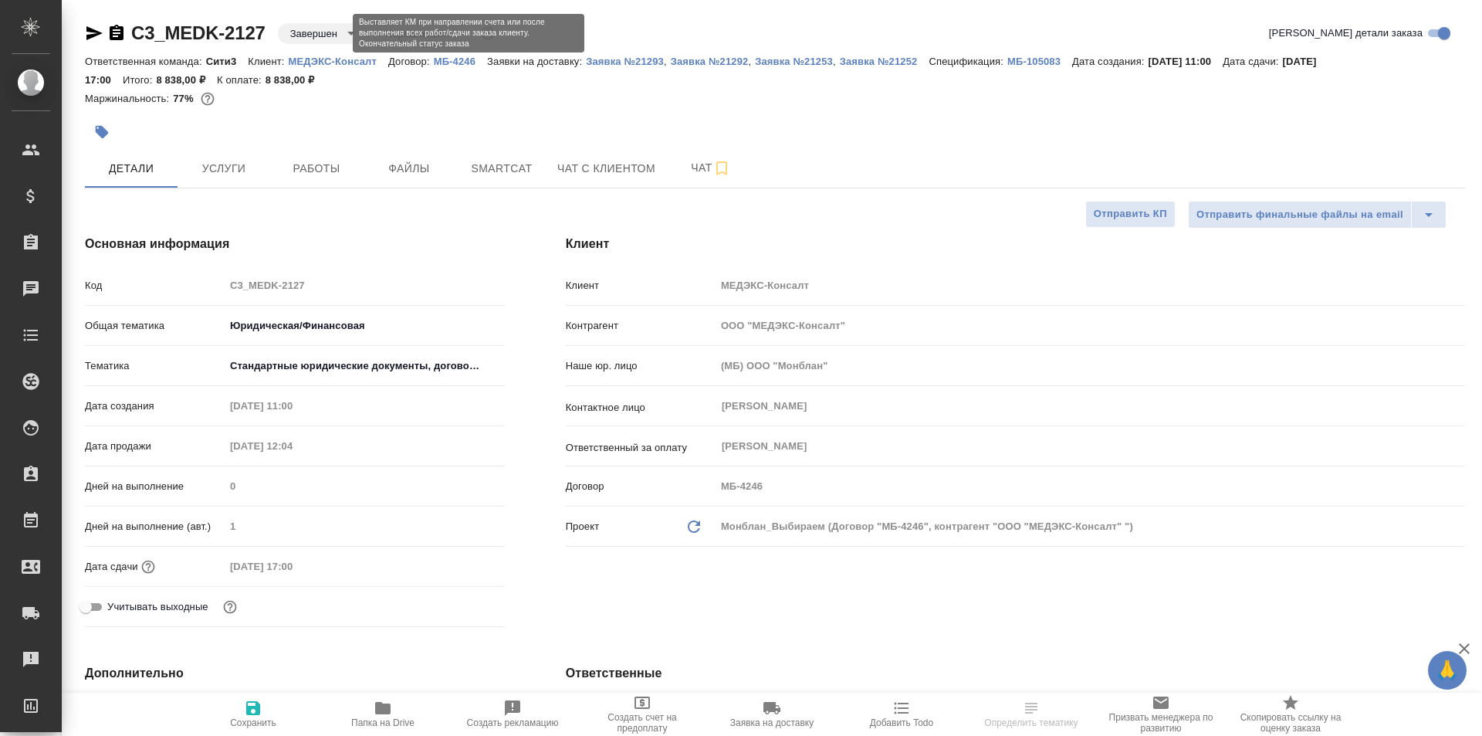
type textarea "x"
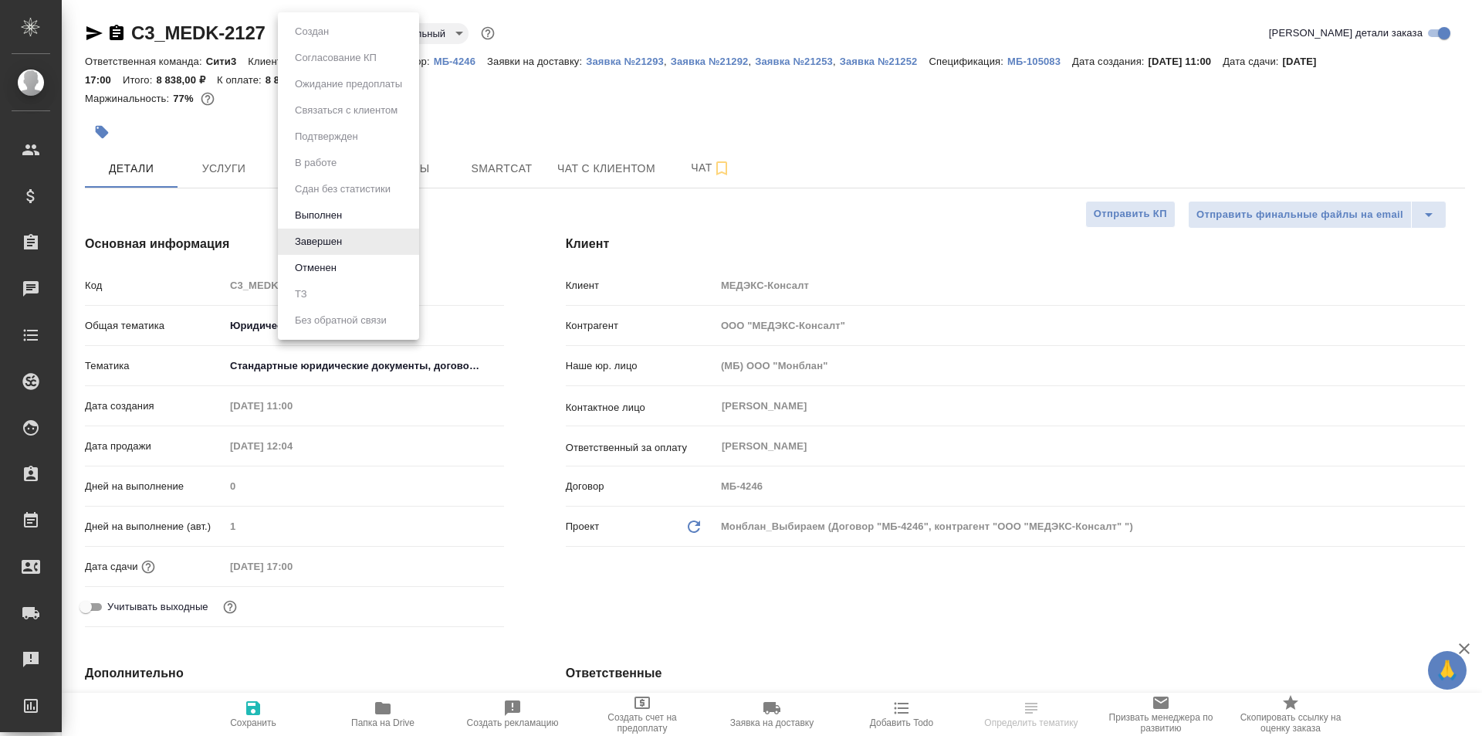
type textarea "x"
click at [368, 216] on li "Выполнен" at bounding box center [348, 215] width 141 height 26
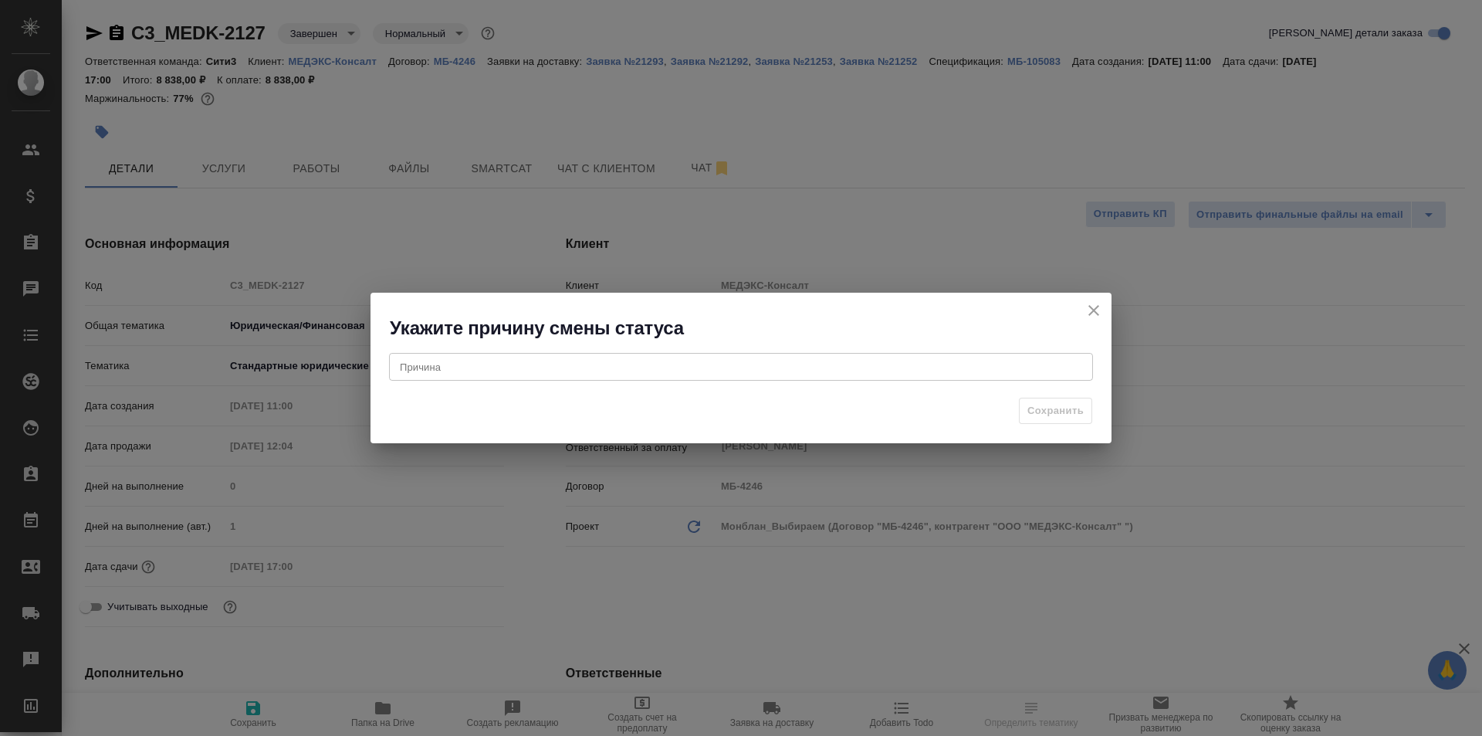
click at [643, 377] on div "x Причина" at bounding box center [741, 367] width 704 height 28
type textarea "не добавили содержание"
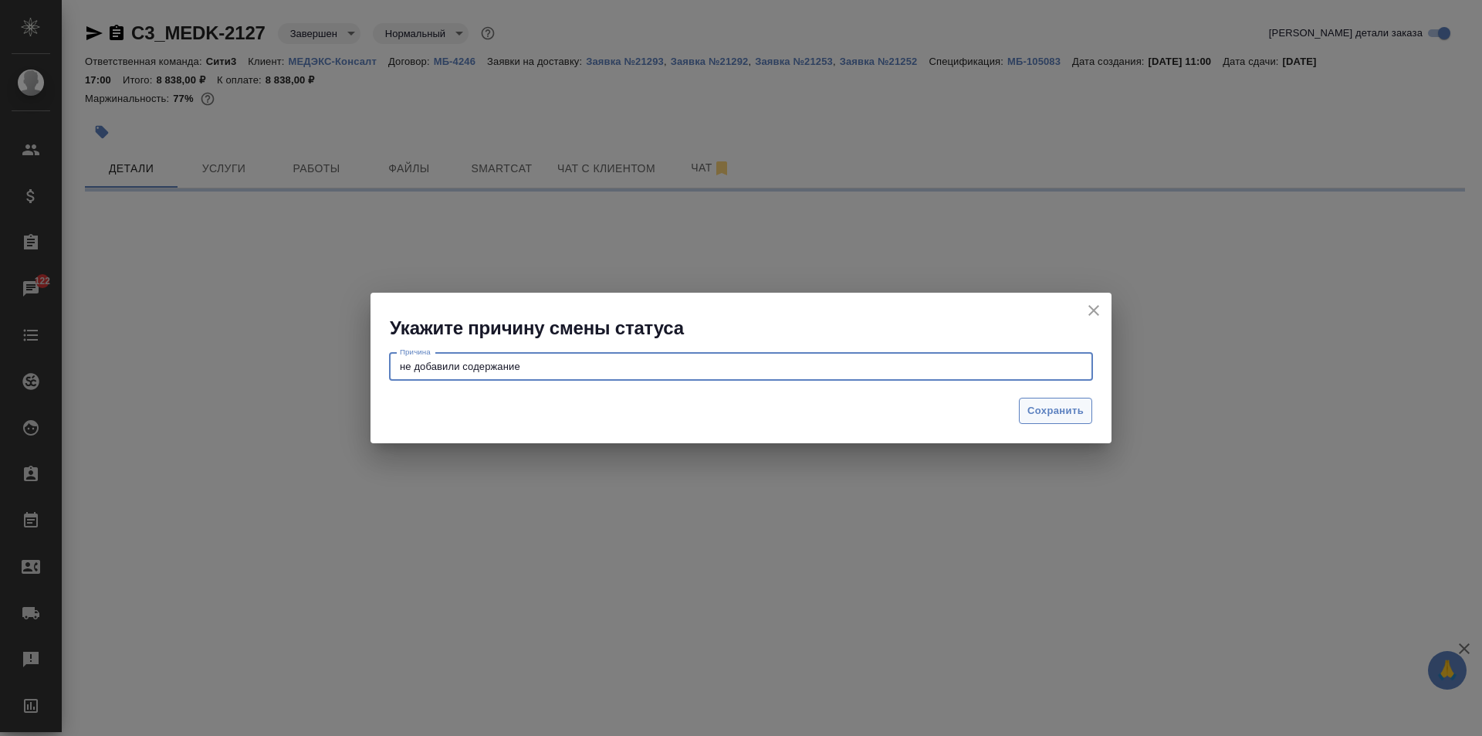
select select "RU"
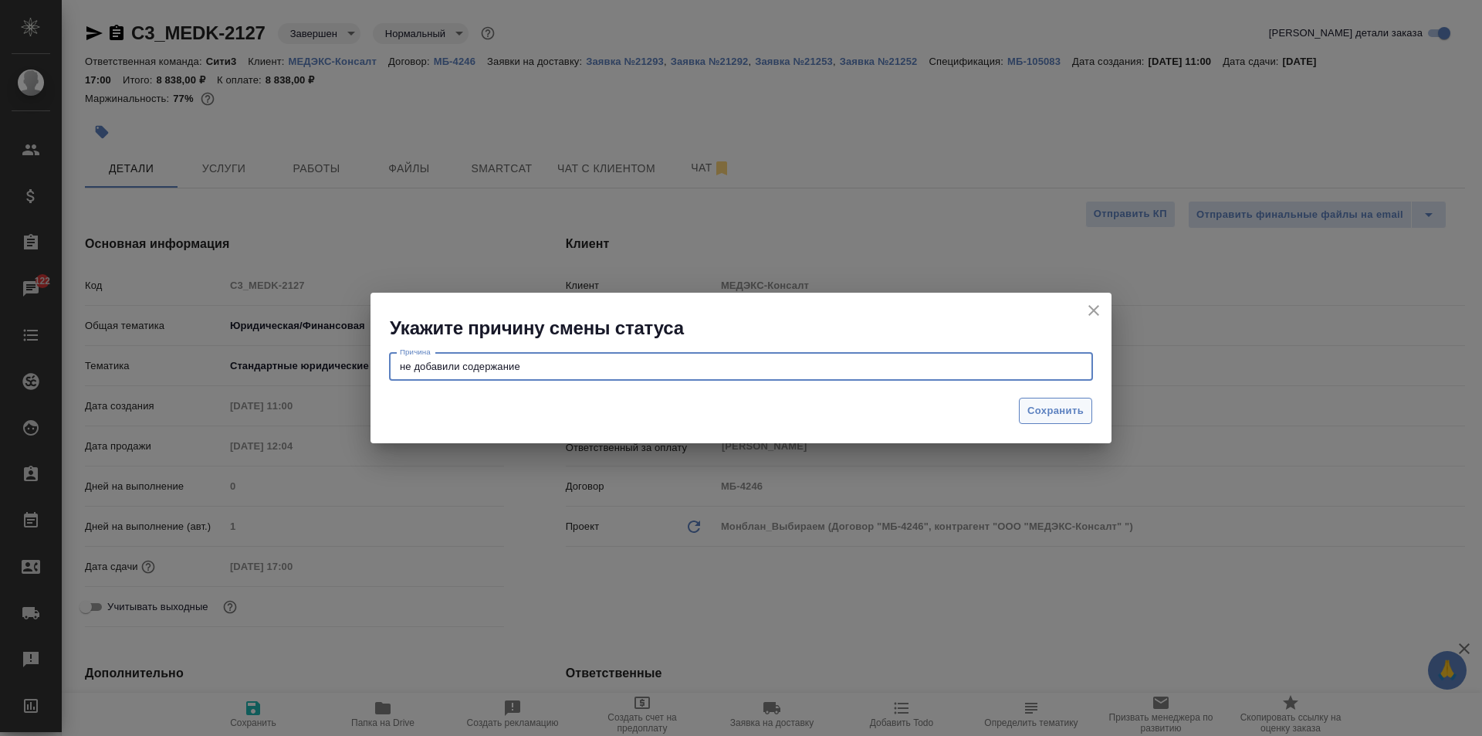
type textarea "не добавили содержание"
type textarea "x"
click at [1054, 411] on span "Сохранить" at bounding box center [1055, 411] width 56 height 18
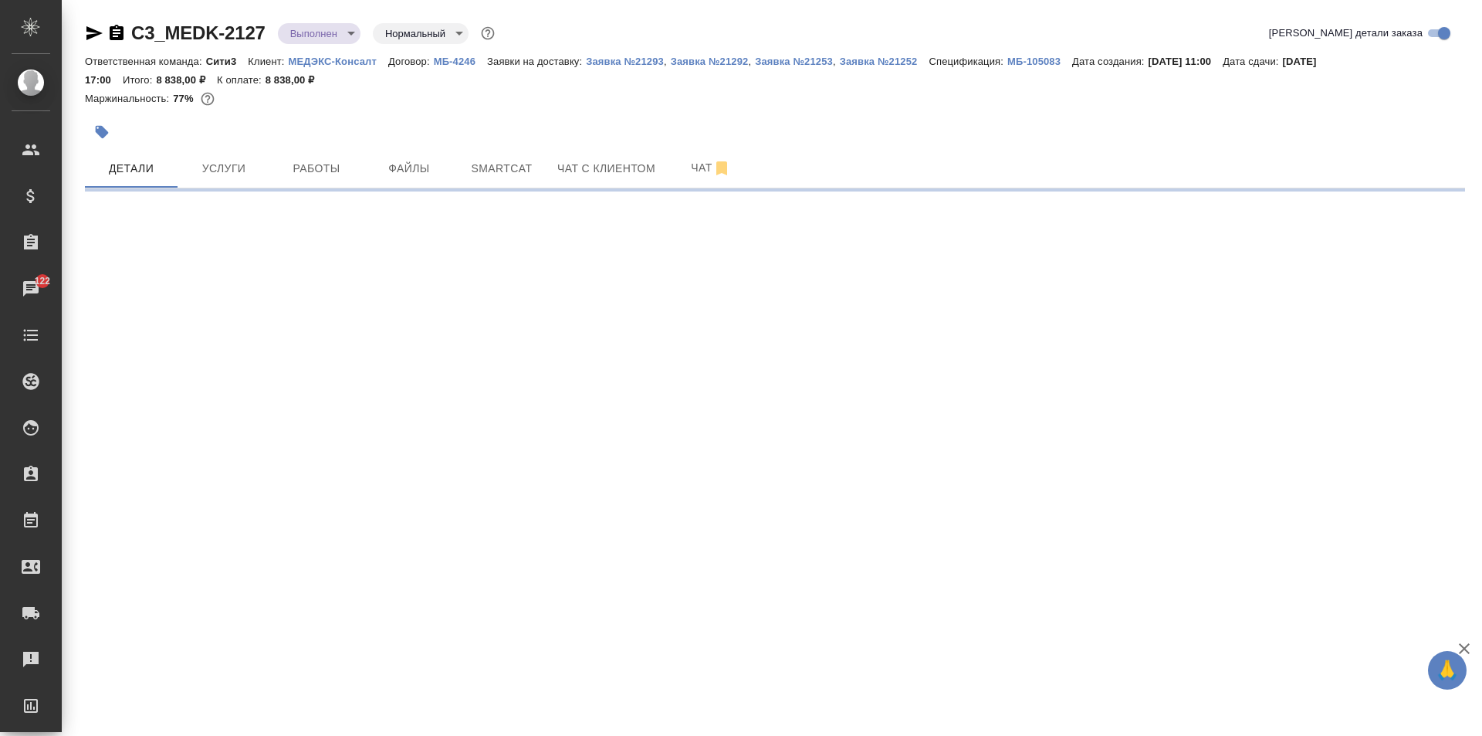
select select "RU"
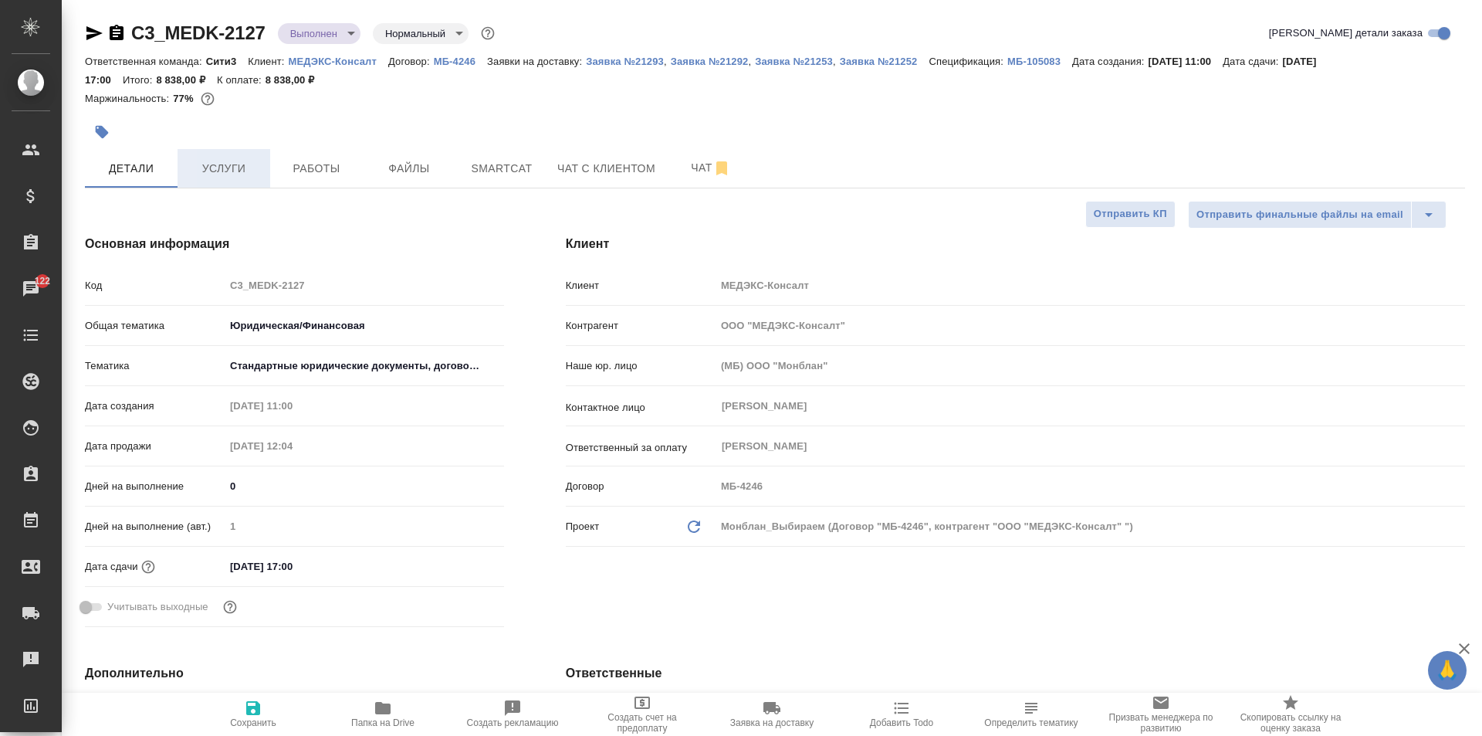
click at [239, 160] on span "Услуги" at bounding box center [224, 168] width 74 height 19
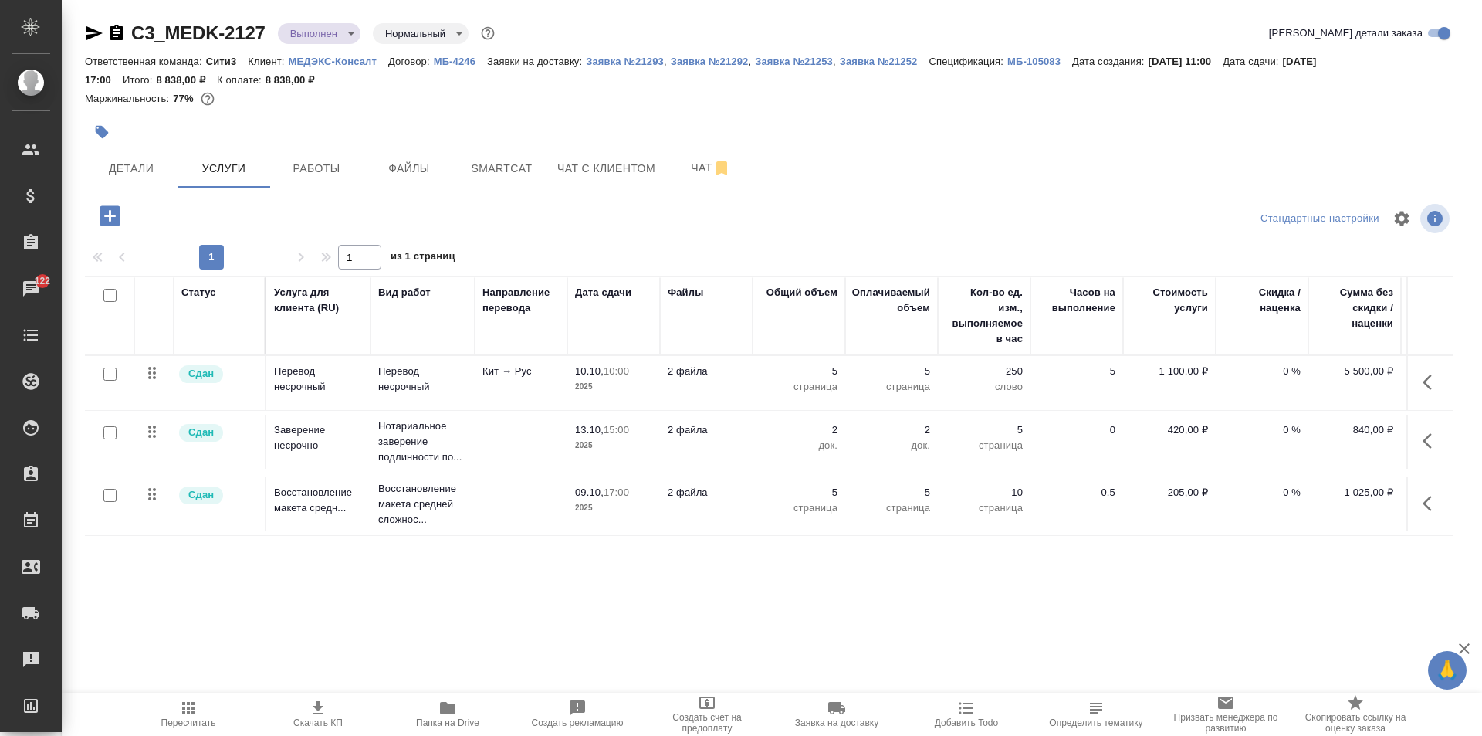
click at [531, 398] on td "Кит → Рус" at bounding box center [521, 383] width 93 height 54
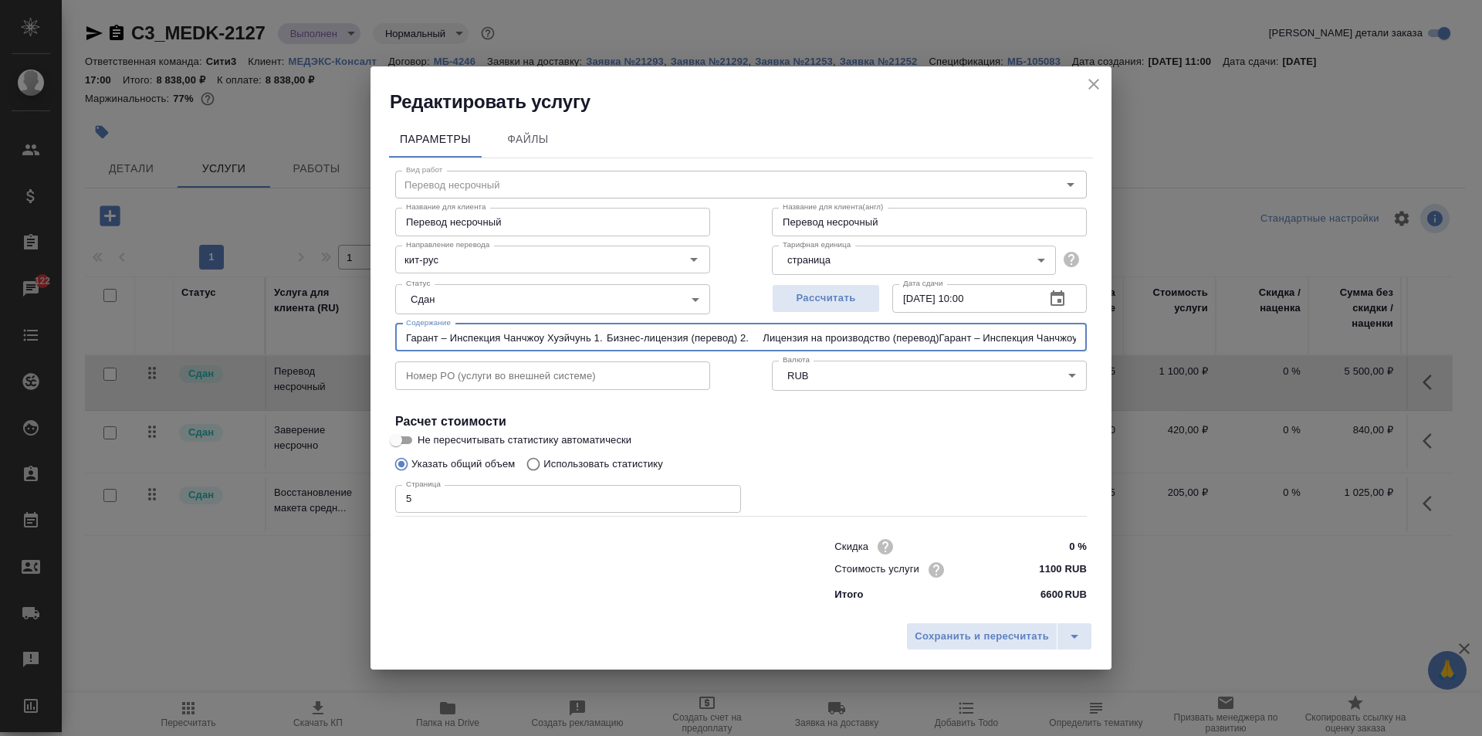
scroll to position [0, 428]
drag, startPoint x: 405, startPoint y: 339, endPoint x: 1283, endPoint y: 333, distance: 877.6
click at [1283, 333] on div "Редактировать услугу Параметры Файлы Вид работ Перевод несрочный Вид работ Назв…" at bounding box center [741, 368] width 1482 height 736
click at [986, 632] on span "Сохранить и пересчитать" at bounding box center [982, 637] width 134 height 18
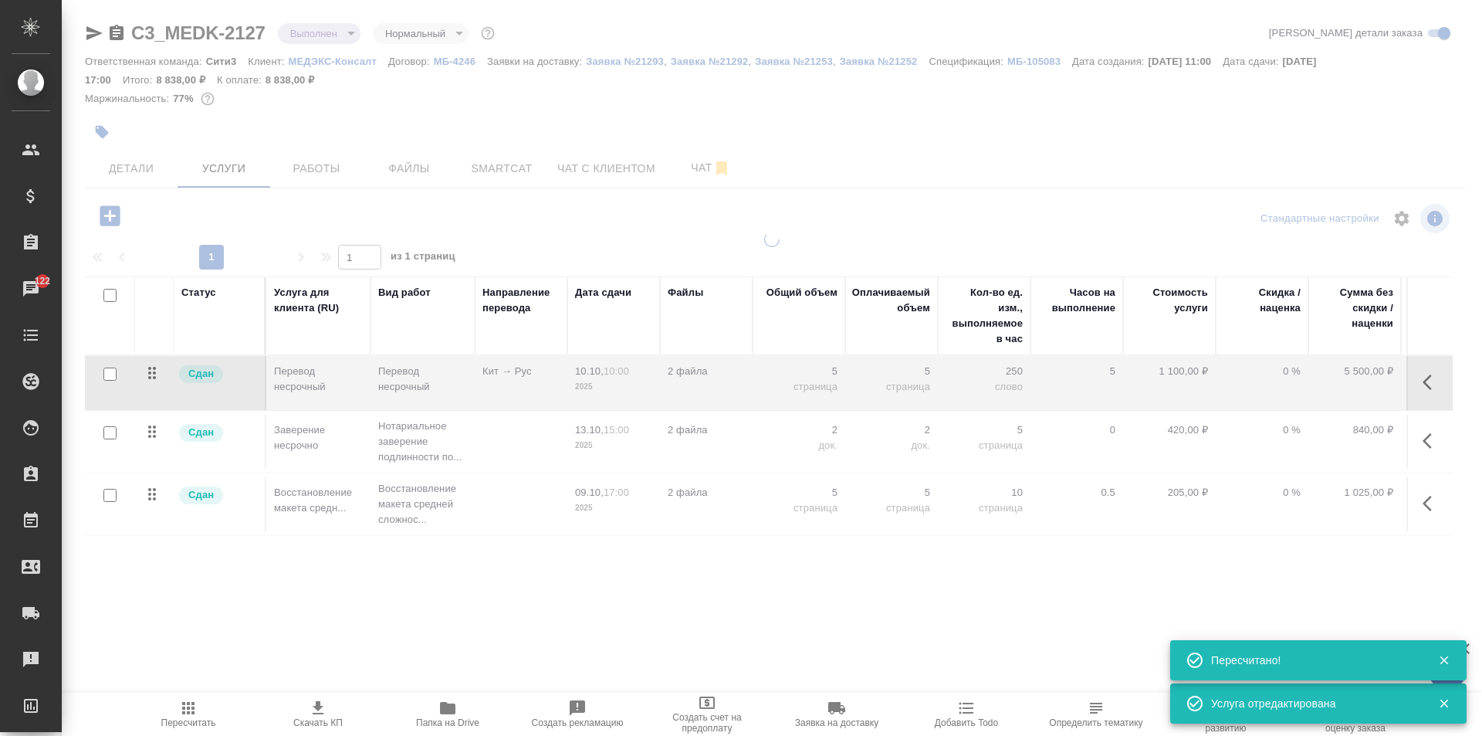
click at [497, 441] on div at bounding box center [772, 440] width 1420 height 416
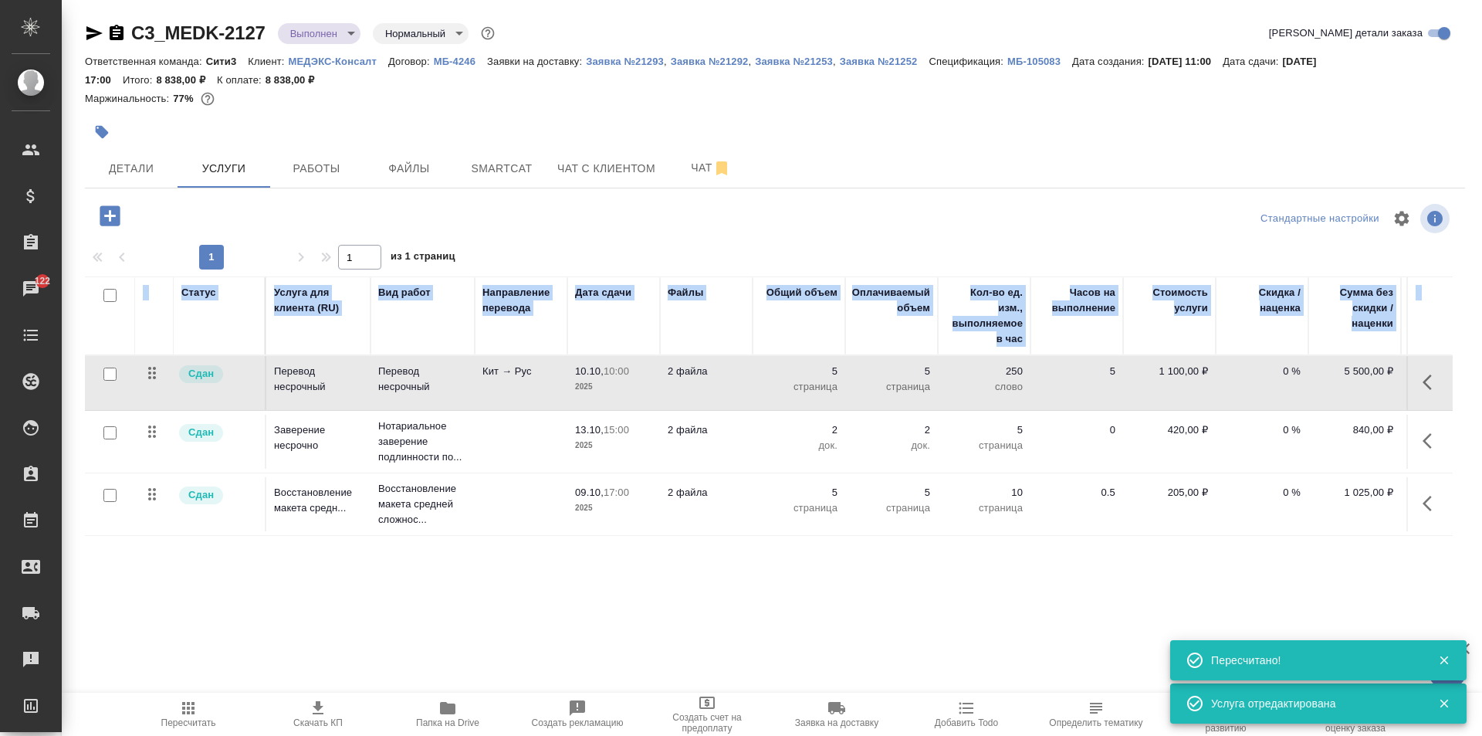
click at [545, 439] on td at bounding box center [521, 441] width 93 height 54
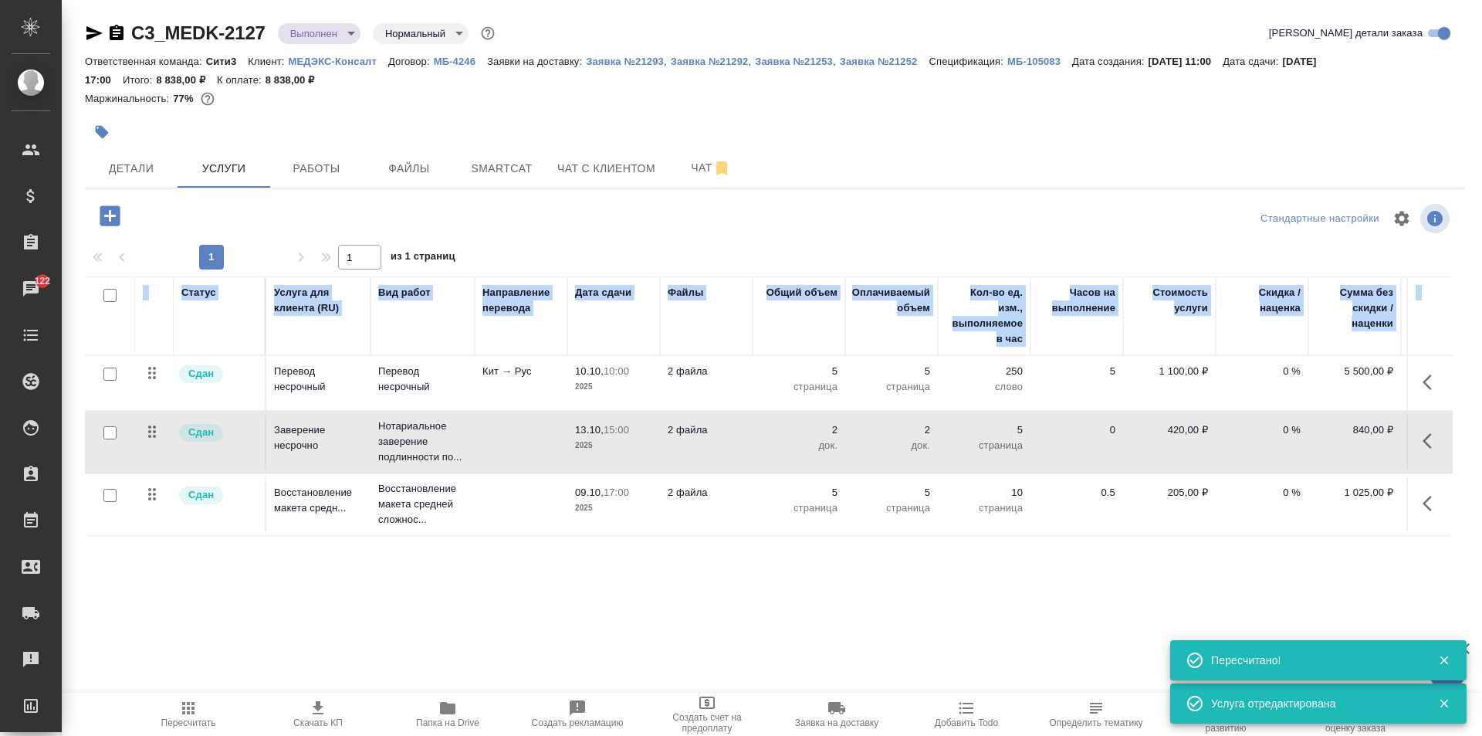
click at [545, 439] on td at bounding box center [521, 441] width 93 height 54
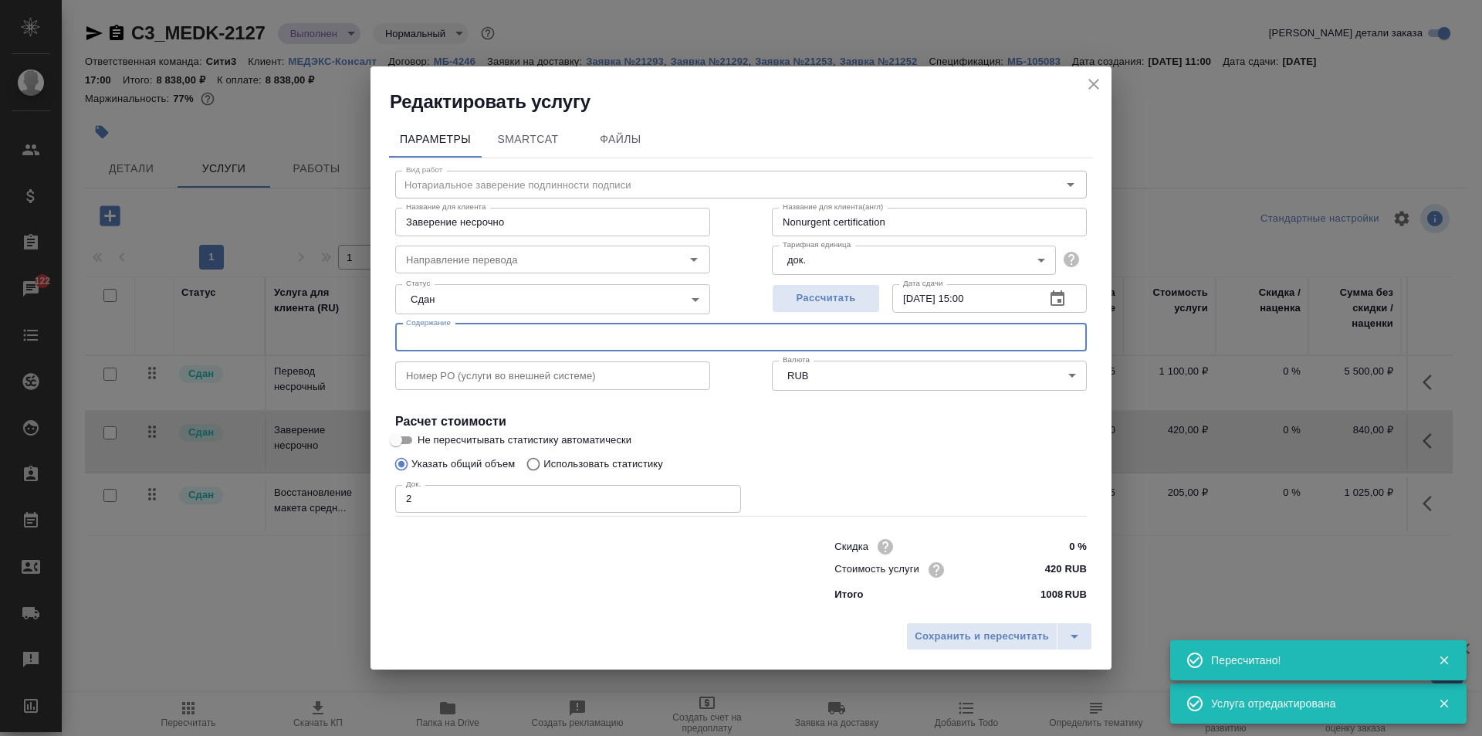
click at [580, 333] on input "text" at bounding box center [741, 337] width 692 height 28
paste input "Гарант – Инспекция Чанчжоу Хуэйчунь 1. Бизнес-лицензия (перевод) 2. Лицензия на…"
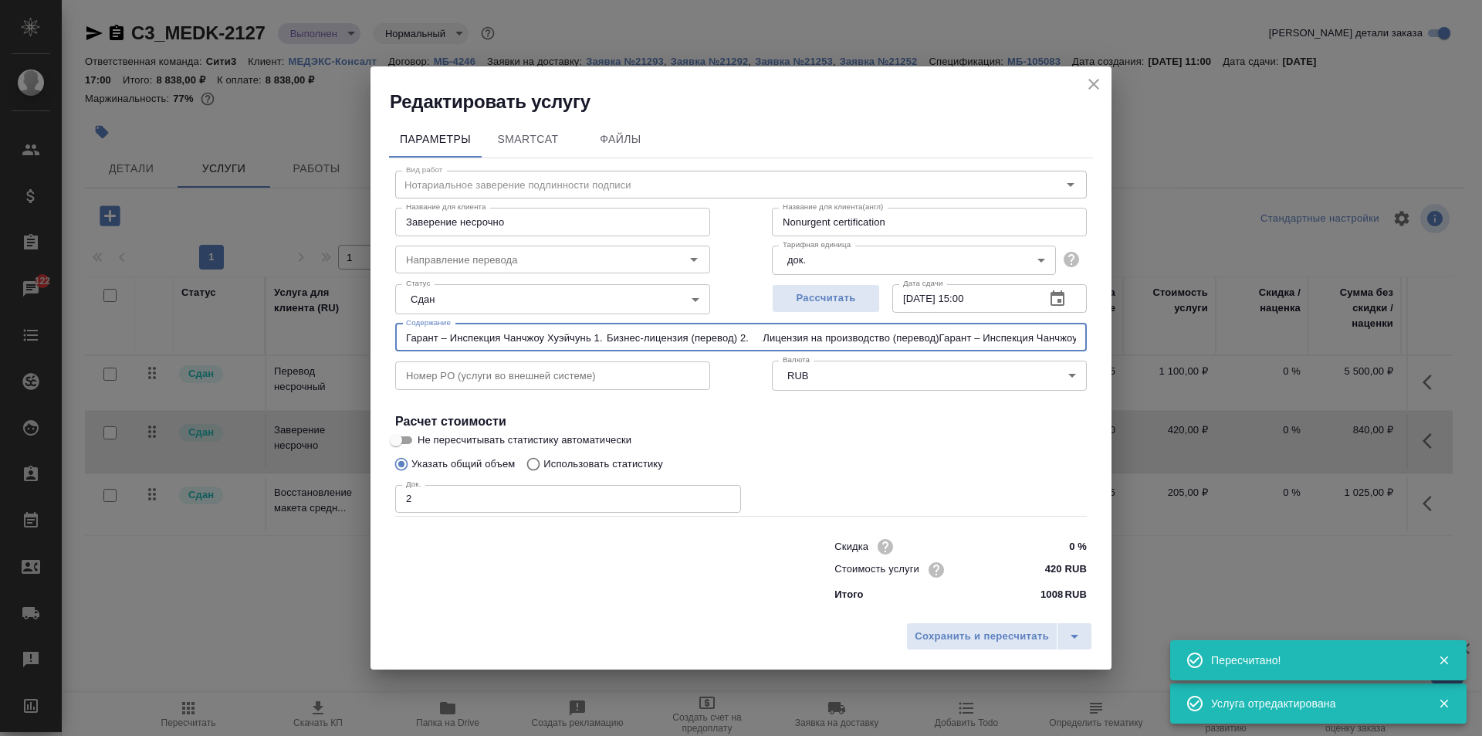
scroll to position [0, 428]
type input "Гарант – Инспекция Чанчжоу Хуэйчунь 1. Бизнес-лицензия (перевод) 2. Лицензия на…"
click at [961, 634] on span "Сохранить и пересчитать" at bounding box center [982, 637] width 134 height 18
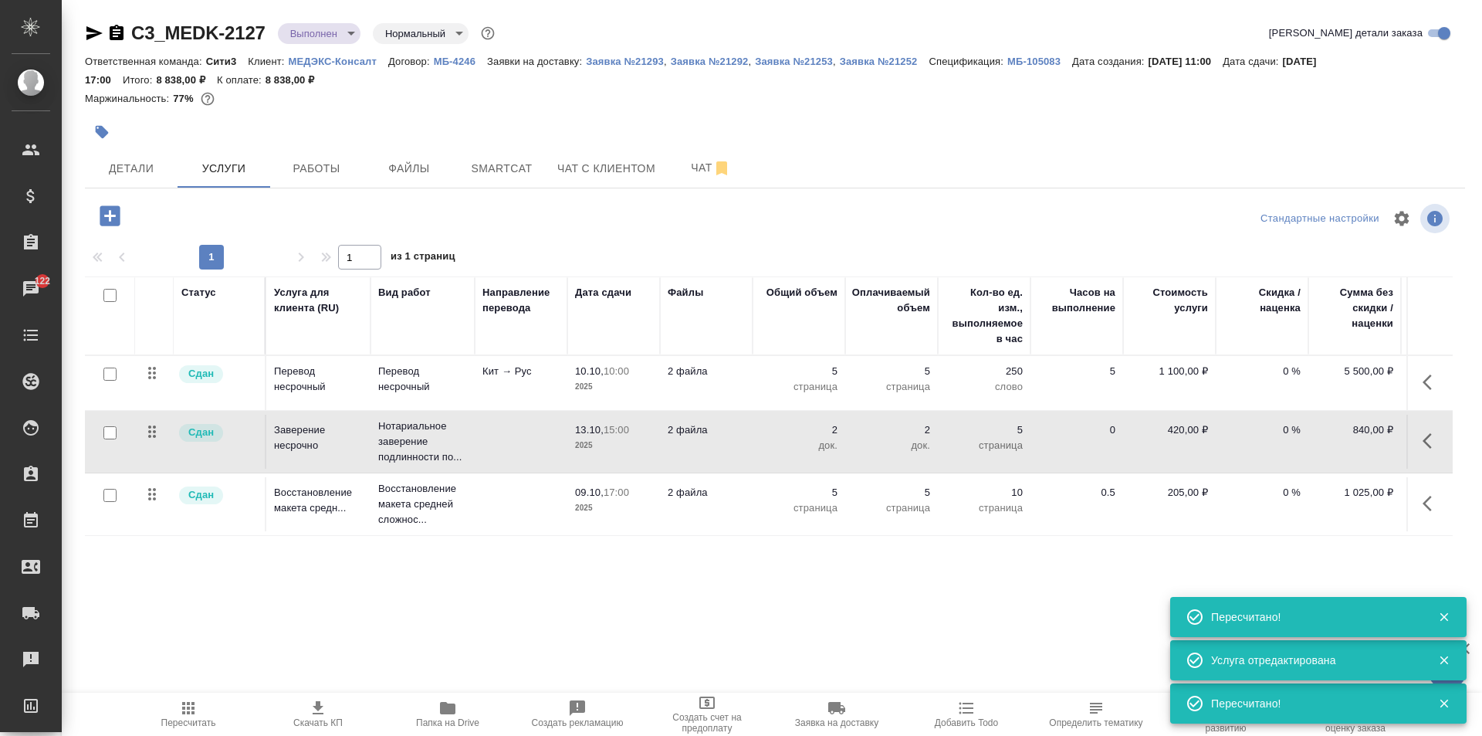
click at [533, 504] on td at bounding box center [521, 504] width 93 height 54
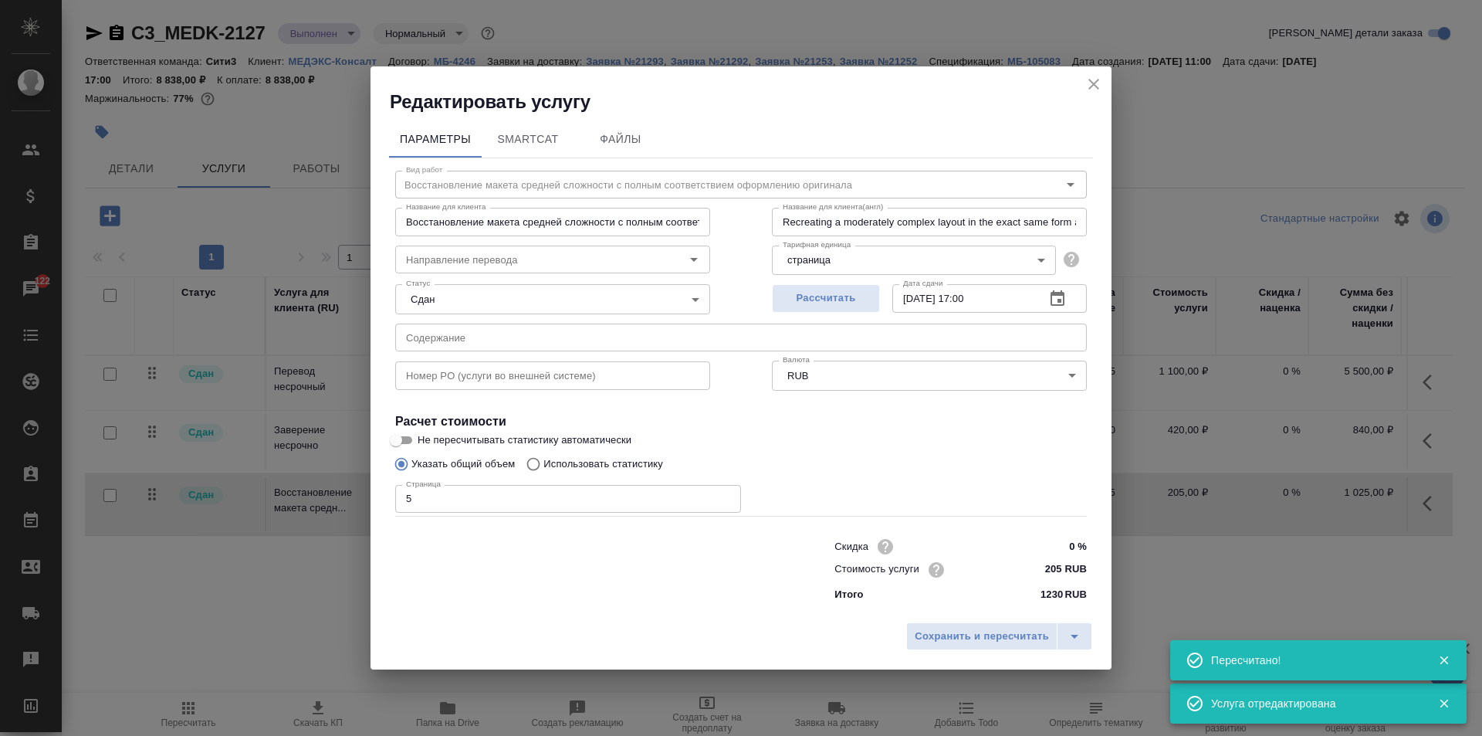
click at [536, 348] on input "text" at bounding box center [741, 337] width 692 height 28
paste input "Гарант – Инспекция Чанчжоу Хуэйчунь 1. Бизнес-лицензия (перевод) 2. Лицензия на…"
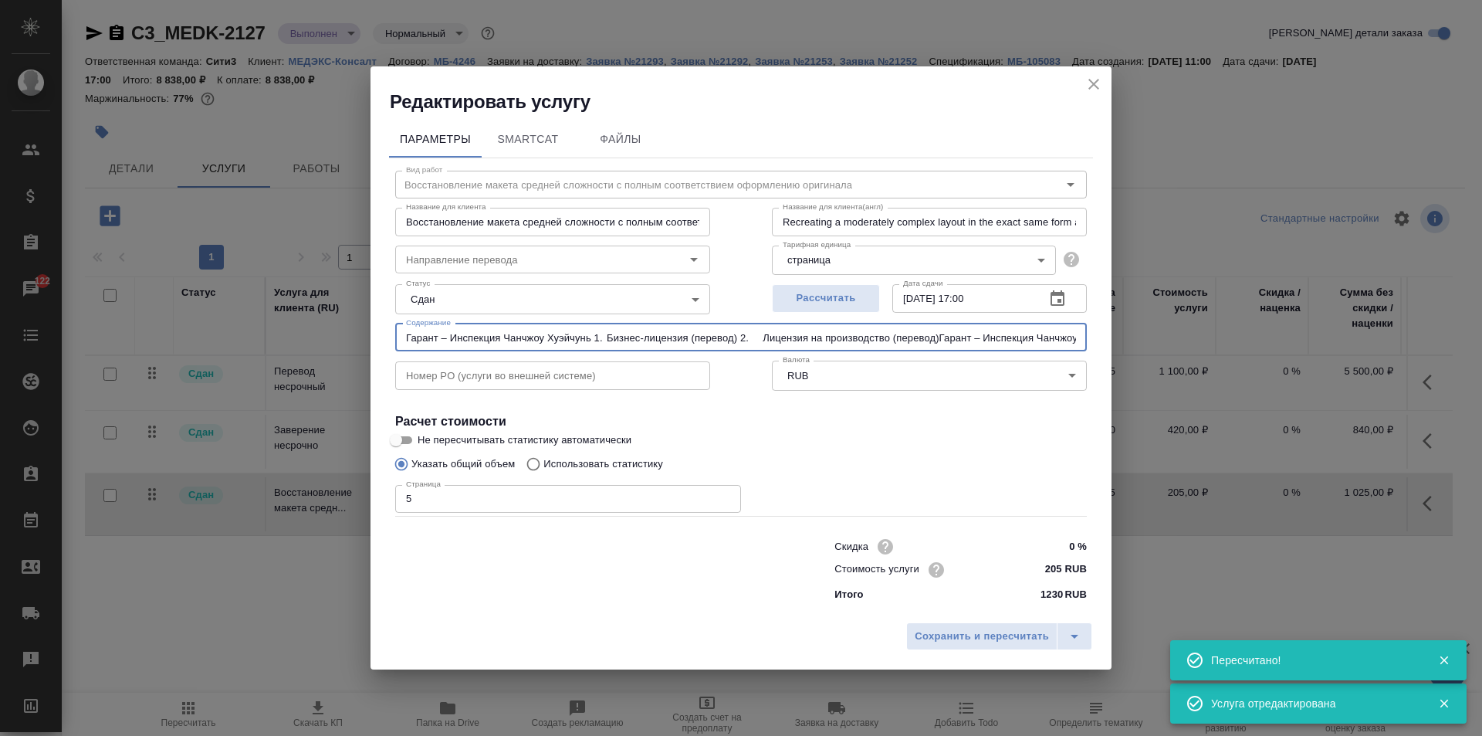
scroll to position [0, 428]
type input "Гарант – Инспекция Чанчжоу Хуэйчунь 1. Бизнес-лицензия (перевод) 2. Лицензия на…"
click at [976, 631] on span "Сохранить и пересчитать" at bounding box center [982, 637] width 134 height 18
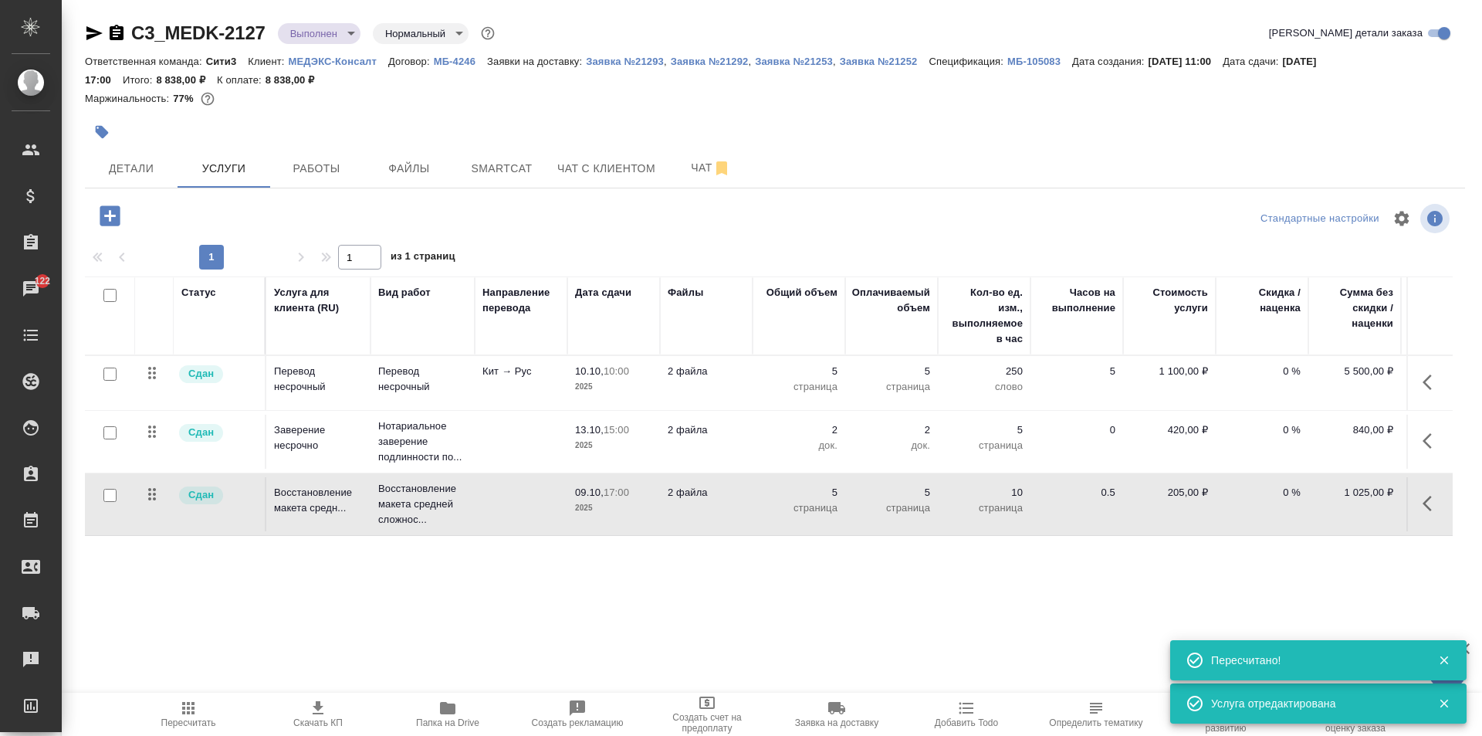
click at [348, 29] on body "🙏 .cls-1 fill:#fff; AWATERA Galisheva Mariya Клиенты Спецификации Заказы 122 Ча…" at bounding box center [741, 368] width 1482 height 736
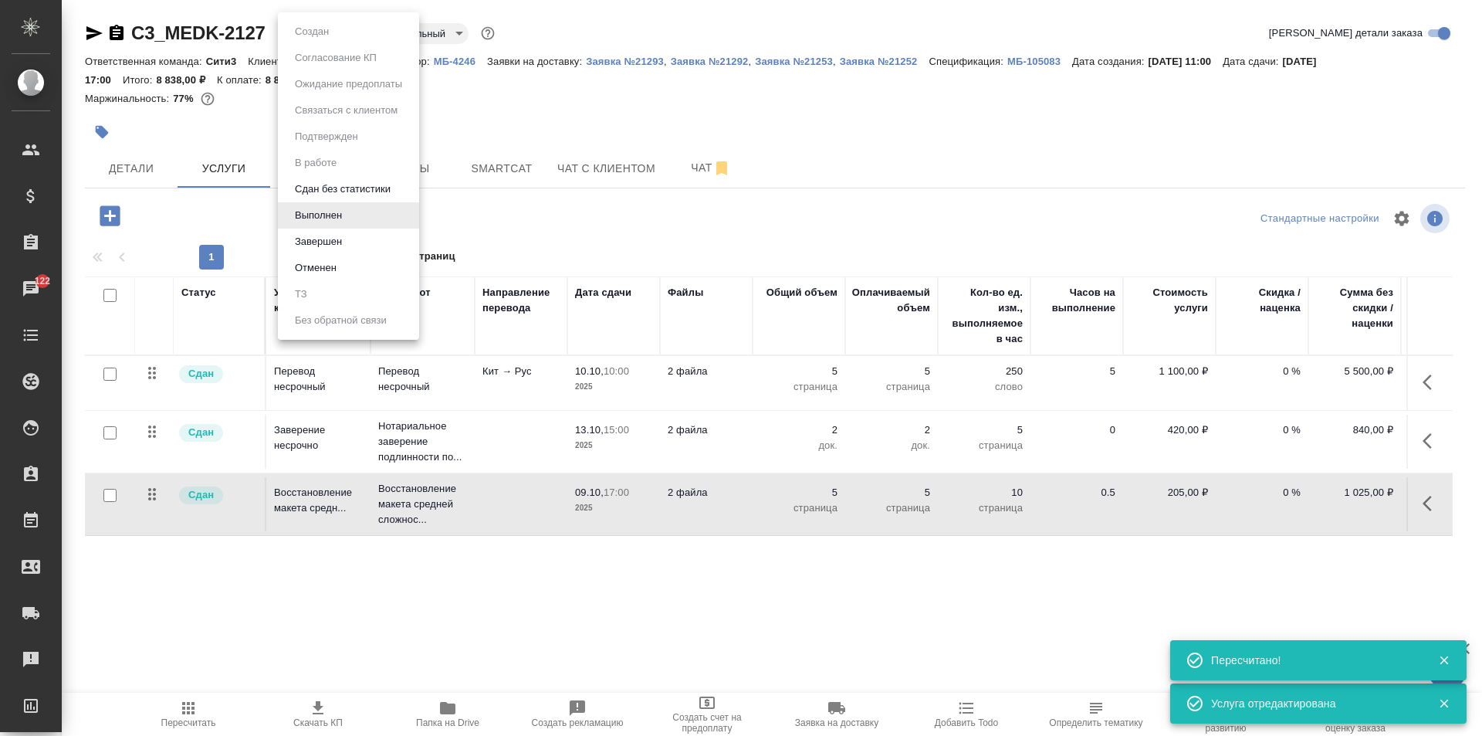
click at [390, 234] on li "Завершен" at bounding box center [348, 241] width 141 height 26
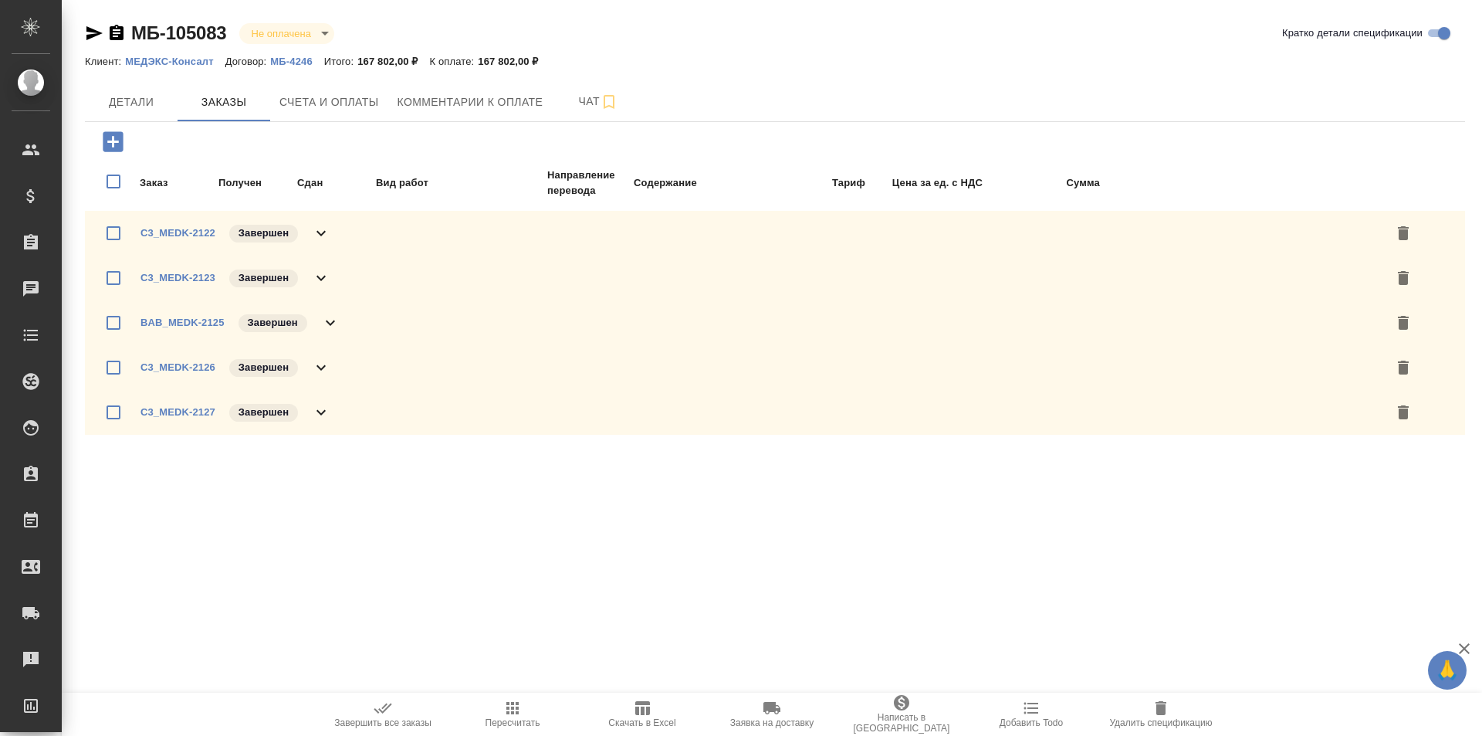
click at [323, 412] on icon at bounding box center [320, 412] width 9 height 5
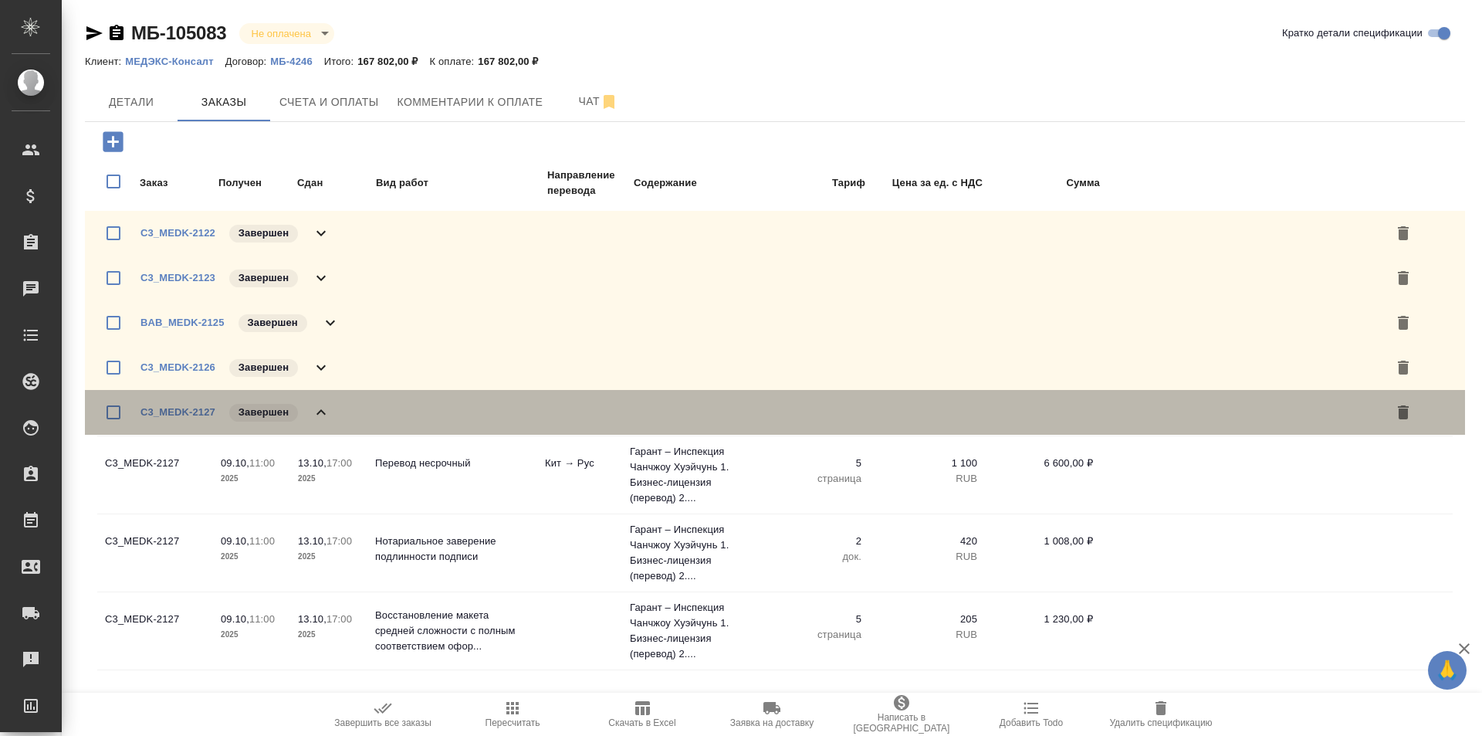
click at [323, 412] on icon at bounding box center [320, 411] width 9 height 5
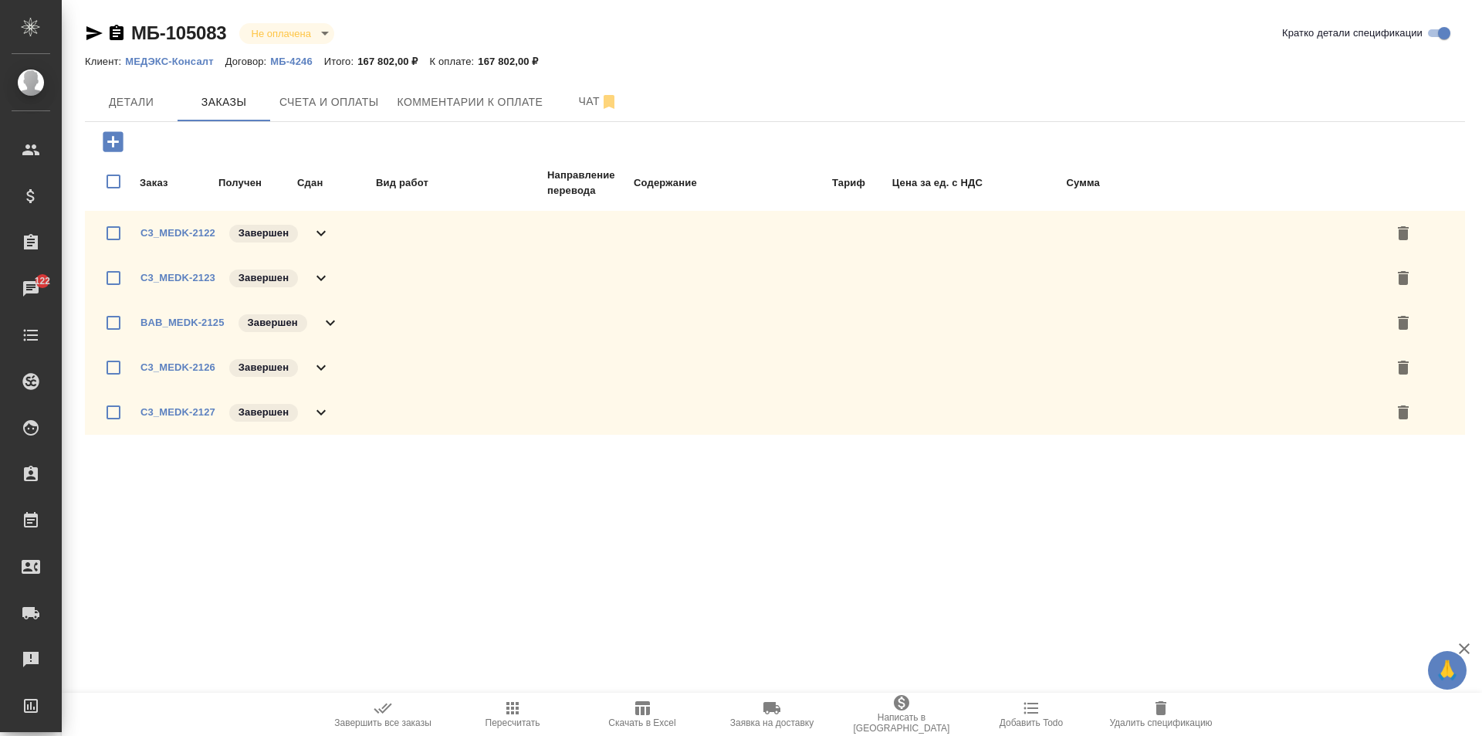
click at [665, 695] on button "Скачать в Excel" at bounding box center [642, 713] width 130 height 43
